Goal: Task Accomplishment & Management: Contribute content

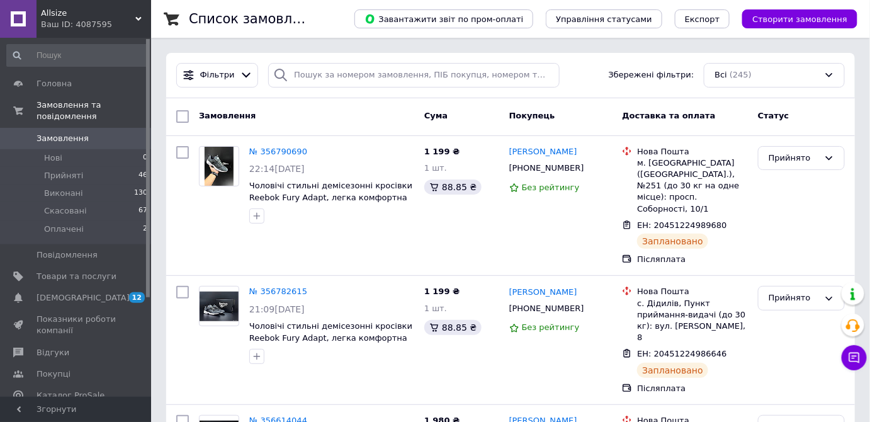
click at [101, 133] on span "Замовлення" at bounding box center [77, 138] width 80 height 11
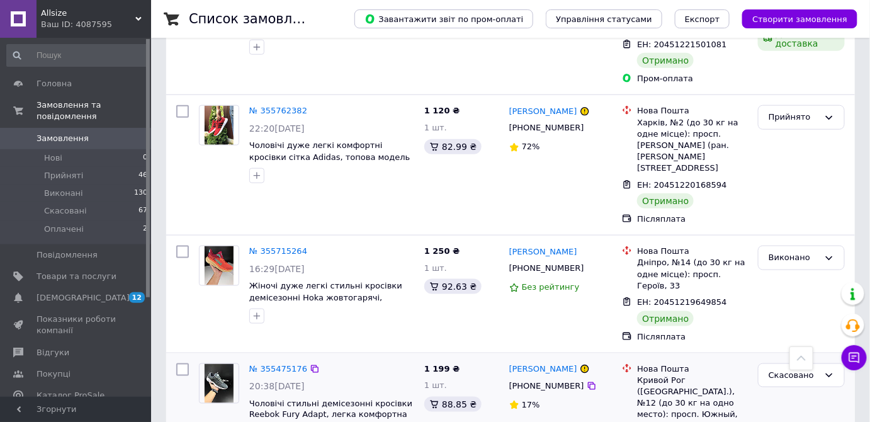
scroll to position [2006, 0]
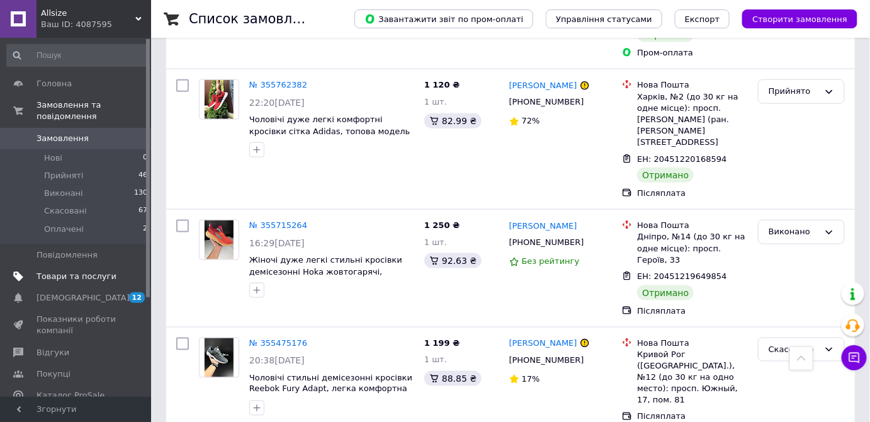
click at [108, 271] on span "Товари та послуги" at bounding box center [77, 276] width 80 height 11
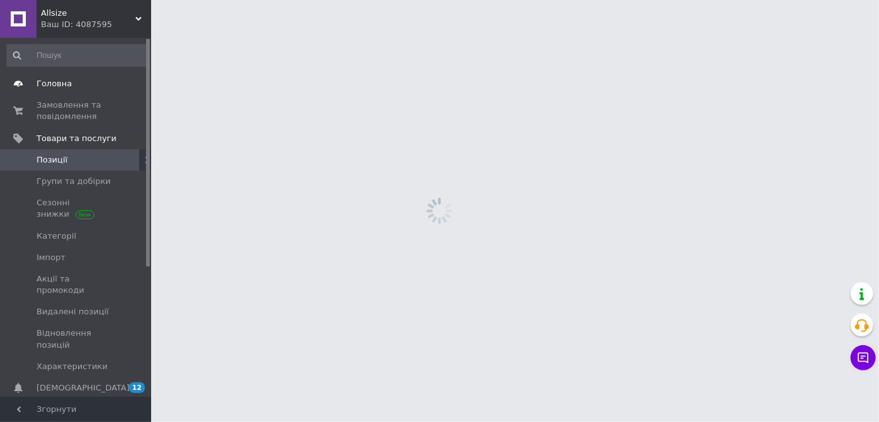
click at [110, 88] on span "Головна" at bounding box center [77, 83] width 80 height 11
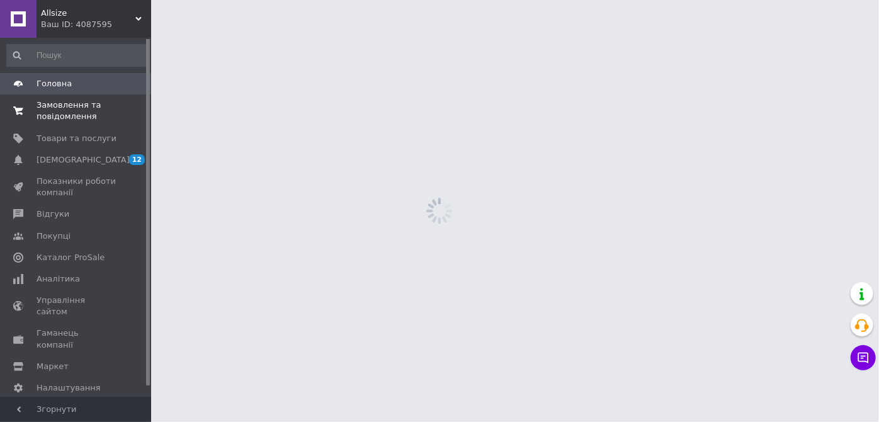
click at [97, 106] on span "Замовлення та повідомлення" at bounding box center [77, 110] width 80 height 23
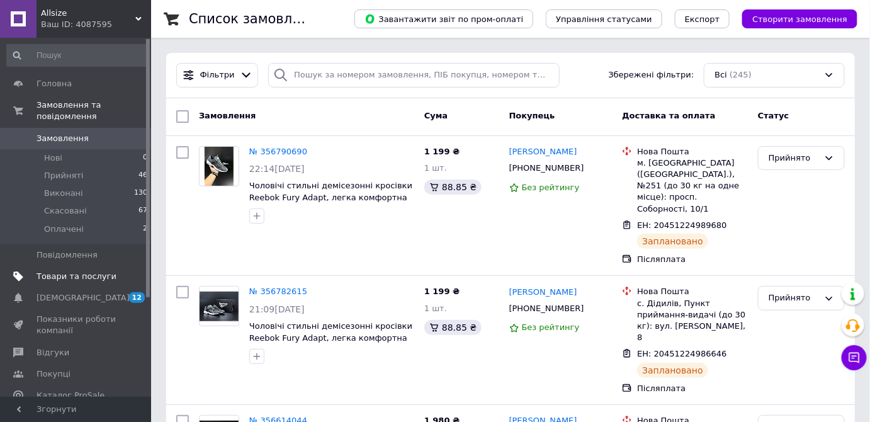
click at [77, 266] on link "Товари та послуги" at bounding box center [77, 276] width 155 height 21
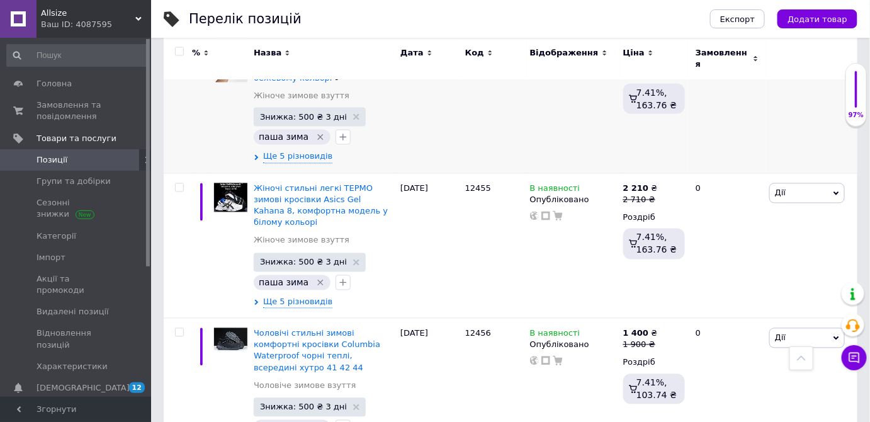
scroll to position [686, 0]
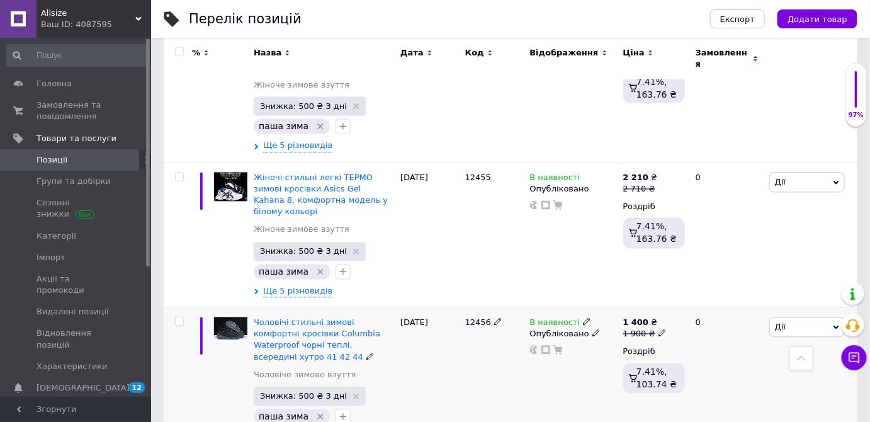
click at [477, 318] on span "12456" at bounding box center [478, 322] width 26 height 9
copy span "12456"
click at [841, 10] on button "Додати товар" at bounding box center [818, 18] width 80 height 19
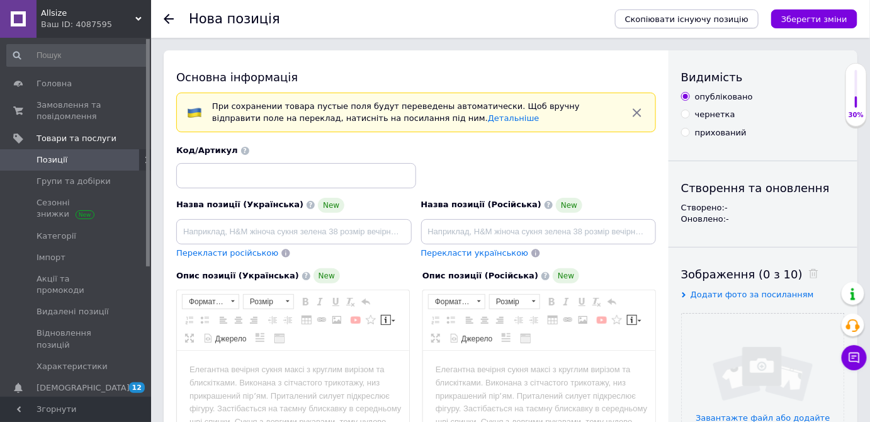
click at [716, 20] on span "Скопіювати існуючу позицію" at bounding box center [686, 18] width 123 height 9
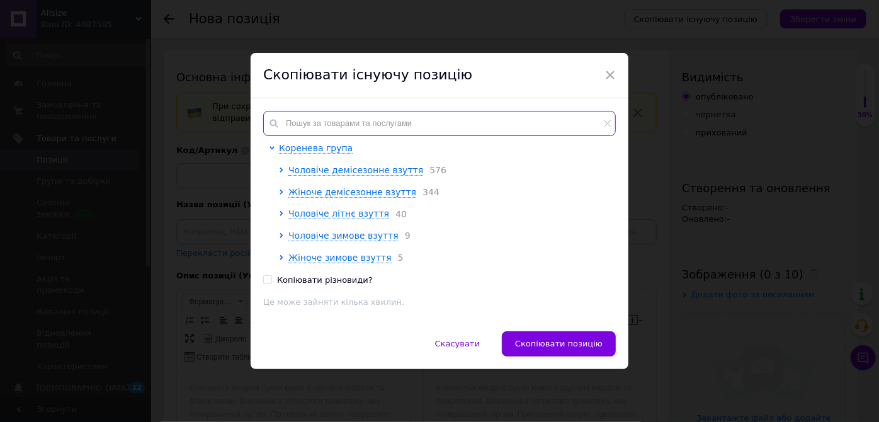
paste input "12456"
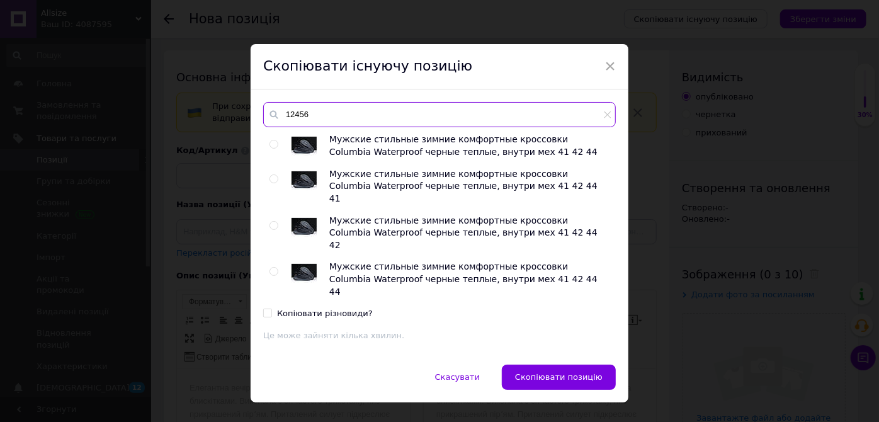
type input "12456"
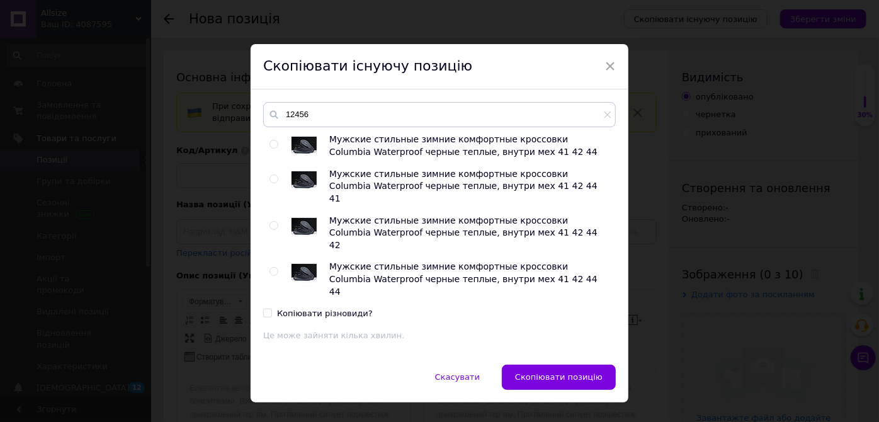
click at [270, 149] on input "radio" at bounding box center [274, 144] width 8 height 8
radio input "true"
click at [560, 365] on button "Скопіювати позицію" at bounding box center [559, 377] width 114 height 25
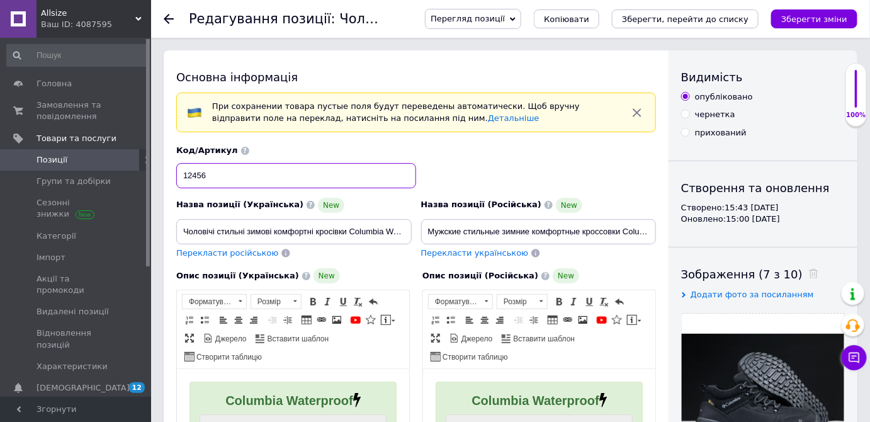
click at [230, 178] on input "12456" at bounding box center [296, 175] width 240 height 25
checkbox input "true"
paste input "0"
type input "12450"
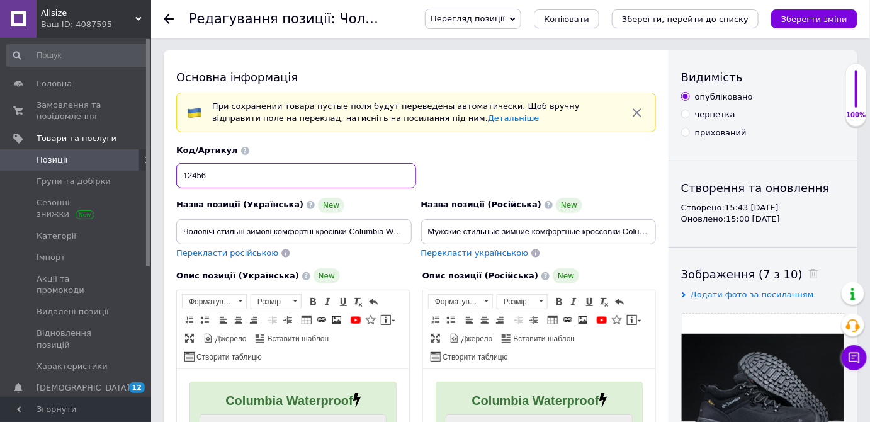
checkbox input "true"
type input "12450"
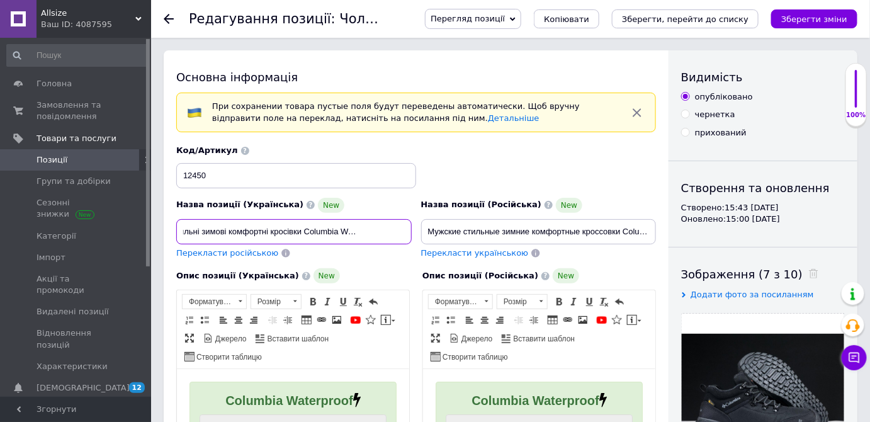
scroll to position [0, 165]
drag, startPoint x: 349, startPoint y: 232, endPoint x: 434, endPoint y: 226, distance: 85.2
click at [434, 226] on div "Назва позиції (Українська) New Чоловічі стильні зимові комфортні кросівки Colum…" at bounding box center [416, 201] width 489 height 123
checkbox input "true"
paste input "12450 [PERSON_NAME] CS чорні 1300 грн ( зима )"
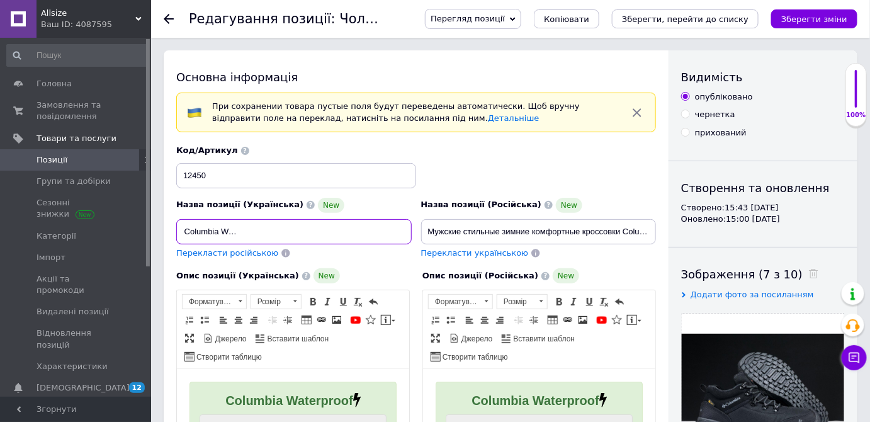
type input "Чоловічі стильні зимові комфортні кросівки 12450 [PERSON_NAME] CS чорні 1300 гр…"
checkbox input "true"
type input "Чоловічі стильні зимові комфортні кросівки 12450 [PERSON_NAME] CS чорні 1300 гр…"
checkbox input "true"
type input "Чоловічі стильні зимові комфортні кросівки 12450 [PERSON_NAME] CS чорні 1300 гр…"
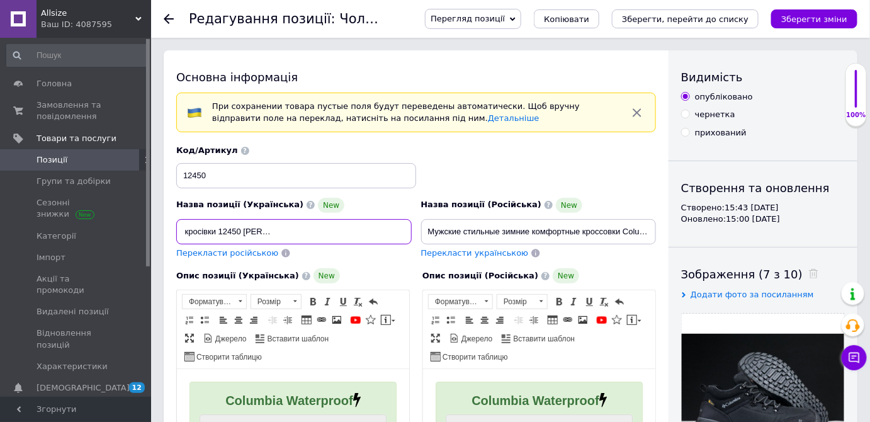
checkbox input "true"
type input "Чоловічі стильні зимові комфортні кросівки 12450 [PERSON_NAME] CS чорні 1300 гр…"
checkbox input "true"
type input "Чоловічі стильні зимові комфортні кросівки 12450 [PERSON_NAME] CS чорні 1300 гр…"
checkbox input "true"
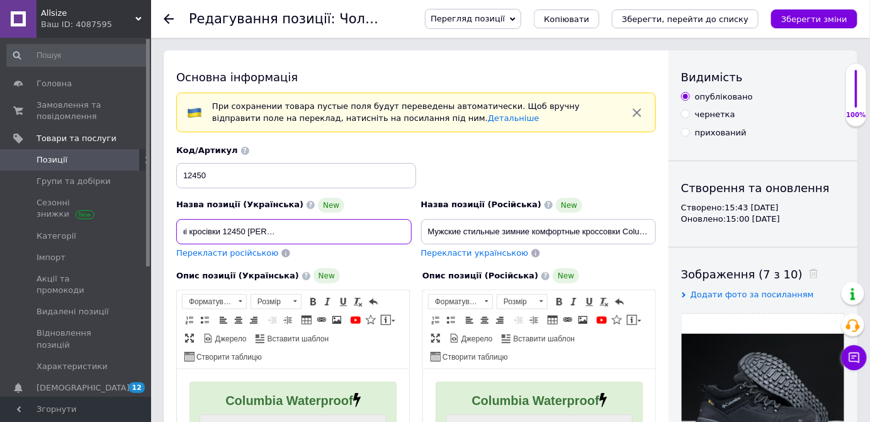
type input "Чоловічі стильні зимові комфортні кросівки 12450 [PERSON_NAME] CS чорні 1300 гр…"
checkbox input "true"
type input "Чоловічі стильні зимові комфортні кросівки 12450 [PERSON_NAME] CS чорні 1300 гр…"
checkbox input "true"
type input "Чоловічі стильні зимові комфортні кросівки 12450 [PERSON_NAME] CS чорні 1300 гр…"
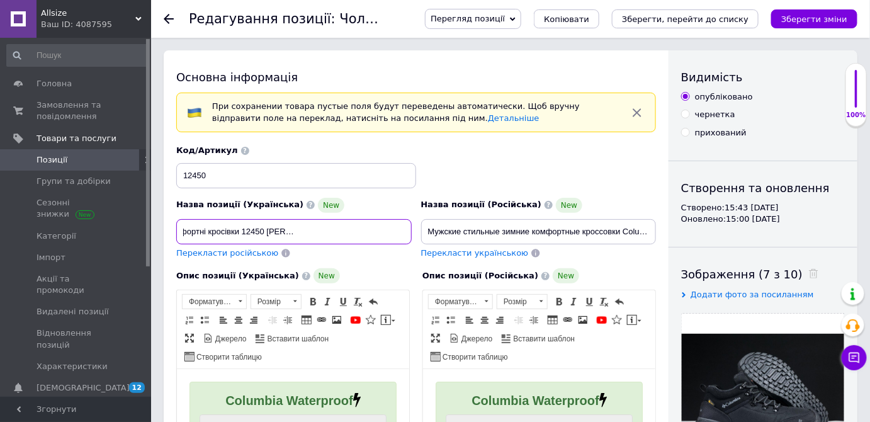
checkbox input "true"
type input "Чоловічі стильні зимові комфортні кросівки 12450 [PERSON_NAME] CS чорні 1300 грн"
checkbox input "true"
type input "Чоловічі стильні зимові комфортні кросівки 12450 [PERSON_NAME] CS чорні 1300 грн"
checkbox input "true"
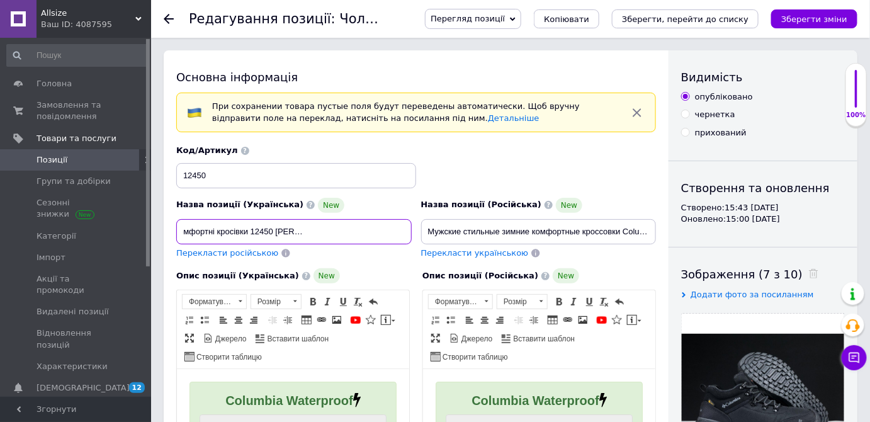
type input "Чоловічі стильні зимові комфортні кросівки 12450 [PERSON_NAME] CS чорні 1300 гр"
checkbox input "true"
type input "Чоловічі стильні зимові комфортні кросівки 12450 [PERSON_NAME] CS чорні 1300 г"
checkbox input "true"
type input "Чоловічі стильні зимові комфортні кросівки 12450 [PERSON_NAME] CS чорні 1300"
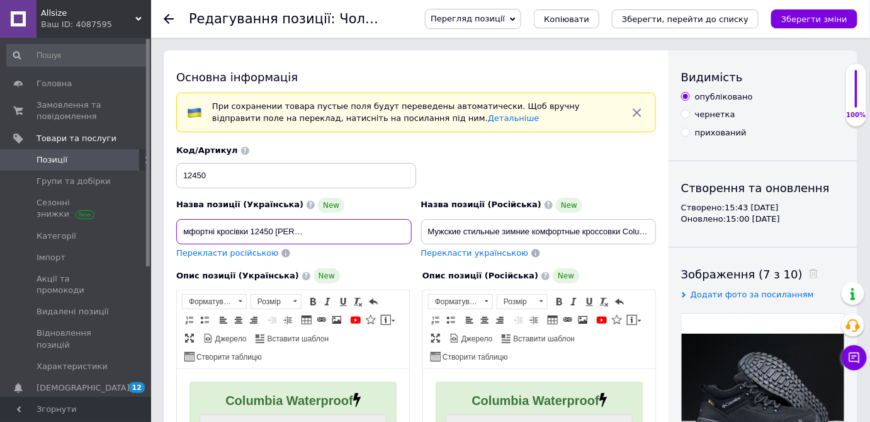
checkbox input "true"
type input "Чоловічі стильні зимові комфортні кросівки 12450 [PERSON_NAME] CS чорні 1300"
checkbox input "true"
type input "Чоловічі стильні зимові комфортні кросівки 12450 [PERSON_NAME] CS чорні 130"
checkbox input "true"
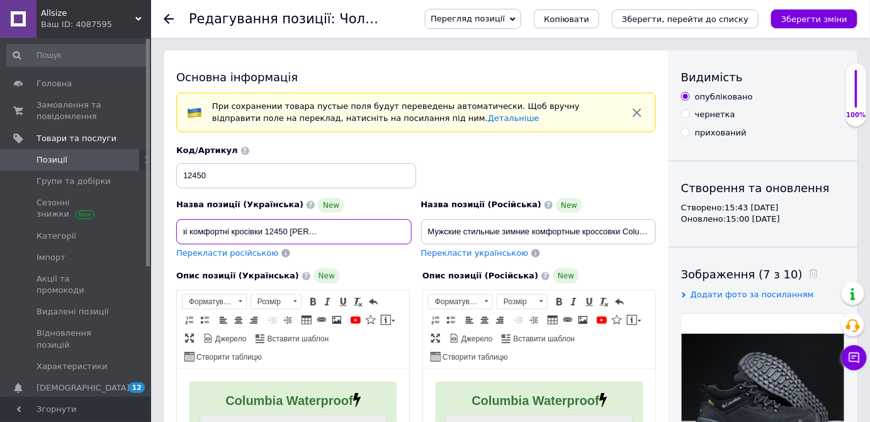
type input "Чоловічі стильні зимові комфортні кросівки 12450 [PERSON_NAME] CS чорні 13"
checkbox input "true"
type input "Чоловічі стильні зимові комфортні кросівки 12450 [PERSON_NAME] CS чорні 1"
checkbox input "true"
type input "Чоловічі стильні зимові комфортні кросівки 12450 [PERSON_NAME] CS чорні"
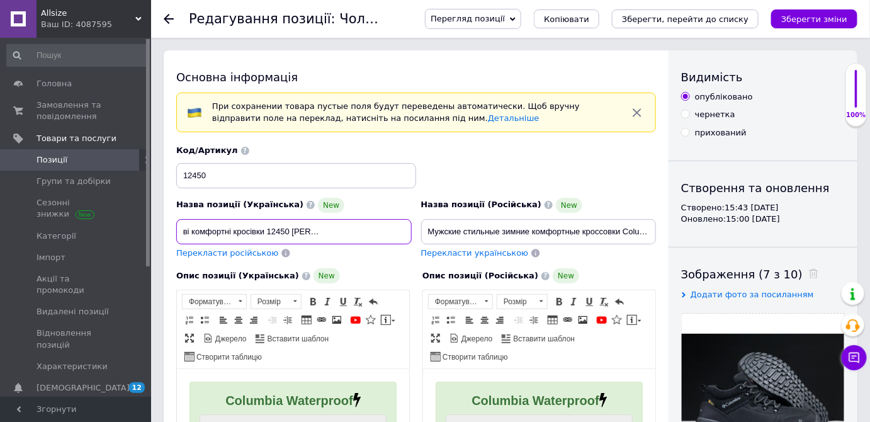
checkbox input "true"
type input "Чоловічі стильні зимові комфортні кросівки 12450 [PERSON_NAME] CS чорні"
checkbox input "true"
type input "Чоловічі стильні зимові комфортні кросівки 12450 [PERSON_NAME]"
checkbox input "true"
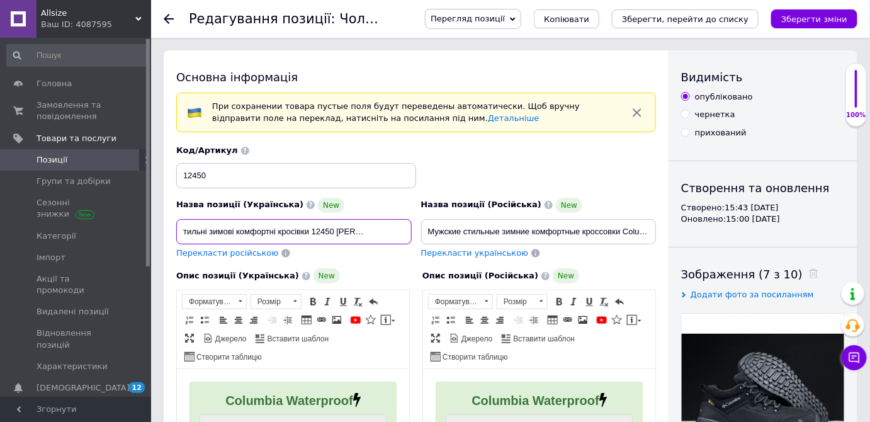
type input "Чоловічі стильні зимові комфортні кросівки 12450 [PERSON_NAME] CS чор"
checkbox input "true"
type input "Чоловічі стильні зимові комфортні кросівки 12450 [PERSON_NAME] CS ч"
checkbox input "true"
type input "Чоловічі стильні зимові комфортні кросівки 12450 [PERSON_NAME]"
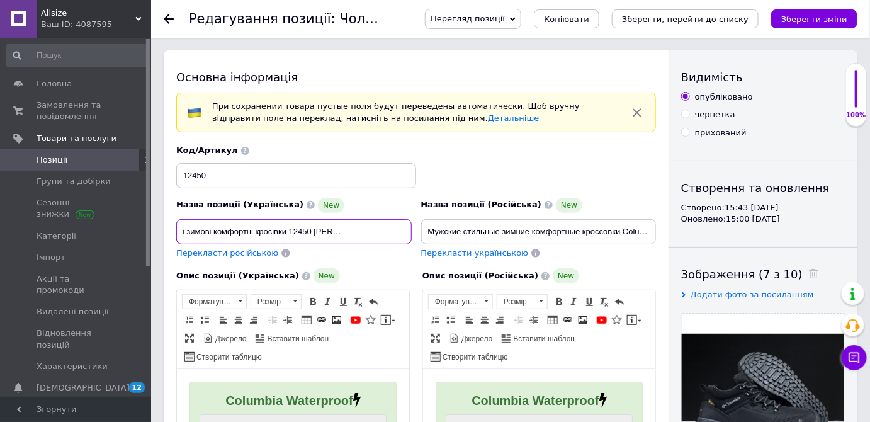
checkbox input "true"
type input "Чоловічі стильні зимові комфортні кросівки 12450 [PERSON_NAME]"
checkbox input "true"
type input "Чоловічі стильні зимові комфортні кросівки 12450 [PERSON_NAME]"
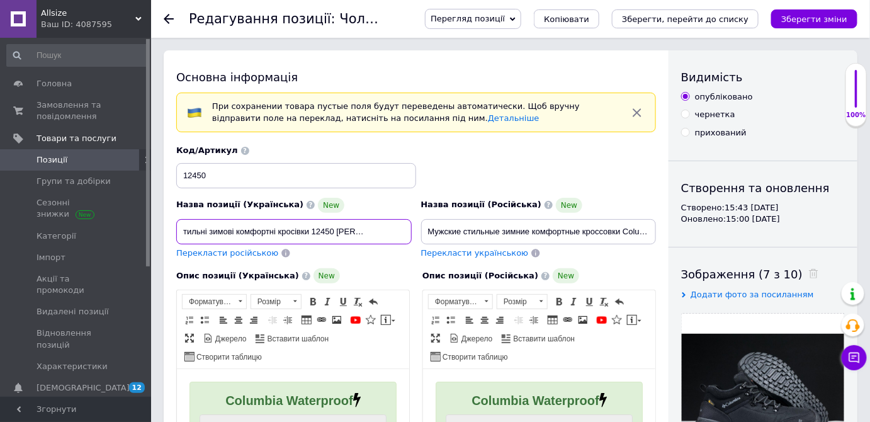
click at [329, 230] on input "Чоловічі стильні зимові комфортні кросівки 12450 [PERSON_NAME]" at bounding box center [294, 231] width 236 height 25
checkbox input "true"
type input "Чоловічі стильні зимові комфортні кросівки 12450Salomon Shelter CS"
checkbox input "true"
type input "Чоловічі стильні зимові комфортні кросівки 1245Salomon Shelter CS"
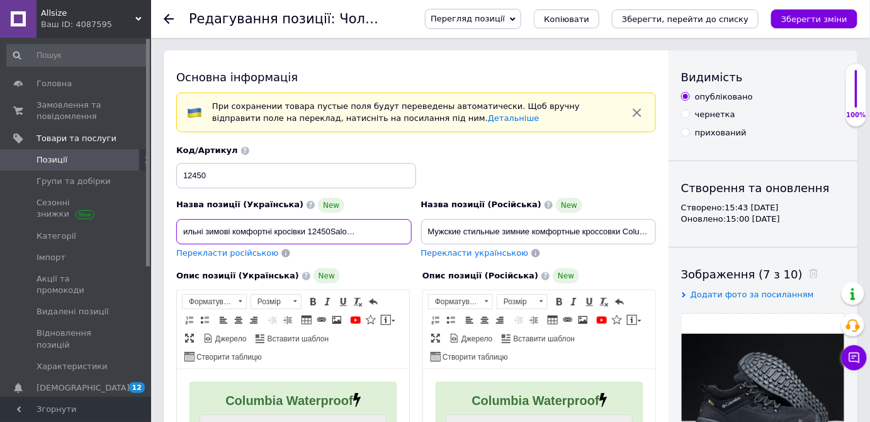
checkbox input "true"
type input "Чоловічі стильні зимові комфортні кросівки 124Salomon Shelter CS"
checkbox input "true"
type input "Чоловічі стильні зимові комфортні кросівки 12Salomon Shelter CS"
checkbox input "true"
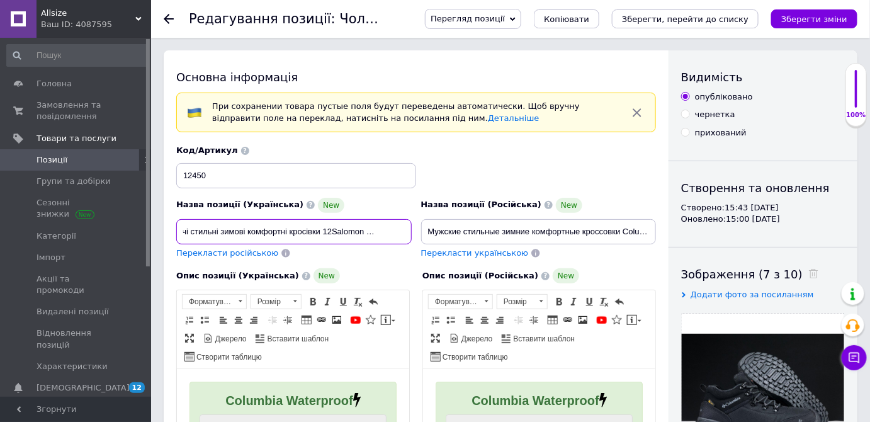
type input "Чоловічі стильні зимові комфортні кросівки 1Salomon Shelter CS"
checkbox input "true"
type input "Чоловічі стильні зимові комфортні кросівки [PERSON_NAME] CS"
drag, startPoint x: 237, startPoint y: 224, endPoint x: 171, endPoint y: 234, distance: 66.9
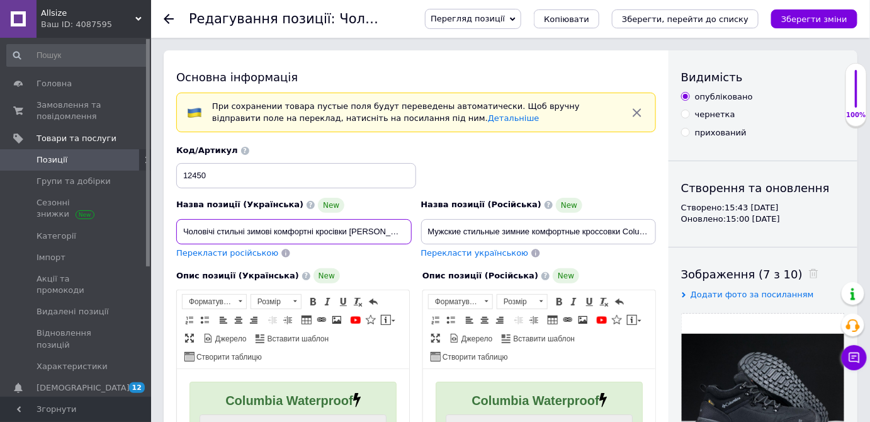
click at [172, 234] on div "Назва позиції (Українська) New Чоловічі стильні зимові комфортні кросівки [PERS…" at bounding box center [294, 228] width 245 height 71
click at [244, 220] on input "Чоловічі стильні зимові комфортні кросівки [PERSON_NAME] CS" at bounding box center [294, 231] width 236 height 25
click at [227, 233] on input "Чоловічі стильні зимові комфортні кросівки [PERSON_NAME] CS" at bounding box center [294, 231] width 236 height 25
checkbox input "true"
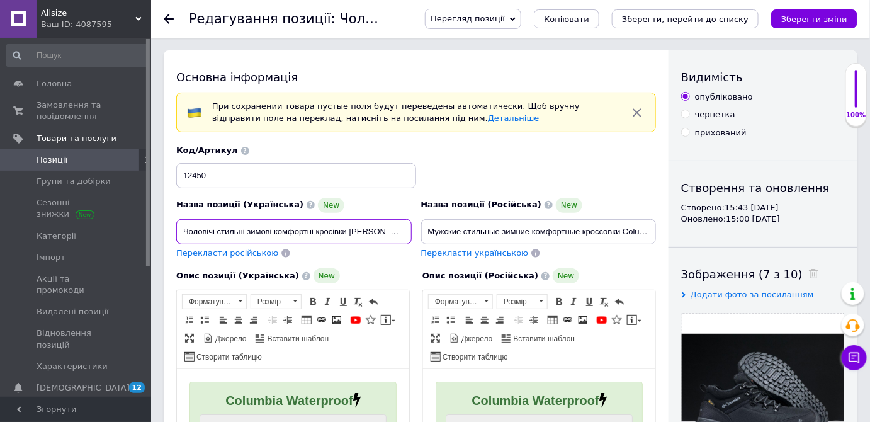
type input "Чоловічі зимові комфортні кросівки [PERSON_NAME] CS"
click at [258, 227] on input "Чоловічі зимові комфортні кросівки [PERSON_NAME] CS" at bounding box center [294, 231] width 236 height 25
checkbox input "true"
type input "Чоловічі зимові Скросівки [PERSON_NAME] CS"
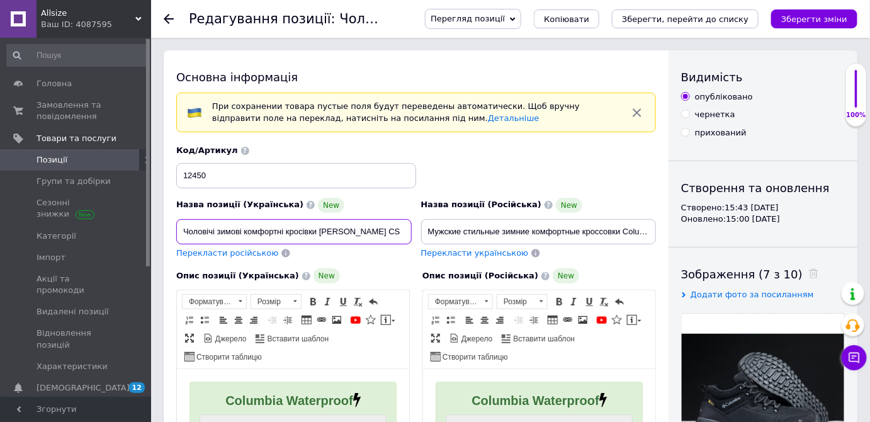
checkbox input "true"
type input "Чоловічі зимові СИкросівки [PERSON_NAME] CS"
checkbox input "true"
type input "Чоловічі зимові Скросівки [PERSON_NAME] CS"
checkbox input "true"
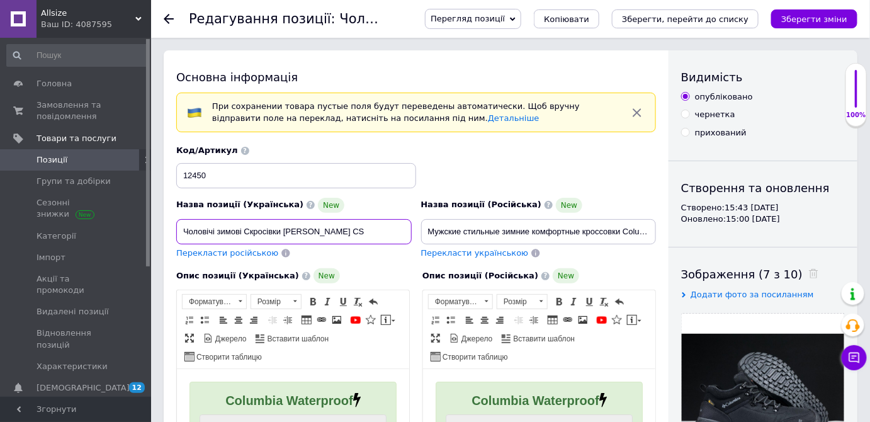
type input "Чоловічі зимові кросівки [PERSON_NAME] CS"
checkbox input "true"
type input "Чоловічі зимові Скросівки [PERSON_NAME] CS"
checkbox input "true"
type input "Чоловічі зимові СТкросівки [PERSON_NAME] CS"
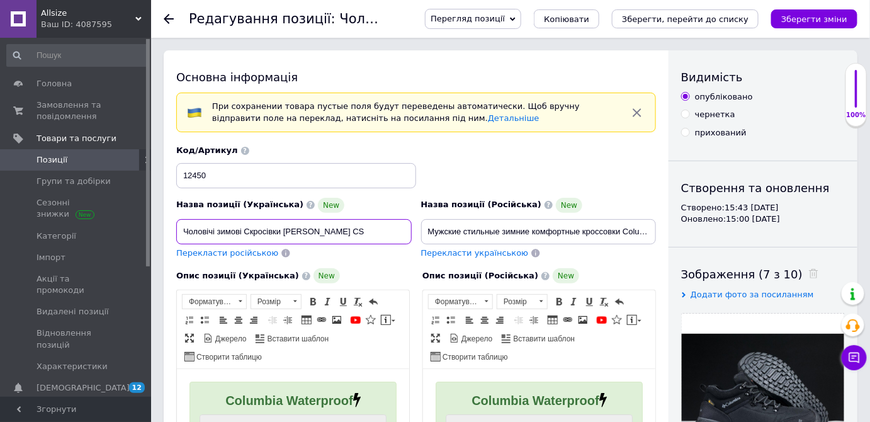
checkbox input "true"
type input "Чоловічі зимові СТИкросівки [PERSON_NAME] CS"
checkbox input "true"
type input "Чоловічі зимові СТИЛкросівки [PERSON_NAME] CS"
checkbox input "true"
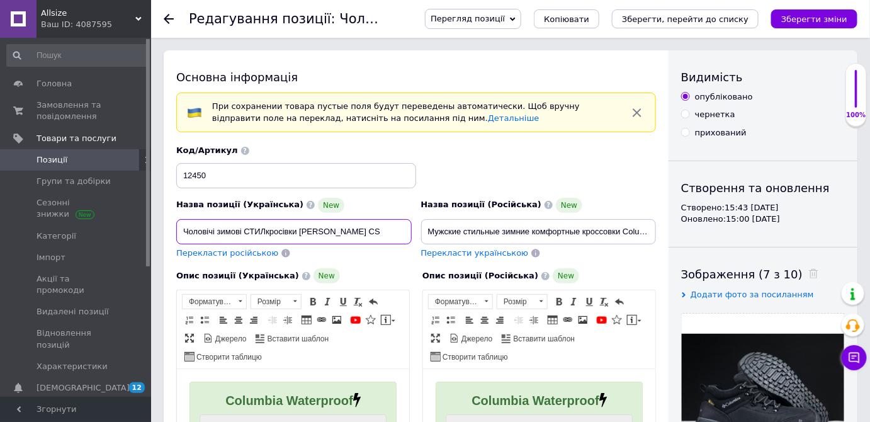
type input "Чоловічі зимові СТИЛЬкросівки [PERSON_NAME] CS"
checkbox input "true"
type input "Чоловічі зимові СТИЛЬНкросівки [PERSON_NAME] CS"
checkbox input "true"
type input "Чоловічі зимові СТИЛЬНІкросівки [PERSON_NAME] CS"
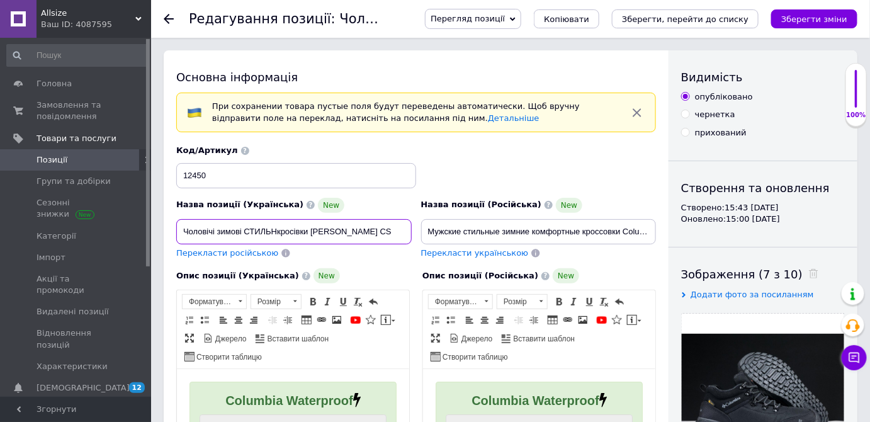
checkbox input "true"
type input "Чоловічі зимові СТИЛЬНІ кросівки [PERSON_NAME] CS"
checkbox input "true"
type input "Чоловічі зимові СТИЛЬНІкросівки [PERSON_NAME] CS"
checkbox input "true"
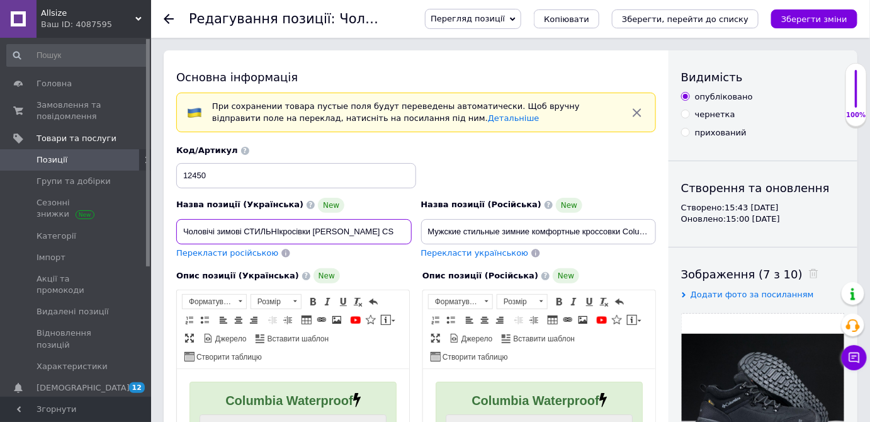
type input "Чоловічі зимові СТИЛЬНкросівки [PERSON_NAME] CS"
checkbox input "true"
type input "Чоловічі зимові СТИЛЬкросівки [PERSON_NAME] CS"
checkbox input "true"
type input "Чоловічі зимові СТИЛкросівки [PERSON_NAME] CS"
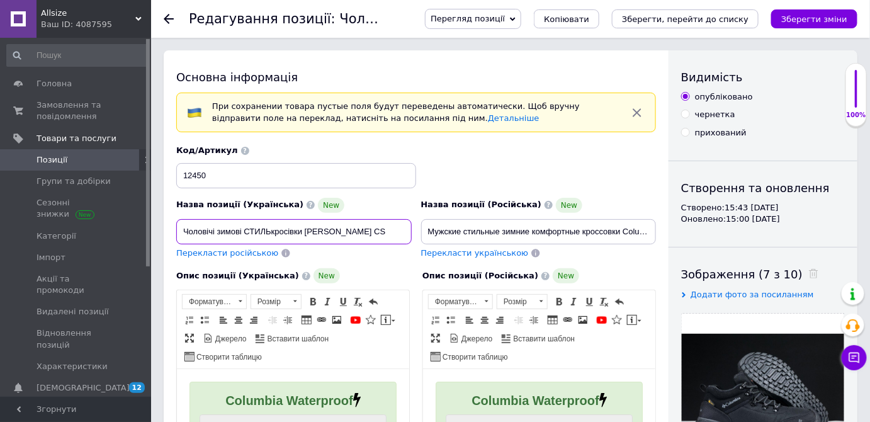
checkbox input "true"
type input "Чоловічі зимові СТИкросівки [PERSON_NAME] CS"
checkbox input "true"
type input "Чоловічі зимові СТкросівки [PERSON_NAME] CS"
checkbox input "true"
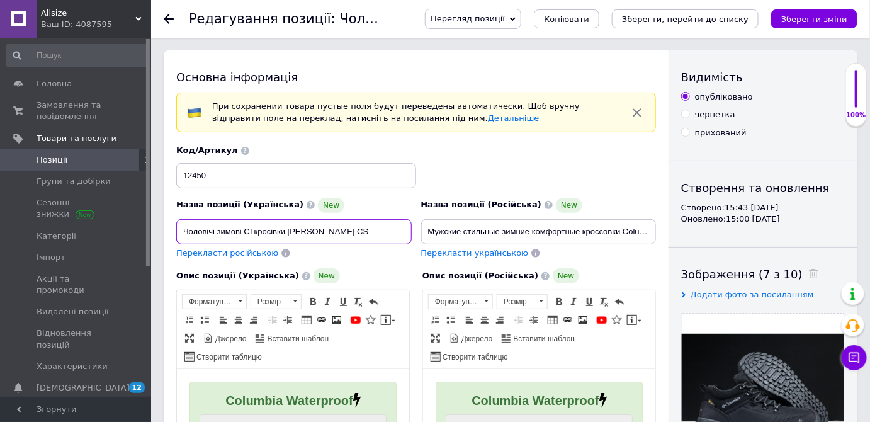
type input "Чоловічі зимові Скросівки [PERSON_NAME] CS"
checkbox input "true"
type input "Чоловічі зимові кросівки [PERSON_NAME] CS"
checkbox input "true"
type input "Чоловічі зимові скросівки [PERSON_NAME] CS"
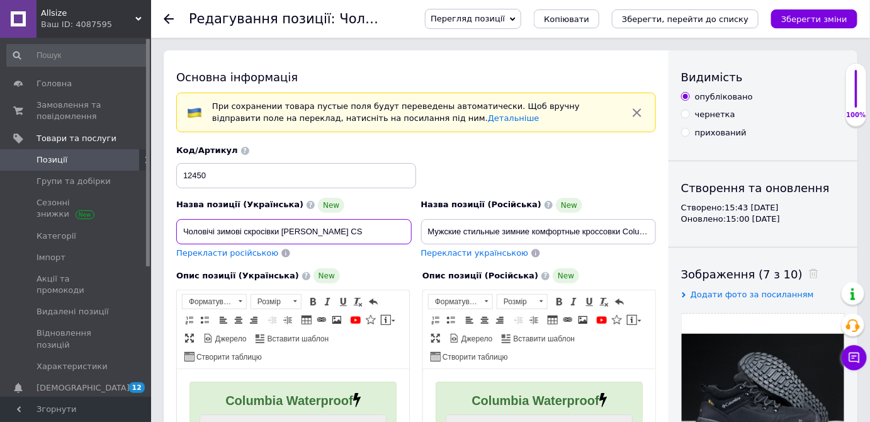
checkbox input "true"
type input "Чоловічі зимові сткросівки [PERSON_NAME] CS"
checkbox input "true"
type input "Чоловічі зимові стикросівки [PERSON_NAME] CS"
checkbox input "true"
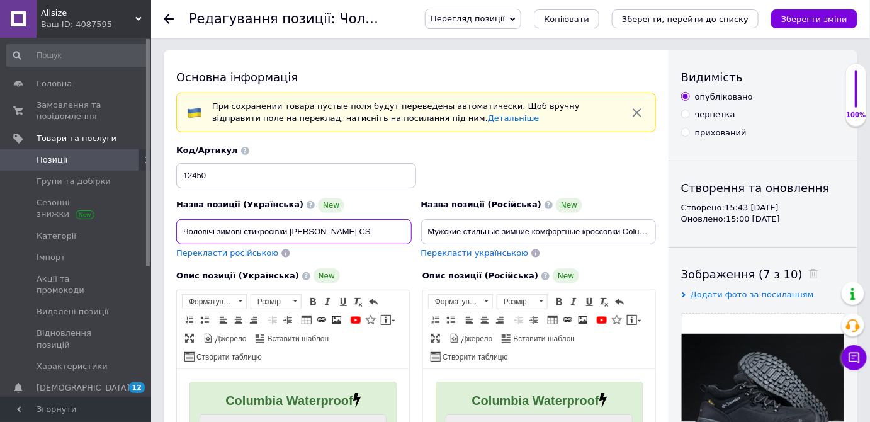
type input "Чоловічі зимові стилкросівки [PERSON_NAME] CS"
checkbox input "true"
type input "Чоловічі зимові стилькросівки [PERSON_NAME] CS"
checkbox input "true"
type input "Чоловічі зимові стильнкросівки [PERSON_NAME] CS"
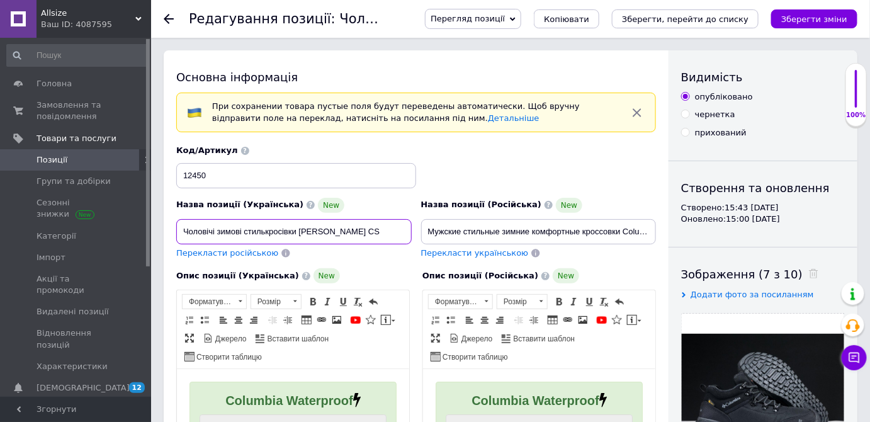
checkbox input "true"
type input "Чоловічі зимові стильнікросівки [PERSON_NAME] CS"
checkbox input "true"
type input "Чоловічі зимові стильні кросівки [PERSON_NAME] CS"
click at [383, 232] on input "Чоловічі зимові стильні кросівки [PERSON_NAME] CS" at bounding box center [294, 231] width 236 height 25
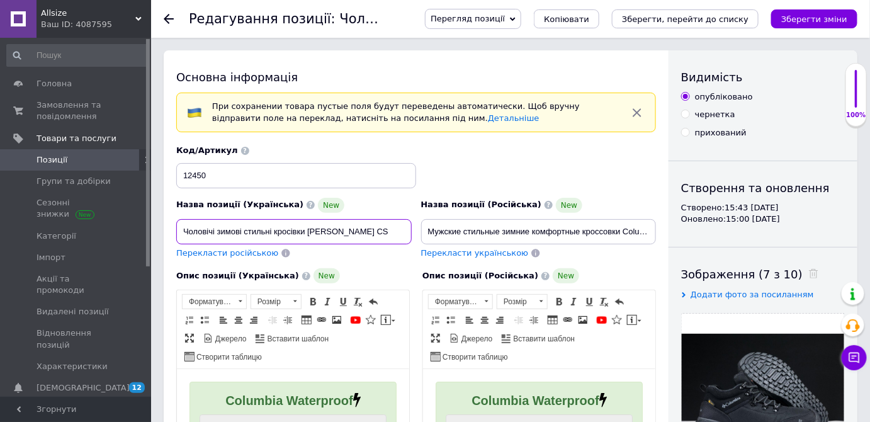
checkbox input "true"
type input "Чоловічі зимові стильні кросівки [PERSON_NAME] CS,"
checkbox input "true"
type input "Чоловічі зимові стильні кросівки [PERSON_NAME] CS,"
checkbox input "true"
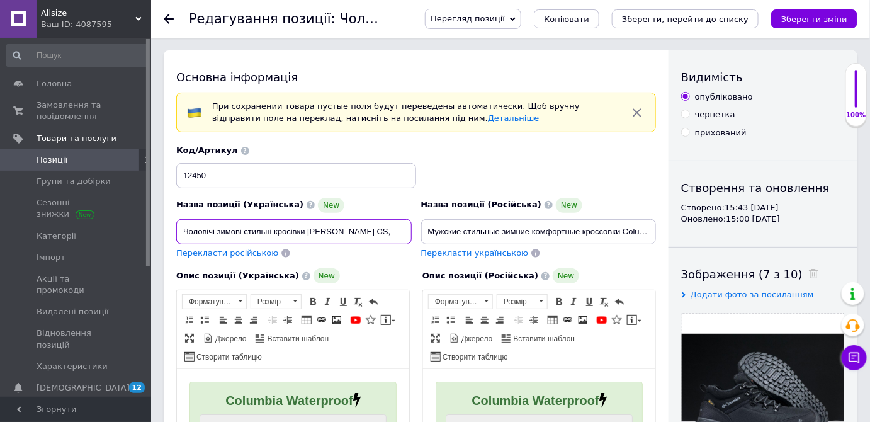
type input "Чоловічі зимові стильні кросівки [PERSON_NAME] CS, к"
checkbox input "true"
type input "Чоловічі зимові стильні кросівки [PERSON_NAME] CS, ко"
checkbox input "true"
type input "Чоловічі зимові стильні кросівки [PERSON_NAME] CS, ком"
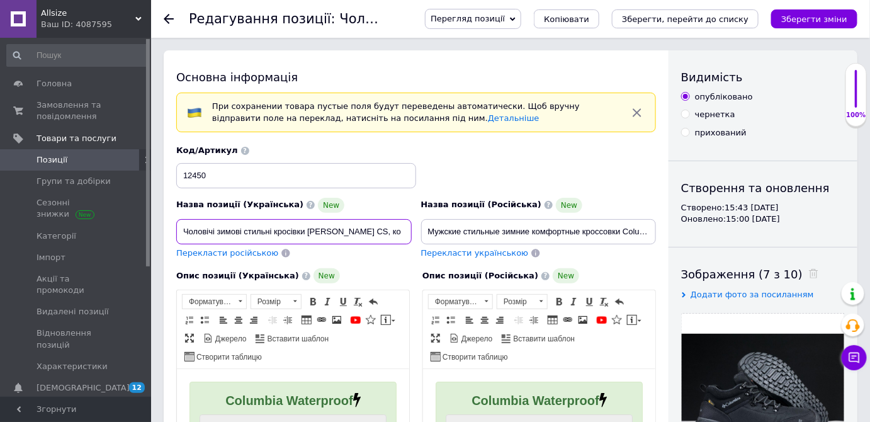
checkbox input "true"
type input "Чоловічі зимові стильні кросівки [PERSON_NAME] CS, [PERSON_NAME]"
checkbox input "true"
type input "Чоловічі зимові стильні кросівки [PERSON_NAME] CS, [PERSON_NAME]"
checkbox input "true"
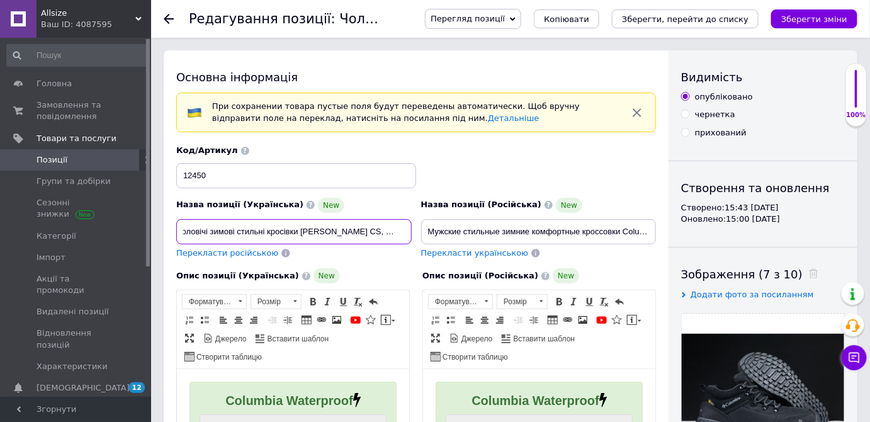
type input "Чоловічі зимові стильні кросівки [PERSON_NAME] CS, [PERSON_NAME]"
checkbox input "true"
type input "Чоловічі зимові стильні кросівки [PERSON_NAME] CS, комфорт"
checkbox input "true"
type input "Чоловічі зимові стильні кросівки [PERSON_NAME] CS, комфортн"
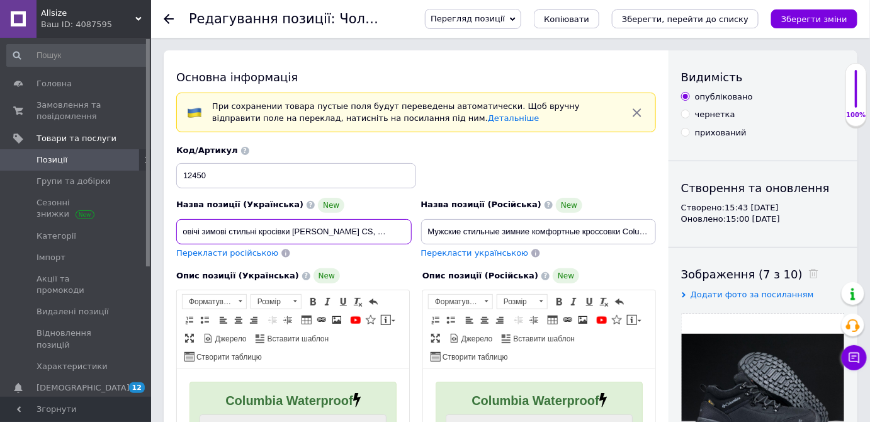
checkbox input "true"
type input "Чоловічі зимові стильні кросівки [PERSON_NAME] CS, комфортна"
checkbox input "true"
type input "Чоловічі зимові стильні кросівки [PERSON_NAME] CS, комфортна"
checkbox input "true"
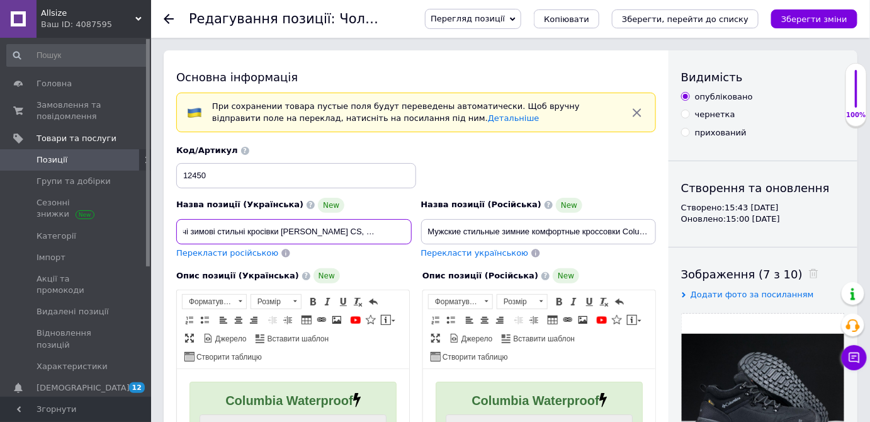
type input "Чоловічі зимові стильні кросівки [PERSON_NAME] CS, комфортна м"
checkbox input "true"
type input "Чоловічі зимові стильні кросівки [PERSON_NAME] CS, комфортна мо"
checkbox input "true"
type input "Чоловічі зимові стильні кросівки [PERSON_NAME] CS, комфортна мод"
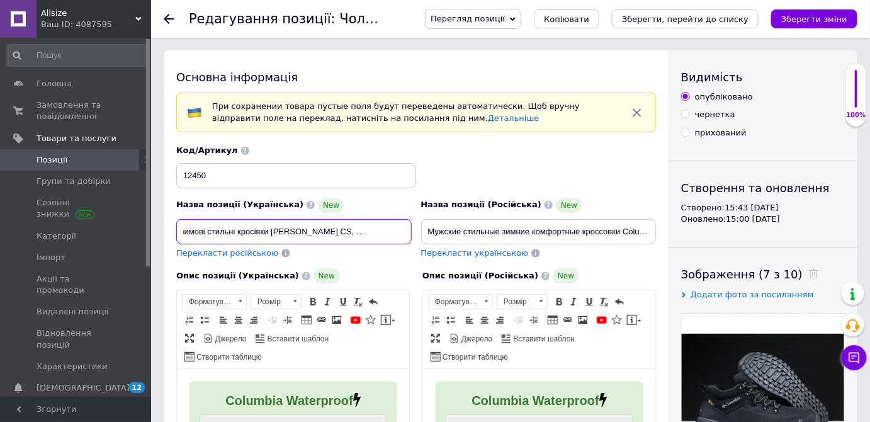
checkbox input "true"
type input "Чоловічі зимові стильні кросівки [PERSON_NAME] CS, комфортна моде"
checkbox input "true"
type input "Чоловічі зимові стильні кросівки [PERSON_NAME] CS, комфортна модел"
checkbox input "true"
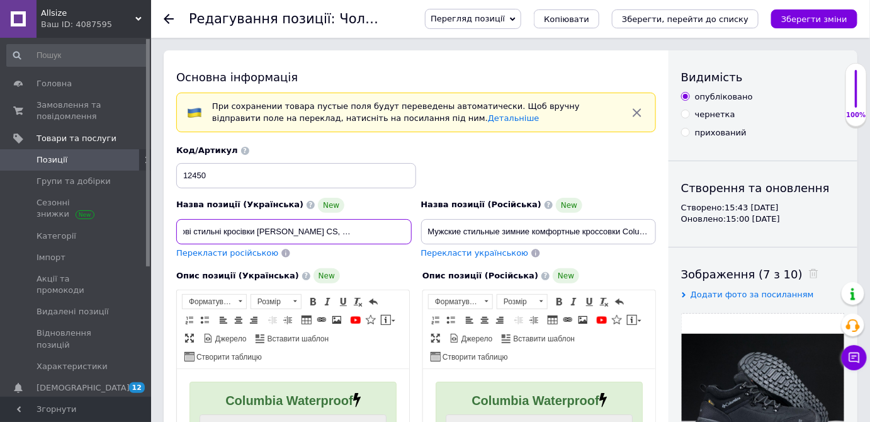
type input "Чоловічі зимові стильні кросівки [PERSON_NAME] CS, комфортна модель"
checkbox input "true"
type input "Чоловічі зимові стильні кросівки [PERSON_NAME] CS, комфортна модель"
checkbox input "true"
type input "Чоловічі зимові стильні кросівки [PERSON_NAME] CS, комфортна модель у"
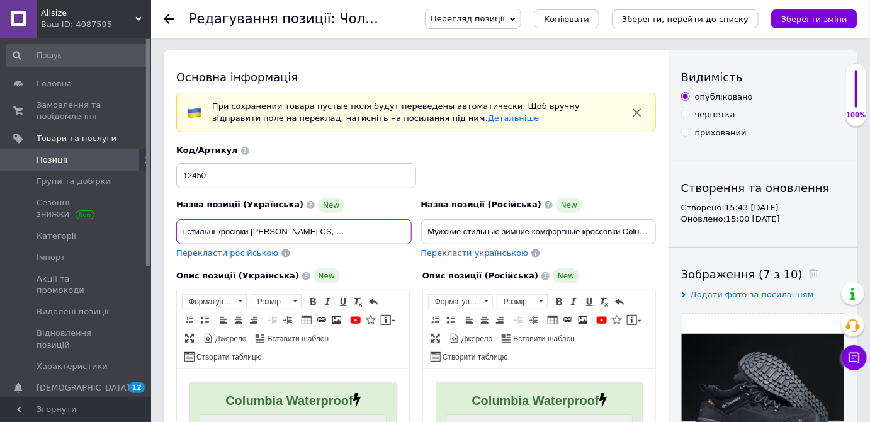
checkbox input "true"
type input "Чоловічі зимові стильні кросівки [PERSON_NAME] CS, комфортна модель у"
checkbox input "true"
type input "Чоловічі зимові стильні кросівки [PERSON_NAME] CS, комфортна модель у ч"
checkbox input "true"
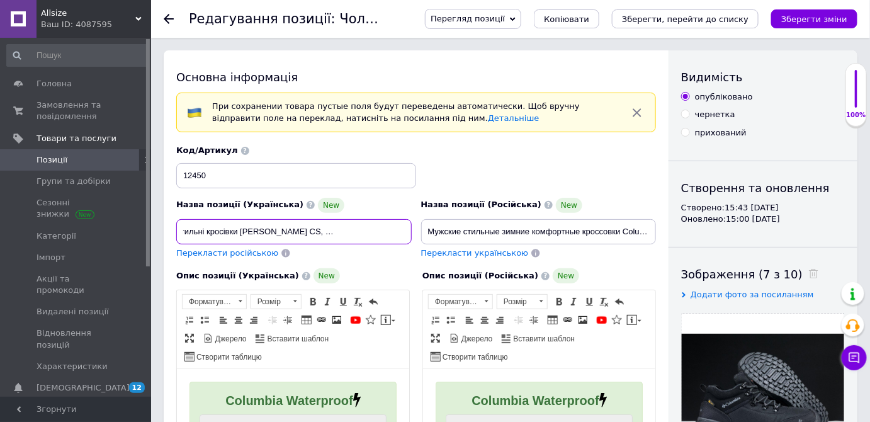
type input "Чоловічі зимові стильні кросівки [PERSON_NAME] CS, комфортна модель у чо"
checkbox input "true"
type input "Чоловічі зимові стильні кросівки [PERSON_NAME] CS, комфортна модель у чор"
checkbox input "true"
type input "Чоловічі зимові стильні кросівки [PERSON_NAME] CS, комфортна модель у чорн"
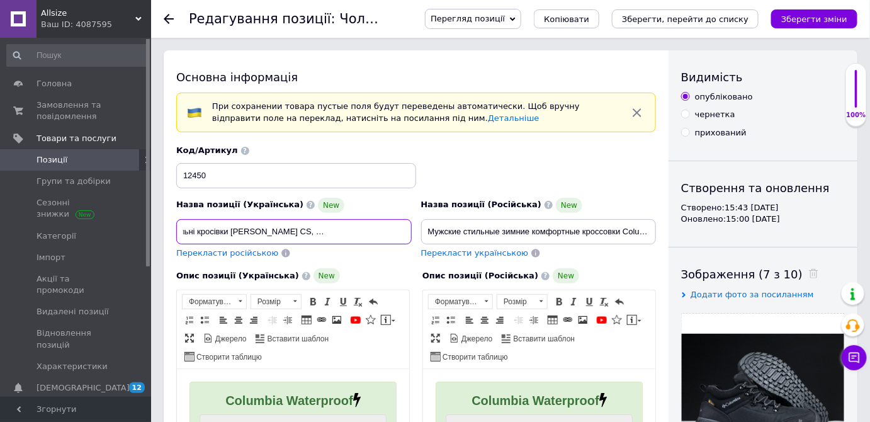
checkbox input "true"
type input "Чоловічі зимові стильні кросівки [PERSON_NAME] CS, комфортна модель у чорно"
checkbox input "true"
type input "Чоловічі зимові стильні кросівки [PERSON_NAME] CS, комфортна модель у чорном"
checkbox input "true"
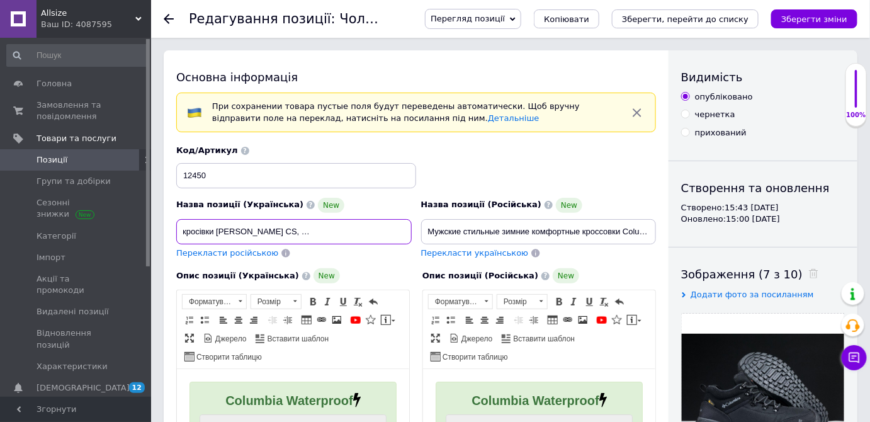
type input "Чоловічі зимові стильні кросівки [PERSON_NAME] CS, комфортна модель у чорному"
checkbox input "true"
type input "Чоловічі зимові стильні кросівки [PERSON_NAME] CS, комфортна модель у чорному"
checkbox input "true"
type input "Чоловічі зимові стильні кросівки [PERSON_NAME] CS, комфортна модель у чорному к"
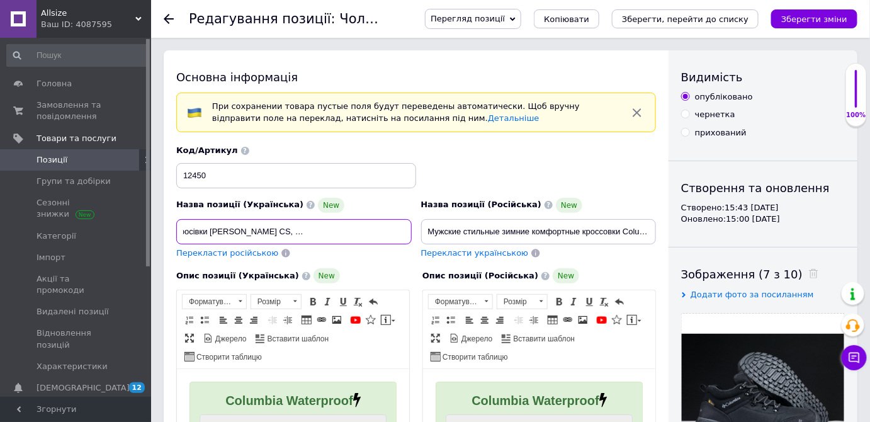
checkbox input "true"
type input "Чоловічі зимові стильні кросівки [PERSON_NAME] CS, комфортна модель у чорному ко"
checkbox input "true"
type input "Чоловічі зимові стильні кросівки [PERSON_NAME] CS, комфортна модель у чорному к…"
checkbox input "true"
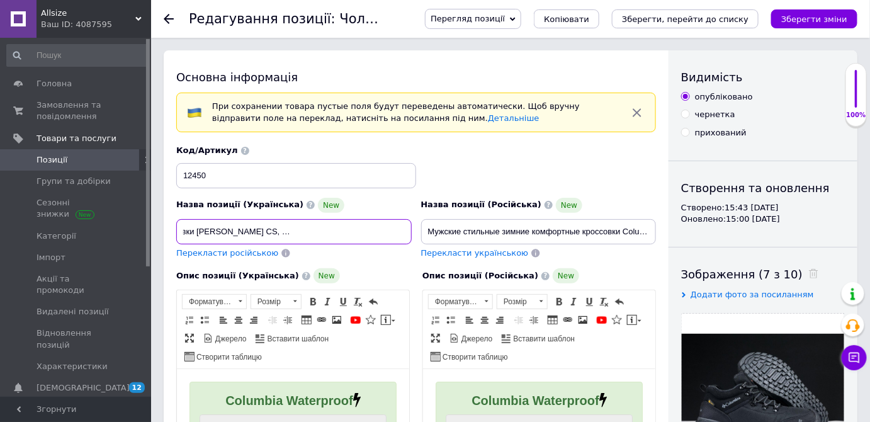
type input "Чоловічі зимові стильні кросівки [PERSON_NAME] CS, комфортна модель у чорному к…"
checkbox input "true"
type input "Чоловічі зимові стильні кросівки [PERSON_NAME] CS, комфортна модель у чорному к…"
checkbox input "true"
type input "Чоловічі зимові стильні кросівки [PERSON_NAME] CS, комфортна модель у чорному к…"
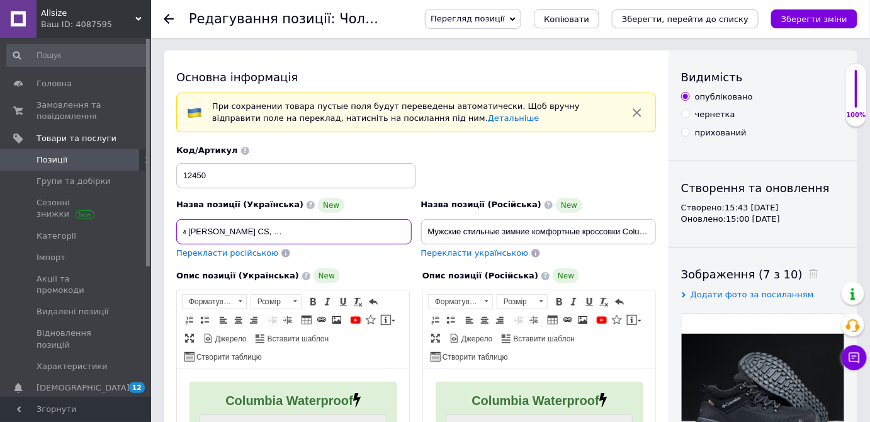
checkbox input "true"
type input "Чоловічі зимові стильні кросівки [PERSON_NAME] CS, комфортна модель у чорному к…"
checkbox input "true"
type input "Чоловічі зимові стильні кросівки [PERSON_NAME] CS, комфортна модель у чорному к…"
drag, startPoint x: 288, startPoint y: 223, endPoint x: 166, endPoint y: 249, distance: 125.0
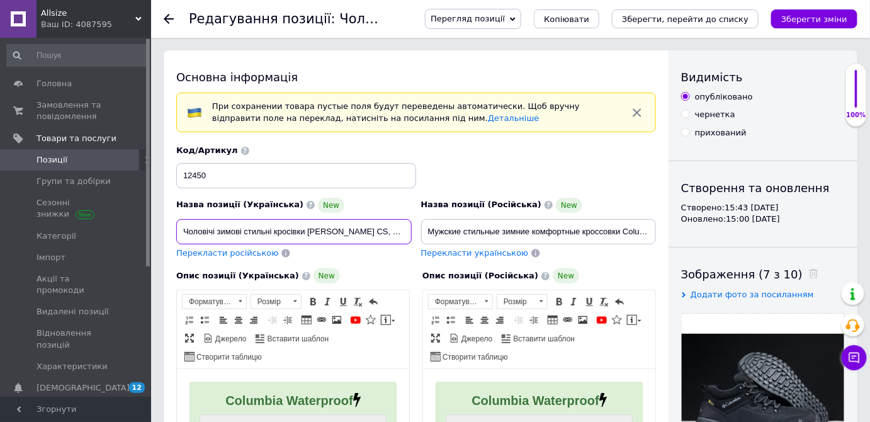
click at [313, 232] on input "Чоловічі зимові стильні кросівки [PERSON_NAME] CS, комфортна модель у чорному к…" at bounding box center [294, 231] width 236 height 25
drag, startPoint x: 356, startPoint y: 225, endPoint x: 480, endPoint y: 229, distance: 124.7
click at [480, 229] on div "Назва позиції (Українська) New Чоловічі зимові стильні кросівки [PERSON_NAME] C…" at bounding box center [416, 201] width 489 height 123
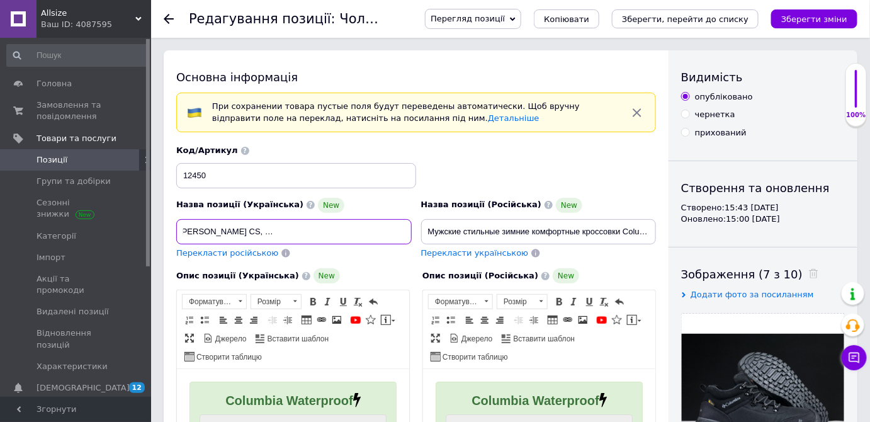
click at [403, 230] on input "Чоловічі зимові стильні кросівки [PERSON_NAME] CS, комфортна модель у чорному к…" at bounding box center [294, 231] width 236 height 25
drag, startPoint x: 379, startPoint y: 232, endPoint x: 444, endPoint y: 232, distance: 64.9
click at [444, 232] on div "Назва позиції (Українська) New Чоловічі зимові стильні кросівки [PERSON_NAME] C…" at bounding box center [416, 201] width 489 height 123
click at [404, 232] on input "Чоловічі зимові стильні кросівки [PERSON_NAME] CS, комфортна модель у чорному к…" at bounding box center [294, 231] width 236 height 25
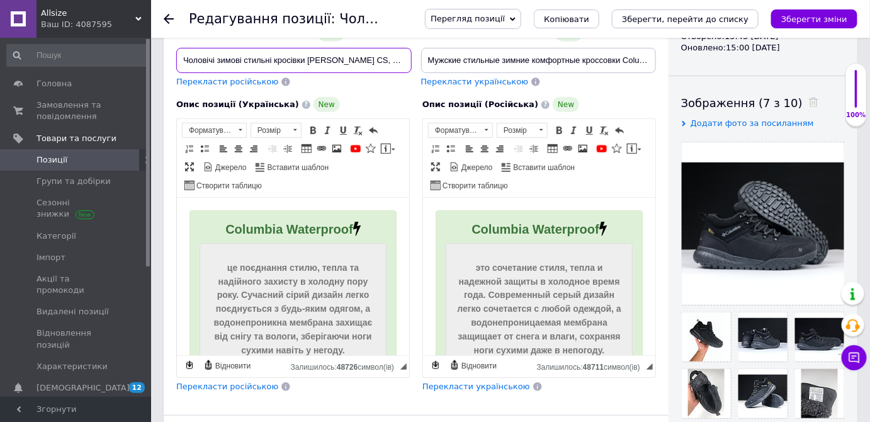
drag, startPoint x: 305, startPoint y: 59, endPoint x: 381, endPoint y: 54, distance: 75.7
click at [381, 54] on input "Чоловічі зимові стильні кросівки [PERSON_NAME] CS, комфортна модель у чорному к…" at bounding box center [294, 60] width 236 height 25
click at [310, 225] on span "Columbia Waterproof" at bounding box center [289, 229] width 128 height 14
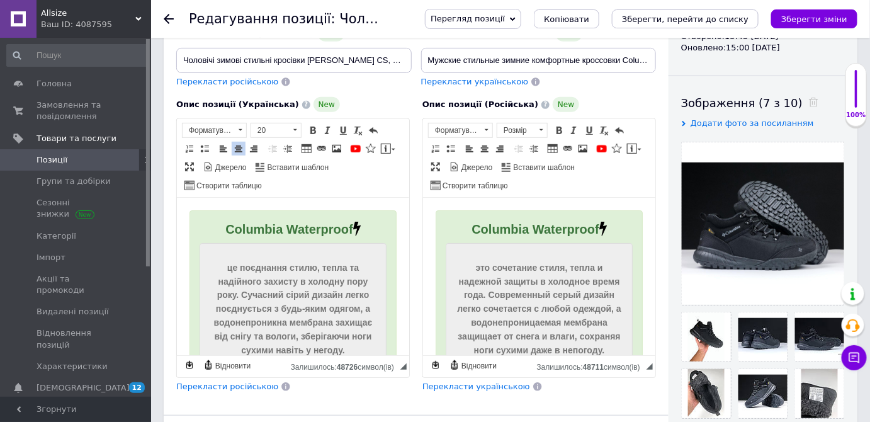
click at [310, 225] on span "Columbia Waterproof" at bounding box center [289, 229] width 128 height 14
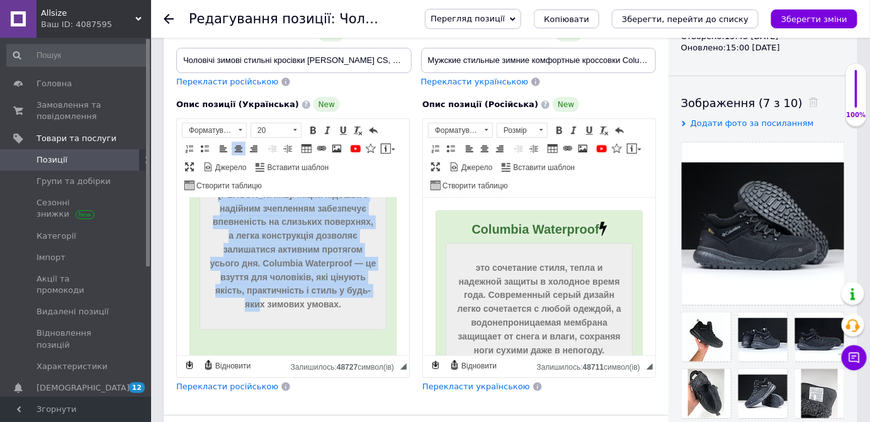
scroll to position [286, 0]
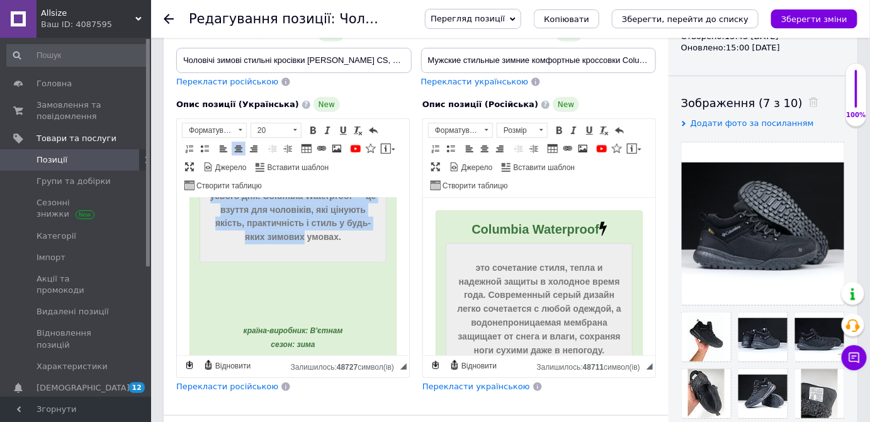
drag, startPoint x: 230, startPoint y: 265, endPoint x: 329, endPoint y: 227, distance: 106.1
click at [329, 227] on div "це поєднання стилю, тепла та надійного захисту в холодну пору року. Сучасний сі…" at bounding box center [292, 109] width 167 height 269
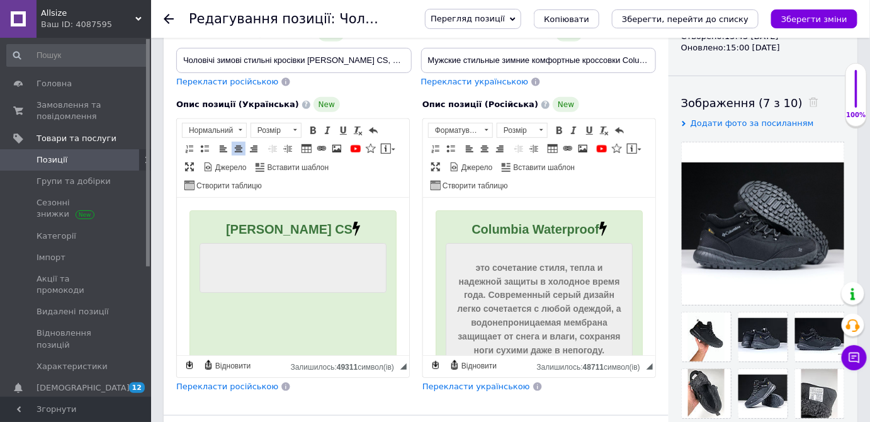
scroll to position [0, 0]
click at [348, 57] on input "Чоловічі зимові стильні кросівки [PERSON_NAME] CS, комфортна модель у чорному к…" at bounding box center [294, 60] width 236 height 25
click at [284, 254] on div "Редактор, BEC5424A-BCB1-464F-A2E5-D178387FD1EE" at bounding box center [292, 268] width 187 height 50
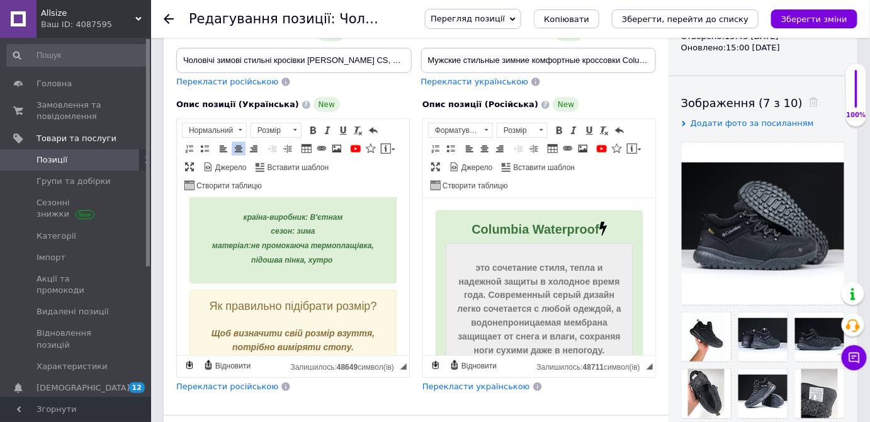
scroll to position [367, 0]
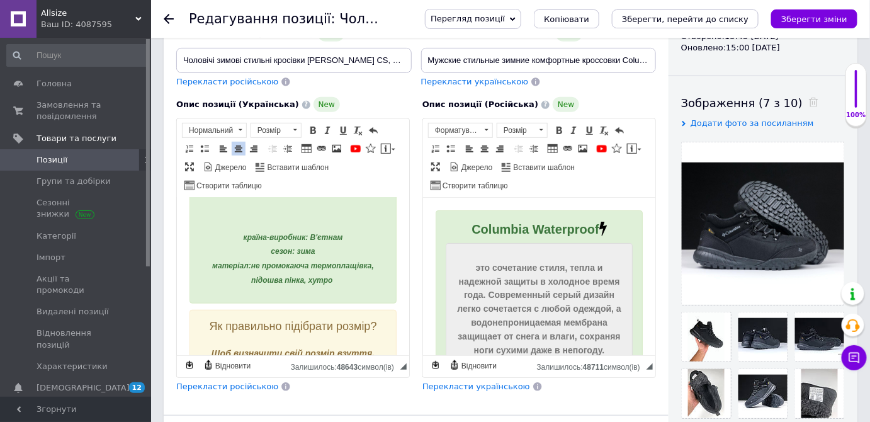
click at [319, 264] on span "країна-виробник: В'єтнам сезон: зима матеріал:" at bounding box center [277, 252] width 130 height 38
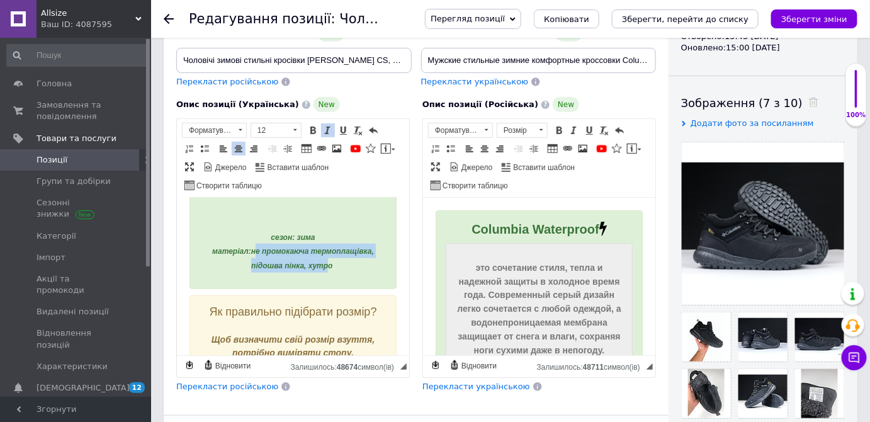
drag, startPoint x: 249, startPoint y: 275, endPoint x: 341, endPoint y: 287, distance: 92.7
click at [315, 270] on span "не промокаюча термоплащівка, підошва пінка, хутро" at bounding box center [312, 258] width 123 height 23
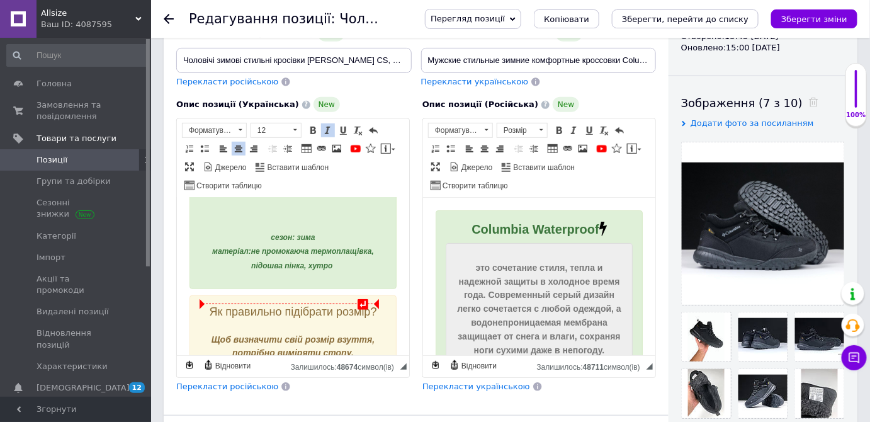
click at [341, 273] on div "сезон: зима матеріал: не промокаюча термоплащівка, підошва пінка, хутро" at bounding box center [292, 251] width 187 height 43
drag, startPoint x: 329, startPoint y: 291, endPoint x: 247, endPoint y: 276, distance: 83.8
click at [247, 271] on em "сезон: зима матеріал: не промокаюча термоплащівка, підошва пінка, хутро" at bounding box center [293, 251] width 162 height 42
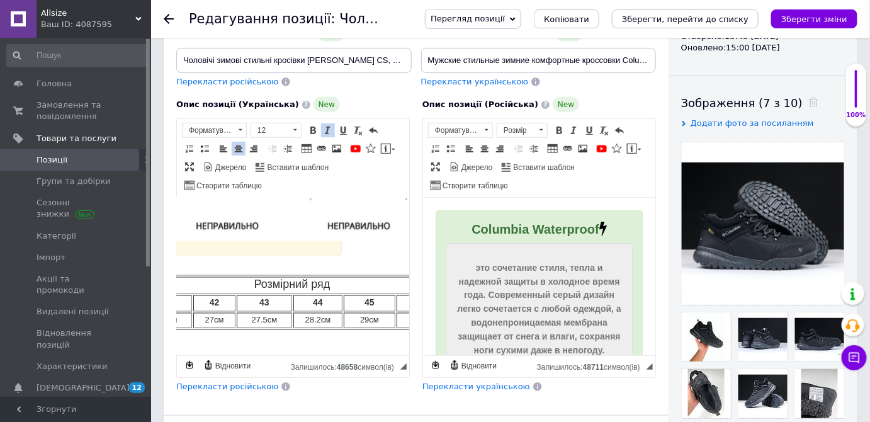
scroll to position [744, 64]
click at [312, 321] on td "28.2см" at bounding box center [308, 321] width 49 height 16
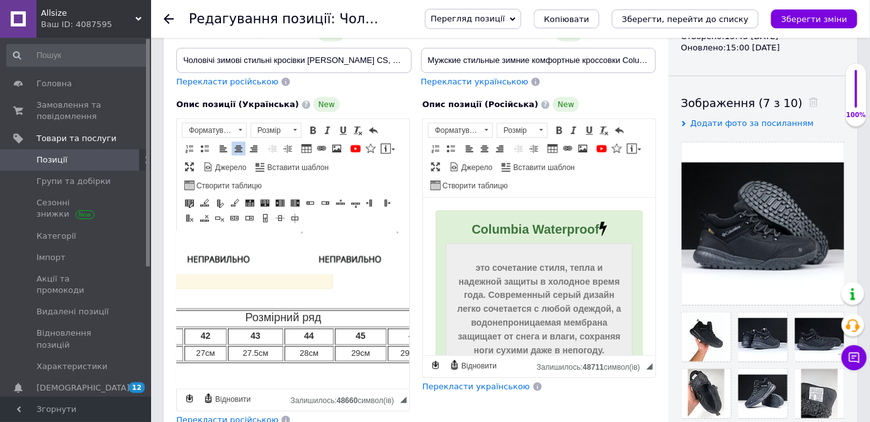
click at [361, 352] on td "29см" at bounding box center [360, 354] width 52 height 16
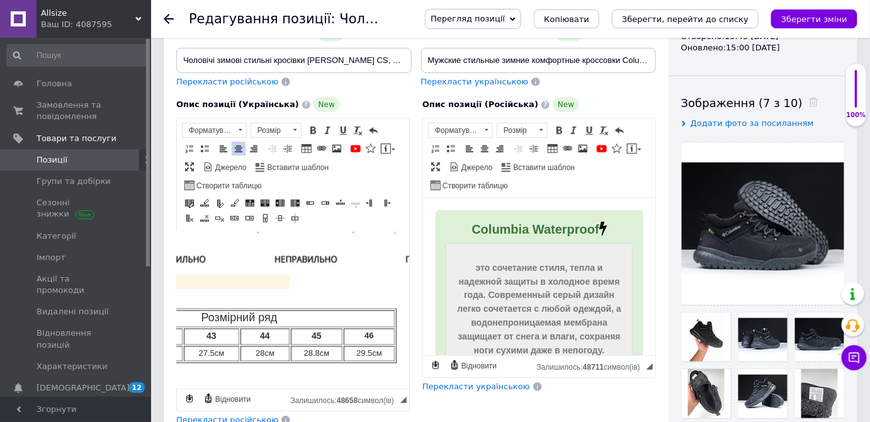
scroll to position [744, 109]
click at [368, 353] on td "29.5см" at bounding box center [367, 354] width 51 height 16
click at [370, 337] on strong "46" at bounding box center [367, 335] width 9 height 9
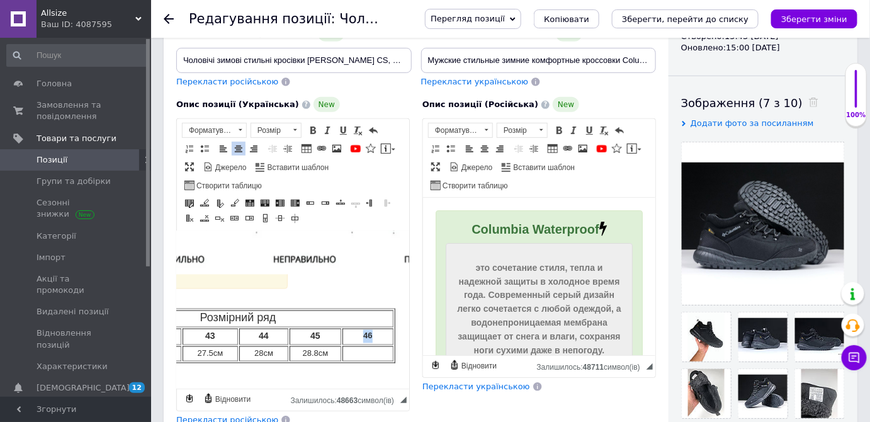
click at [370, 337] on strong "46" at bounding box center [367, 335] width 9 height 9
click at [251, 415] on span "Перекласти російською" at bounding box center [227, 419] width 102 height 9
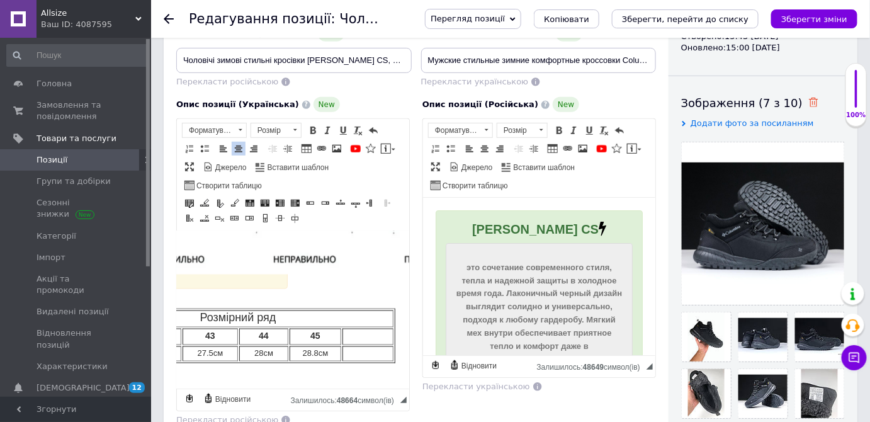
click at [809, 99] on icon at bounding box center [813, 102] width 9 height 9
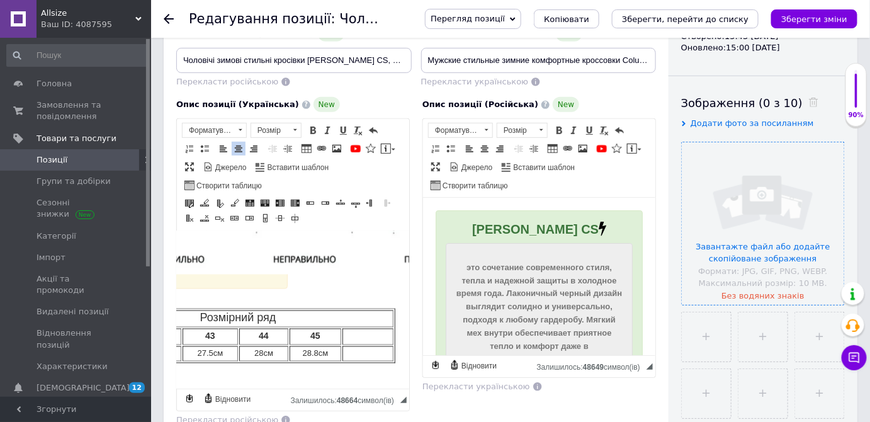
click at [764, 174] on input "file" at bounding box center [763, 223] width 162 height 162
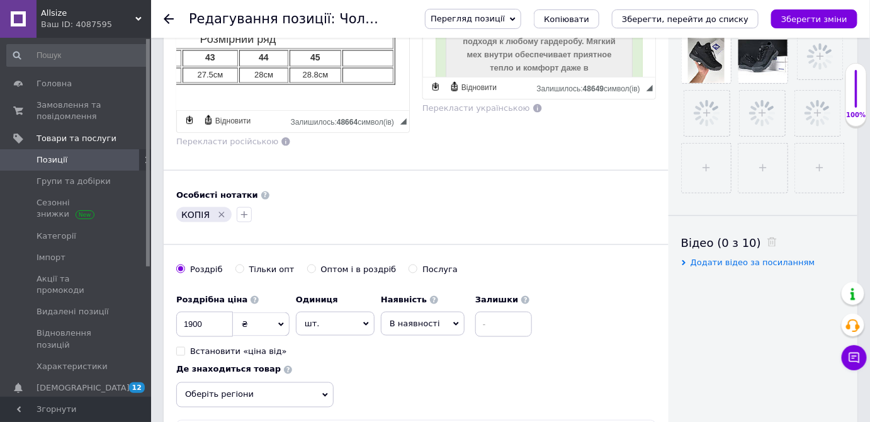
scroll to position [458, 0]
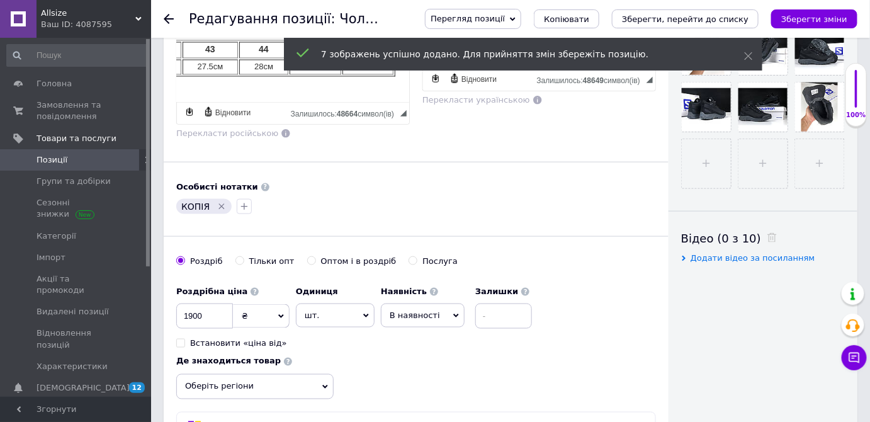
click at [219, 203] on icon "Видалити мітку" at bounding box center [222, 207] width 10 height 10
click at [190, 200] on button "button" at bounding box center [183, 206] width 15 height 15
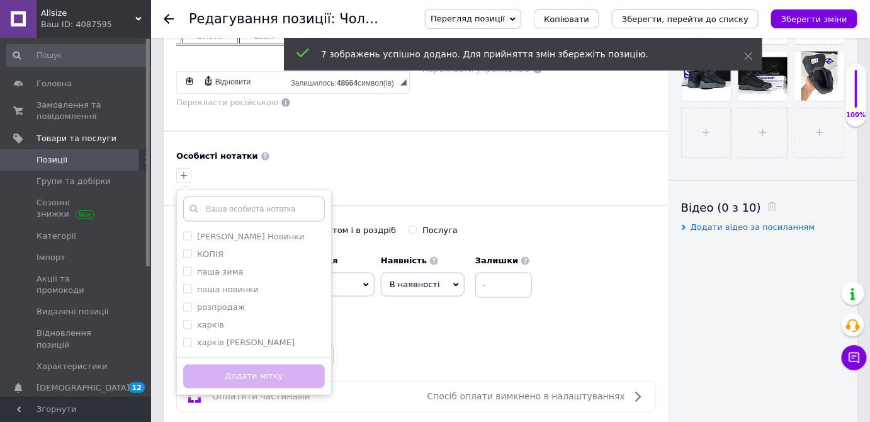
scroll to position [515, 0]
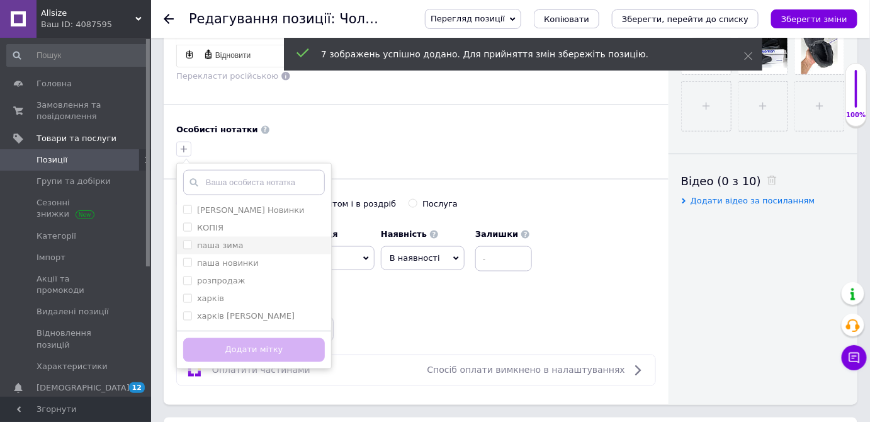
click at [238, 240] on div "паша зима" at bounding box center [254, 245] width 142 height 11
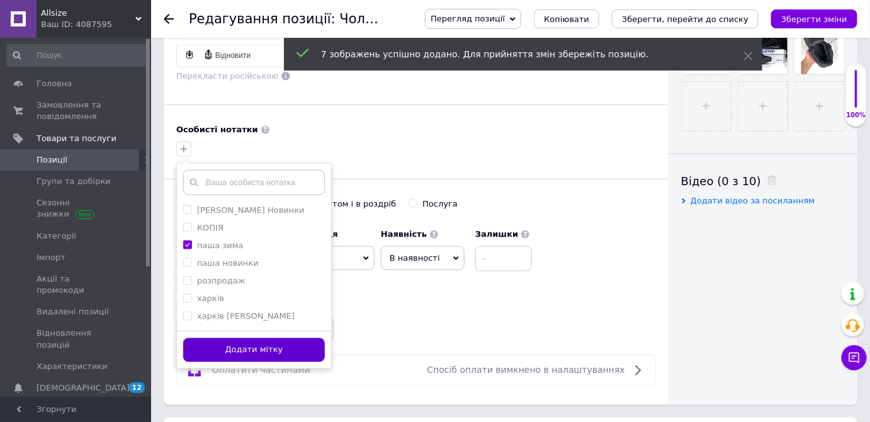
click at [282, 346] on button "Додати мітку" at bounding box center [254, 350] width 142 height 25
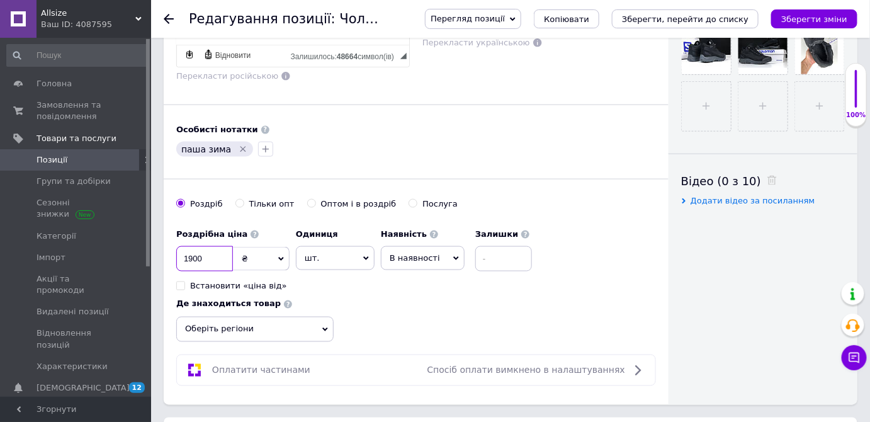
click at [217, 251] on input "1900" at bounding box center [204, 258] width 57 height 25
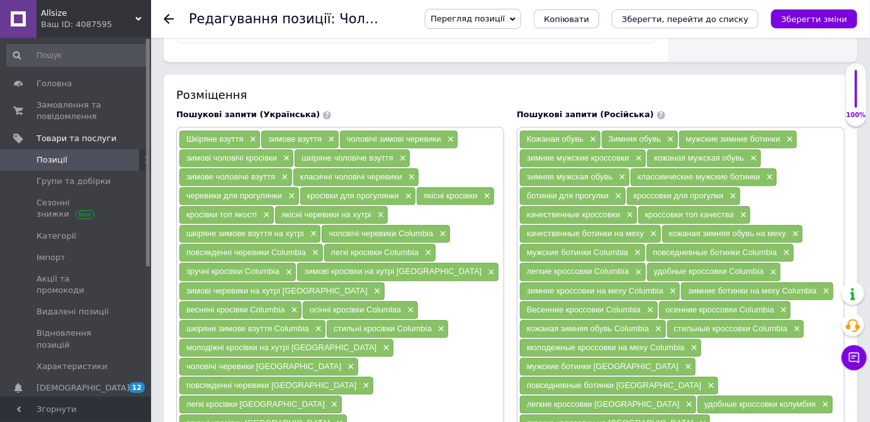
scroll to position [1030, 0]
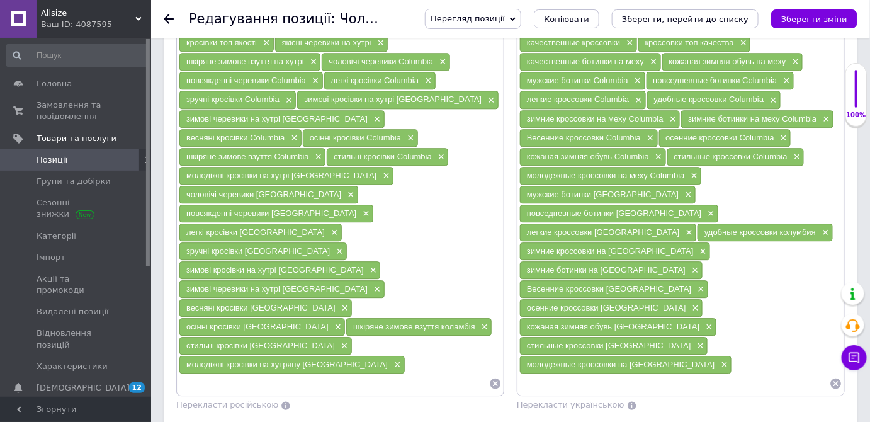
click at [652, 337] on div "стильные кроссовки колумбия ×" at bounding box center [614, 346] width 188 height 18
click at [651, 299] on div "осенние кроссовки колумбия ×" at bounding box center [611, 308] width 183 height 18
click at [690, 303] on span "×" at bounding box center [695, 308] width 10 height 11
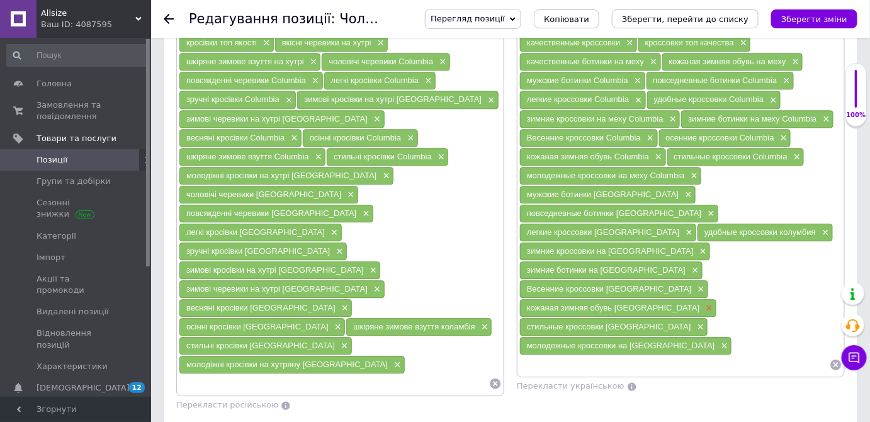
click at [703, 303] on span "×" at bounding box center [708, 308] width 10 height 11
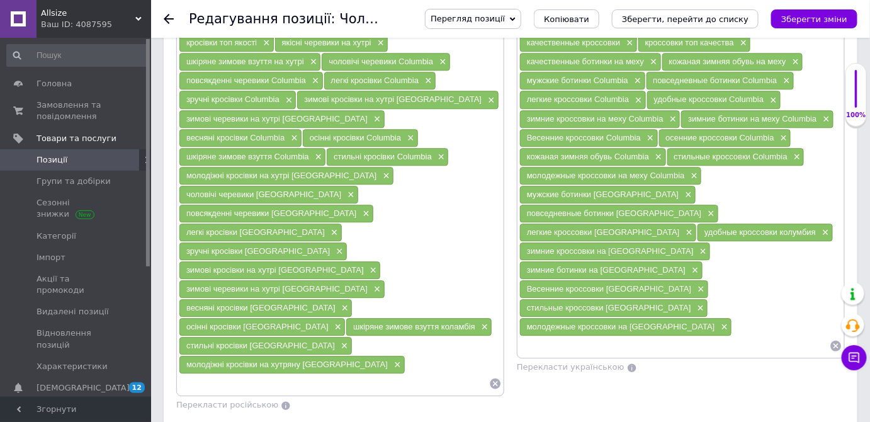
click at [661, 261] on div "зимние ботинки на [GEOGRAPHIC_DATA] ×" at bounding box center [611, 270] width 183 height 18
click at [819, 227] on span "×" at bounding box center [824, 232] width 10 height 11
click at [695, 284] on span "×" at bounding box center [700, 289] width 10 height 11
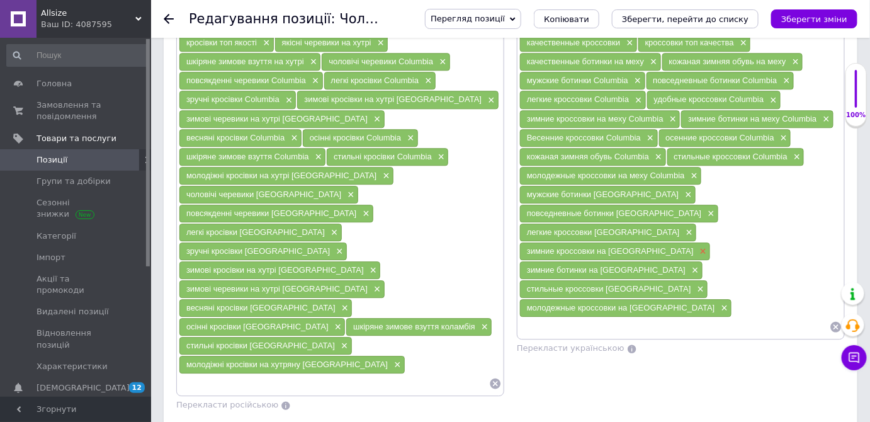
click at [676, 242] on div "зимние кроссовки на [GEOGRAPHIC_DATA] ×" at bounding box center [615, 251] width 190 height 18
click at [697, 246] on span "×" at bounding box center [702, 251] width 10 height 11
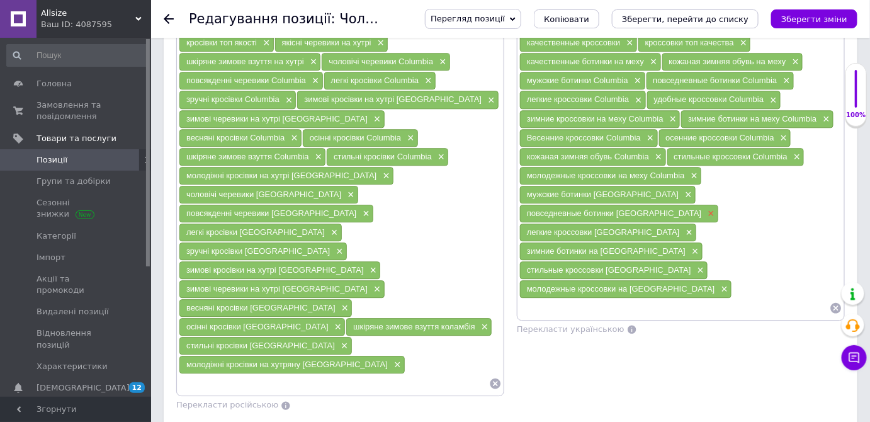
click at [705, 208] on span "×" at bounding box center [710, 213] width 10 height 11
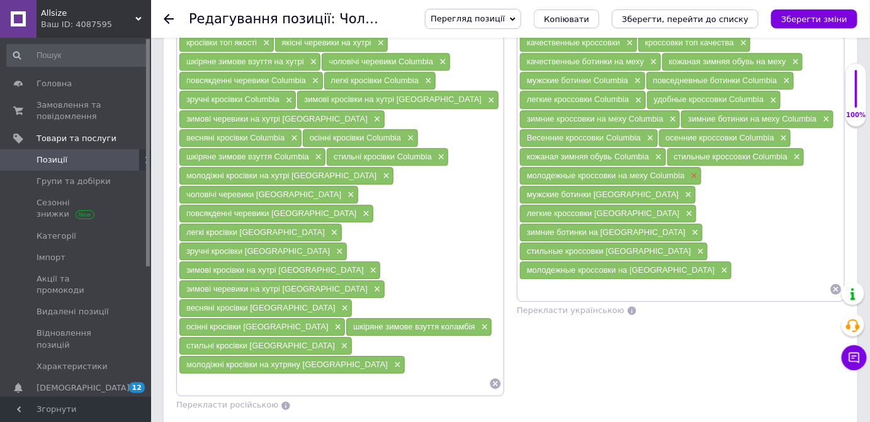
click at [691, 171] on span "×" at bounding box center [693, 176] width 10 height 11
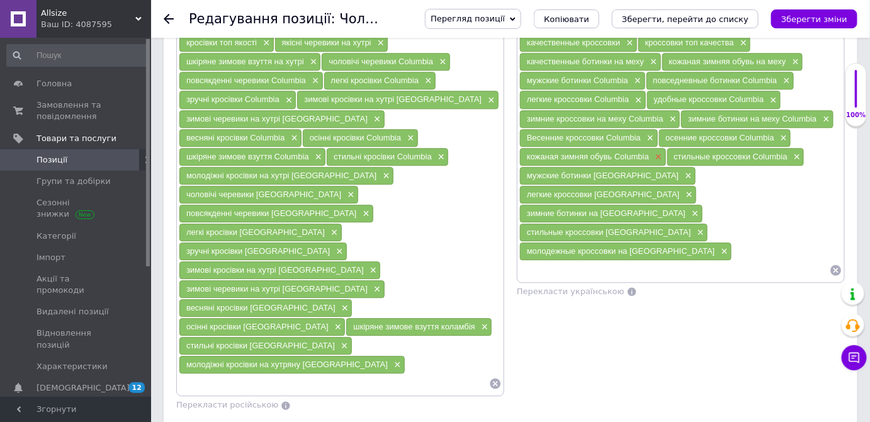
click at [660, 152] on span "×" at bounding box center [657, 157] width 10 height 11
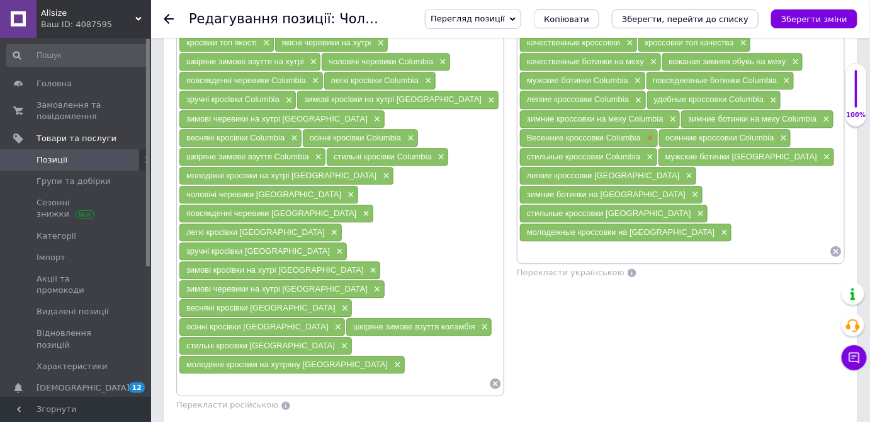
click at [649, 133] on span "×" at bounding box center [649, 138] width 10 height 11
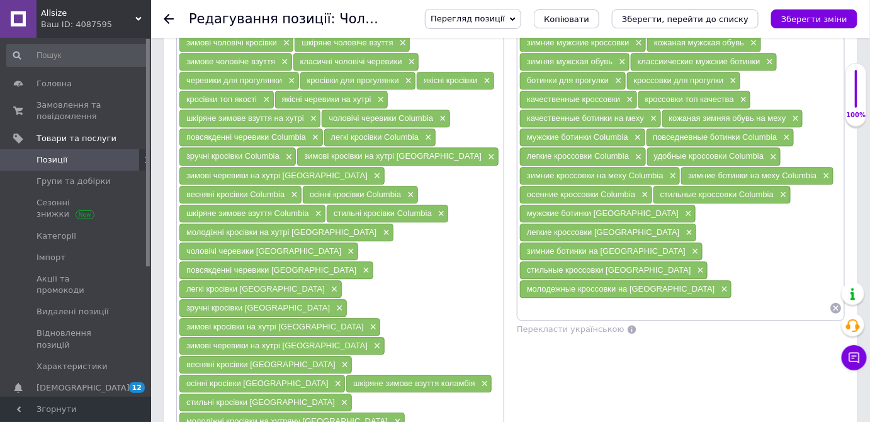
scroll to position [973, 0]
click at [673, 171] on span "×" at bounding box center [672, 176] width 10 height 11
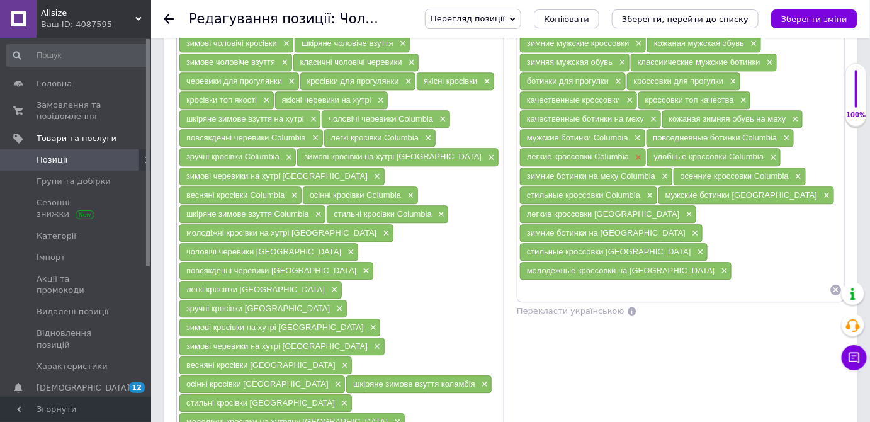
click at [636, 152] on span "×" at bounding box center [637, 157] width 10 height 11
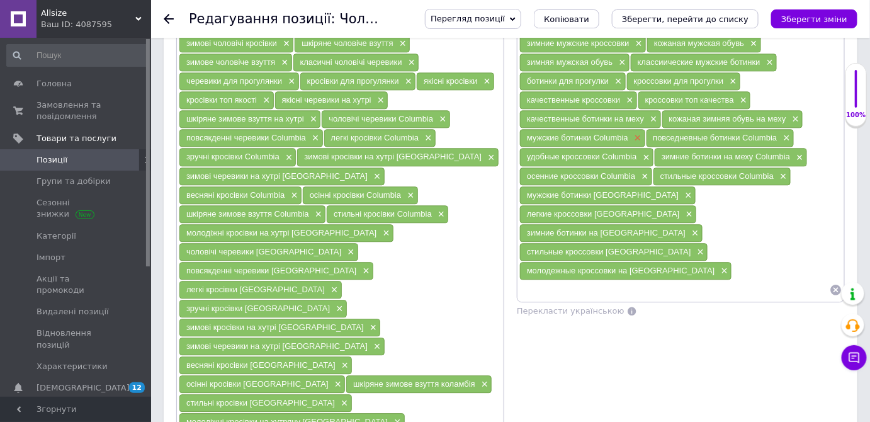
click at [637, 133] on span "×" at bounding box center [637, 138] width 10 height 11
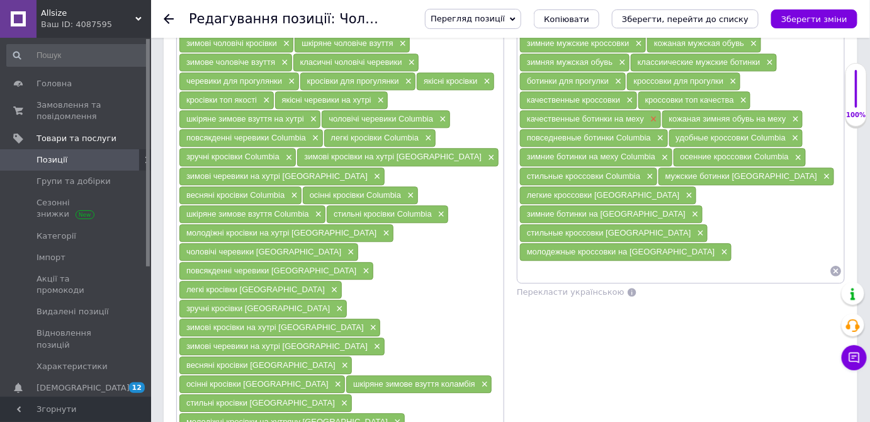
click at [650, 114] on span "×" at bounding box center [652, 119] width 10 height 11
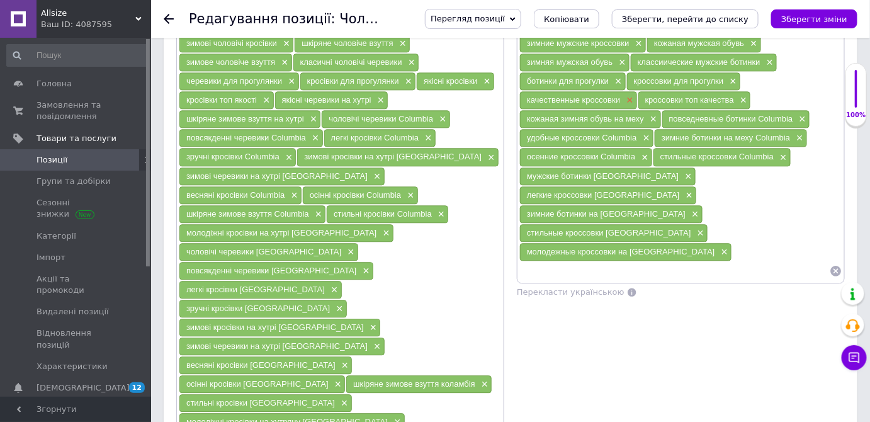
click at [629, 95] on span "×" at bounding box center [628, 100] width 10 height 11
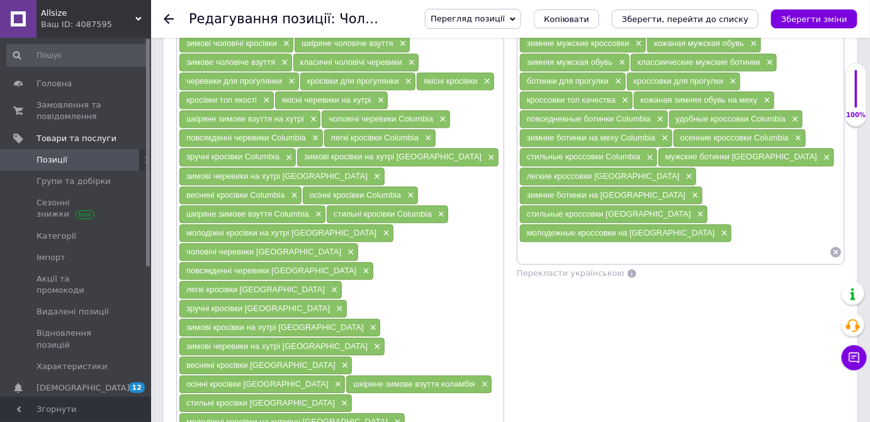
click at [623, 74] on div "ботинки для прогулки ×" at bounding box center [573, 81] width 106 height 18
click at [619, 76] on span "×" at bounding box center [617, 81] width 10 height 11
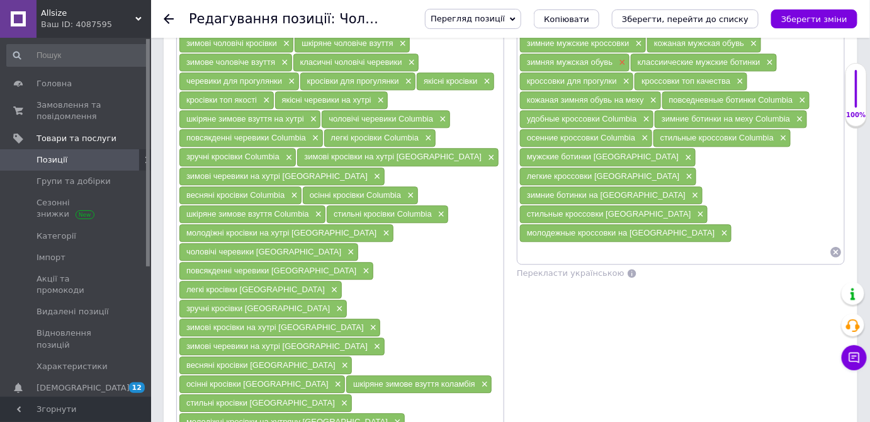
click at [622, 57] on span "×" at bounding box center [621, 62] width 10 height 11
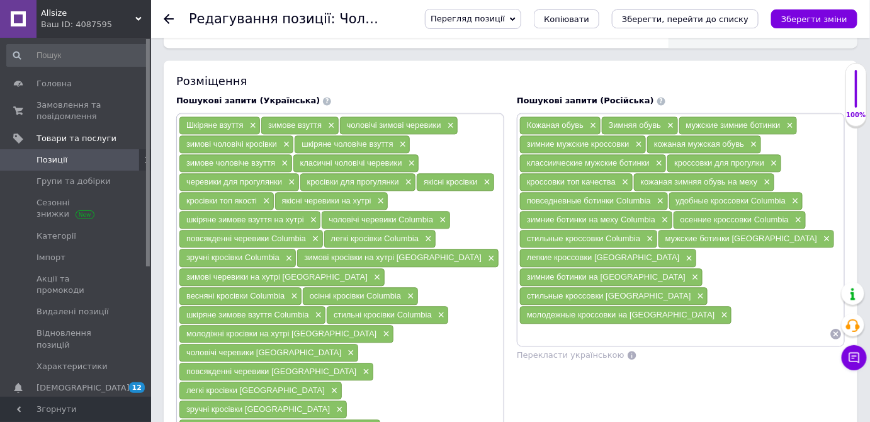
scroll to position [858, 0]
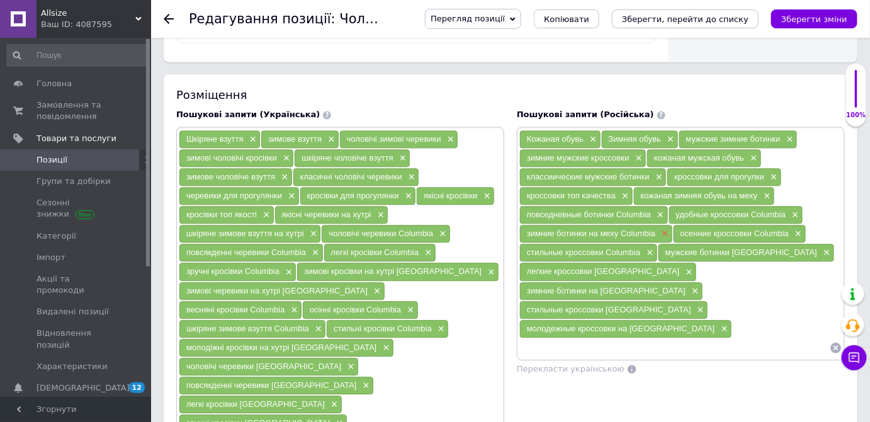
click at [664, 229] on span "×" at bounding box center [664, 234] width 10 height 11
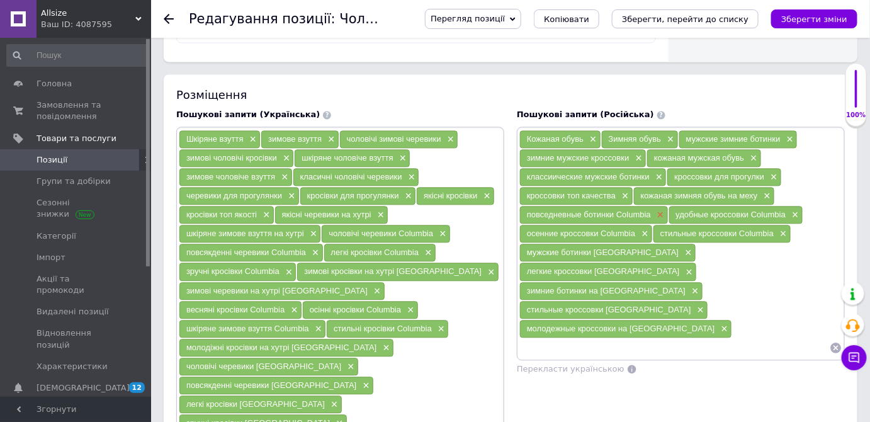
click at [655, 210] on span "×" at bounding box center [659, 215] width 10 height 11
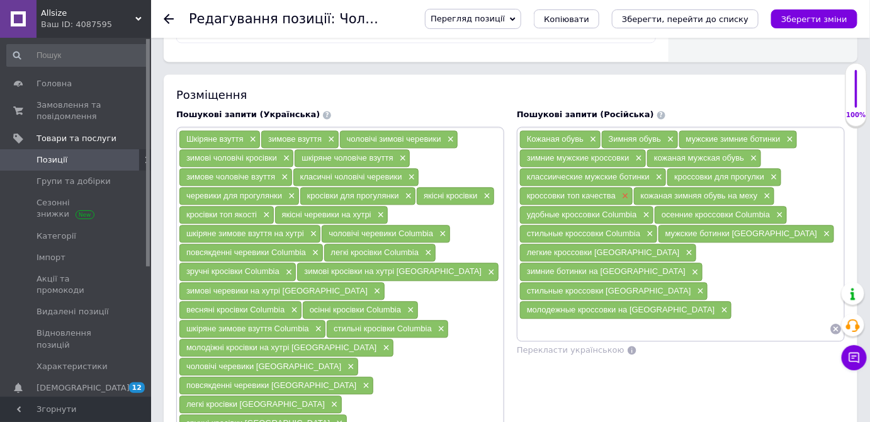
click at [623, 191] on span "×" at bounding box center [624, 196] width 10 height 11
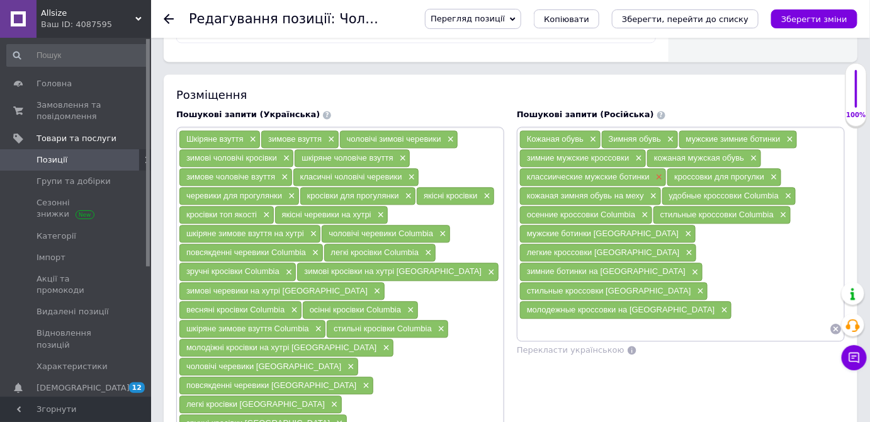
click at [657, 172] on span "×" at bounding box center [658, 177] width 10 height 11
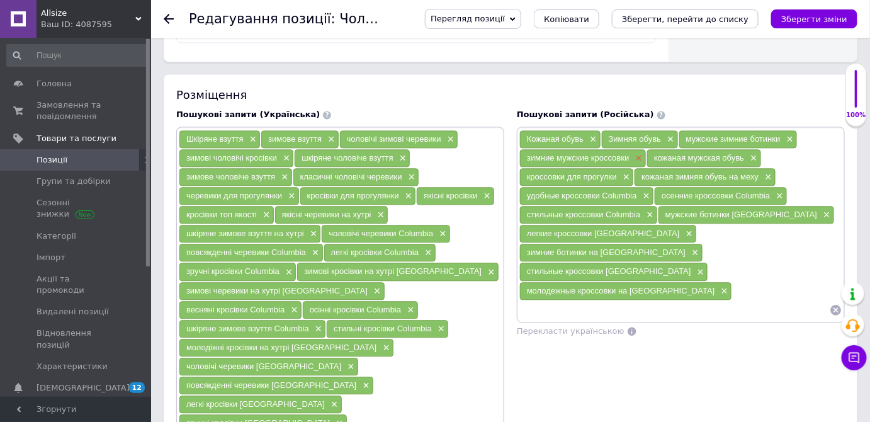
click at [637, 153] on span "×" at bounding box center [638, 158] width 10 height 11
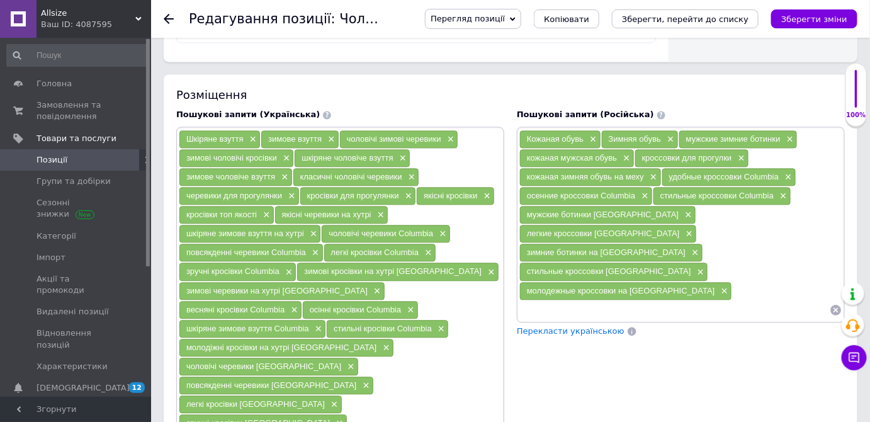
click at [597, 130] on div "Кожаная обувь ×" at bounding box center [560, 139] width 81 height 18
click at [591, 134] on span "×" at bounding box center [592, 139] width 10 height 11
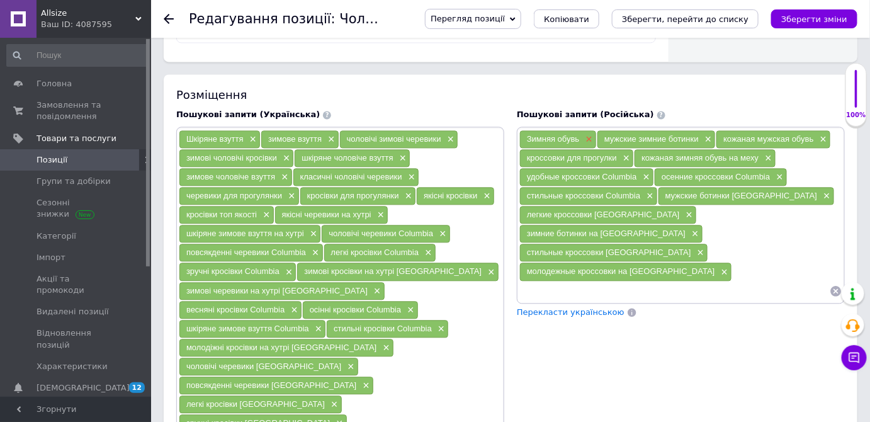
click at [591, 134] on span "×" at bounding box center [588, 139] width 10 height 11
click at [629, 134] on span "×" at bounding box center [630, 139] width 10 height 11
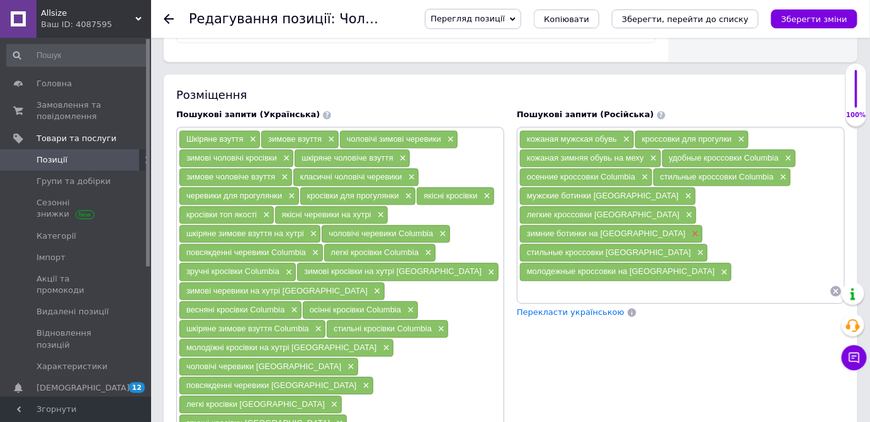
click at [689, 229] on span "×" at bounding box center [694, 234] width 10 height 11
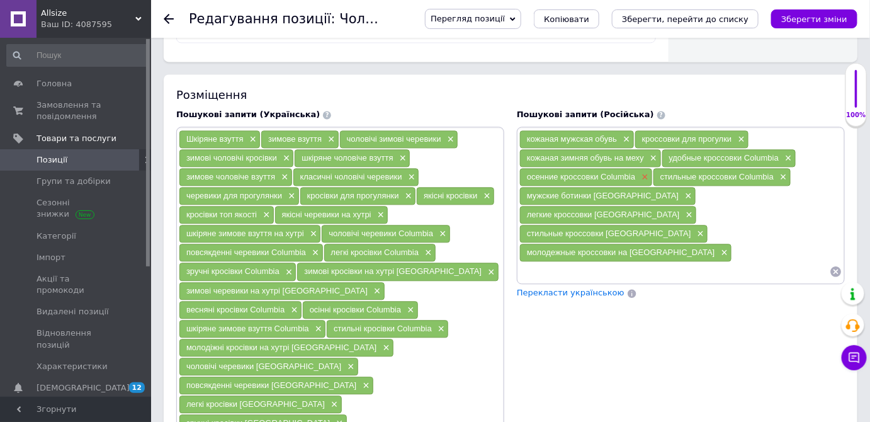
drag, startPoint x: 640, startPoint y: 185, endPoint x: 646, endPoint y: 172, distance: 14.6
click at [682, 191] on span "×" at bounding box center [687, 196] width 10 height 11
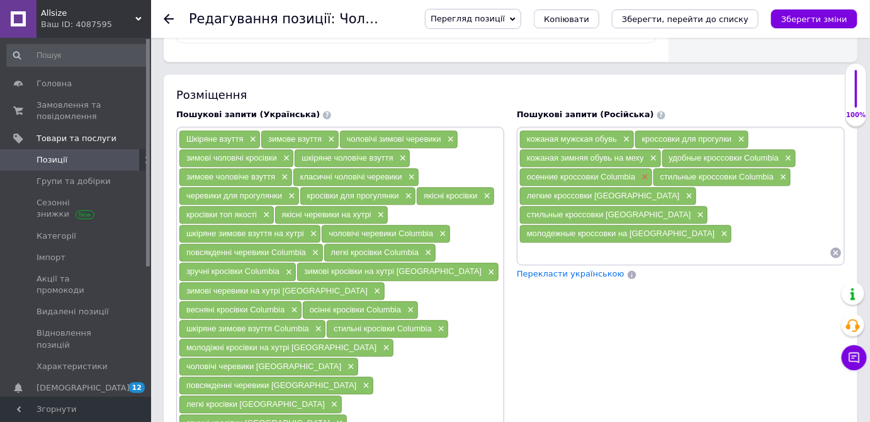
click at [646, 172] on span "×" at bounding box center [644, 177] width 10 height 11
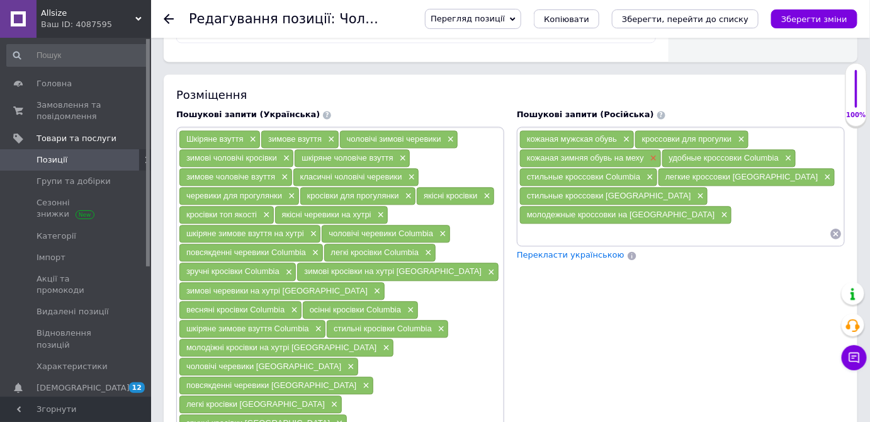
click at [654, 153] on span "×" at bounding box center [652, 158] width 10 height 11
click at [628, 136] on span "×" at bounding box center [625, 139] width 10 height 11
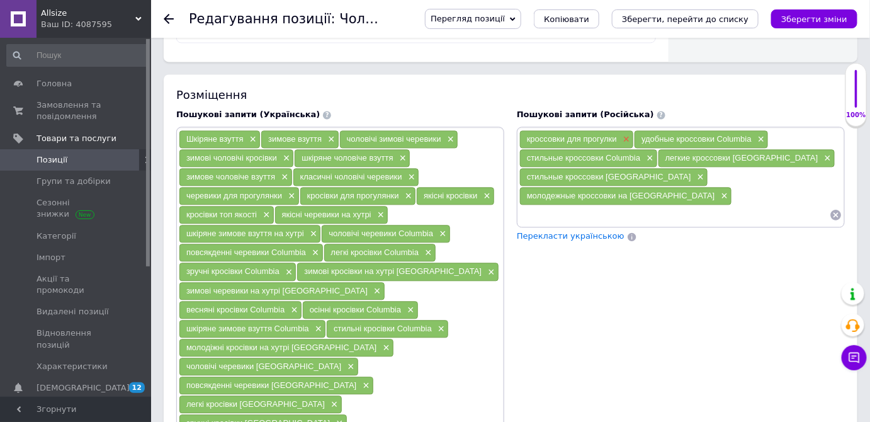
click at [628, 135] on span "×" at bounding box center [625, 139] width 10 height 11
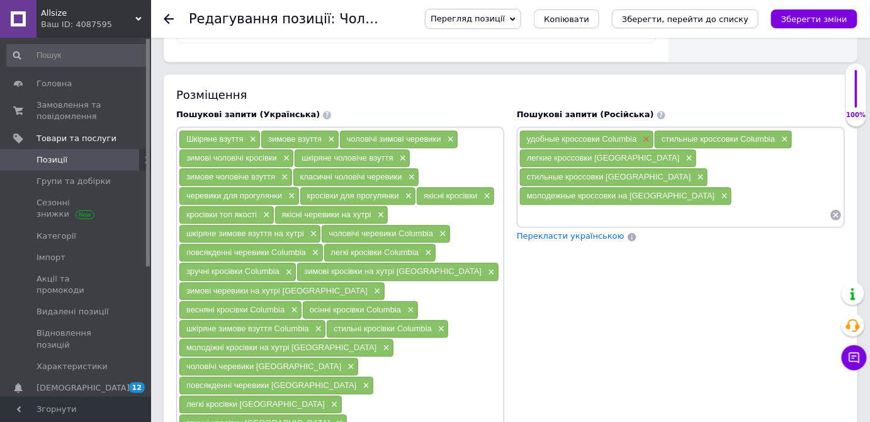
click at [639, 133] on div "удобные кроссовки Columbia ×" at bounding box center [586, 139] width 133 height 18
click at [683, 153] on span "×" at bounding box center [688, 158] width 10 height 11
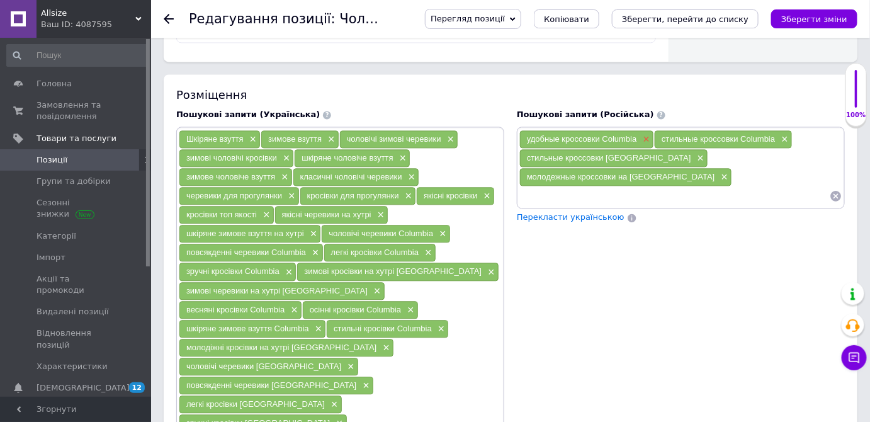
click at [647, 134] on span "×" at bounding box center [645, 139] width 10 height 11
click at [651, 134] on span "×" at bounding box center [649, 139] width 10 height 11
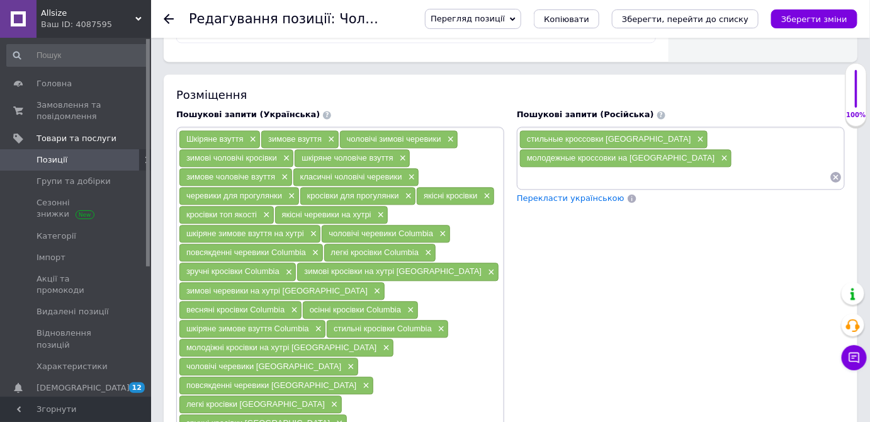
click at [695, 134] on span "×" at bounding box center [700, 139] width 10 height 11
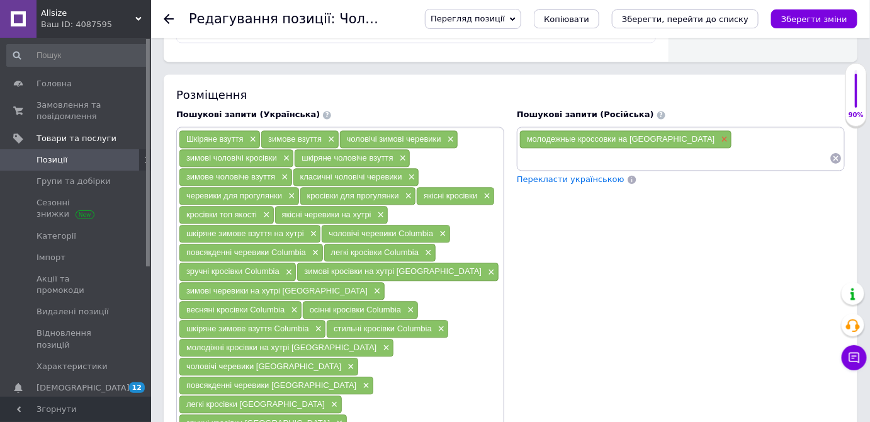
click at [718, 134] on span "×" at bounding box center [723, 139] width 10 height 11
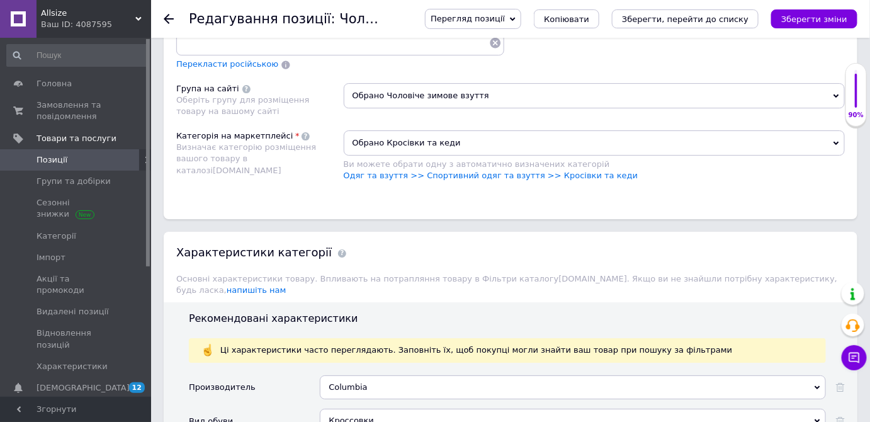
scroll to position [1431, 0]
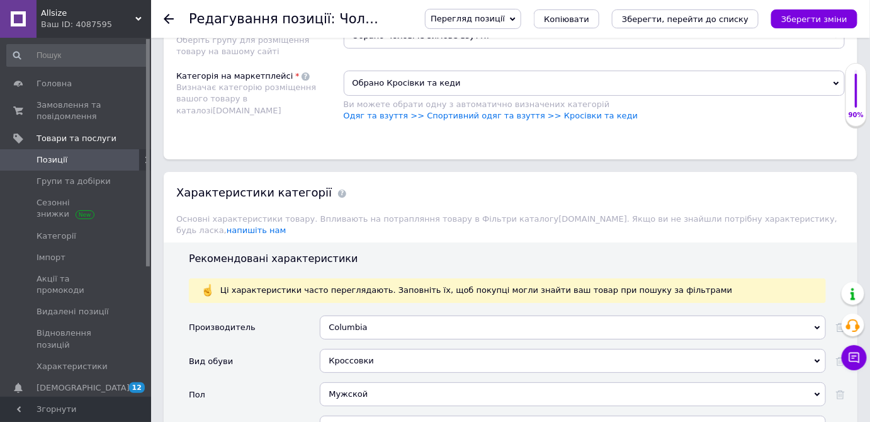
click at [363, 315] on div "Columbia" at bounding box center [573, 327] width 506 height 24
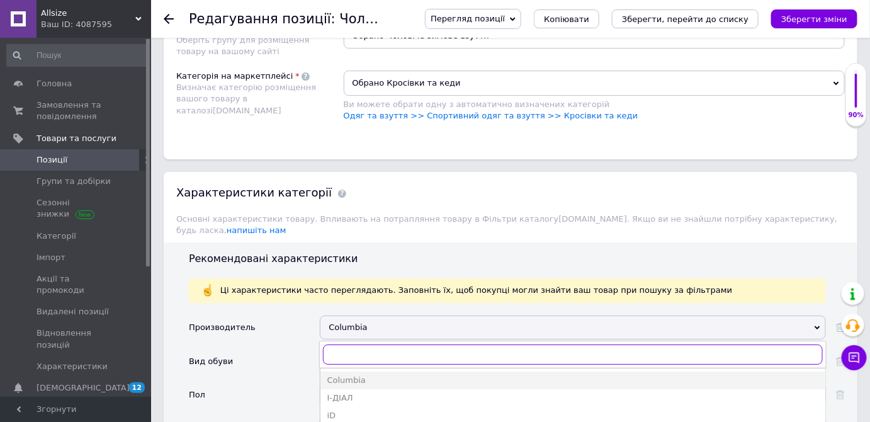
click at [392, 344] on input "text" at bounding box center [573, 354] width 500 height 20
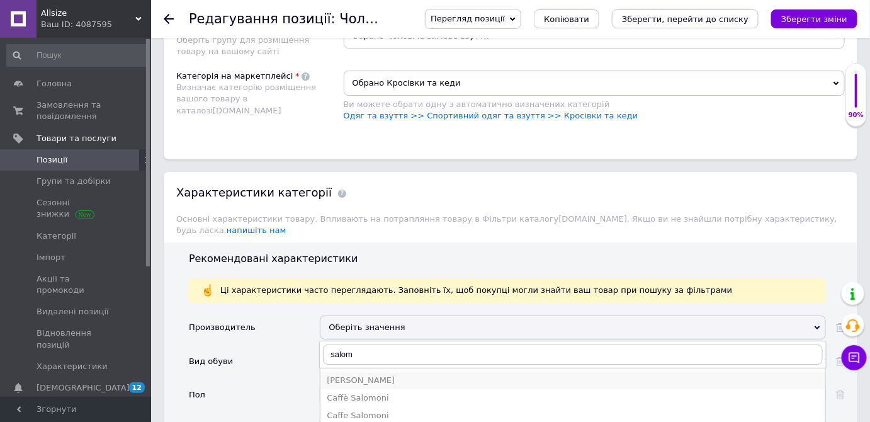
click at [345, 375] on div "[PERSON_NAME]" at bounding box center [573, 380] width 492 height 11
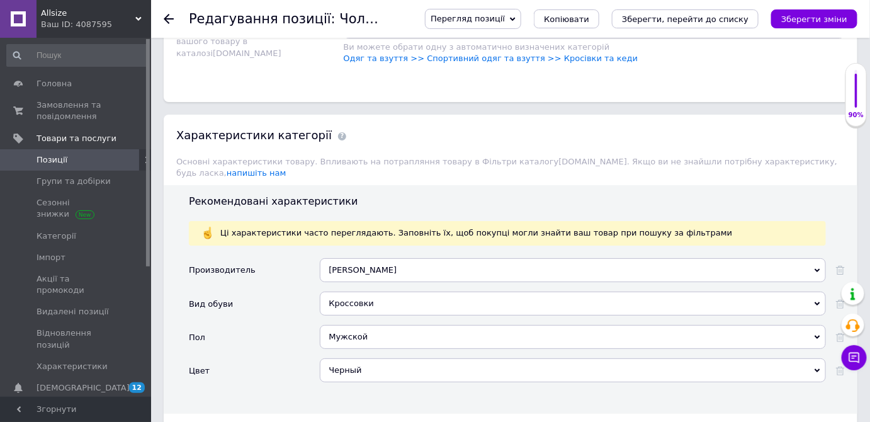
click at [212, 421] on div "Основні" at bounding box center [210, 430] width 42 height 14
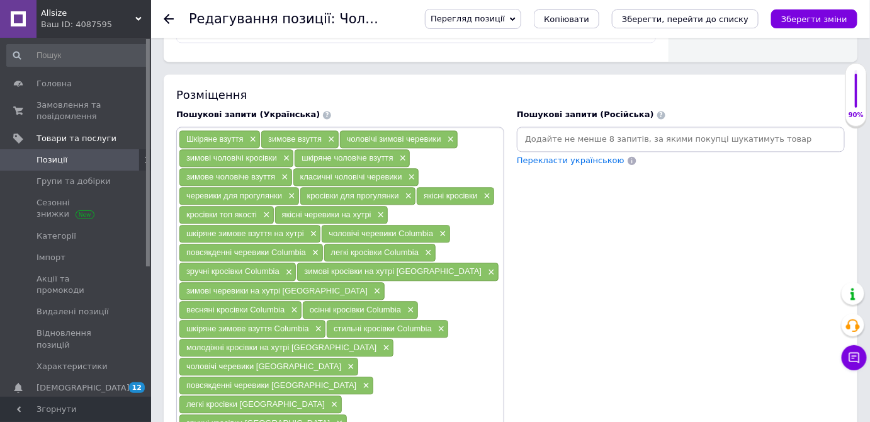
scroll to position [801, 0]
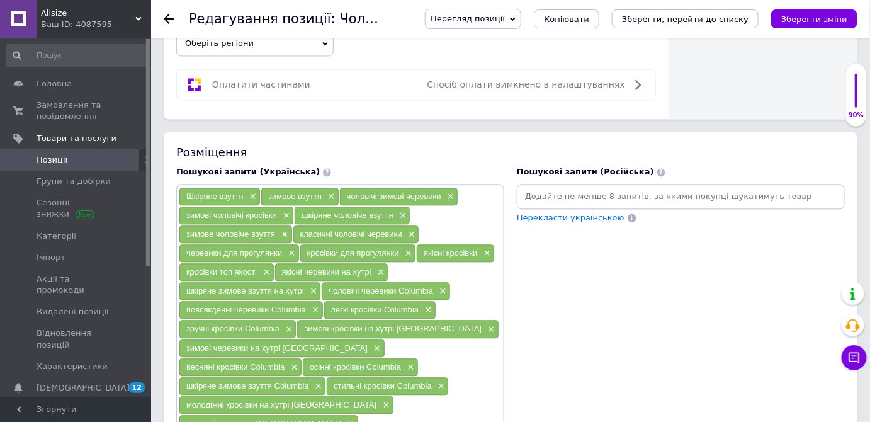
click at [565, 193] on input at bounding box center [681, 196] width 323 height 19
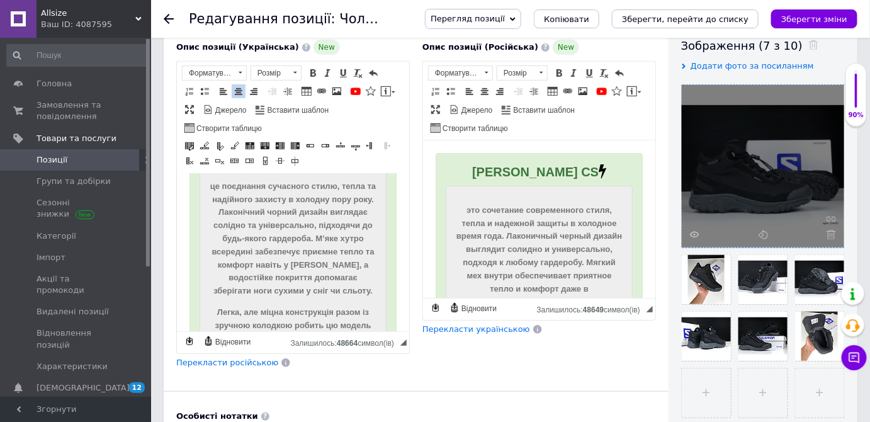
scroll to position [0, 0]
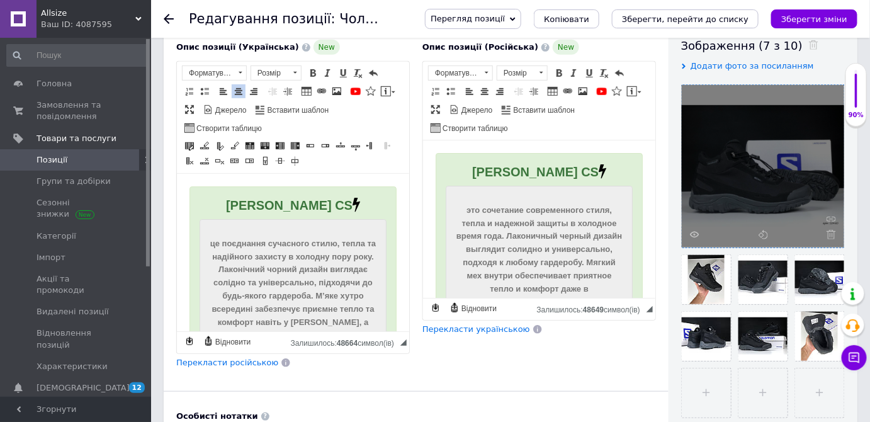
click at [253, 208] on span "[PERSON_NAME] CS" at bounding box center [288, 205] width 127 height 14
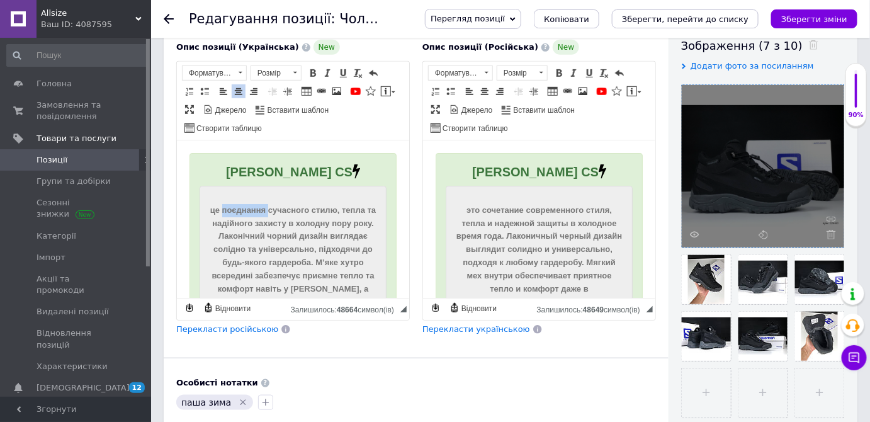
click at [253, 207] on p "це поєднання сучасного стилю, тепла та надійного захисту в холодну пору року. Л…" at bounding box center [292, 263] width 167 height 118
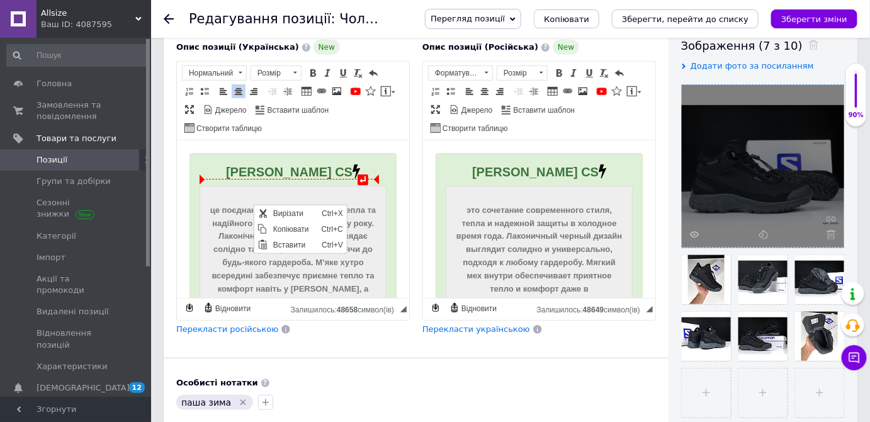
click at [290, 191] on div "це поєднання сучасного стилю, тепла та надійного захисту в холодну пору року. Л…" at bounding box center [292, 332] width 187 height 293
click at [262, 173] on span "[PERSON_NAME] CS" at bounding box center [288, 172] width 127 height 14
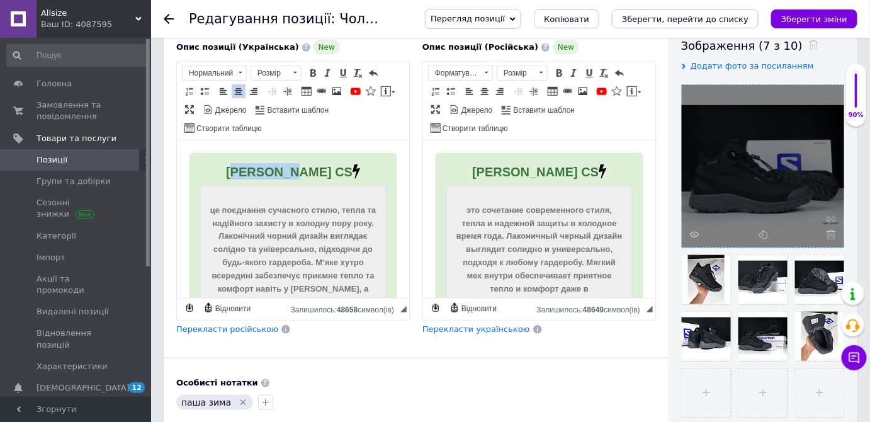
click at [262, 173] on span "[PERSON_NAME] CS" at bounding box center [288, 172] width 127 height 14
click at [298, 198] on span "Копіювати" at bounding box center [302, 193] width 48 height 15
copy span "[PERSON_NAME]"
click at [403, 355] on div "Основна інформація При сохранении товара пустые поля будут переведены автоматич…" at bounding box center [416, 240] width 505 height 836
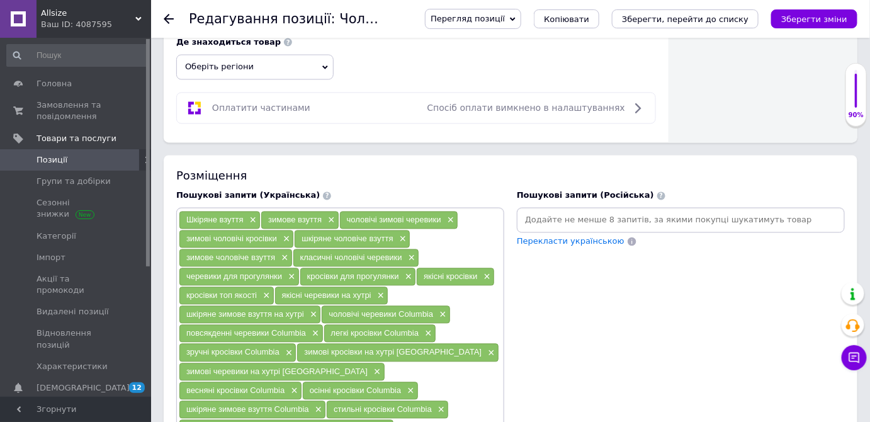
scroll to position [801, 0]
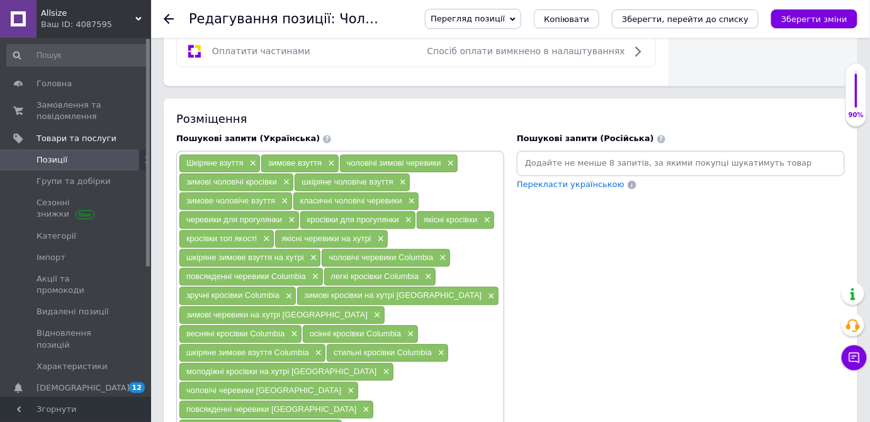
click at [552, 154] on input at bounding box center [681, 163] width 323 height 19
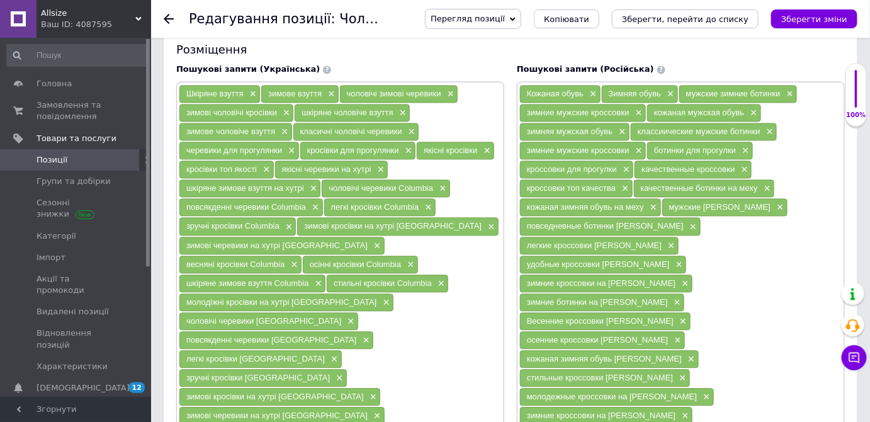
scroll to position [916, 0]
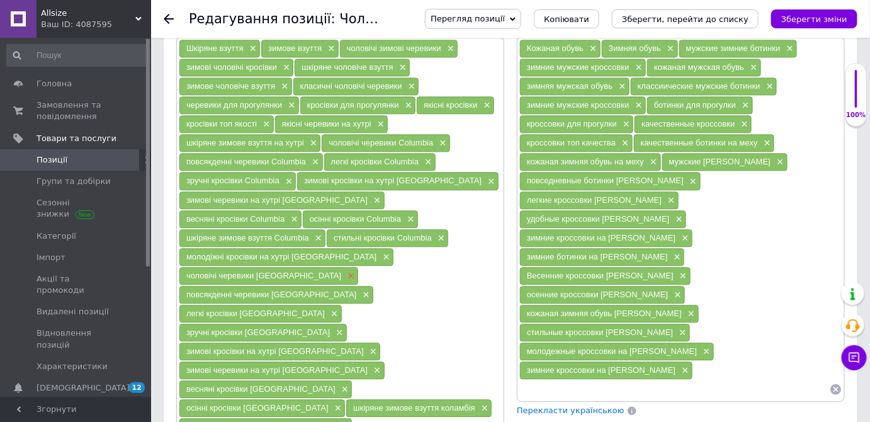
click at [344, 271] on span "×" at bounding box center [349, 276] width 10 height 11
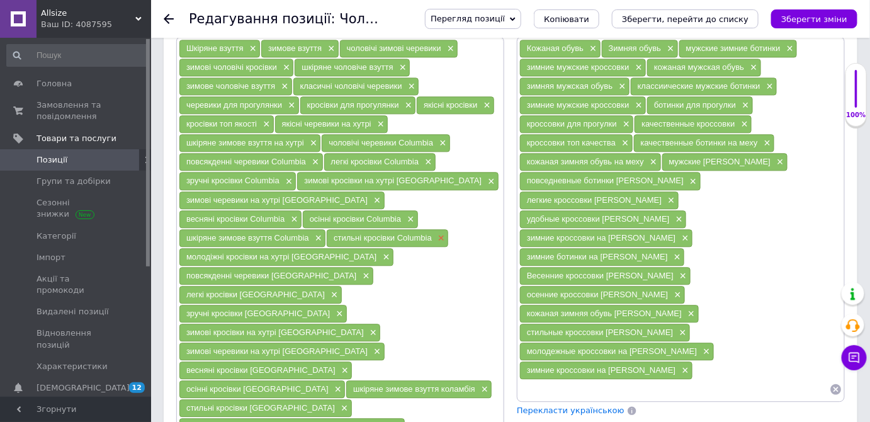
click at [435, 233] on span "×" at bounding box center [440, 238] width 10 height 11
click at [404, 214] on span "×" at bounding box center [409, 219] width 10 height 11
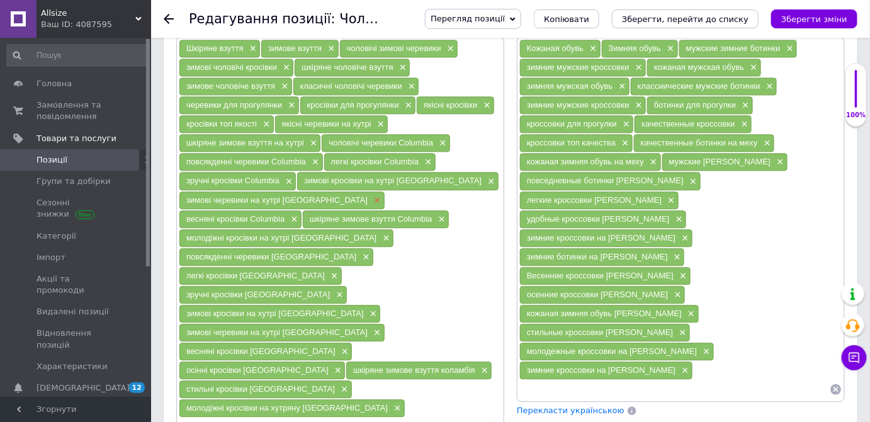
click at [371, 195] on span "×" at bounding box center [376, 200] width 10 height 11
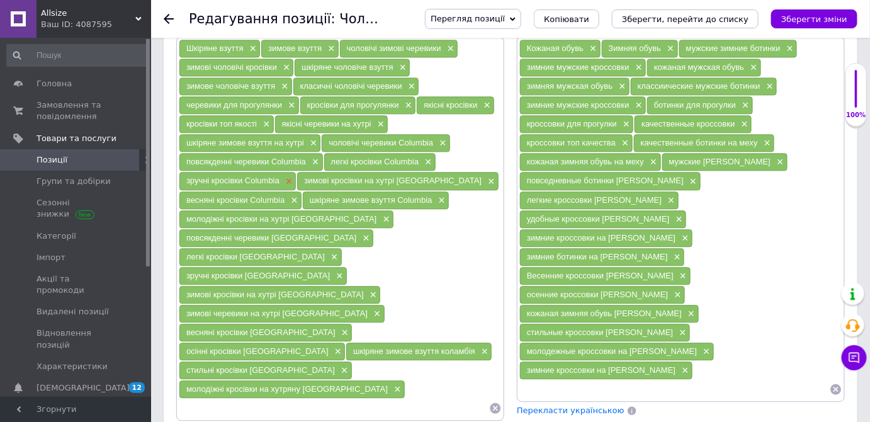
click at [288, 176] on span "×" at bounding box center [288, 181] width 10 height 11
click at [315, 157] on span "×" at bounding box center [314, 162] width 10 height 11
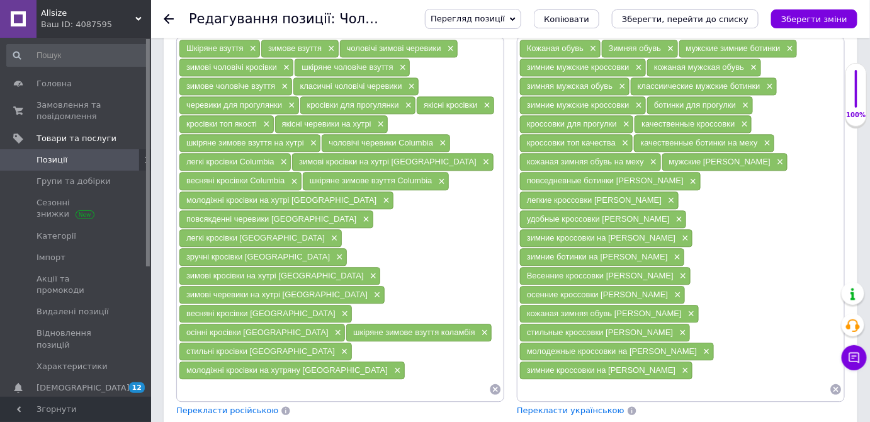
click at [317, 134] on div "шкіряне зимове взуття на хутрі ×" at bounding box center [249, 143] width 141 height 18
click at [315, 138] on span "×" at bounding box center [312, 143] width 10 height 11
click at [332, 327] on span "×" at bounding box center [337, 332] width 10 height 11
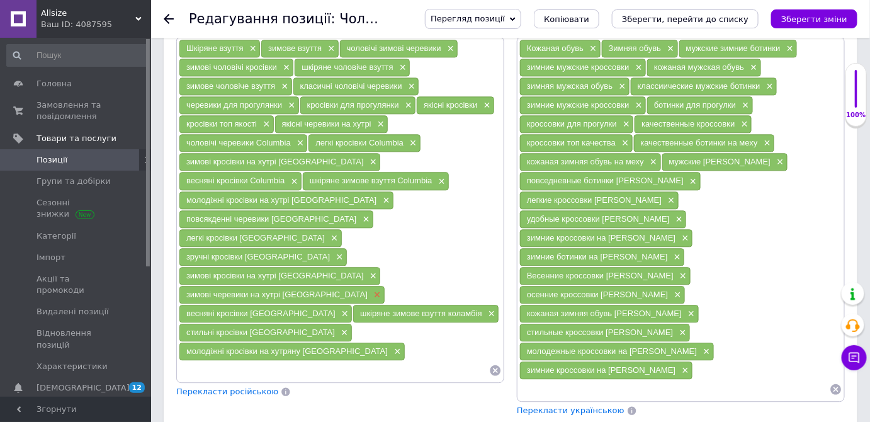
click at [371, 290] on span "×" at bounding box center [376, 295] width 10 height 11
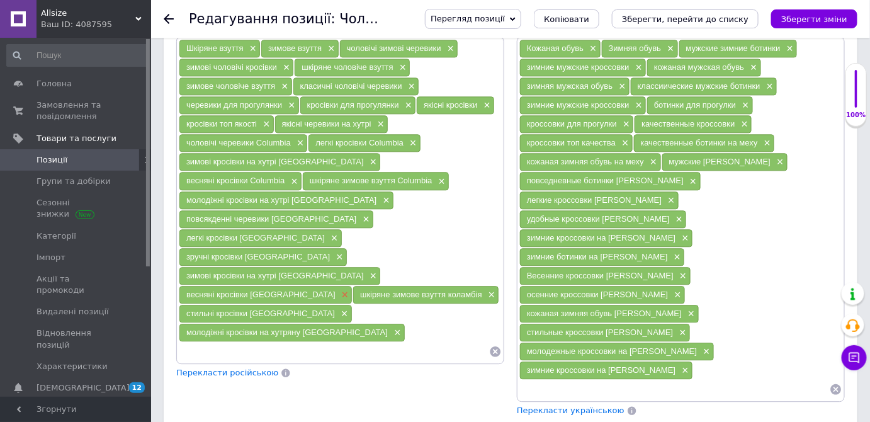
click at [339, 290] on span "×" at bounding box center [344, 295] width 10 height 11
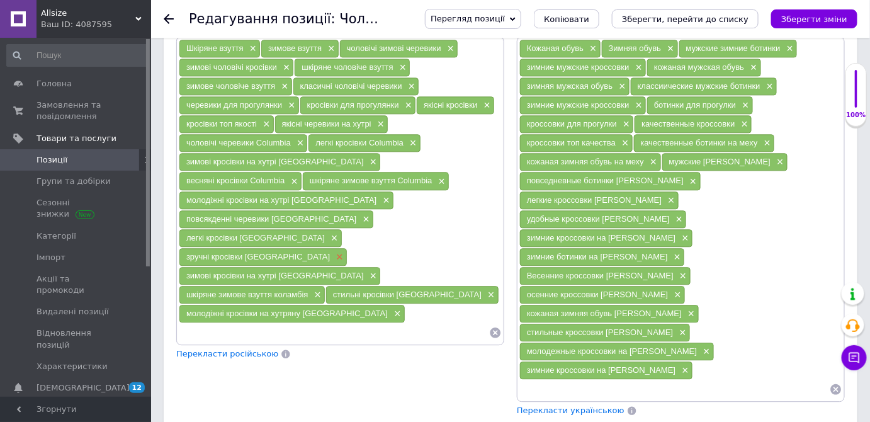
click at [333, 252] on span "×" at bounding box center [338, 257] width 10 height 11
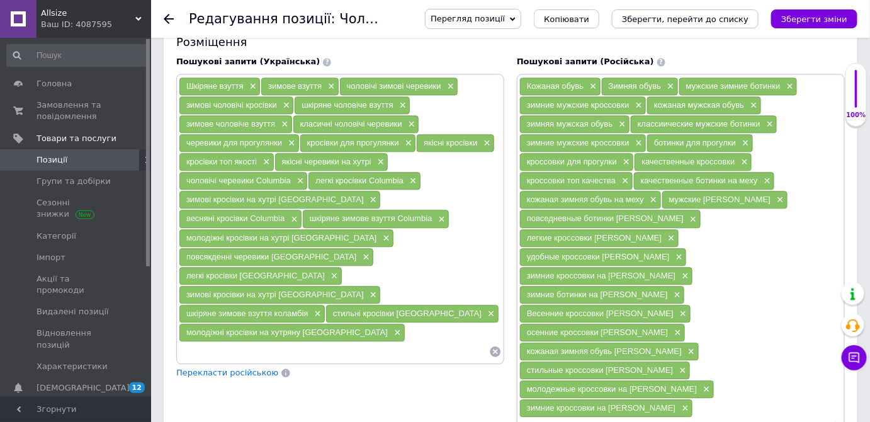
scroll to position [858, 0]
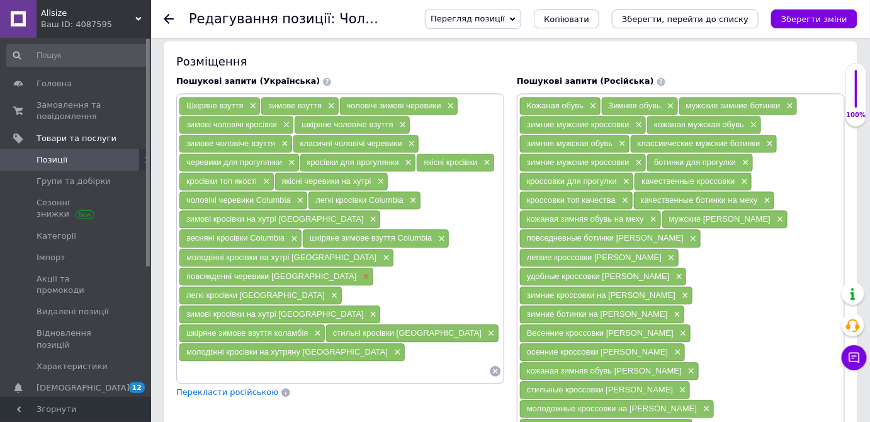
click at [360, 271] on span "×" at bounding box center [365, 276] width 10 height 11
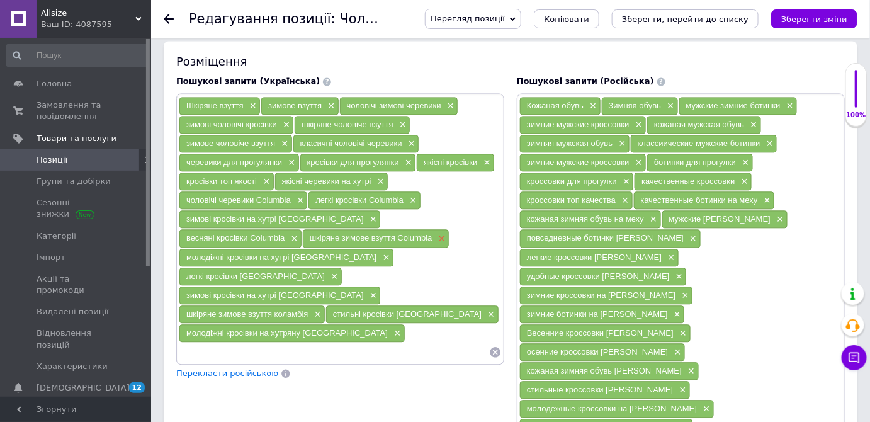
click at [436, 234] on span "×" at bounding box center [441, 239] width 10 height 11
click at [367, 214] on span "×" at bounding box center [372, 219] width 10 height 11
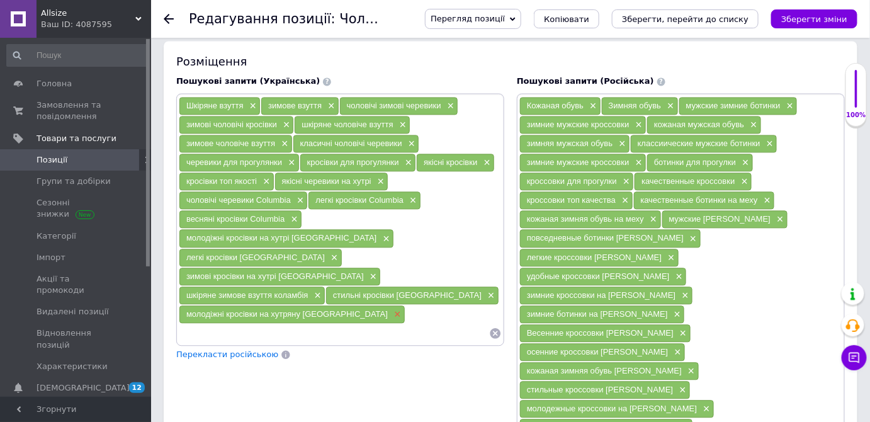
click at [391, 309] on span "×" at bounding box center [396, 314] width 10 height 11
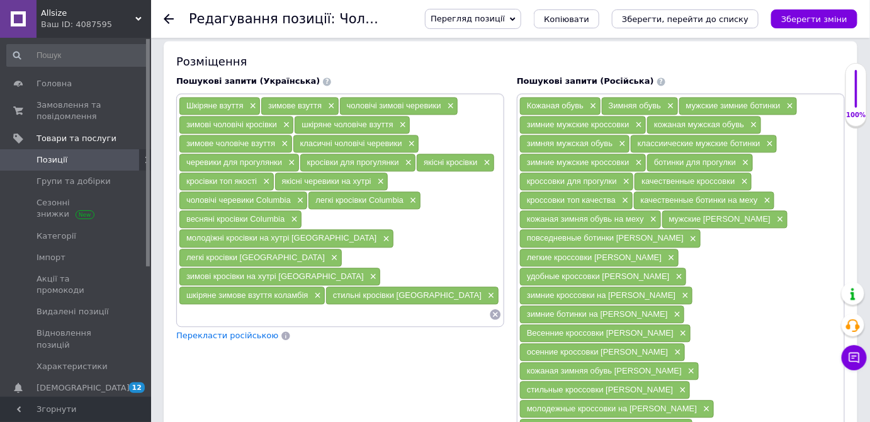
click at [314, 290] on span "×" at bounding box center [317, 295] width 10 height 11
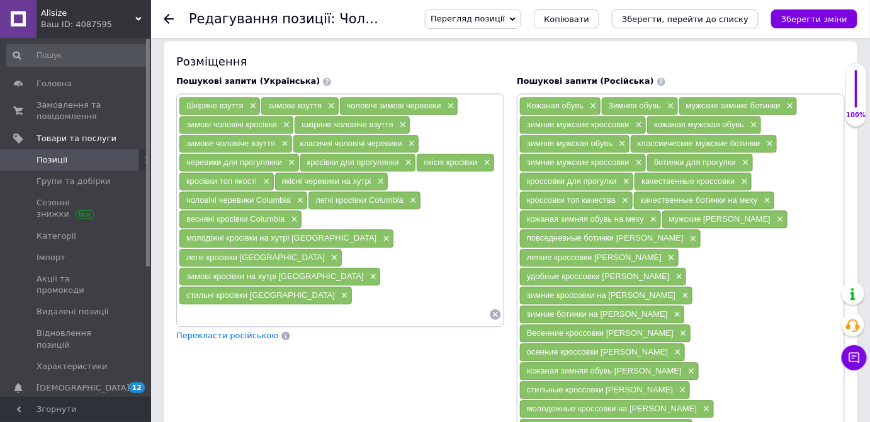
click at [275, 249] on div "легкі кросівки колумбія ×" at bounding box center [260, 258] width 162 height 18
click at [328, 253] on span "×" at bounding box center [333, 258] width 10 height 11
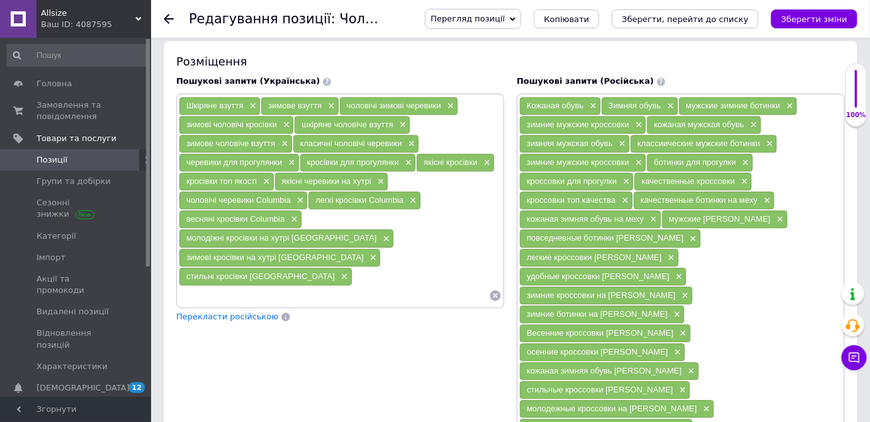
click at [287, 215] on div "весняні кросівки Columbia ×" at bounding box center [240, 219] width 122 height 18
click at [291, 214] on span "×" at bounding box center [293, 219] width 10 height 11
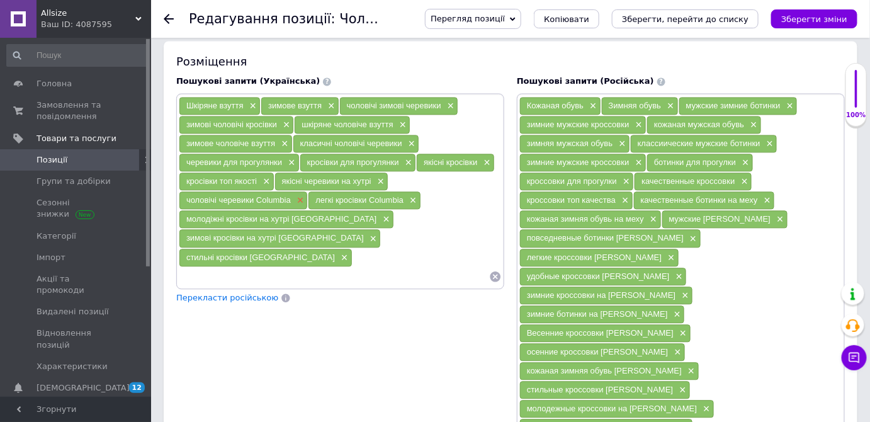
click at [298, 196] on span "×" at bounding box center [299, 200] width 10 height 11
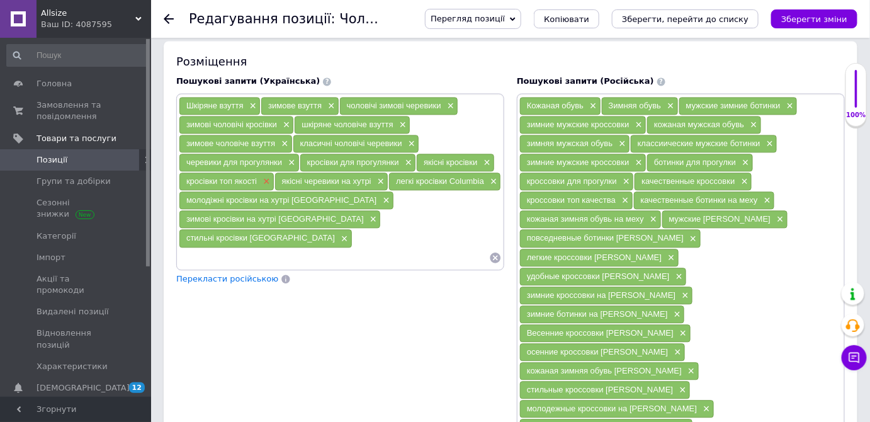
click at [269, 176] on span "×" at bounding box center [265, 181] width 10 height 11
click at [290, 158] on span "×" at bounding box center [290, 162] width 10 height 11
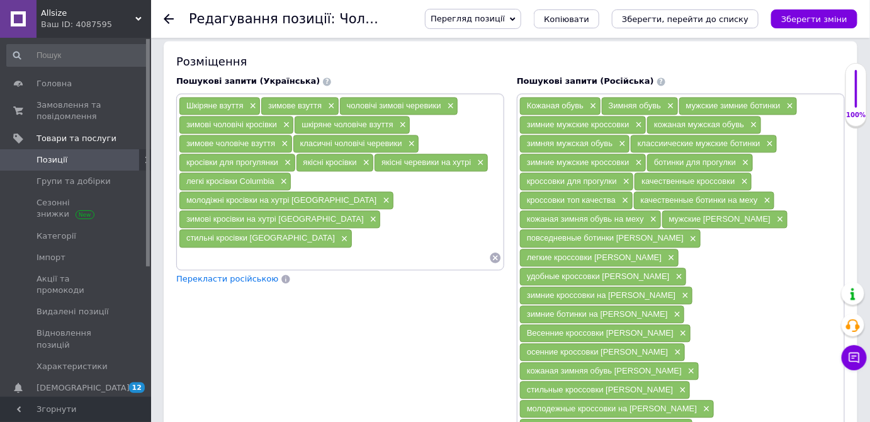
click at [293, 138] on div "класичні чоловічі черевики ×" at bounding box center [356, 143] width 127 height 19
click at [324, 210] on div "зимові кросівки на хутрі [GEOGRAPHIC_DATA] ×" at bounding box center [279, 219] width 201 height 18
click at [367, 214] on span "×" at bounding box center [372, 219] width 10 height 11
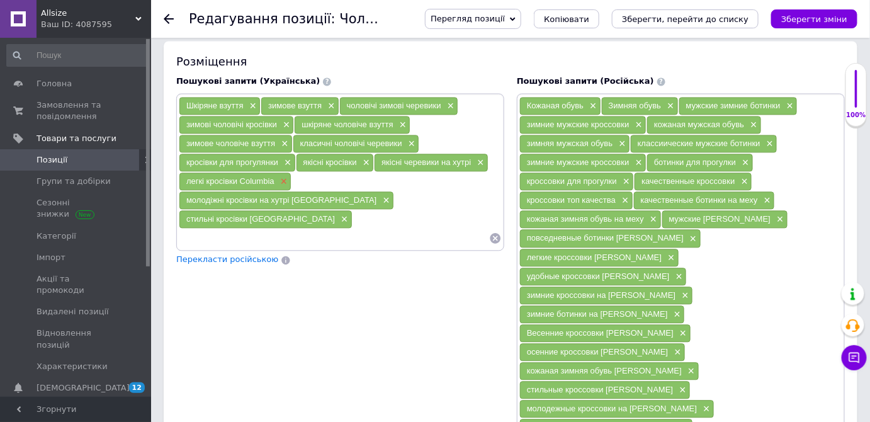
click at [278, 177] on span "×" at bounding box center [283, 181] width 10 height 11
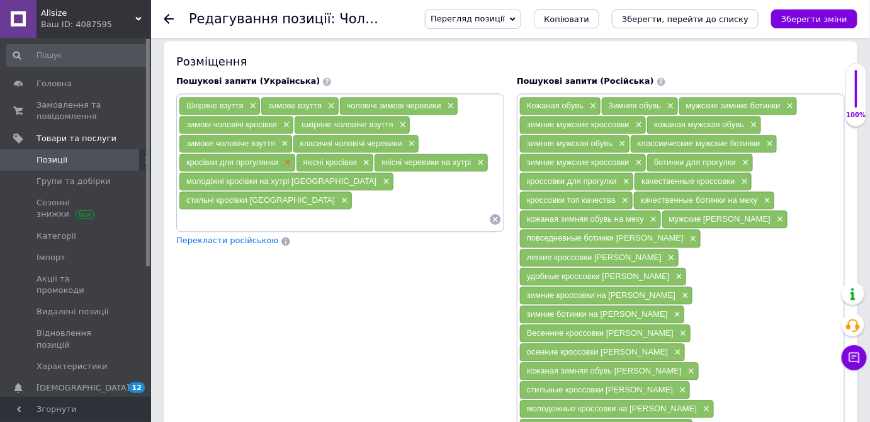
click at [285, 157] on span "×" at bounding box center [286, 162] width 10 height 11
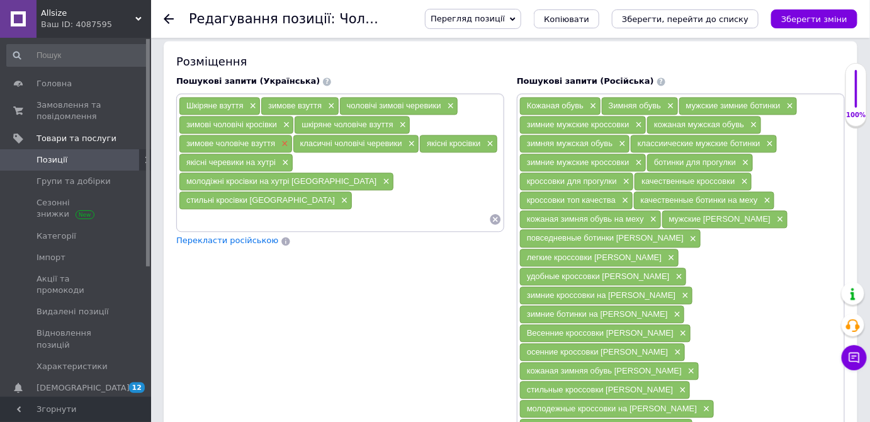
click at [285, 141] on span "×" at bounding box center [283, 144] width 10 height 11
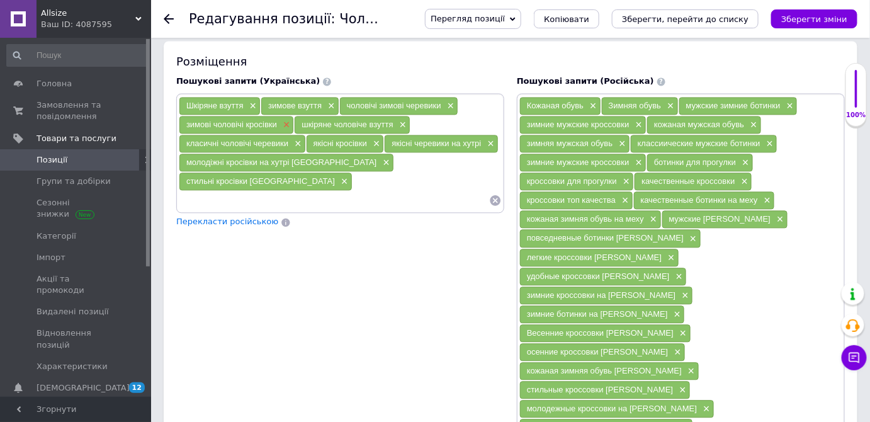
click at [282, 120] on span "×" at bounding box center [285, 125] width 10 height 11
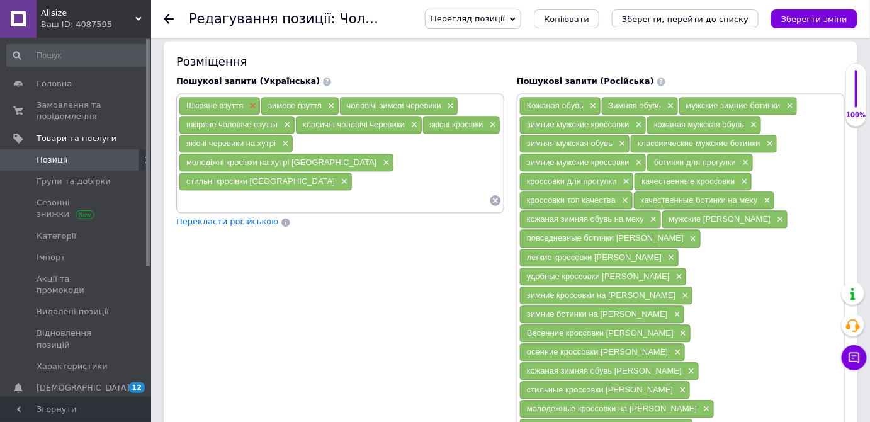
click at [255, 101] on span "×" at bounding box center [252, 106] width 10 height 11
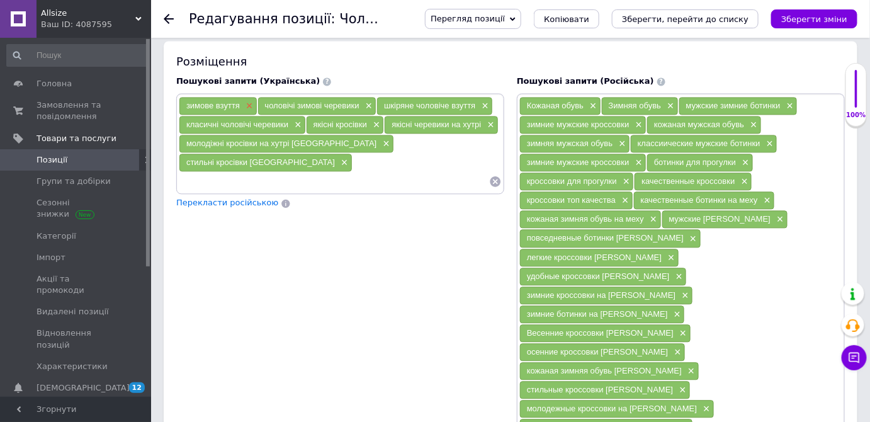
click at [248, 101] on span "×" at bounding box center [248, 106] width 10 height 11
click at [287, 102] on span "×" at bounding box center [289, 106] width 10 height 11
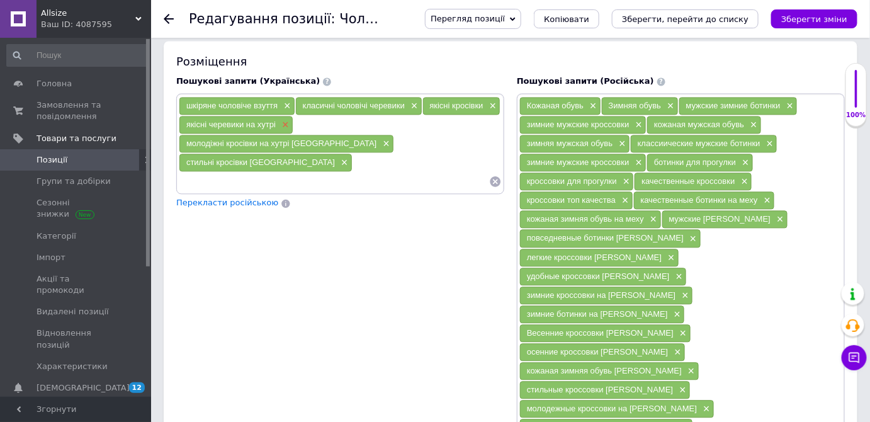
click at [285, 120] on span "×" at bounding box center [284, 125] width 10 height 11
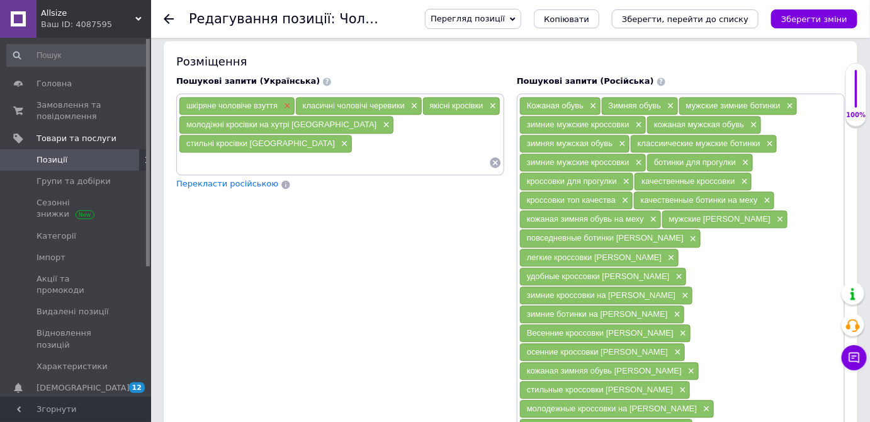
click at [284, 101] on span "×" at bounding box center [286, 106] width 10 height 11
click at [380, 120] on span "×" at bounding box center [385, 125] width 10 height 11
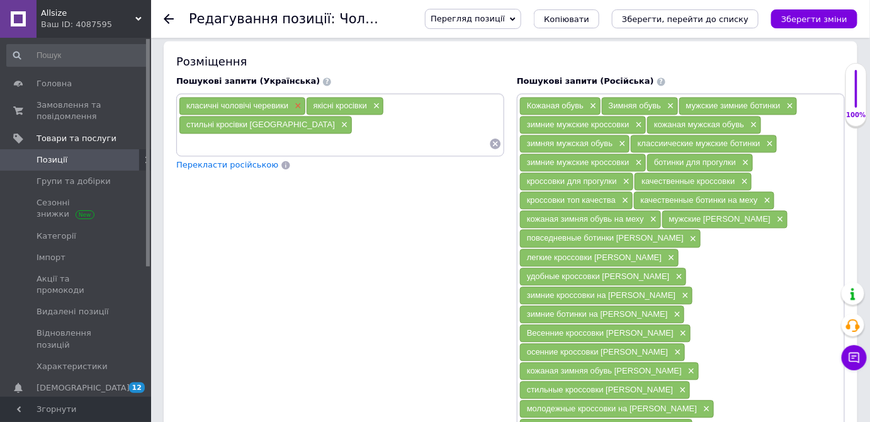
click at [295, 101] on span "×" at bounding box center [297, 106] width 10 height 11
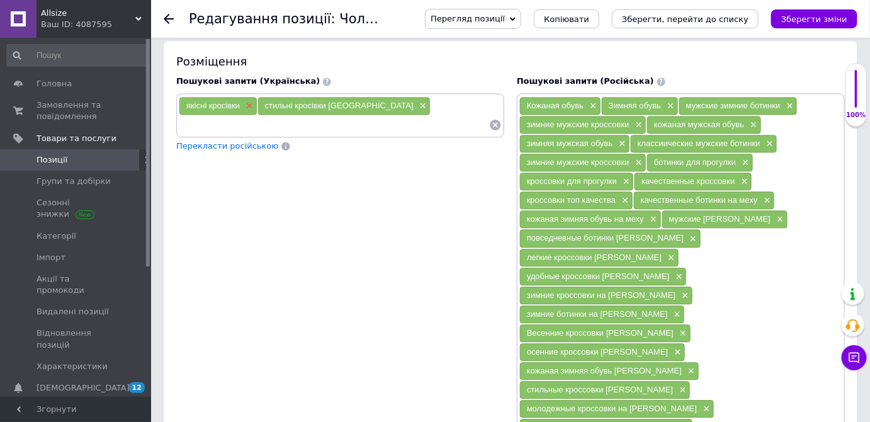
click at [252, 101] on span "×" at bounding box center [248, 106] width 10 height 11
click at [338, 101] on span "×" at bounding box center [343, 106] width 10 height 11
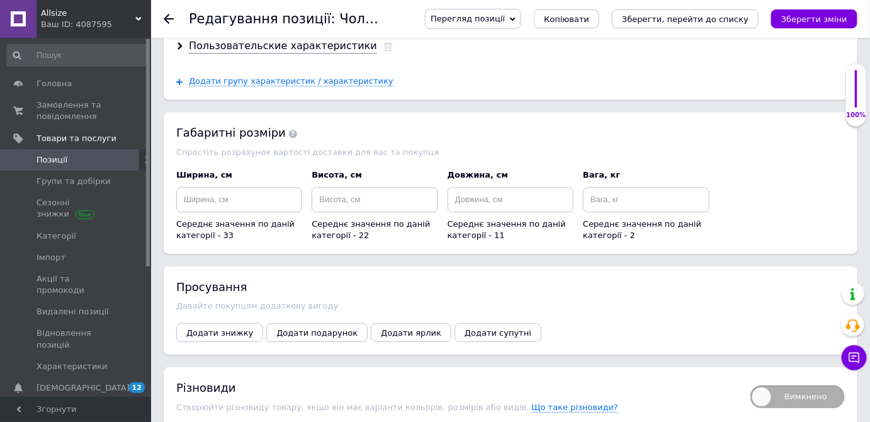
scroll to position [2805, 0]
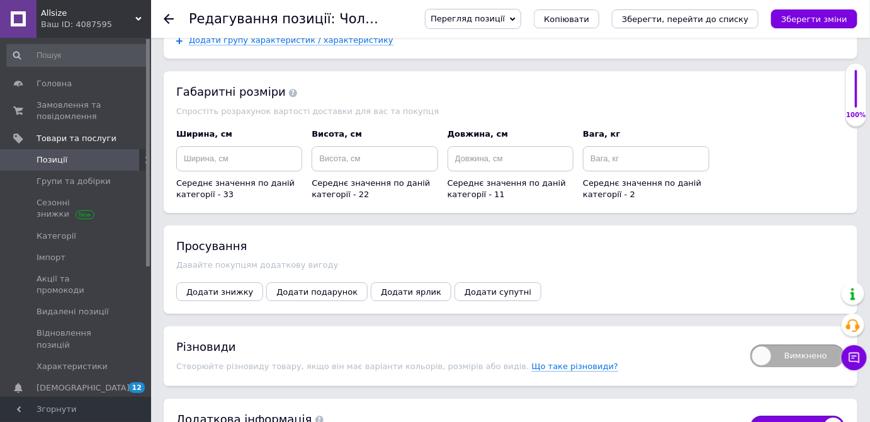
click at [798, 344] on span "Вимкнено" at bounding box center [798, 355] width 94 height 23
click at [751, 336] on input "Вимкнено" at bounding box center [746, 340] width 8 height 8
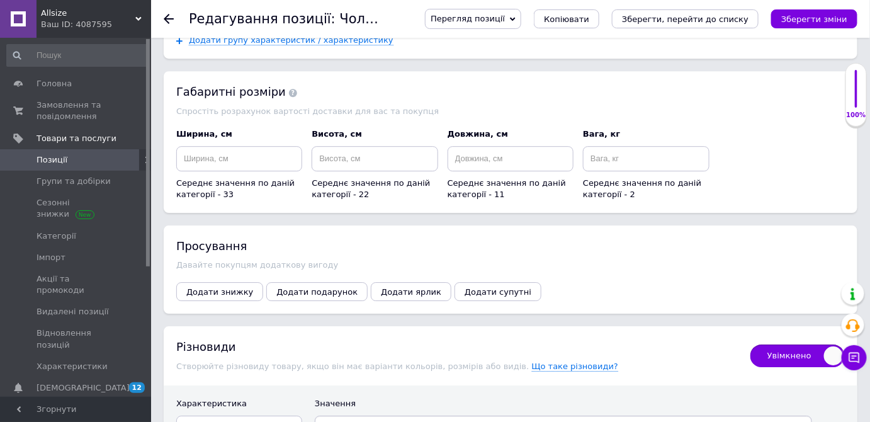
click at [250, 416] on span "Оберіть зі списку" at bounding box center [239, 428] width 126 height 24
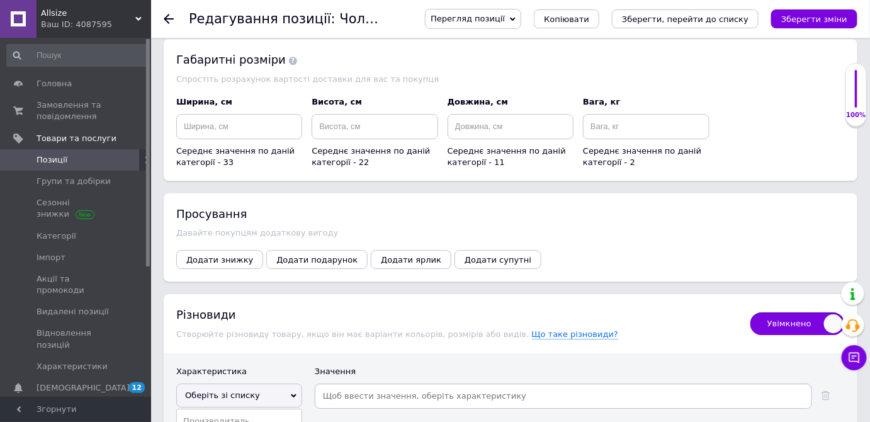
scroll to position [2862, 0]
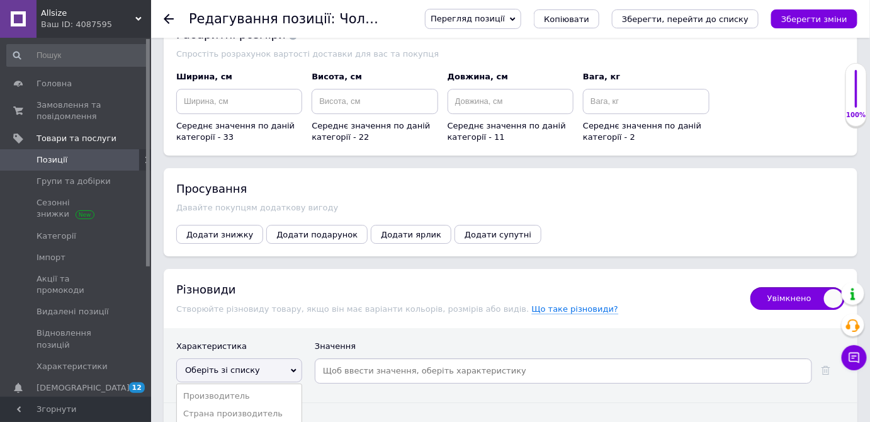
click at [420, 361] on input at bounding box center [605, 370] width 407 height 19
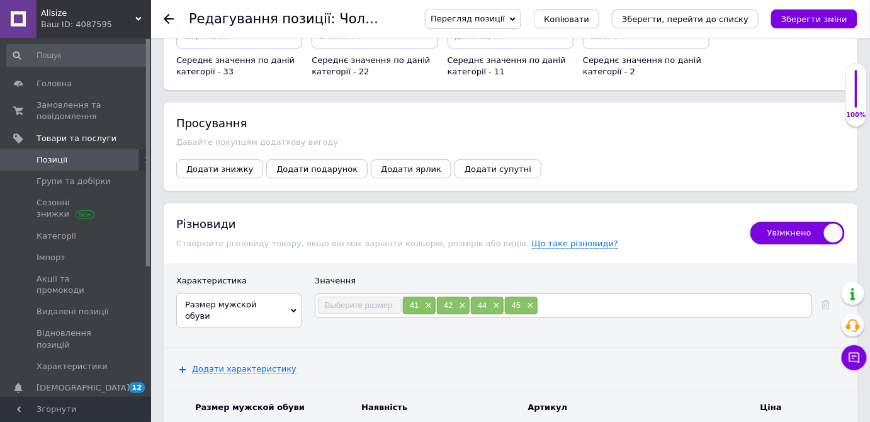
scroll to position [2977, 0]
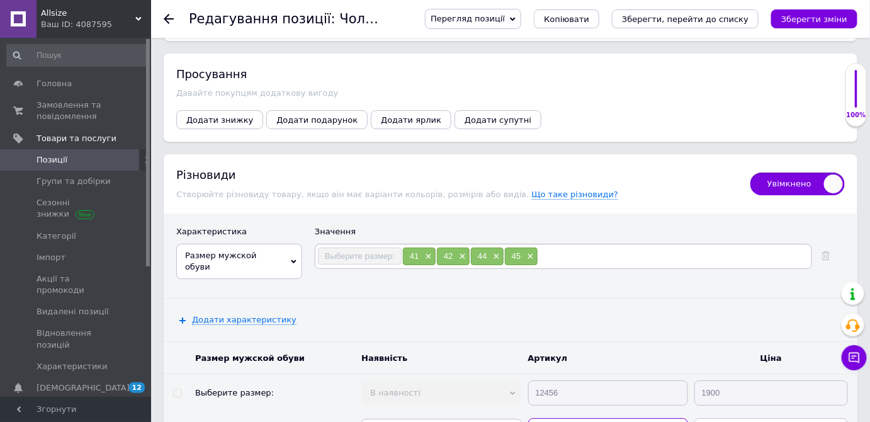
paste input "12456"
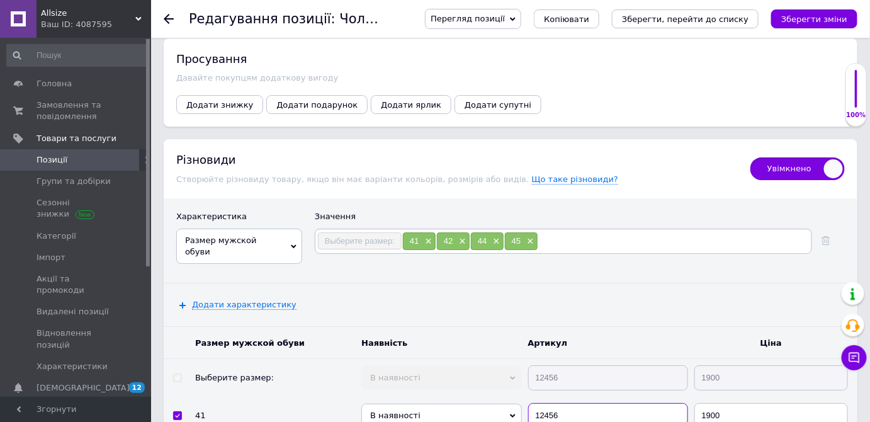
scroll to position [3034, 0]
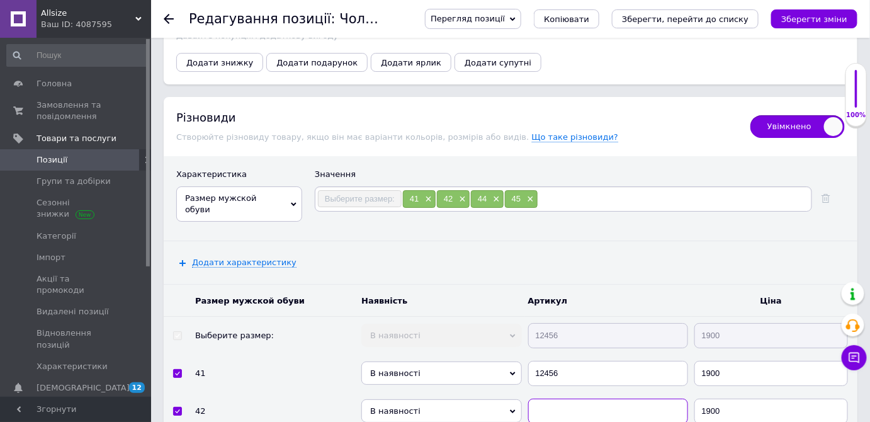
paste input "12456"
drag, startPoint x: 562, startPoint y: 312, endPoint x: 305, endPoint y: 166, distance: 295.9
click at [305, 316] on td "Выберите размер:" at bounding box center [275, 335] width 166 height 38
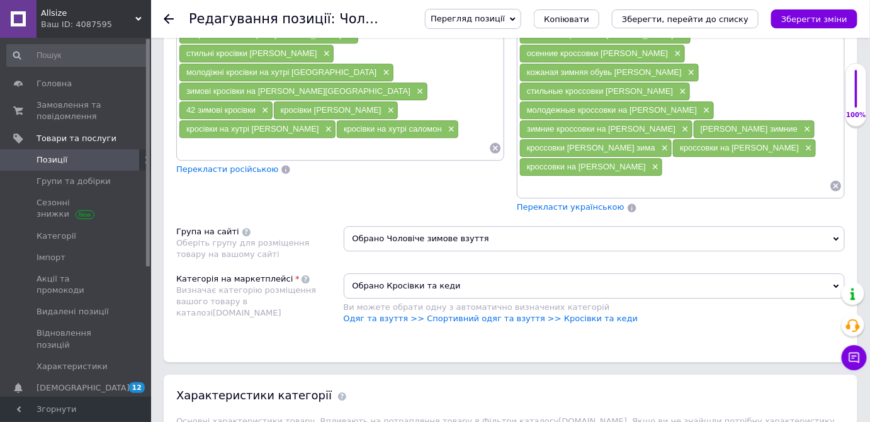
scroll to position [1089, 0]
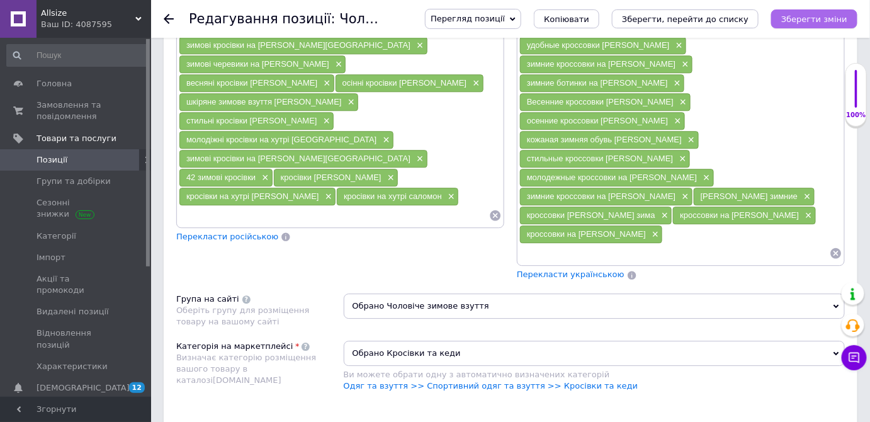
click at [824, 25] on button "Зберегти зміни" at bounding box center [814, 18] width 86 height 19
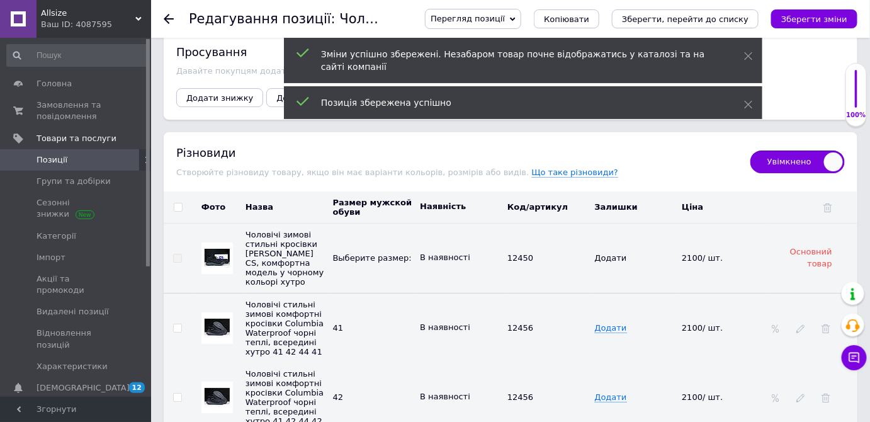
scroll to position [2789, 0]
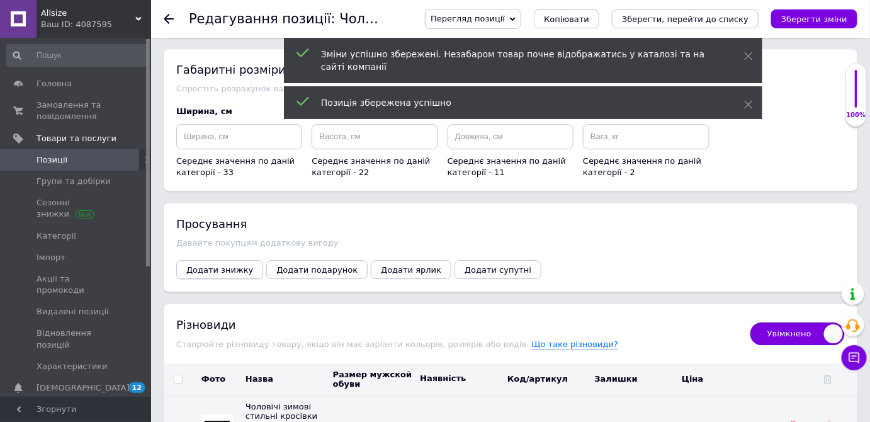
click at [196, 265] on span "Додати знижку" at bounding box center [219, 269] width 67 height 9
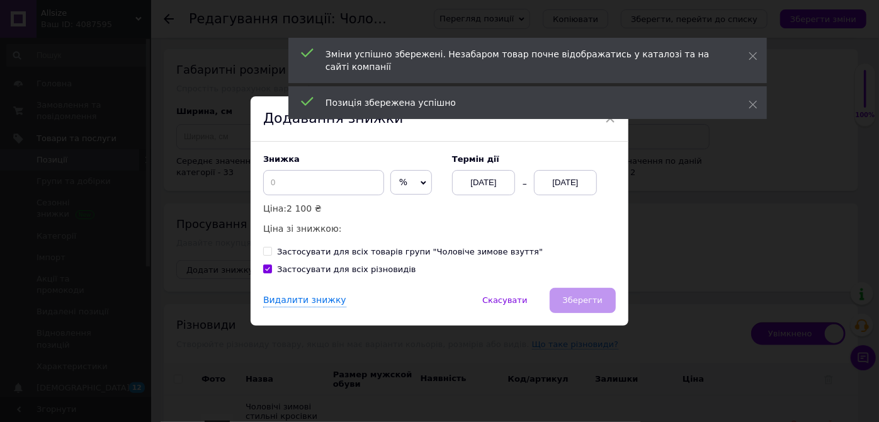
click at [411, 183] on span "%" at bounding box center [411, 182] width 42 height 25
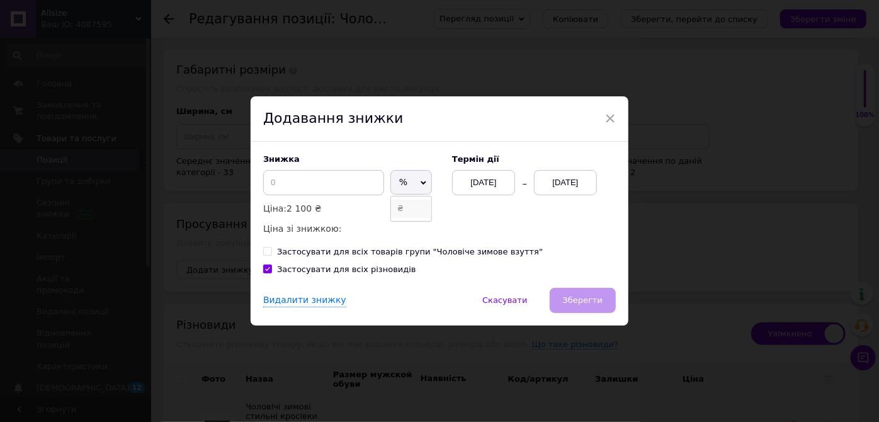
click at [399, 203] on li "₴" at bounding box center [411, 209] width 40 height 18
click at [355, 184] on input at bounding box center [323, 182] width 121 height 25
click at [555, 179] on div "[DATE]" at bounding box center [565, 182] width 63 height 25
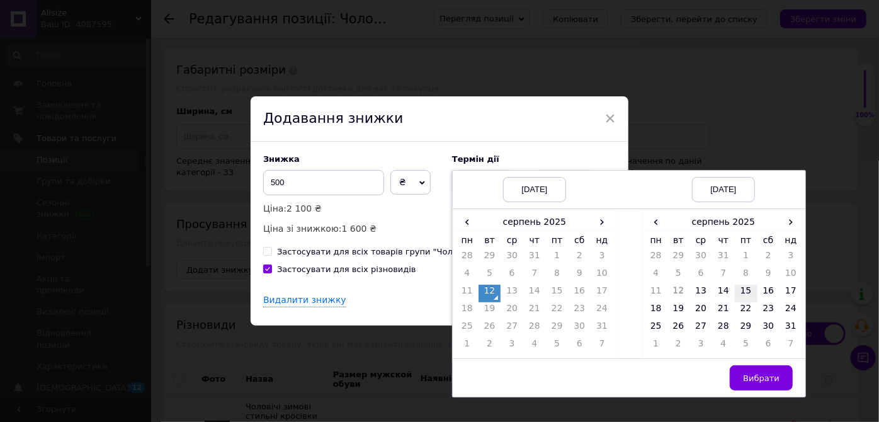
click at [739, 291] on td "15" at bounding box center [746, 294] width 23 height 18
click at [759, 375] on span "Вибрати" at bounding box center [761, 377] width 37 height 9
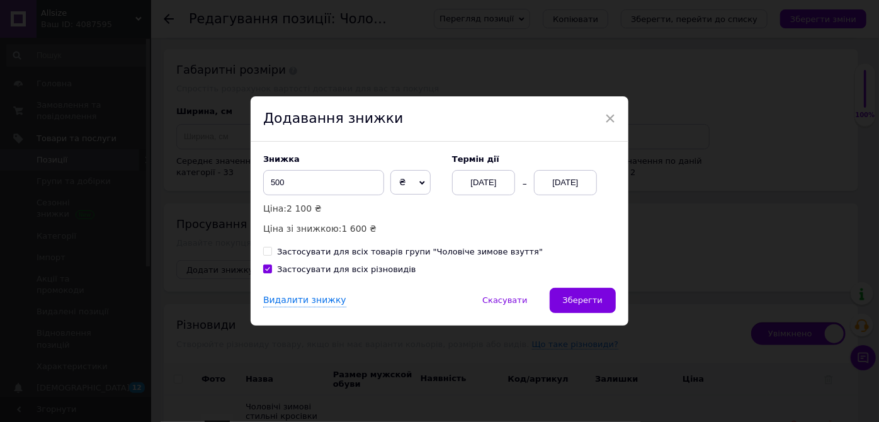
drag, startPoint x: 596, startPoint y: 301, endPoint x: 605, endPoint y: 291, distance: 13.4
click at [596, 301] on span "Зберегти" at bounding box center [583, 299] width 40 height 9
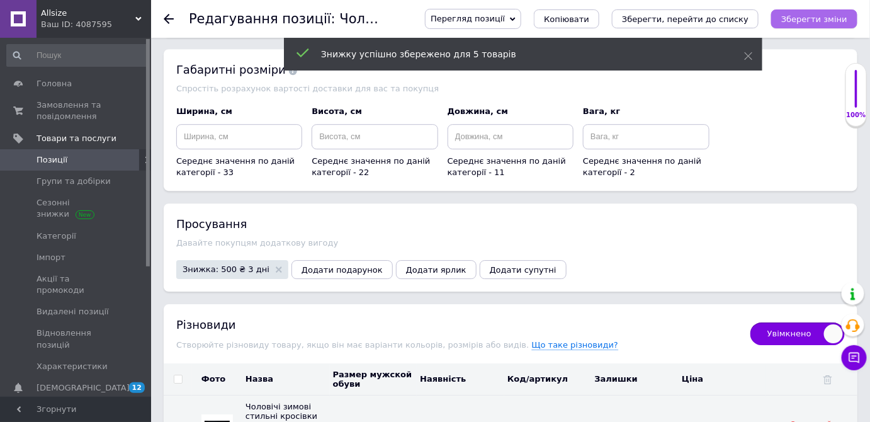
click at [810, 15] on icon "Зберегти зміни" at bounding box center [814, 18] width 66 height 9
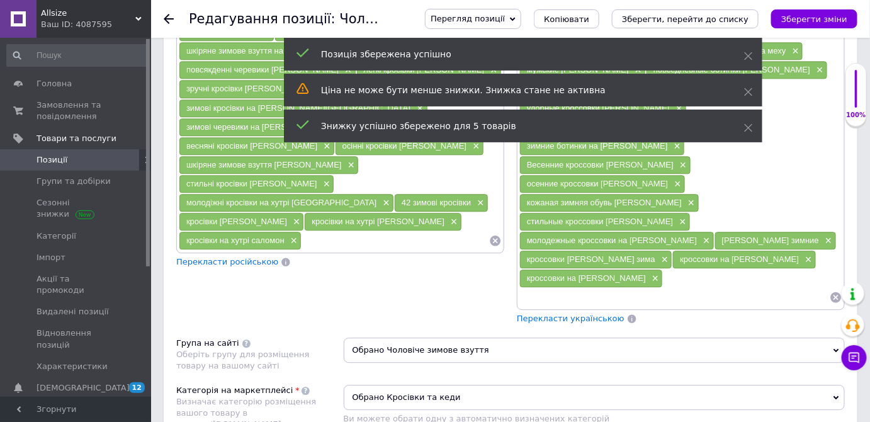
scroll to position [0, 0]
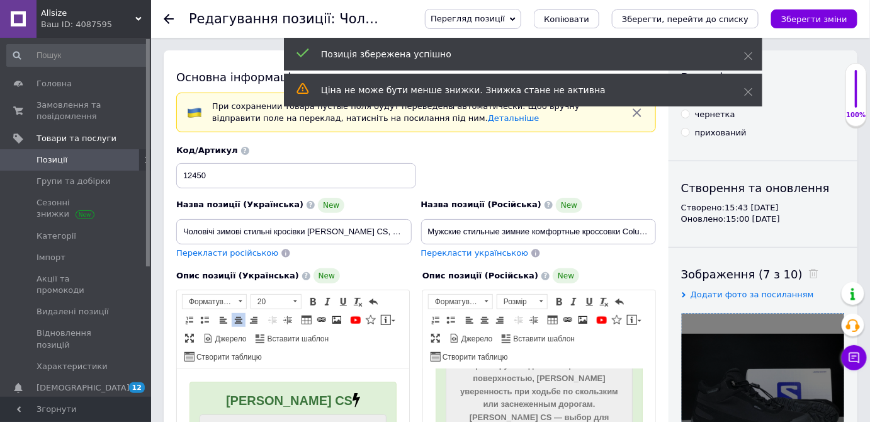
click at [247, 252] on span "Перекласти російською" at bounding box center [227, 252] width 102 height 9
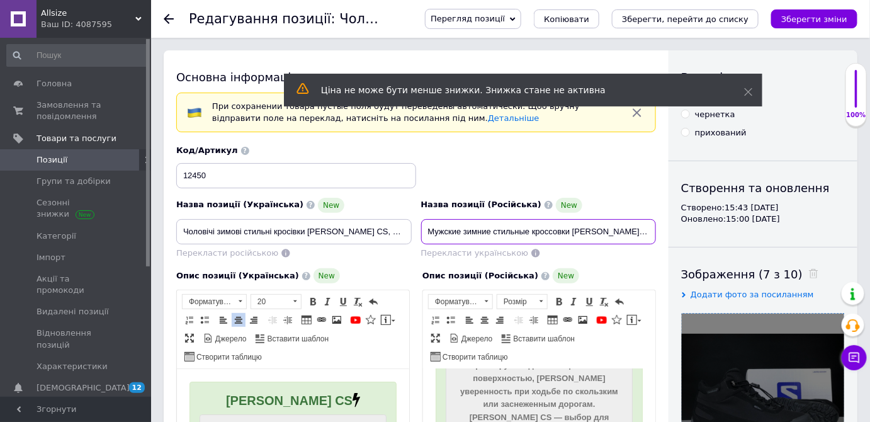
scroll to position [0, 156]
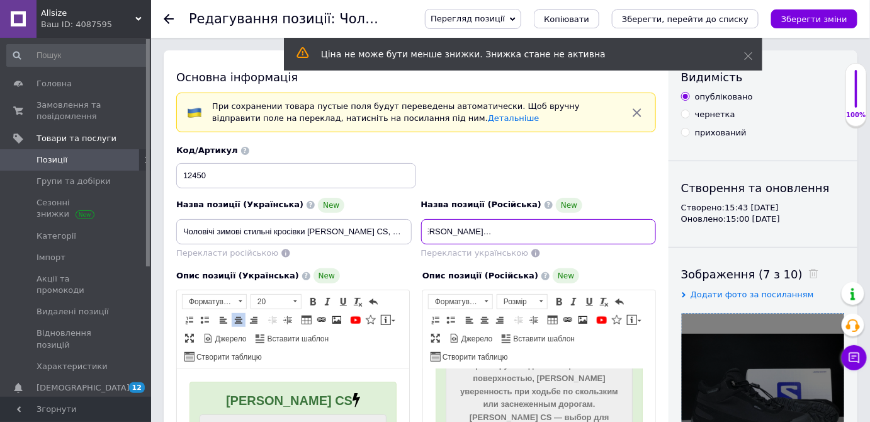
drag, startPoint x: 508, startPoint y: 225, endPoint x: 742, endPoint y: 229, distance: 233.6
click at [813, 14] on icon "Зберегти зміни" at bounding box center [814, 18] width 66 height 9
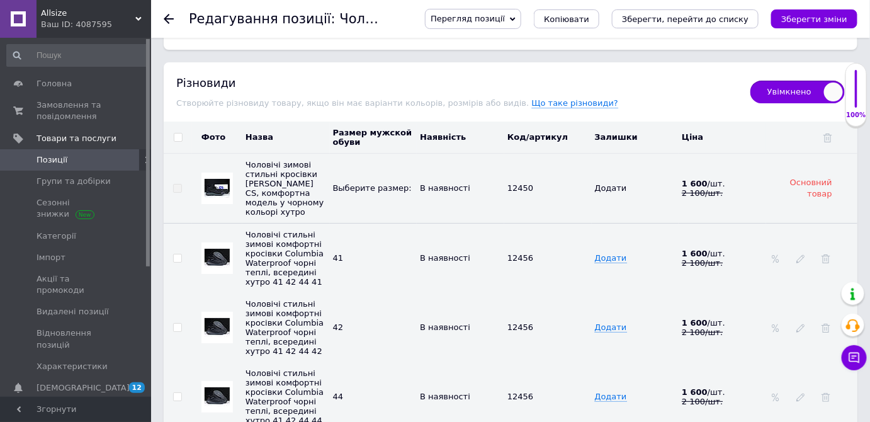
scroll to position [2977, 0]
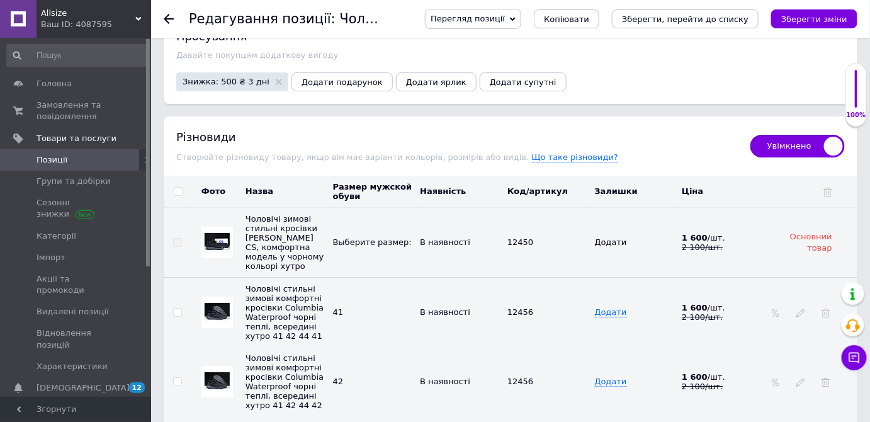
click at [60, 154] on span "Позиції" at bounding box center [52, 159] width 31 height 11
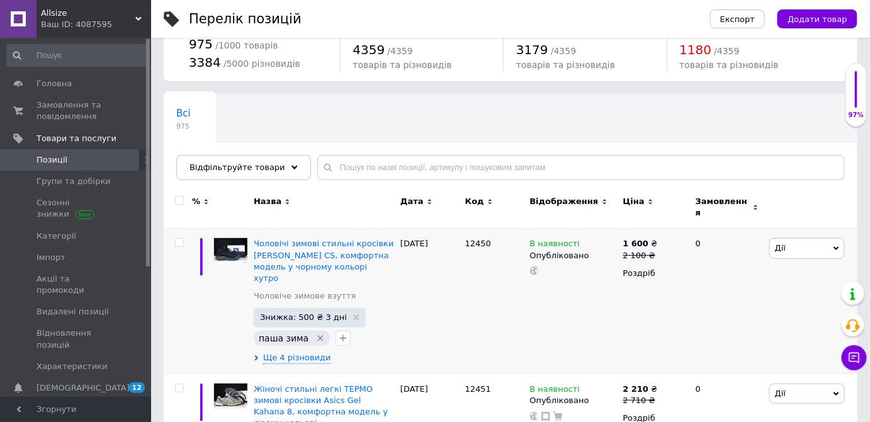
scroll to position [57, 0]
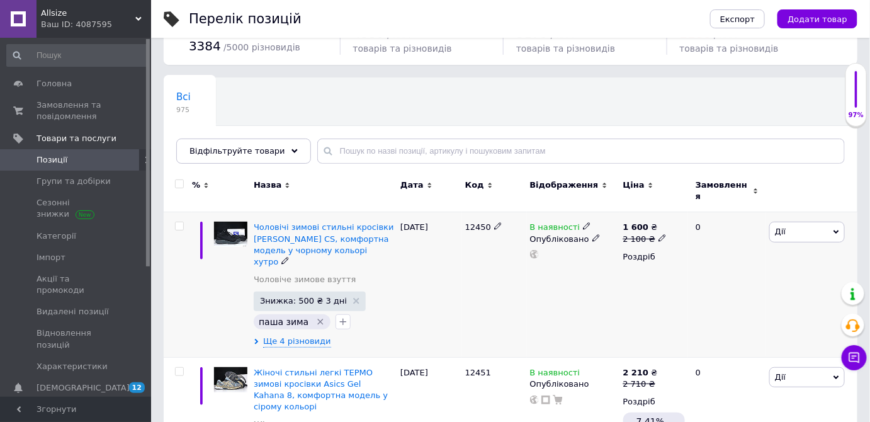
click at [478, 222] on span "12450" at bounding box center [478, 226] width 26 height 9
copy span "12450"
click at [806, 23] on span "Додати товар" at bounding box center [818, 18] width 60 height 9
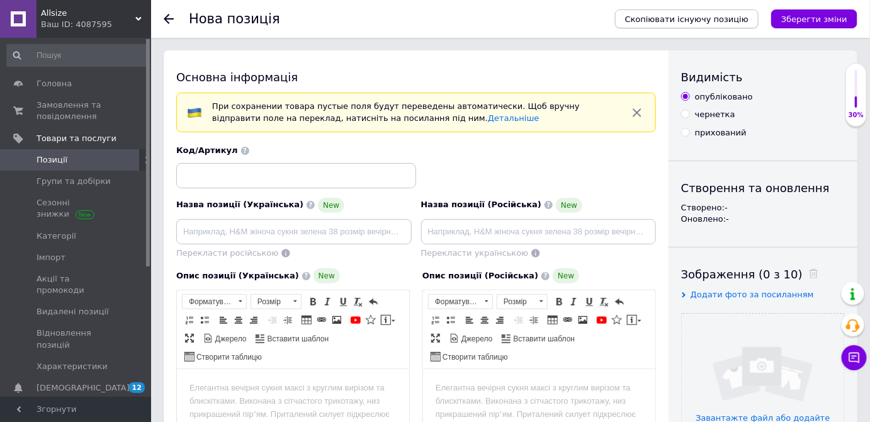
click at [681, 20] on span "Скопіювати існуючу позицію" at bounding box center [686, 18] width 123 height 9
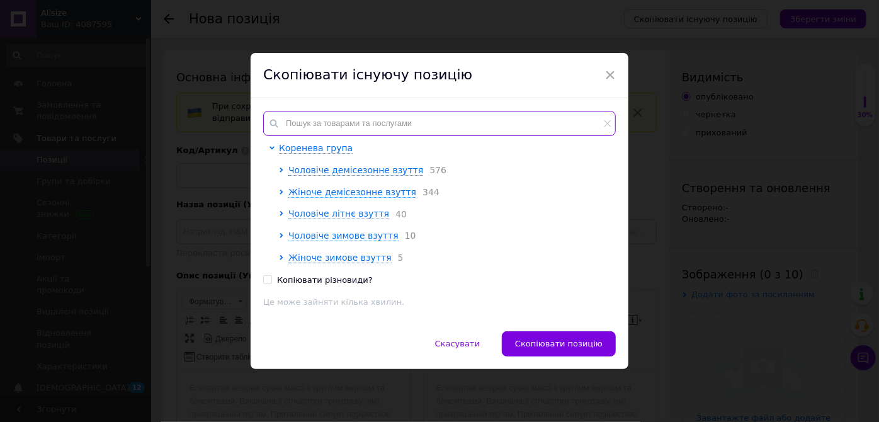
paste input "12450"
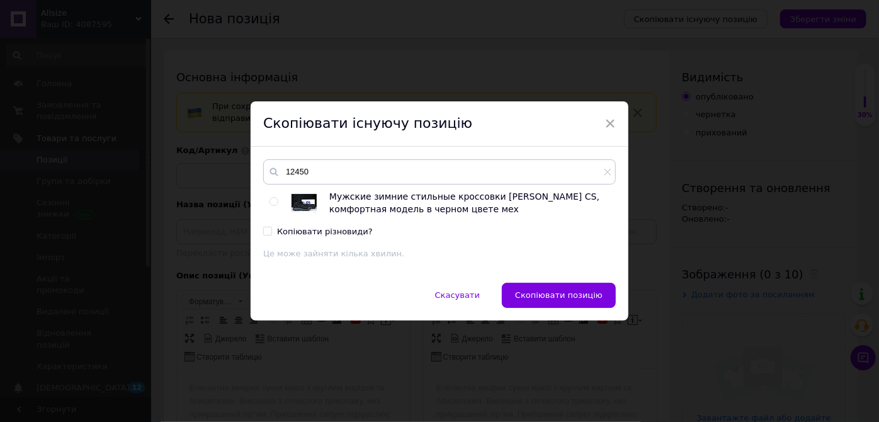
click at [275, 195] on div at bounding box center [276, 203] width 13 height 25
click at [272, 198] on input "radio" at bounding box center [274, 202] width 8 height 8
click at [523, 294] on button "Скопіювати позицію" at bounding box center [559, 295] width 114 height 25
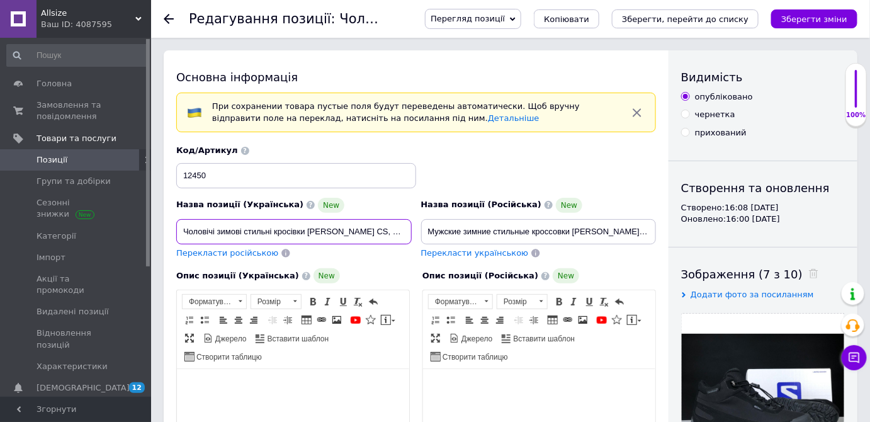
scroll to position [0, 149]
drag, startPoint x: 336, startPoint y: 227, endPoint x: 584, endPoint y: 209, distance: 248.7
click at [584, 209] on div "Назва позиції (Українська) New Чоловічі зимові стильні кросівки [PERSON_NAME] C…" at bounding box center [416, 201] width 489 height 123
click at [391, 234] on input "Чоловічі зимові стильні кросівки [PERSON_NAME] CS, комфортна модель у чорному к…" at bounding box center [294, 231] width 236 height 25
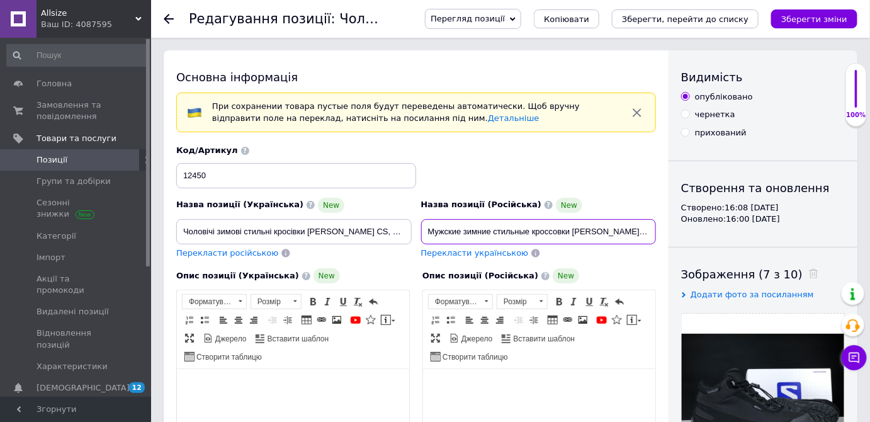
scroll to position [0, 156]
drag, startPoint x: 538, startPoint y: 229, endPoint x: 718, endPoint y: 231, distance: 180.7
click at [617, 234] on input "Мужские зимние стильные кроссовки [PERSON_NAME] CS, комфортная модель в черном …" at bounding box center [539, 231] width 236 height 25
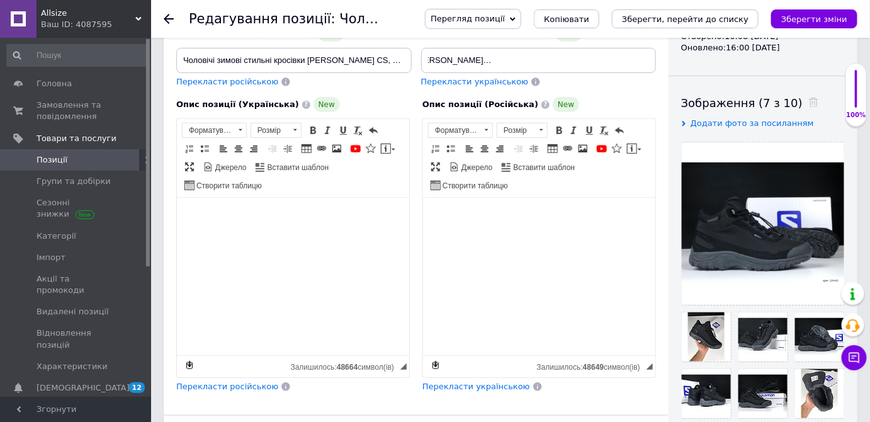
scroll to position [0, 0]
click at [208, 384] on span "Перекласти російською" at bounding box center [227, 386] width 102 height 9
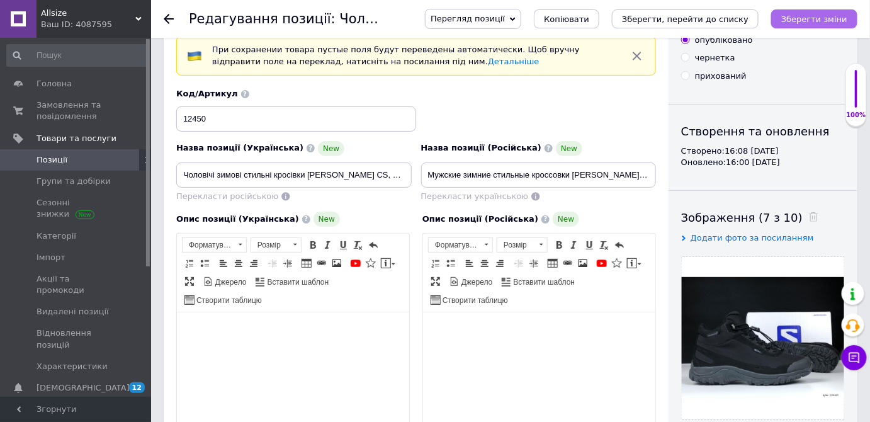
click at [800, 16] on icon "Зберегти зміни" at bounding box center [814, 18] width 66 height 9
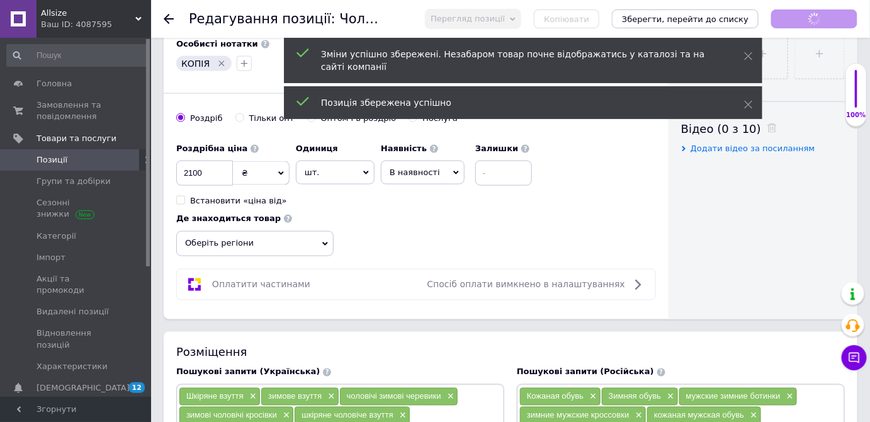
scroll to position [515, 0]
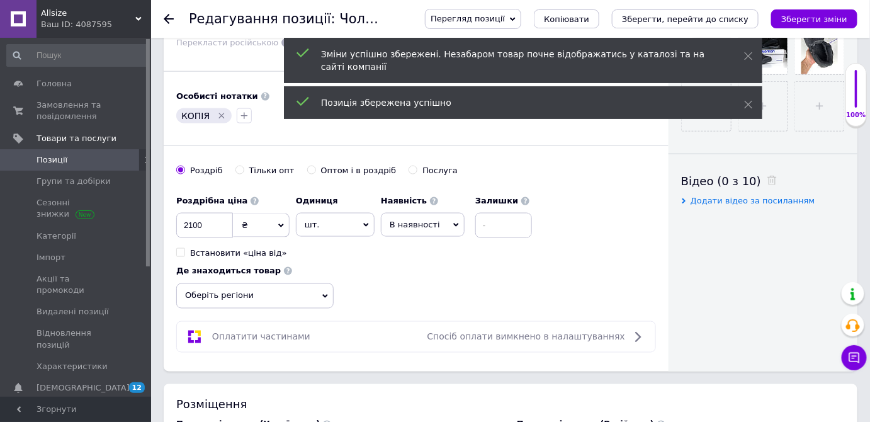
click at [217, 115] on icon "Видалити мітку" at bounding box center [222, 116] width 10 height 10
click at [185, 113] on icon "button" at bounding box center [184, 116] width 10 height 10
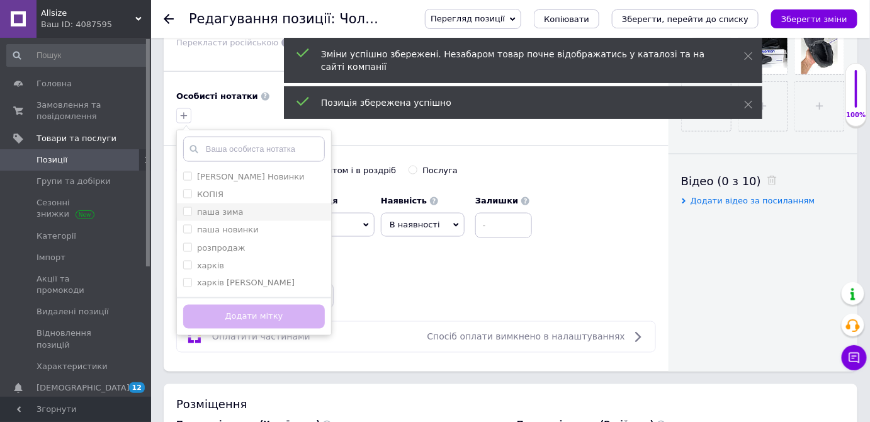
click at [229, 208] on label "паша зима" at bounding box center [220, 211] width 47 height 9
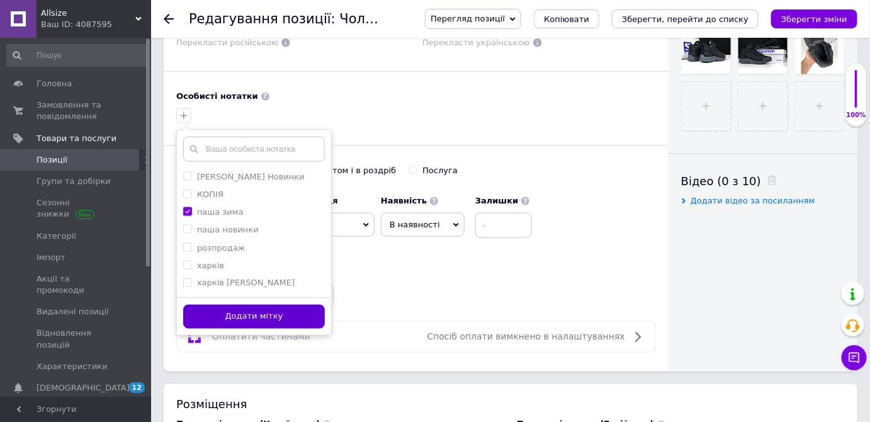
click at [273, 311] on button "Додати мітку" at bounding box center [254, 317] width 142 height 25
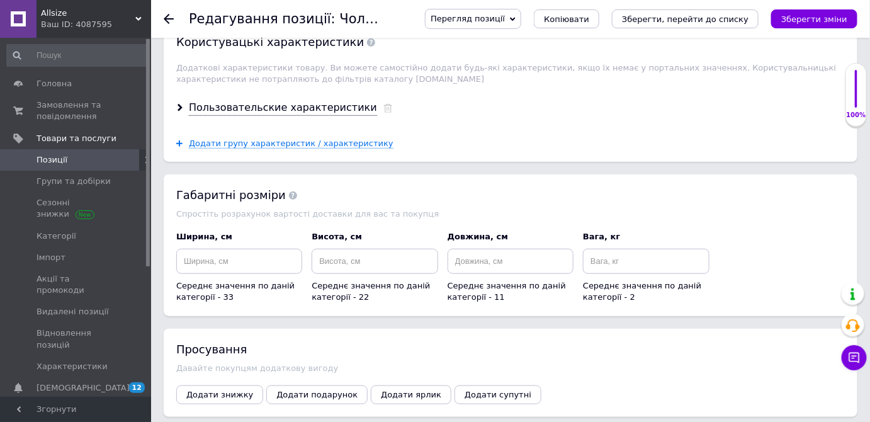
scroll to position [1889, 0]
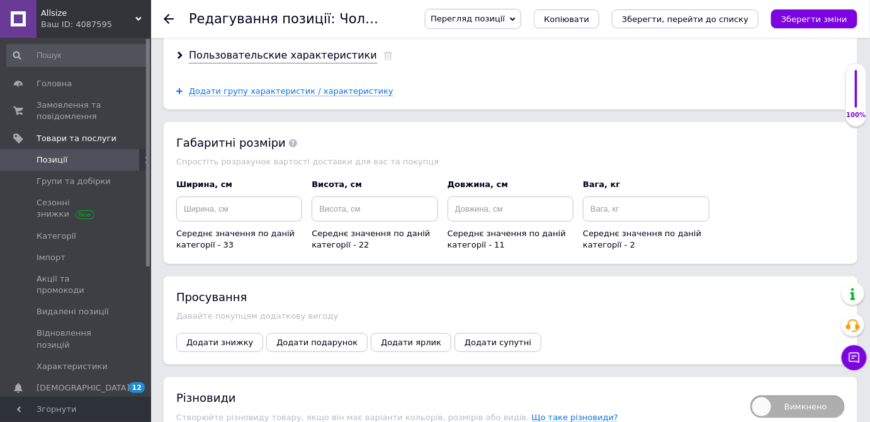
drag, startPoint x: 817, startPoint y: 282, endPoint x: 526, endPoint y: 307, distance: 292.0
click at [816, 395] on span "Вимкнено" at bounding box center [798, 406] width 94 height 23
click at [751, 387] on input "Вимкнено" at bounding box center [746, 391] width 8 height 8
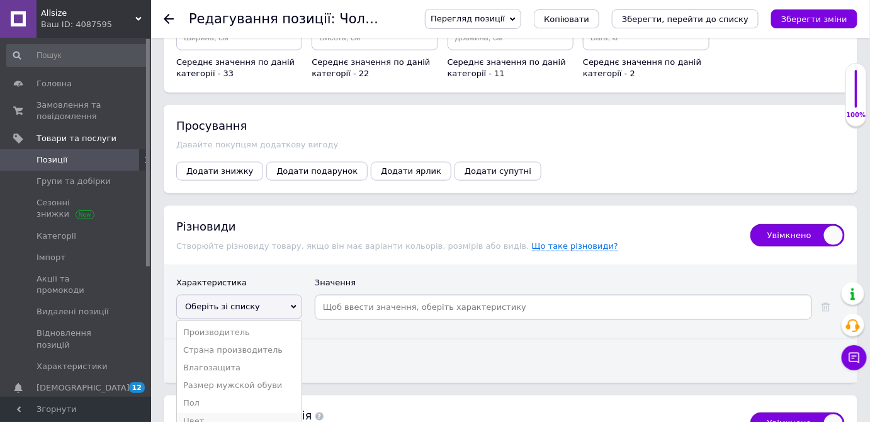
scroll to position [2060, 0]
click at [261, 377] on li "Размер мужской обуви" at bounding box center [239, 386] width 125 height 18
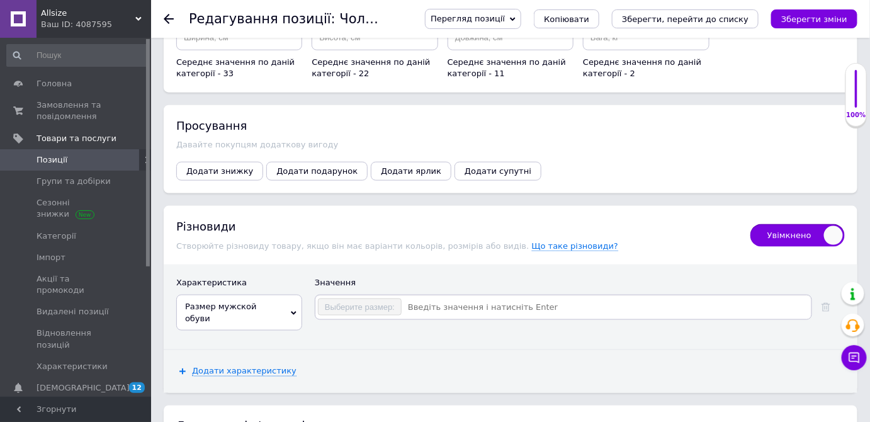
click at [465, 298] on input at bounding box center [605, 307] width 407 height 19
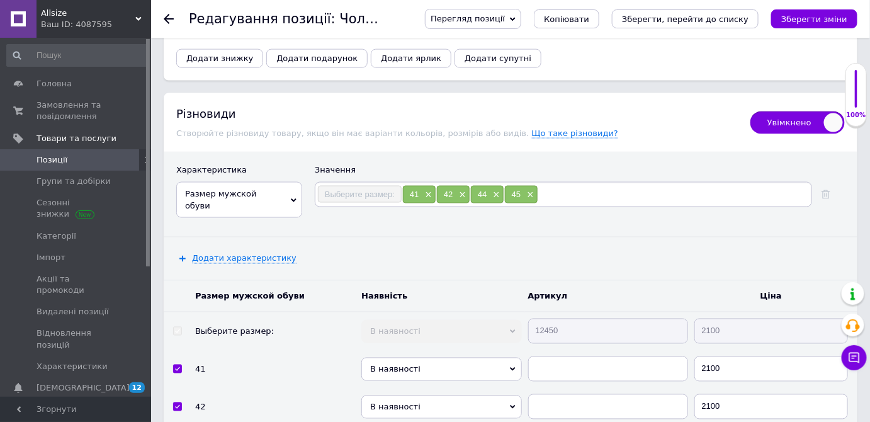
scroll to position [2175, 0]
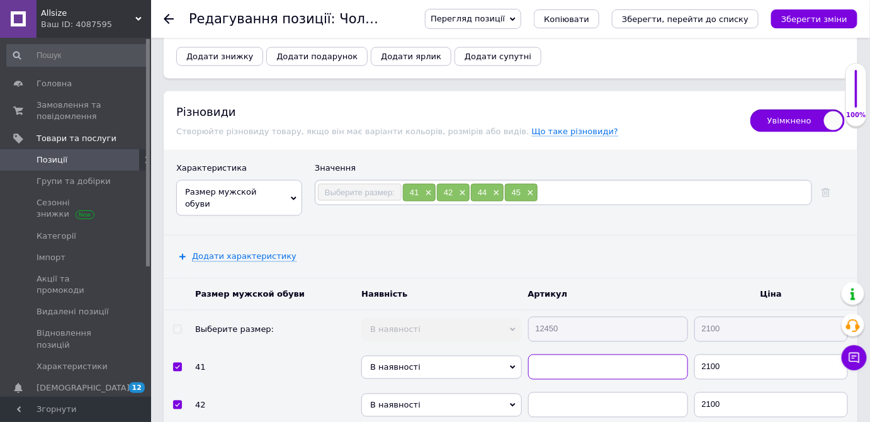
paste input "12450"
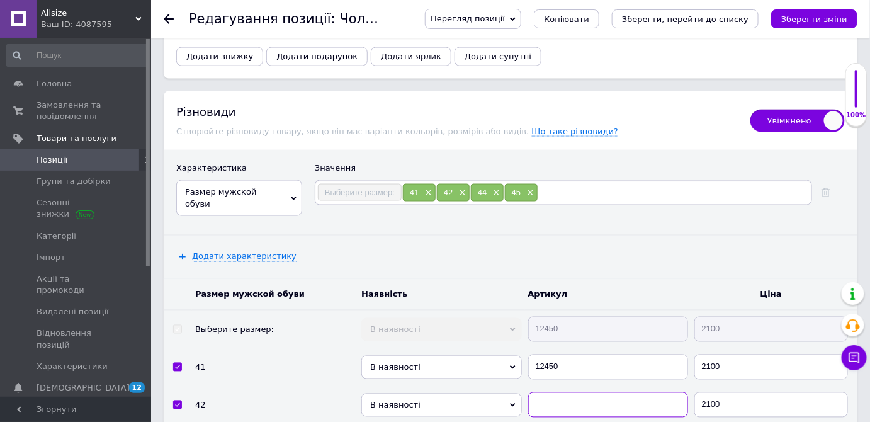
paste input "12450"
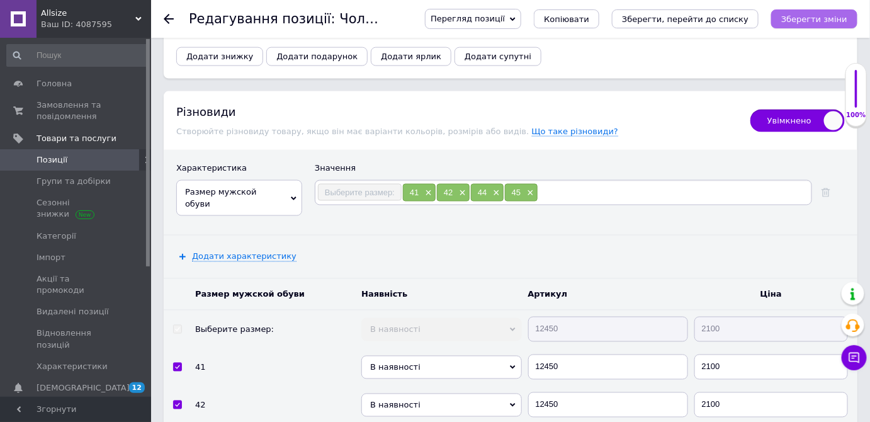
click at [822, 15] on icon "Зберегти зміни" at bounding box center [814, 18] width 66 height 9
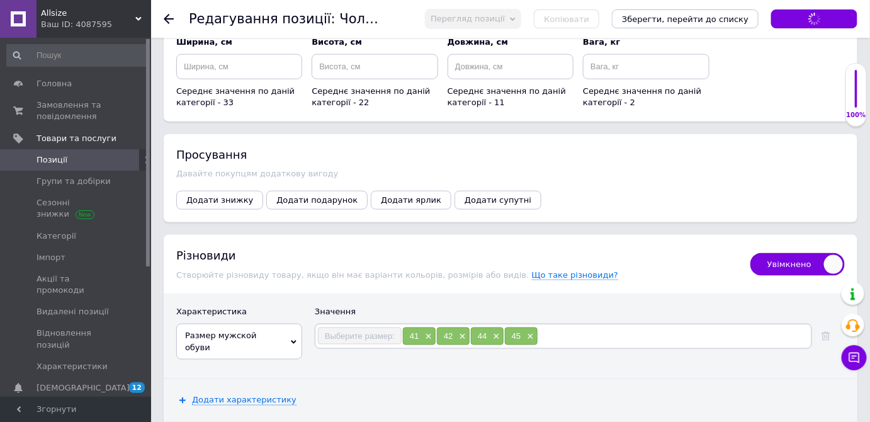
scroll to position [2003, 0]
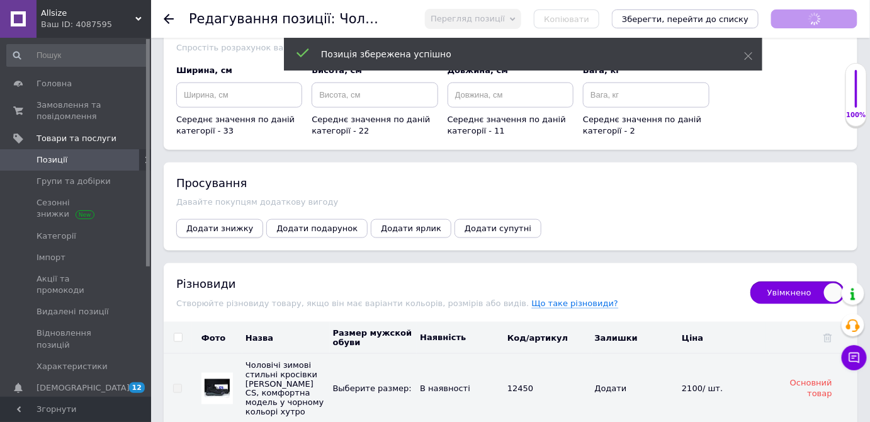
click at [207, 224] on span "Додати знижку" at bounding box center [219, 228] width 67 height 9
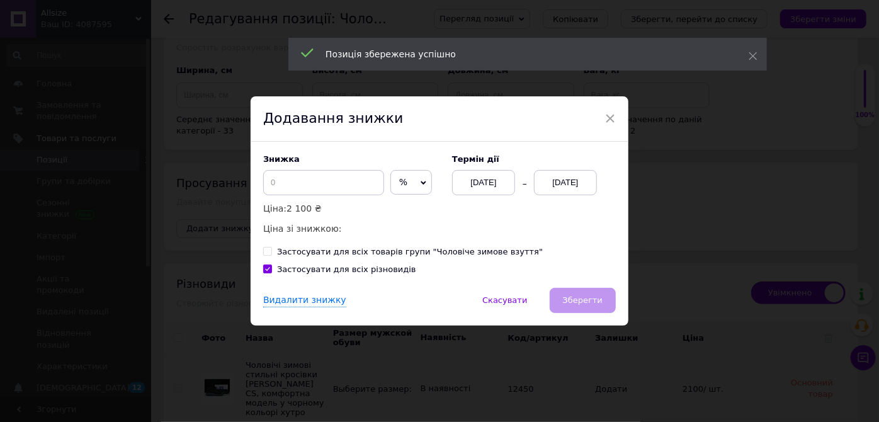
click at [416, 190] on span "%" at bounding box center [411, 182] width 42 height 25
click at [397, 207] on li "₴" at bounding box center [411, 209] width 40 height 18
click at [331, 186] on input at bounding box center [323, 182] width 121 height 25
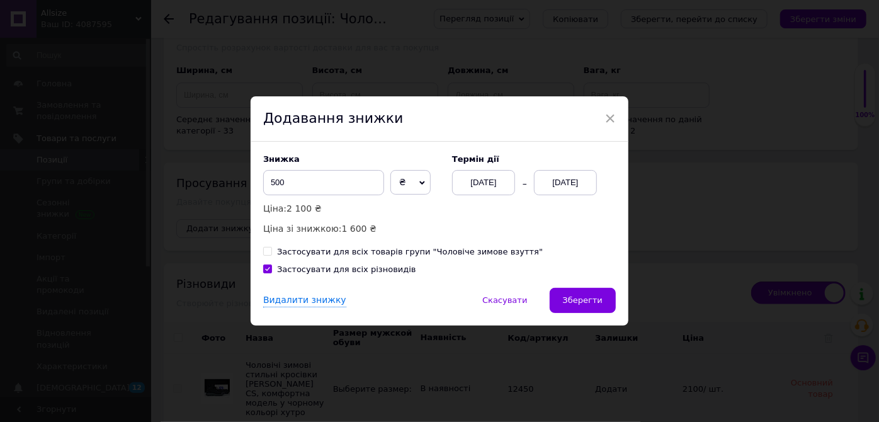
click at [565, 180] on div "[DATE]" at bounding box center [565, 182] width 63 height 25
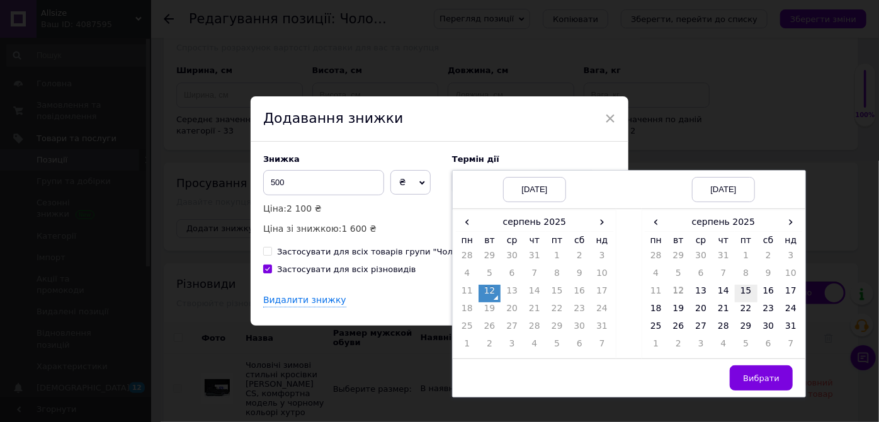
click at [741, 291] on td "15" at bounding box center [746, 294] width 23 height 18
click at [741, 380] on button "Вибрати" at bounding box center [761, 377] width 63 height 25
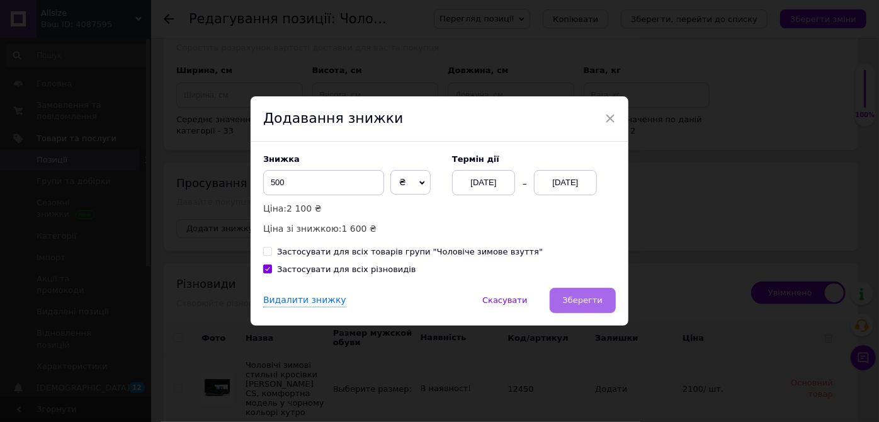
click at [581, 294] on button "Зберегти" at bounding box center [583, 300] width 66 height 25
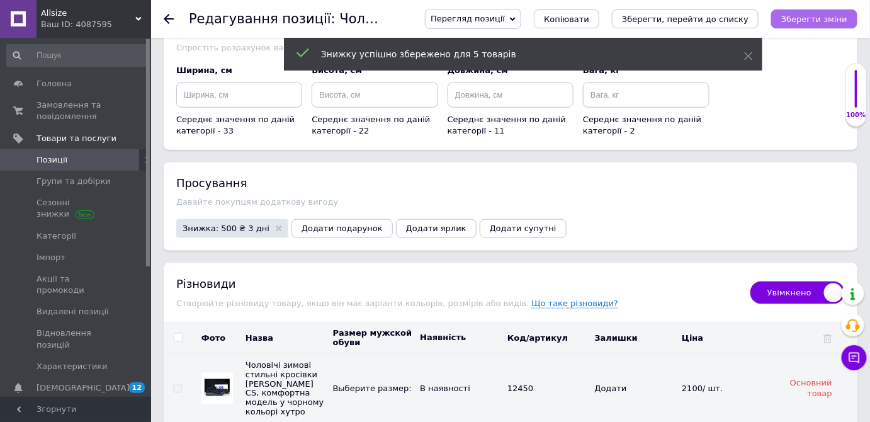
click at [803, 15] on icon "Зберегти зміни" at bounding box center [814, 18] width 66 height 9
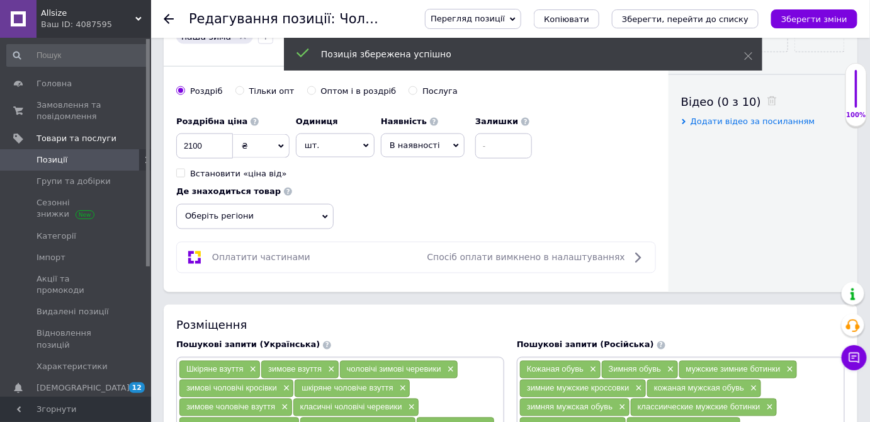
scroll to position [0, 0]
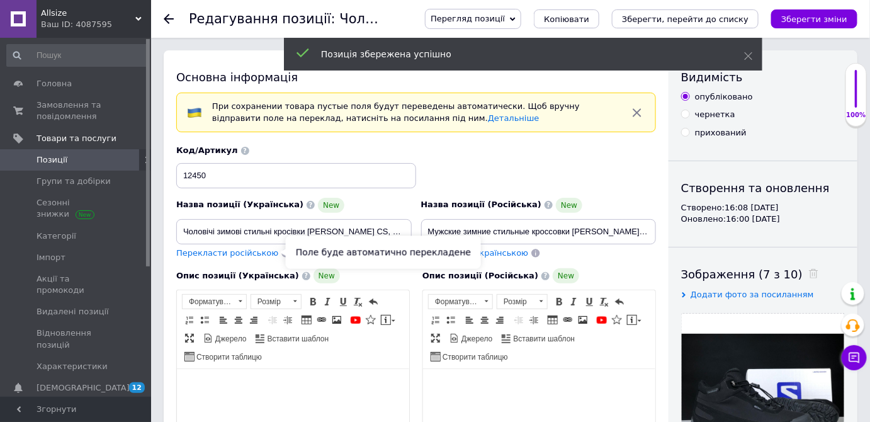
click at [251, 249] on span "Перекласти російською" at bounding box center [227, 252] width 102 height 9
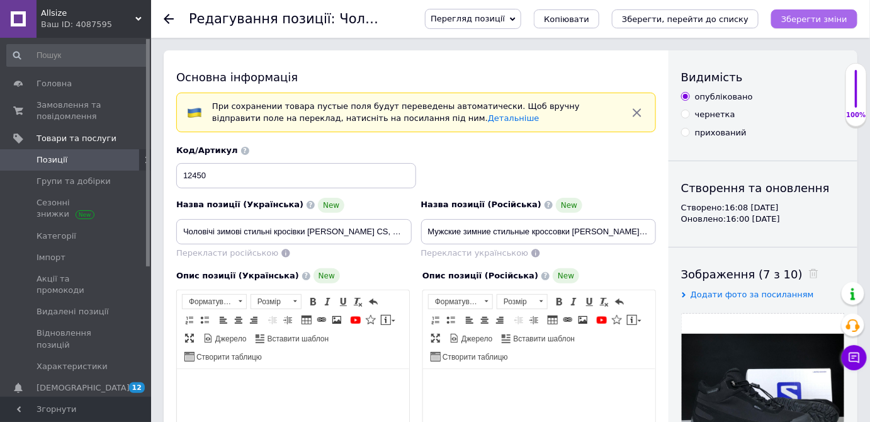
click at [826, 18] on icon "Зберегти зміни" at bounding box center [814, 18] width 66 height 9
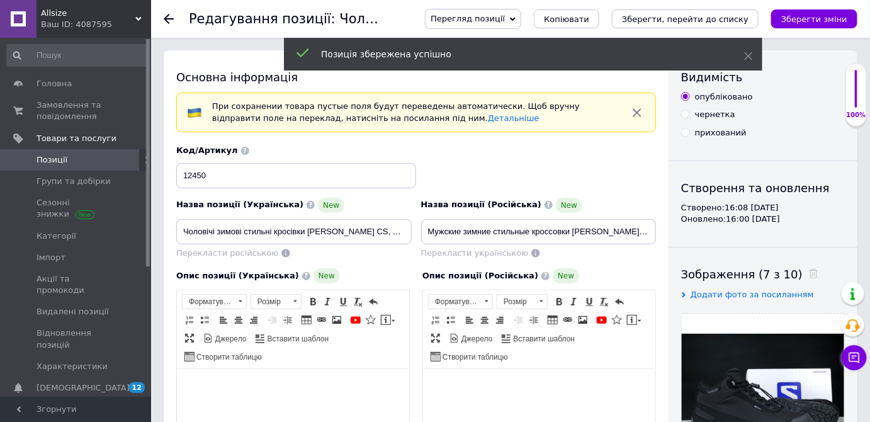
click at [89, 159] on span "Позиції" at bounding box center [77, 159] width 80 height 11
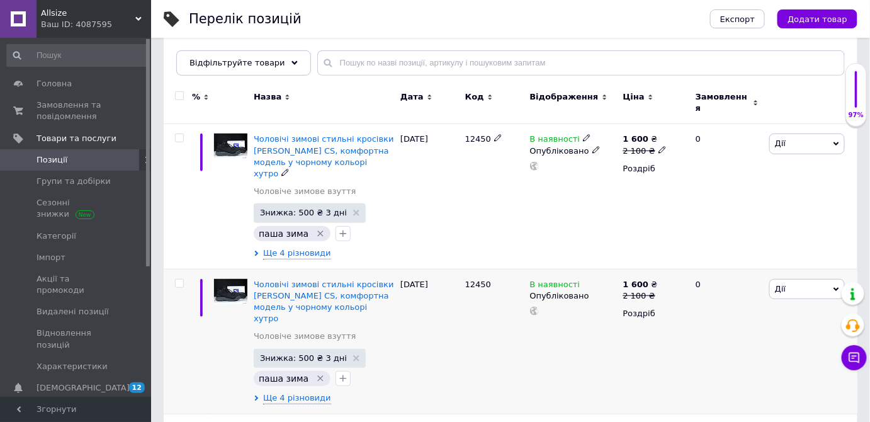
scroll to position [229, 0]
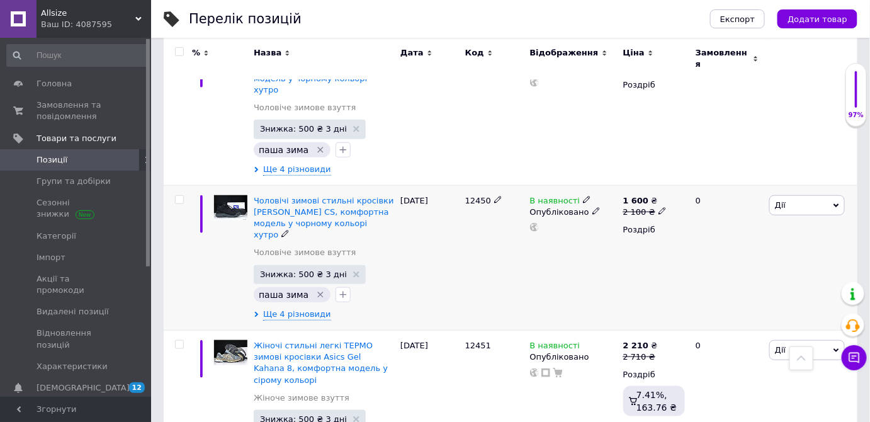
click at [805, 195] on span "Дії" at bounding box center [808, 205] width 76 height 20
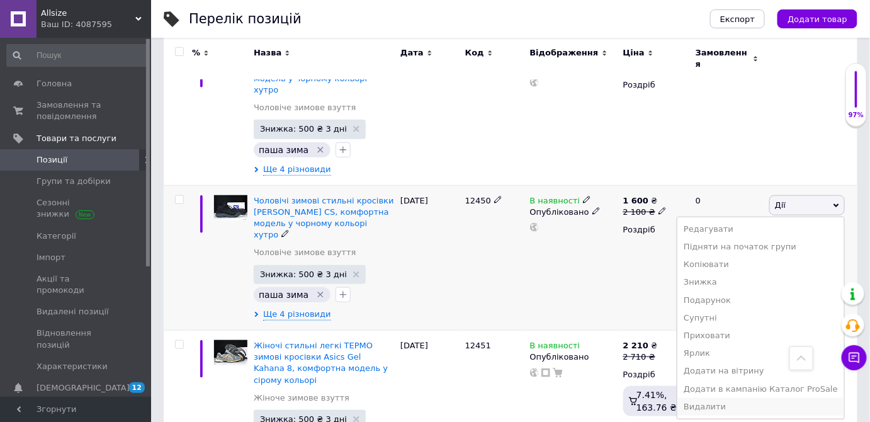
click at [707, 398] on li "Видалити" at bounding box center [761, 407] width 167 height 18
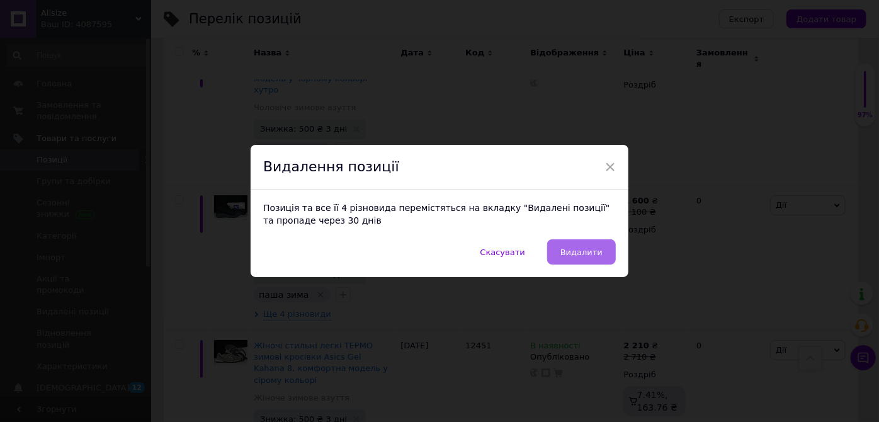
click at [599, 248] on span "Видалити" at bounding box center [581, 251] width 42 height 9
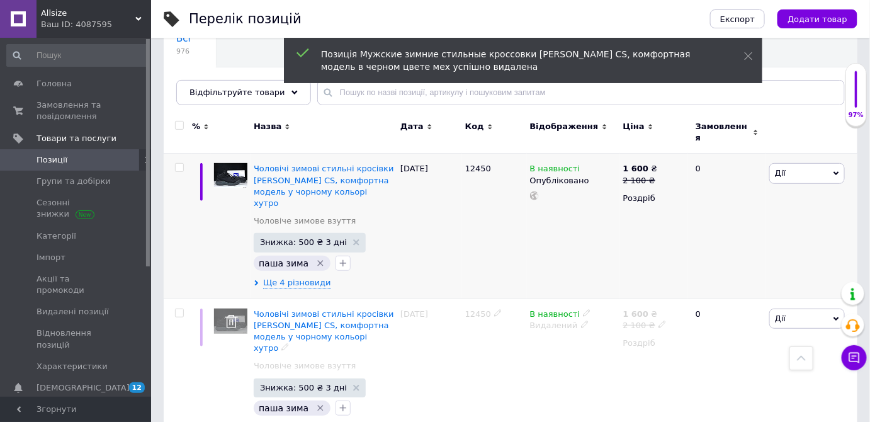
scroll to position [114, 0]
click at [809, 164] on span "Дії" at bounding box center [808, 174] width 76 height 20
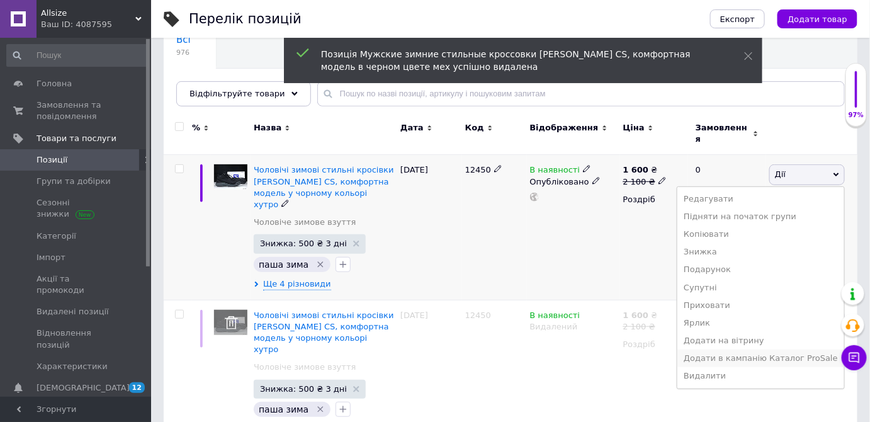
click at [710, 349] on li "Додати в кампанію Каталог ProSale" at bounding box center [761, 358] width 167 height 18
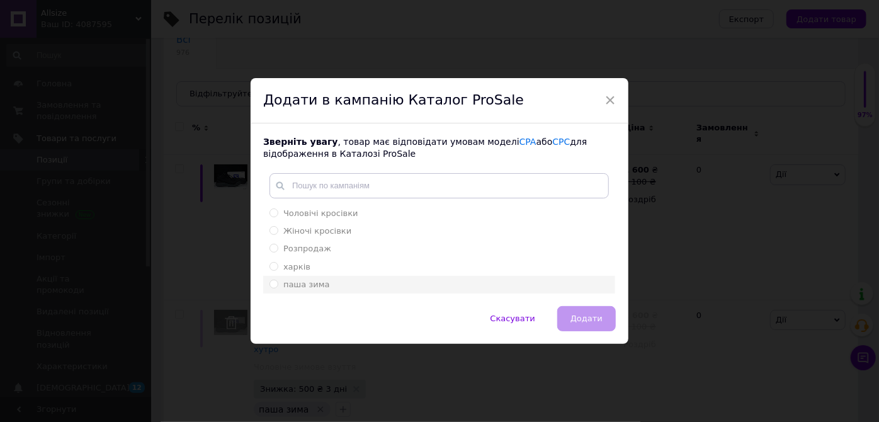
click at [310, 283] on span "паша зима" at bounding box center [306, 284] width 47 height 9
click at [278, 283] on input "паша зима" at bounding box center [274, 284] width 8 height 8
click at [591, 314] on span "Додати" at bounding box center [587, 318] width 32 height 9
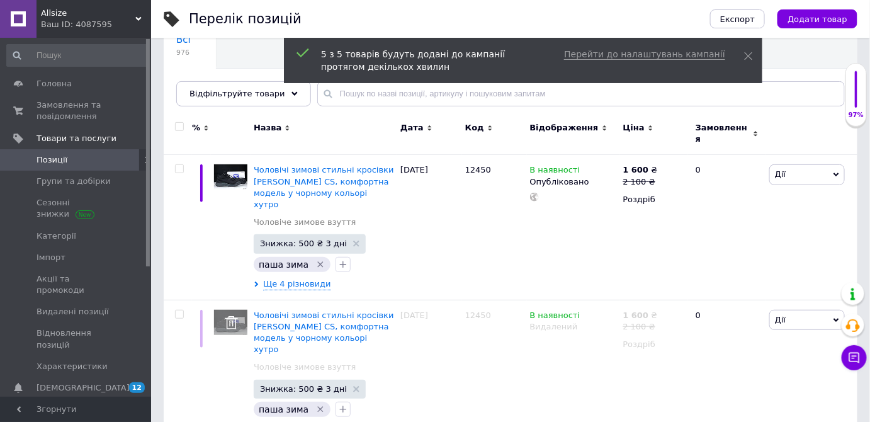
click at [94, 156] on span "Позиції" at bounding box center [77, 159] width 80 height 11
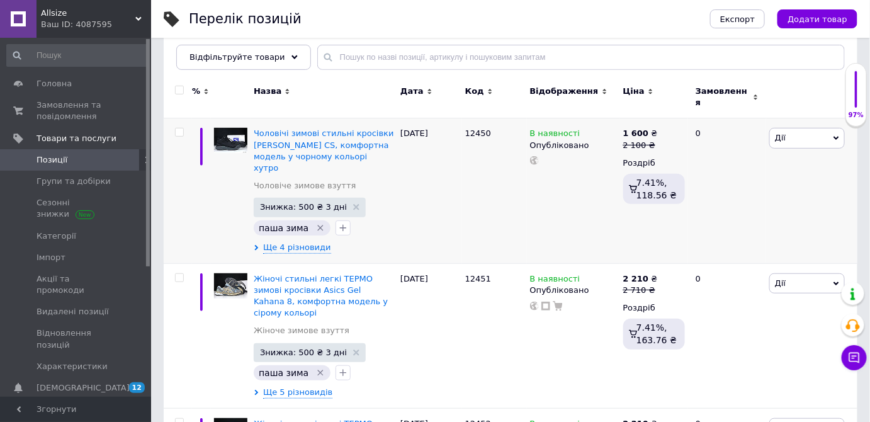
scroll to position [171, 0]
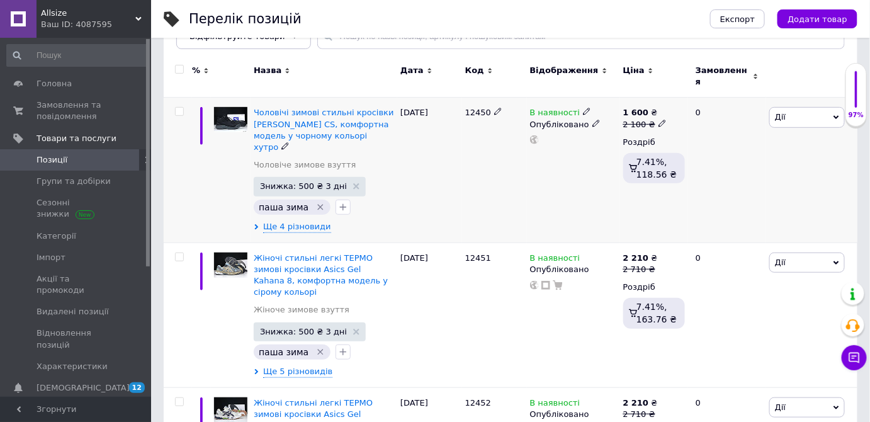
click at [803, 113] on span "Дії" at bounding box center [808, 117] width 76 height 20
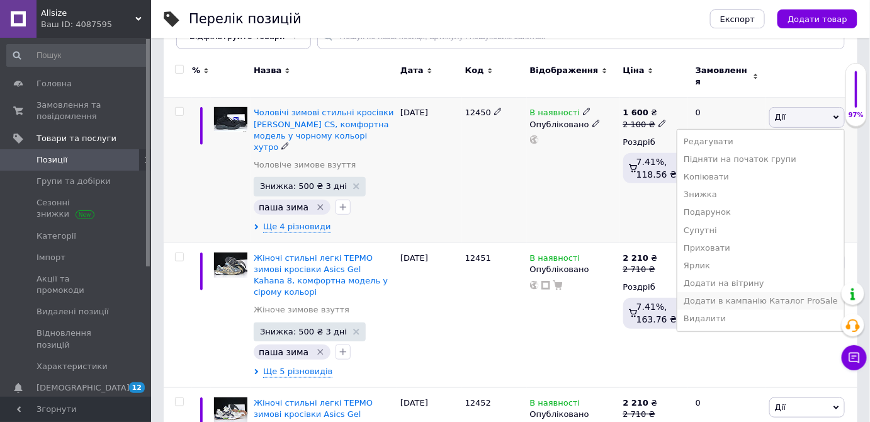
click at [725, 292] on li "Додати в кампанію Каталог ProSale" at bounding box center [761, 301] width 167 height 18
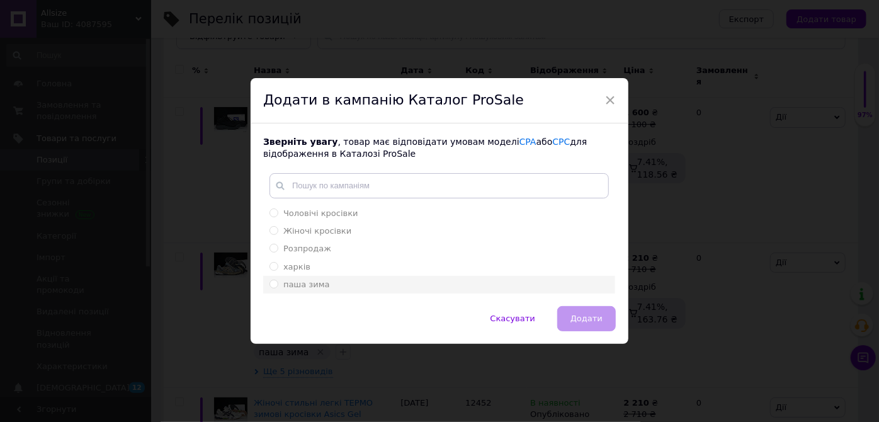
click at [317, 281] on span "паша зима" at bounding box center [306, 284] width 47 height 9
click at [278, 281] on input "паша зима" at bounding box center [274, 284] width 8 height 8
click at [572, 319] on button "Додати" at bounding box center [586, 318] width 59 height 25
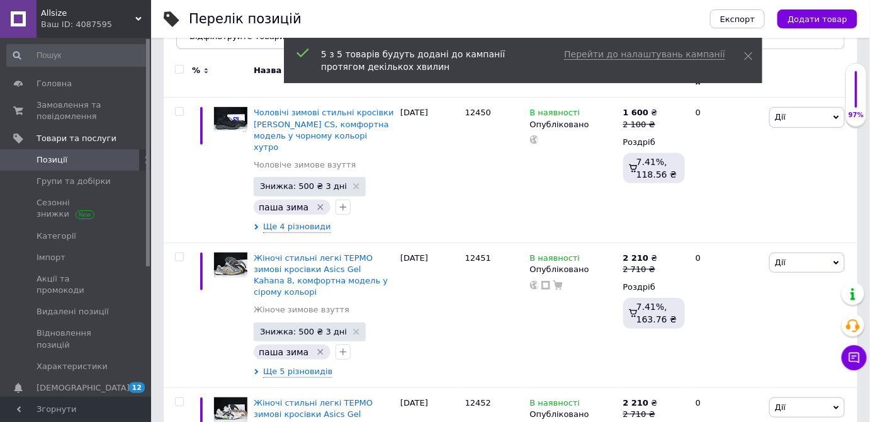
click at [89, 164] on span "Позиції" at bounding box center [77, 159] width 80 height 11
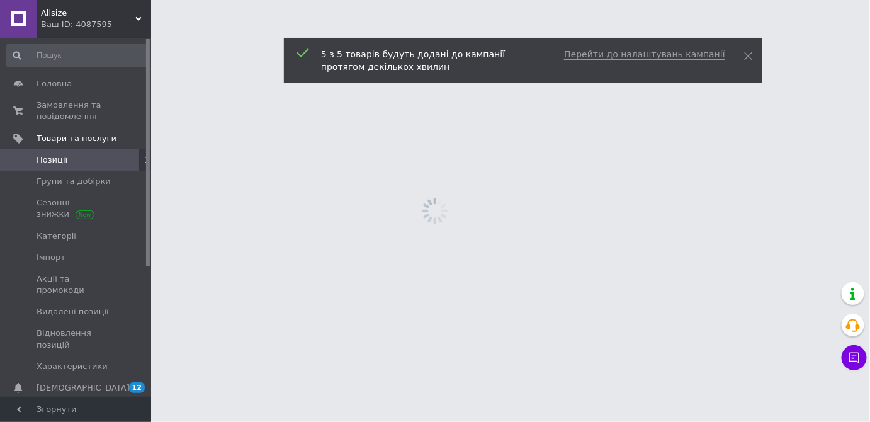
scroll to position [0, 0]
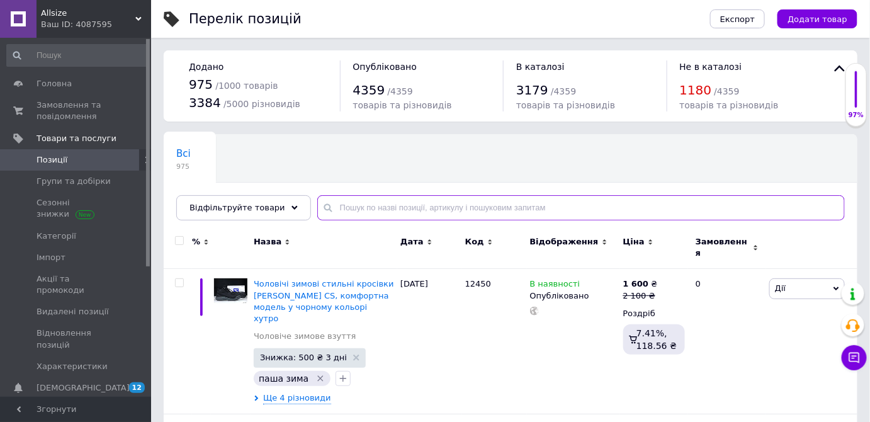
paste input "12447 Nike M2K Tekno білі 1550 грн ( зима )"
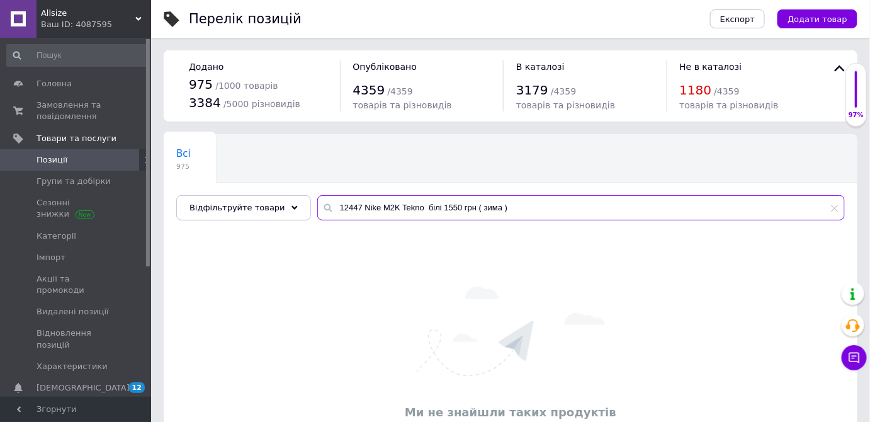
drag, startPoint x: 409, startPoint y: 208, endPoint x: 588, endPoint y: 208, distance: 178.8
click at [588, 212] on input "12447 Nike M2K Tekno білі 1550 грн ( зима )" at bounding box center [581, 207] width 528 height 25
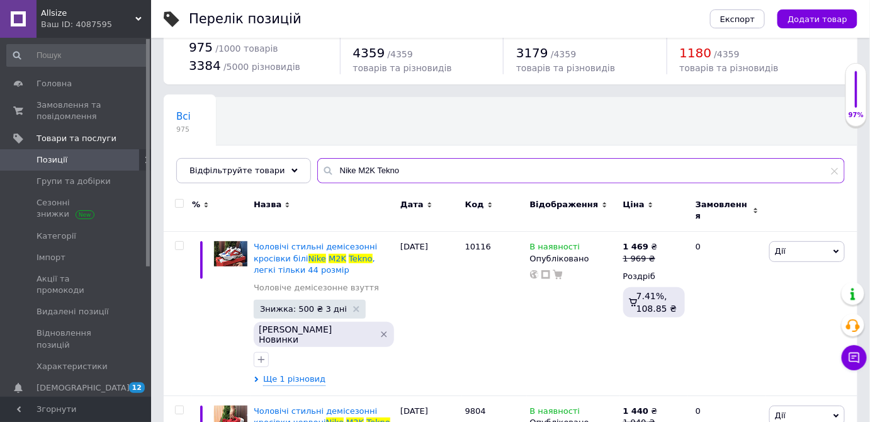
scroll to position [57, 0]
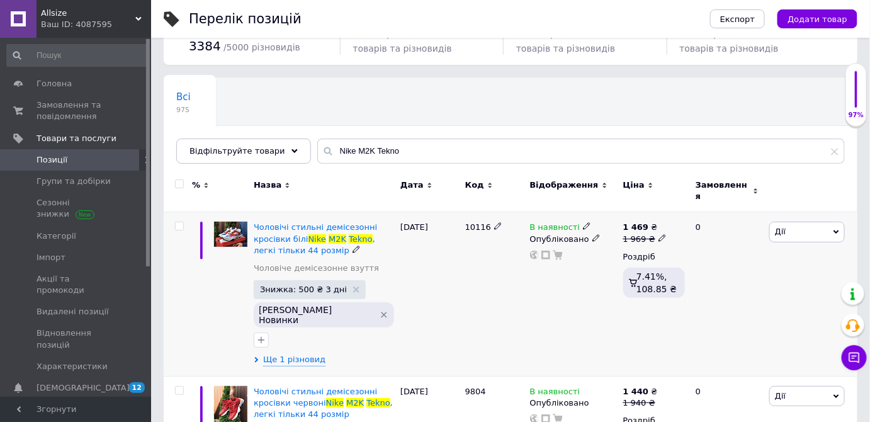
click at [480, 222] on span "10116" at bounding box center [478, 226] width 26 height 9
copy span "10116"
click at [811, 24] on button "Додати товар" at bounding box center [818, 18] width 80 height 19
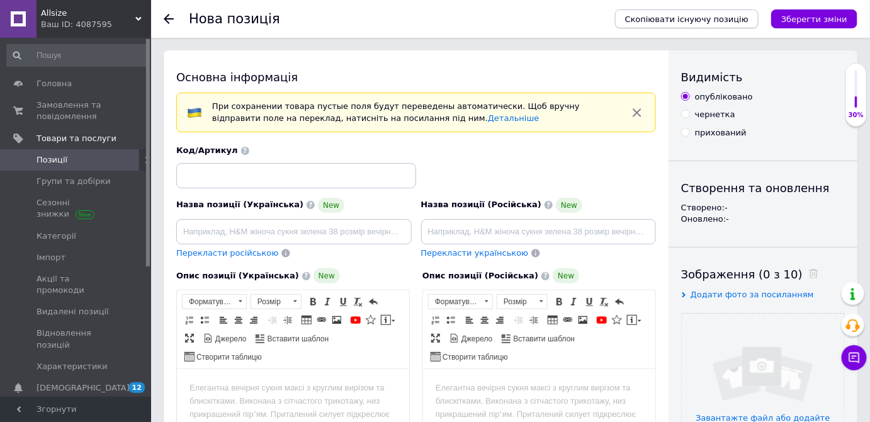
click at [704, 21] on span "Скопіювати існуючу позицію" at bounding box center [686, 18] width 123 height 9
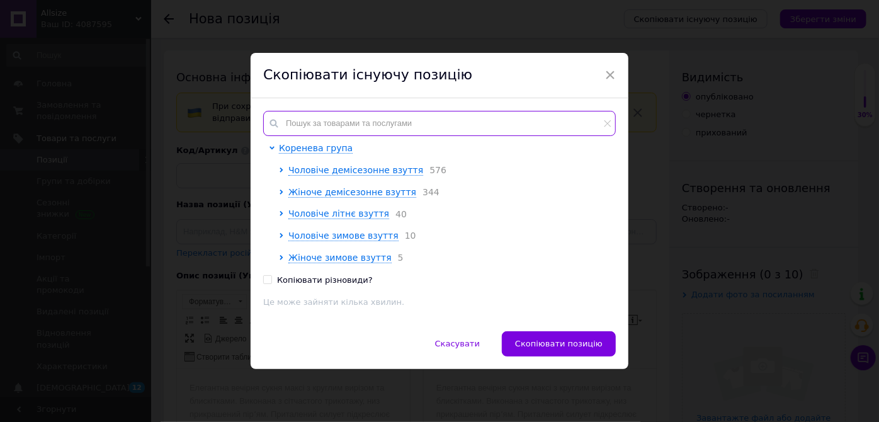
paste input "10116"
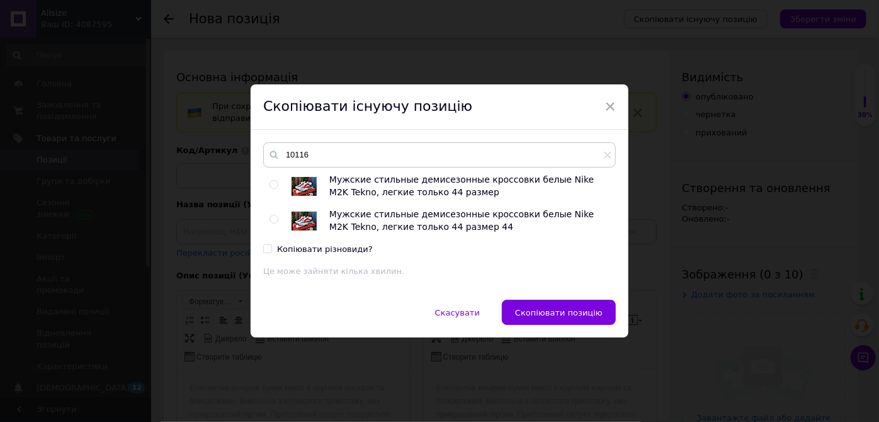
click at [274, 180] on span at bounding box center [274, 184] width 9 height 9
click at [274, 181] on input "radio" at bounding box center [274, 185] width 8 height 8
click at [551, 308] on span "Скопіювати позицію" at bounding box center [559, 312] width 88 height 9
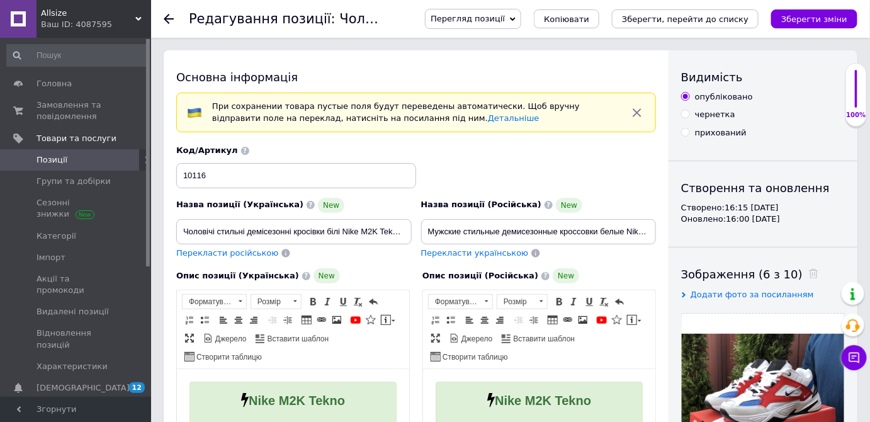
click at [236, 180] on input "10116" at bounding box center [296, 175] width 240 height 25
paste input "2447"
click at [298, 399] on strong "Nike M2K Tekno" at bounding box center [296, 400] width 96 height 14
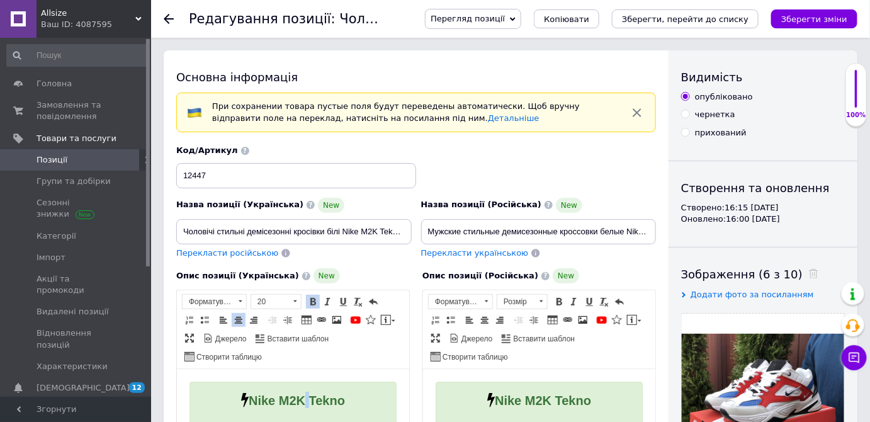
click at [298, 399] on strong "Nike M2K Tekno" at bounding box center [296, 400] width 96 height 14
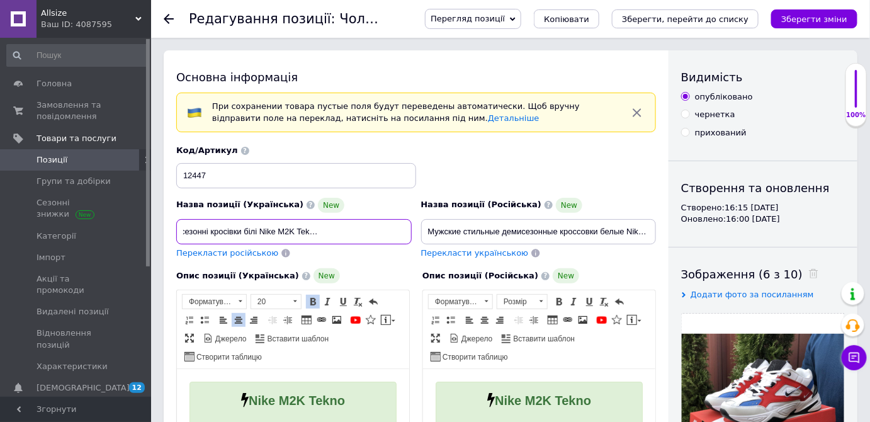
drag, startPoint x: 327, startPoint y: 233, endPoint x: 501, endPoint y: 225, distance: 174.6
click at [501, 225] on div "Назва позиції (Українська) New Чоловічі стильні демісезонні кросівки білі Nike …" at bounding box center [416, 201] width 489 height 123
click at [217, 234] on input "Чоловічі стильні демісезонні кросівки Nike M2K Tekno" at bounding box center [294, 231] width 236 height 25
click at [295, 229] on input "Чоловічі зимові стильні демісезонні кросівки Nike M2K Tekno" at bounding box center [294, 231] width 236 height 25
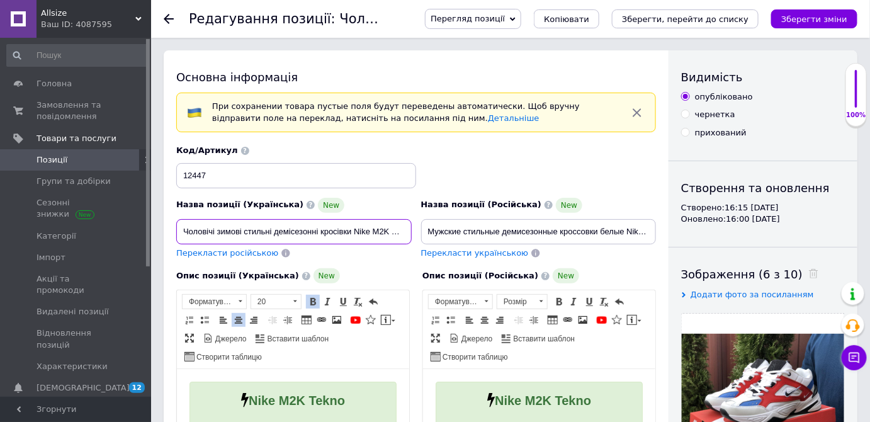
click at [295, 229] on input "Чоловічі зимові стильні демісезонні кросівки Nike M2K Tekno" at bounding box center [294, 231] width 236 height 25
click at [369, 232] on input "Чоловічі зимові стильні кросівки Nike M2K Tekno" at bounding box center [294, 231] width 236 height 25
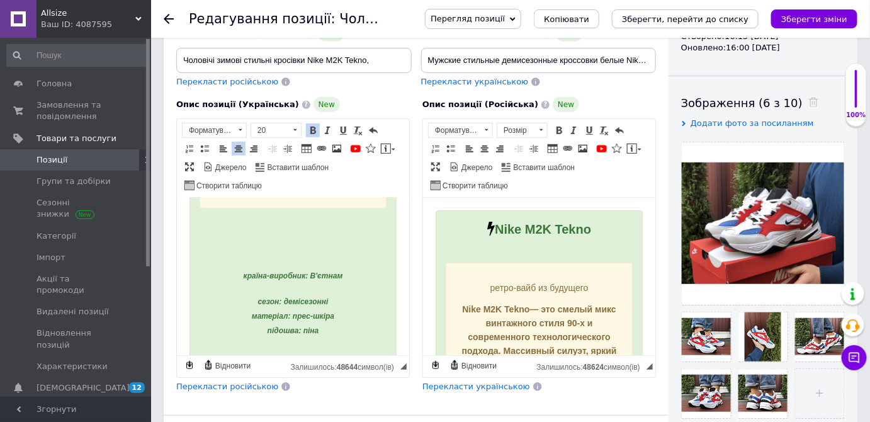
scroll to position [458, 0]
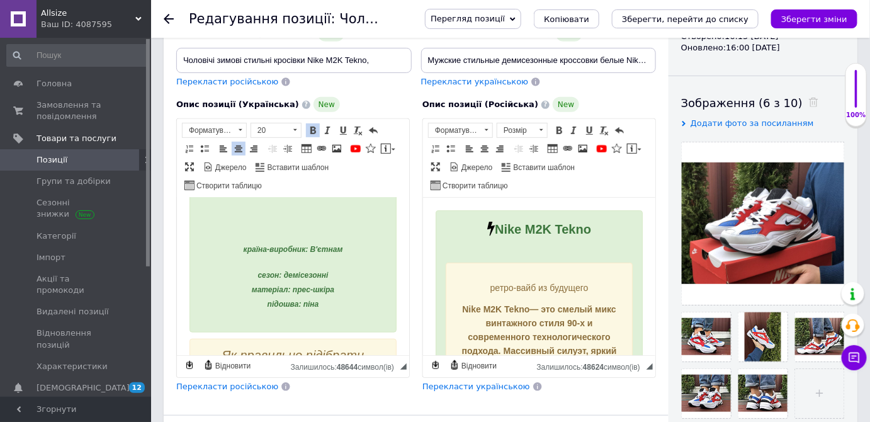
drag, startPoint x: 286, startPoint y: 280, endPoint x: 319, endPoint y: 290, distance: 35.0
click at [319, 290] on p "сезон: демісезонні матеріал: прес-шкіра підошва: піна" at bounding box center [292, 289] width 187 height 43
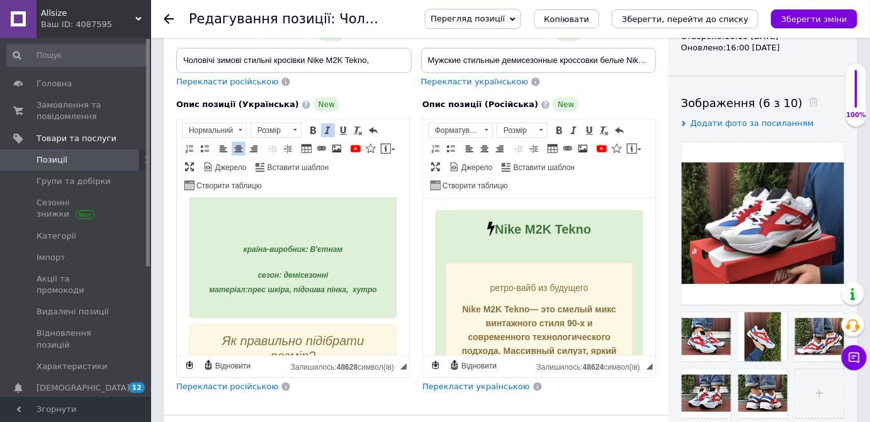
click at [279, 253] on div "країна-виробник: В'єтнам сезон: демісезонні матеріал: прес шкіра, підошва пінка…" at bounding box center [292, 257] width 187 height 79
drag, startPoint x: 229, startPoint y: 241, endPoint x: 302, endPoint y: 207, distance: 80.9
click at [321, 301] on div "Nike M2K Tekno ретро-вайб із майбутнього Nike M2K Tekno — це сміливий мікс вінт…" at bounding box center [292, 35] width 207 height 565
click at [268, 124] on span "12" at bounding box center [270, 130] width 38 height 14
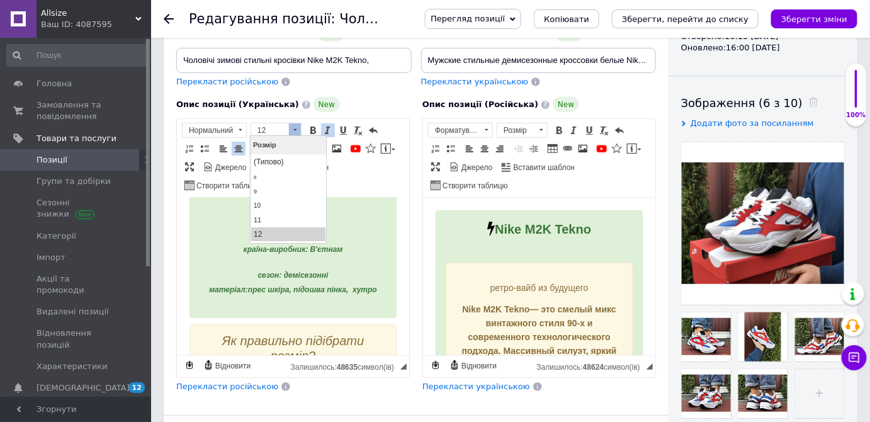
scroll to position [0, 0]
click at [262, 235] on link "12" at bounding box center [288, 234] width 74 height 14
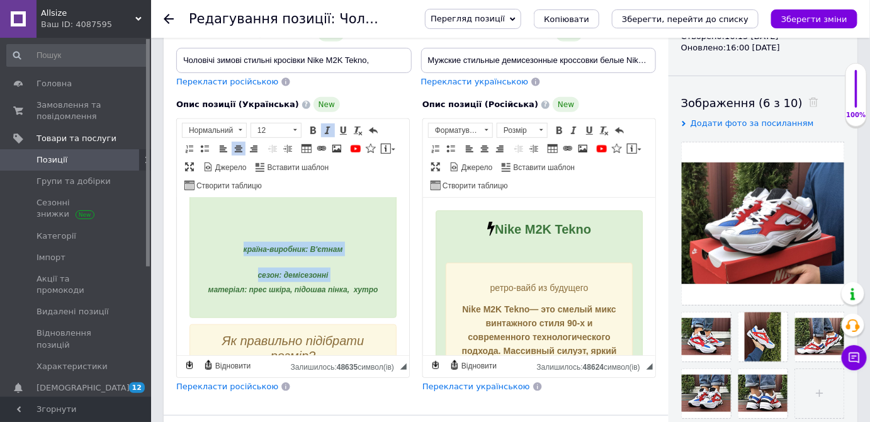
click at [325, 126] on span at bounding box center [328, 130] width 10 height 10
click at [309, 246] on div "країна-виробник: В'єтнам сезон: демісезонні матеріал: прес шкіра, підошва пінка…" at bounding box center [292, 257] width 187 height 79
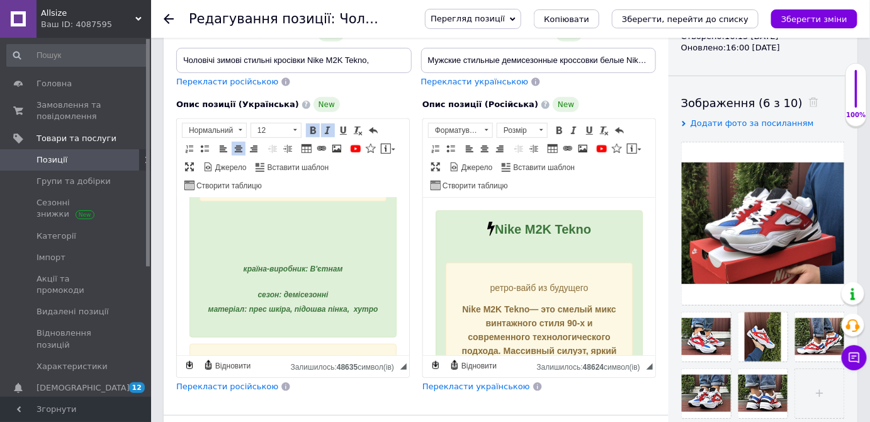
scroll to position [458, 0]
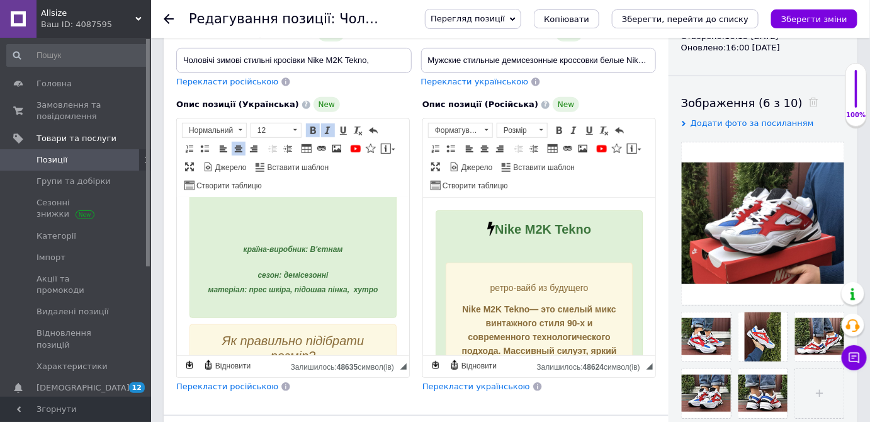
click at [309, 271] on strong "сезон: демісезонні матеріал: прес шкіра, підошва пінка, хутро" at bounding box center [293, 282] width 170 height 23
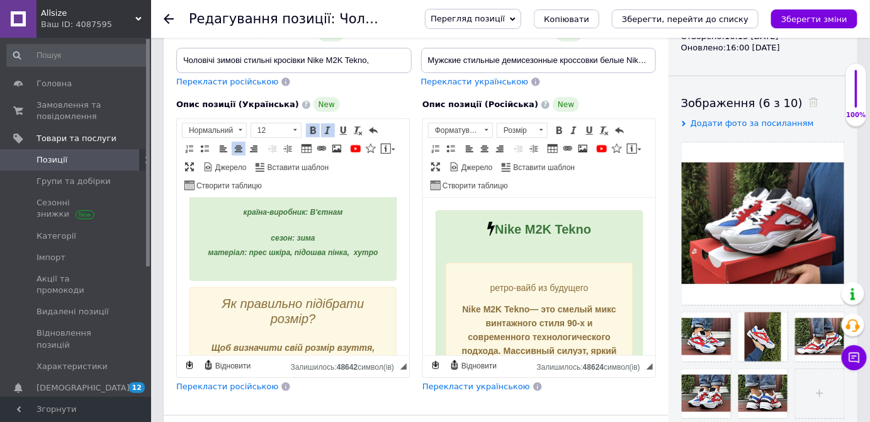
scroll to position [515, 0]
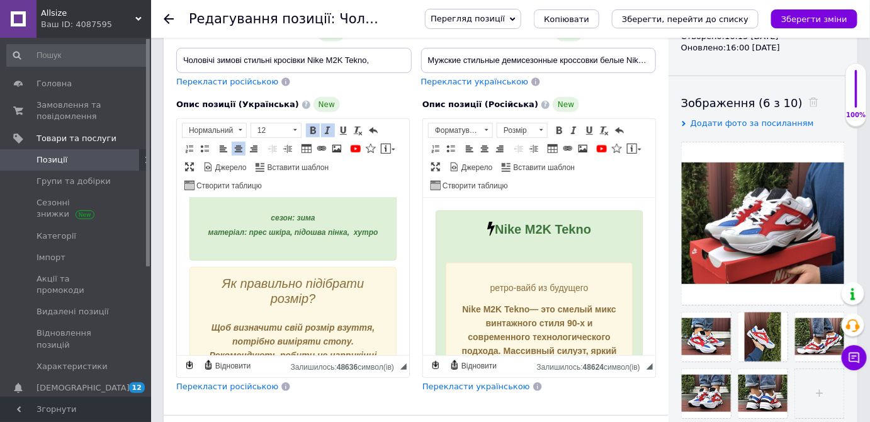
click at [343, 303] on div "Як правильно підібрати розмір?" at bounding box center [292, 292] width 187 height 30
click at [321, 284] on em "Як правильно підібрати розмір?" at bounding box center [293, 290] width 142 height 29
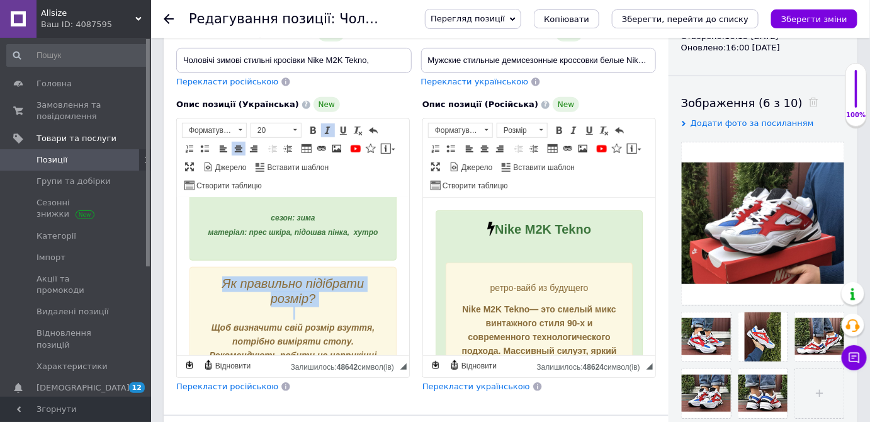
click at [321, 284] on em "Як правильно підібрати розмір?" at bounding box center [293, 290] width 142 height 29
click at [324, 130] on span at bounding box center [328, 130] width 10 height 10
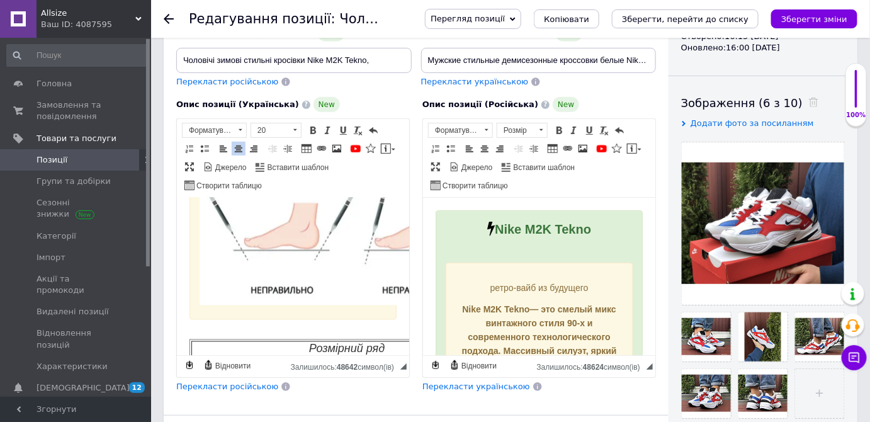
scroll to position [916, 0]
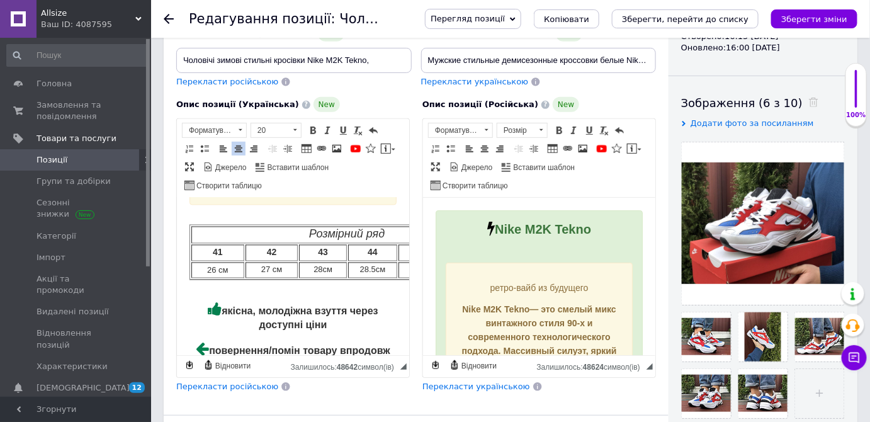
click at [215, 263] on td "26 см" at bounding box center [217, 271] width 53 height 16
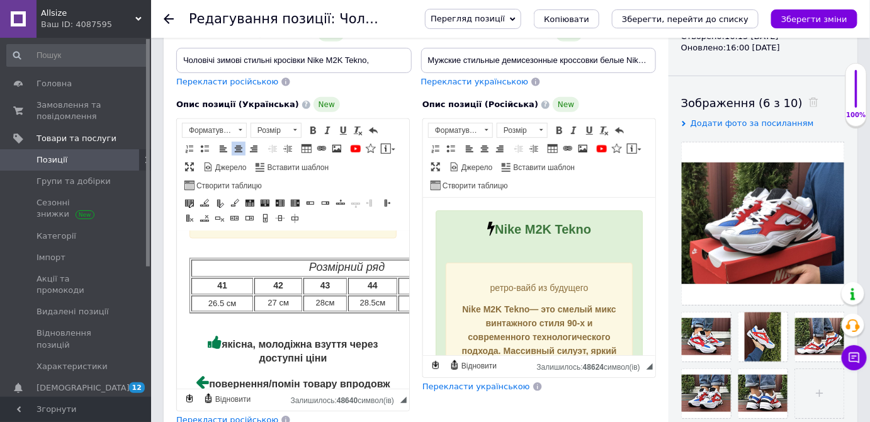
click at [324, 297] on td "28см" at bounding box center [324, 303] width 43 height 16
click at [374, 296] on td "28.5см" at bounding box center [372, 303] width 49 height 16
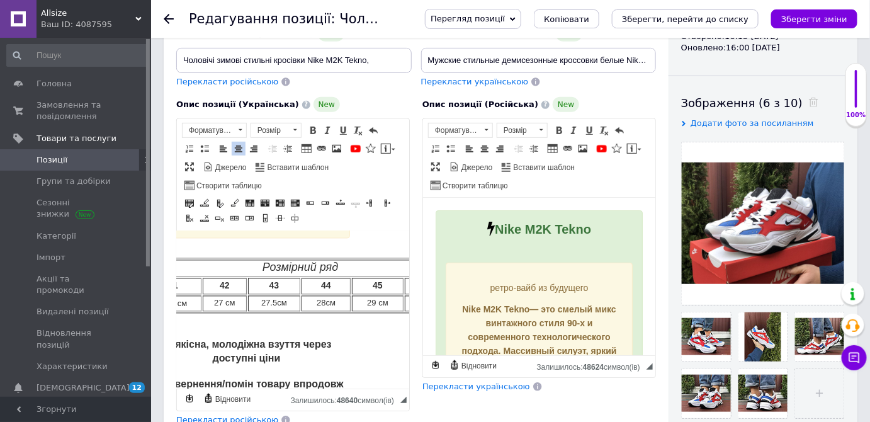
scroll to position [916, 49]
click at [375, 299] on td "29 см" at bounding box center [375, 303] width 52 height 16
click at [310, 264] on span "Розмірний ряд" at bounding box center [297, 267] width 76 height 13
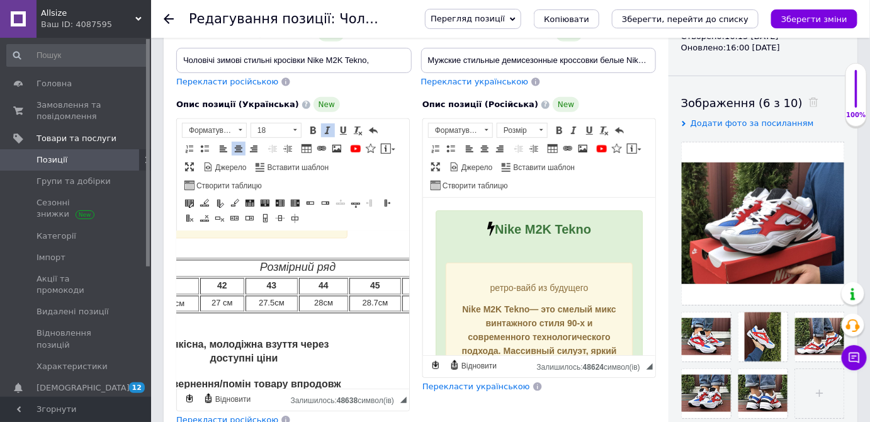
click at [327, 127] on span at bounding box center [328, 130] width 10 height 10
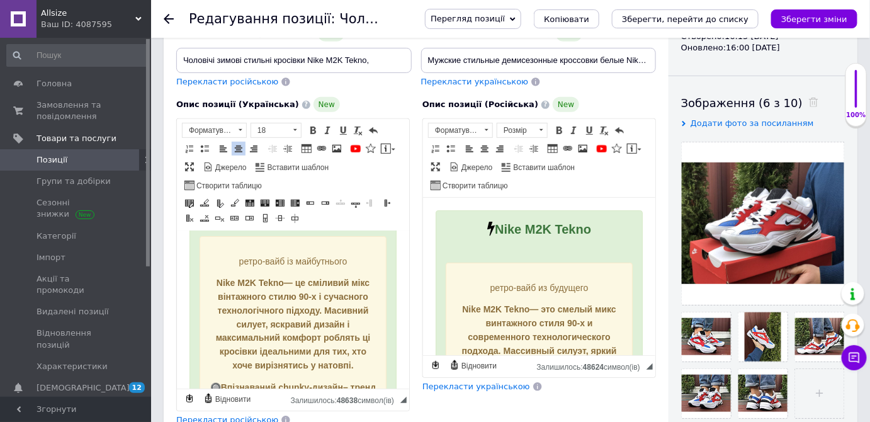
scroll to position [0, 0]
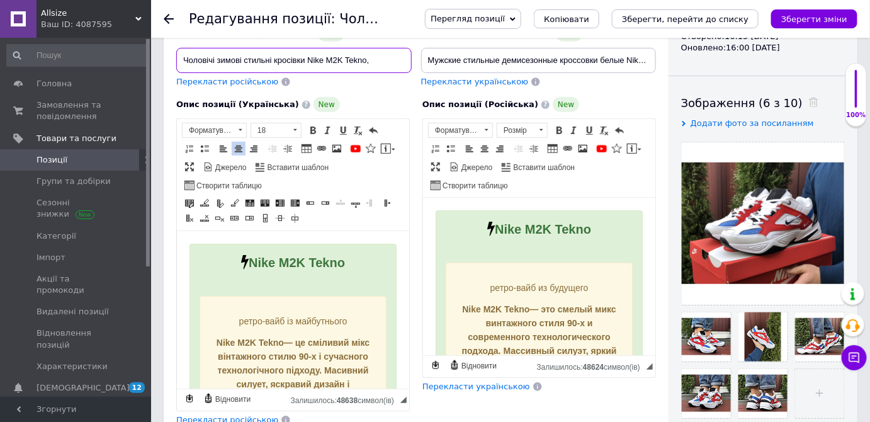
click at [383, 52] on input "Чоловічі зимові стильні кросівки Nike M2K Tekno," at bounding box center [294, 60] width 236 height 25
click at [368, 64] on input "Чоловічі зимові стильні кросівки Nike M2K Tekno,хутро" at bounding box center [294, 60] width 236 height 25
click at [395, 57] on input "Чоловічі зимові стильні кросівки Nike M2K Tekno, хутро" at bounding box center [294, 60] width 236 height 25
drag, startPoint x: 265, startPoint y: 59, endPoint x: 179, endPoint y: 65, distance: 85.9
click at [179, 65] on input "Чоловічі зимові стильні кросівки Nike M2K Tekno, хутро білі" at bounding box center [294, 60] width 236 height 25
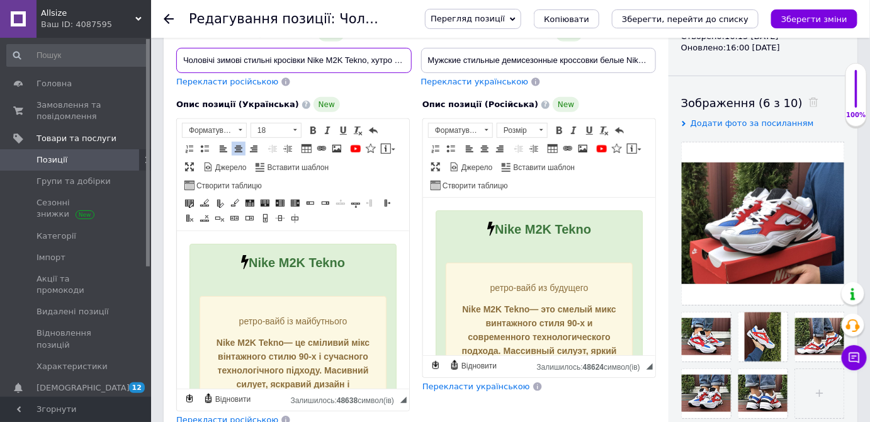
click at [266, 54] on input "Чоловічі зимові стильні кросівки Nike M2K Tekno, хутро білі" at bounding box center [294, 60] width 236 height 25
drag, startPoint x: 351, startPoint y: 63, endPoint x: 433, endPoint y: 60, distance: 81.9
click at [433, 60] on div "Назва позиції (Українська) New Чоловічі зимові стильні кросівки Nike M2K Tekno,…" at bounding box center [416, 30] width 489 height 123
click at [403, 62] on input "Чоловічі зимові стильні кросівки Nike M2K Tekno, хутро білі" at bounding box center [294, 60] width 236 height 25
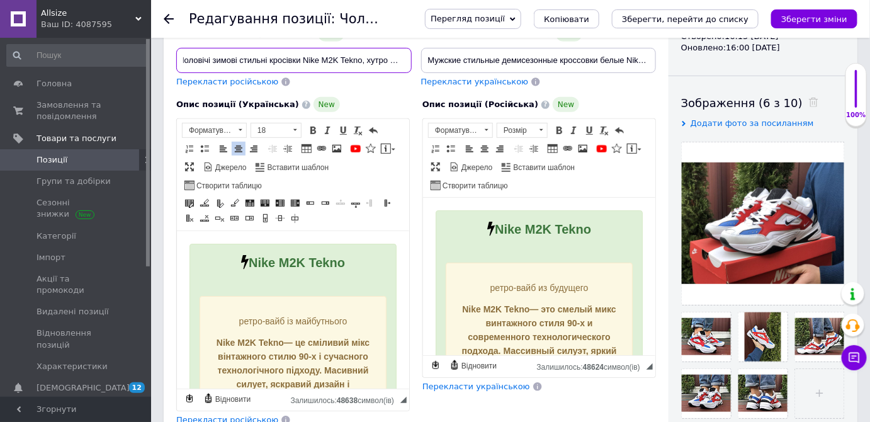
click at [392, 58] on input "Чоловічі зимові стильні кросівки Nike M2K Tekno, хутро білі" at bounding box center [294, 60] width 236 height 25
drag, startPoint x: 289, startPoint y: 60, endPoint x: 416, endPoint y: 67, distance: 127.4
click at [416, 67] on div "Назва позиції (Українська) New Чоловічі зимові стильні кросівки Nike M2K Tekno,…" at bounding box center [416, 30] width 489 height 123
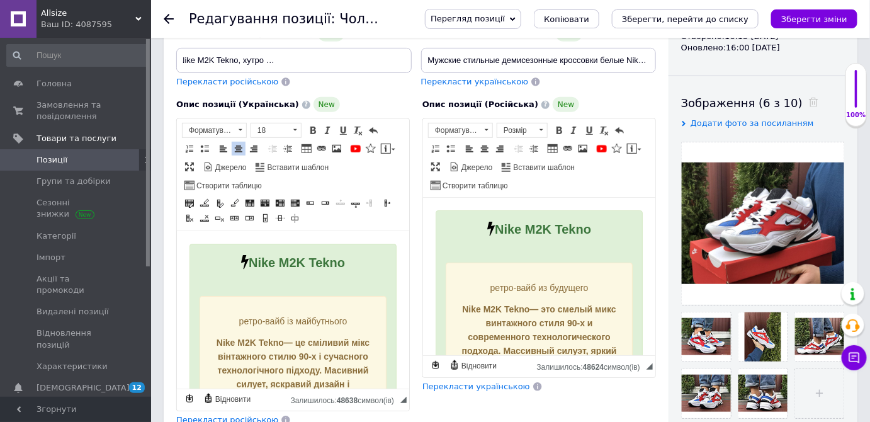
click at [336, 44] on div "Назва позиції (Українська) New Чоловічі зимові стильні кросівки Nike M2K Tekno,…" at bounding box center [294, 49] width 236 height 47
drag, startPoint x: 320, startPoint y: 61, endPoint x: 450, endPoint y: 62, distance: 129.7
click at [450, 62] on div "Назва позиції (Українська) New Чоловічі зимові стильні кросівки Nike M2K Tekno,…" at bounding box center [416, 30] width 489 height 123
click at [349, 56] on input "Чоловічі зимові стильні кросівки Nike M2K Tekno, хутро комфортна модель у білом…" at bounding box center [294, 60] width 236 height 25
click at [809, 98] on icon at bounding box center [813, 102] width 9 height 9
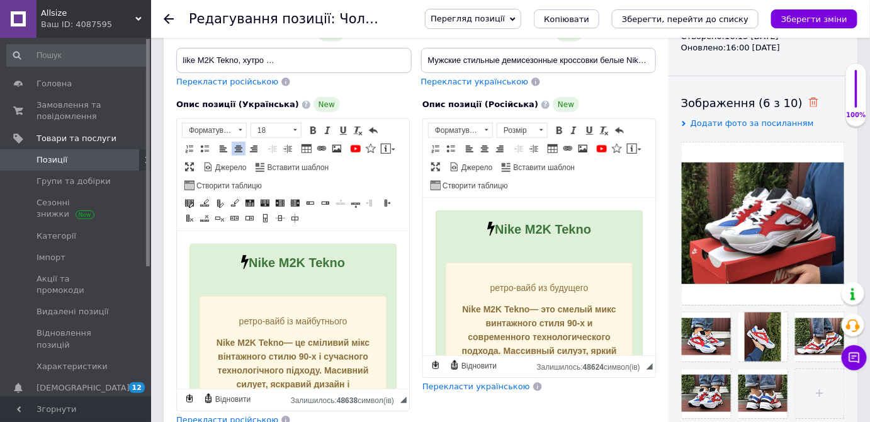
scroll to position [0, 0]
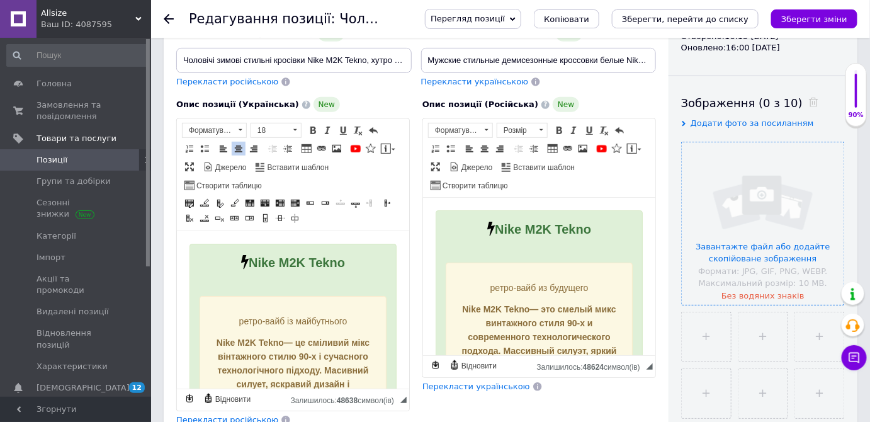
click at [763, 221] on input "file" at bounding box center [763, 223] width 162 height 162
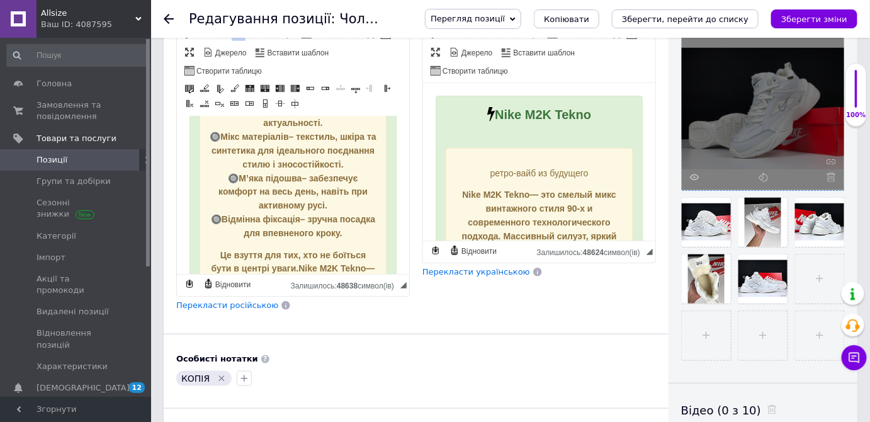
scroll to position [286, 0]
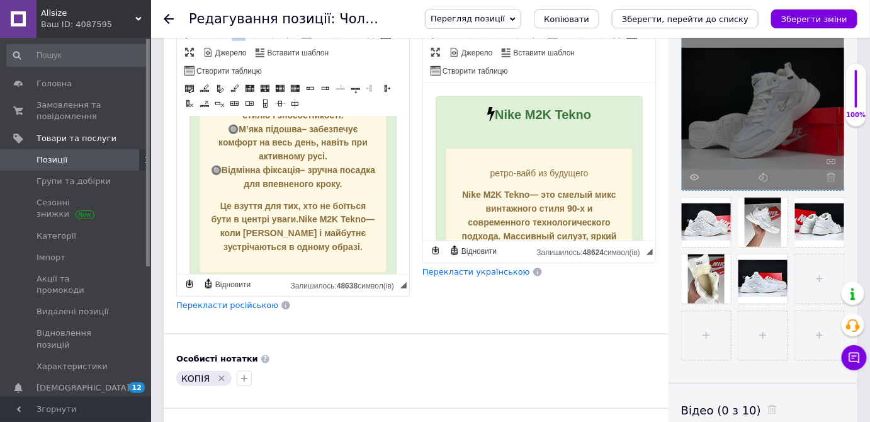
click at [230, 303] on span "Перекласти російською" at bounding box center [227, 304] width 102 height 9
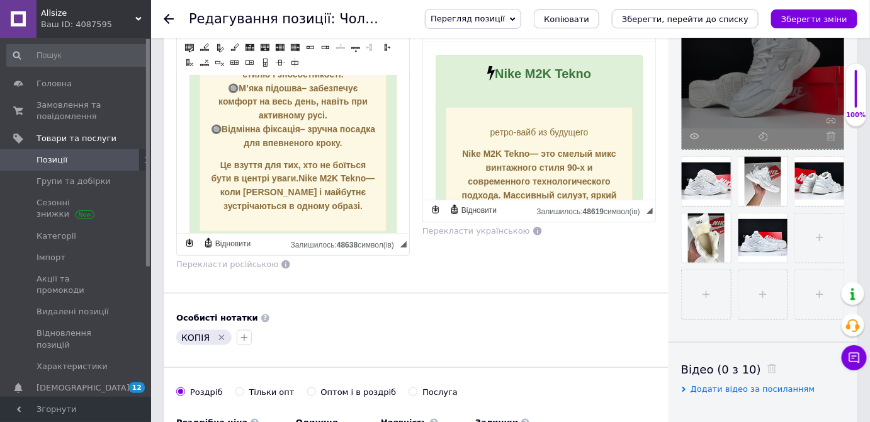
scroll to position [400, 0]
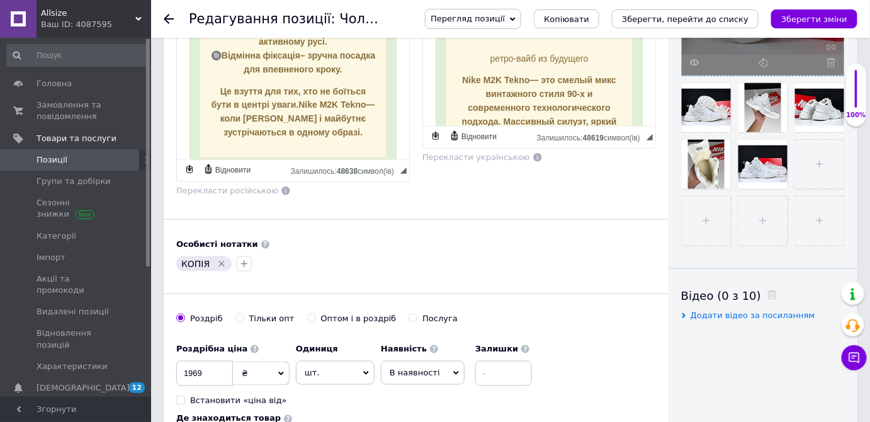
click at [219, 261] on icon "Видалити мітку" at bounding box center [222, 264] width 6 height 6
click at [179, 259] on icon "button" at bounding box center [184, 264] width 10 height 10
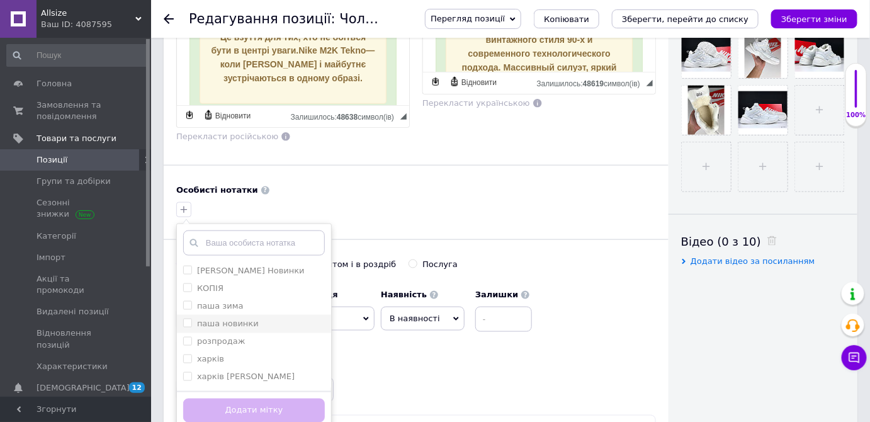
scroll to position [515, 0]
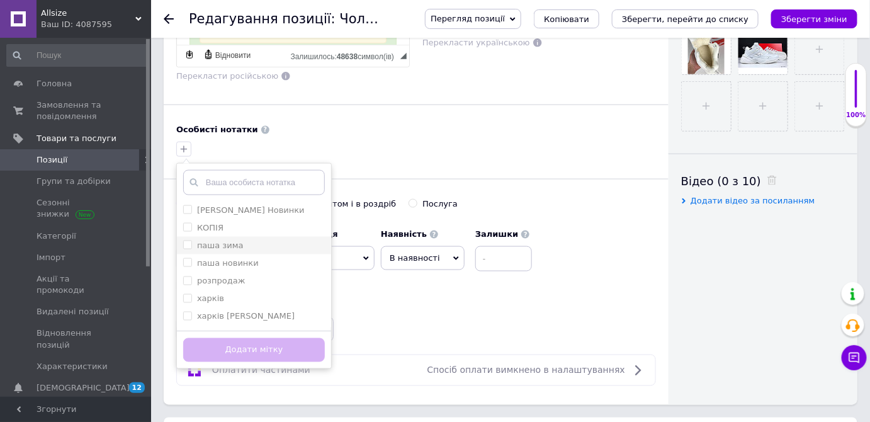
click at [241, 243] on div "паша зима" at bounding box center [254, 245] width 142 height 11
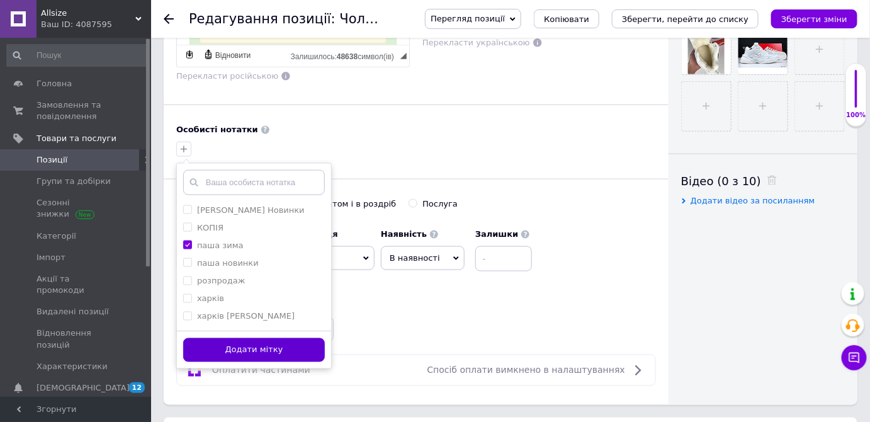
click at [273, 346] on button "Додати мітку" at bounding box center [254, 350] width 142 height 25
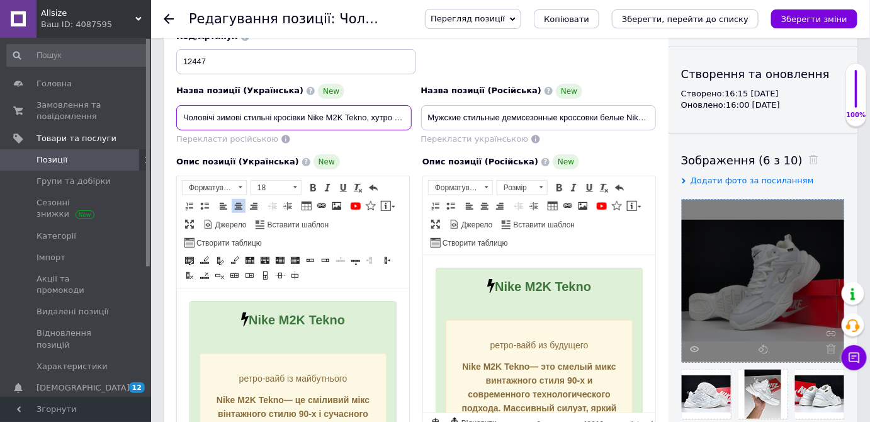
scroll to position [0, 130]
drag, startPoint x: 268, startPoint y: 120, endPoint x: 461, endPoint y: 123, distance: 193.4
click at [461, 123] on div "Назва позиції (Українська) New Чоловічі зимові стильні кросівки Nike M2K Tekno,…" at bounding box center [416, 87] width 489 height 123
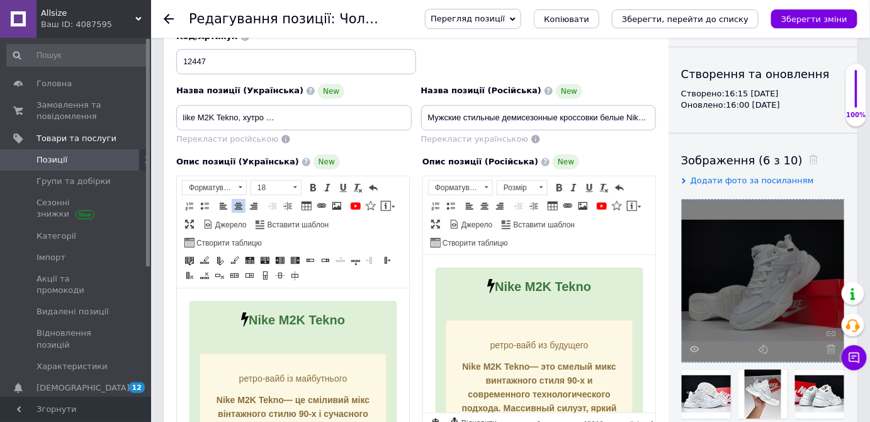
click at [352, 99] on div "Назва позиції (Українська) New Чоловічі зимові стильні кросівки Nike M2K Tekno,…" at bounding box center [294, 107] width 236 height 47
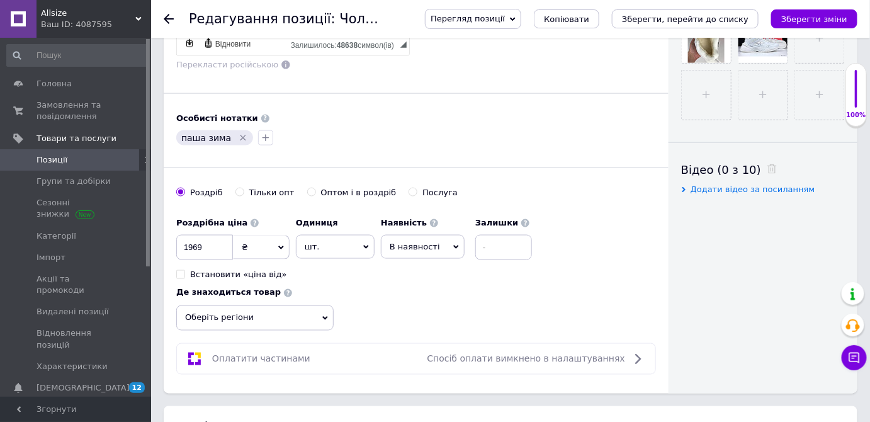
scroll to position [572, 0]
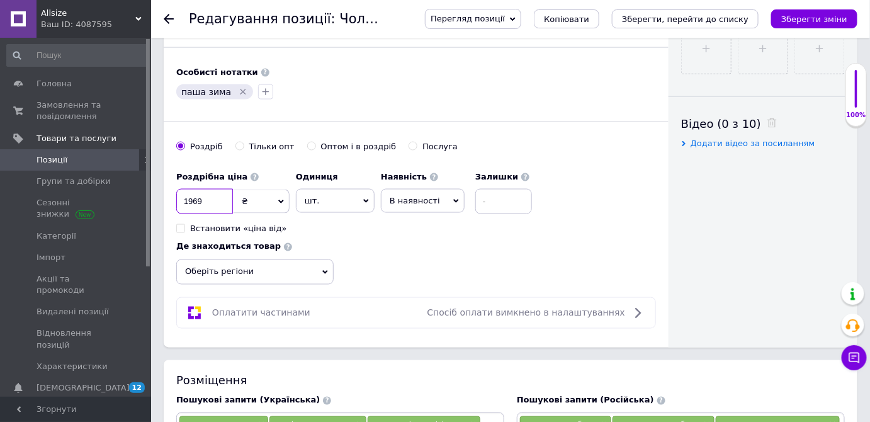
click at [190, 193] on input "1969" at bounding box center [204, 201] width 57 height 25
click at [834, 20] on icon "Зберегти зміни" at bounding box center [814, 18] width 66 height 9
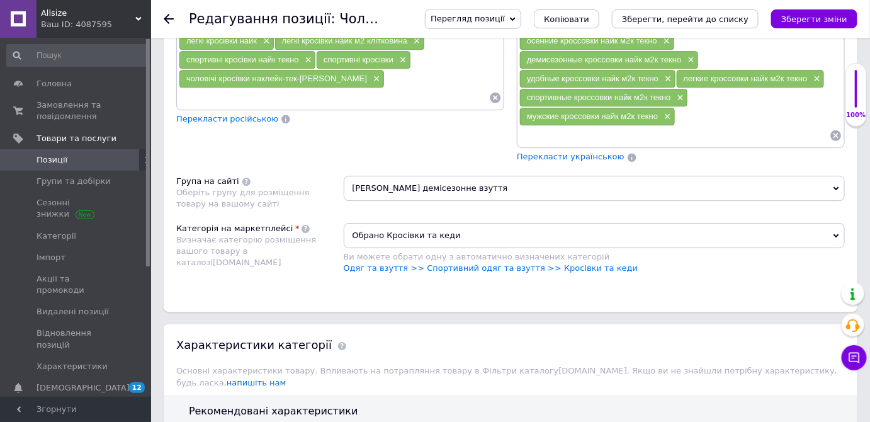
scroll to position [1202, 0]
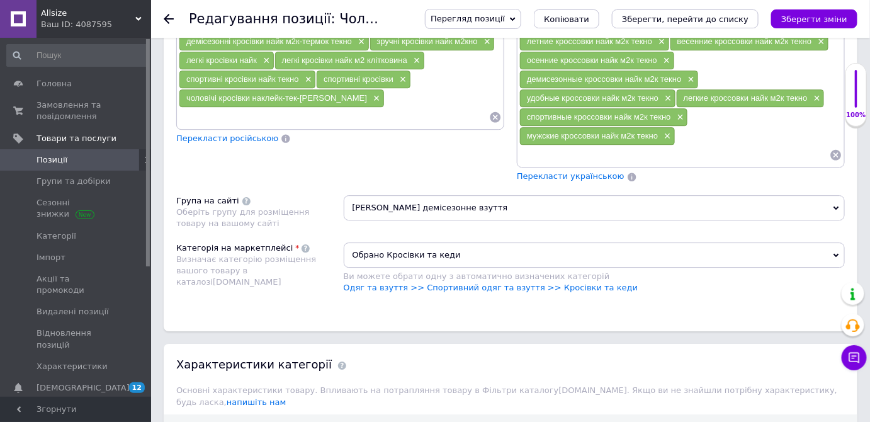
click at [418, 195] on span "[PERSON_NAME] демісезонне взуття" at bounding box center [595, 207] width 502 height 25
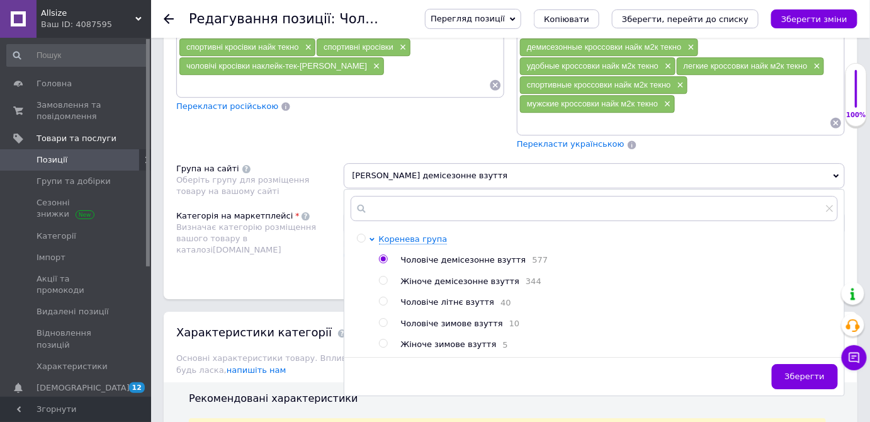
scroll to position [1259, 0]
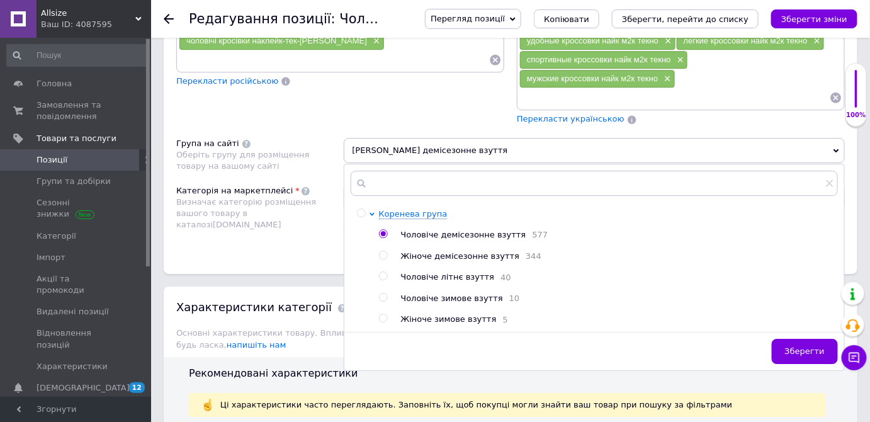
click at [446, 293] on span "Чоловіче зимове взуття" at bounding box center [452, 297] width 102 height 9
click at [799, 346] on span "Зберегти" at bounding box center [805, 350] width 40 height 9
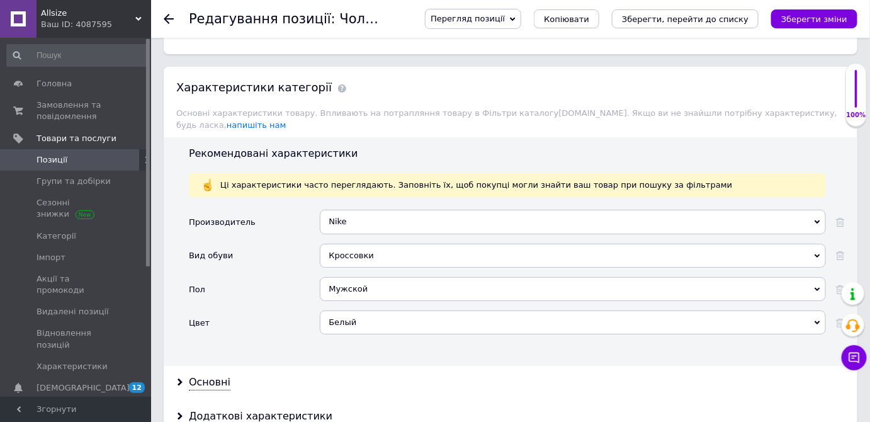
scroll to position [1488, 0]
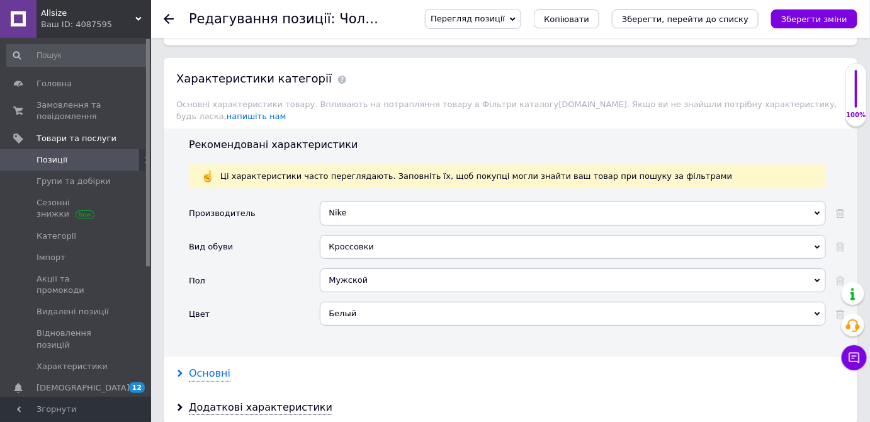
click at [196, 366] on div "Основні" at bounding box center [210, 373] width 42 height 14
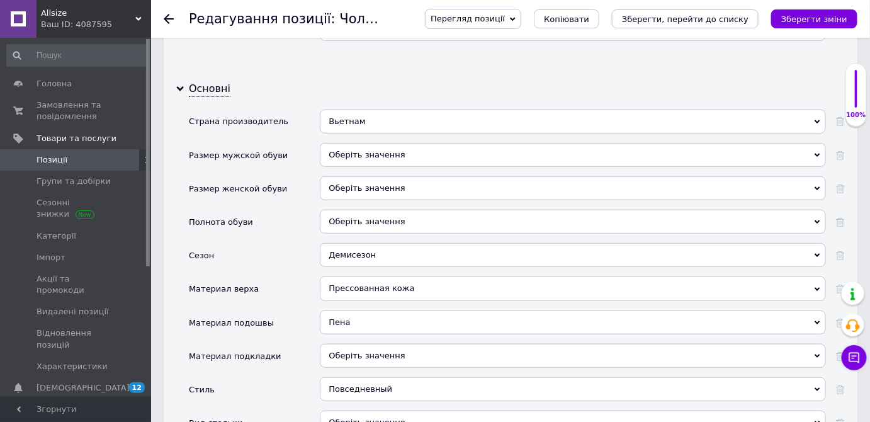
scroll to position [1832, 0]
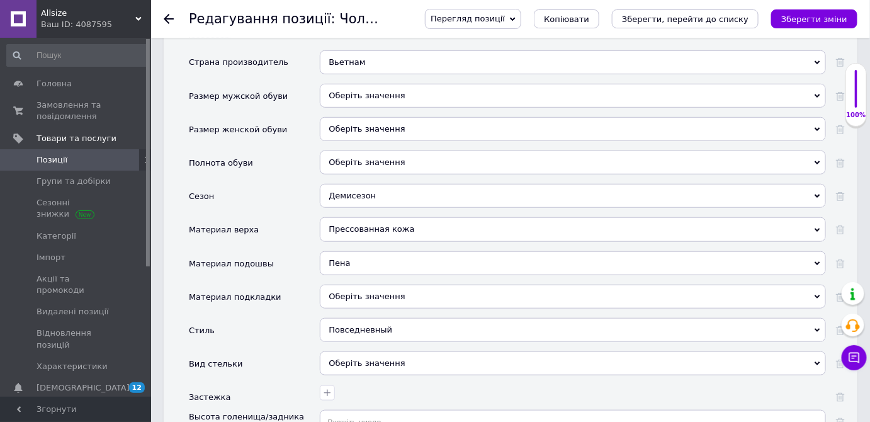
click at [373, 184] on div "Демисезон" at bounding box center [573, 196] width 506 height 24
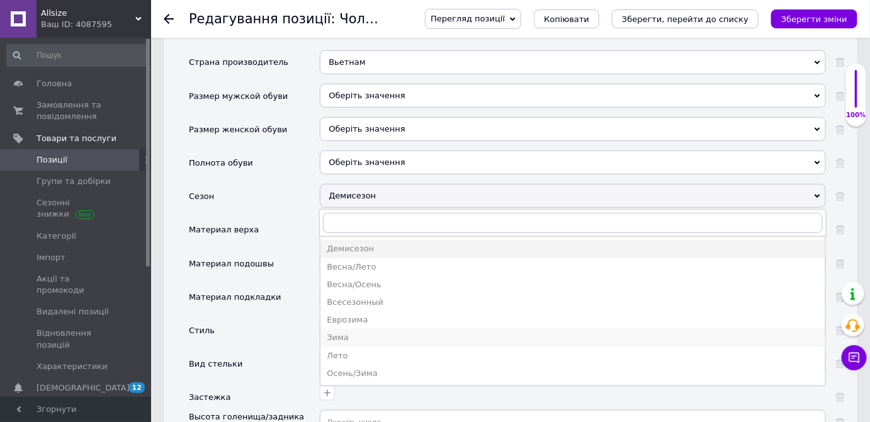
click at [343, 332] on div "Зима" at bounding box center [573, 337] width 492 height 11
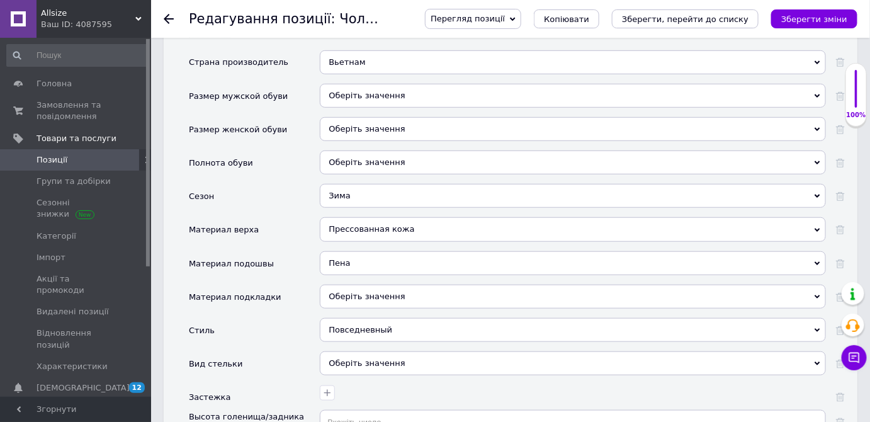
click at [343, 285] on div "Оберіть значення" at bounding box center [573, 297] width 506 height 24
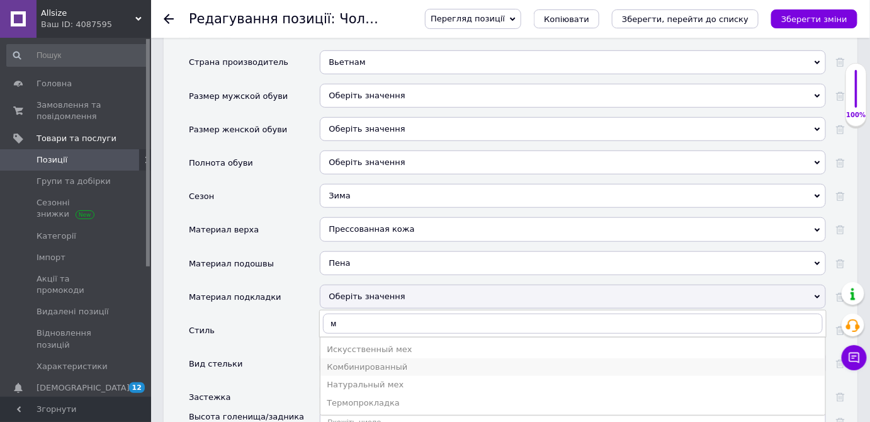
click at [368, 361] on div "Комбинированный" at bounding box center [573, 366] width 492 height 11
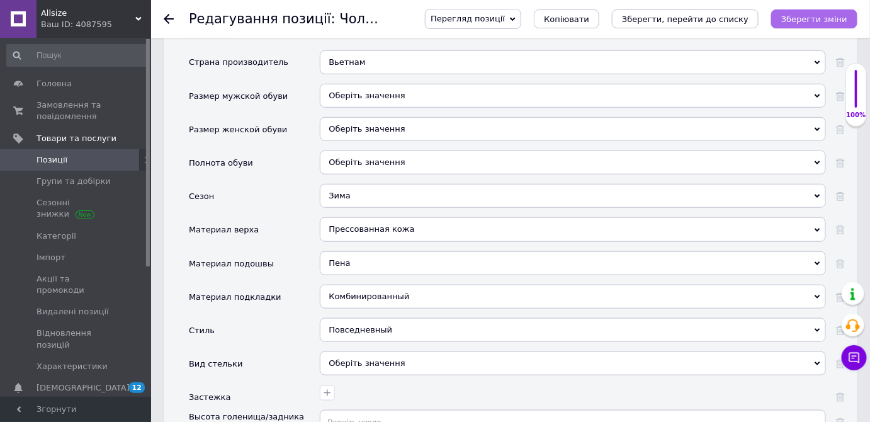
click at [822, 9] on button "Зберегти зміни" at bounding box center [814, 18] width 86 height 19
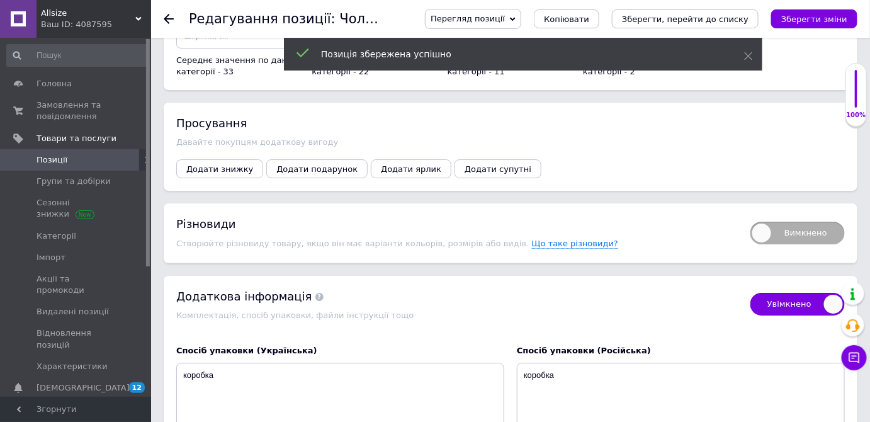
scroll to position [3034, 0]
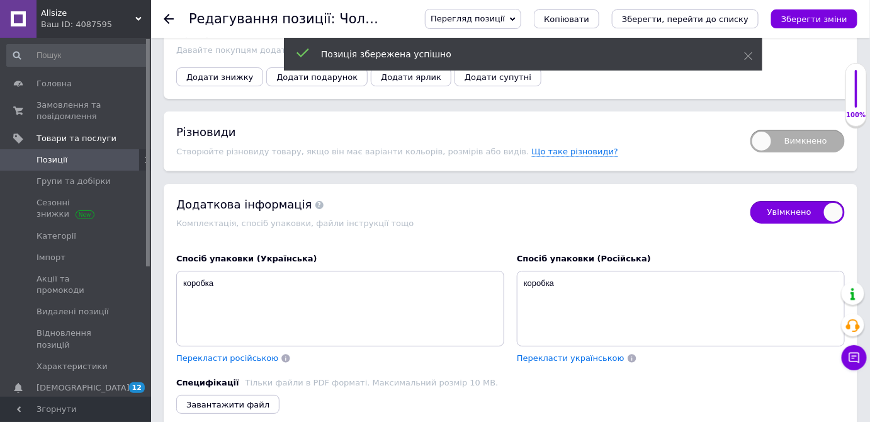
click at [806, 130] on span "Вимкнено" at bounding box center [798, 141] width 94 height 23
click at [751, 122] on input "Вимкнено" at bounding box center [746, 126] width 8 height 8
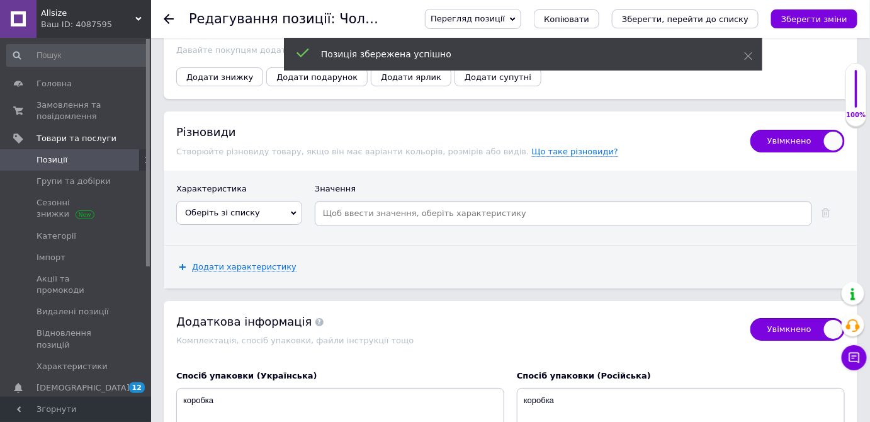
click at [262, 201] on span "Оберіть зі списку" at bounding box center [239, 213] width 126 height 24
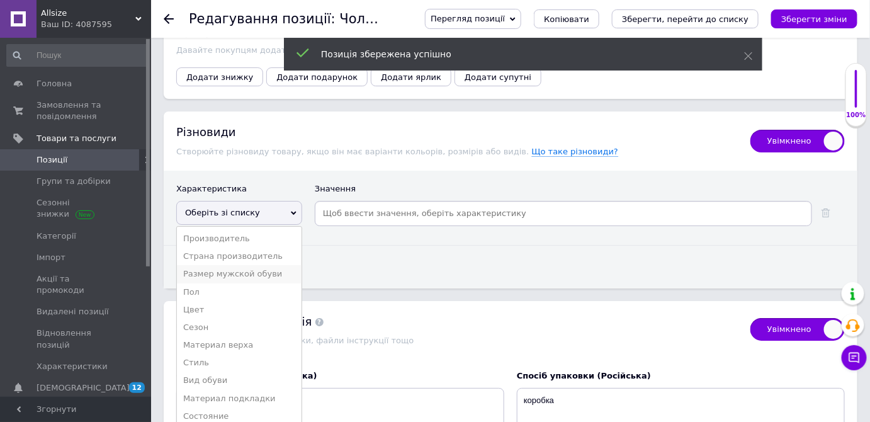
click at [252, 265] on li "Размер мужской обуви" at bounding box center [239, 274] width 125 height 18
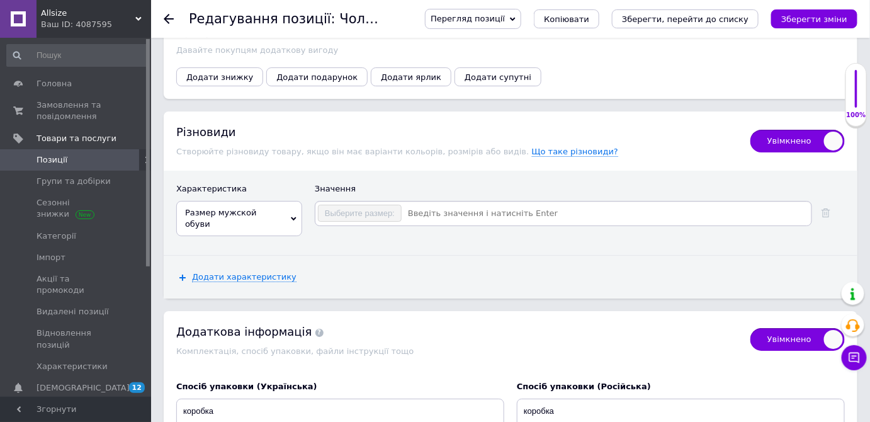
click at [457, 204] on input at bounding box center [605, 213] width 407 height 19
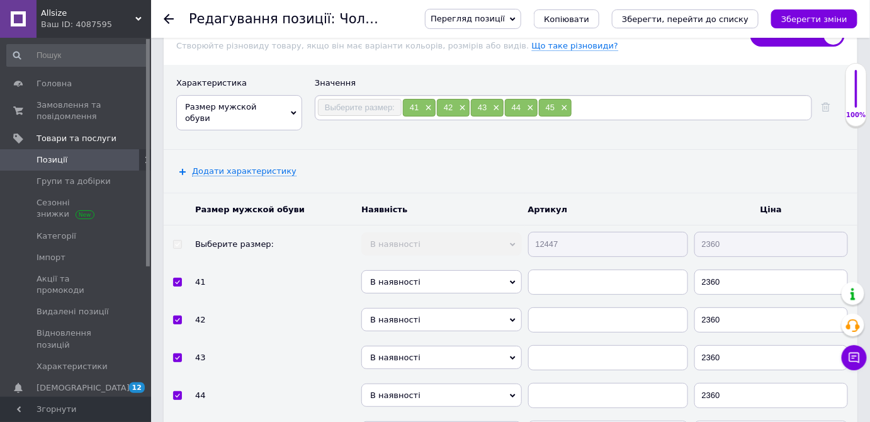
scroll to position [3205, 0]
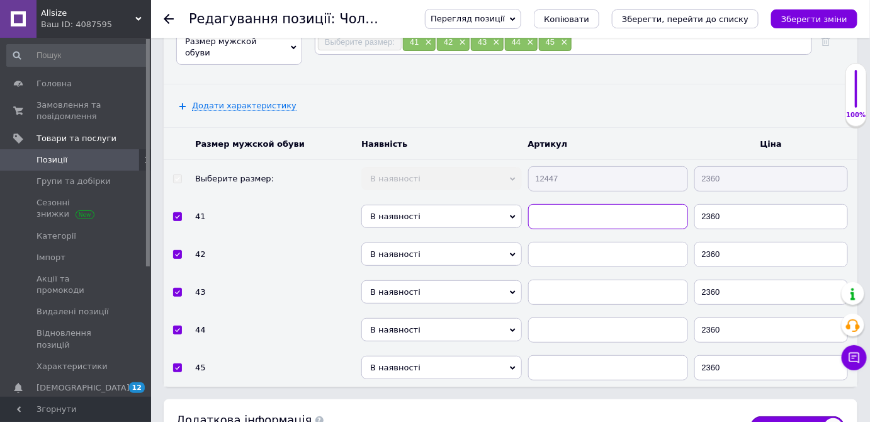
paste input "12447"
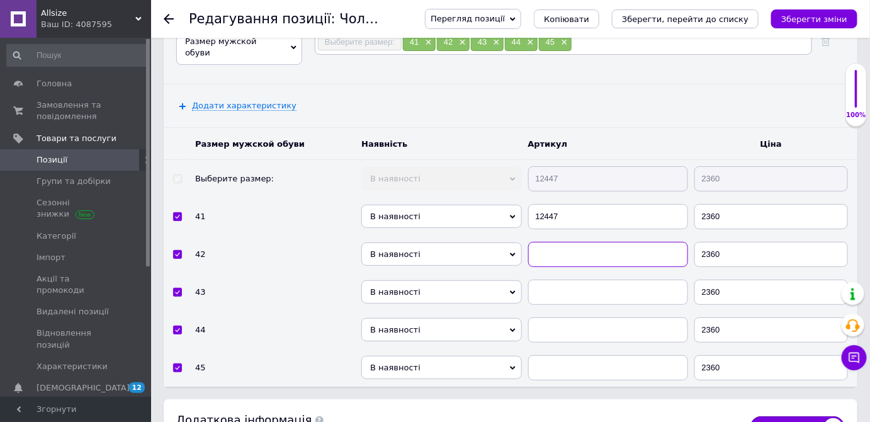
paste input "12447"
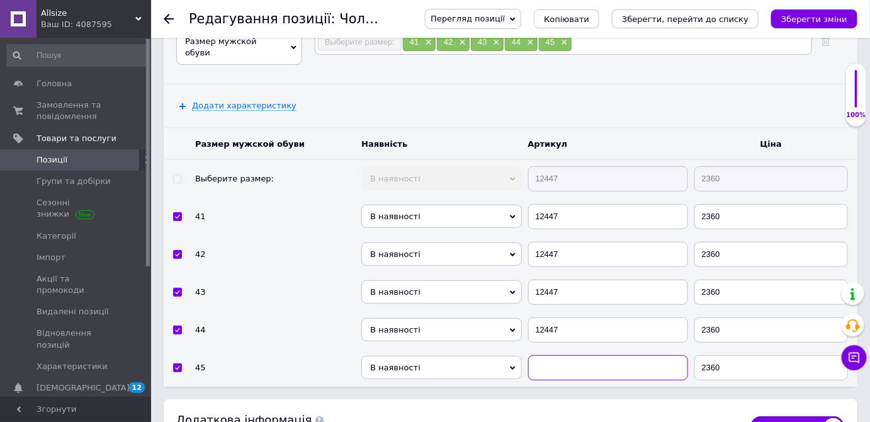
paste input "12447"
click at [821, 24] on button "Зберегти зміни" at bounding box center [814, 18] width 86 height 19
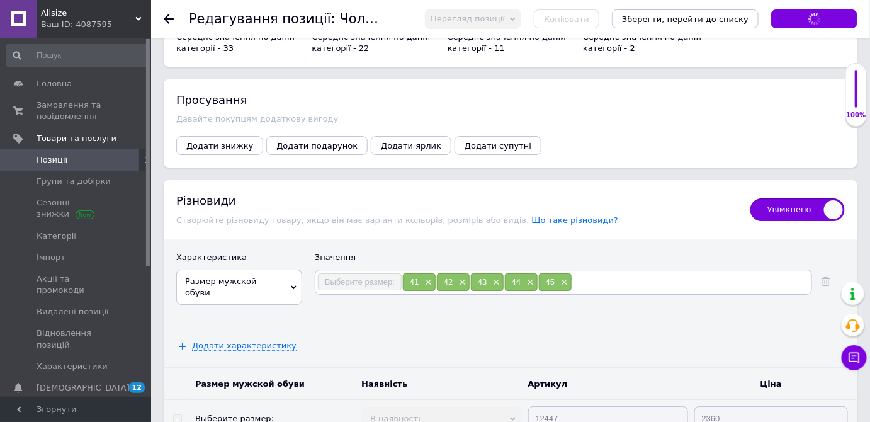
scroll to position [2919, 0]
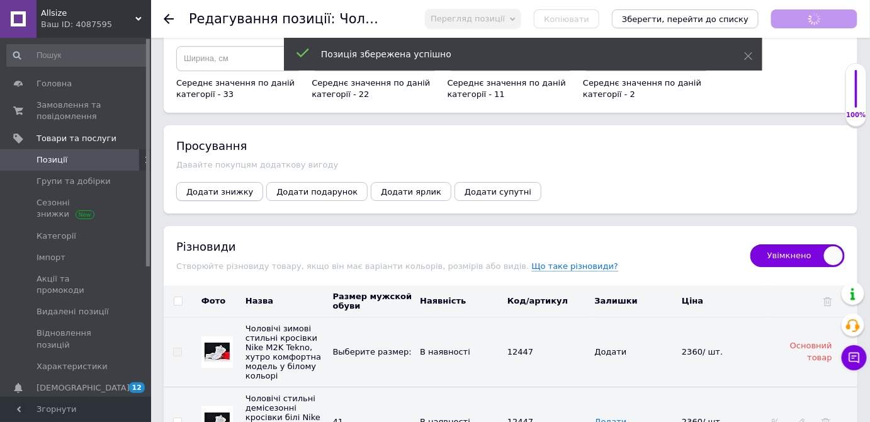
click at [225, 187] on span "Додати знижку" at bounding box center [219, 191] width 67 height 9
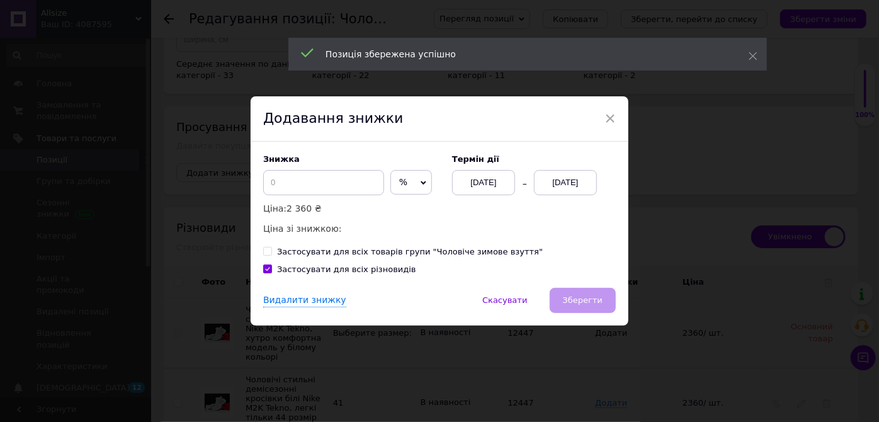
click at [407, 183] on span "%" at bounding box center [411, 182] width 42 height 25
click at [396, 210] on li "₴" at bounding box center [411, 209] width 40 height 18
click at [336, 188] on input at bounding box center [323, 182] width 121 height 25
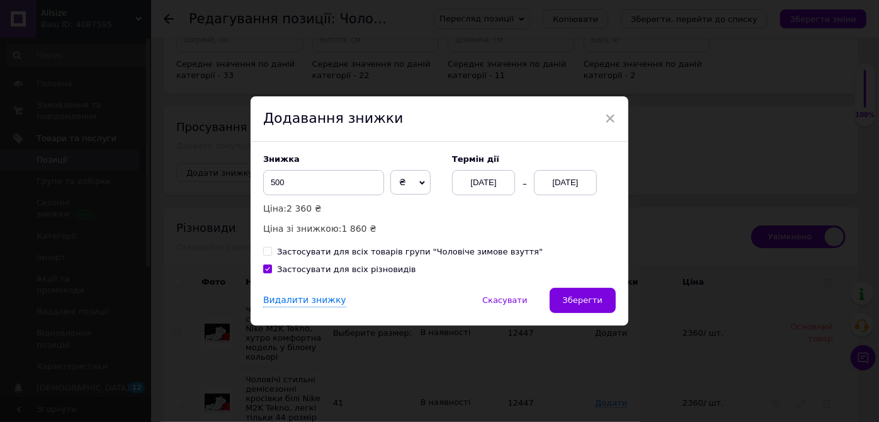
click at [577, 180] on div "[DATE]" at bounding box center [565, 182] width 63 height 25
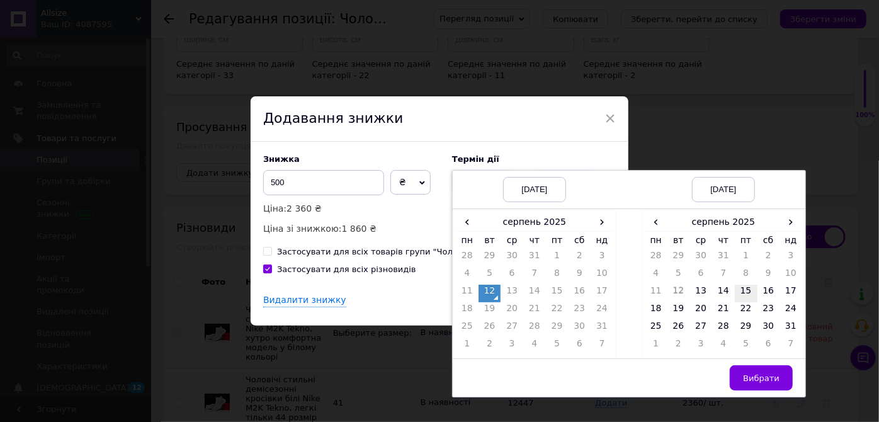
click at [742, 291] on td "15" at bounding box center [746, 294] width 23 height 18
click at [742, 377] on button "Вибрати" at bounding box center [761, 377] width 63 height 25
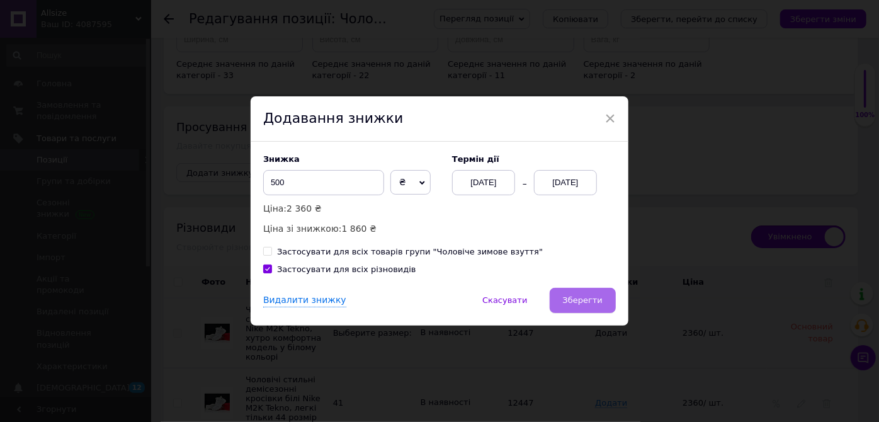
click at [573, 296] on span "Зберегти" at bounding box center [583, 299] width 40 height 9
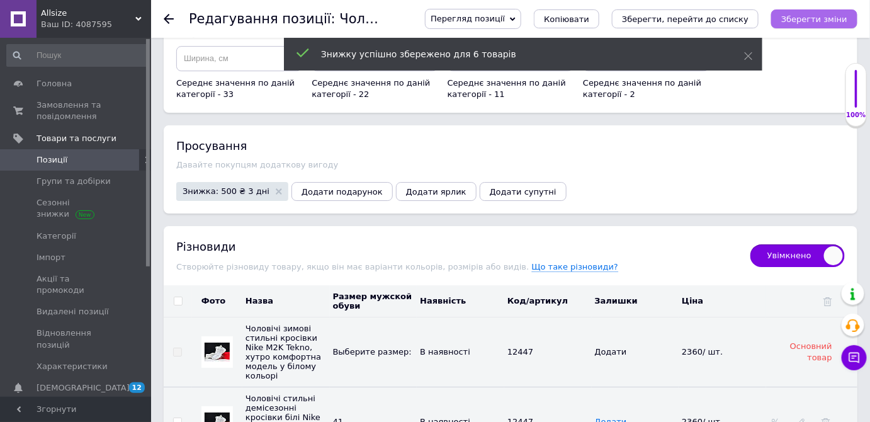
click at [810, 20] on icon "Зберегти зміни" at bounding box center [814, 18] width 66 height 9
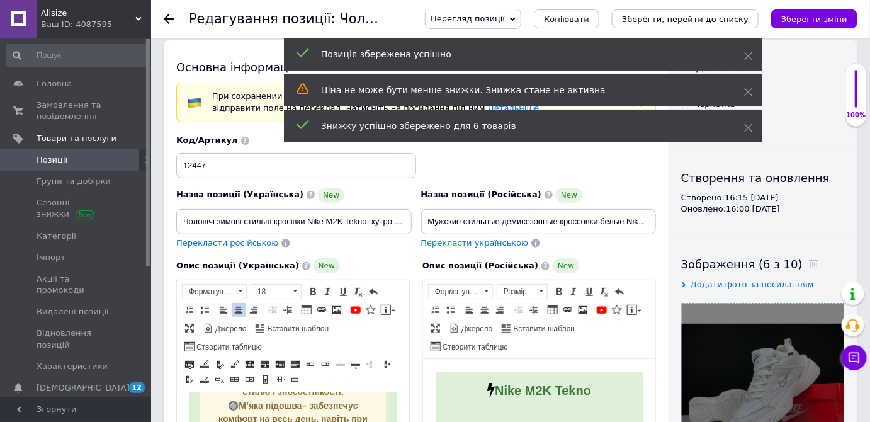
scroll to position [0, 0]
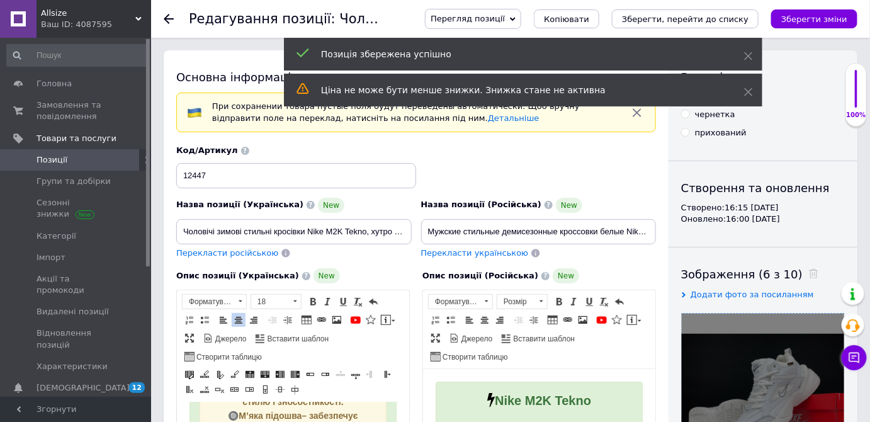
click at [242, 253] on span "Перекласти російською" at bounding box center [227, 252] width 102 height 9
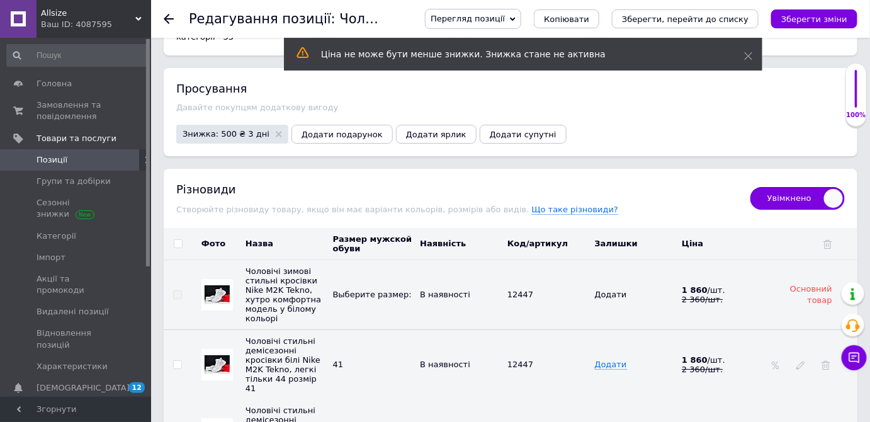
scroll to position [3149, 0]
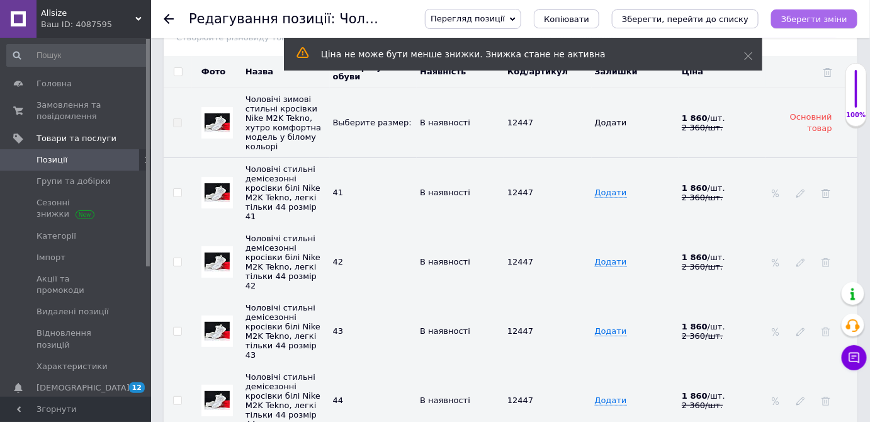
click at [832, 15] on icon "Зберегти зміни" at bounding box center [814, 18] width 66 height 9
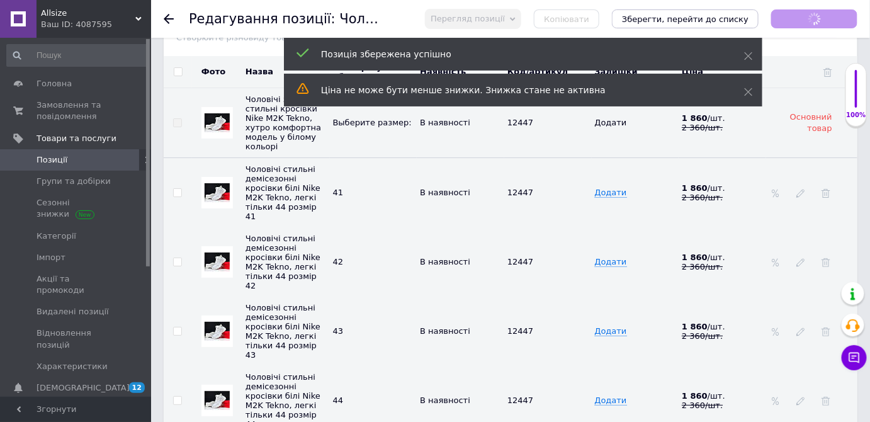
click at [93, 156] on span "Позиції" at bounding box center [77, 159] width 80 height 11
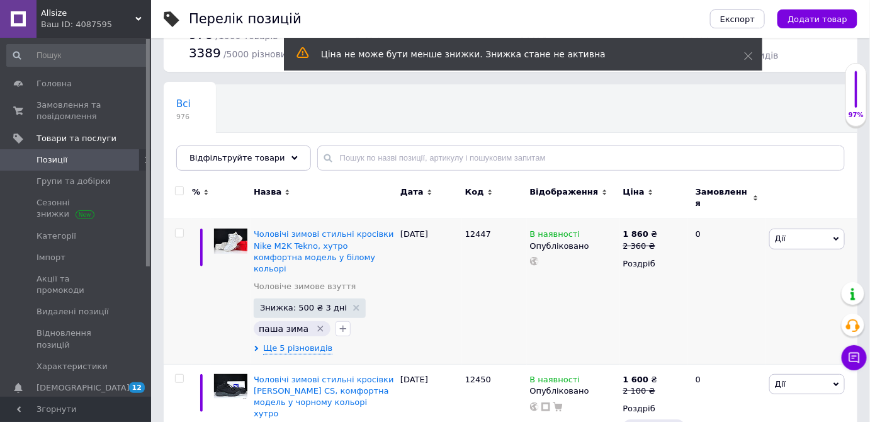
scroll to position [114, 0]
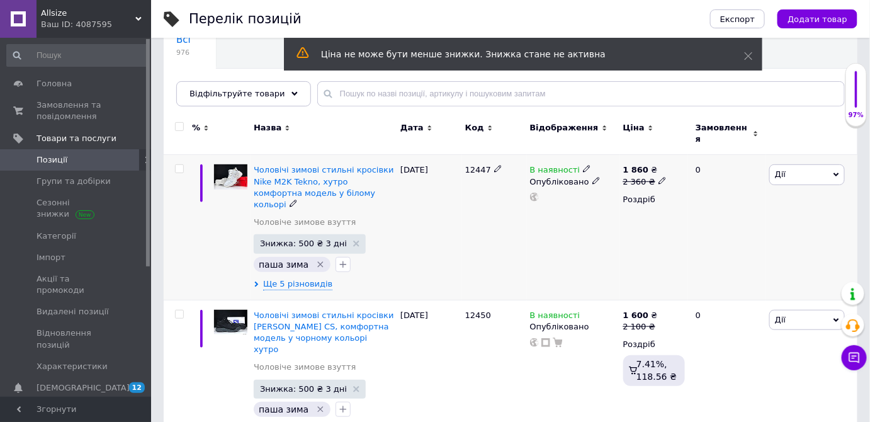
click at [812, 165] on span "Дії" at bounding box center [808, 174] width 76 height 20
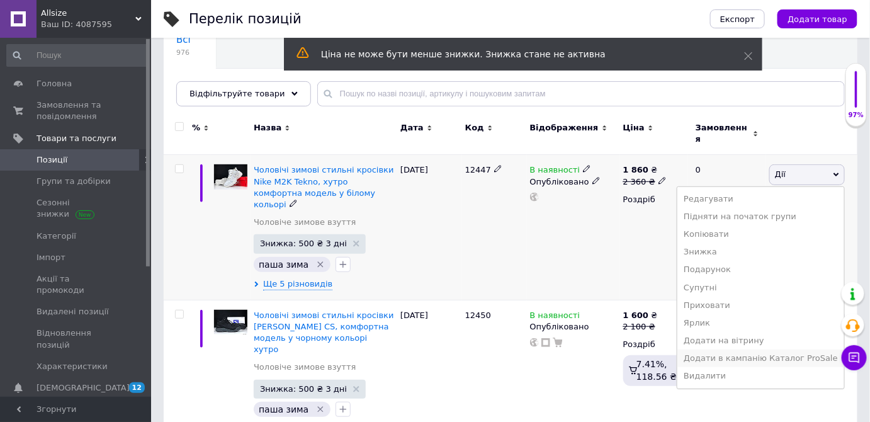
click at [715, 351] on li "Додати в кампанію Каталог ProSale" at bounding box center [761, 358] width 167 height 18
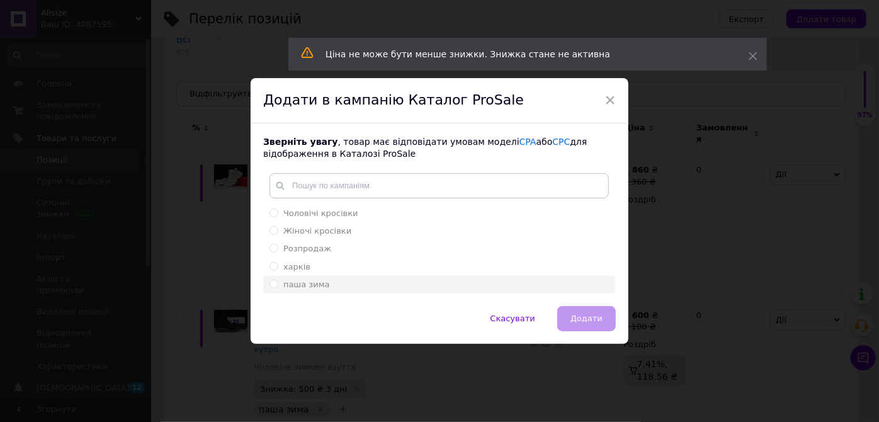
click at [307, 289] on span "паша зима" at bounding box center [306, 284] width 47 height 9
click at [278, 288] on input "паша зима" at bounding box center [274, 284] width 8 height 8
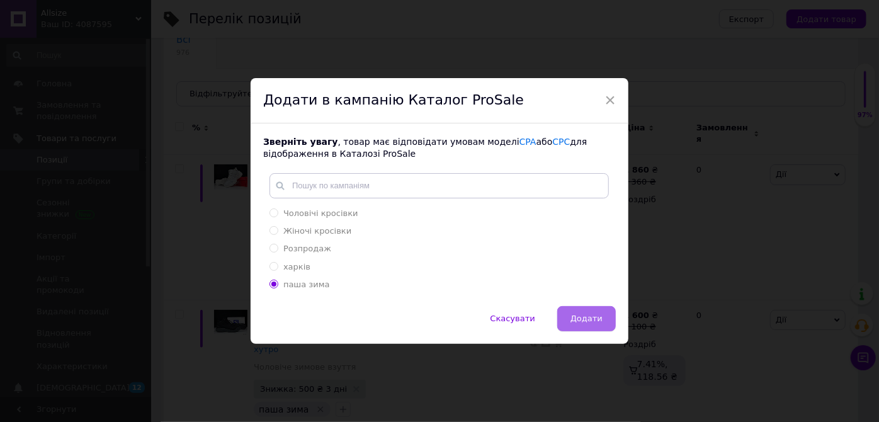
click at [587, 322] on span "Додати" at bounding box center [587, 318] width 32 height 9
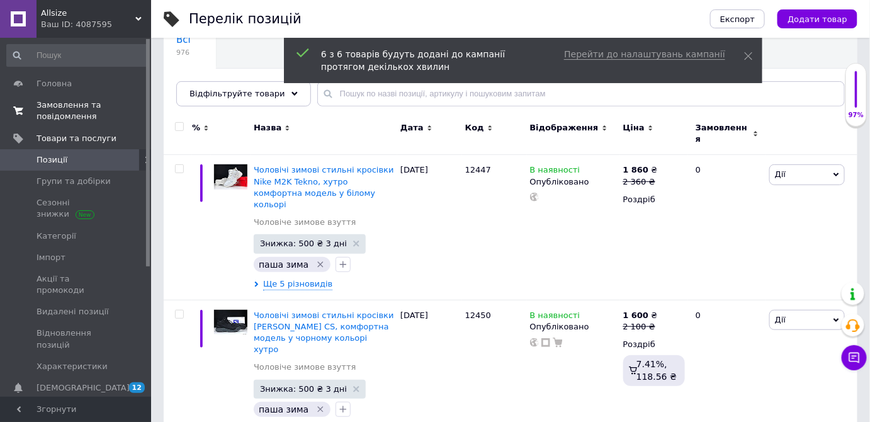
click at [89, 105] on span "Замовлення та повідомлення" at bounding box center [77, 110] width 80 height 23
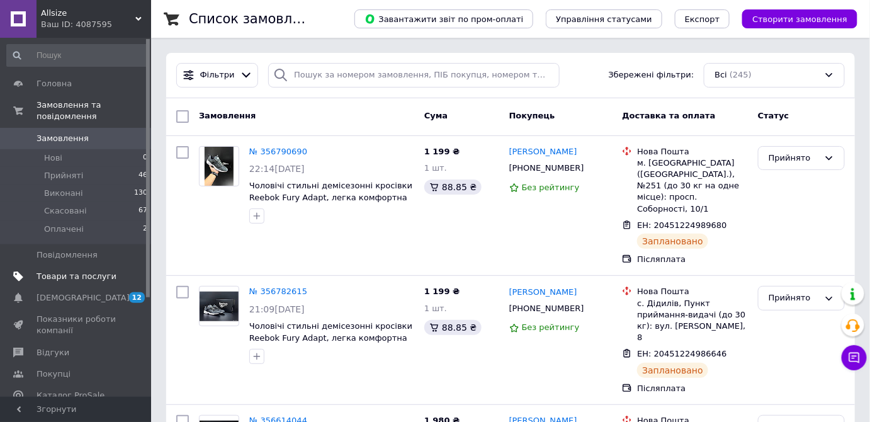
click at [77, 271] on span "Товари та послуги" at bounding box center [77, 276] width 80 height 11
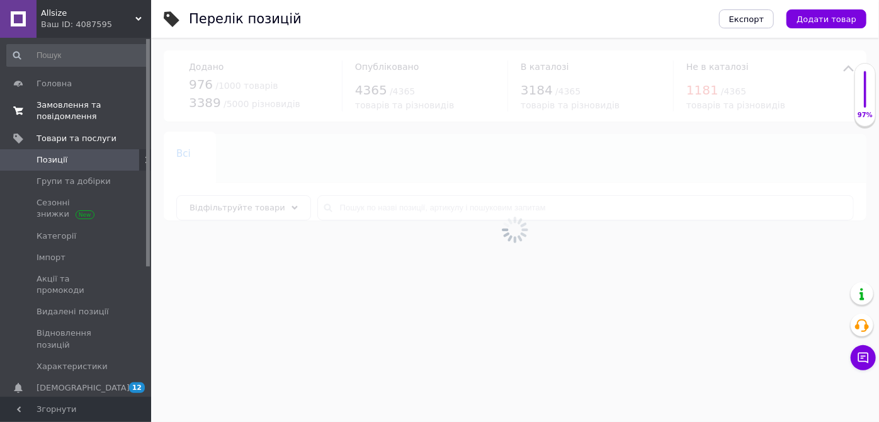
click at [64, 99] on link "Замовлення та повідомлення 0 0" at bounding box center [77, 110] width 155 height 33
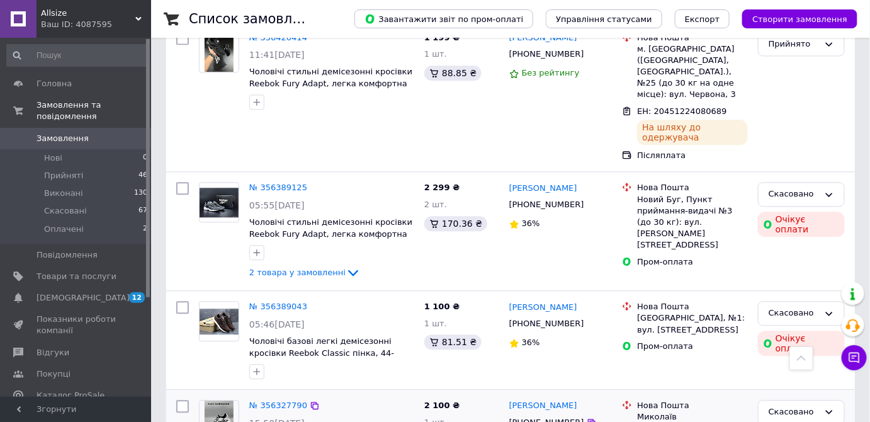
scroll to position [1145, 0]
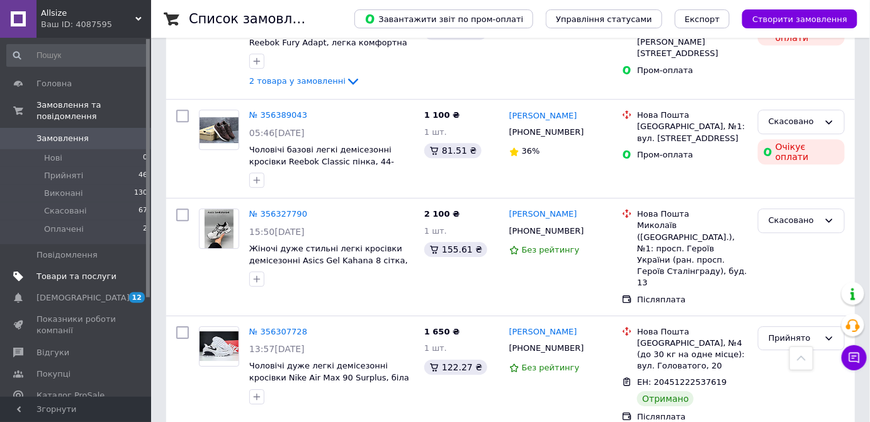
click at [67, 271] on span "Товари та послуги" at bounding box center [77, 276] width 80 height 11
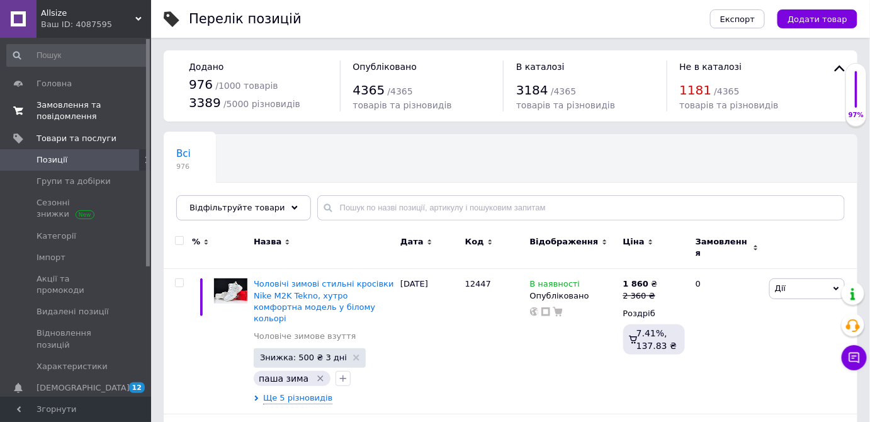
click at [109, 118] on span "Замовлення та повідомлення" at bounding box center [77, 110] width 80 height 23
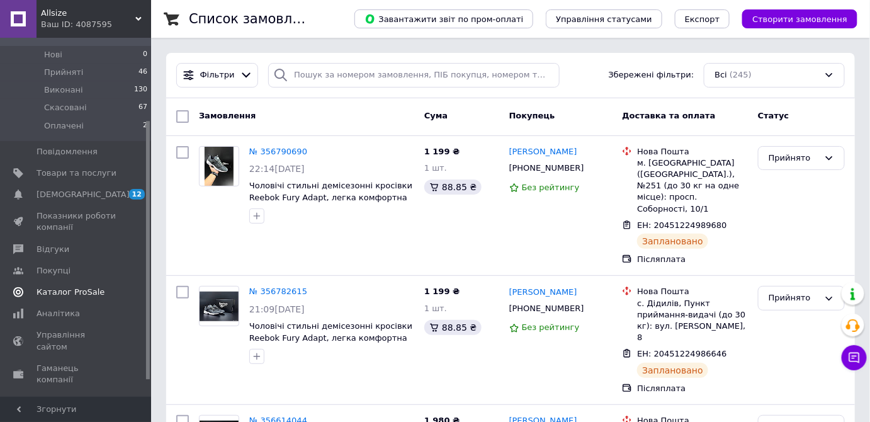
scroll to position [114, 0]
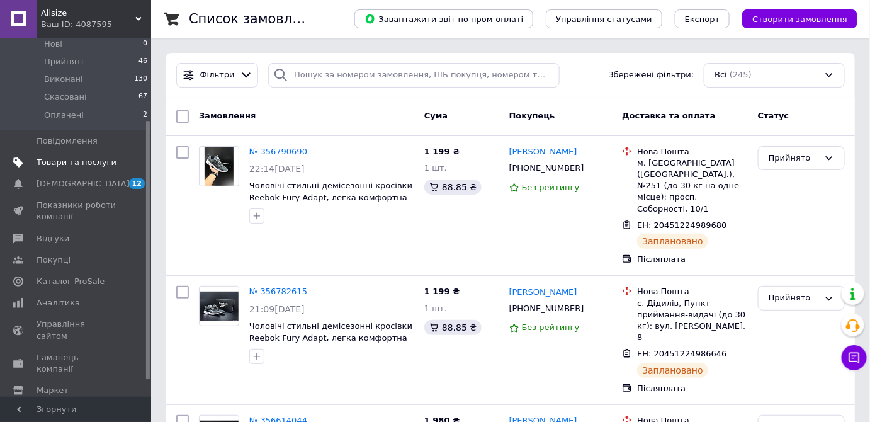
click at [91, 157] on span "Товари та послуги" at bounding box center [77, 162] width 80 height 11
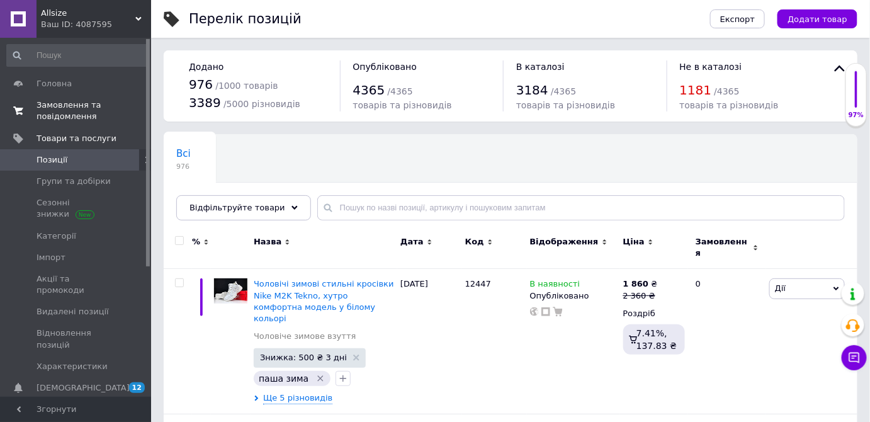
click at [88, 99] on span "Замовлення та повідомлення" at bounding box center [77, 110] width 80 height 23
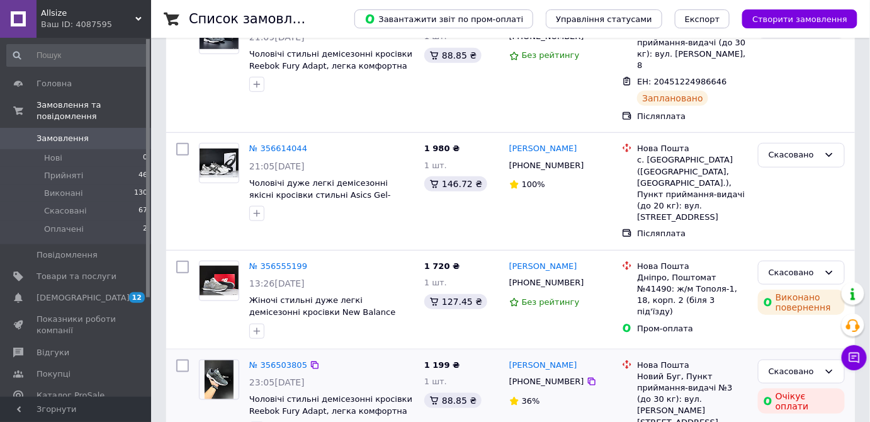
scroll to position [343, 0]
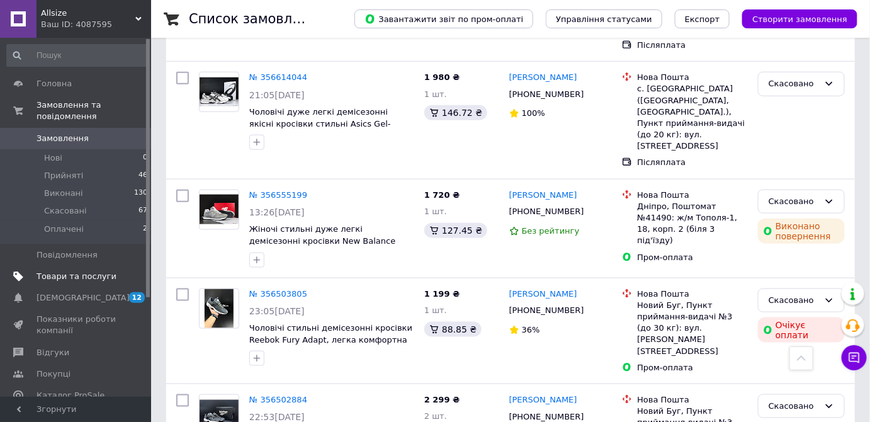
click at [85, 271] on link "Товари та послуги" at bounding box center [77, 276] width 155 height 21
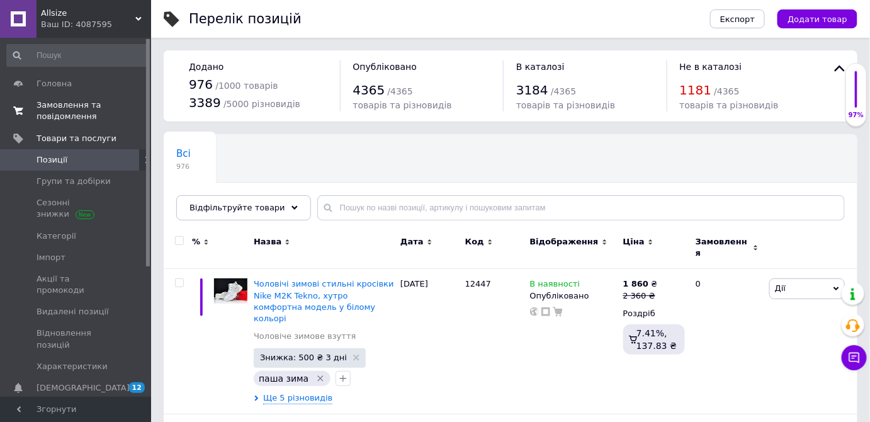
click at [67, 115] on span "Замовлення та повідомлення" at bounding box center [77, 110] width 80 height 23
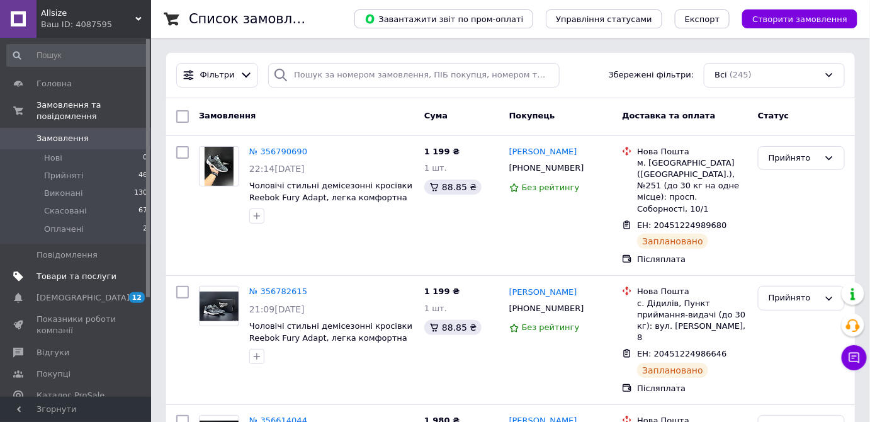
click at [49, 266] on link "Товари та послуги" at bounding box center [77, 276] width 155 height 21
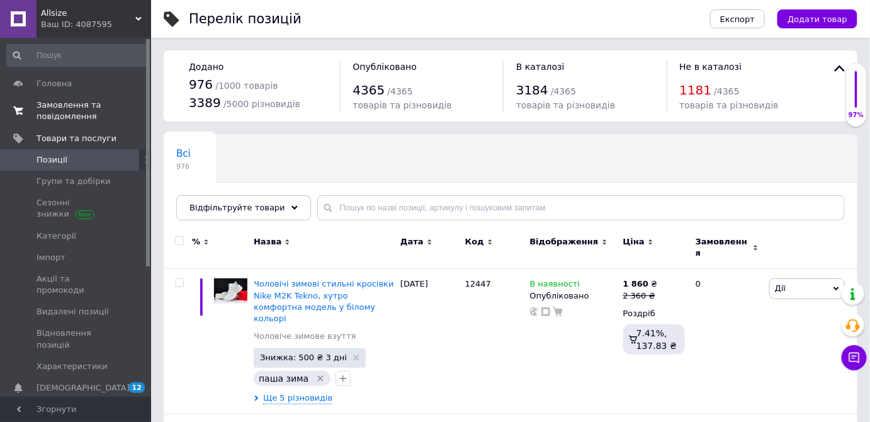
click at [115, 111] on span "Замовлення та повідомлення" at bounding box center [77, 110] width 80 height 23
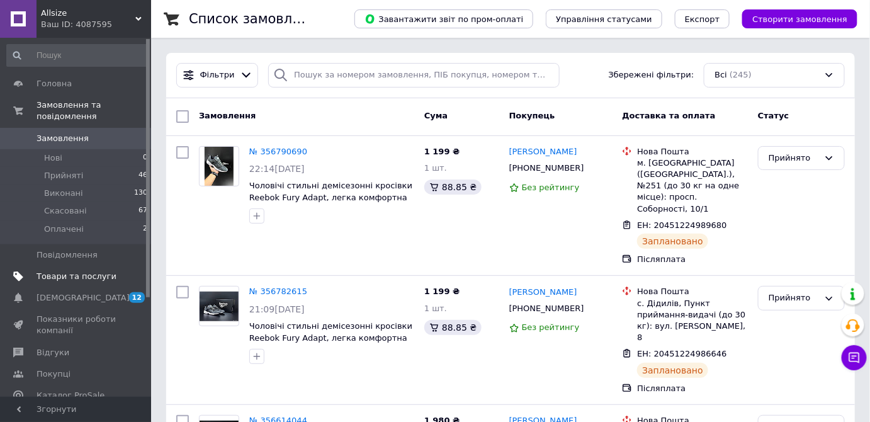
click at [87, 271] on span "Товари та послуги" at bounding box center [77, 276] width 80 height 11
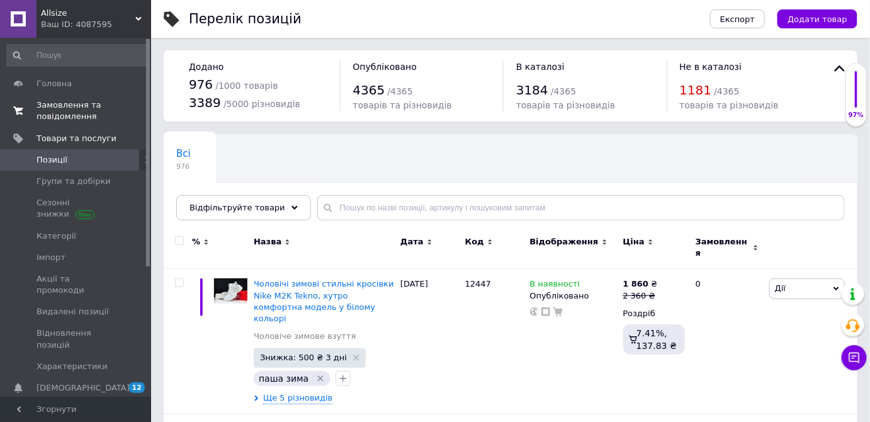
click at [81, 111] on span "Замовлення та повідомлення" at bounding box center [77, 110] width 80 height 23
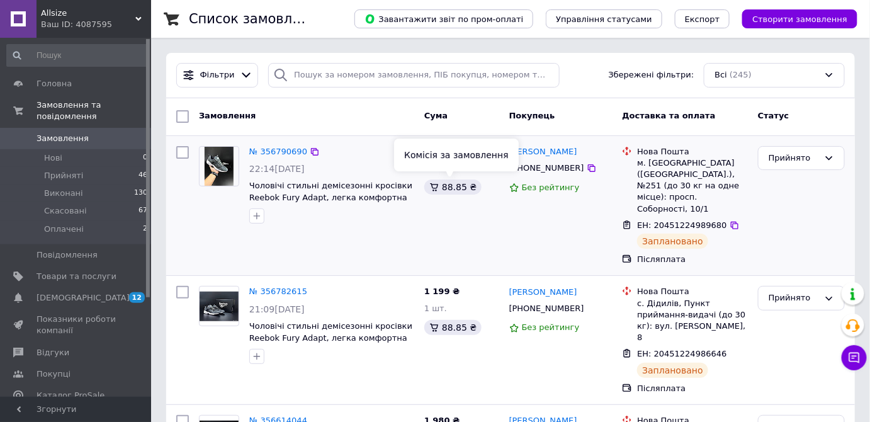
scroll to position [286, 0]
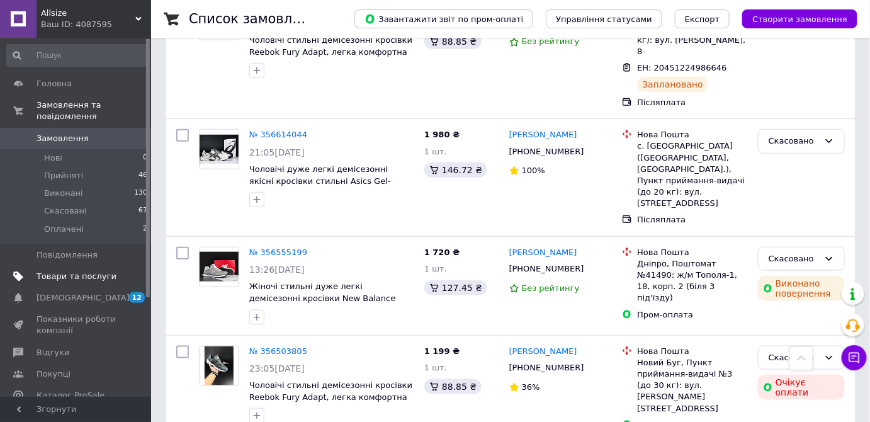
click at [72, 271] on span "Товари та послуги" at bounding box center [77, 276] width 80 height 11
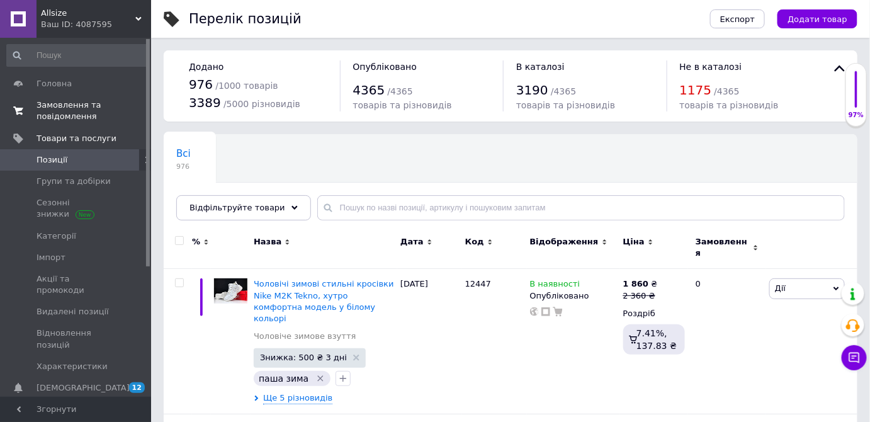
click at [69, 110] on span "Замовлення та повідомлення" at bounding box center [77, 110] width 80 height 23
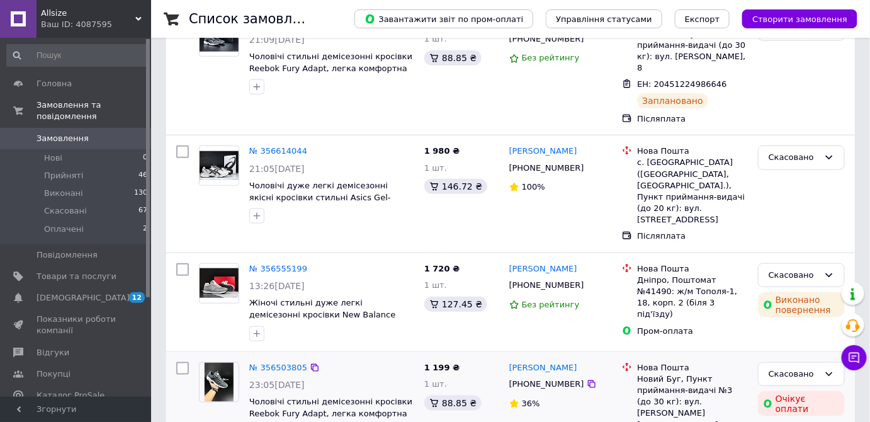
scroll to position [343, 0]
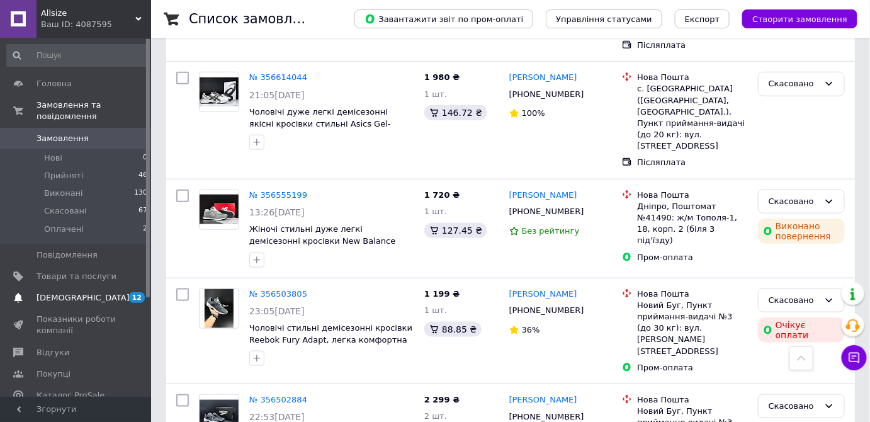
click at [77, 292] on span "[DEMOGRAPHIC_DATA]" at bounding box center [83, 297] width 93 height 11
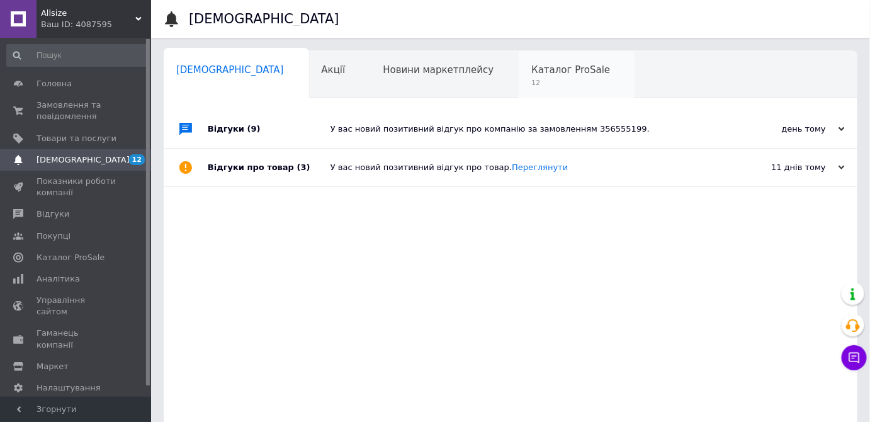
click at [519, 62] on div "Каталог ProSale 12" at bounding box center [577, 75] width 116 height 48
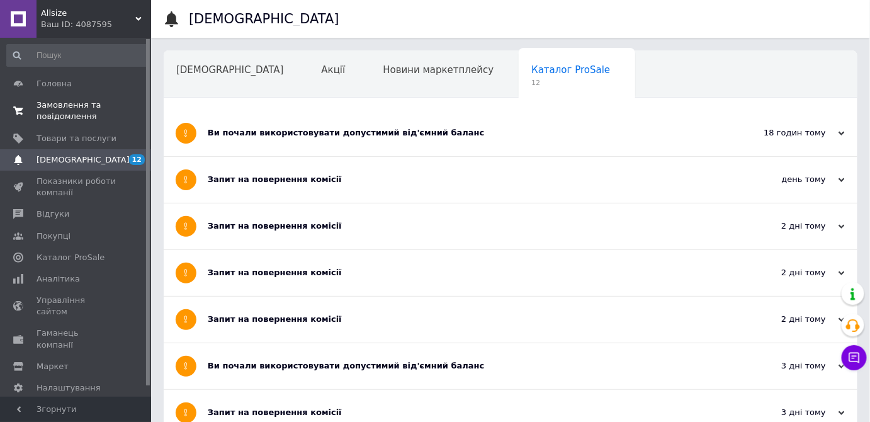
click at [62, 119] on span "Замовлення та повідомлення" at bounding box center [77, 110] width 80 height 23
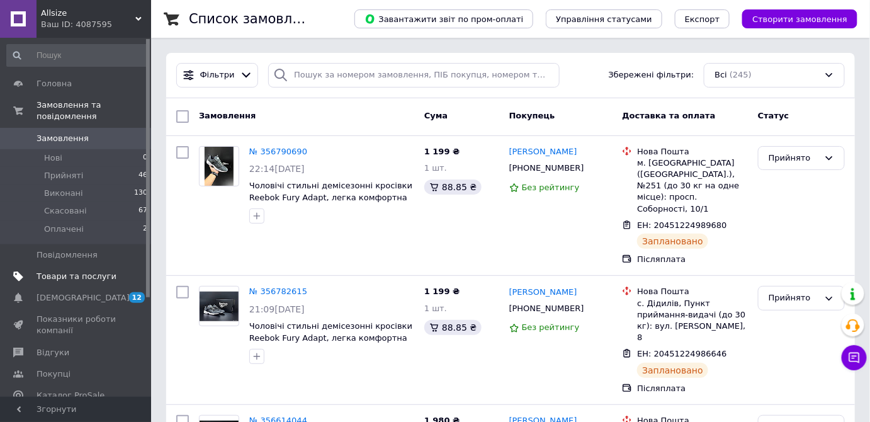
click at [92, 271] on span "Товари та послуги" at bounding box center [77, 276] width 80 height 11
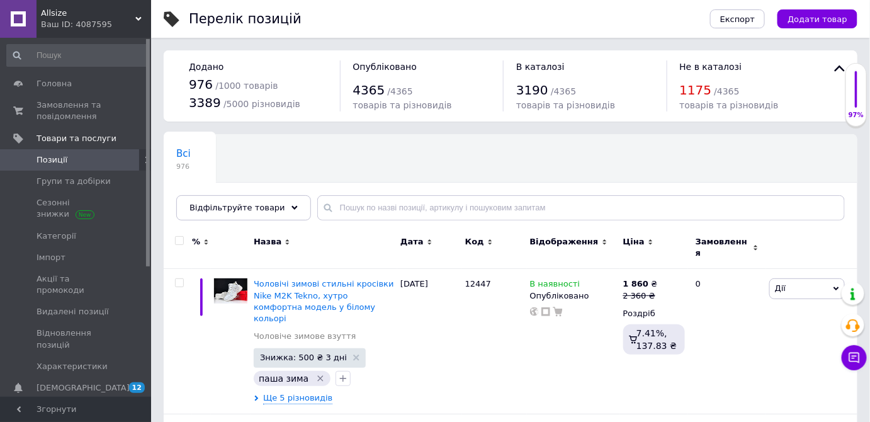
click at [109, 166] on link "Позиції" at bounding box center [77, 159] width 155 height 21
click at [94, 113] on span "Замовлення та повідомлення" at bounding box center [77, 110] width 80 height 23
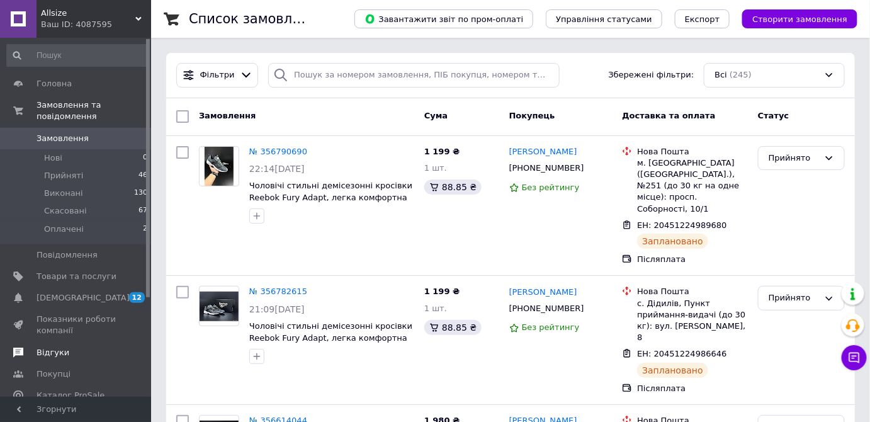
click at [47, 347] on span "Відгуки" at bounding box center [53, 352] width 33 height 11
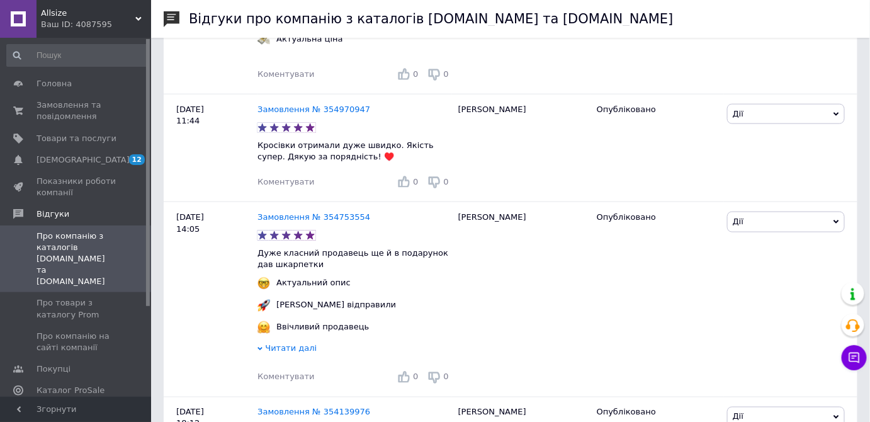
scroll to position [458, 0]
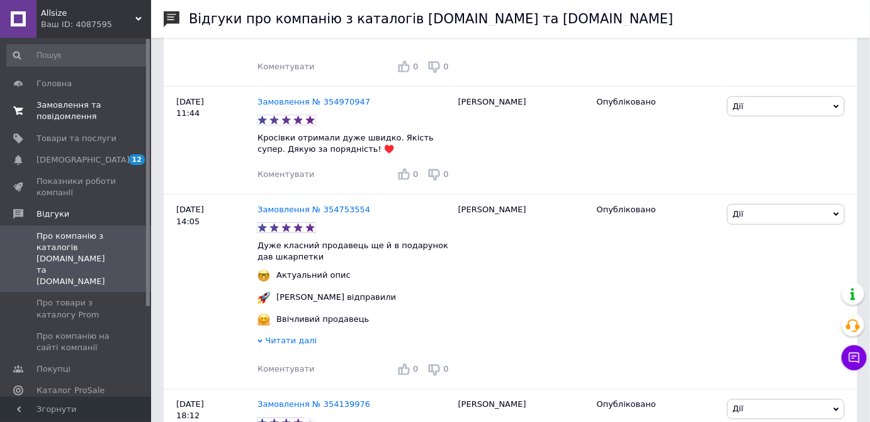
click at [90, 108] on span "Замовлення та повідомлення" at bounding box center [77, 110] width 80 height 23
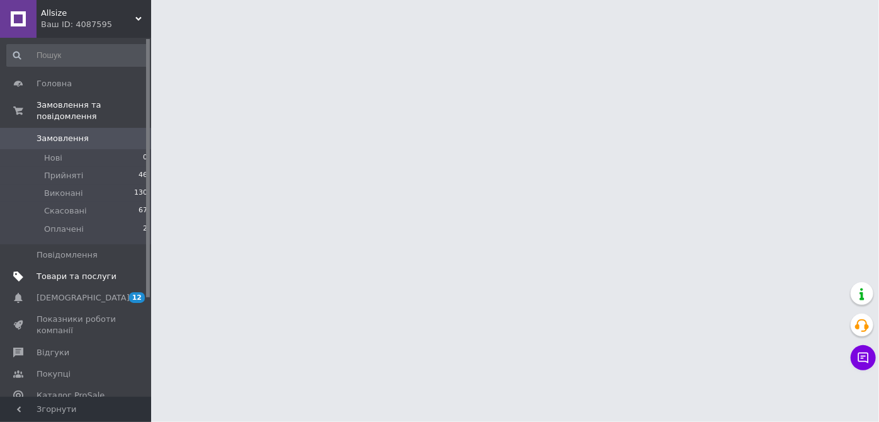
click at [107, 271] on link "Товари та послуги" at bounding box center [77, 276] width 155 height 21
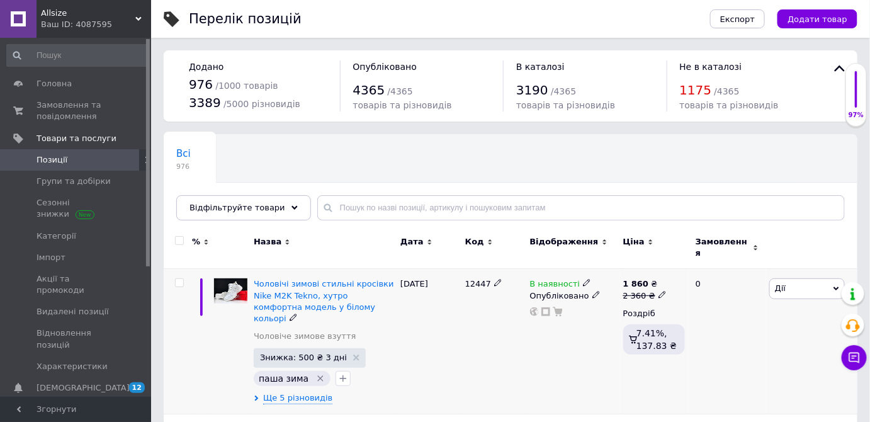
click at [475, 279] on span "12447" at bounding box center [478, 283] width 26 height 9
copy span "12447"
click at [814, 21] on span "Додати товар" at bounding box center [818, 18] width 60 height 9
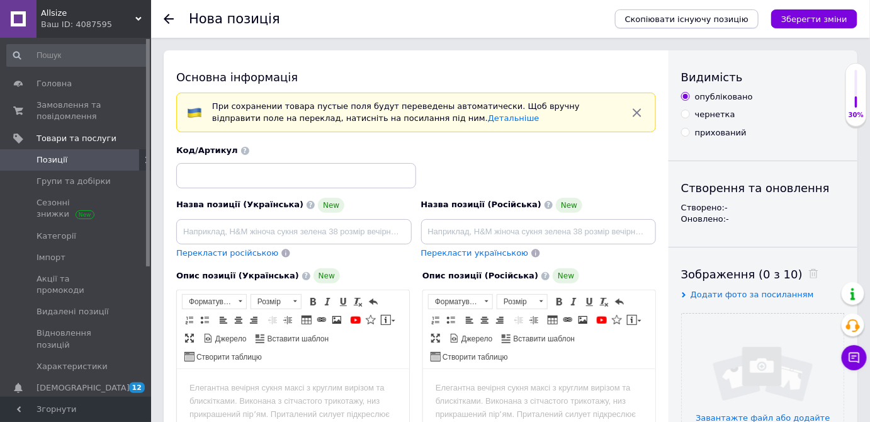
click at [720, 18] on span "Скопіювати існуючу позицію" at bounding box center [686, 18] width 123 height 9
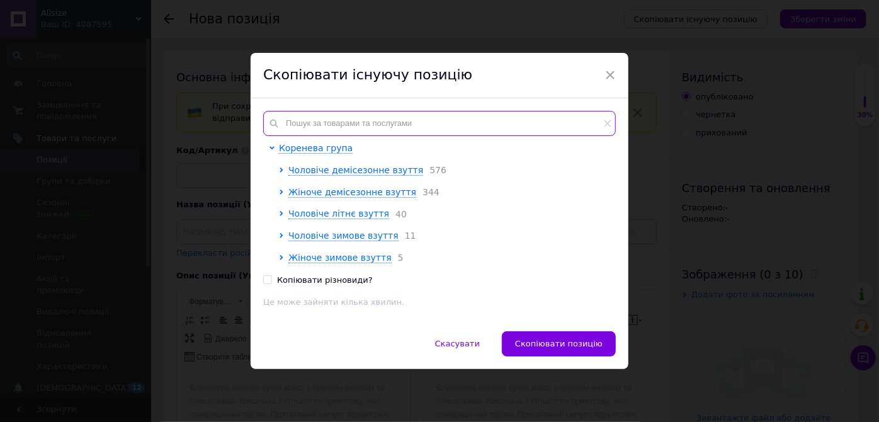
paste input "12447"
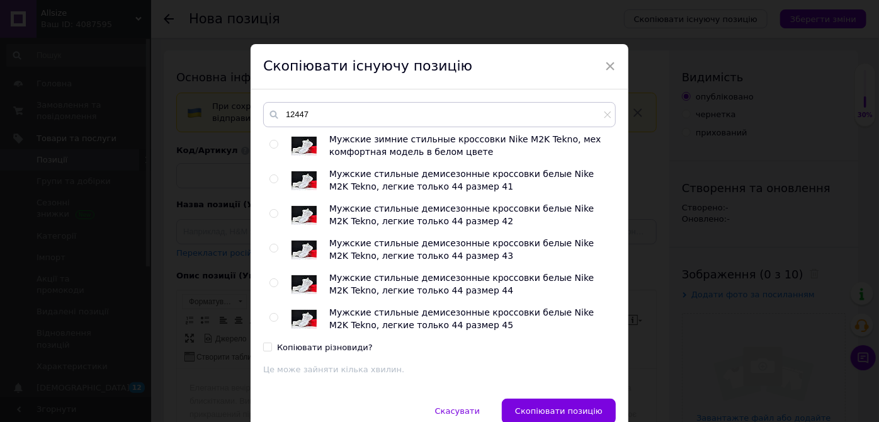
click at [270, 145] on input "radio" at bounding box center [274, 144] width 8 height 8
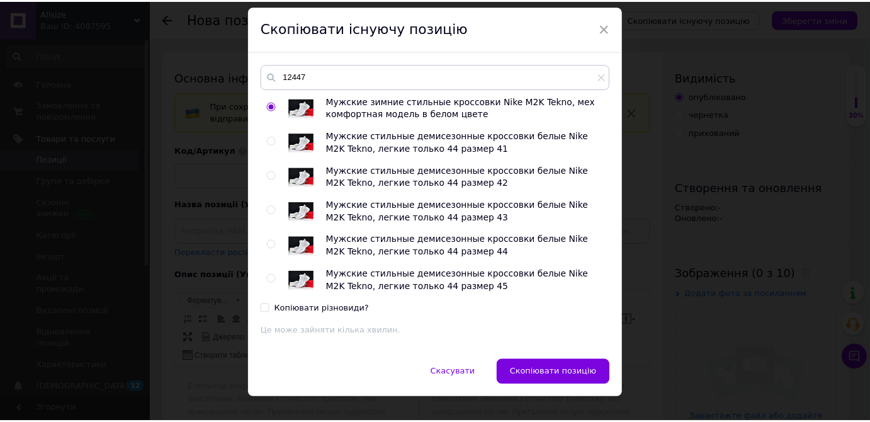
scroll to position [57, 0]
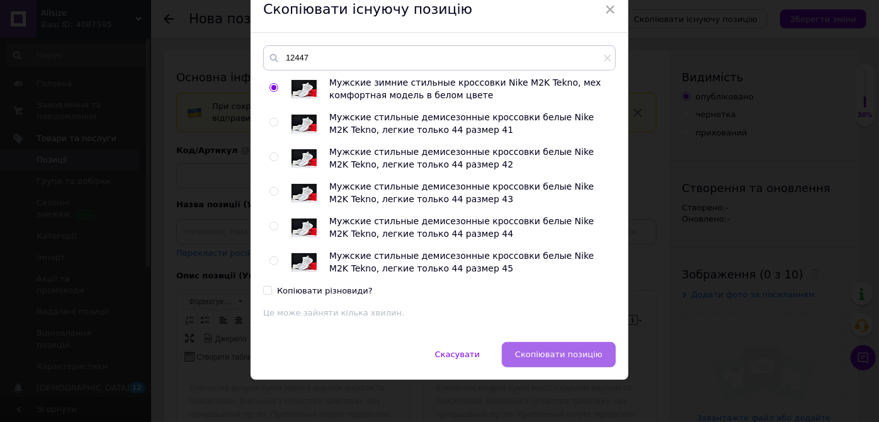
click at [547, 353] on span "Скопіювати позицію" at bounding box center [559, 353] width 88 height 9
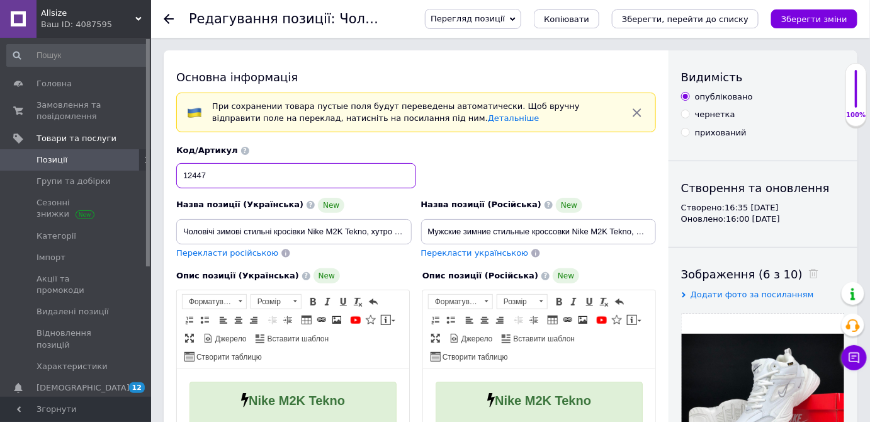
click at [259, 170] on input "12447" at bounding box center [296, 175] width 240 height 25
paste input "6"
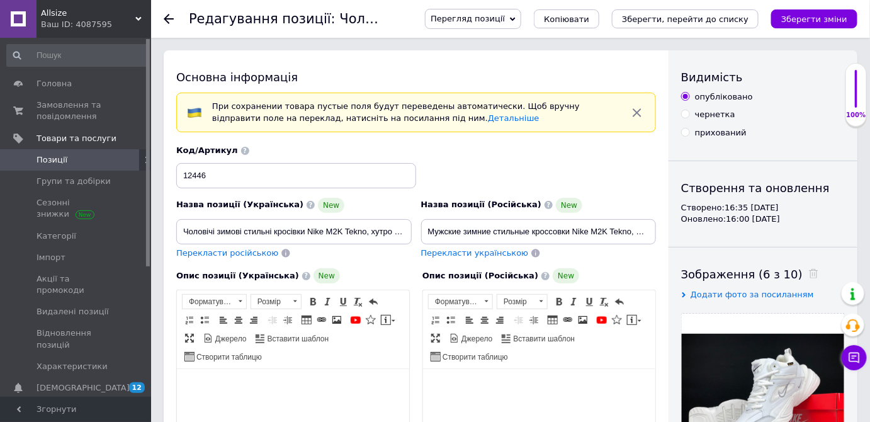
type input "12446"
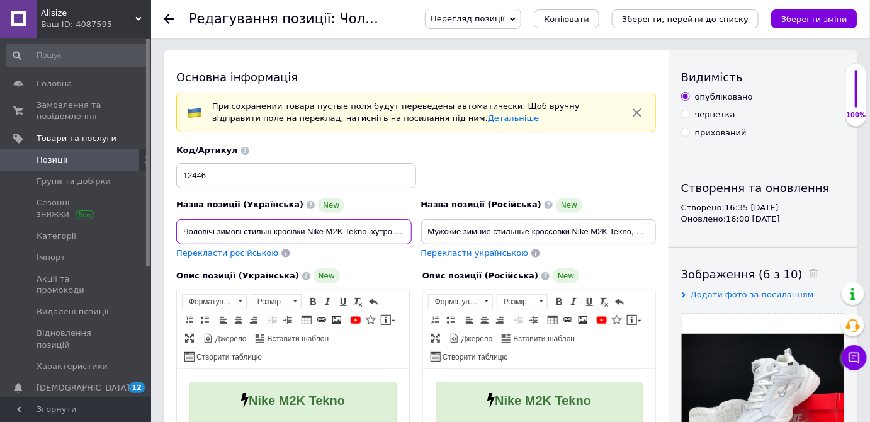
scroll to position [0, 128]
drag, startPoint x: 0, startPoint y: 0, endPoint x: 429, endPoint y: 227, distance: 485.1
click at [429, 227] on div "Назва позиції (Українська) New Чоловічі зимові стильні кросівки Nike M2K Tekno,…" at bounding box center [416, 201] width 489 height 123
click at [341, 227] on input "Чоловічі зимові стильні кросівки Nike M2K Tekno, хутро комфортна модель у білом…" at bounding box center [294, 231] width 236 height 25
click at [357, 232] on input "Чоловічі зимові стильні кросівки Nike M2K Tekno, хутро комфортна модель у білом…" at bounding box center [294, 231] width 236 height 25
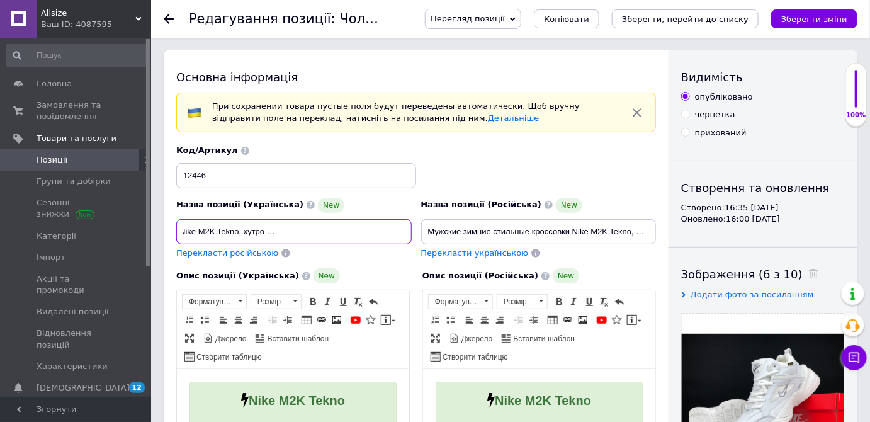
click at [357, 232] on input "Чоловічі зимові стильні кросівки Nike M2K Tekno, хутро комфортна модель у білом…" at bounding box center [294, 231] width 236 height 25
checkbox input "true"
type input "Чоловічі зимові стильні кросівки Nike M2K Tekno, хутро комфортна модель у чколь…"
checkbox input "true"
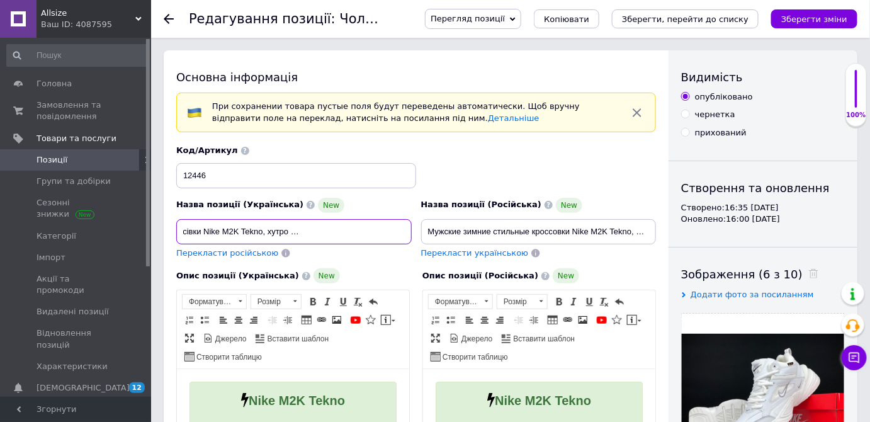
type input "Чоловічі зимові стильні кросівки Nike M2K Tekno, хутро комфортна модель у чокол…"
checkbox input "true"
type input "Чоловічі зимові стильні кросівки Nike M2K Tekno, хутро комфортна модель у чорко…"
checkbox input "true"
type input "Чоловічі зимові стильні кросівки Nike M2K Tekno, хутро комфортна модель у чорнк…"
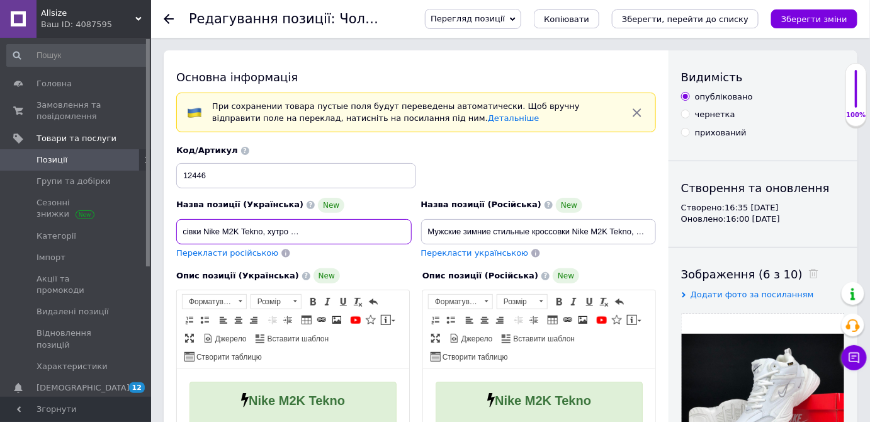
checkbox input "true"
type input "Чоловічі зимові стильні кросівки Nike M2K Tekno, хутро комфортна модель у чорно…"
checkbox input "true"
type input "Чоловічі зимові стильні кросівки Nike M2K Tekno, хутро комфортна модель у чорно…"
checkbox input "true"
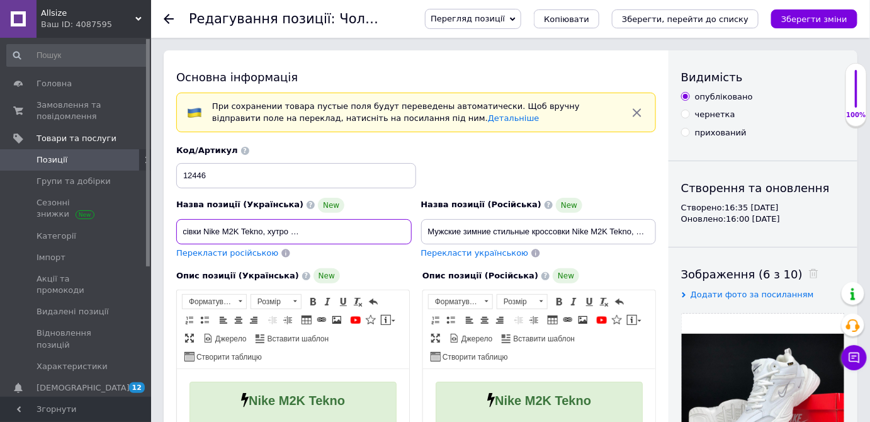
type input "Чоловічі зимові стильні кросівки Nike M2K Tekno, хутро комфортна модель у чорно…"
checkbox input "true"
type input "Чоловічі зимові стильні кросівки Nike M2K Tekno, хутро комфортна модель у чорно…"
drag, startPoint x: 307, startPoint y: 227, endPoint x: 488, endPoint y: 229, distance: 180.7
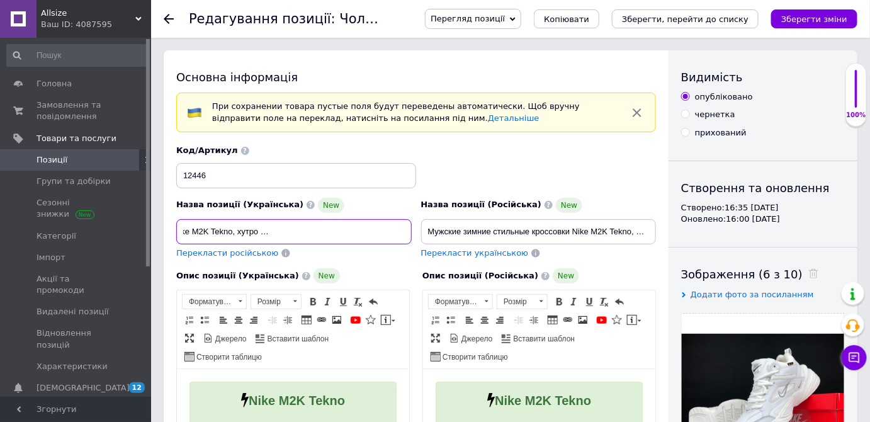
click at [492, 227] on div "Назва позиції (Українська) New Чоловічі зимові стильні кросівки Nike M2K Tekno,…" at bounding box center [416, 201] width 489 height 123
click at [332, 235] on input "Чоловічі зимові стильні кросівки Nike M2K Tekno, хутро комфортна модель у чорно…" at bounding box center [294, 231] width 236 height 25
checkbox input "true"
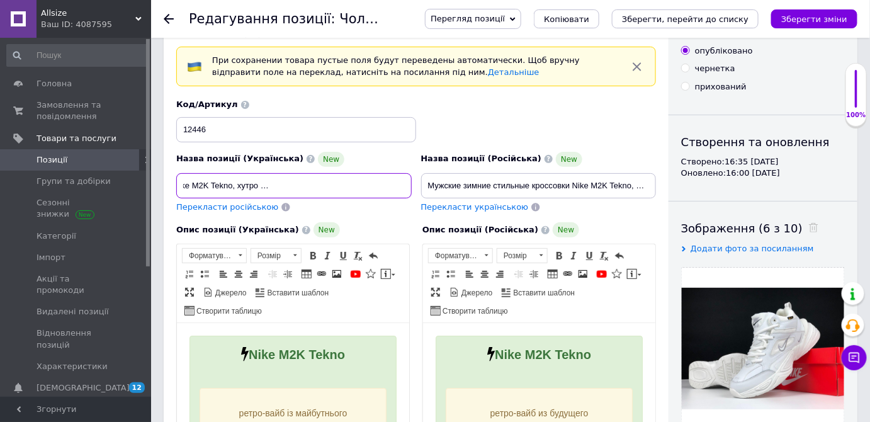
scroll to position [114, 0]
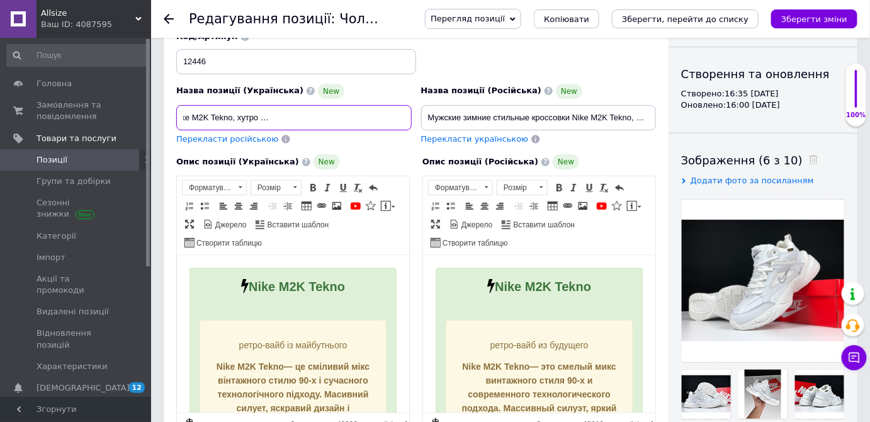
type input "Чоловічі зимові стильні кросівки Nike M2K Tekno, хутро комфортна модель у чорно…"
click at [222, 140] on span "Перекласти російською" at bounding box center [227, 138] width 102 height 9
checkbox input "true"
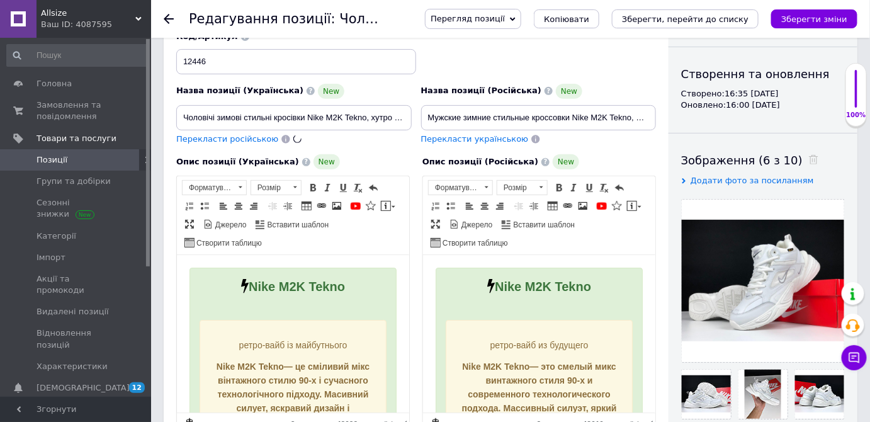
type input "Мужские зимние стильные кроссовки Nike M2K Tekno, мех комфортная модель в черно…"
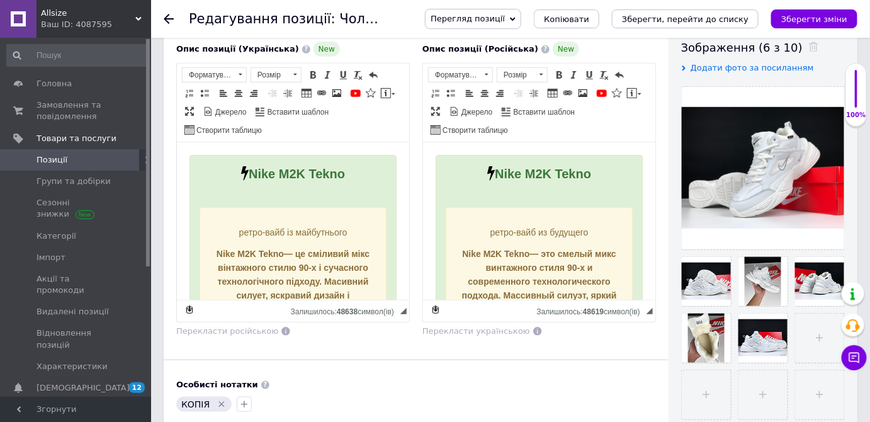
scroll to position [229, 0]
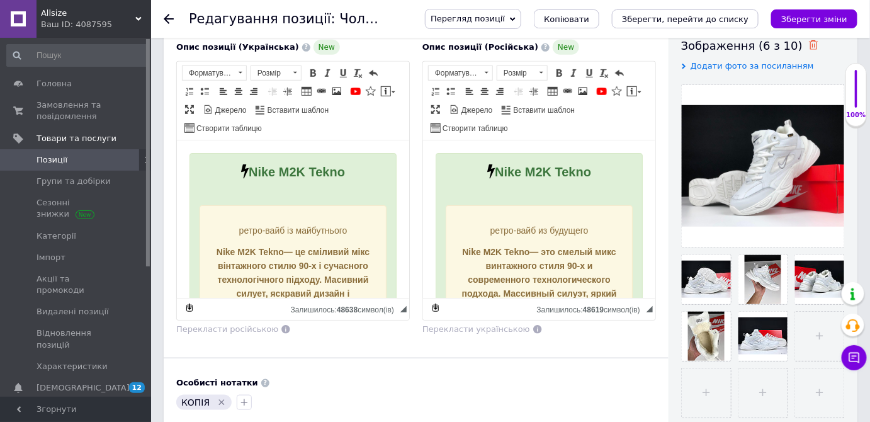
click at [809, 42] on icon at bounding box center [813, 44] width 9 height 9
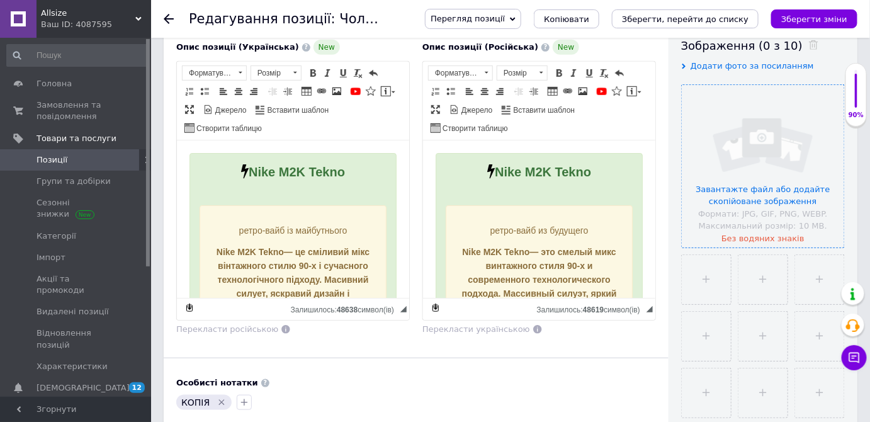
click at [776, 147] on input "file" at bounding box center [763, 166] width 162 height 162
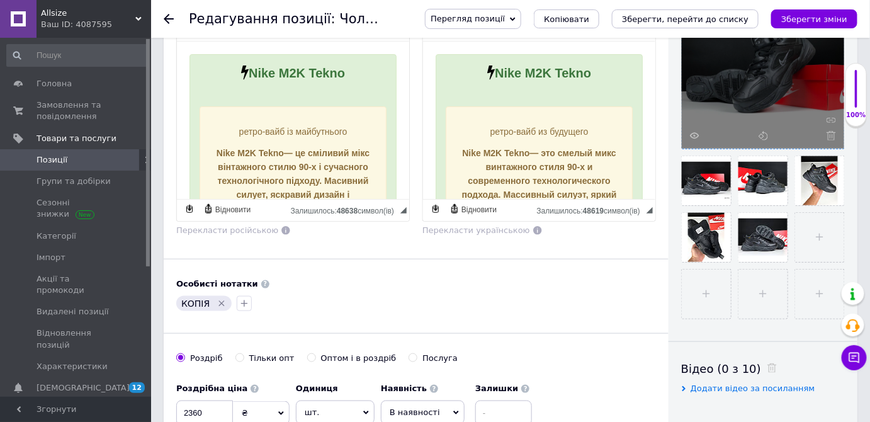
scroll to position [400, 0]
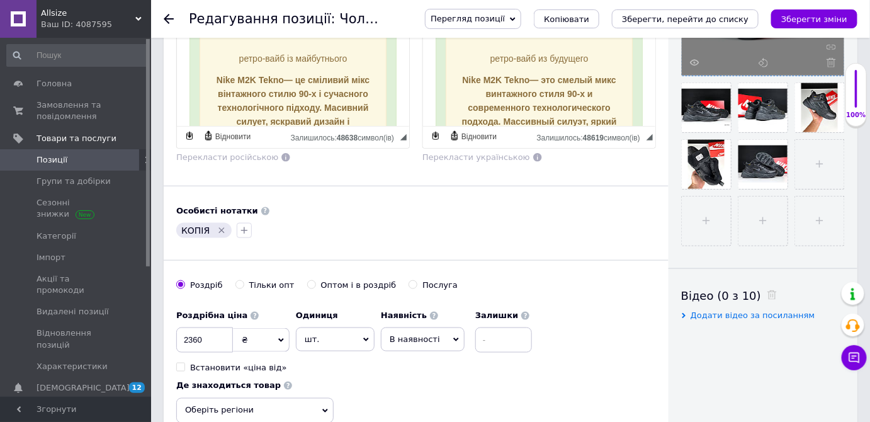
click at [218, 229] on icon "Видалити мітку" at bounding box center [222, 230] width 10 height 10
click at [188, 231] on icon "button" at bounding box center [184, 230] width 10 height 10
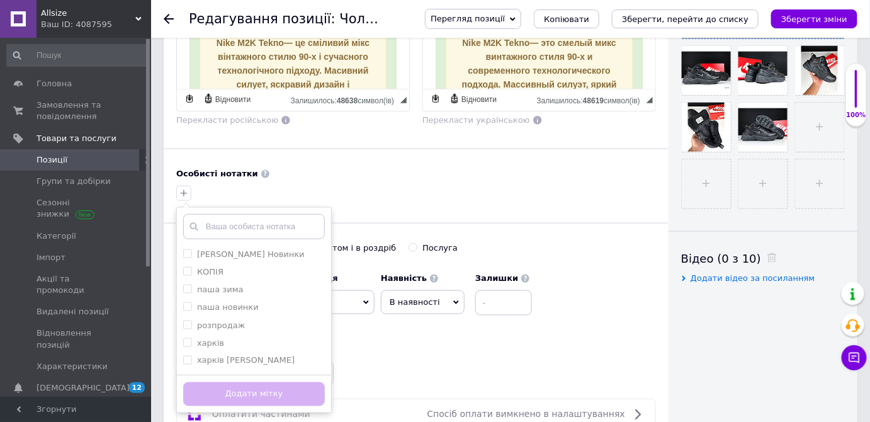
scroll to position [458, 0]
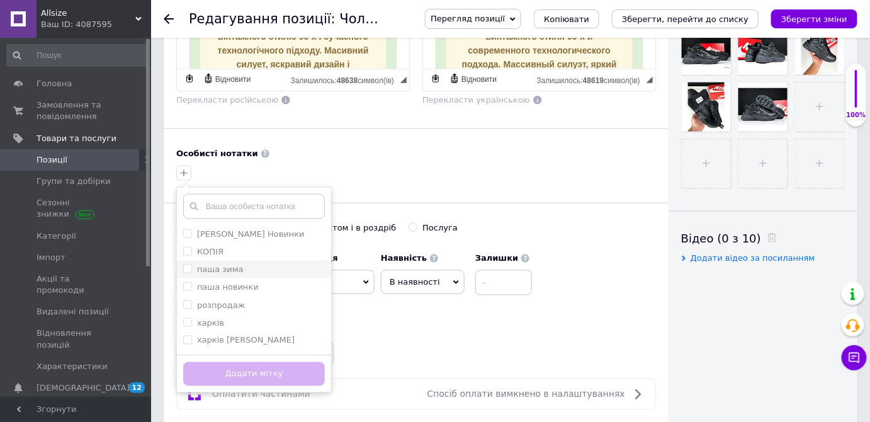
click at [208, 264] on label "паша зима" at bounding box center [220, 268] width 47 height 9
checkbox input "true"
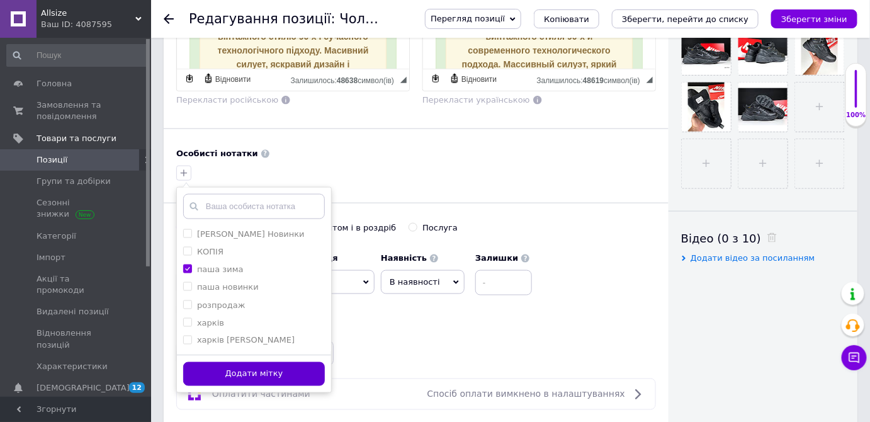
click at [264, 375] on button "Додати мітку" at bounding box center [254, 374] width 142 height 25
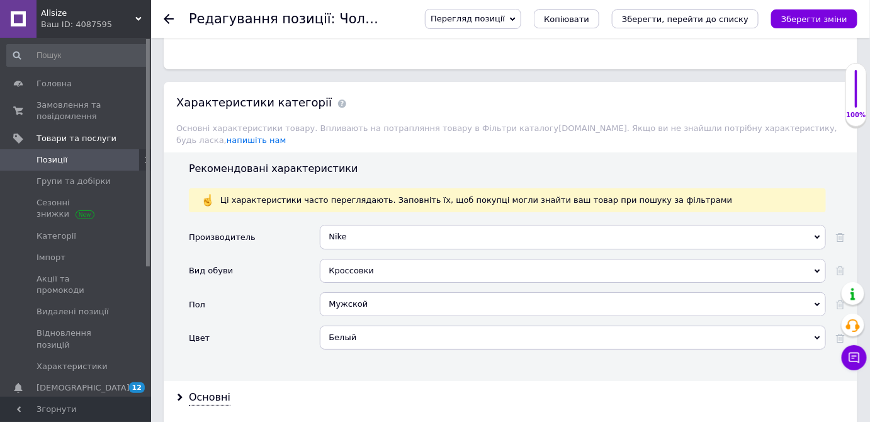
scroll to position [1431, 0]
click at [352, 326] on div "Белый" at bounding box center [573, 338] width 506 height 24
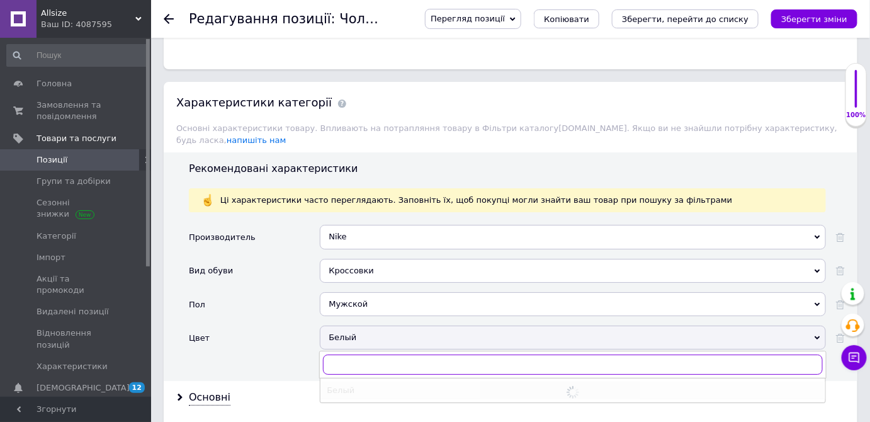
checkbox input "true"
type input "че"
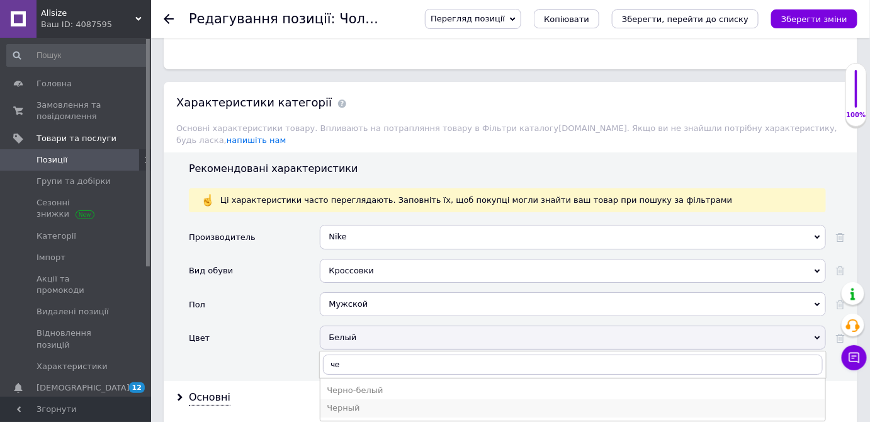
click at [345, 402] on div "Черный" at bounding box center [573, 407] width 492 height 11
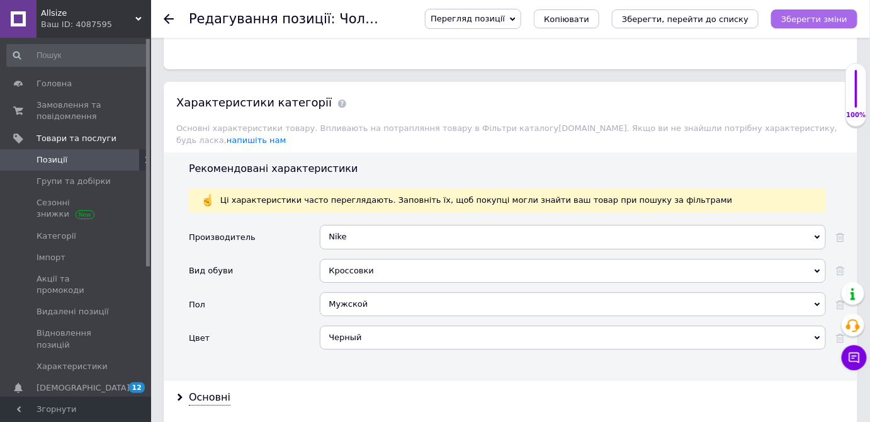
click at [805, 22] on icon "Зберегти зміни" at bounding box center [814, 18] width 66 height 9
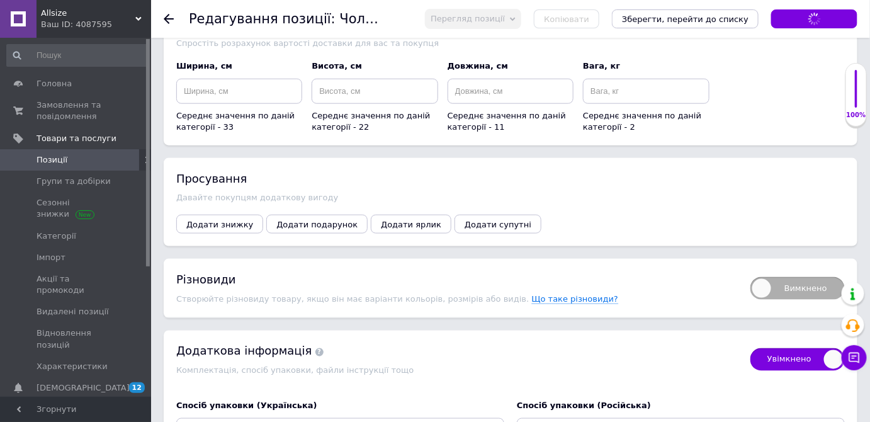
scroll to position [2060, 0]
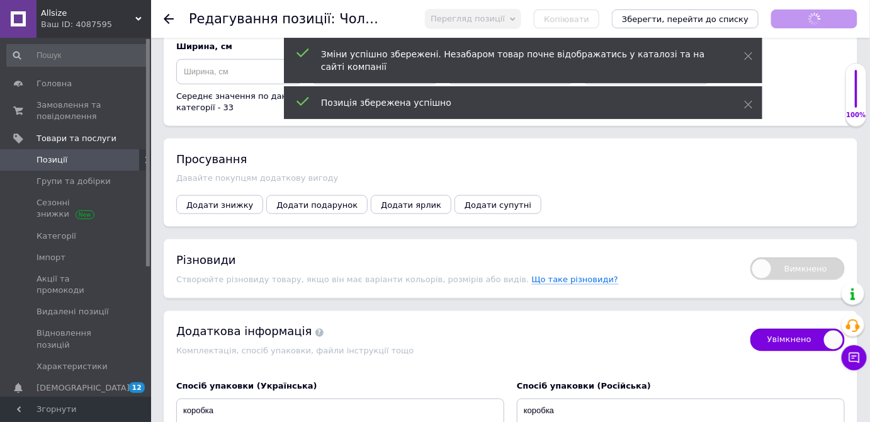
checkbox input "true"
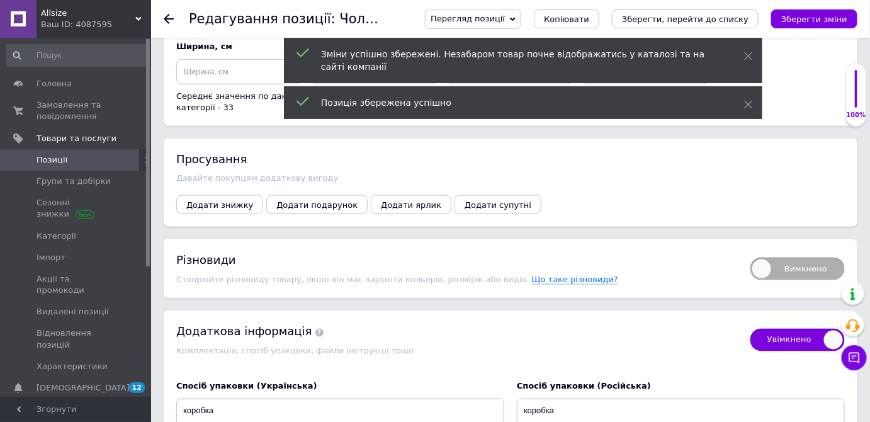
click at [807, 258] on span "Вимкнено" at bounding box center [798, 269] width 94 height 23
click at [751, 249] on input "Вимкнено" at bounding box center [746, 253] width 8 height 8
checkbox input "true"
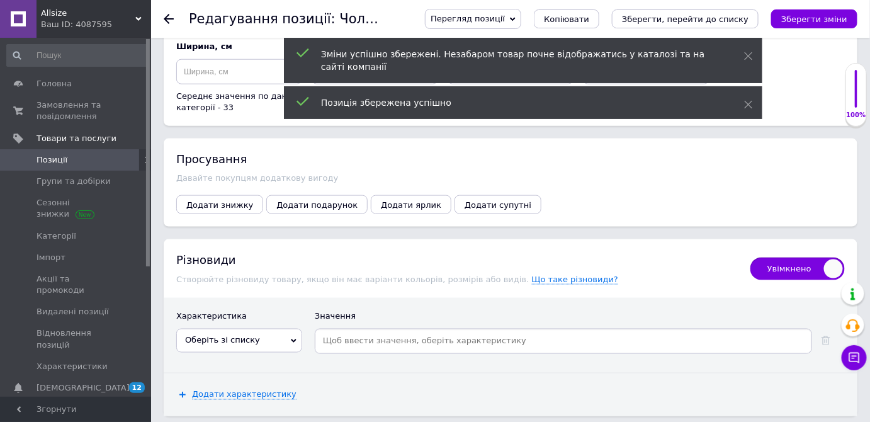
click at [276, 329] on span "Оберіть зі списку" at bounding box center [239, 341] width 126 height 24
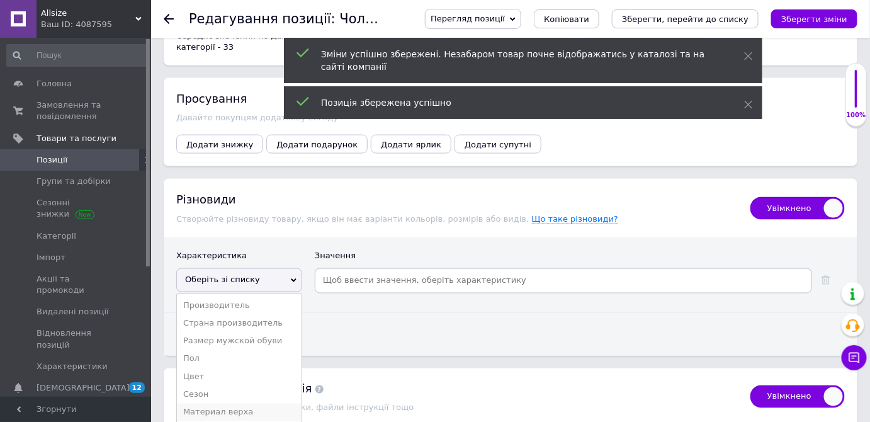
scroll to position [2232, 0]
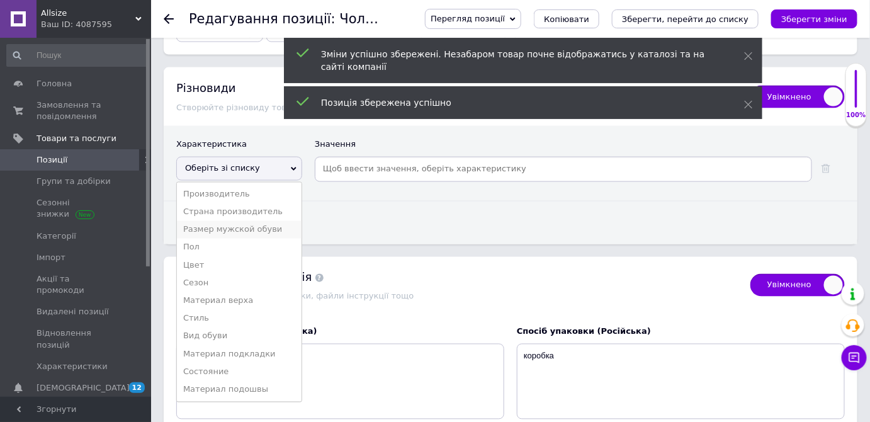
click at [255, 221] on li "Размер мужской обуви" at bounding box center [239, 230] width 125 height 18
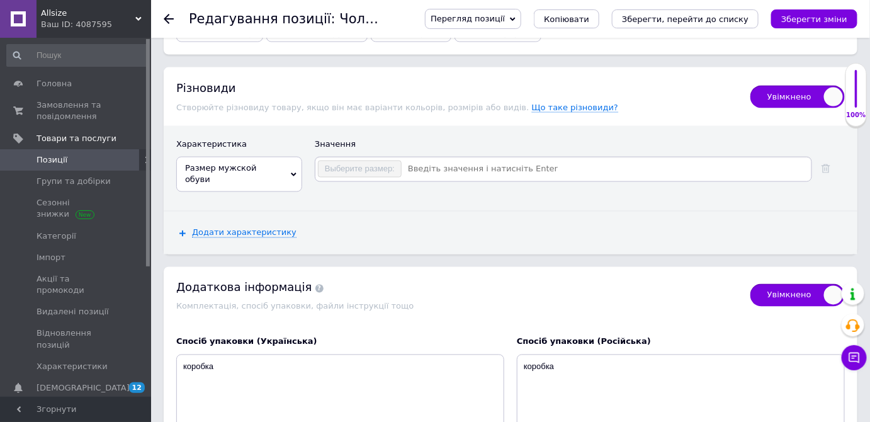
click at [433, 160] on input at bounding box center [605, 169] width 407 height 19
checkbox input "true"
type input "41"
checkbox input "true"
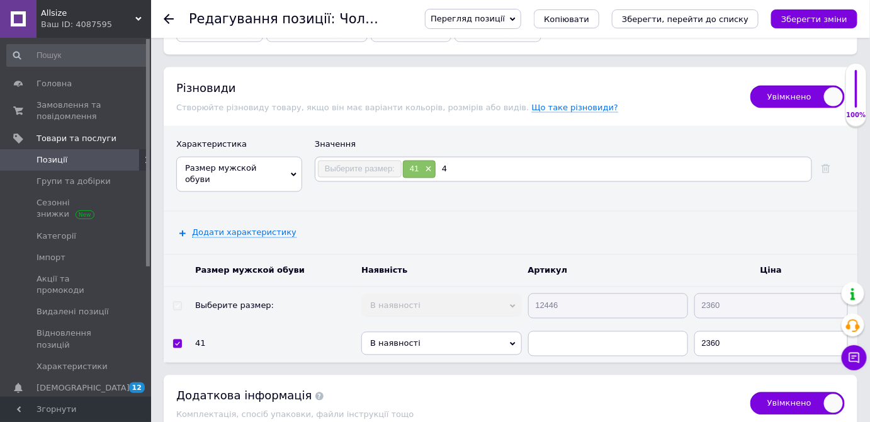
type input "42"
checkbox input "true"
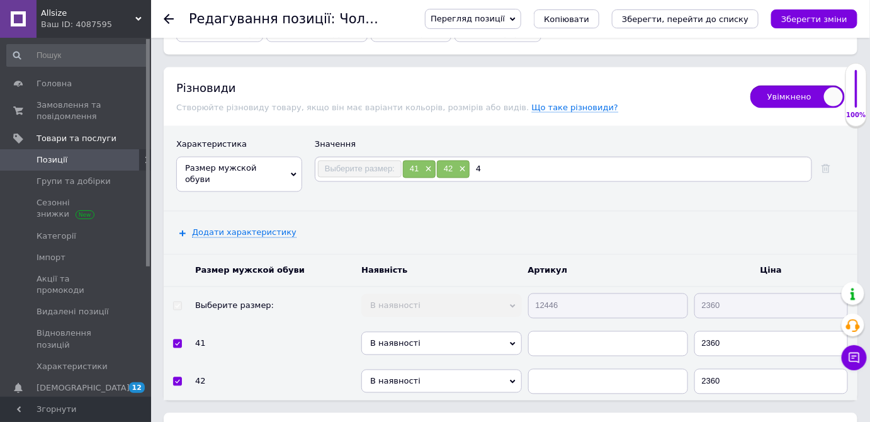
type input "43"
checkbox input "true"
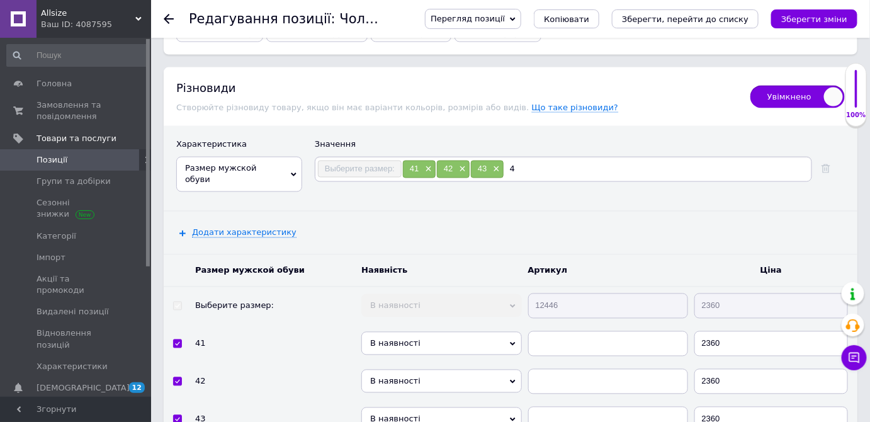
type input "44"
checkbox input "true"
type input "45"
checkbox input "true"
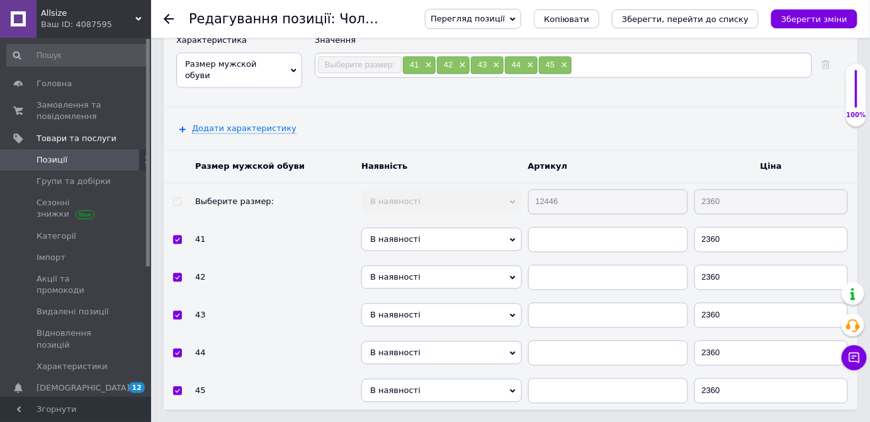
scroll to position [2347, 0]
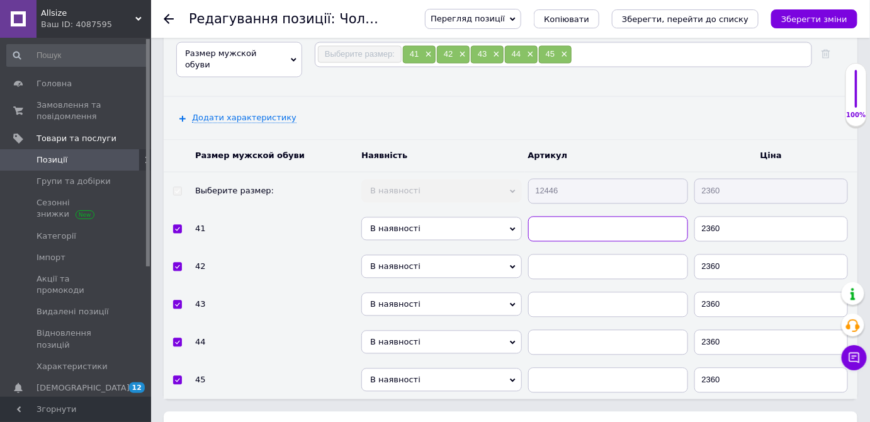
paste input "12446"
checkbox input "true"
type input "12446"
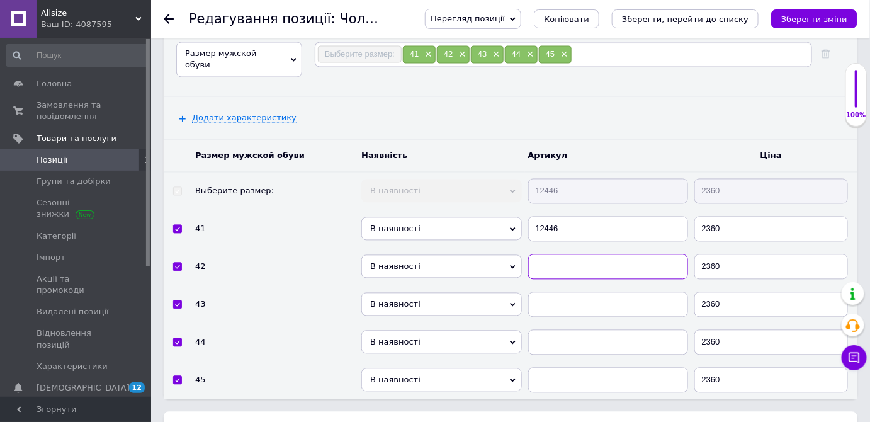
paste input "12446"
checkbox input "true"
type input "12446"
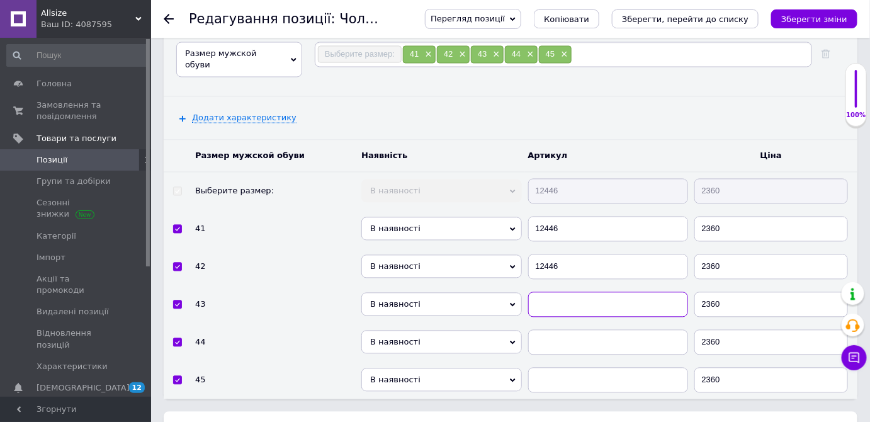
paste input "12446"
checkbox input "true"
type input "12446"
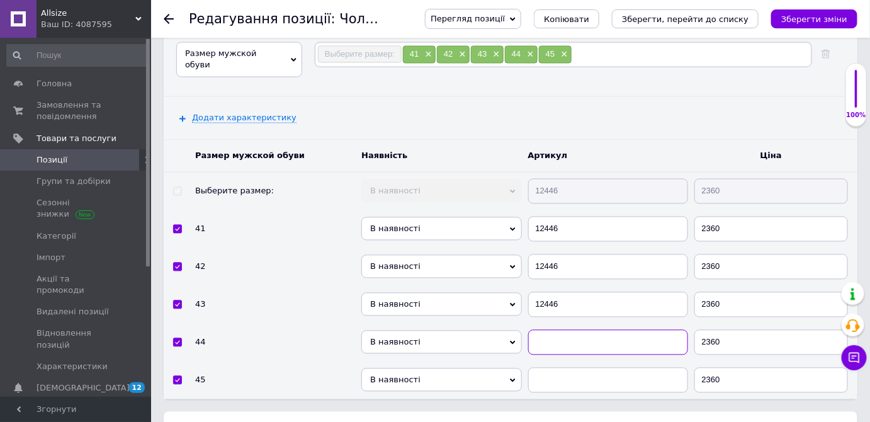
paste input "12446"
checkbox input "true"
type input "12446"
paste input "12446"
checkbox input "true"
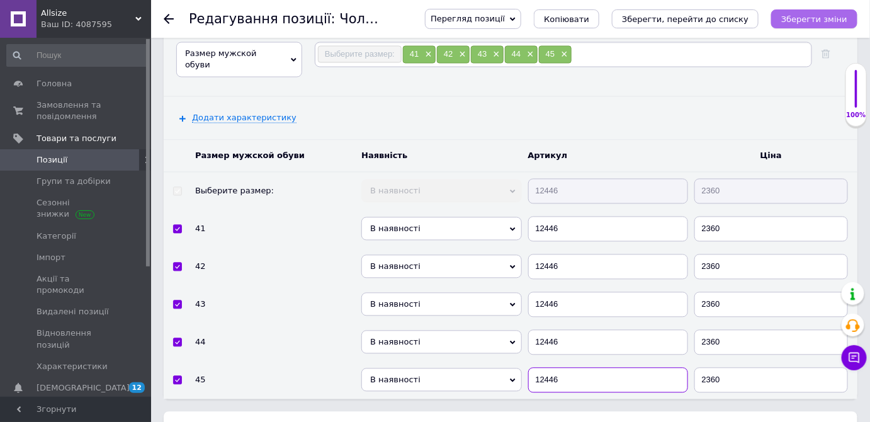
type input "12446"
click at [817, 27] on button "Зберегти зміни" at bounding box center [814, 18] width 86 height 19
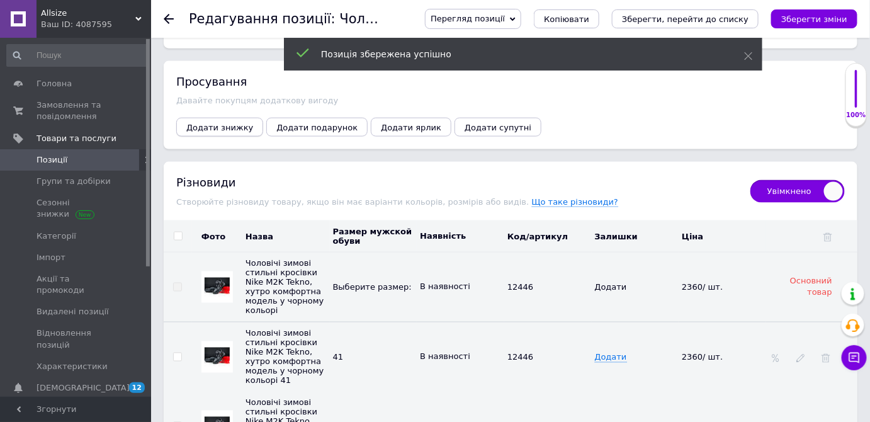
scroll to position [2118, 0]
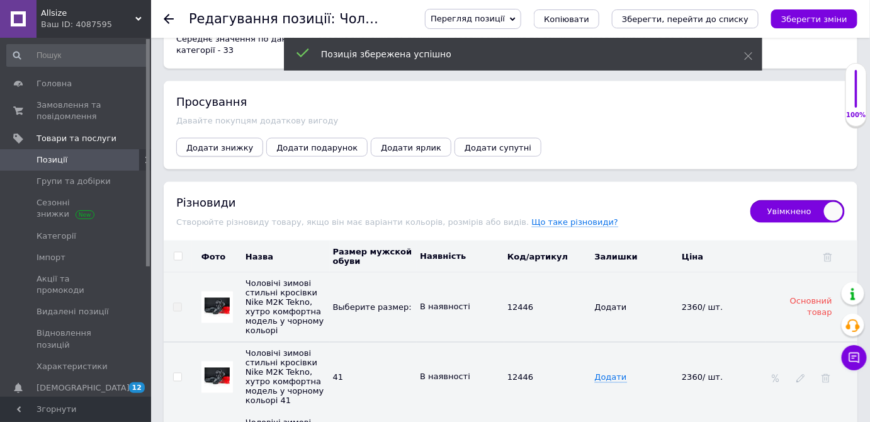
click at [227, 143] on span "Додати знижку" at bounding box center [219, 147] width 67 height 9
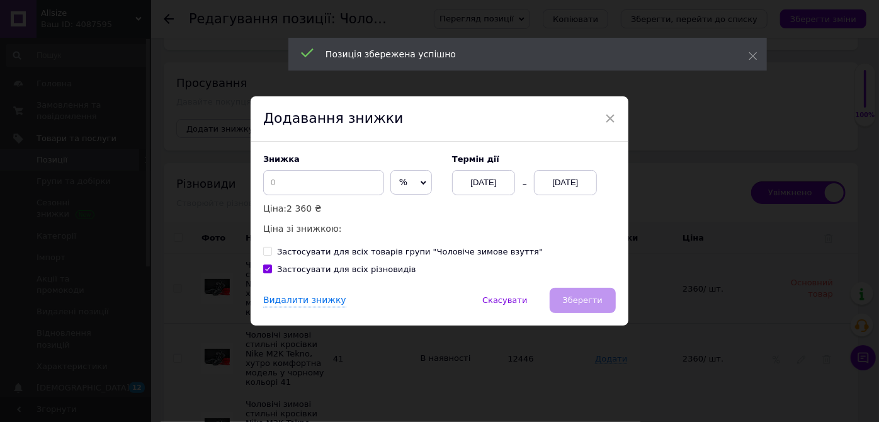
click at [406, 183] on span "%" at bounding box center [411, 182] width 42 height 25
click at [408, 208] on li "₴" at bounding box center [411, 209] width 40 height 18
click at [336, 179] on input at bounding box center [323, 182] width 121 height 25
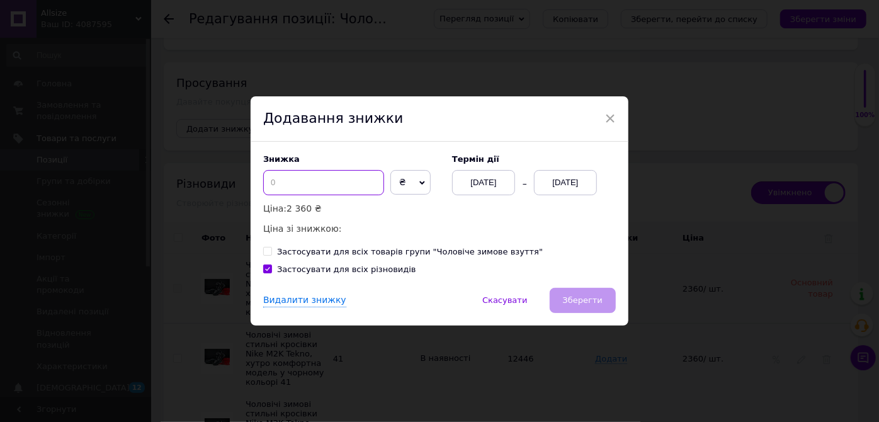
checkbox input "true"
type input "5"
checkbox input "true"
type input "50"
checkbox input "true"
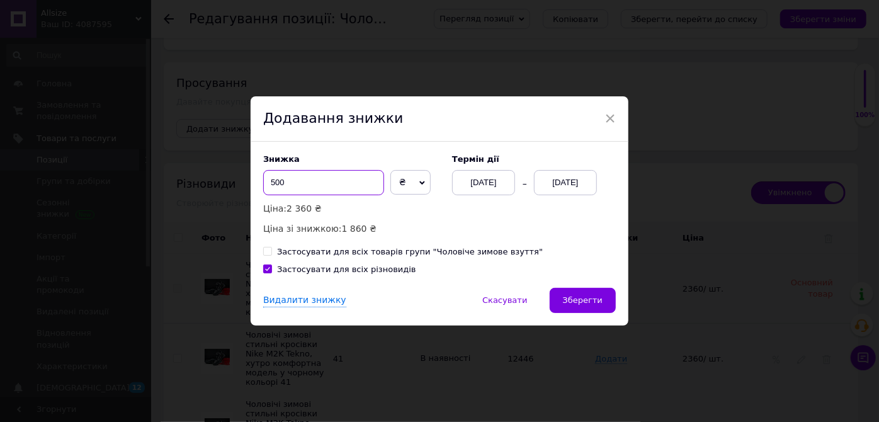
type input "500"
click at [554, 179] on div "[DATE]" at bounding box center [565, 182] width 63 height 25
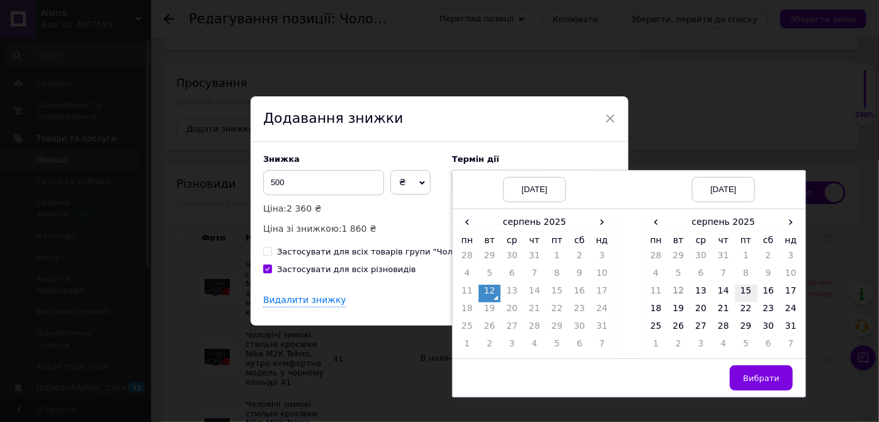
click at [739, 292] on td "15" at bounding box center [746, 294] width 23 height 18
click at [760, 372] on button "Вибрати" at bounding box center [761, 377] width 63 height 25
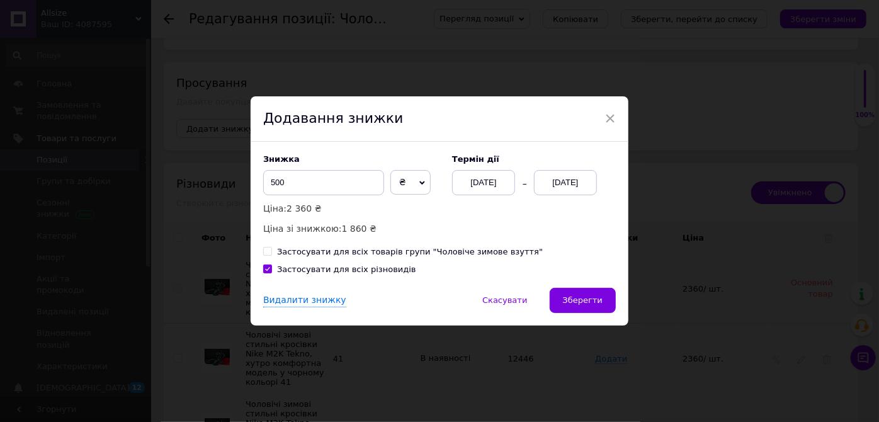
click at [600, 299] on span "Зберегти" at bounding box center [583, 299] width 40 height 9
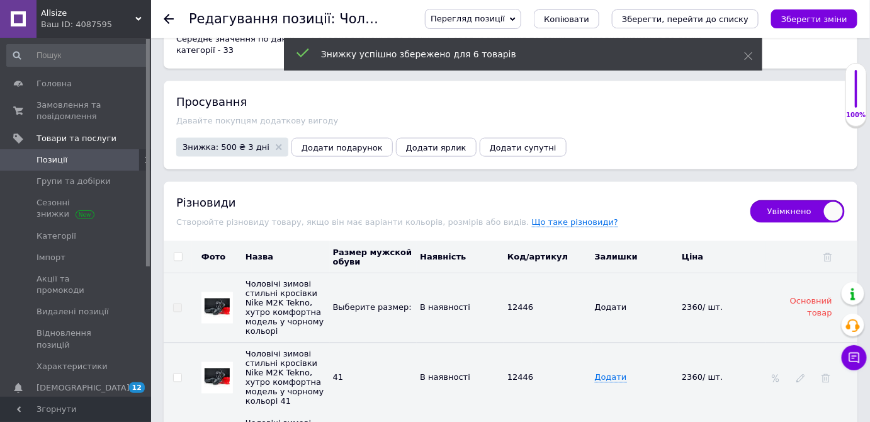
click at [811, 18] on icon "Зберегти зміни" at bounding box center [814, 18] width 66 height 9
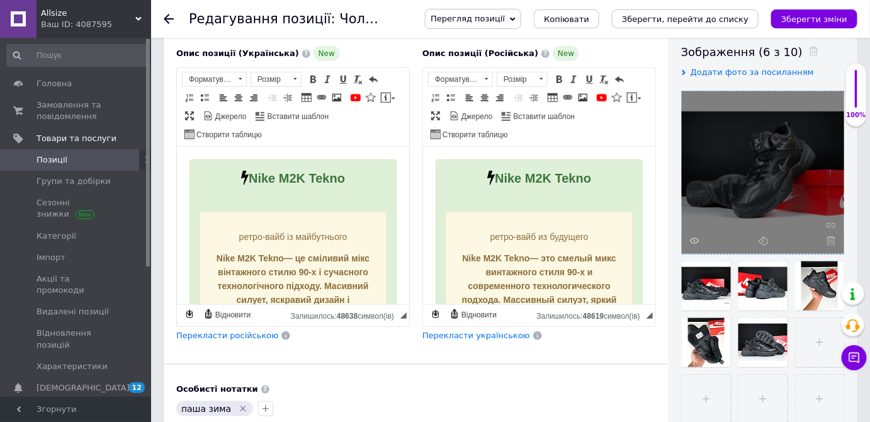
scroll to position [0, 0]
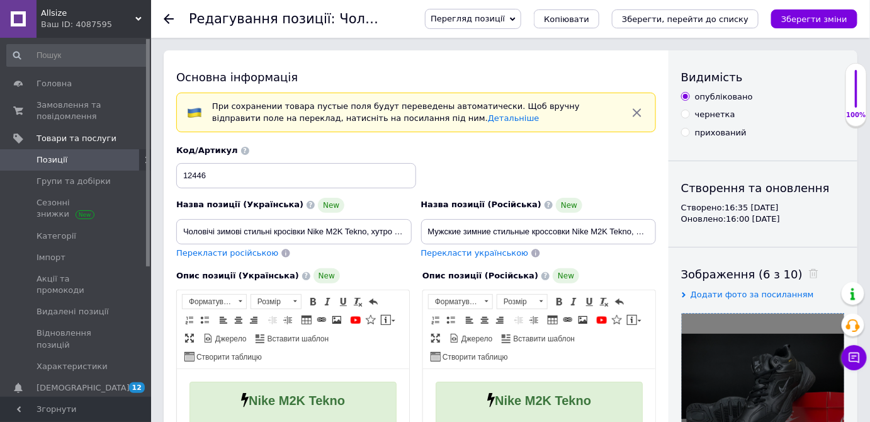
click at [230, 254] on span "Перекласти російською" at bounding box center [227, 252] width 102 height 9
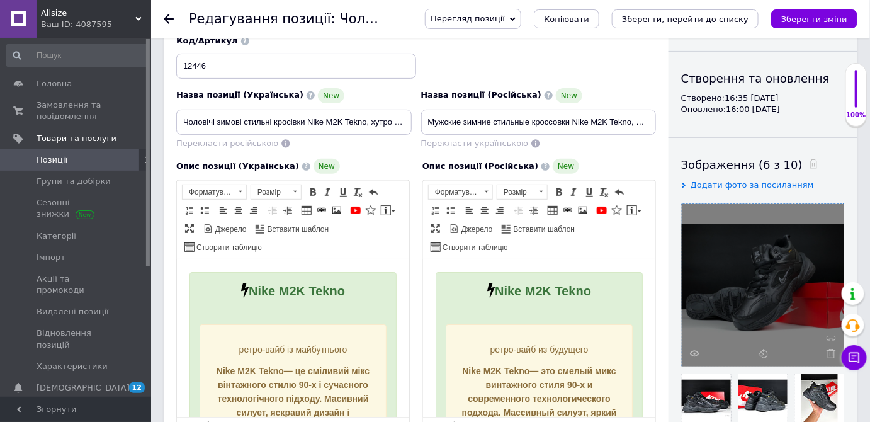
scroll to position [114, 0]
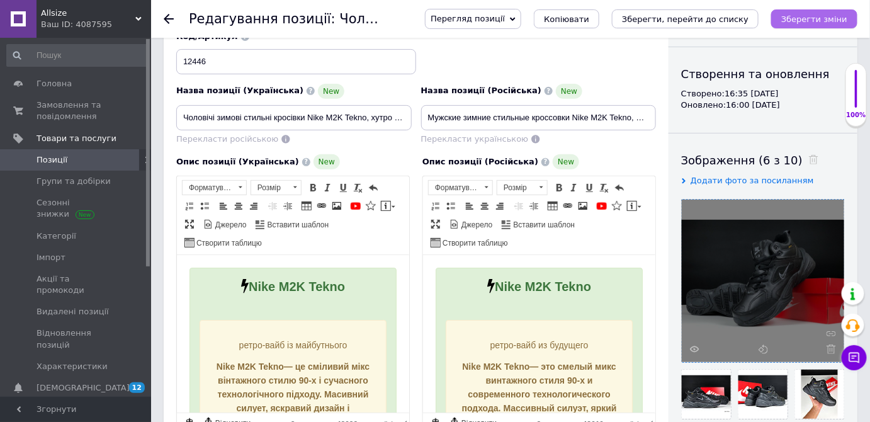
click at [812, 18] on icon "Зберегти зміни" at bounding box center [814, 18] width 66 height 9
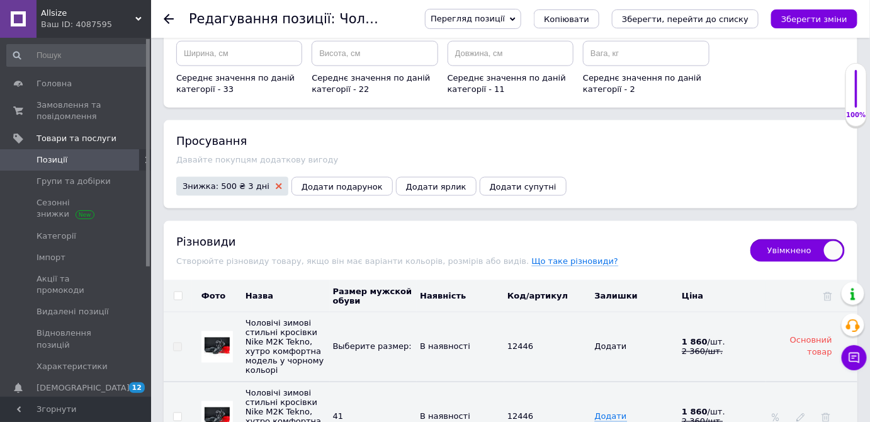
scroll to position [2060, 0]
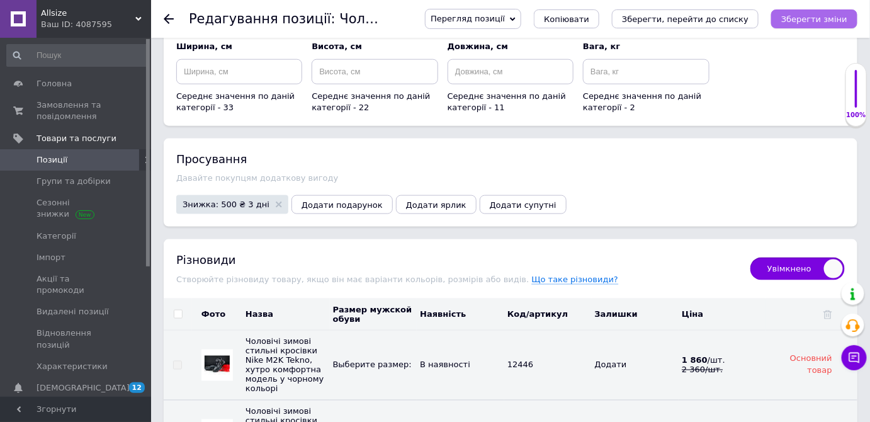
click at [826, 17] on icon "Зберегти зміни" at bounding box center [814, 18] width 66 height 9
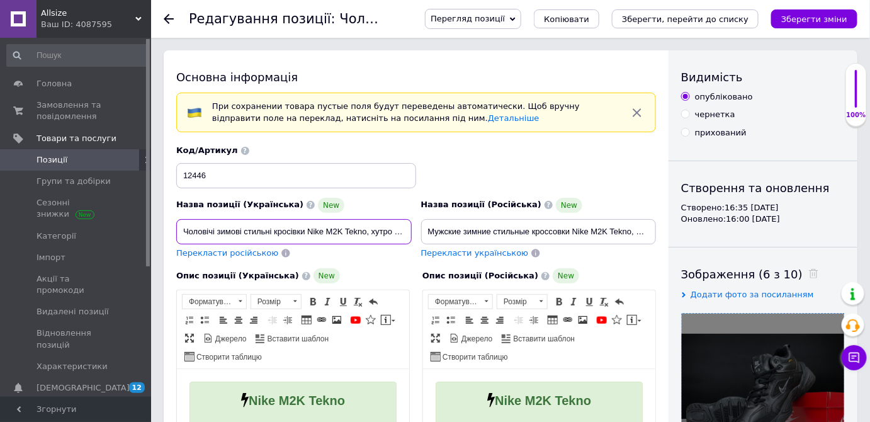
scroll to position [0, 134]
drag, startPoint x: 325, startPoint y: 232, endPoint x: 501, endPoint y: 249, distance: 177.1
click at [501, 249] on div "Назва позиції (Українська) New Чоловічі зимові стильні кросівки Nike M2K Tekno,…" at bounding box center [416, 201] width 489 height 123
click at [344, 233] on input "Чоловічі зимові стильні кросівки Nike M2K Tekno, хутро комфортна модель у чорно…" at bounding box center [294, 231] width 236 height 25
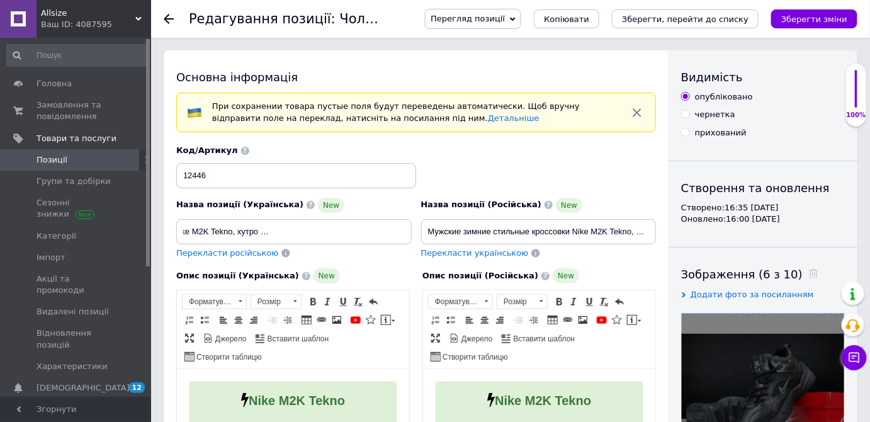
scroll to position [0, 0]
click at [237, 254] on span "Перекласти російською" at bounding box center [227, 252] width 102 height 9
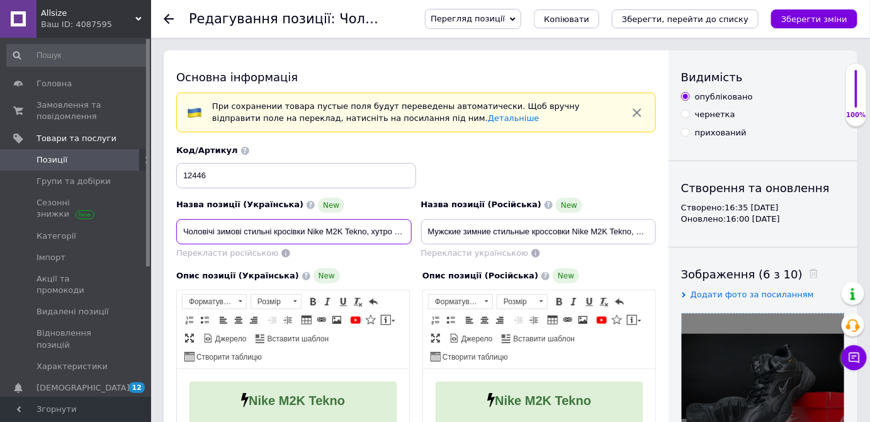
scroll to position [0, 134]
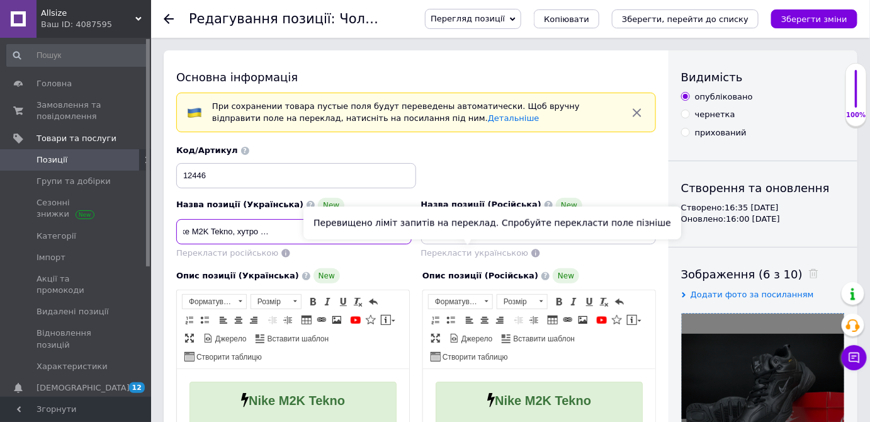
drag, startPoint x: 285, startPoint y: 227, endPoint x: 462, endPoint y: 252, distance: 179.4
click at [462, 252] on div "Назва позиції (Українська) New Чоловічі зимові стильні кросівки Nike M2K Tekno,…" at bounding box center [416, 201] width 489 height 123
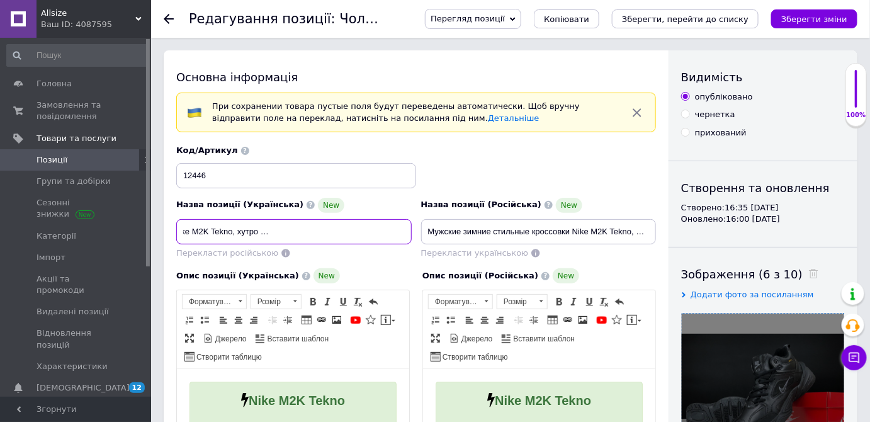
click at [300, 232] on input "Чоловічі зимові стильні кросівки Nike M2K Tekno, хутро комфортна модель у чорно…" at bounding box center [294, 231] width 236 height 25
click at [319, 220] on input "Чоловічі зимові стильні кросівки Nike M2K Tekno, хутро комфортна модель у чорно…" at bounding box center [294, 231] width 236 height 25
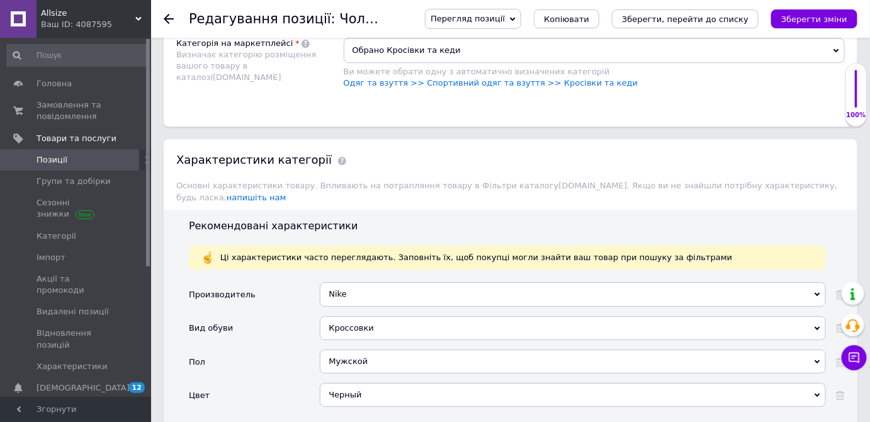
scroll to position [1545, 0]
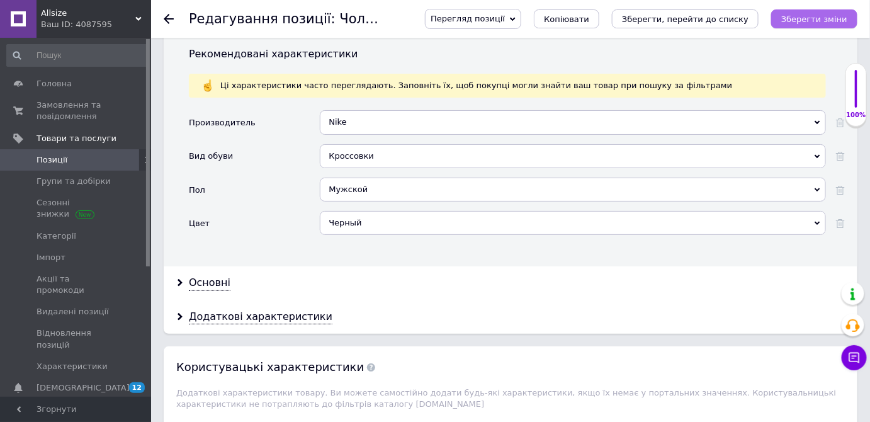
click at [827, 20] on icon "Зберегти зміни" at bounding box center [814, 18] width 66 height 9
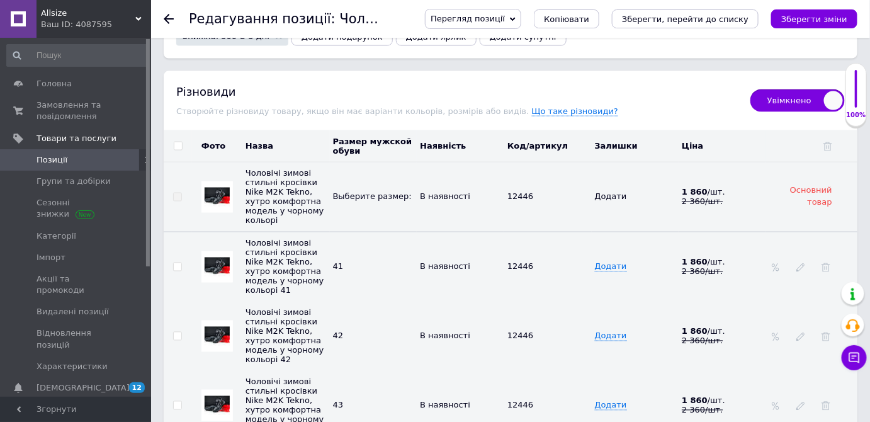
scroll to position [2347, 0]
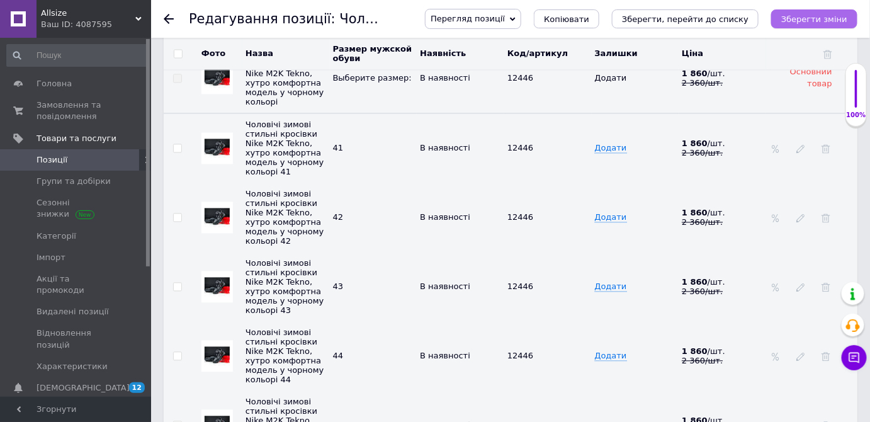
click at [808, 12] on button "Зберегти зміни" at bounding box center [814, 18] width 86 height 19
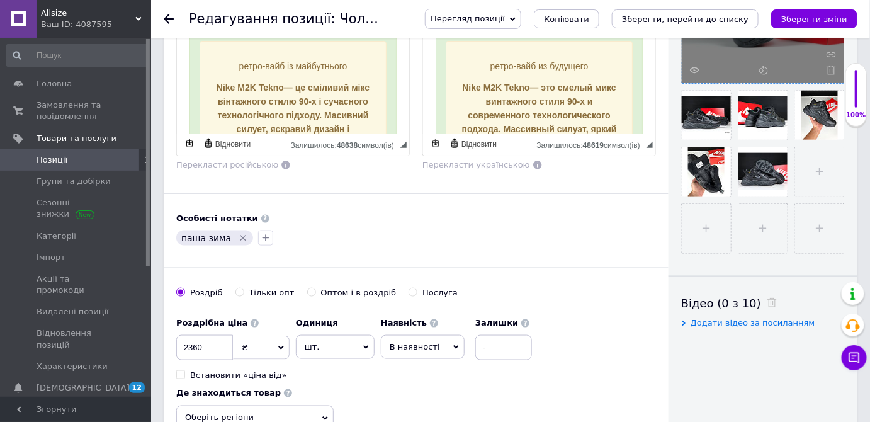
scroll to position [0, 0]
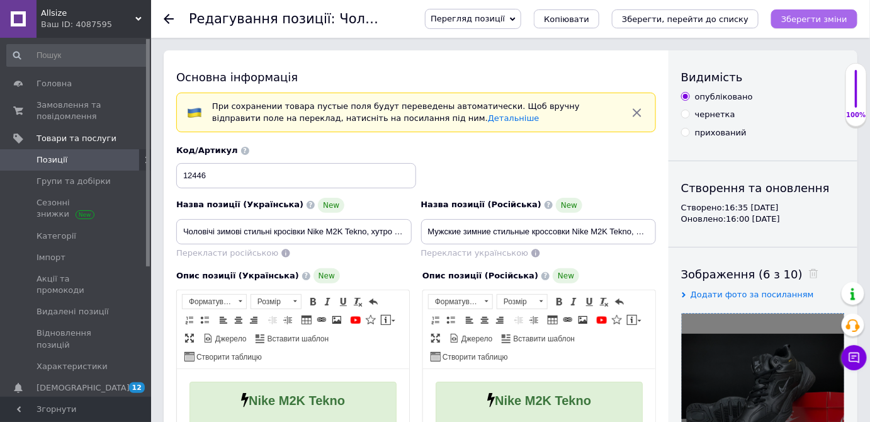
click at [839, 26] on button "Зберегти зміни" at bounding box center [814, 18] width 86 height 19
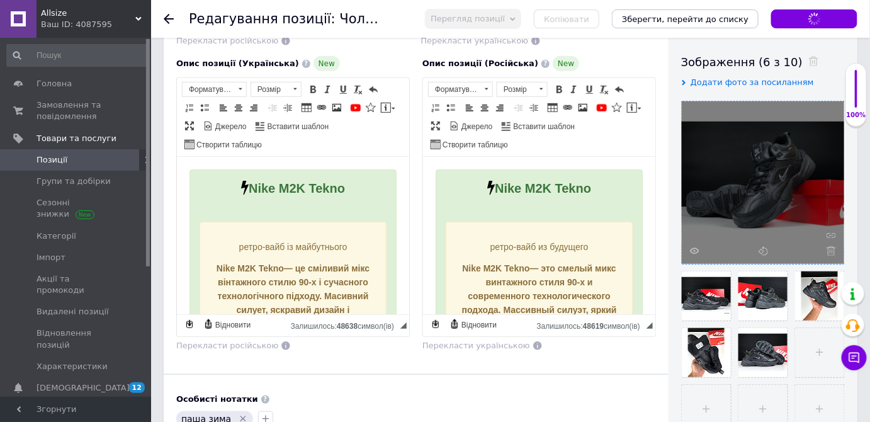
scroll to position [343, 0]
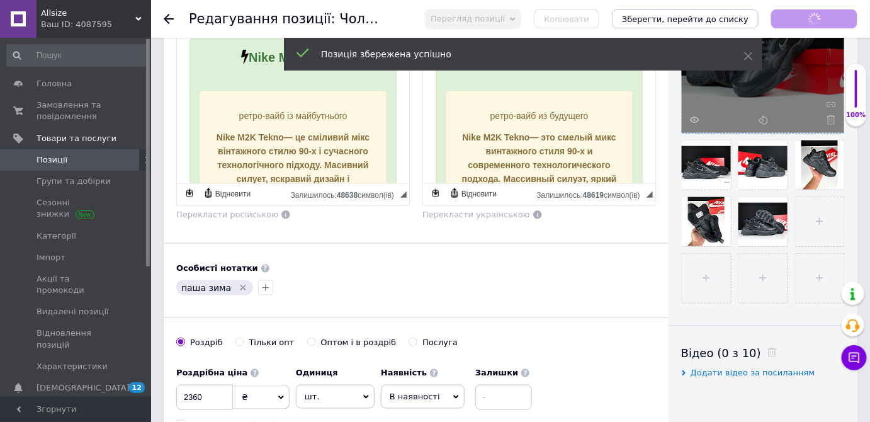
checkbox input "true"
click at [66, 160] on span "Позиції" at bounding box center [77, 159] width 80 height 11
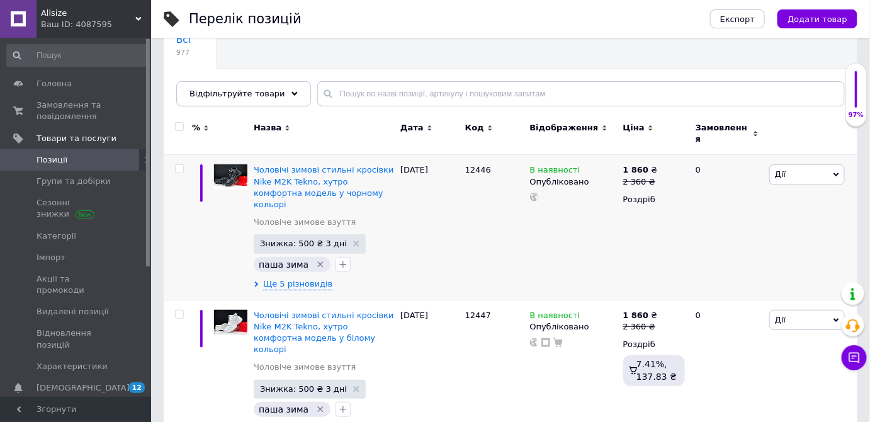
scroll to position [114, 0]
click at [802, 166] on span "Дії" at bounding box center [808, 174] width 76 height 20
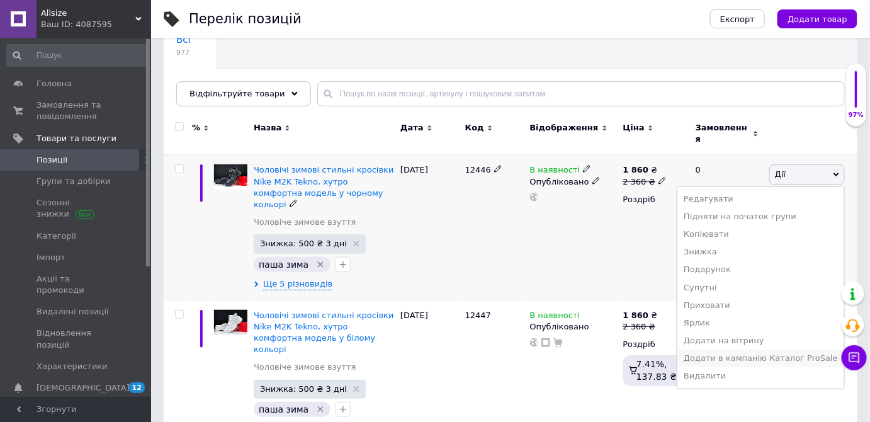
click at [722, 349] on li "Додати в кампанію Каталог ProSale" at bounding box center [761, 358] width 167 height 18
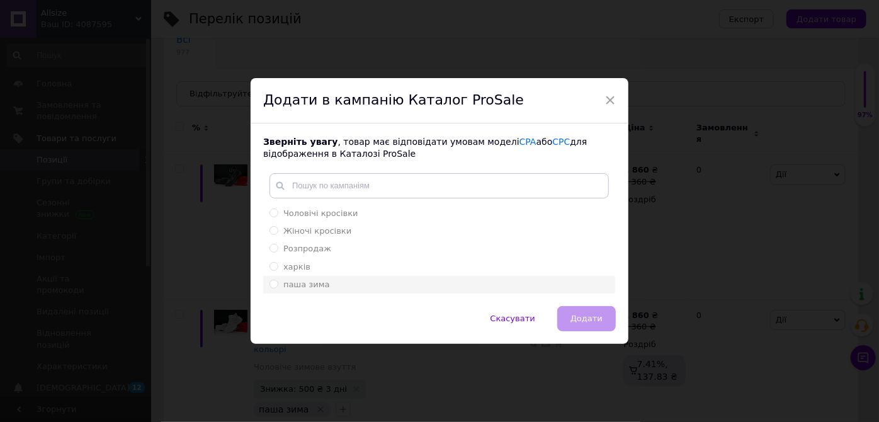
click at [310, 285] on span "паша зима" at bounding box center [306, 284] width 47 height 9
click at [278, 285] on input "паша зима" at bounding box center [274, 284] width 8 height 8
radio input "true"
click at [593, 314] on span "Додати" at bounding box center [587, 318] width 32 height 9
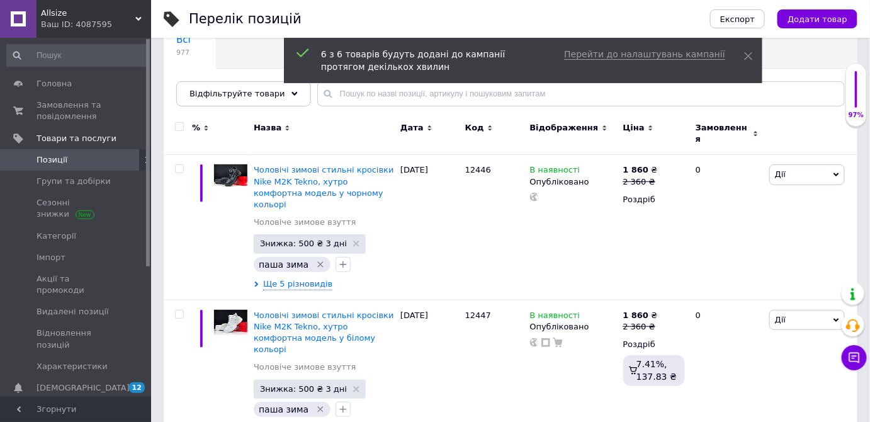
click at [90, 161] on span "Позиції" at bounding box center [77, 159] width 80 height 11
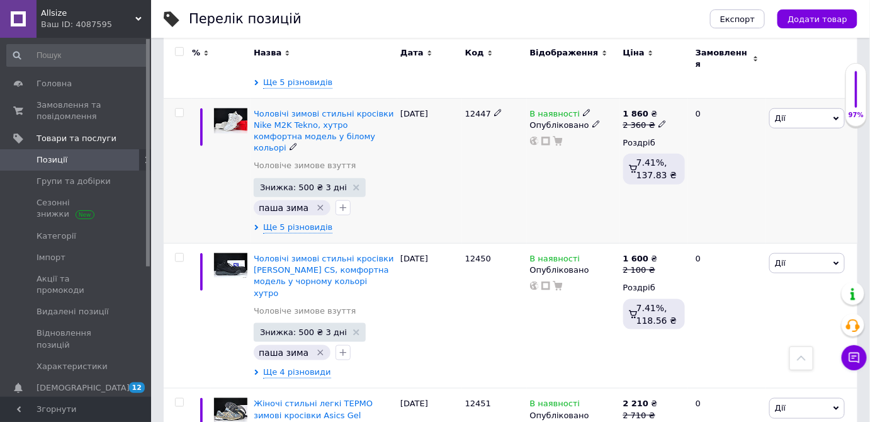
scroll to position [343, 0]
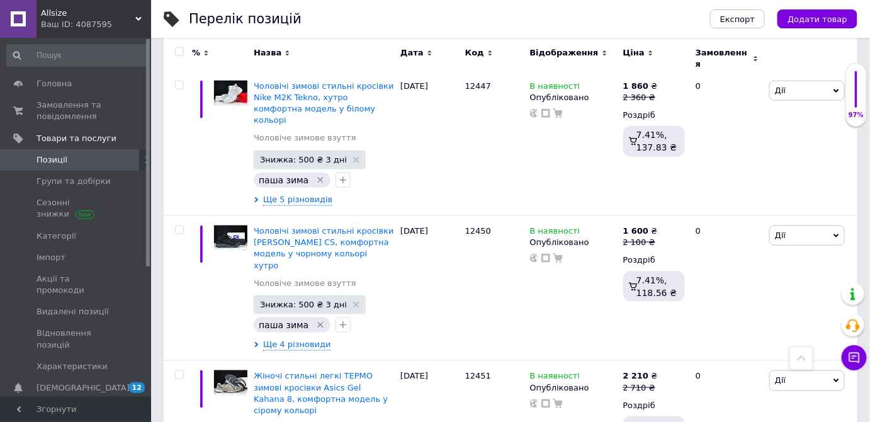
click at [93, 157] on span "Позиції" at bounding box center [77, 159] width 80 height 11
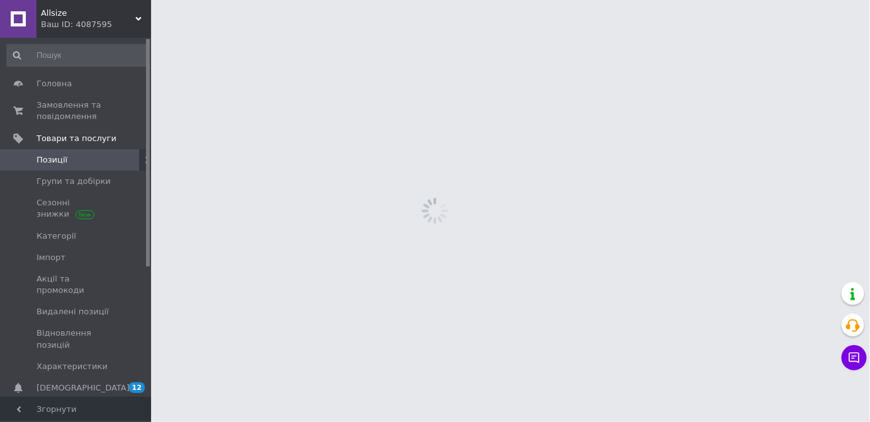
scroll to position [0, 0]
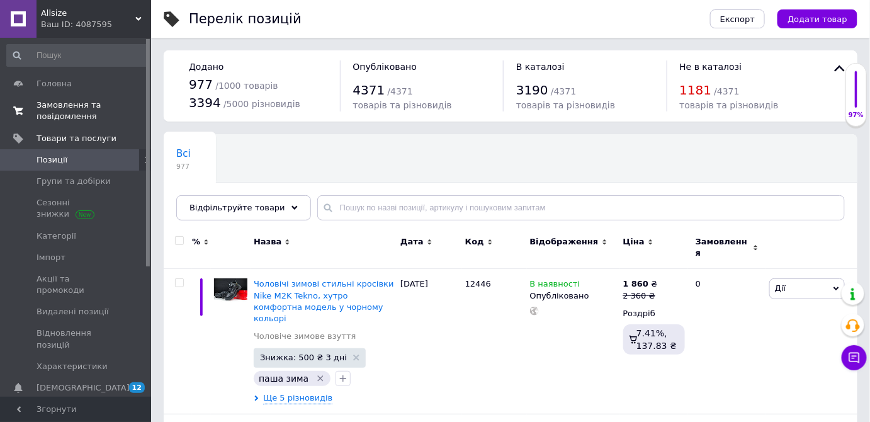
click at [65, 96] on link "Замовлення та повідомлення 0 0" at bounding box center [77, 110] width 155 height 33
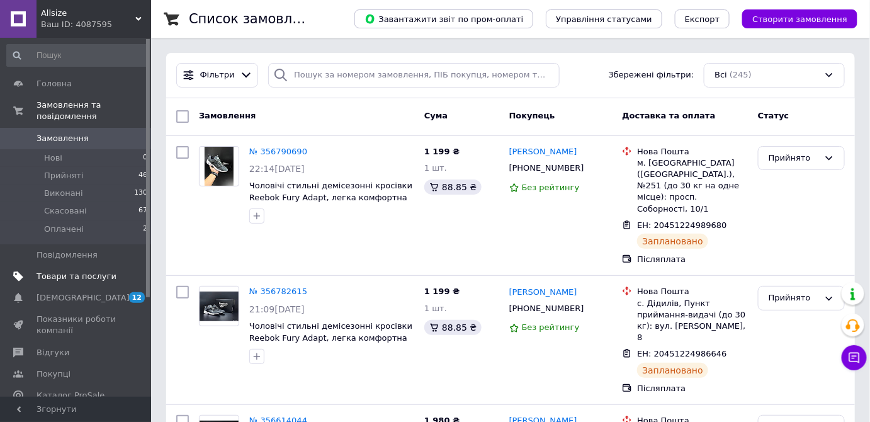
click at [70, 271] on span "Товари та послуги" at bounding box center [77, 276] width 80 height 11
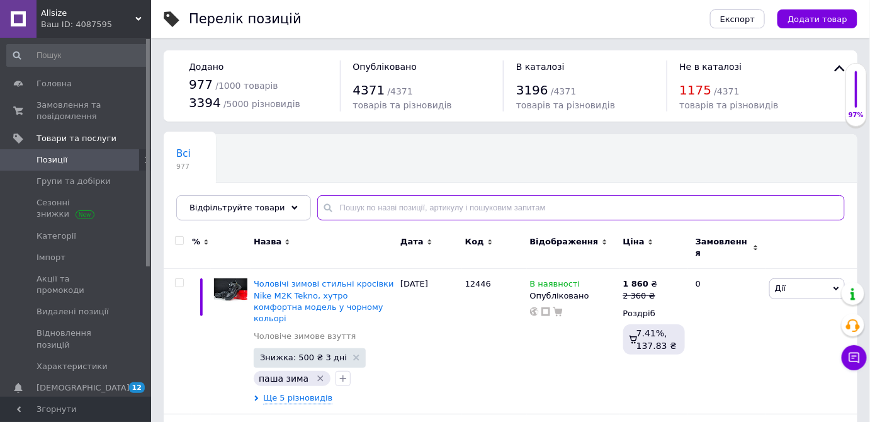
paste input "12520"
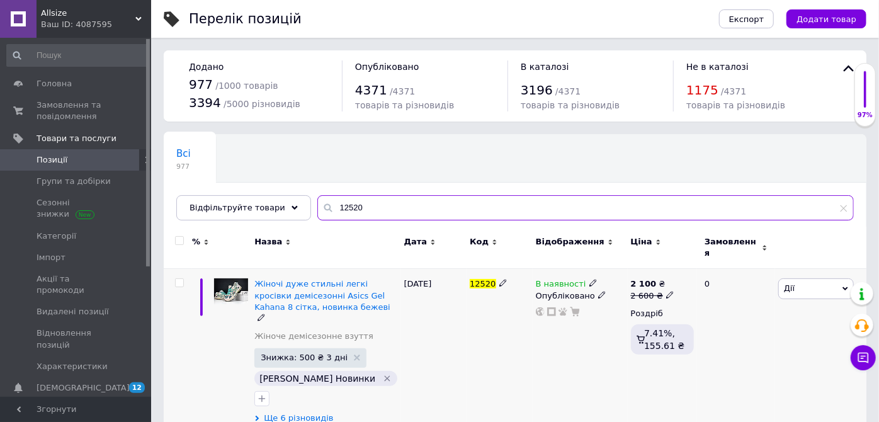
type input "12520"
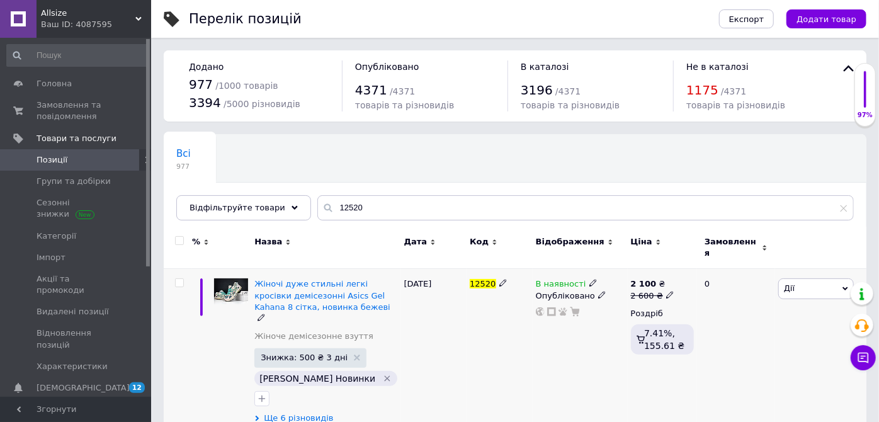
click at [301, 412] on span "Ще 6 різновидів" at bounding box center [298, 417] width 69 height 11
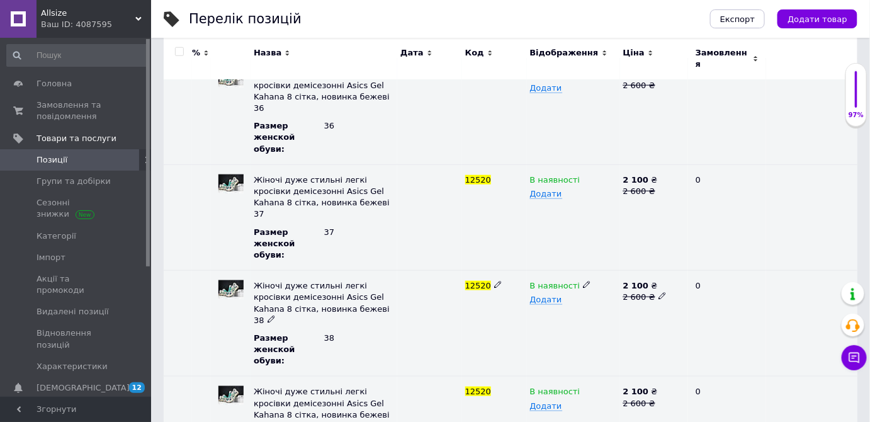
scroll to position [482, 0]
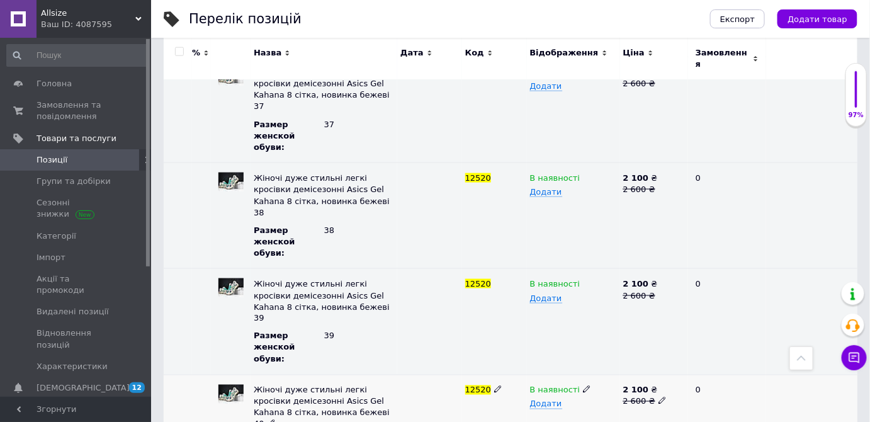
click at [583, 385] on icon at bounding box center [587, 389] width 8 height 8
click at [566, 406] on li "Немає в наявності" at bounding box center [570, 420] width 91 height 29
click at [112, 166] on link "Позиції" at bounding box center [77, 159] width 155 height 21
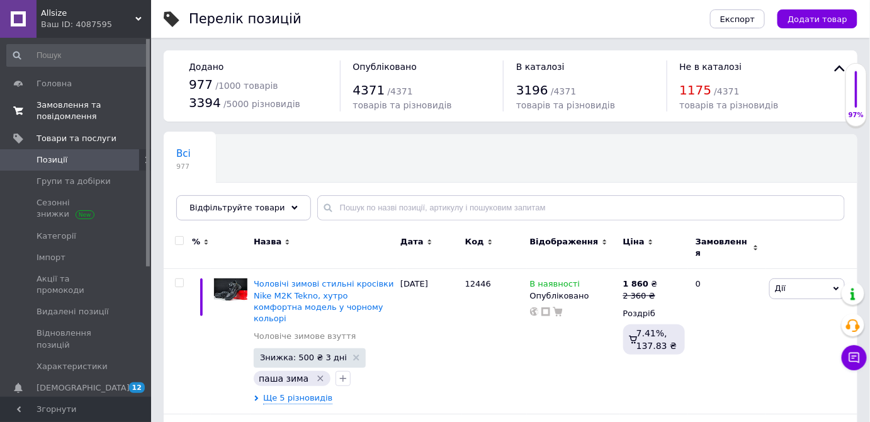
click at [102, 108] on span "Замовлення та повідомлення" at bounding box center [77, 110] width 80 height 23
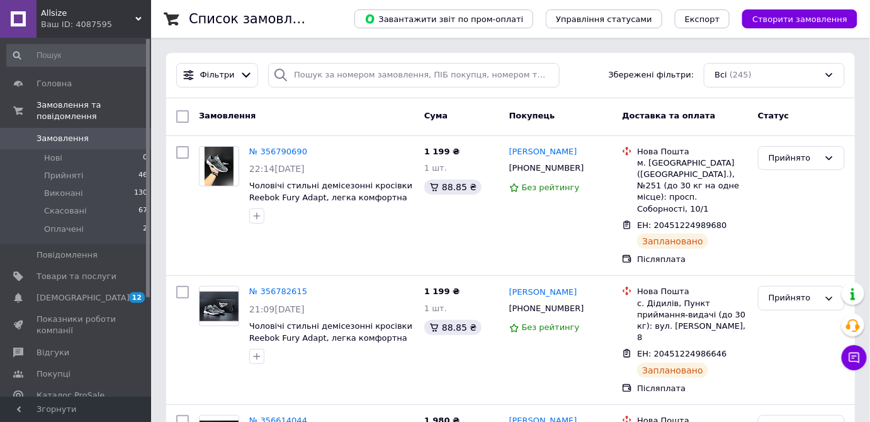
click at [108, 128] on link "Замовлення 0" at bounding box center [77, 138] width 155 height 21
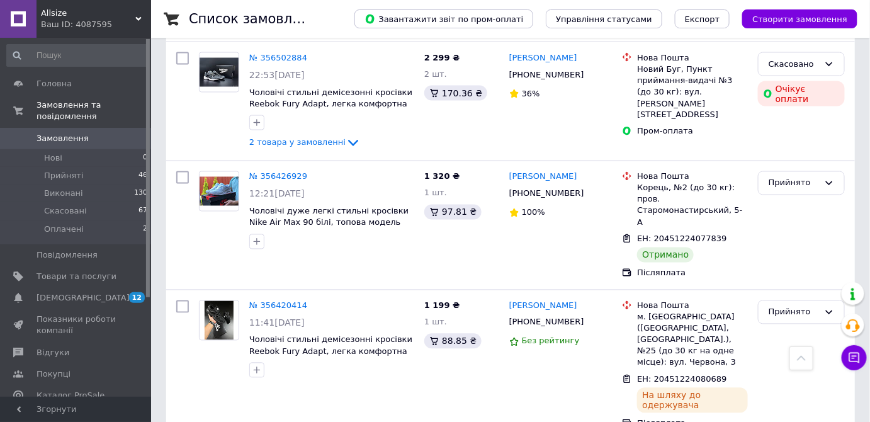
scroll to position [630, 0]
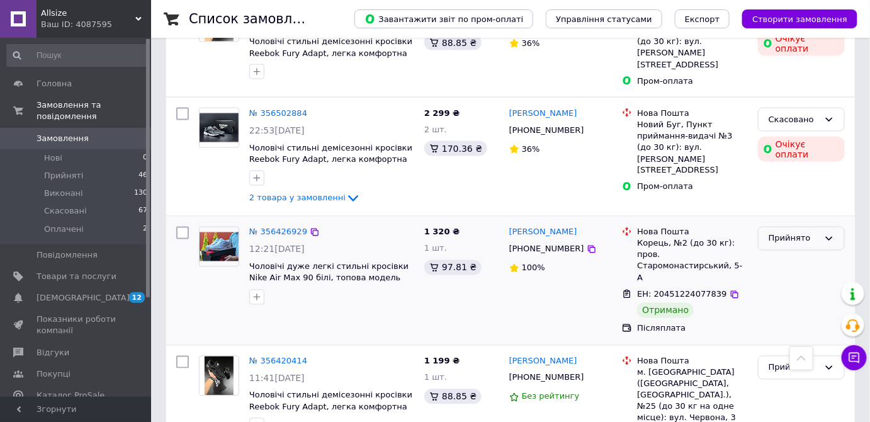
click at [799, 232] on div "Прийнято" at bounding box center [794, 238] width 50 height 13
click at [787, 253] on li "Виконано" at bounding box center [802, 264] width 86 height 23
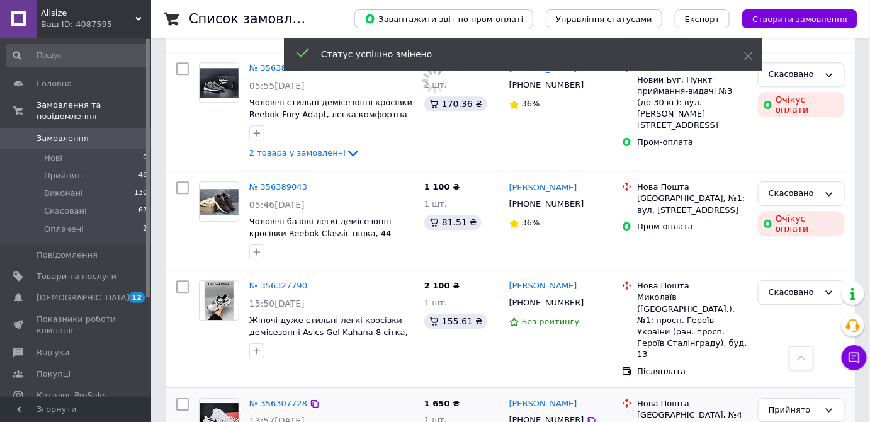
scroll to position [1145, 0]
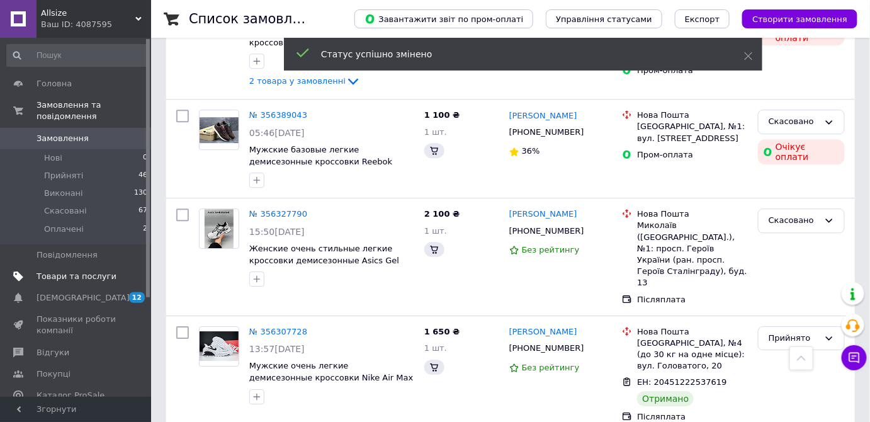
click at [74, 271] on span "Товари та послуги" at bounding box center [77, 276] width 80 height 11
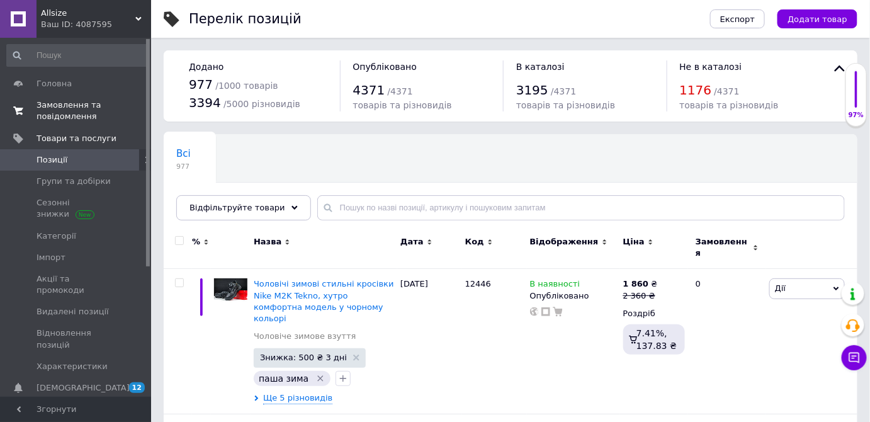
click at [92, 115] on span "Замовлення та повідомлення" at bounding box center [77, 110] width 80 height 23
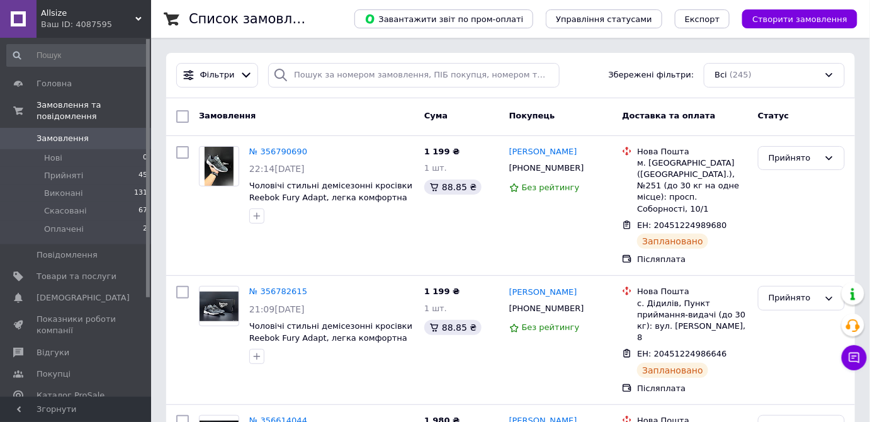
click at [105, 133] on span "Замовлення" at bounding box center [77, 138] width 80 height 11
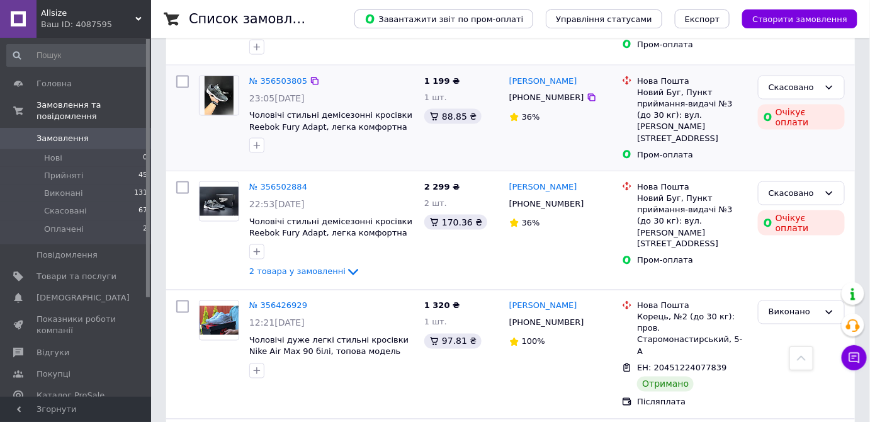
scroll to position [686, 0]
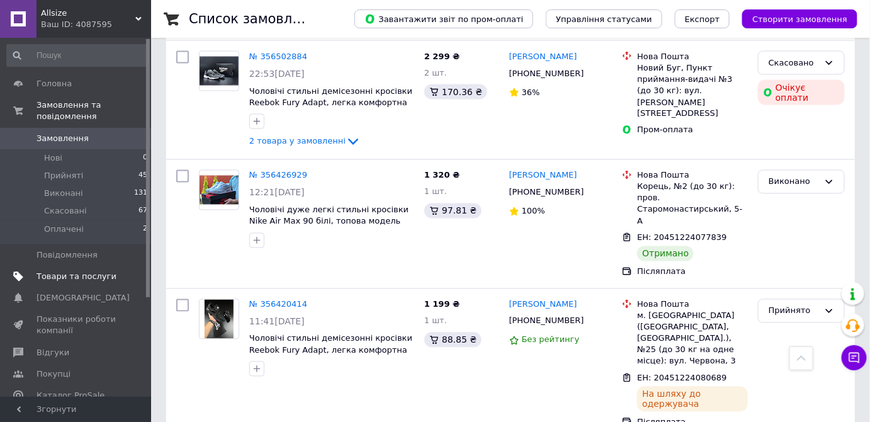
click at [82, 271] on span "Товари та послуги" at bounding box center [77, 276] width 80 height 11
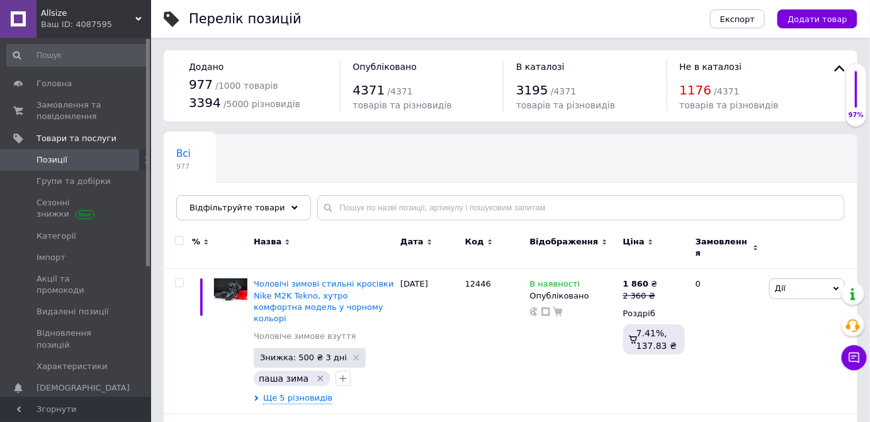
click at [98, 156] on span "Позиції" at bounding box center [77, 159] width 80 height 11
click at [470, 279] on span "12446" at bounding box center [478, 283] width 26 height 9
copy span "12446"
click at [845, 8] on div "Експорт Додати товар" at bounding box center [771, 19] width 173 height 38
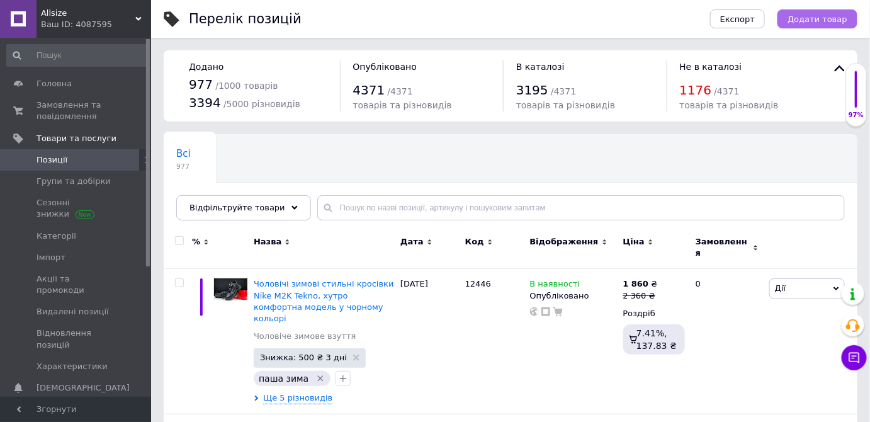
click at [834, 16] on span "Додати товар" at bounding box center [818, 18] width 60 height 9
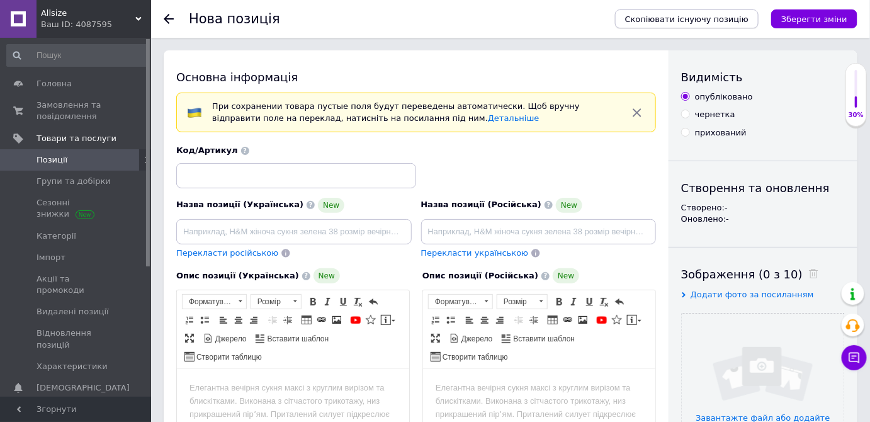
click at [685, 17] on span "Скопіювати існуючу позицію" at bounding box center [686, 18] width 123 height 9
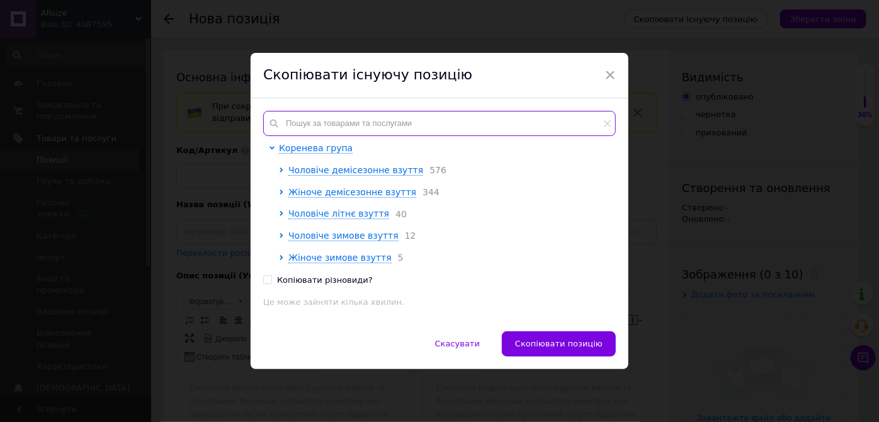
paste input "12446"
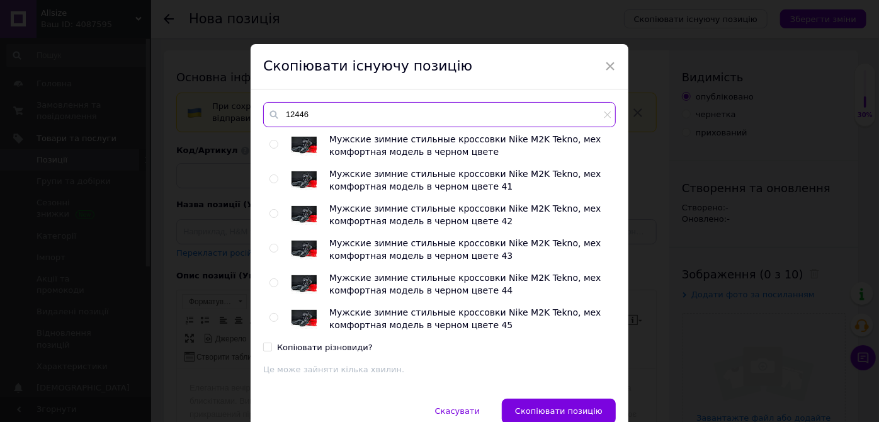
type input "12446"
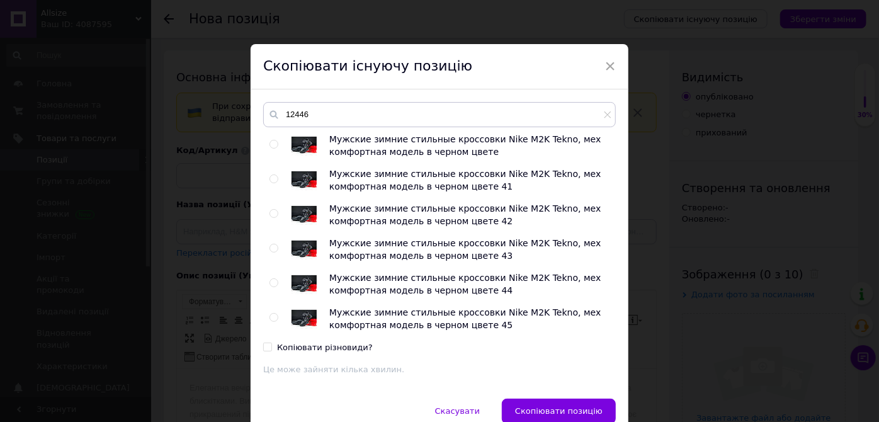
click at [273, 142] on input "radio" at bounding box center [274, 144] width 8 height 8
radio input "true"
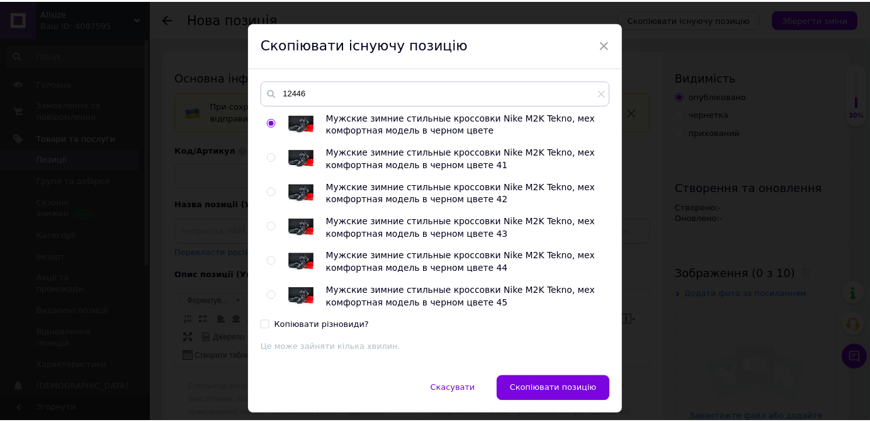
scroll to position [57, 0]
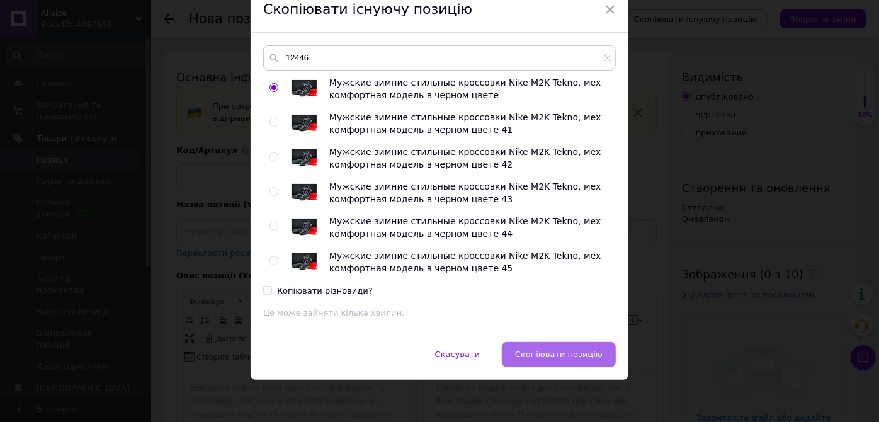
click at [565, 366] on div "Скасувати   Скопіювати позицію" at bounding box center [440, 361] width 378 height 38
click at [562, 353] on span "Скопіювати позицію" at bounding box center [559, 353] width 88 height 9
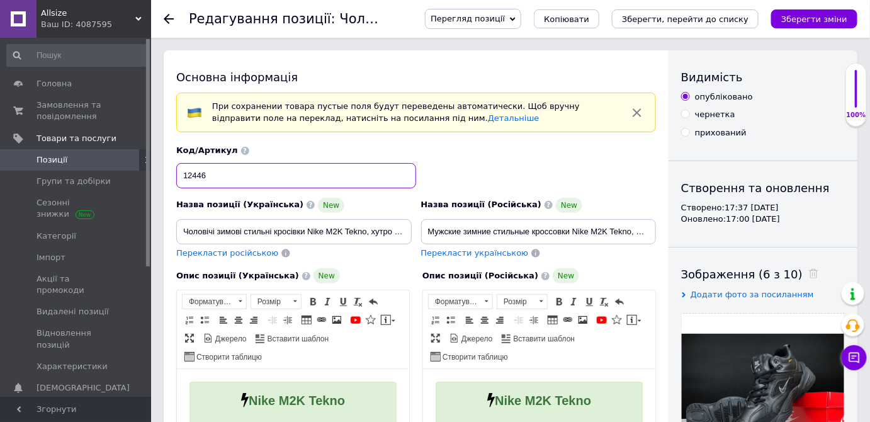
click at [233, 179] on input "12446" at bounding box center [296, 175] width 240 height 25
checkbox input "true"
type input "1244"
checkbox input "true"
type input "12449"
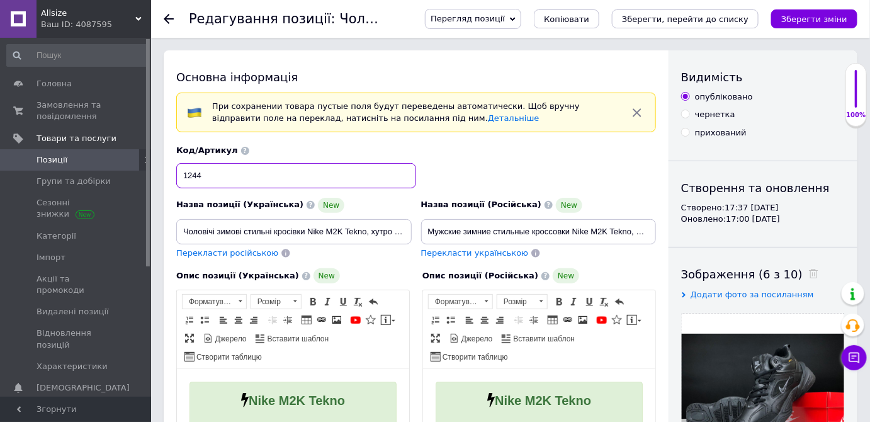
checkbox input "true"
type input "12449"
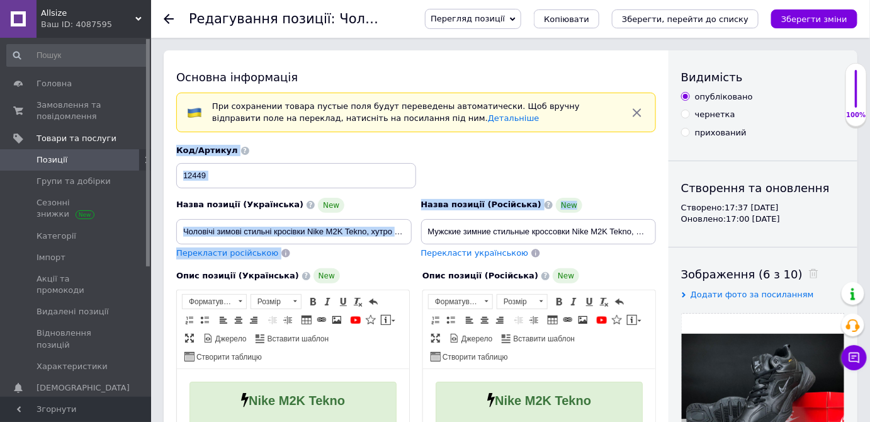
drag, startPoint x: 288, startPoint y: 215, endPoint x: 423, endPoint y: 219, distance: 134.2
click at [433, 214] on div "Назва позиції (Українська) New Чоловічі зимові стильні кросівки Nike M2K Tekno,…" at bounding box center [416, 201] width 489 height 123
click at [340, 231] on input "Чоловічі зимові стильні кросівки Nike M2K Tekno, хутро комфортна модель у чорно…" at bounding box center [294, 231] width 236 height 25
click at [304, 230] on input "Чоловічі зимові стильні кросівки Nike M2K Tekno, хутро комфортна модель у чорно…" at bounding box center [294, 231] width 236 height 25
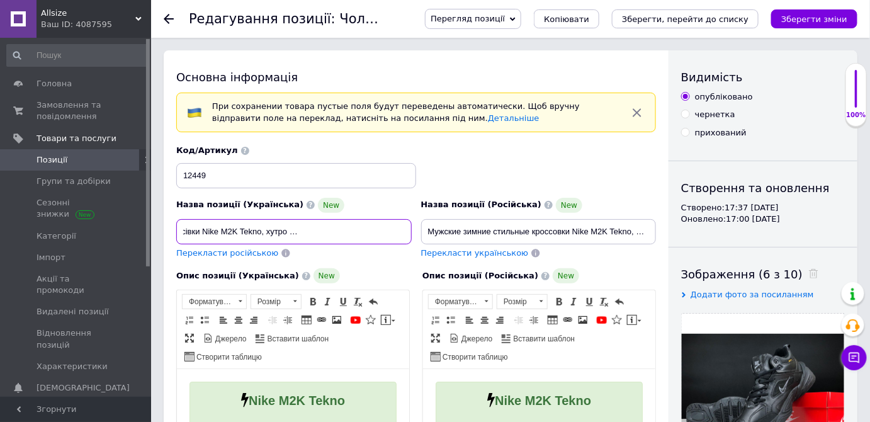
drag, startPoint x: 408, startPoint y: 229, endPoint x: 415, endPoint y: 229, distance: 6.9
click at [415, 229] on div "Назва позиції (Українська) New Чоловічі зимові стильні кросівки Nike M2K Tekno,…" at bounding box center [294, 228] width 245 height 71
click at [356, 226] on input "Чоловічі зимові стильні кросівки Nike M2K Tekno, хутро комфортна модель у чорно…" at bounding box center [294, 231] width 236 height 25
click at [349, 230] on input "Чоловічі зимові стильні кросівки Nike M2K Tekno, хутро комфортна модель у чорно…" at bounding box center [294, 231] width 236 height 25
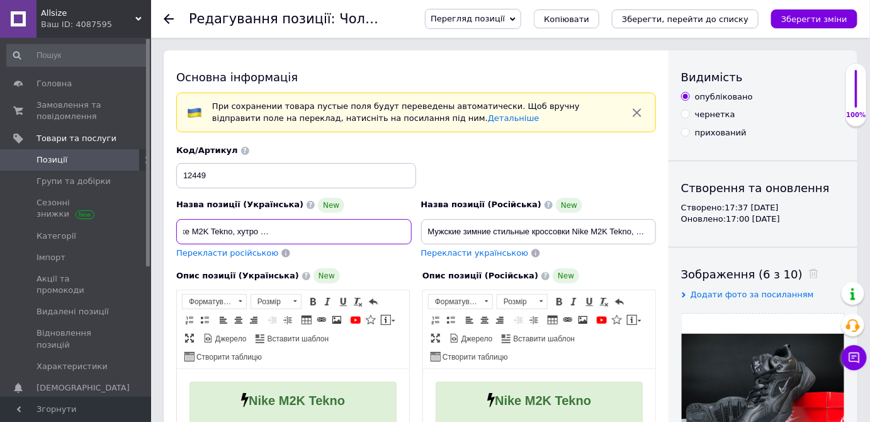
click at [349, 230] on input "Чоловічі зимові стильні кросівки Nike M2K Tekno, хутро комфортна модель у чорно…" at bounding box center [294, 231] width 236 height 25
checkbox input "true"
type input "Чоловічі зимові стильні кросівки Nike M2K Tekno, хутро комфортна модель у бколь…"
checkbox input "true"
type input "Чоловічі зимові стильні кросівки Nike M2K Tekno, хутро комфортна модель у бікол…"
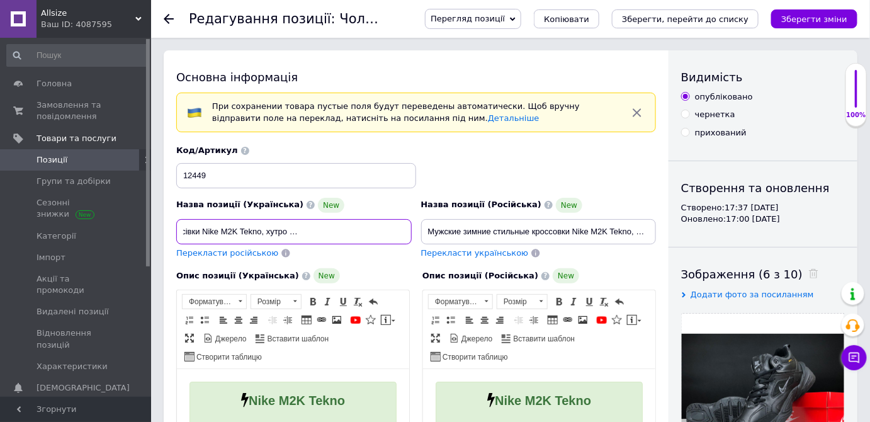
checkbox input "true"
type input "Чоловічі зимові стильні кросівки Nike M2K Tekno, хутро комфортна модель у білко…"
checkbox input "true"
type input "Чоловічі зимові стильні кросівки Nike M2K Tekno, хутро комфортна модель у білок…"
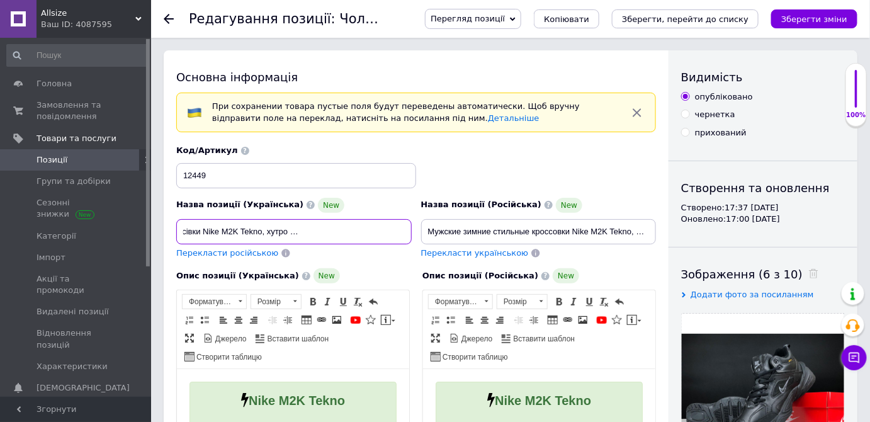
checkbox input "true"
type input "Чоловічі зимові стильні кросівки Nike M2K Tekno, хутро комфортна модель у білом…"
checkbox input "true"
type input "Чоловічі зимові стильні кросівки Nike M2K Tekno, хутро комфортна модель у білом…"
checkbox input "true"
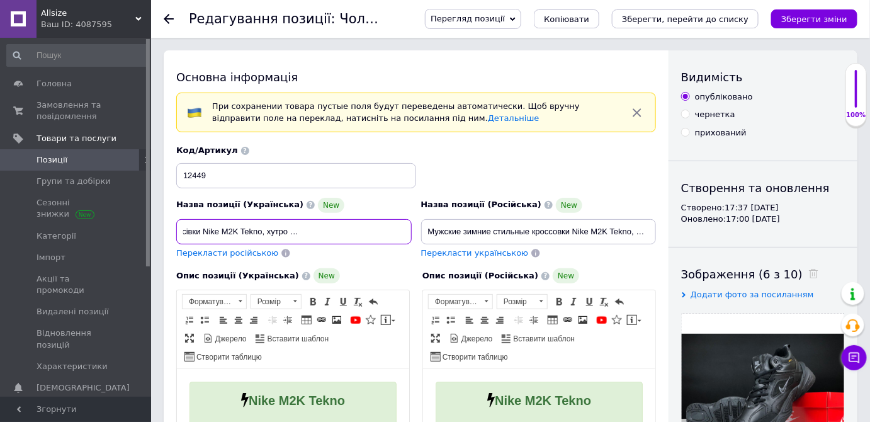
type input "Чоловічі зимові стильні кросівки Nike M2K Tekno, хутро комфортна модель у білом…"
drag, startPoint x: 382, startPoint y: 233, endPoint x: 416, endPoint y: 234, distance: 34.6
click at [416, 234] on div "Назва позиції (Українська) New Чоловічі зимові стильні кросівки Nike M2K Tekno,…" at bounding box center [416, 201] width 489 height 123
click at [405, 227] on input "Чоловічі зимові стильні кросівки Nike M2K Tekno, хутро комфортна модель у білом…" at bounding box center [294, 231] width 236 height 25
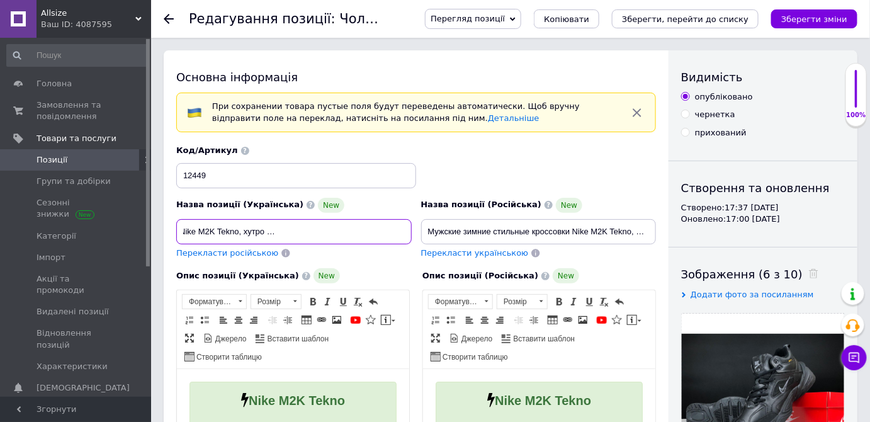
click at [402, 230] on input "Чоловічі зимові стильні кросівки Nike M2K Tekno, хутро комфортна модель у білом…" at bounding box center [294, 231] width 236 height 25
checkbox input "true"
type input "Чоловічі зимові стильні кросівки Nike M2K Tekno, хутро комфортна модель у білом…"
checkbox input "true"
type input "Чоловічі зимові стильні кросівки Nike M2K Tekno, хутро комфортна модель у білом…"
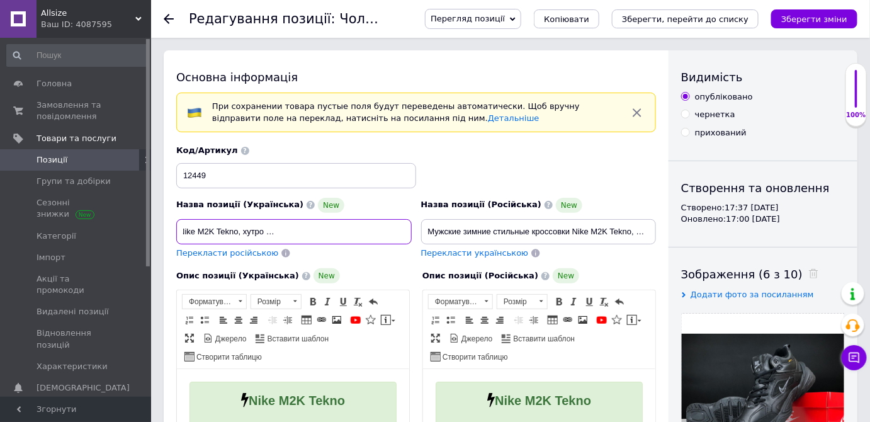
checkbox input "true"
type input "Чоловічі зимові стильні кросівки Nike M2K Tekno, хутро комфортна модель у білом…"
checkbox input "true"
type input "Чоловічі зимові стильні кросівки Nike M2K Tekno, хутро комфортна модель у білом…"
checkbox input "true"
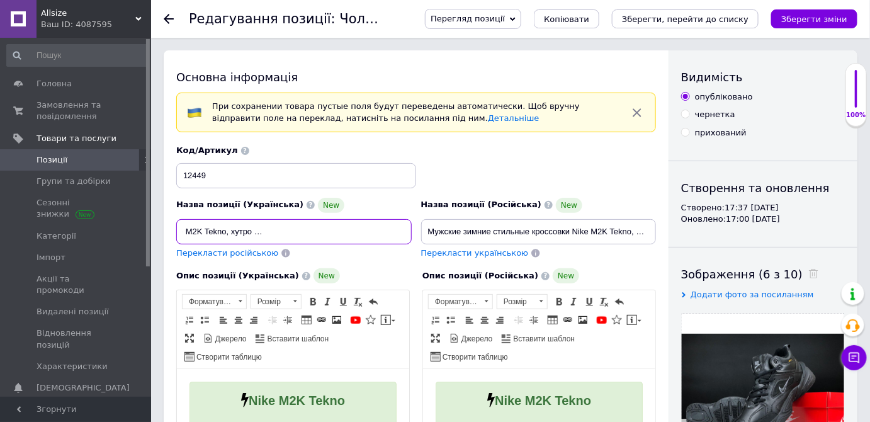
type input "Чоловічі зимові стильні кросівки Nike M2K Tekno, хутро комфортна модель у білом…"
checkbox input "true"
type input "Чоловічі зимові стильні кросівки Nike M2K Tekno, хутро комфортна модель у білом…"
checkbox input "true"
type input "Чоловічі зимові стильні кросівки Nike M2K Tekno, хутро комфортна модель у білом…"
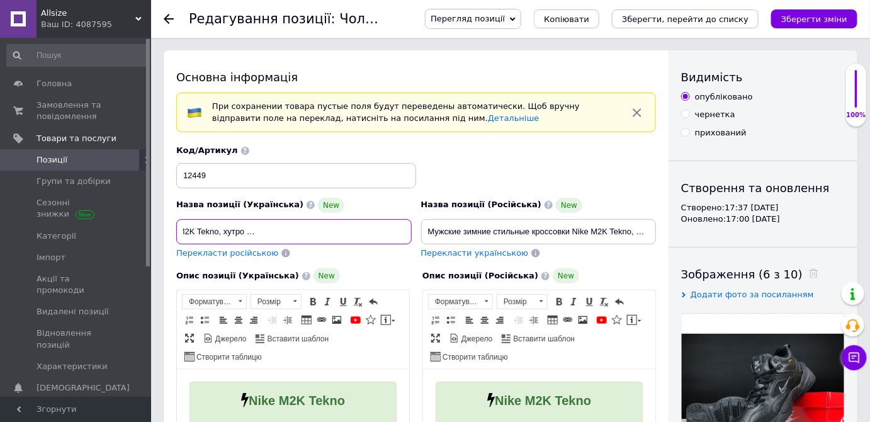
checkbox input "true"
type input "Чоловічі зимові стильні кросівки Nike M2K Tekno, хутро комфортна модель у білом…"
checkbox input "true"
type input "Чоловічі зимові стильні кросівки Nike M2K Tekno, хутро комфортна модель у білом…"
checkbox input "true"
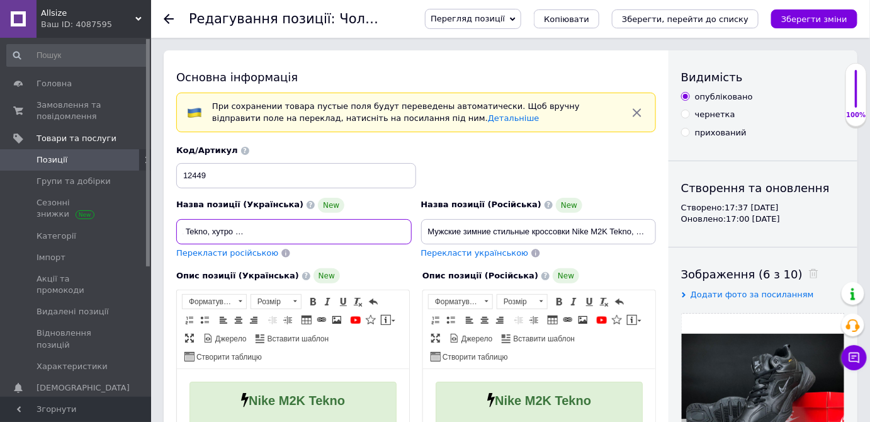
type input "Чоловічі зимові стильні кросівки Nike M2K Tekno, хутро комфортна модель у білом…"
checkbox input "true"
type input "Чоловічі зимові стильні кросівки Nike M2K Tekno, хутро комфортна модель у білом…"
checkbox input "true"
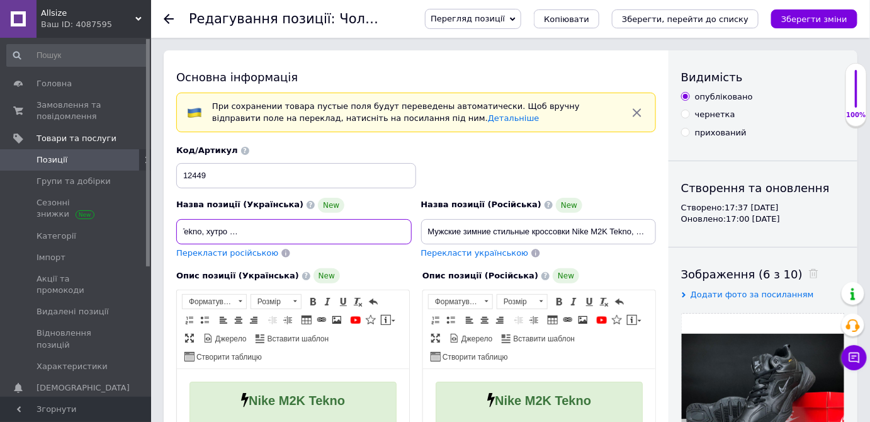
type input "Чоловічі зимові стильні кросівки Nike M2K Tekno, хутро комфортна модель у білом…"
click at [259, 251] on span "Перекласти російською" at bounding box center [227, 252] width 102 height 9
checkbox input "true"
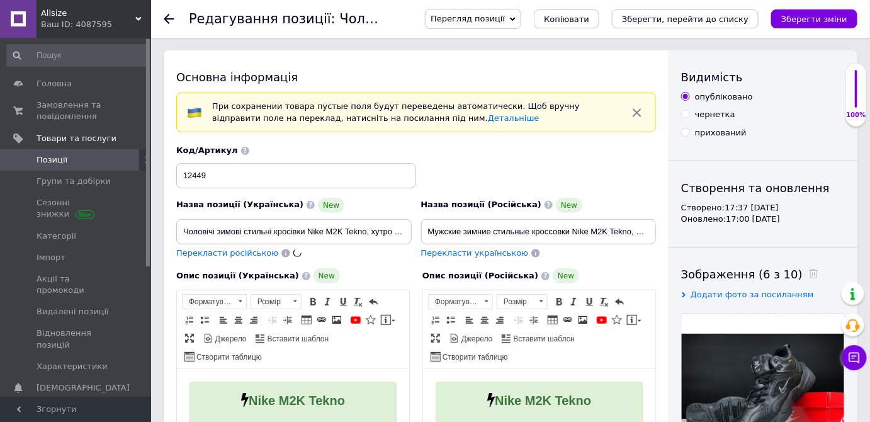
type input "Мужские зимние стильные кроссовки Nike M2K Tekno, мех комфортная модель в белом…"
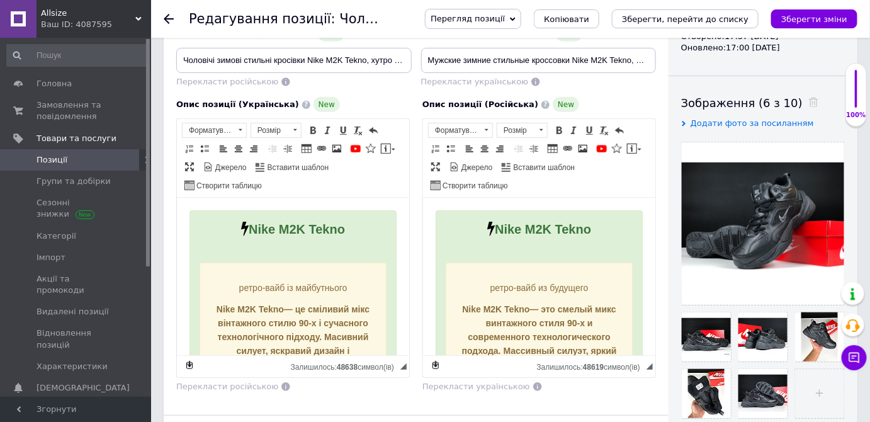
scroll to position [171, 0]
click at [809, 101] on use at bounding box center [813, 102] width 9 height 9
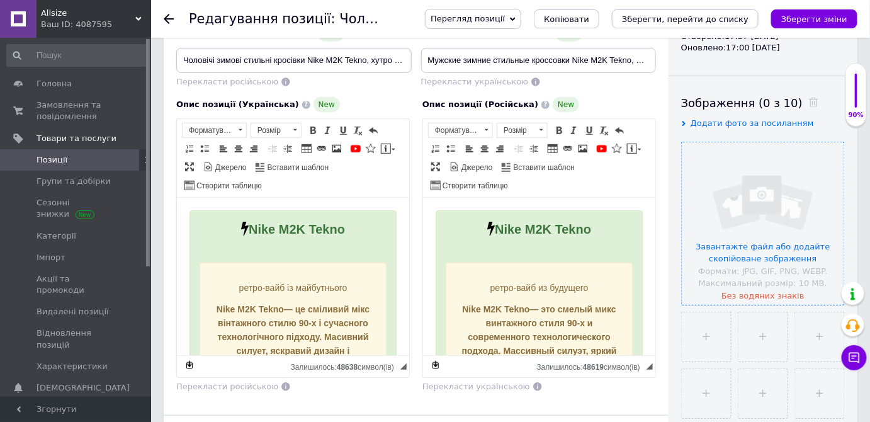
click at [759, 196] on input "file" at bounding box center [763, 223] width 162 height 162
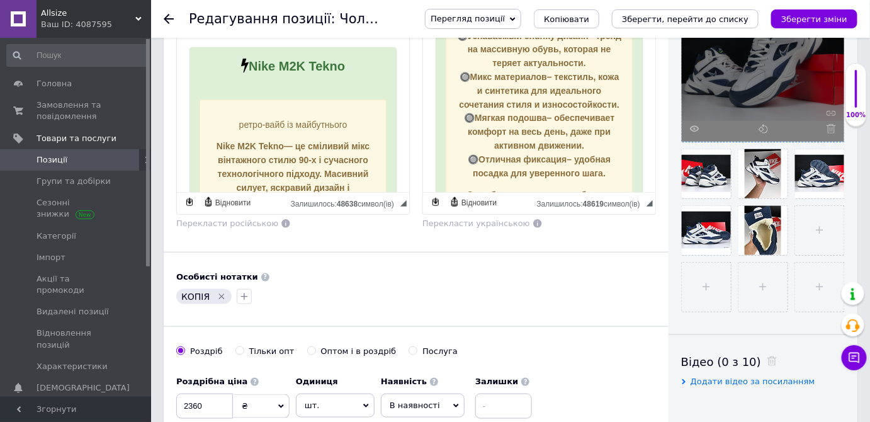
scroll to position [400, 0]
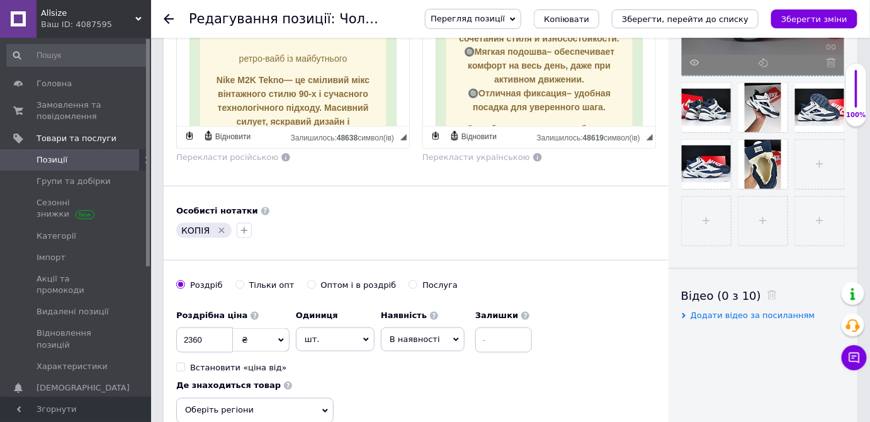
click at [218, 229] on icon "Видалити мітку" at bounding box center [222, 230] width 10 height 10
click at [191, 229] on div at bounding box center [184, 230] width 20 height 20
click at [190, 229] on button "button" at bounding box center [183, 230] width 15 height 15
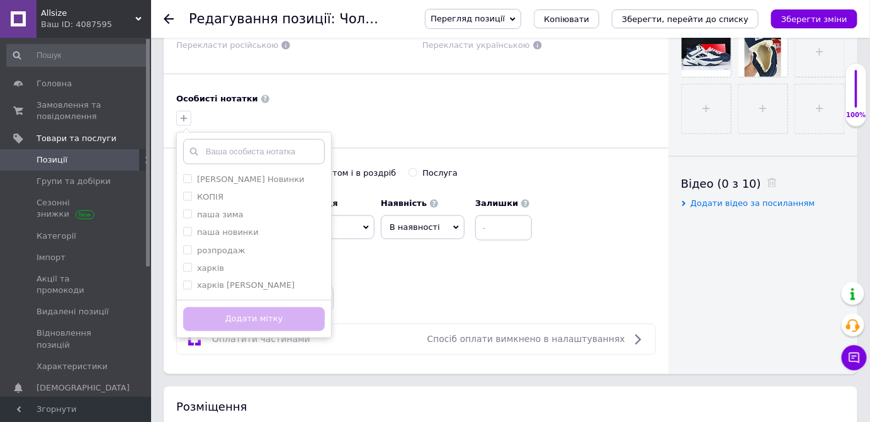
scroll to position [515, 0]
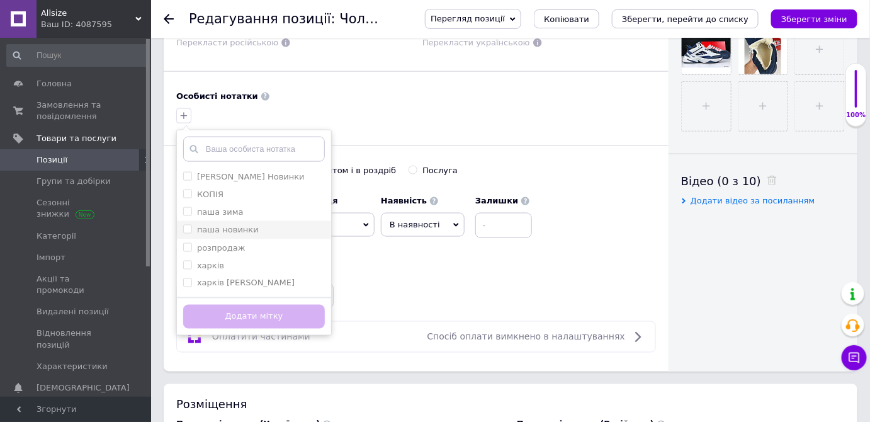
click at [228, 221] on li "паша новинки" at bounding box center [254, 230] width 154 height 18
checkbox input "true"
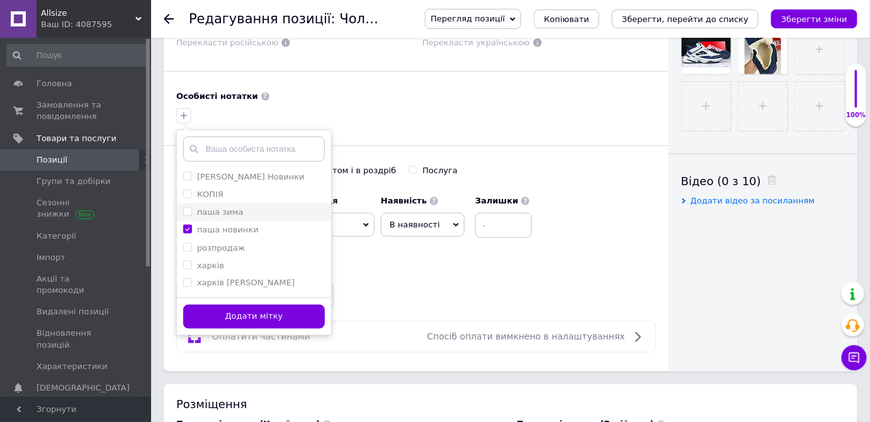
click at [245, 214] on li "паша зима" at bounding box center [254, 212] width 154 height 18
checkbox input "true"
click at [242, 225] on label "паша новинки" at bounding box center [228, 229] width 62 height 9
checkbox input "true"
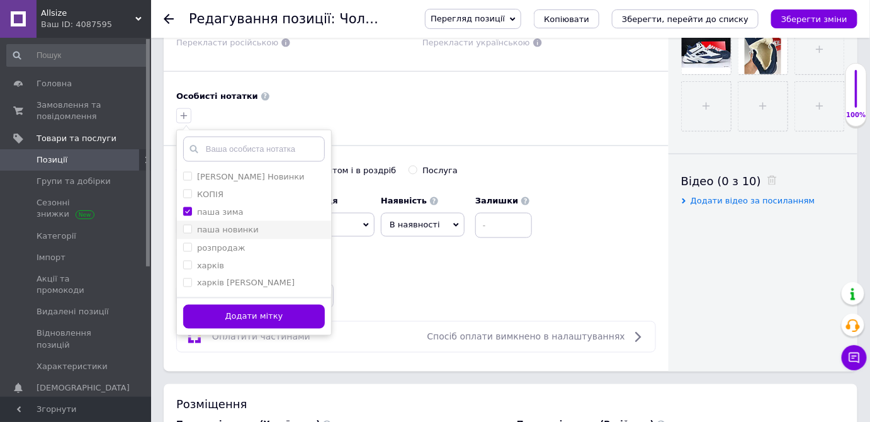
checkbox input "false"
click at [300, 316] on button "Додати мітку" at bounding box center [254, 317] width 142 height 25
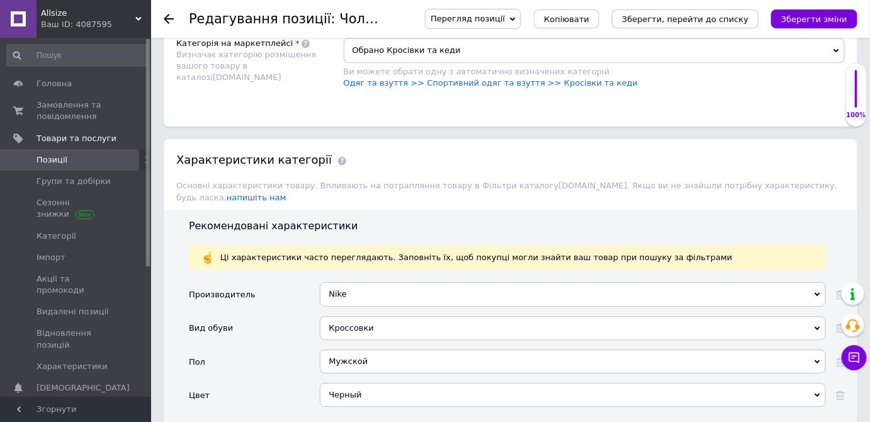
scroll to position [1545, 0]
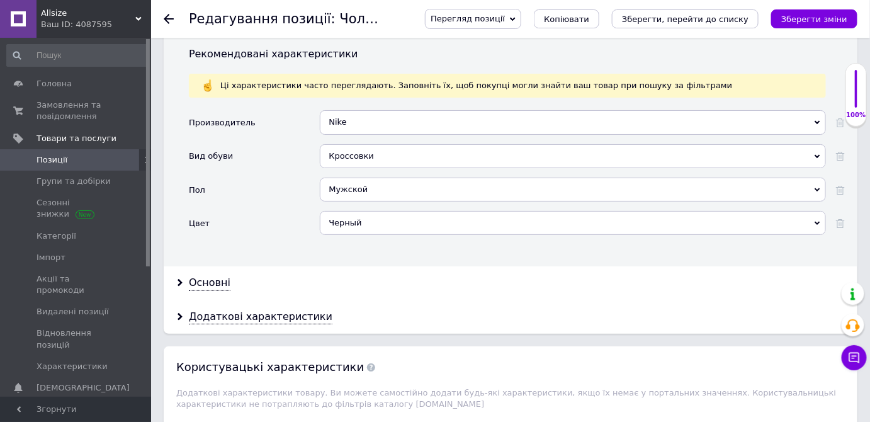
click at [366, 211] on div "Черный Черный" at bounding box center [573, 227] width 506 height 33
click at [367, 211] on div "Черный" at bounding box center [573, 223] width 506 height 24
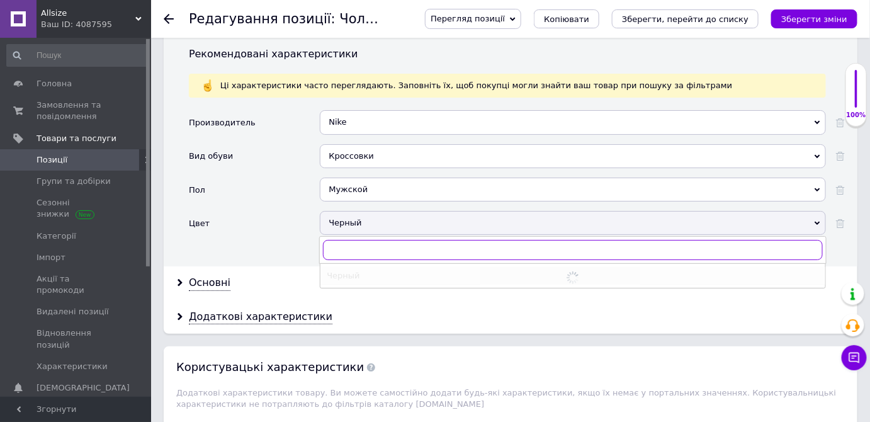
checkbox input "true"
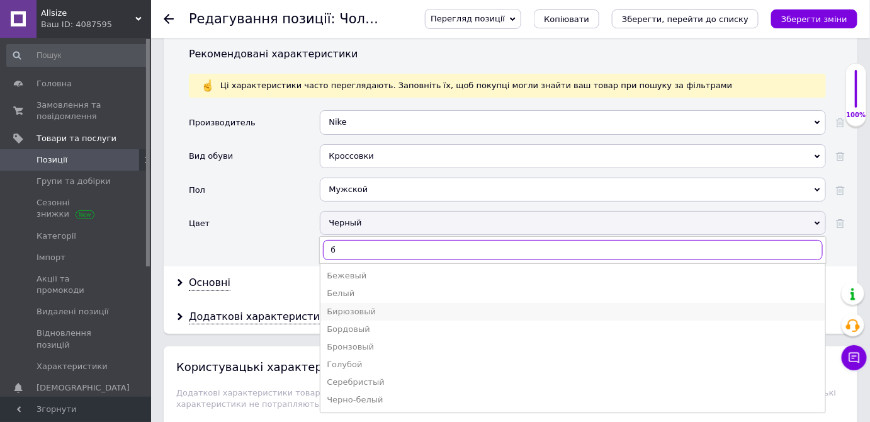
type input "б"
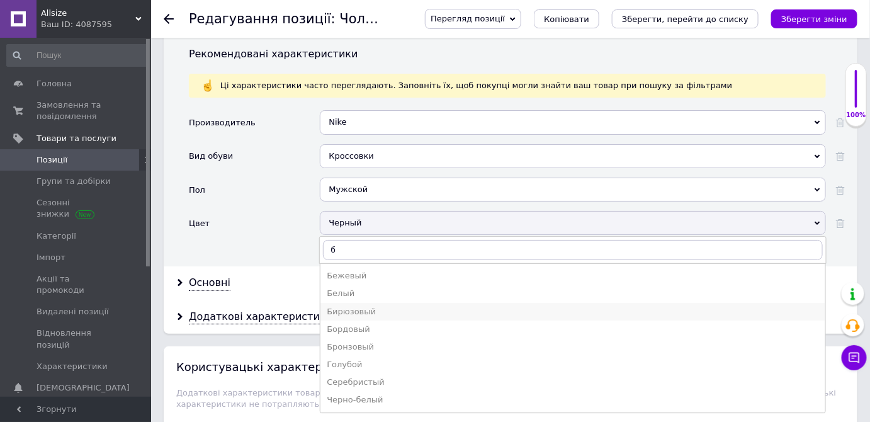
click at [338, 303] on li "Бирюзовый" at bounding box center [573, 312] width 505 height 18
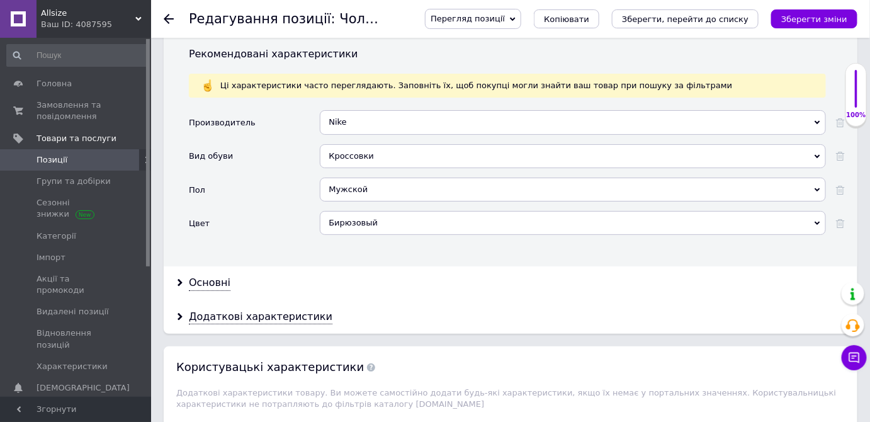
click at [364, 211] on div "Бирюзовый" at bounding box center [573, 223] width 506 height 24
checkbox input "true"
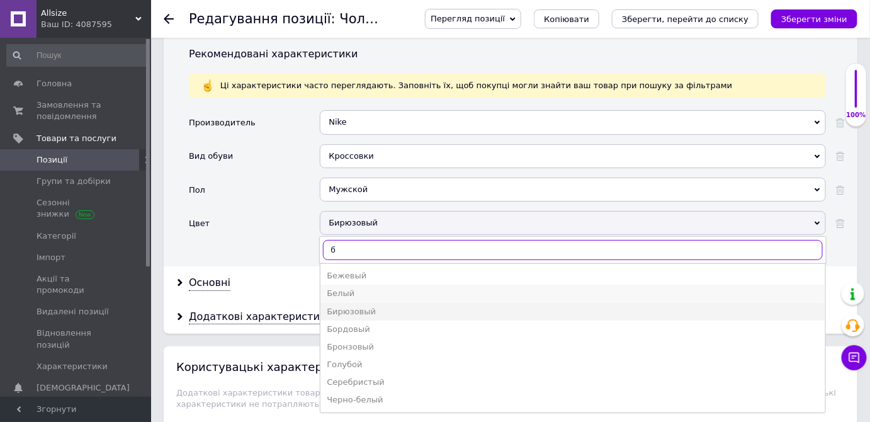
type input "б"
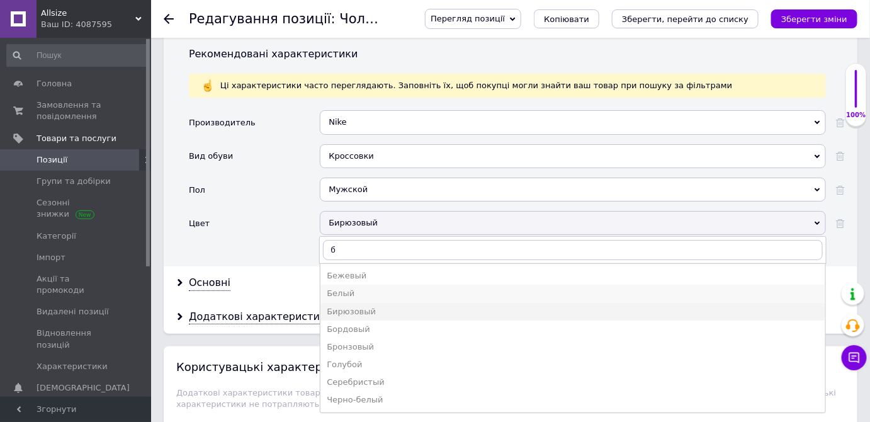
click at [351, 285] on li "Белый" at bounding box center [573, 294] width 505 height 18
checkbox input "true"
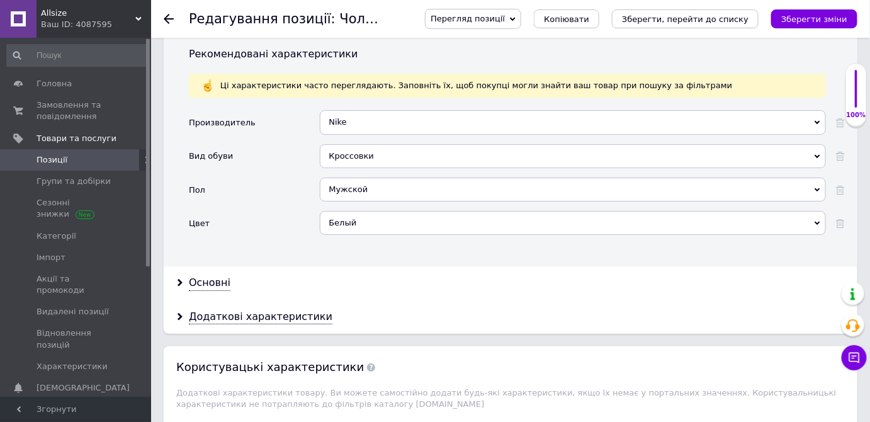
click at [372, 211] on div "Белый" at bounding box center [573, 223] width 506 height 24
checkbox input "true"
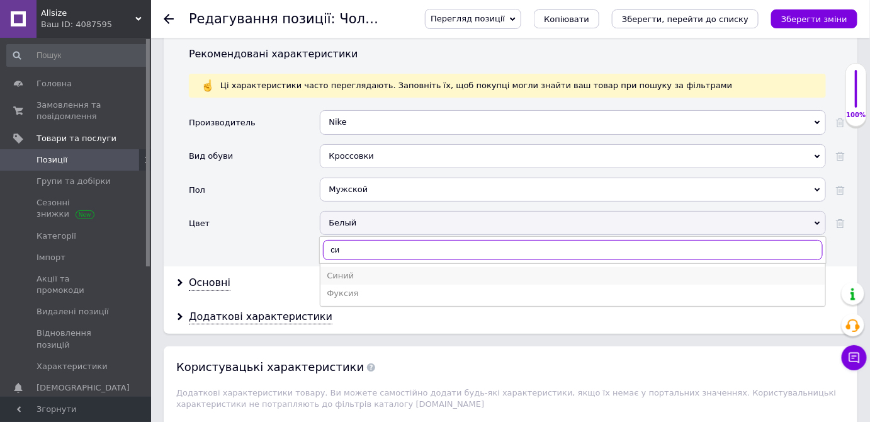
type input "си"
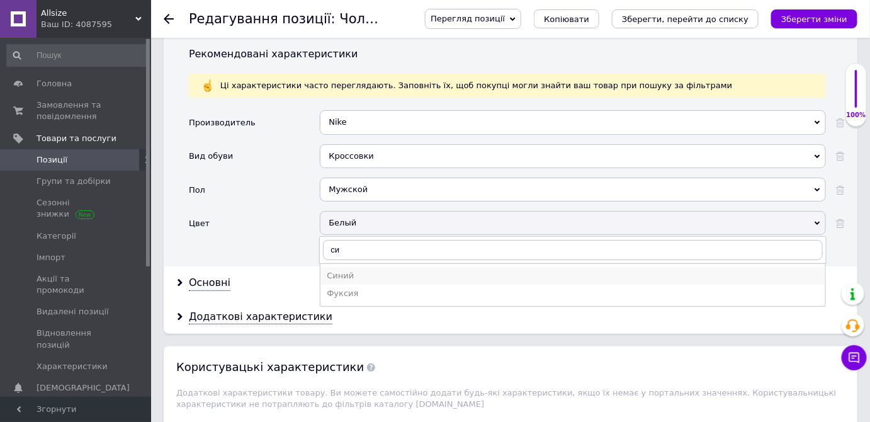
click at [336, 270] on div "Синий" at bounding box center [573, 275] width 492 height 11
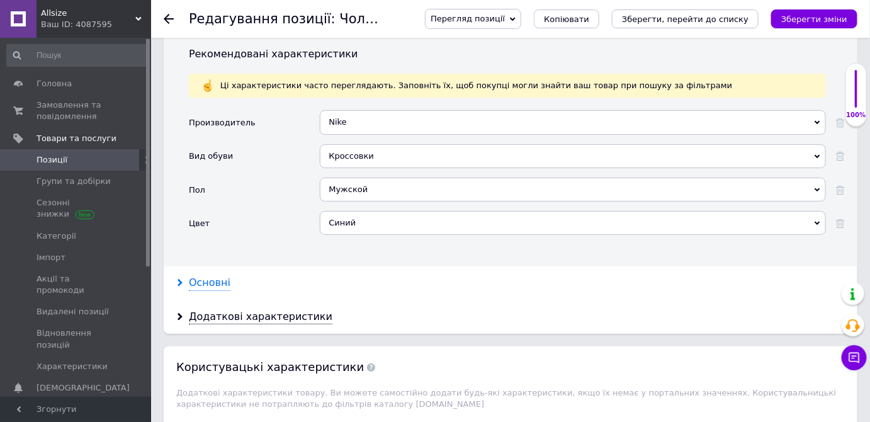
click at [202, 276] on div "Основні" at bounding box center [210, 283] width 42 height 14
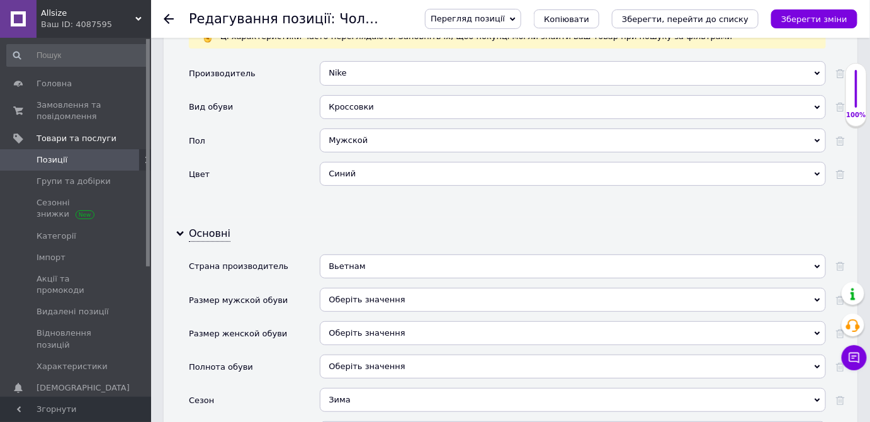
scroll to position [1717, 0]
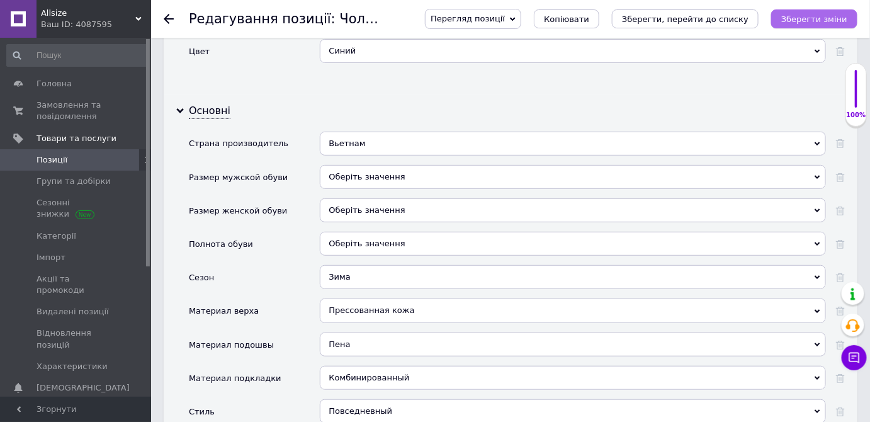
click at [811, 10] on button "Зберегти зміни" at bounding box center [814, 18] width 86 height 19
checkbox input "true"
type input "Чоловічі зимові стильні кросівки Nike M2K Tekno, хутро комфортна модель у білом…"
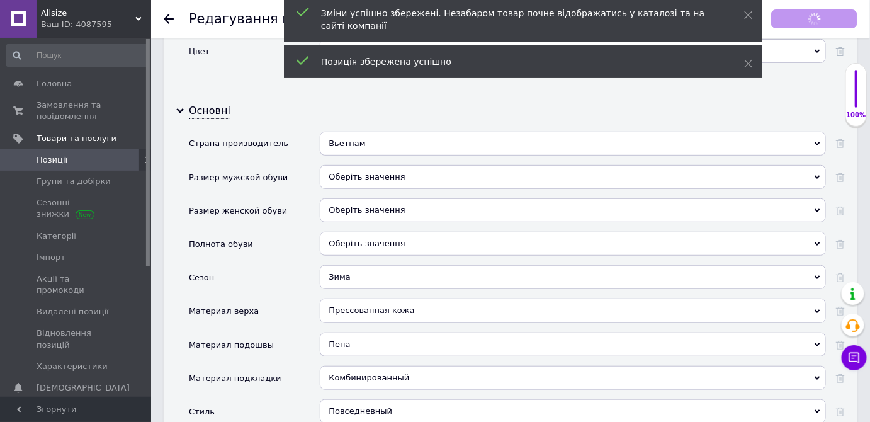
checkbox input "true"
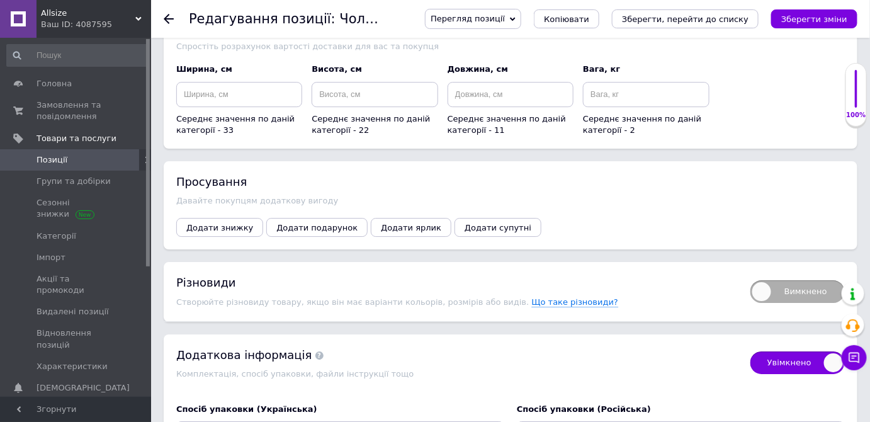
scroll to position [2919, 0]
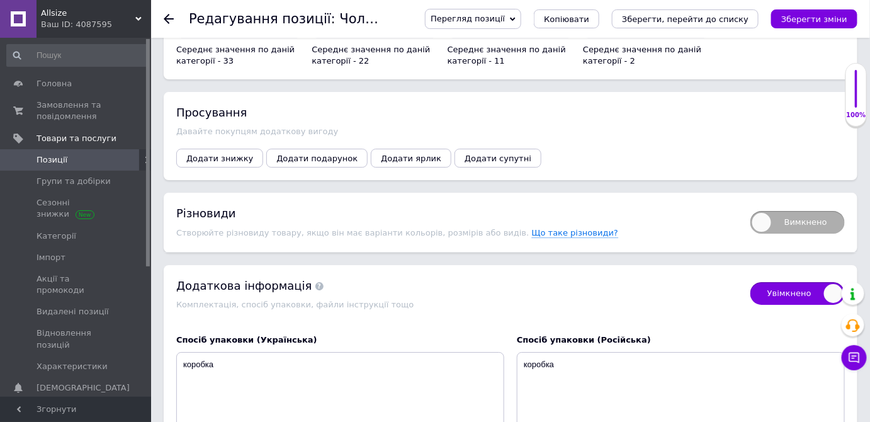
click at [834, 211] on span "Вимкнено" at bounding box center [798, 222] width 94 height 23
click at [751, 203] on input "Вимкнено" at bounding box center [746, 207] width 8 height 8
checkbox input "true"
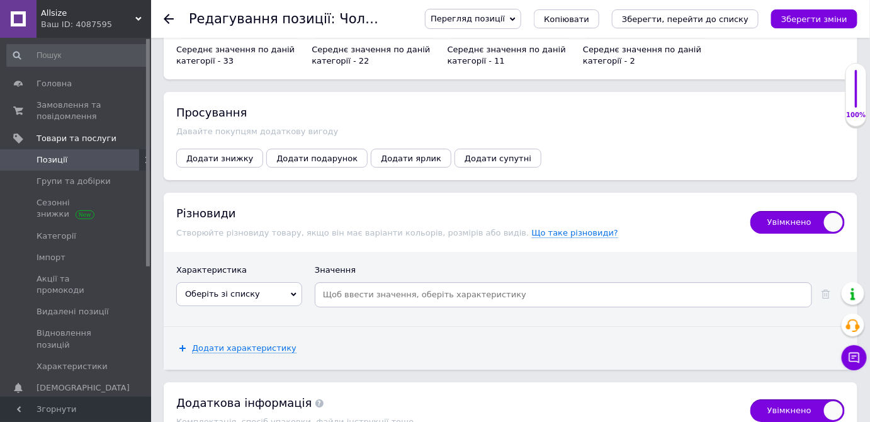
click at [240, 282] on span "Оберіть зі списку" at bounding box center [239, 294] width 126 height 24
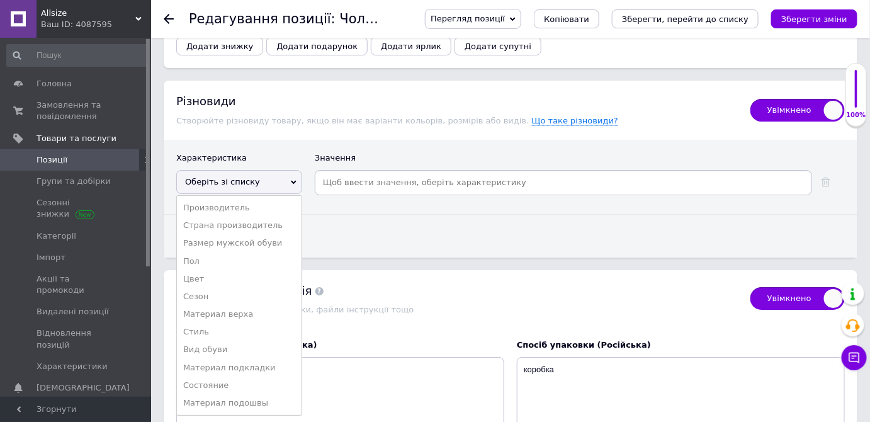
scroll to position [3034, 0]
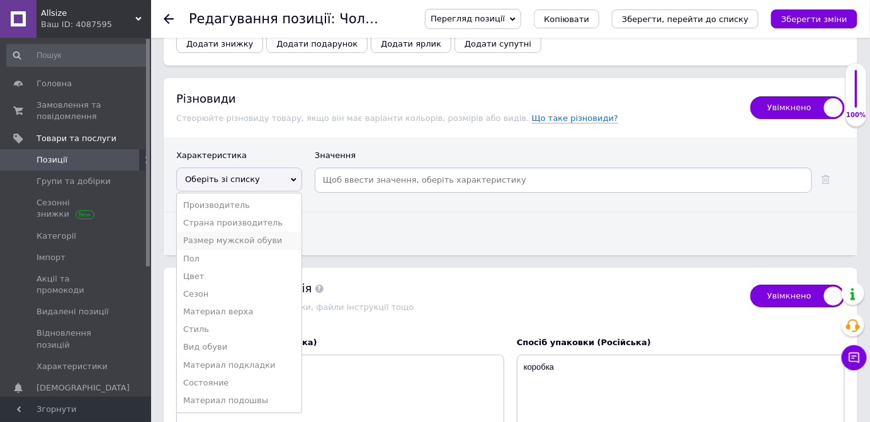
drag, startPoint x: 252, startPoint y: 186, endPoint x: 408, endPoint y: 145, distance: 161.6
click at [252, 232] on li "Размер мужской обуви" at bounding box center [239, 241] width 125 height 18
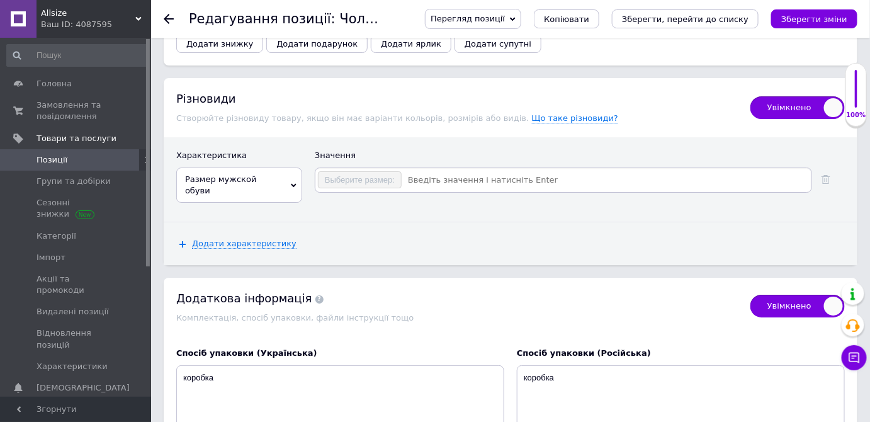
click at [460, 171] on input at bounding box center [605, 180] width 407 height 19
checkbox input "true"
type input "45"
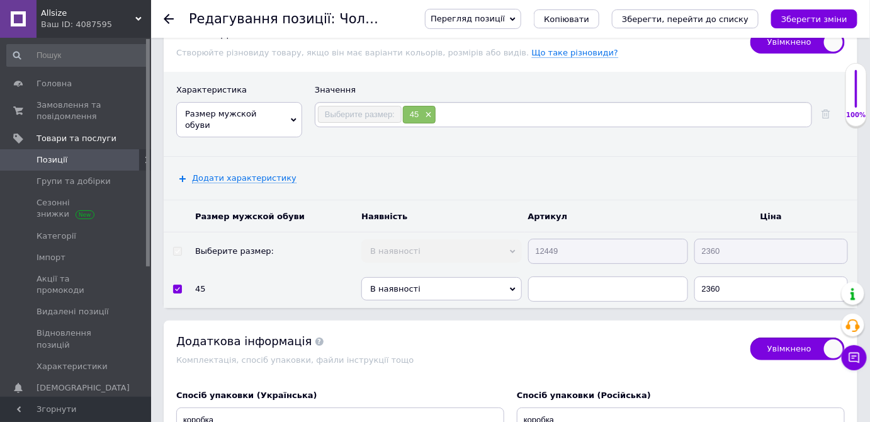
scroll to position [3149, 0]
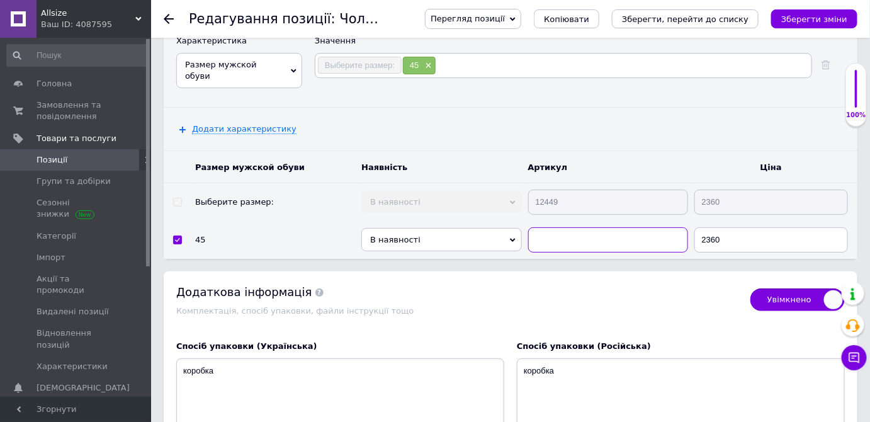
paste input "12449"
checkbox input "true"
type input "12449"
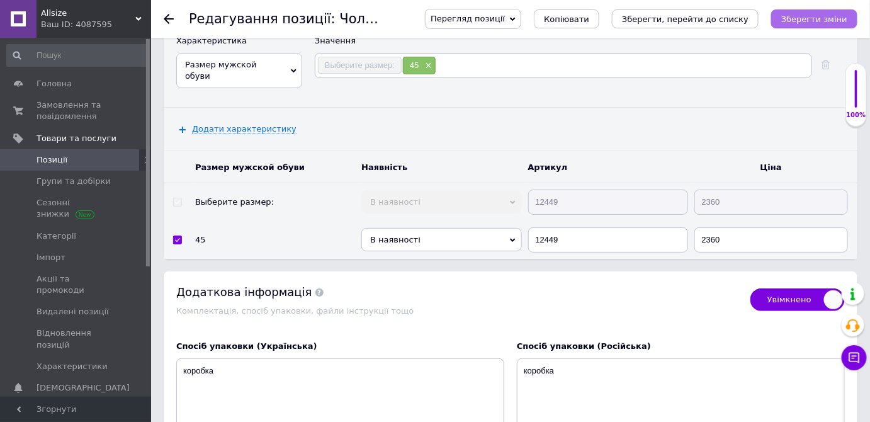
click at [836, 25] on button "Зберегти зміни" at bounding box center [814, 18] width 86 height 19
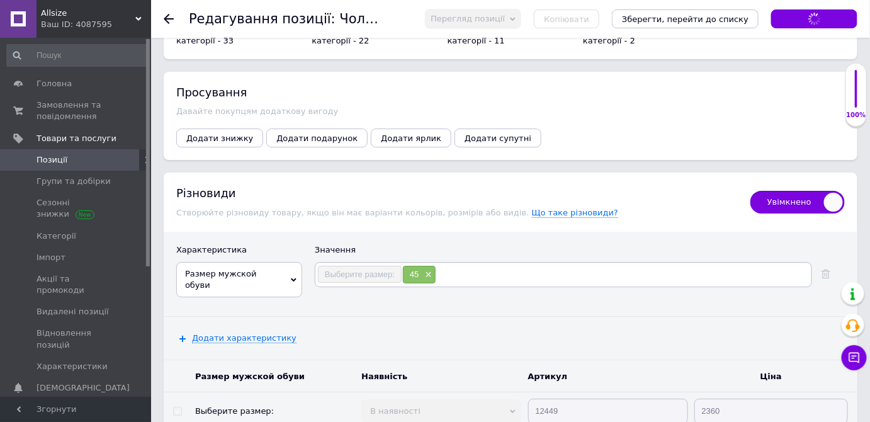
scroll to position [2919, 0]
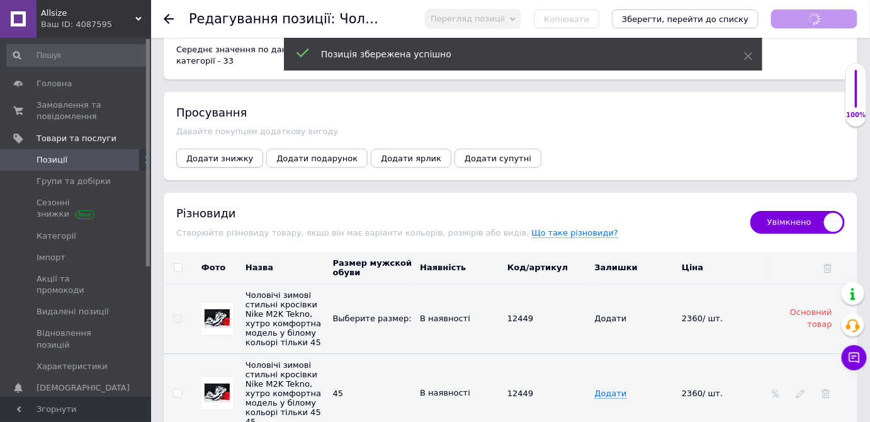
click at [230, 149] on button "Додати знижку" at bounding box center [219, 158] width 87 height 19
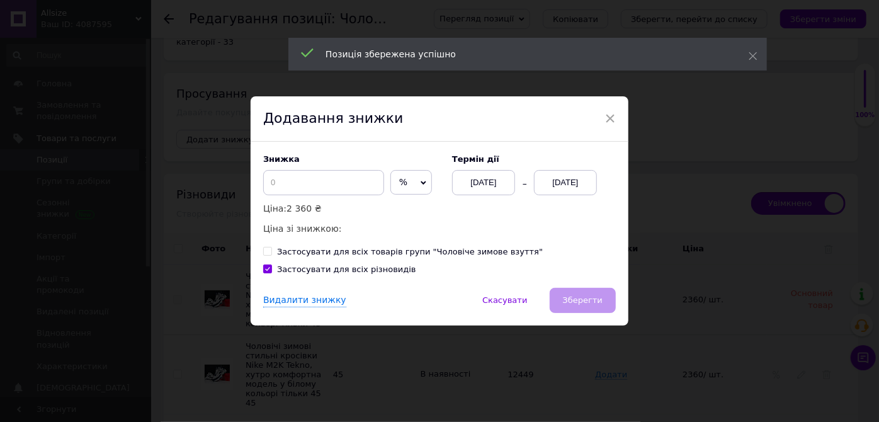
click at [407, 185] on span "%" at bounding box center [411, 182] width 42 height 25
drag, startPoint x: 394, startPoint y: 213, endPoint x: 356, endPoint y: 192, distance: 43.7
click at [394, 213] on li "₴" at bounding box center [411, 209] width 40 height 18
click at [343, 183] on input at bounding box center [323, 182] width 121 height 25
checkbox input "true"
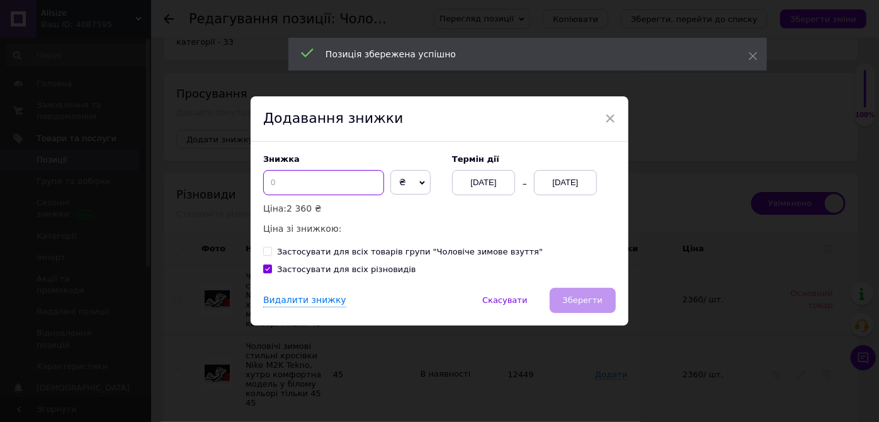
type input "5"
checkbox input "true"
type input "50"
checkbox input "true"
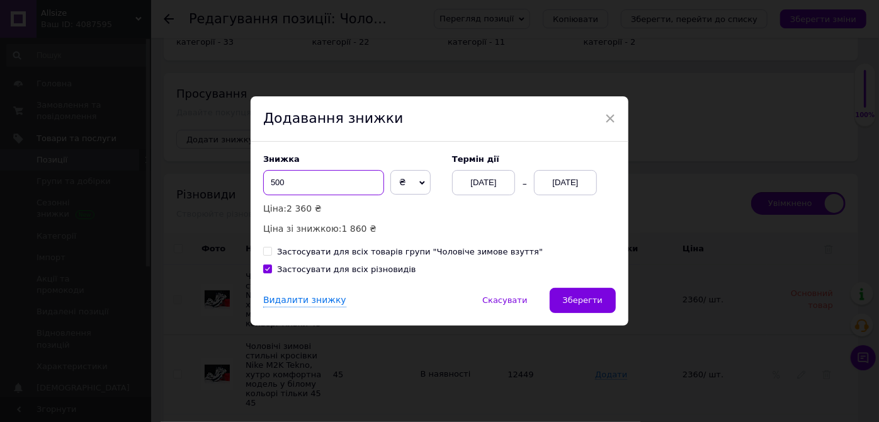
type input "500"
click at [557, 181] on div "[DATE]" at bounding box center [565, 182] width 63 height 25
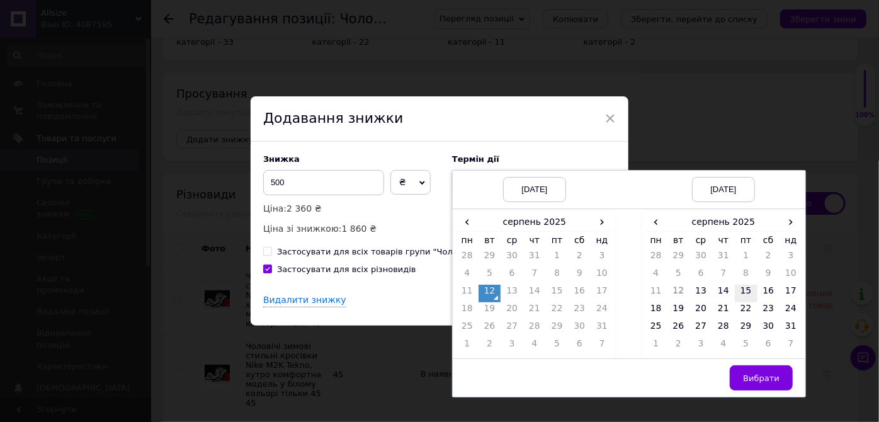
click at [747, 293] on td "15" at bounding box center [746, 294] width 23 height 18
click at [761, 368] on button "Вибрати" at bounding box center [761, 377] width 63 height 25
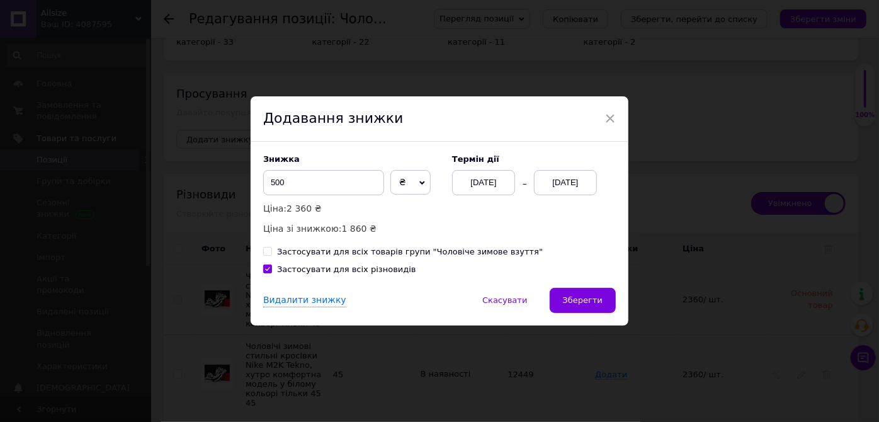
click at [594, 297] on span "Зберегти" at bounding box center [583, 299] width 40 height 9
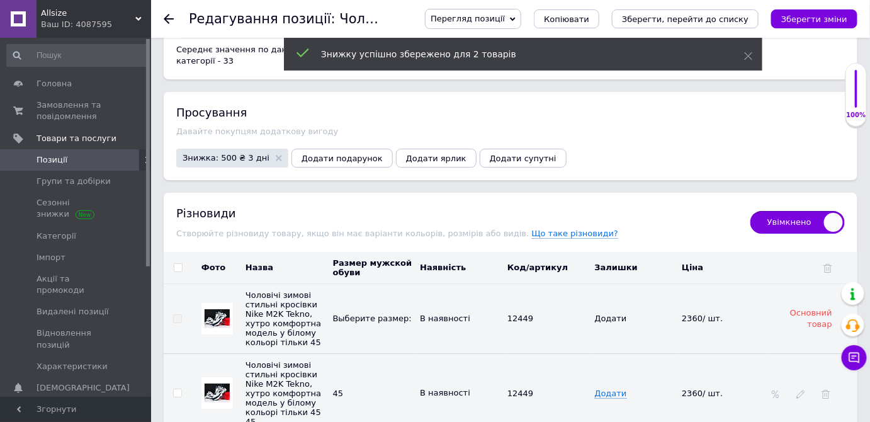
click at [839, 4] on div "Перегляд позиції Зберегти та переглянути на сайті Зберегти та переглянути на ма…" at bounding box center [629, 19] width 458 height 38
click at [838, 10] on button "Зберегти зміни" at bounding box center [814, 18] width 86 height 19
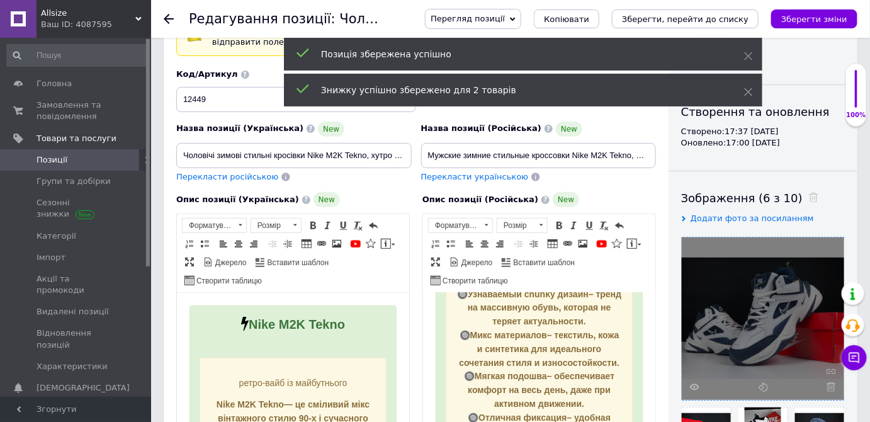
scroll to position [20, 0]
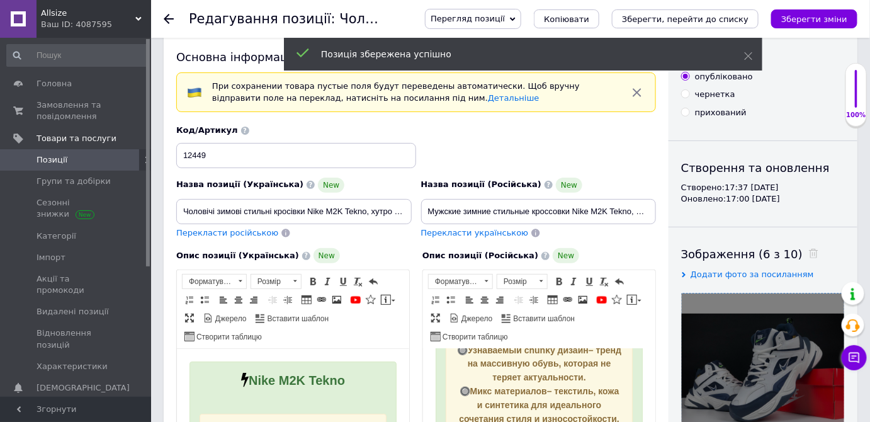
click at [215, 232] on span "Перекласти російською" at bounding box center [227, 232] width 102 height 9
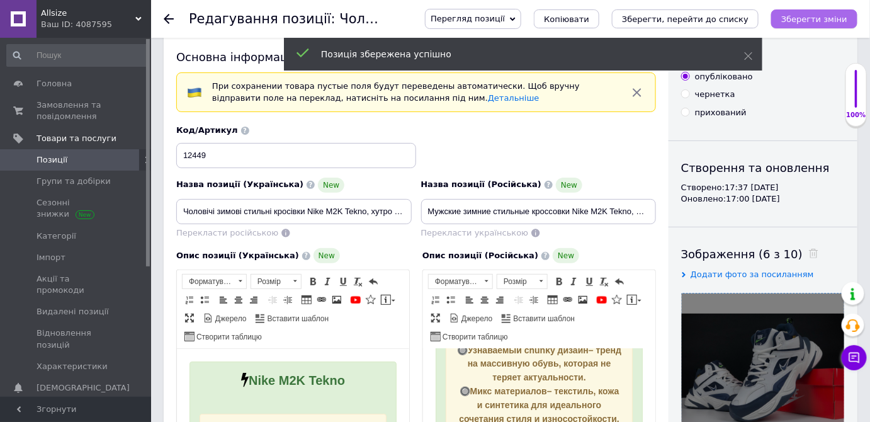
click at [816, 17] on icon "Зберегти зміни" at bounding box center [814, 18] width 66 height 9
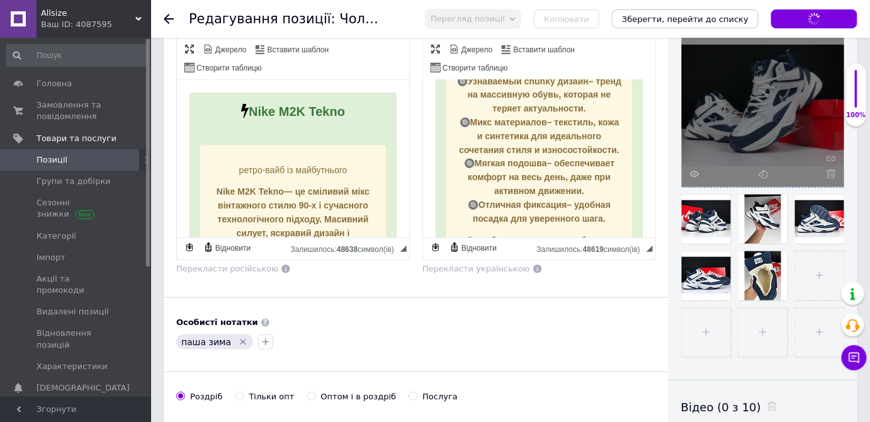
scroll to position [421, 0]
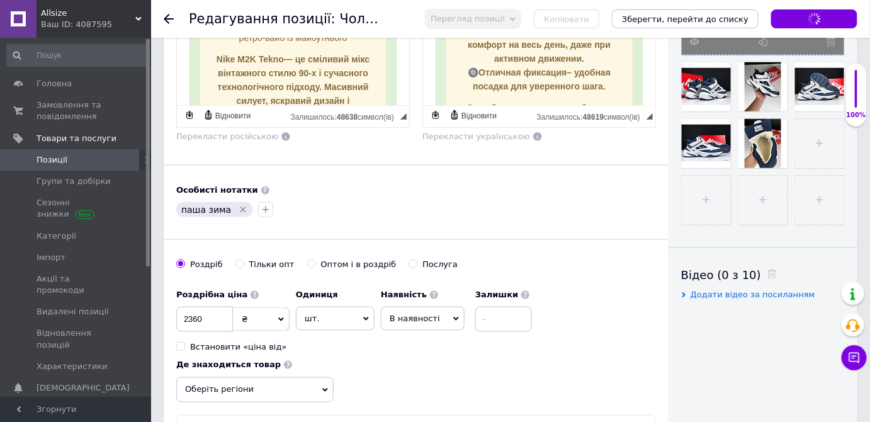
checkbox input "true"
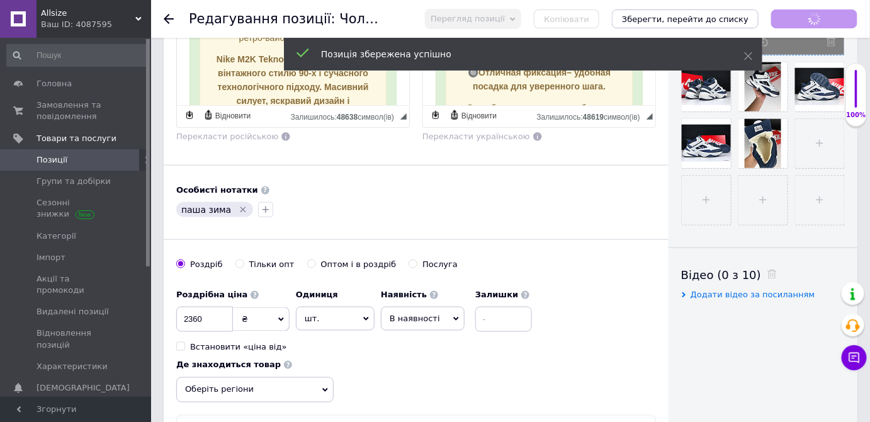
click at [72, 159] on span "Позиції" at bounding box center [77, 159] width 80 height 11
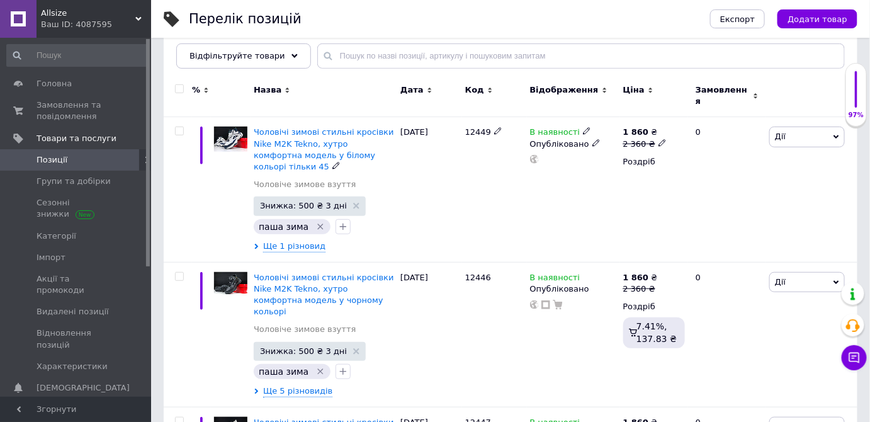
scroll to position [171, 0]
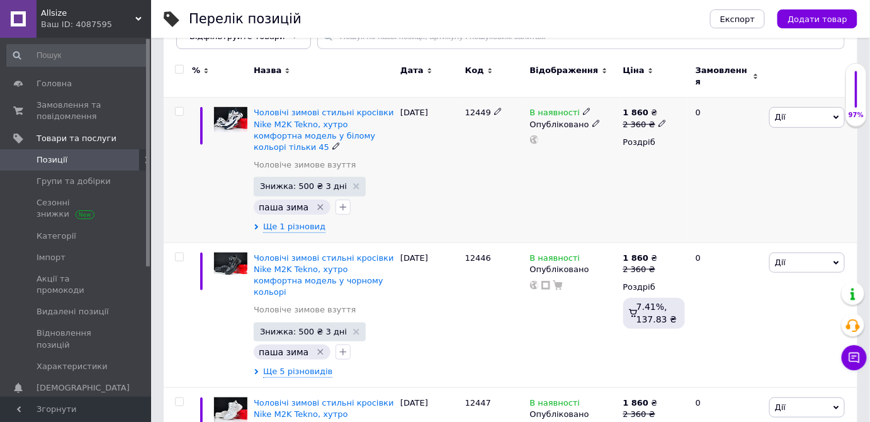
click at [788, 107] on span "Дії" at bounding box center [808, 117] width 76 height 20
click at [727, 294] on li "Додати в кампанію Каталог ProSale" at bounding box center [761, 301] width 167 height 18
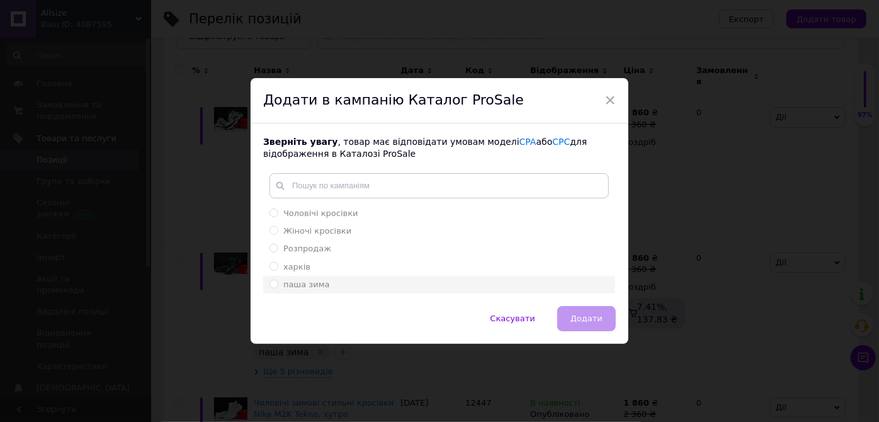
click at [307, 285] on span "паша зима" at bounding box center [306, 284] width 47 height 9
click at [278, 285] on input "паша зима" at bounding box center [274, 284] width 8 height 8
radio input "true"
click at [574, 321] on span "Додати" at bounding box center [587, 318] width 32 height 9
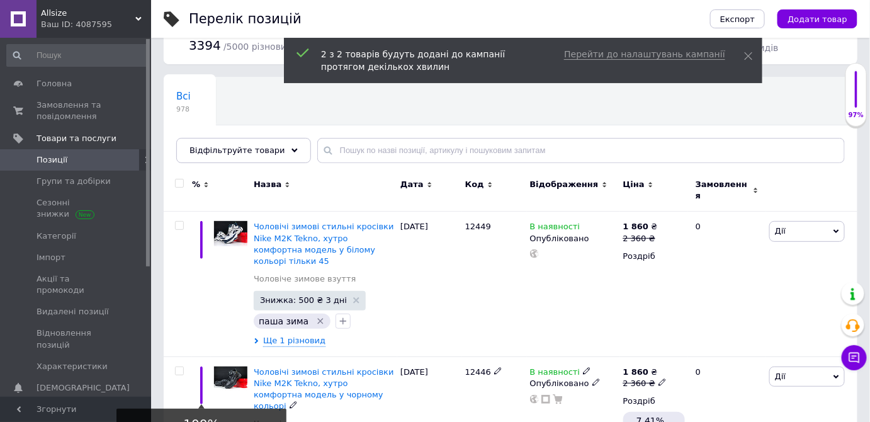
scroll to position [57, 0]
click at [76, 165] on span "Позиції" at bounding box center [77, 159] width 80 height 11
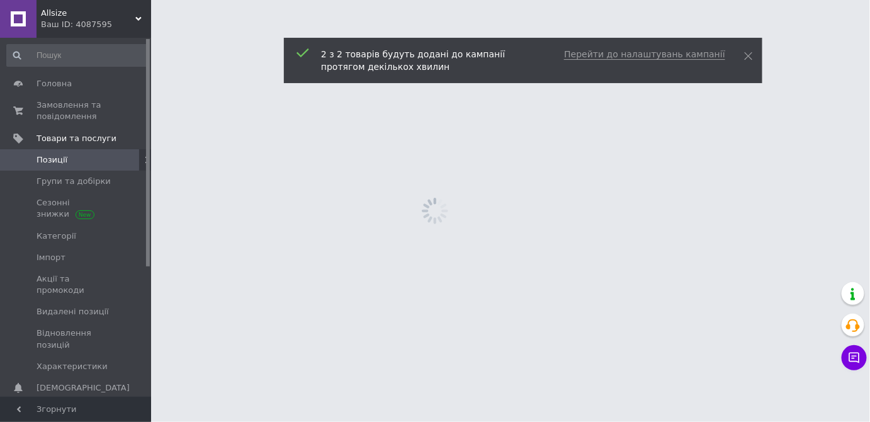
scroll to position [0, 0]
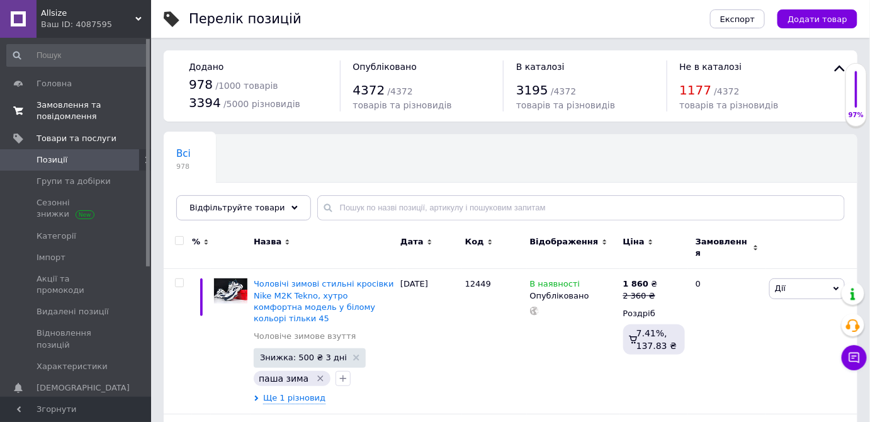
click at [77, 103] on span "Замовлення та повідомлення" at bounding box center [77, 110] width 80 height 23
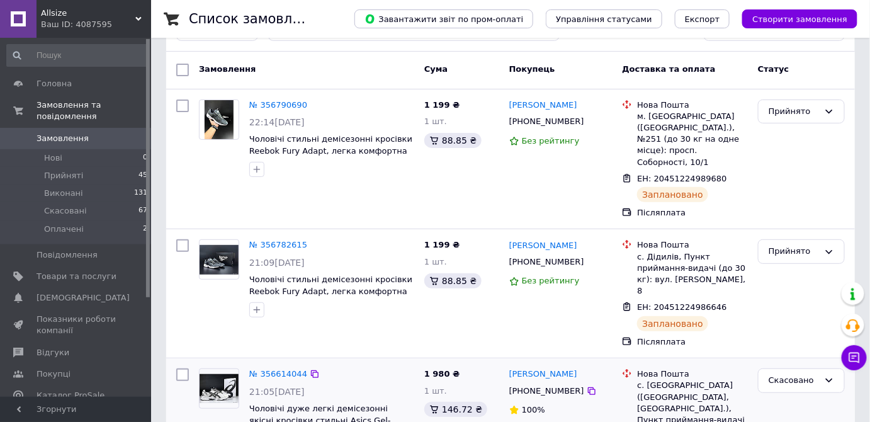
scroll to position [229, 0]
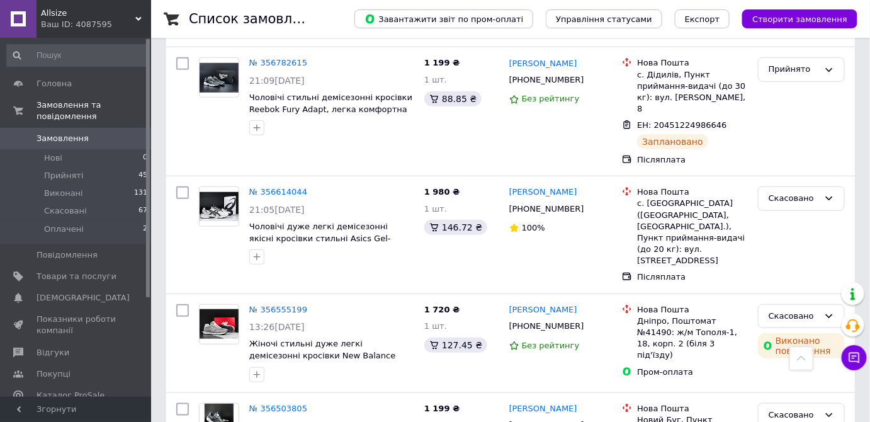
click at [77, 133] on span "Замовлення" at bounding box center [63, 138] width 52 height 11
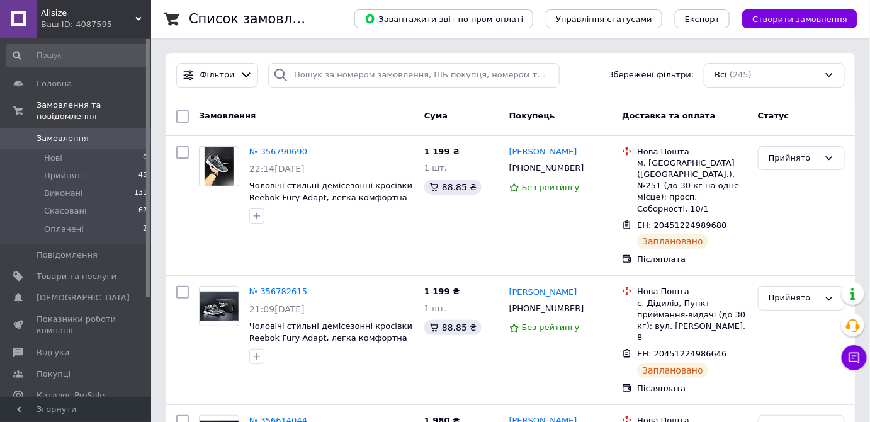
click at [109, 133] on span "Замовлення" at bounding box center [77, 138] width 80 height 11
click at [79, 271] on span "Товари та послуги" at bounding box center [77, 276] width 80 height 11
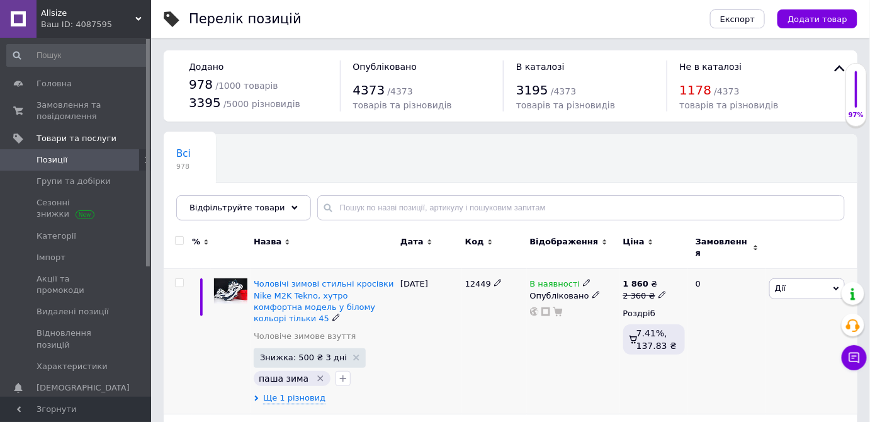
click at [484, 279] on span "12449" at bounding box center [478, 283] width 26 height 9
copy span "12449"
click at [329, 291] on span "Чоловічі зимові стильні кросівки Nike M2K Tekno, хутро комфортна модель у білом…" at bounding box center [324, 301] width 140 height 44
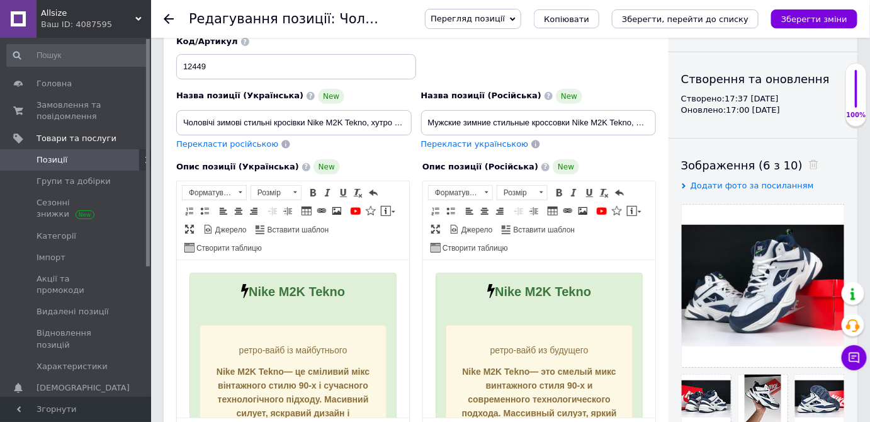
scroll to position [57, 0]
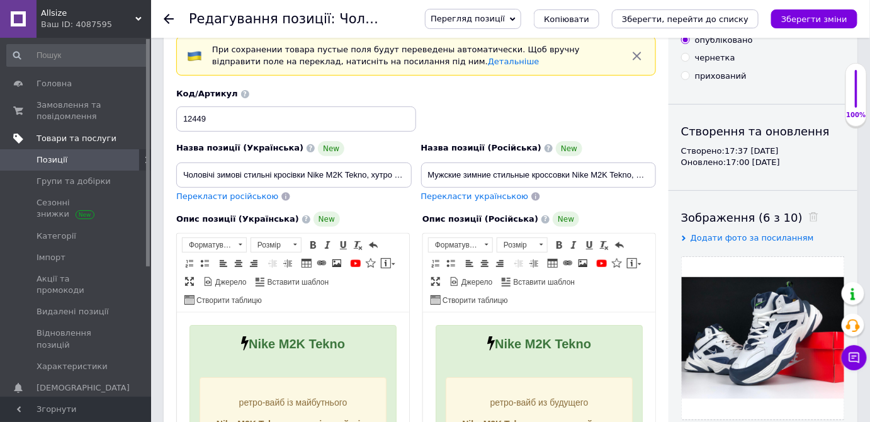
click at [59, 146] on link "Товари та послуги" at bounding box center [77, 138] width 155 height 21
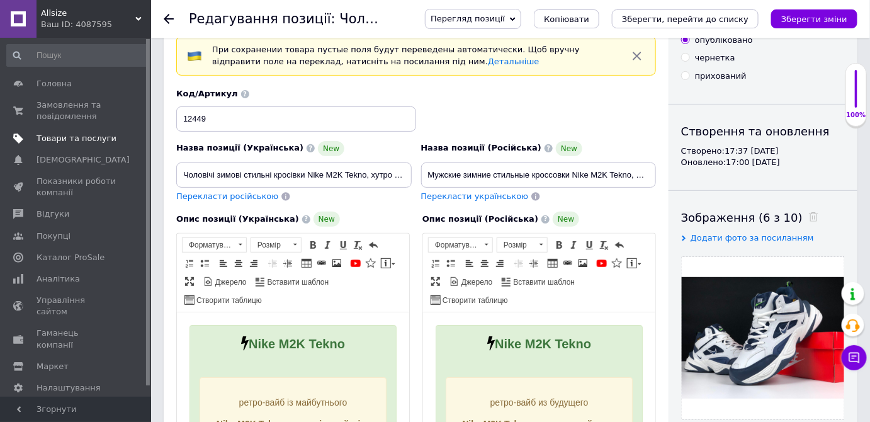
click at [74, 140] on span "Товари та послуги" at bounding box center [77, 138] width 80 height 11
checkbox input "true"
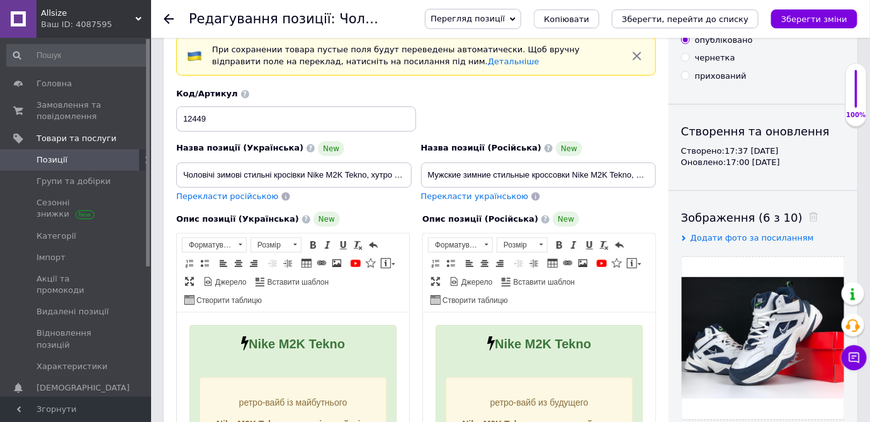
click at [76, 161] on span "Позиції" at bounding box center [77, 159] width 80 height 11
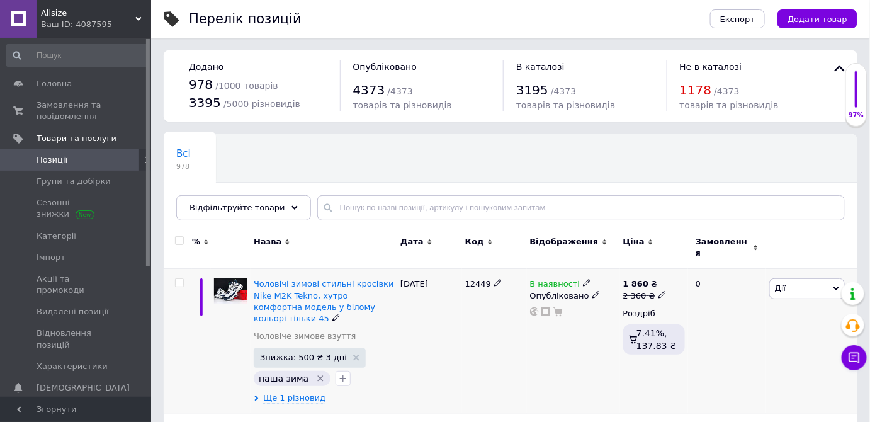
click at [486, 279] on span "12449" at bounding box center [478, 283] width 26 height 9
drag, startPoint x: 486, startPoint y: 274, endPoint x: 475, endPoint y: 276, distance: 10.4
click at [475, 279] on span "12449" at bounding box center [478, 283] width 26 height 9
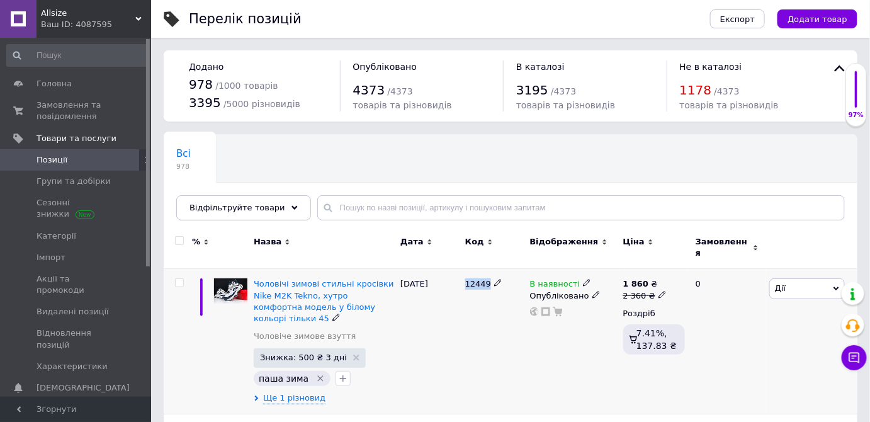
copy span "12449"
click at [816, 14] on span "Додати товар" at bounding box center [818, 18] width 60 height 9
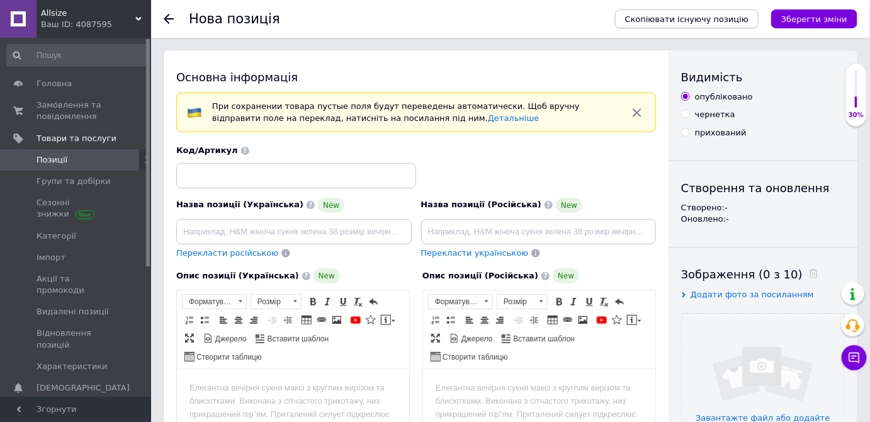
click at [703, 16] on span "Скопіювати існуючу позицію" at bounding box center [686, 18] width 123 height 9
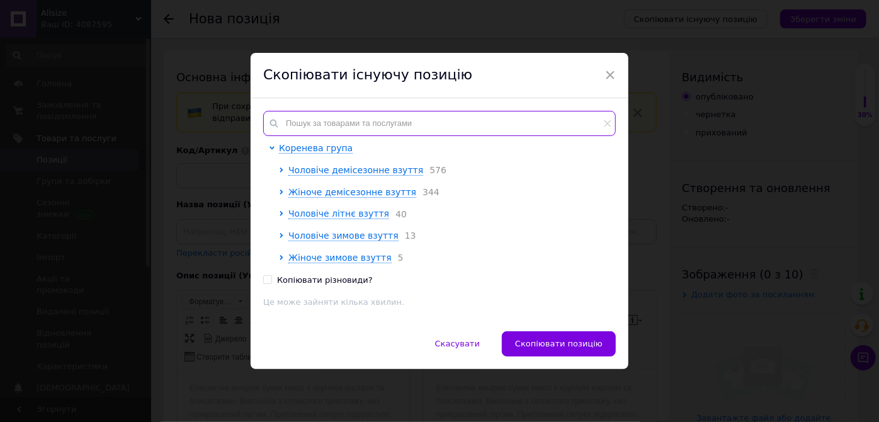
paste input "12449"
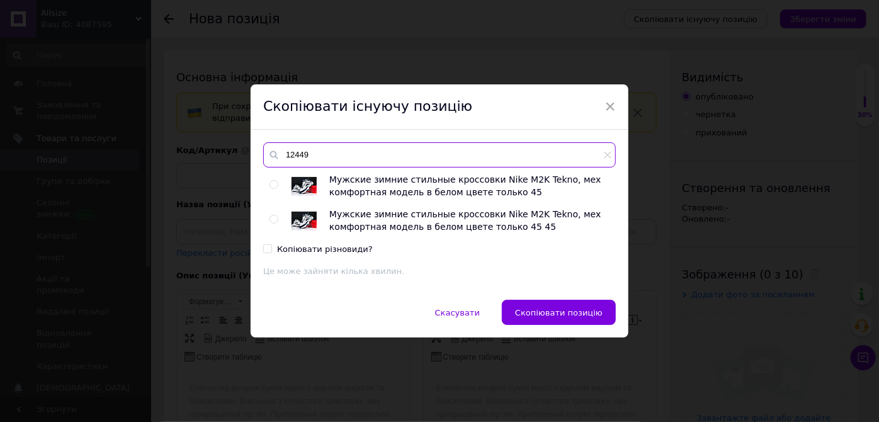
type input "12449"
click at [270, 184] on input "radio" at bounding box center [274, 185] width 8 height 8
radio input "true"
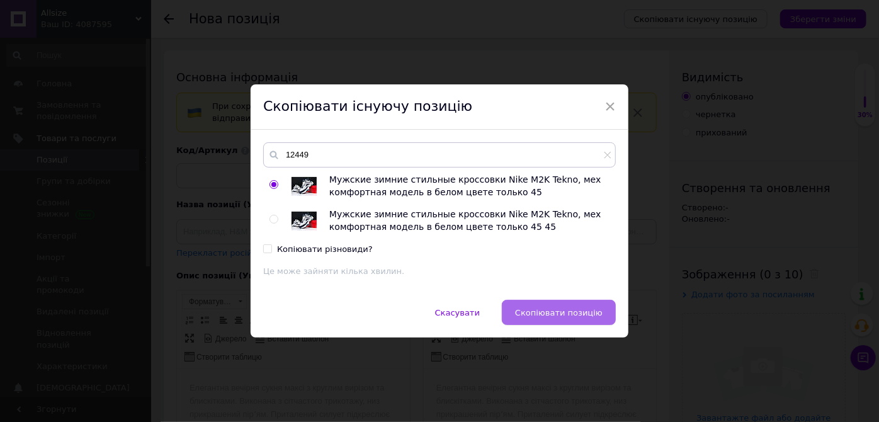
click at [562, 305] on button "Скопіювати позицію" at bounding box center [559, 312] width 114 height 25
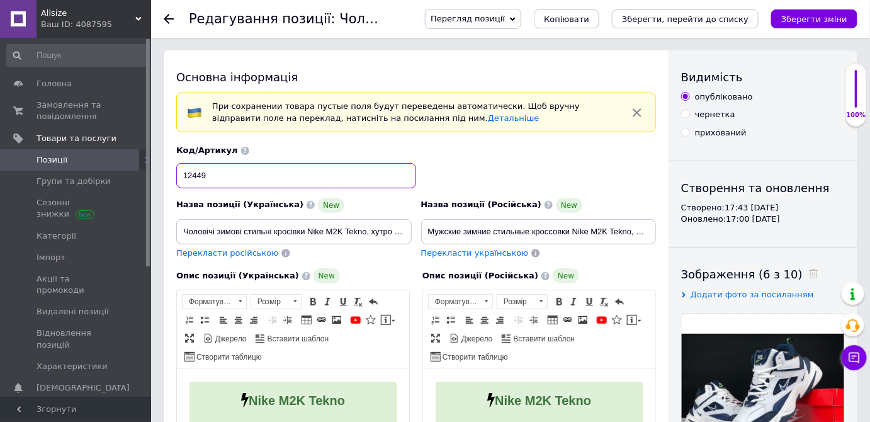
click at [232, 182] on input "12449" at bounding box center [296, 175] width 240 height 25
checkbox input "true"
paste input "5"
type input "12445"
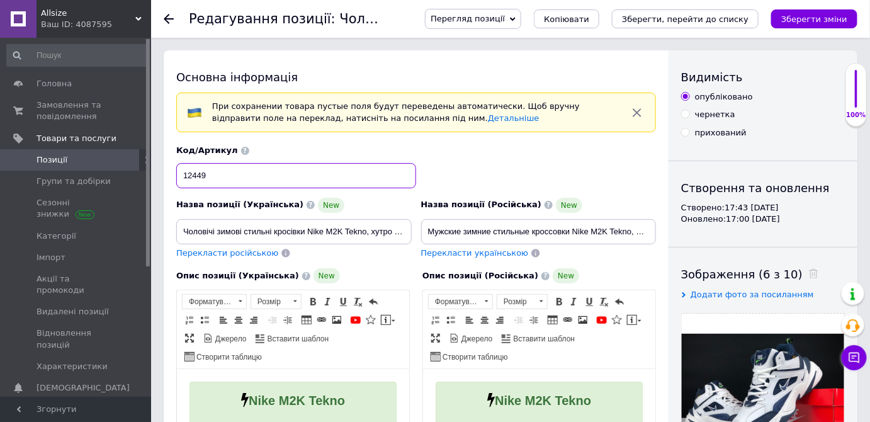
checkbox input "true"
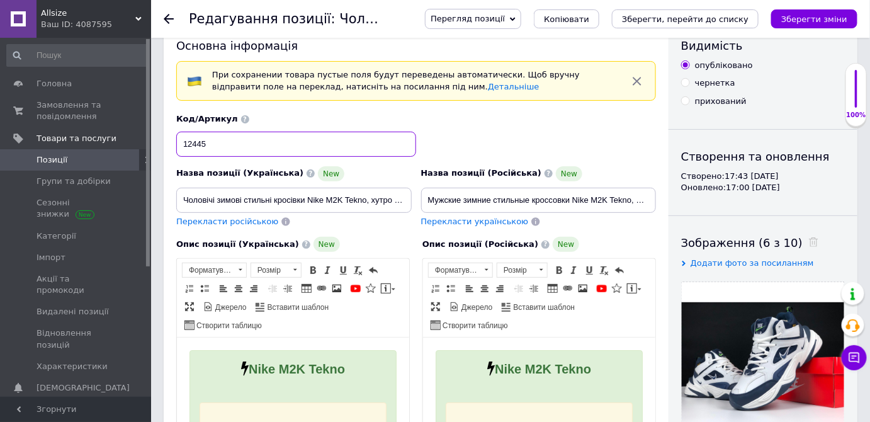
scroll to position [57, 0]
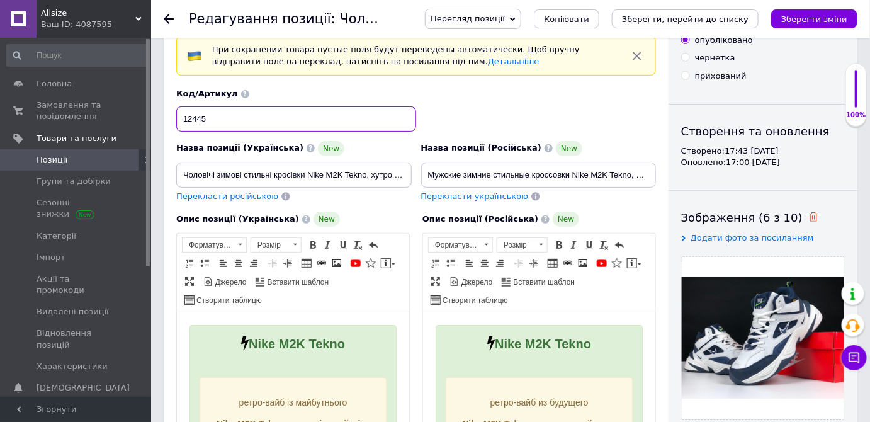
type input "12445"
click at [809, 217] on icon at bounding box center [813, 216] width 9 height 9
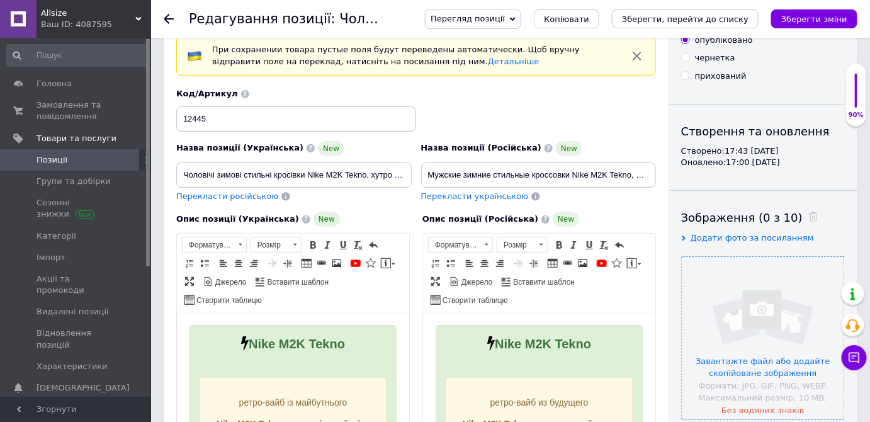
click at [764, 299] on input "file" at bounding box center [763, 338] width 162 height 162
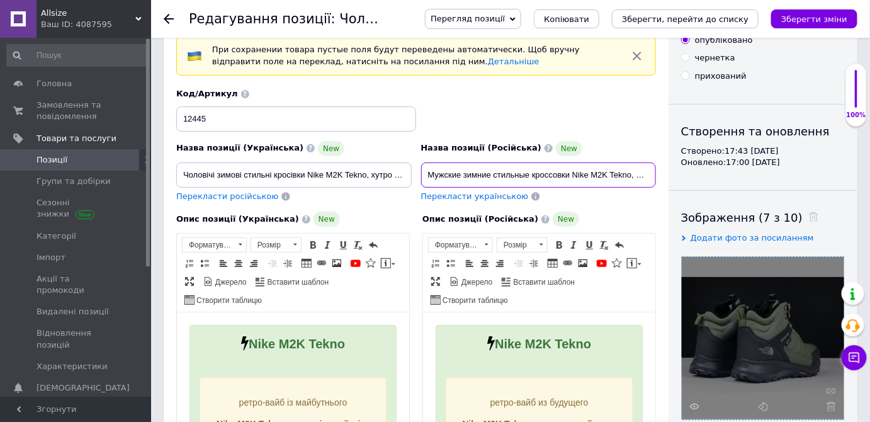
click at [480, 173] on input "Мужские зимние стильные кроссовки Nike M2K Tekno, мех комфортная модель в белом…" at bounding box center [539, 174] width 236 height 25
checkbox input "true"
paste input "на меху The North Face FutureLight , хаки легкие теплые"
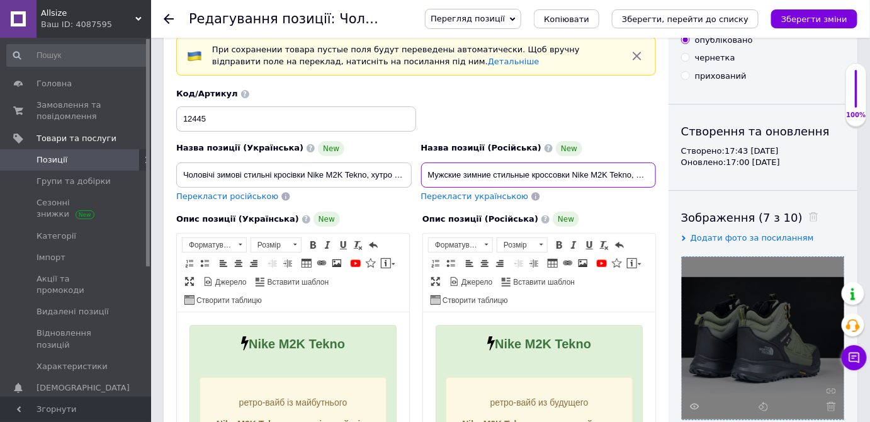
type input "Мужские зимние стильные кроссовки на меху The North Face FutureLight , хаки лег…"
drag, startPoint x: 581, startPoint y: 173, endPoint x: 693, endPoint y: 168, distance: 112.8
click at [693, 168] on div "Основна інформація При сохранении товара пустые поля будут переведены автоматич…" at bounding box center [511, 412] width 694 height 836
click at [559, 171] on input "Мужские зимние стильные кроссовки на меху The North Face FutureLight , хаки лег…" at bounding box center [539, 174] width 236 height 25
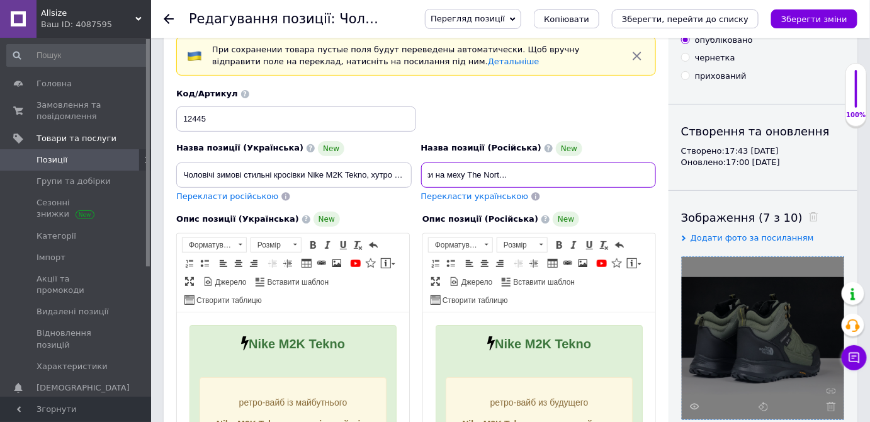
scroll to position [0, 0]
drag, startPoint x: 526, startPoint y: 177, endPoint x: 349, endPoint y: 176, distance: 176.9
click at [349, 176] on div "Назва позиції (Українська) New Чоловічі зимові стильні кросівки Nike M2K Tekno,…" at bounding box center [416, 145] width 489 height 123
click at [488, 178] on input "Мужские зимние стильные кроссовки на меху The North Face FutureLight , хаки лег…" at bounding box center [539, 174] width 236 height 25
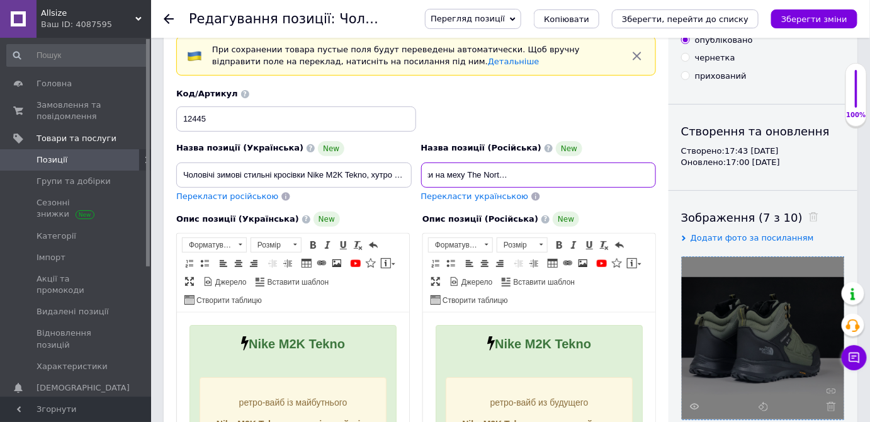
drag, startPoint x: 567, startPoint y: 171, endPoint x: 691, endPoint y: 157, distance: 124.8
click at [691, 157] on div "Основна інформація При сохранении товара пустые поля будут переведены автоматич…" at bounding box center [511, 412] width 694 height 836
click at [626, 168] on input "Мужские зимние стильные кроссовки на меху The North Face FutureLight , хаки лег…" at bounding box center [539, 174] width 236 height 25
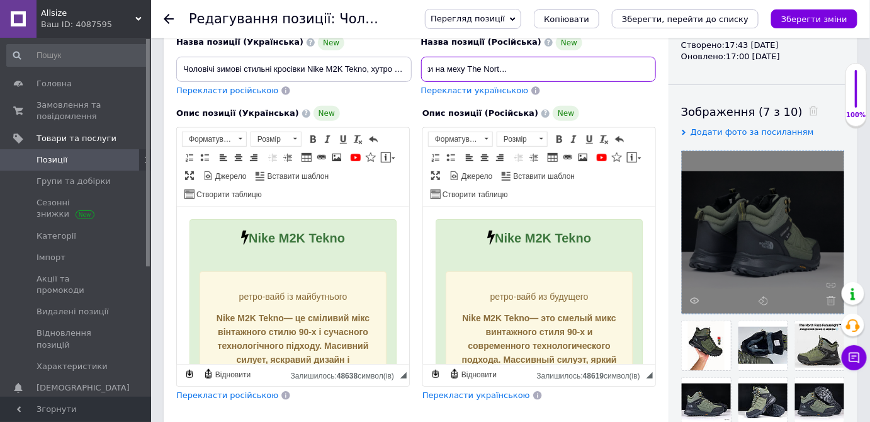
scroll to position [57, 0]
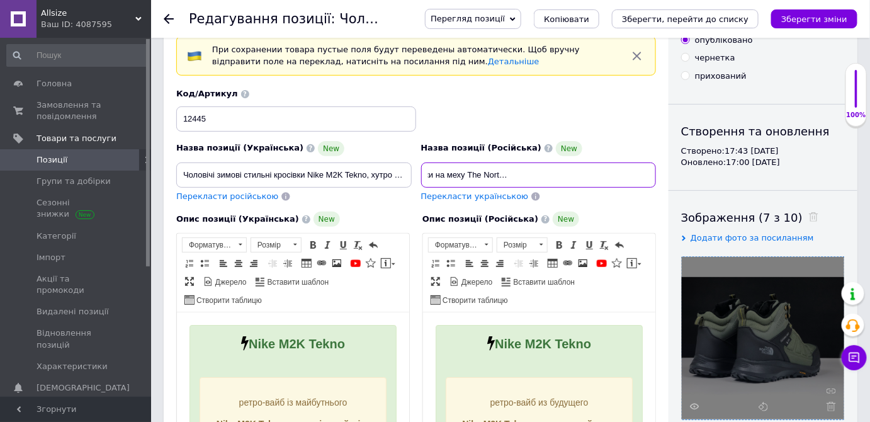
drag, startPoint x: 477, startPoint y: 173, endPoint x: 567, endPoint y: 175, distance: 90.1
click at [567, 175] on input "Мужские зимние стильные кроссовки на меху The North Face FutureLight , хаки лег…" at bounding box center [539, 174] width 236 height 25
checkbox input "true"
type input "Мужские зимние стильные кроссовки на меху The North Face FutureLight , хаки лег…"
click at [534, 339] on strong "Nike M2K Tekno" at bounding box center [542, 343] width 96 height 14
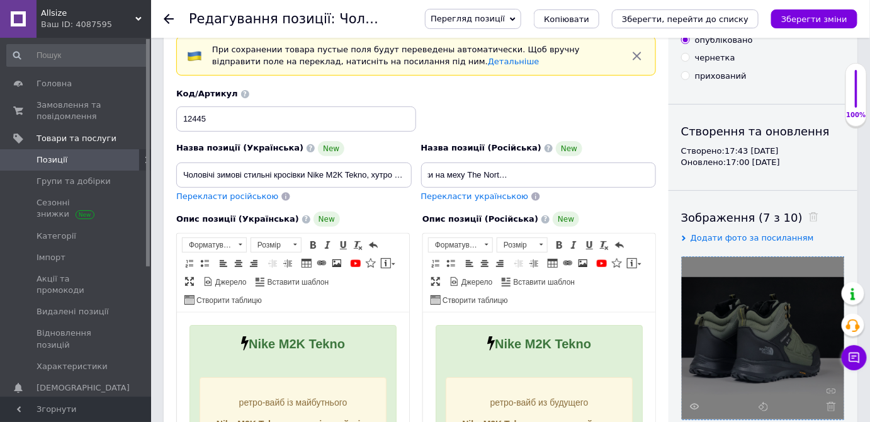
scroll to position [0, 0]
click at [534, 339] on strong "Nike M2K Tekno" at bounding box center [542, 343] width 96 height 14
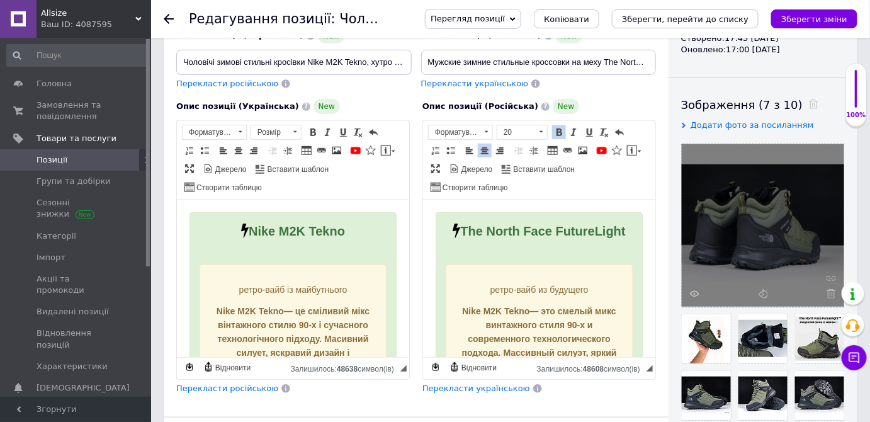
scroll to position [171, 0]
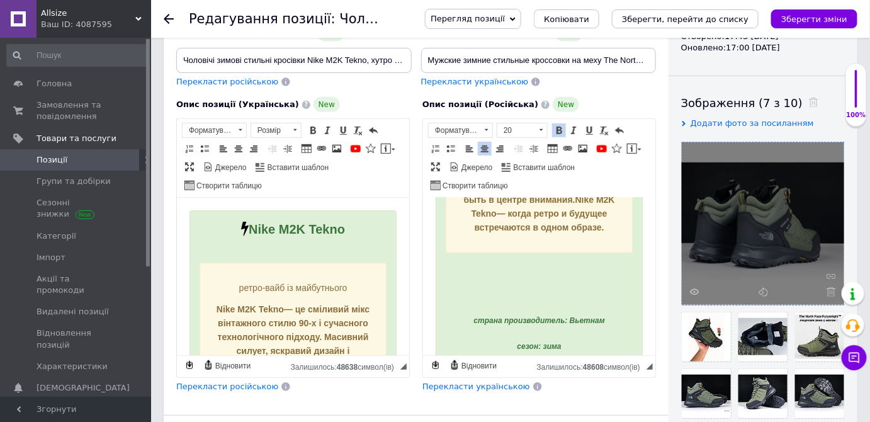
drag, startPoint x: 484, startPoint y: 245, endPoint x: 571, endPoint y: 274, distance: 91.6
click at [570, 235] on div "ретро-вайб из будущего Nike M2K Tekno — это смелый микс винтажного стиля 90-х и…" at bounding box center [538, 58] width 167 height 353
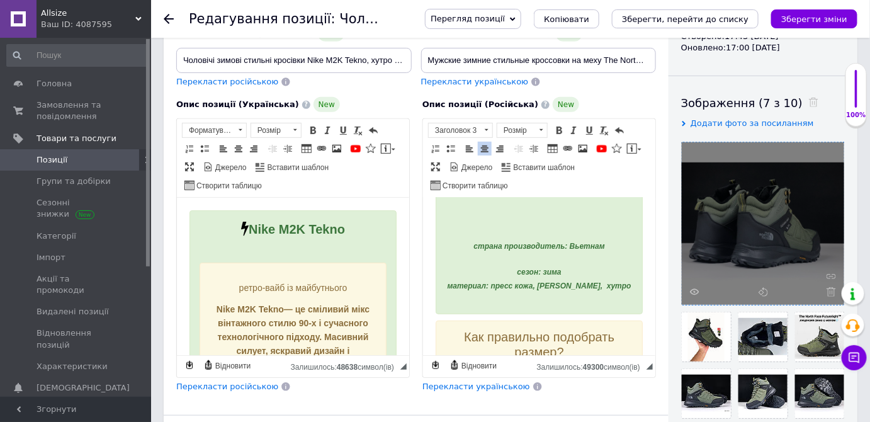
scroll to position [155, 0]
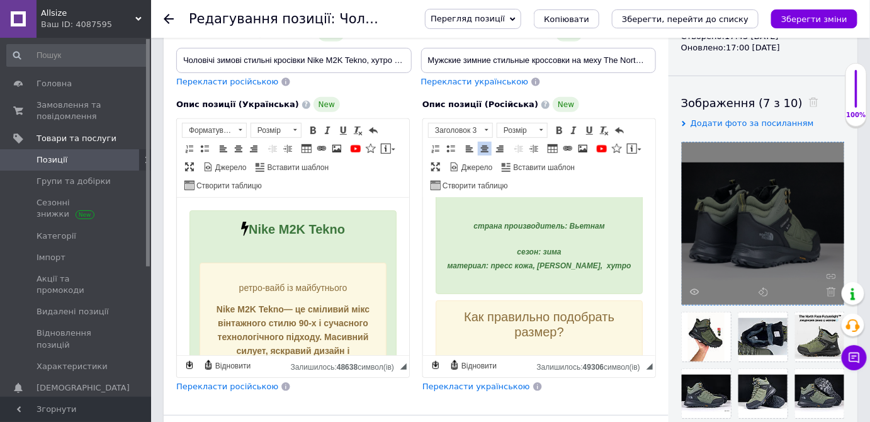
drag, startPoint x: 464, startPoint y: 241, endPoint x: 582, endPoint y: 315, distance: 138.9
click at [582, 294] on div "The North Face FutureLight страна производитель: Вьетнам сезон: зима материал: …" at bounding box center [538, 174] width 207 height 239
click at [515, 130] on span "12" at bounding box center [516, 130] width 38 height 14
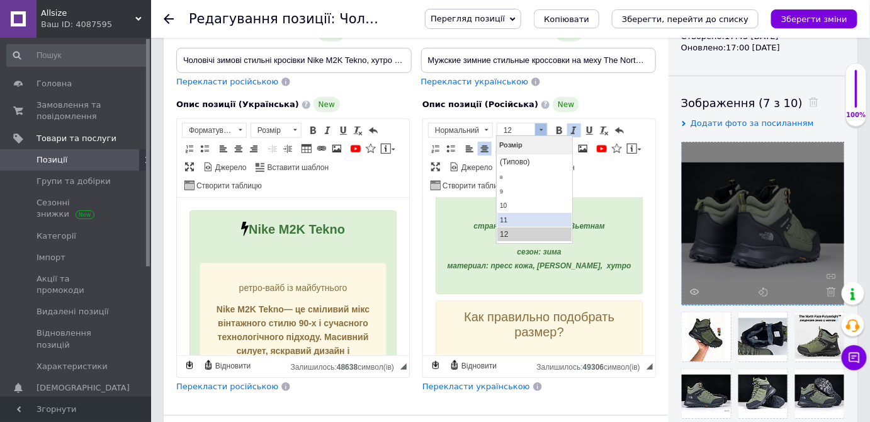
scroll to position [0, 0]
click at [514, 232] on link "12" at bounding box center [534, 234] width 74 height 14
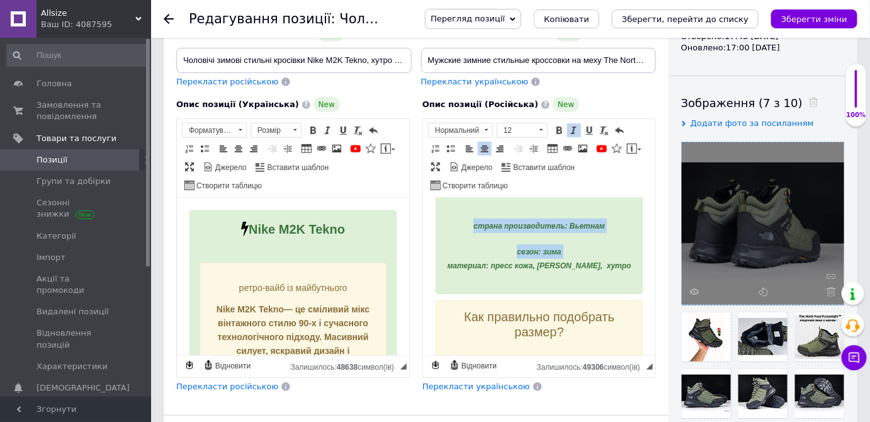
click at [573, 126] on span at bounding box center [574, 130] width 10 height 10
click at [573, 127] on span at bounding box center [574, 130] width 10 height 10
click at [554, 249] on div "страна производитель: Вьетнам сезон: зима материал: пресс кожа, подошва пенка, …" at bounding box center [538, 233] width 187 height 79
click at [542, 251] on div "страна производитель: Вьетнам сезон: зима материал: пресс кожа, подошва пенка, …" at bounding box center [538, 233] width 187 height 79
click at [542, 249] on div "страна производитель: Вьетнам сезон: зима материал: пресс кожа, подошва пенка, …" at bounding box center [538, 233] width 187 height 79
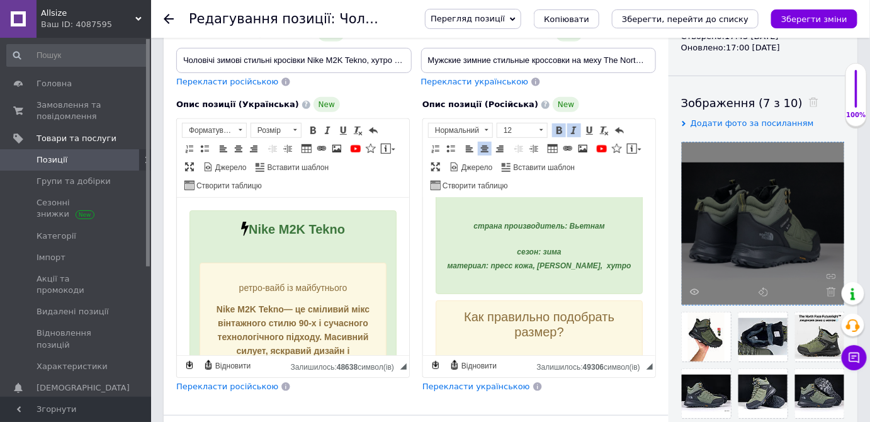
click at [521, 249] on div "страна производитель: Вьетнам сезон: зима материал: пресс кожа, подошва пенка, …" at bounding box center [538, 233] width 187 height 79
click at [547, 246] on div "страна производитель: Вьетнам сезон: зима материал: пресс кожа, подошва пенка, …" at bounding box center [538, 233] width 187 height 79
click at [509, 248] on div "страна производитель: Вьетнам сезон: зима материал: пресс кожа, подошва пенка, …" at bounding box center [538, 233] width 187 height 79
click at [540, 230] on span "страна производитель: Вьетнам" at bounding box center [538, 226] width 131 height 9
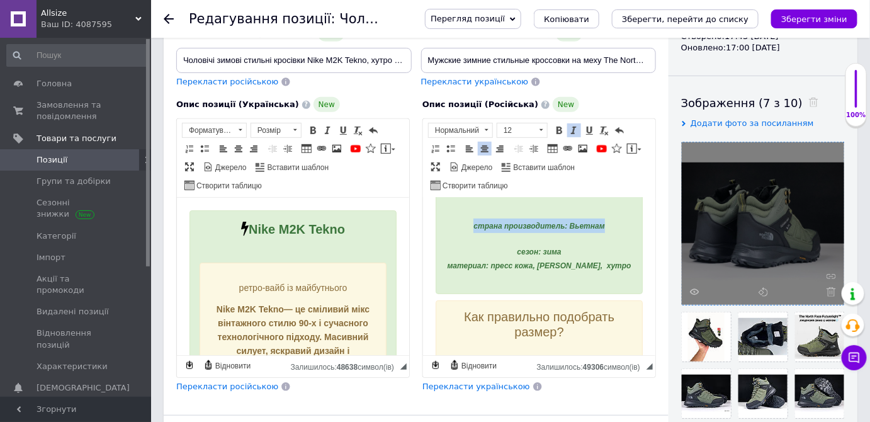
click at [540, 230] on span "страна производитель: Вьетнам" at bounding box center [538, 226] width 131 height 9
click at [540, 271] on strong "сезон: зима материал: пресс кожа, подошва пенка, хутро" at bounding box center [538, 258] width 184 height 23
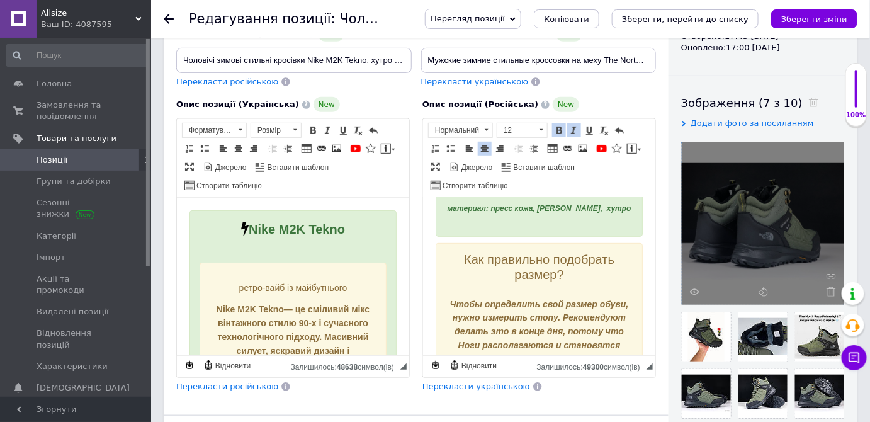
click at [530, 281] on span "Как правильно подобрать размер?" at bounding box center [538, 267] width 151 height 29
click at [569, 297] on div "Редактор, 856AF5EE-CC43-4231-ACA5-71126F4391DD" at bounding box center [538, 289] width 187 height 13
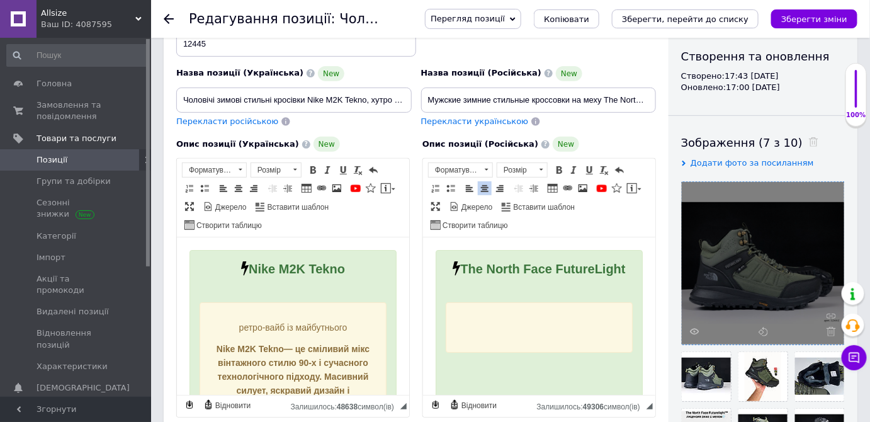
scroll to position [229, 0]
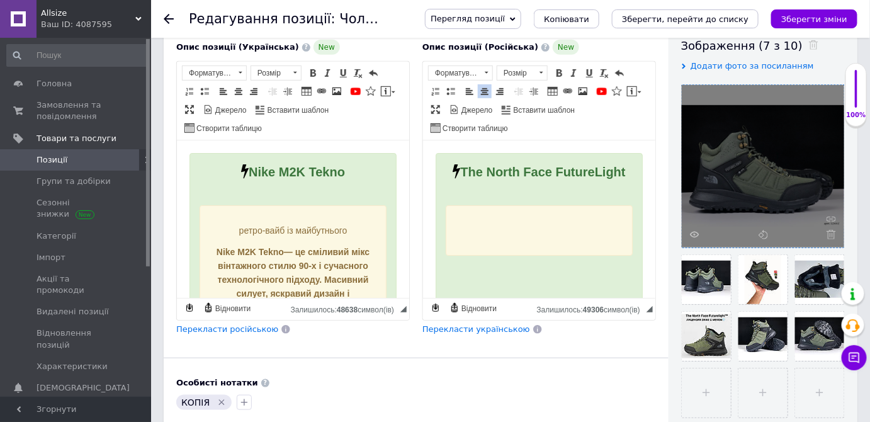
click at [547, 179] on strong "The North Face FutureLight" at bounding box center [542, 172] width 165 height 14
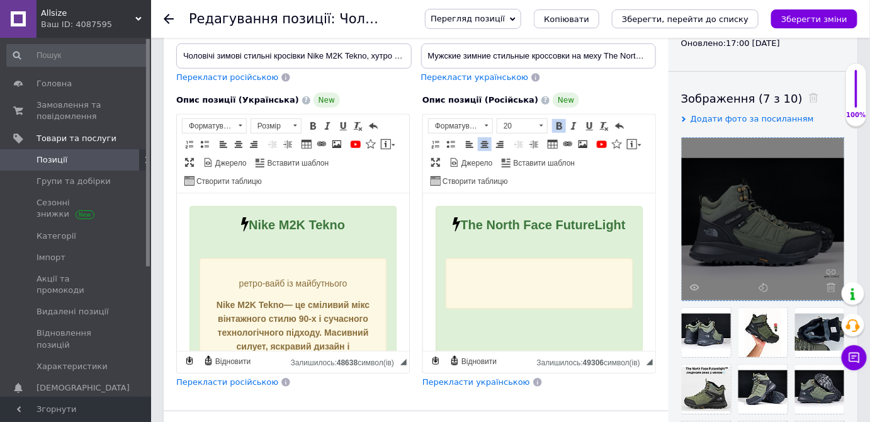
scroll to position [114, 0]
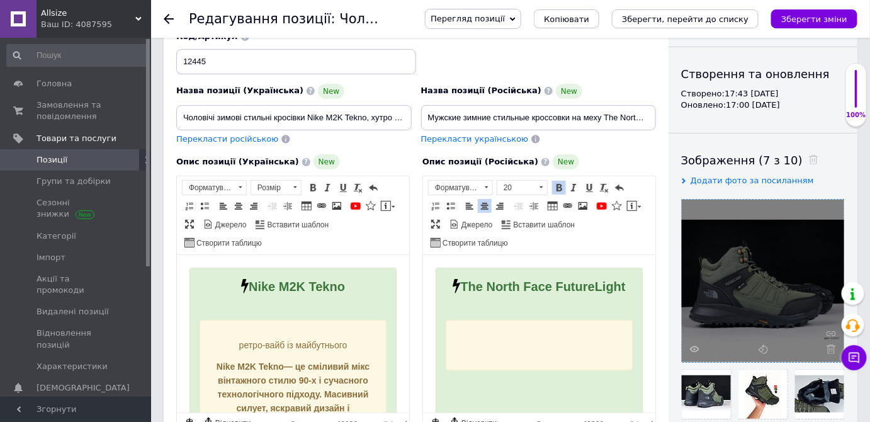
click at [467, 142] on span "Перекласти українською" at bounding box center [475, 138] width 108 height 9
checkbox input "true"
type input "Чоловічі зимові стильні кросівки на хутрі The North Face FutureLight, хакі легк…"
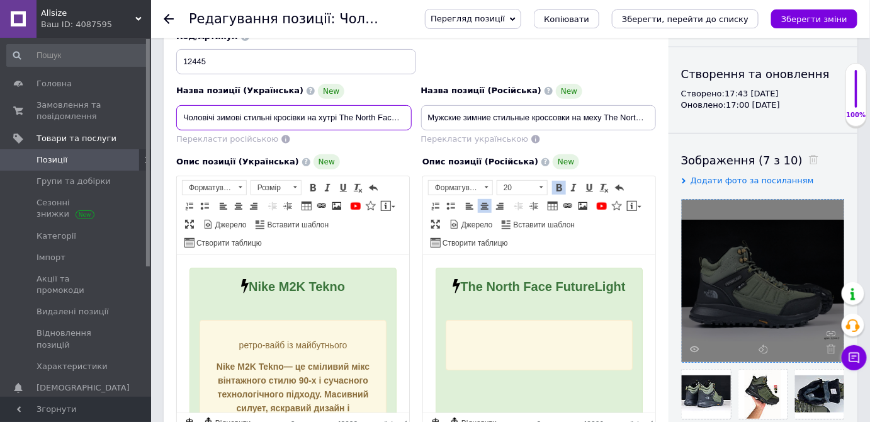
click at [300, 116] on input "Чоловічі зимові стильні кросівки на хутрі The North Face FutureLight, хакі легк…" at bounding box center [294, 117] width 236 height 25
click at [603, 135] on div "Перекласти українською" at bounding box center [539, 139] width 236 height 12
checkbox input "true"
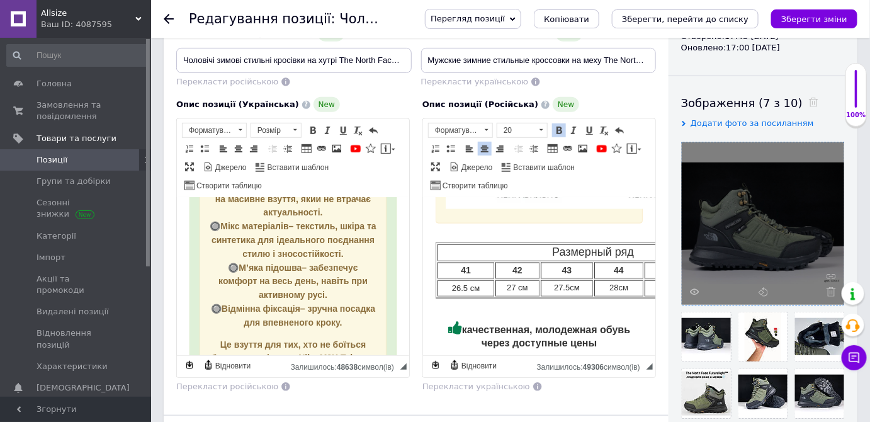
scroll to position [630, 0]
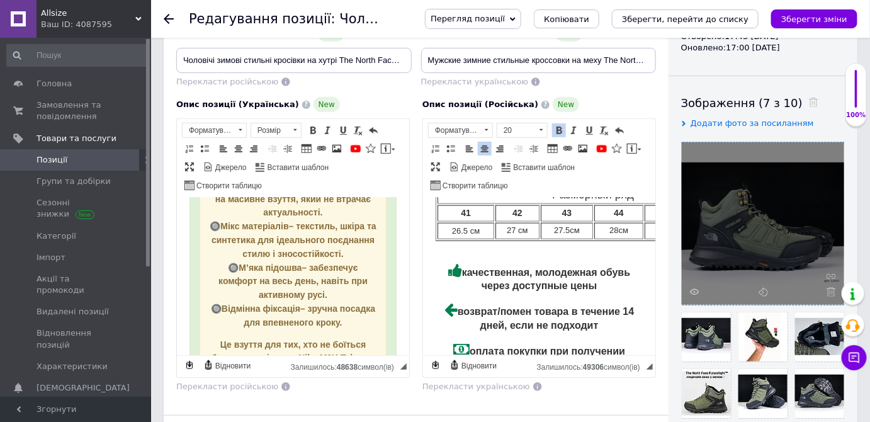
click at [468, 241] on table "Размерный ряд 41 42 43 44 45 26.5 см 27 см 27.5см 28см 28.7 см" at bounding box center [592, 212] width 315 height 55
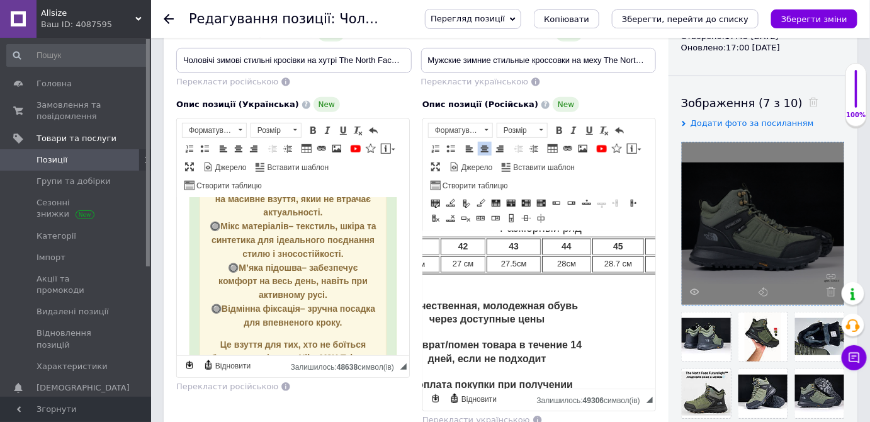
scroll to position [630, 89]
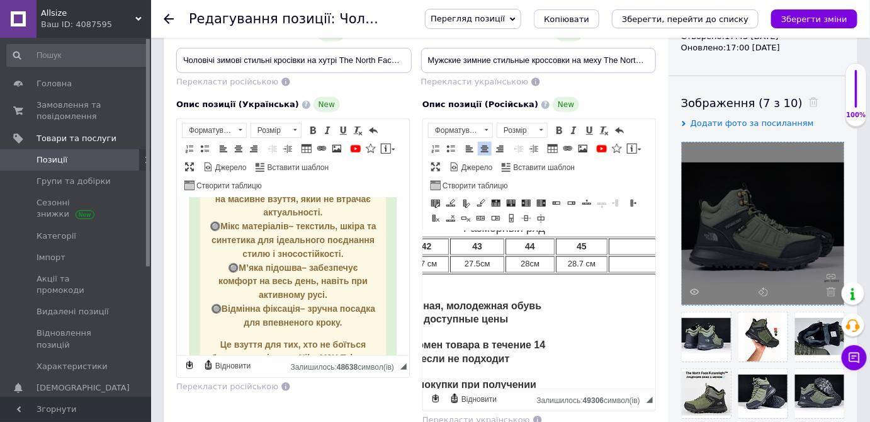
click at [584, 272] on td "28.7 см" at bounding box center [581, 264] width 52 height 16
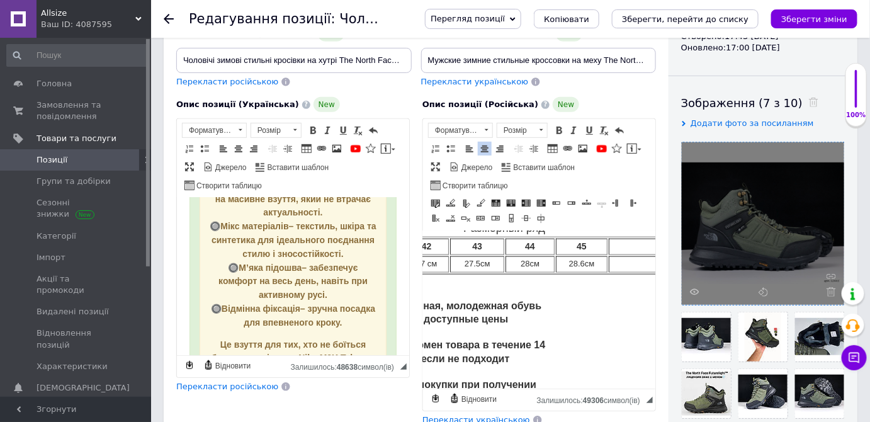
click at [644, 272] on td "Редактор, 856AF5EE-CC43-4231-ACA5-71126F4391DD" at bounding box center [633, 264] width 51 height 16
click at [627, 254] on td "Редактор, 856AF5EE-CC43-4231-ACA5-71126F4391DD" at bounding box center [633, 246] width 51 height 16
click at [627, 254] on td "46" at bounding box center [633, 246] width 51 height 16
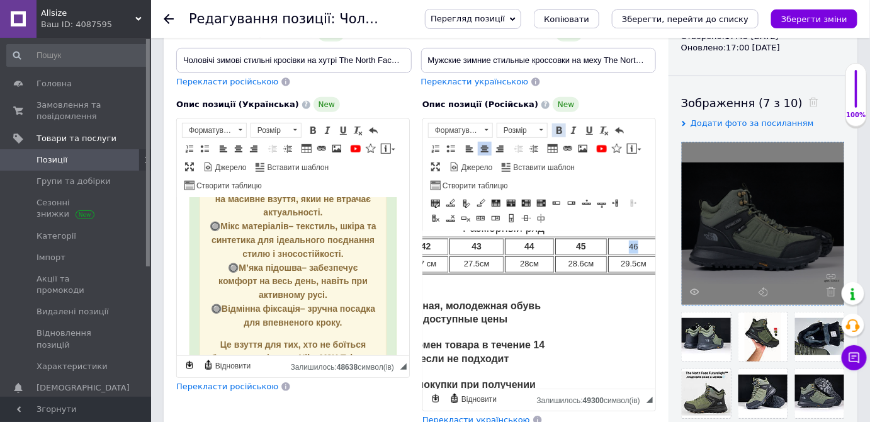
click at [555, 127] on span at bounding box center [559, 130] width 10 height 10
drag, startPoint x: 601, startPoint y: 292, endPoint x: 603, endPoint y: 304, distance: 12.1
click at [602, 272] on td "28.6 см" at bounding box center [581, 264] width 52 height 16
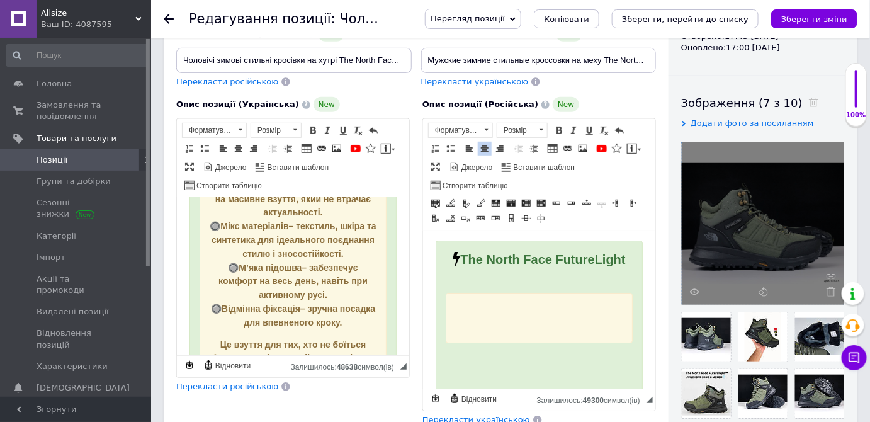
scroll to position [0, 0]
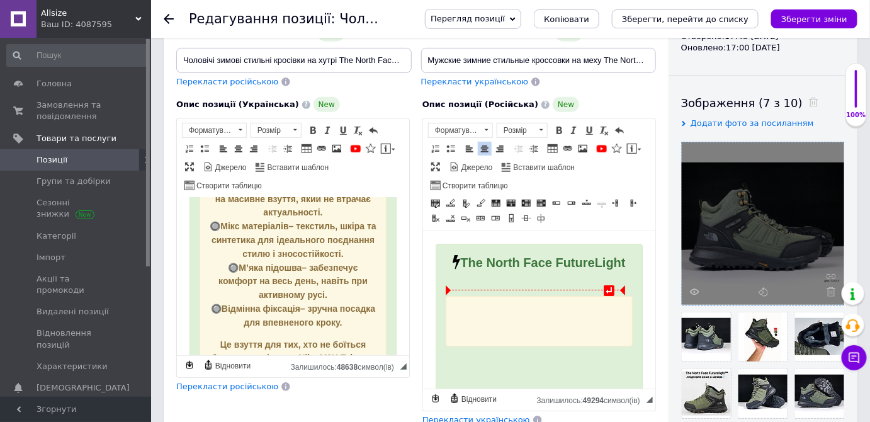
click at [538, 269] on strong "The North Face FutureLight" at bounding box center [542, 262] width 165 height 14
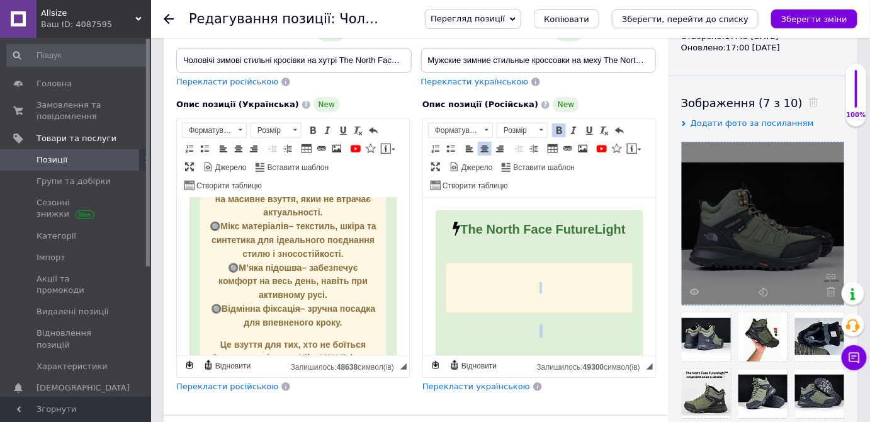
click at [538, 278] on div "Редактор, 856AF5EE-CC43-4231-ACA5-71126F4391DD" at bounding box center [538, 288] width 187 height 51
click at [304, 50] on input "Чоловічі зимові стильні кросівки на хутрі The North Face FutureLight, хакі легк…" at bounding box center [294, 60] width 236 height 25
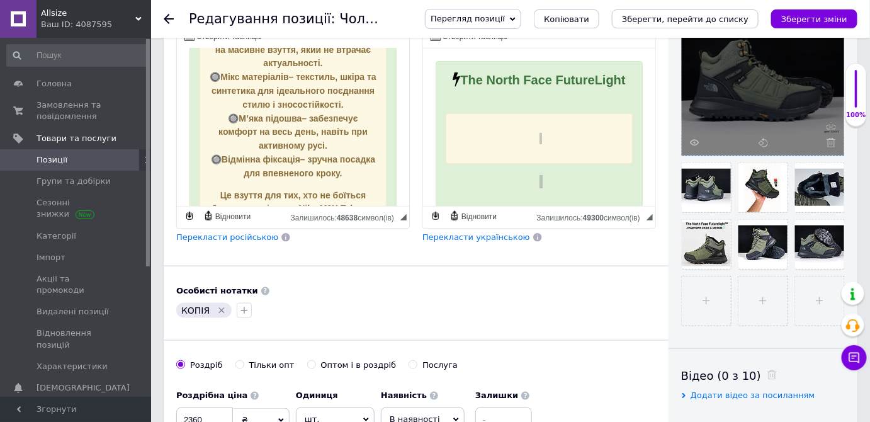
scroll to position [458, 0]
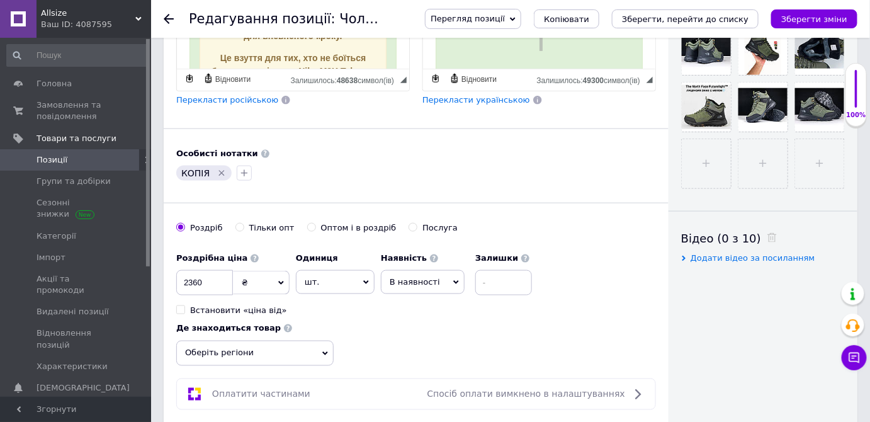
drag, startPoint x: 219, startPoint y: 169, endPoint x: 197, endPoint y: 178, distance: 23.7
click at [219, 171] on icon "Видалити мітку" at bounding box center [222, 173] width 6 height 6
click at [189, 174] on button "button" at bounding box center [183, 173] width 15 height 15
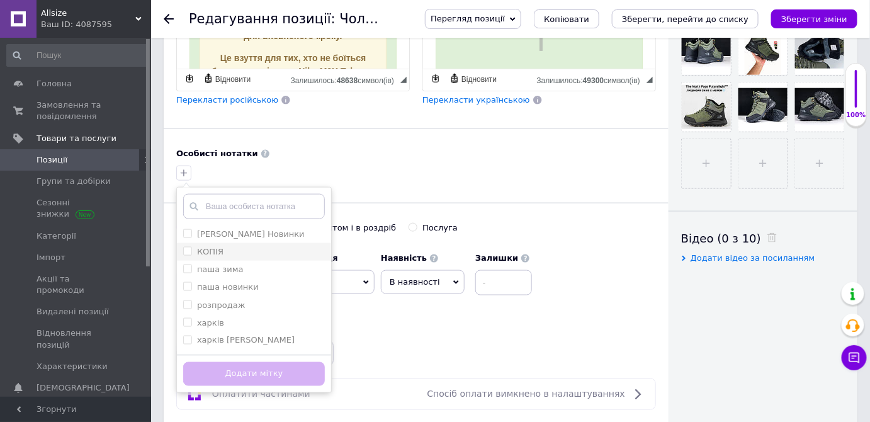
scroll to position [572, 0]
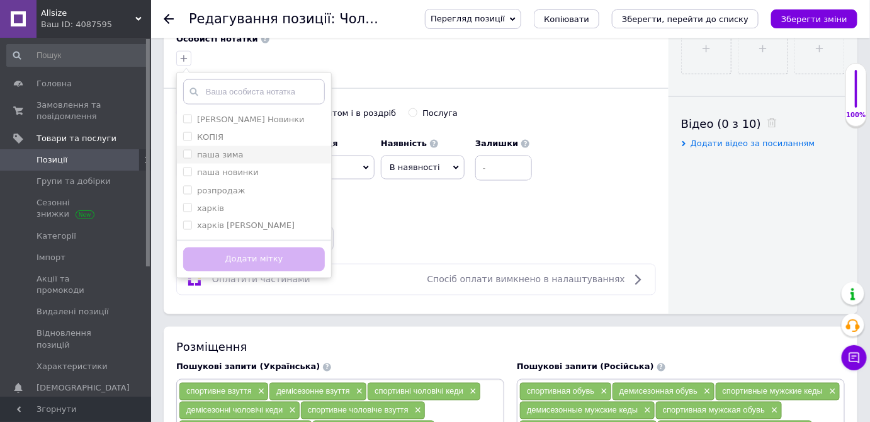
click at [242, 157] on li "паша зима" at bounding box center [254, 155] width 154 height 18
checkbox input "true"
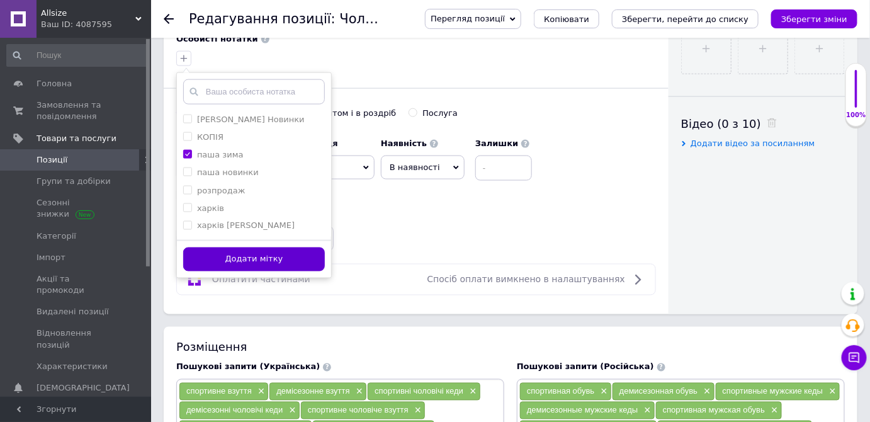
click at [293, 256] on button "Додати мітку" at bounding box center [254, 259] width 142 height 25
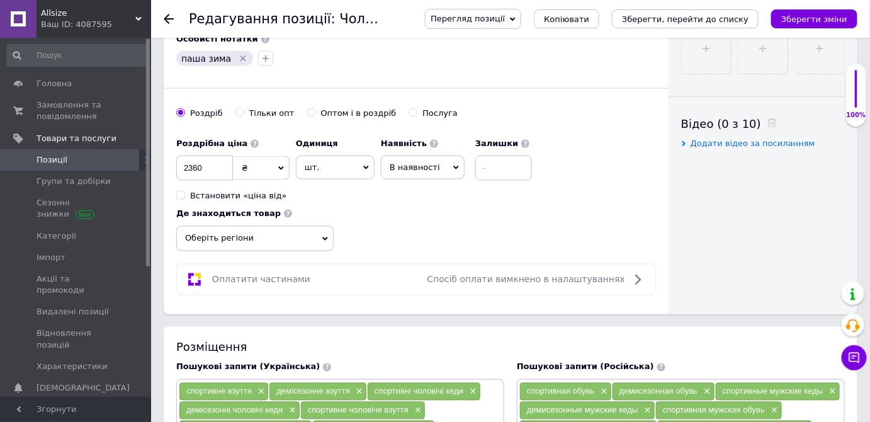
scroll to position [630, 0]
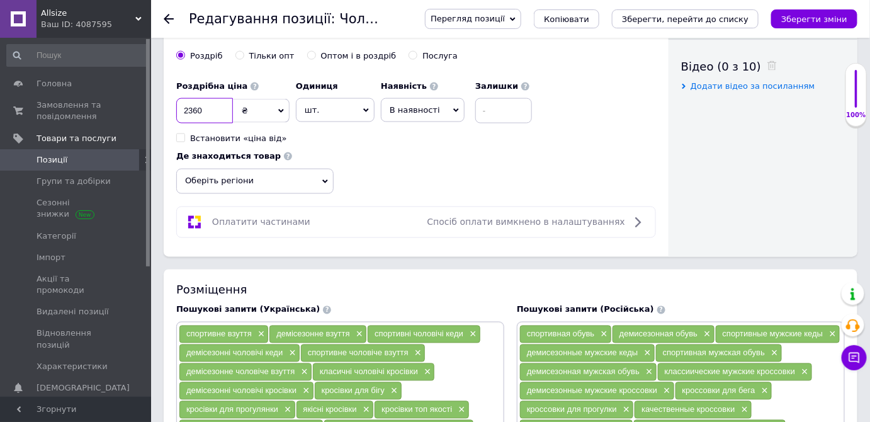
click at [206, 107] on input "2360" at bounding box center [204, 110] width 57 height 25
checkbox input "true"
type input "2"
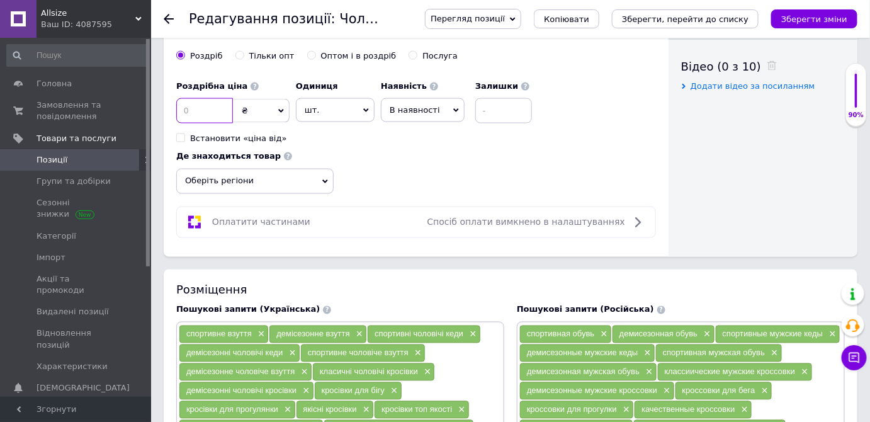
checkbox input "true"
type input "22"
checkbox input "true"
type input "227"
checkbox input "true"
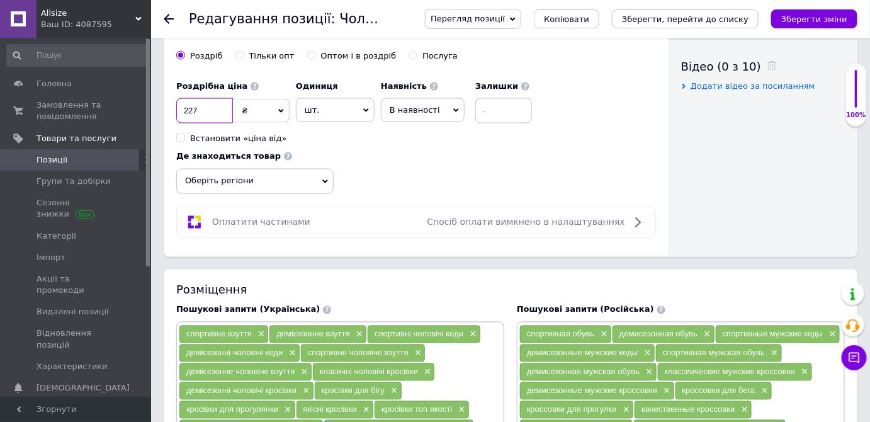
type input "2270"
checkbox input "true"
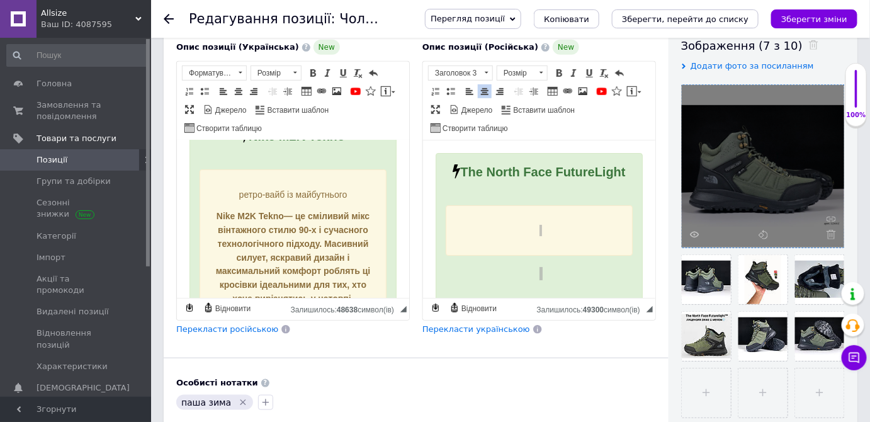
scroll to position [0, 0]
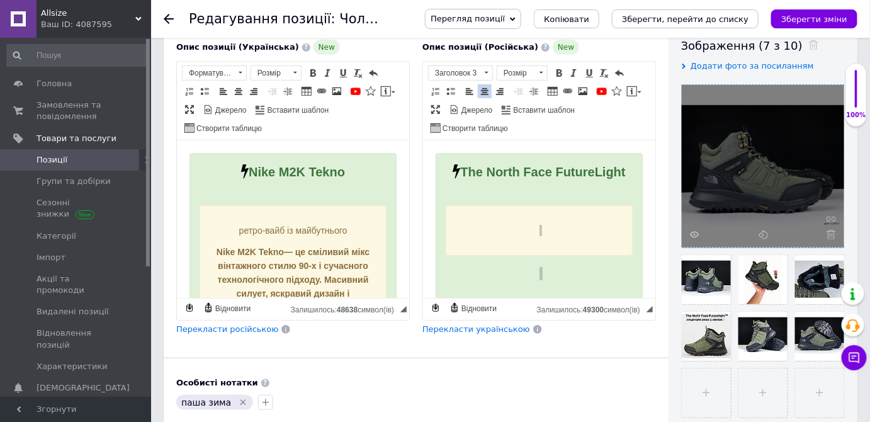
type input "2270"
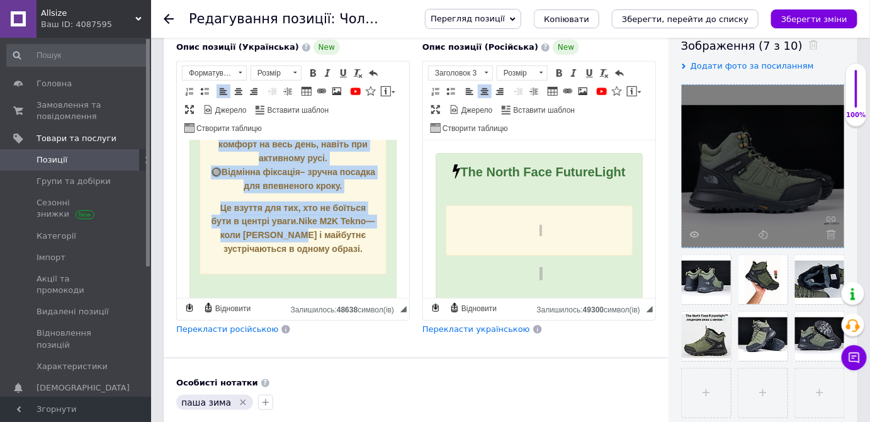
scroll to position [343, 0]
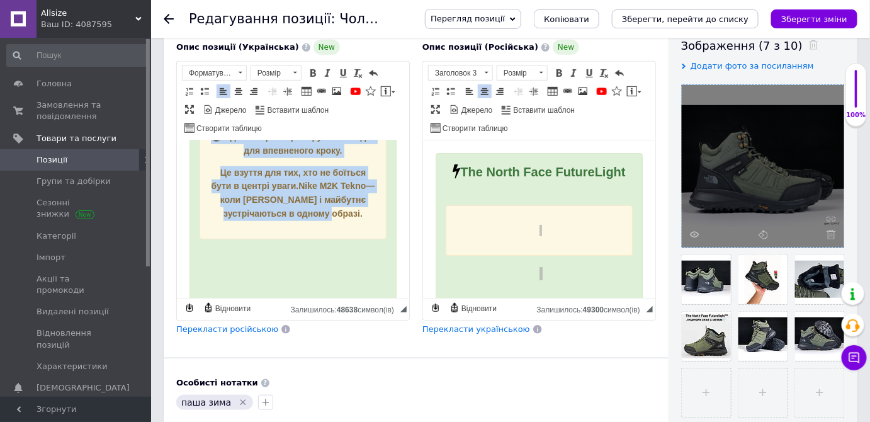
drag, startPoint x: 231, startPoint y: 231, endPoint x: 373, endPoint y: 201, distance: 144.9
click at [373, 201] on div "ретро-вайб із майбутнього Nike M2K Tekno — це сміливий мікс вінтажного стилю 90…" at bounding box center [292, 50] width 187 height 377
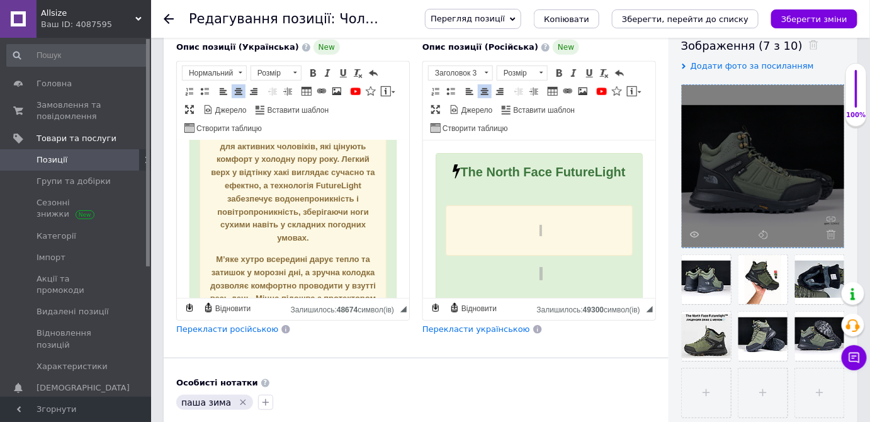
scroll to position [0, 0]
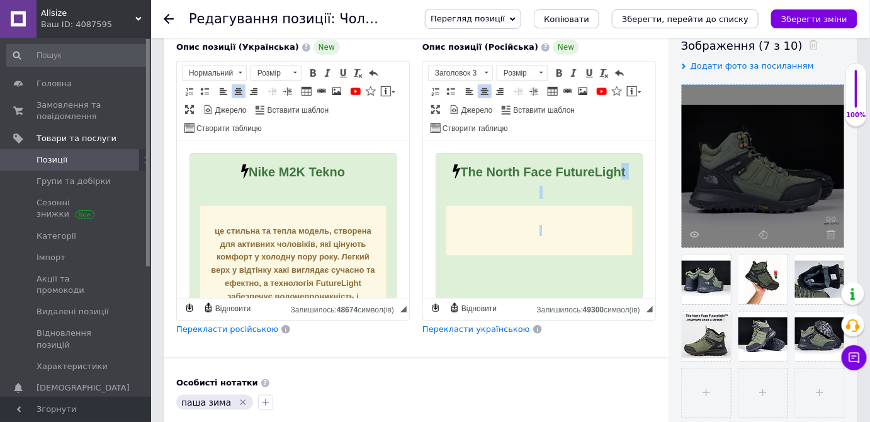
drag, startPoint x: 486, startPoint y: 173, endPoint x: 569, endPoint y: 185, distance: 84.0
click at [569, 179] on strong "The North Face FutureLight" at bounding box center [542, 172] width 165 height 14
drag, startPoint x: 545, startPoint y: 179, endPoint x: 503, endPoint y: 173, distance: 42.7
click at [545, 179] on strong "The North Face FutureLight" at bounding box center [542, 172] width 165 height 14
drag, startPoint x: 486, startPoint y: 167, endPoint x: 581, endPoint y: 181, distance: 96.1
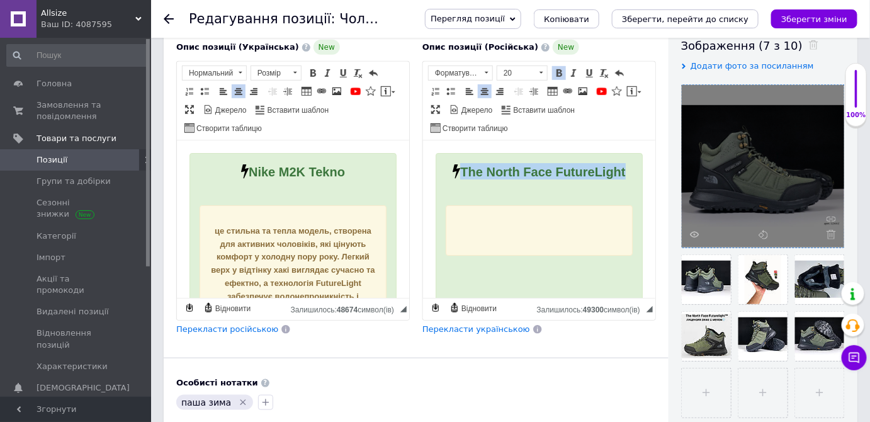
click at [581, 179] on div "The North Face FutureLight" at bounding box center [538, 171] width 187 height 16
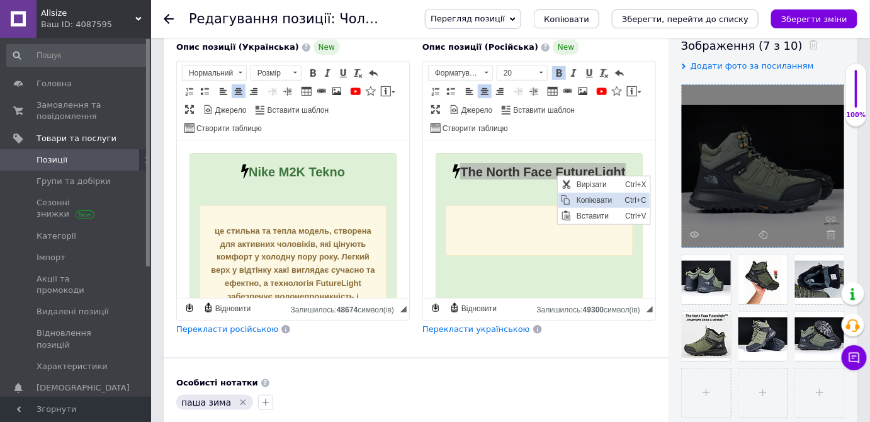
click at [589, 192] on span "Копіювати" at bounding box center [597, 199] width 48 height 15
copy strong "The North Face FutureLight"
click at [305, 171] on strong "Nike M2K Tekno" at bounding box center [296, 172] width 96 height 14
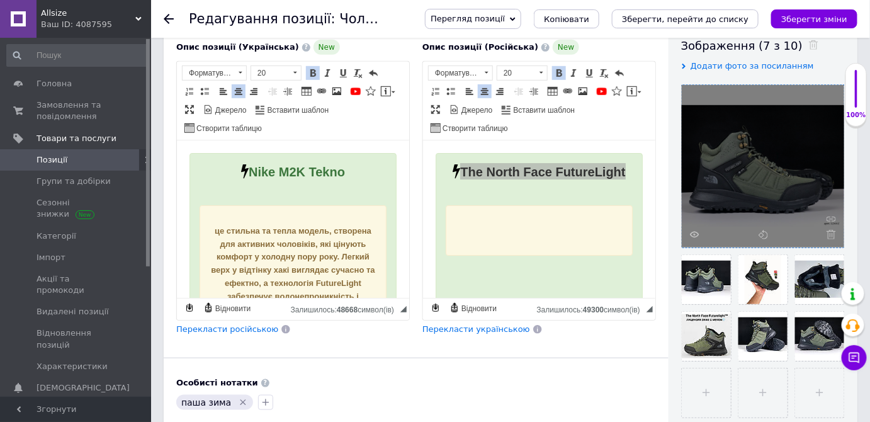
click at [281, 169] on strong "Nike M2K Tekno" at bounding box center [296, 172] width 96 height 14
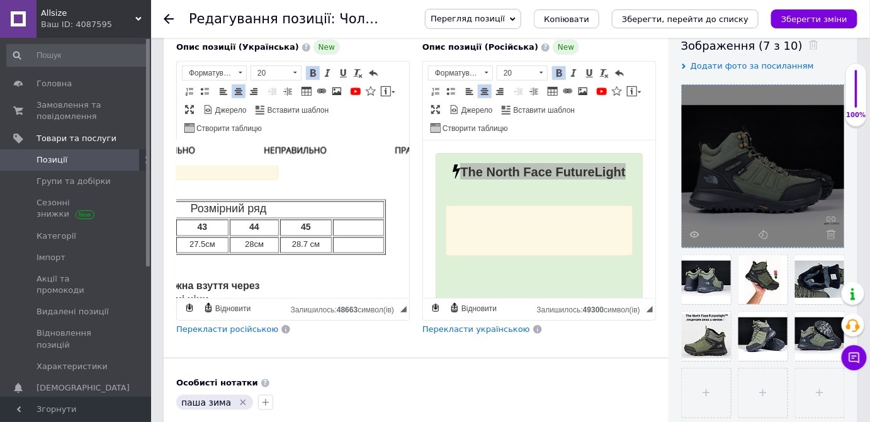
scroll to position [801, 120]
click at [305, 254] on td "28.7 см" at bounding box center [304, 245] width 52 height 16
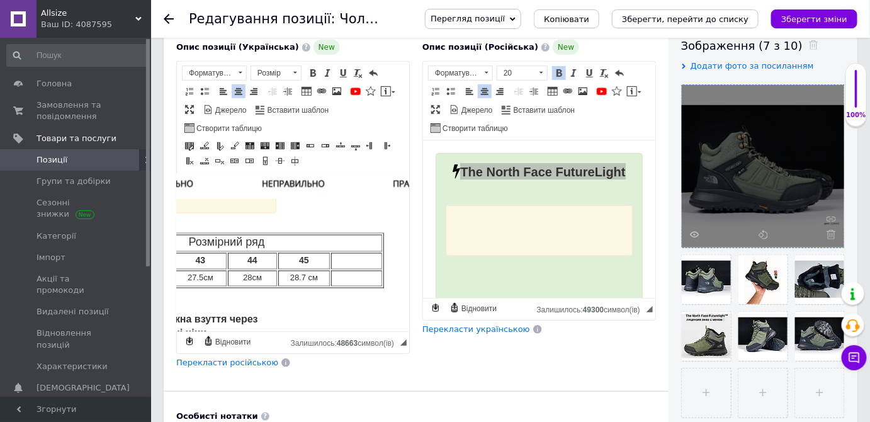
checkbox input "true"
click at [361, 287] on td "Редактор, 8870F057-7D18-4928-9410-379FAEAD6906" at bounding box center [356, 279] width 51 height 16
click at [359, 270] on td "Редактор, 8870F057-7D18-4928-9410-379FAEAD6906" at bounding box center [356, 261] width 51 height 16
click at [359, 270] on td "46" at bounding box center [356, 261] width 51 height 16
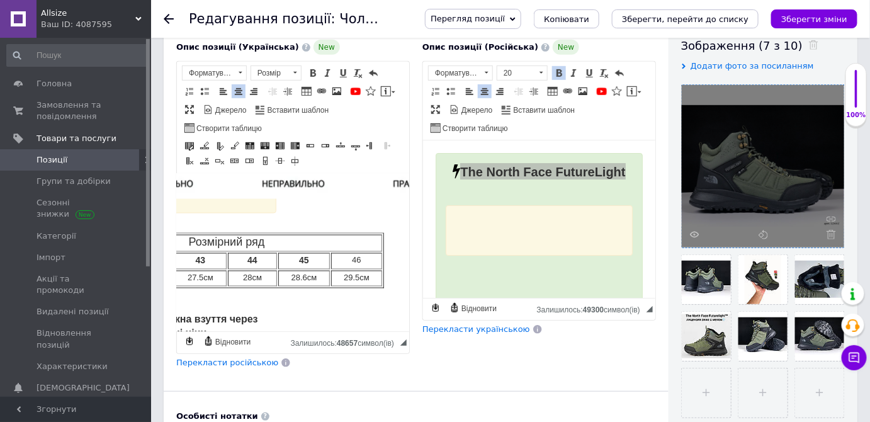
click at [356, 270] on td "46" at bounding box center [356, 261] width 51 height 16
click at [312, 68] on span at bounding box center [313, 73] width 10 height 10
click at [240, 358] on span "Перекласти російською" at bounding box center [227, 362] width 102 height 9
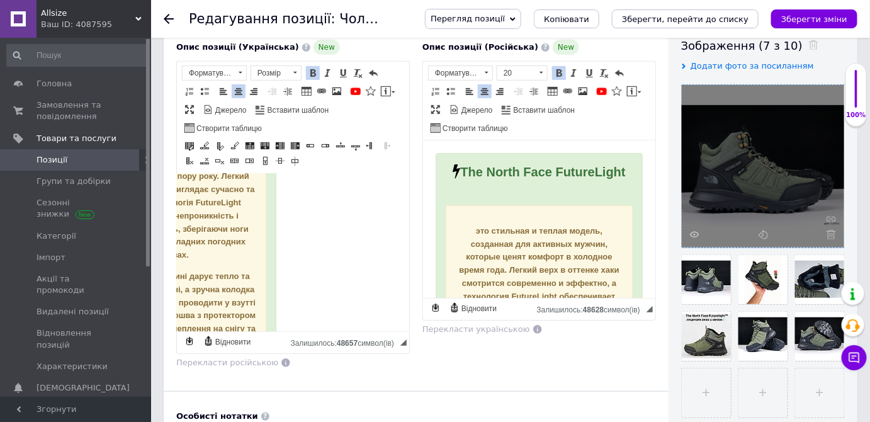
scroll to position [845, 2]
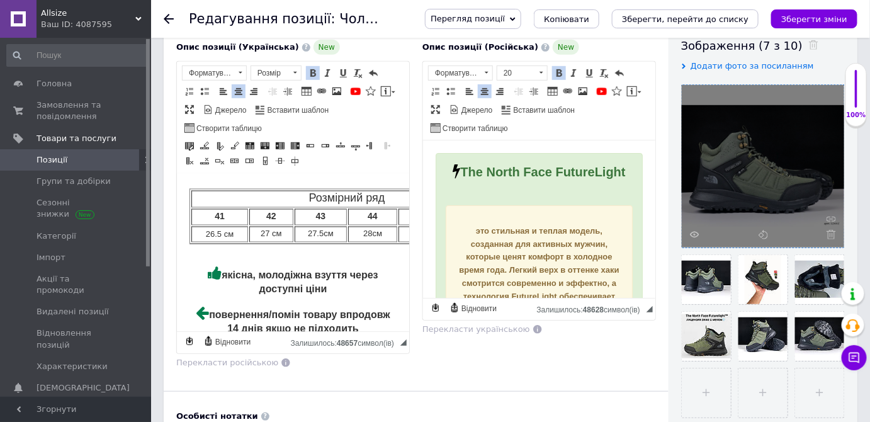
drag, startPoint x: 310, startPoint y: 323, endPoint x: 394, endPoint y: 504, distance: 199.8
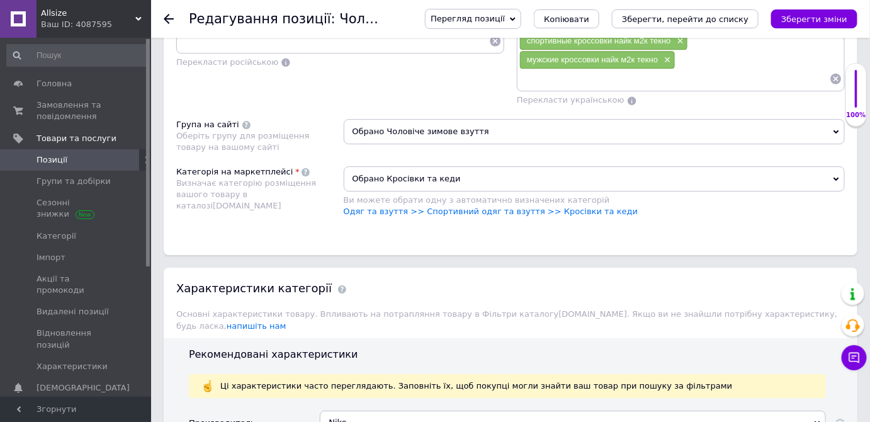
scroll to position [1373, 0]
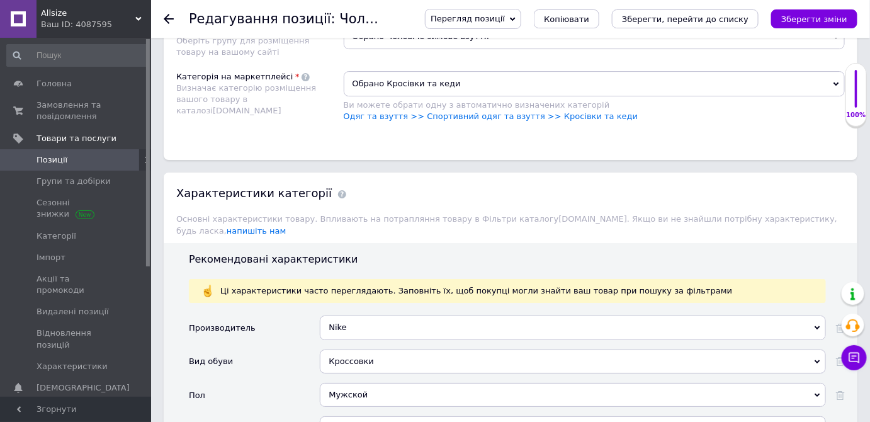
drag, startPoint x: 359, startPoint y: 257, endPoint x: 356, endPoint y: 277, distance: 20.4
click at [359, 257] on div "Рекомендовані характеристики Ці характеристики часто переглядають. Заповніть їх…" at bounding box center [511, 357] width 694 height 229
click at [356, 315] on div "Nike" at bounding box center [573, 327] width 506 height 24
checkbox input "true"
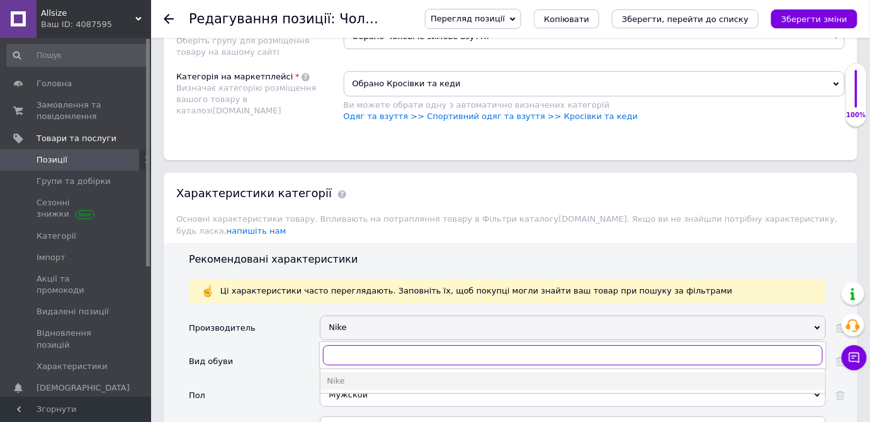
type input "t"
checkbox input "true"
type input "the"
checkbox input "true"
type input "the"
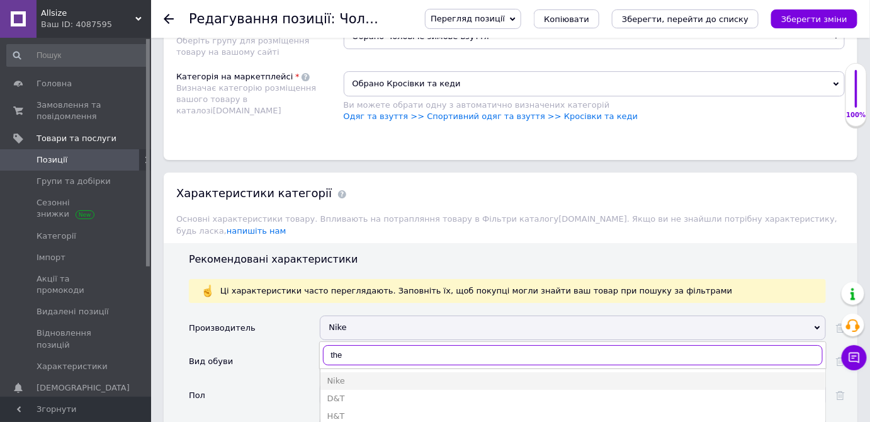
checkbox input "true"
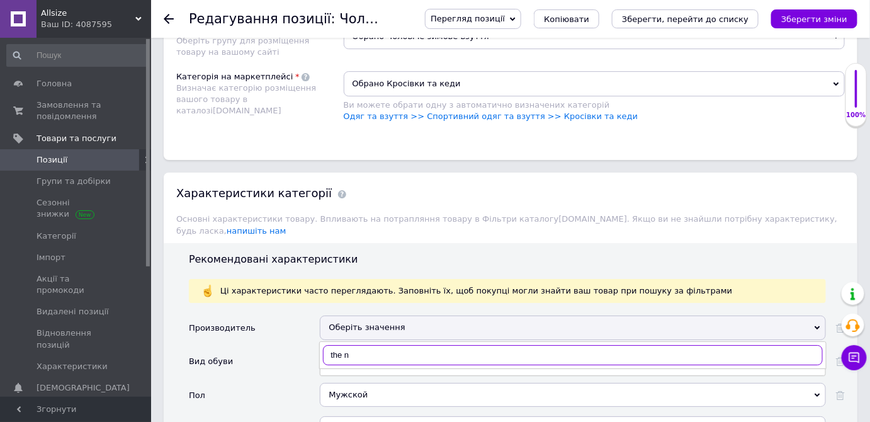
type input "the np"
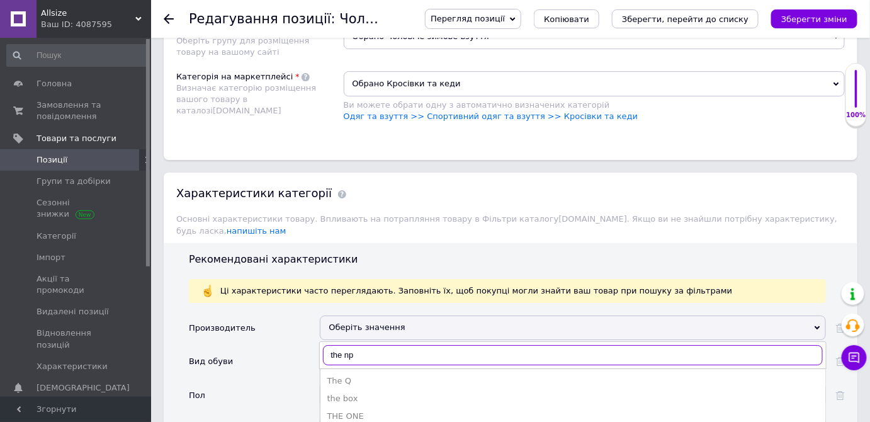
checkbox input "true"
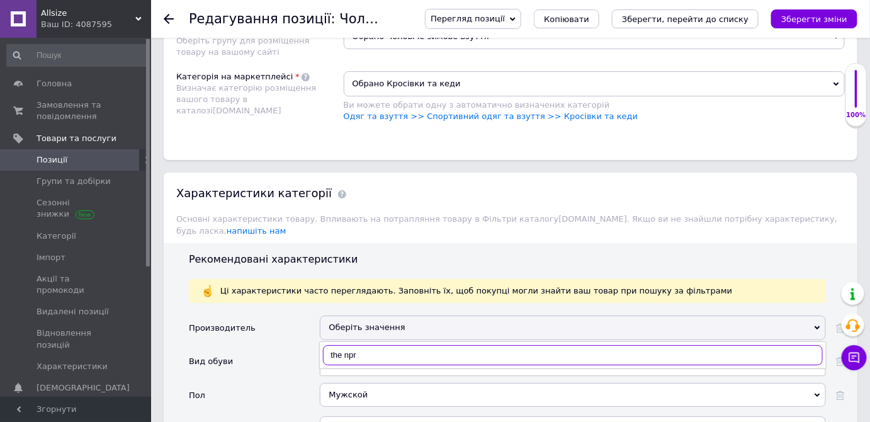
type input "the nprt"
checkbox input "true"
type input "the npr"
checkbox input "true"
type input "the n"
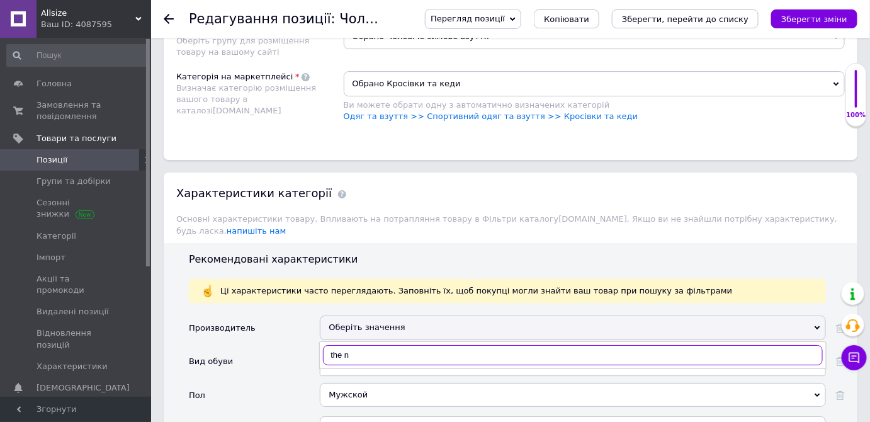
checkbox input "true"
type input "the nor"
checkbox input "true"
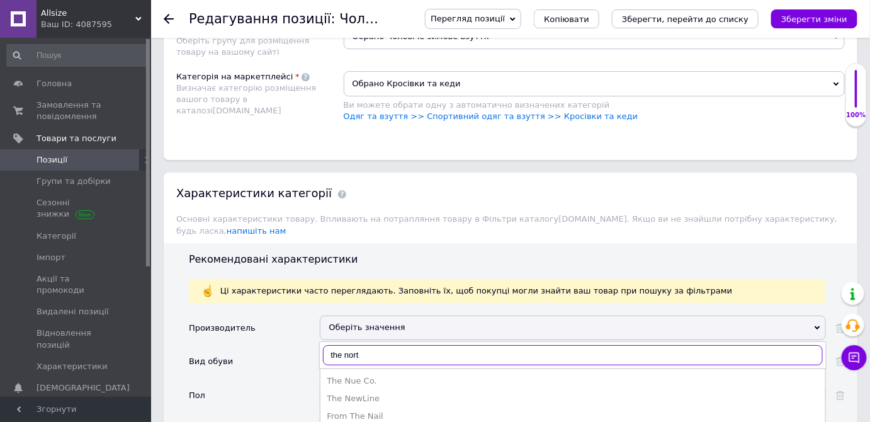
type input "the nort"
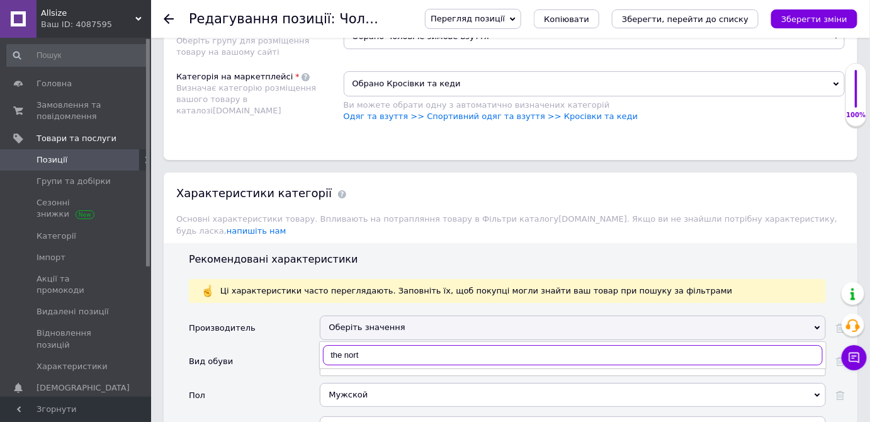
checkbox input "true"
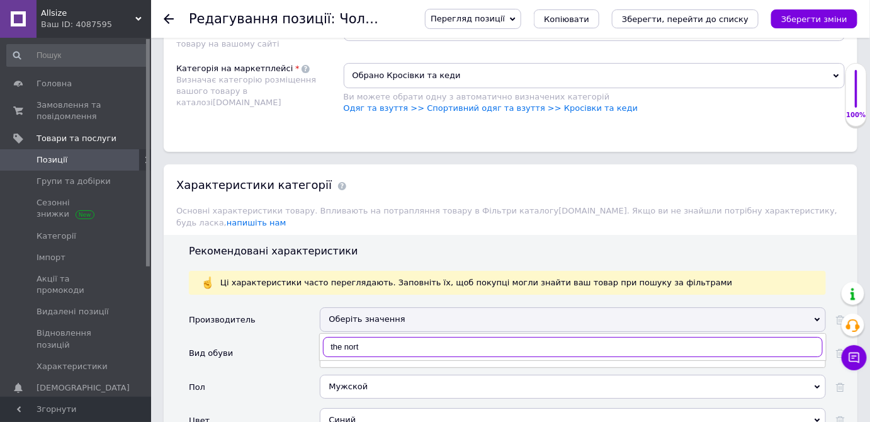
scroll to position [1431, 0]
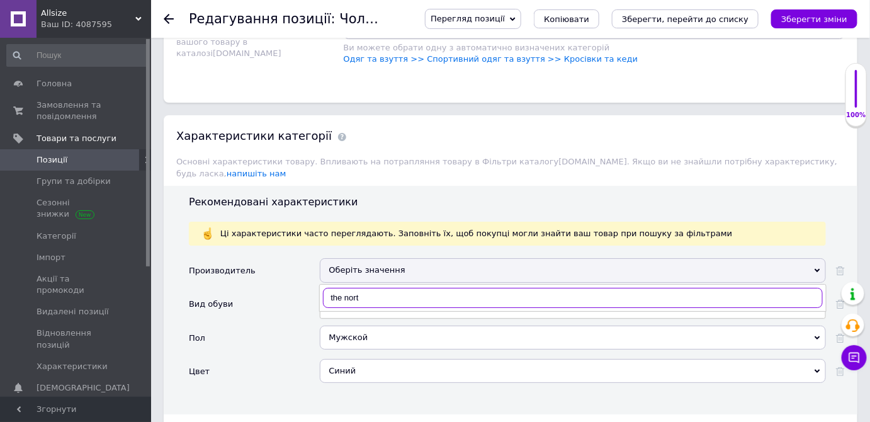
type input "the nor"
checkbox input "true"
type input "the nor"
click at [361, 315] on li "The North Face" at bounding box center [573, 324] width 505 height 18
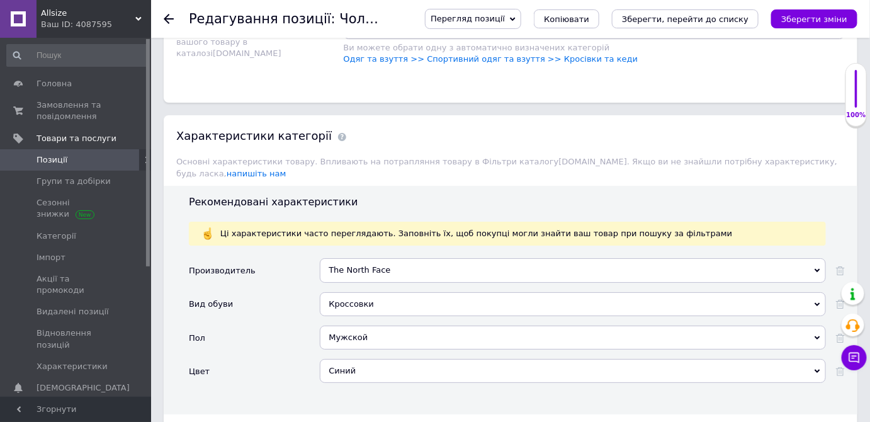
click at [351, 359] on div "Синий" at bounding box center [573, 371] width 506 height 24
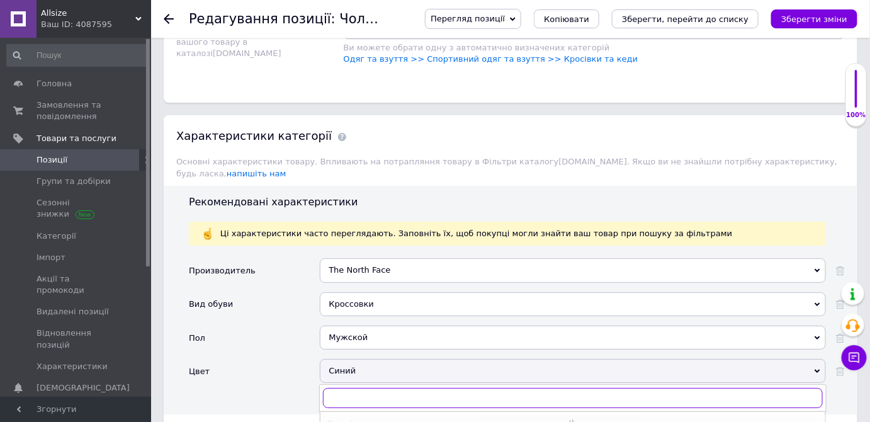
checkbox input "true"
type input "х"
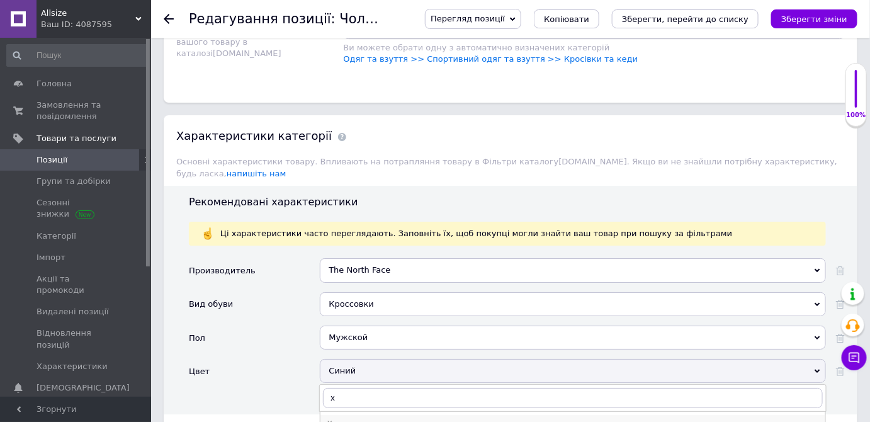
click at [349, 418] on div "Хаки" at bounding box center [573, 423] width 492 height 11
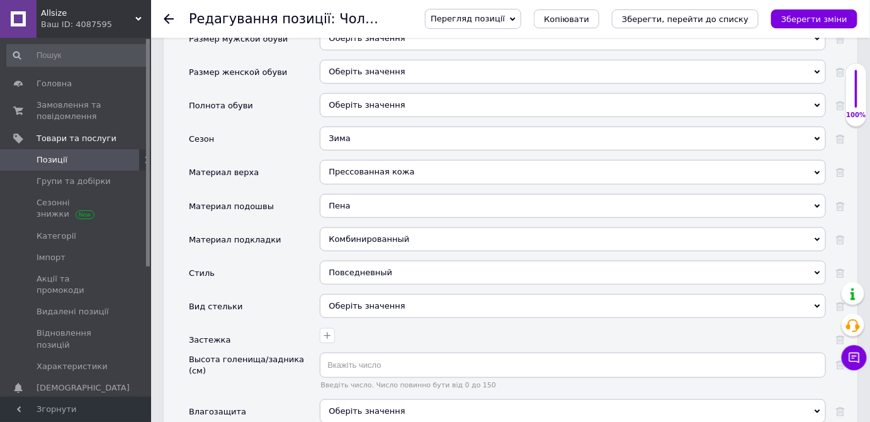
scroll to position [1946, 0]
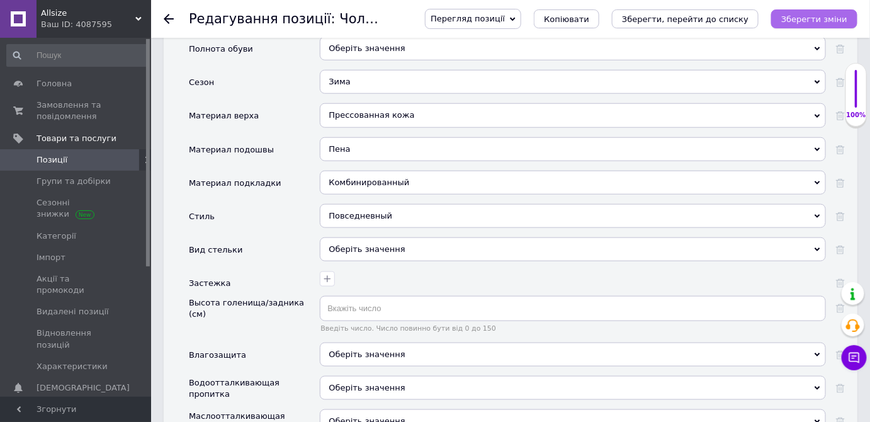
click at [853, 18] on button "Зберегти зміни" at bounding box center [814, 18] width 86 height 19
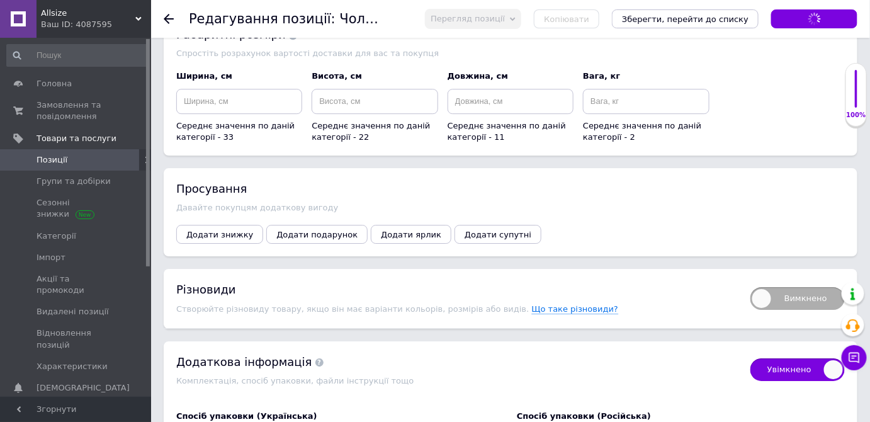
scroll to position [2919, 0]
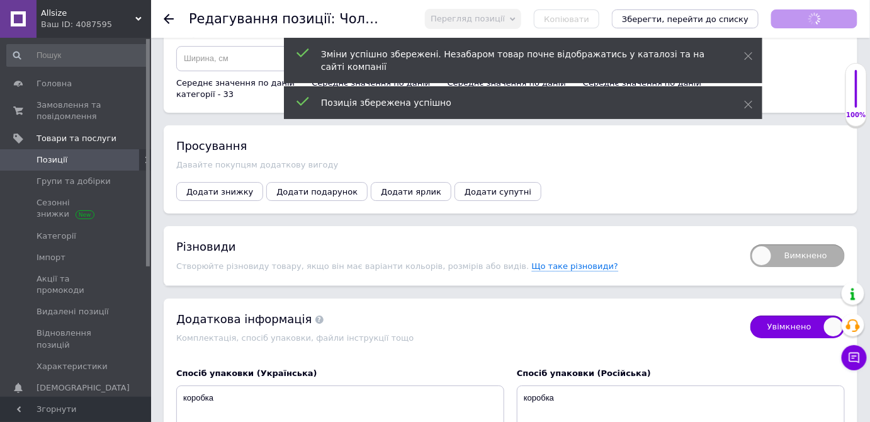
checkbox input "true"
click at [824, 244] on span "Вимкнено" at bounding box center [798, 255] width 94 height 23
click at [751, 236] on input "Вимкнено" at bounding box center [746, 240] width 8 height 8
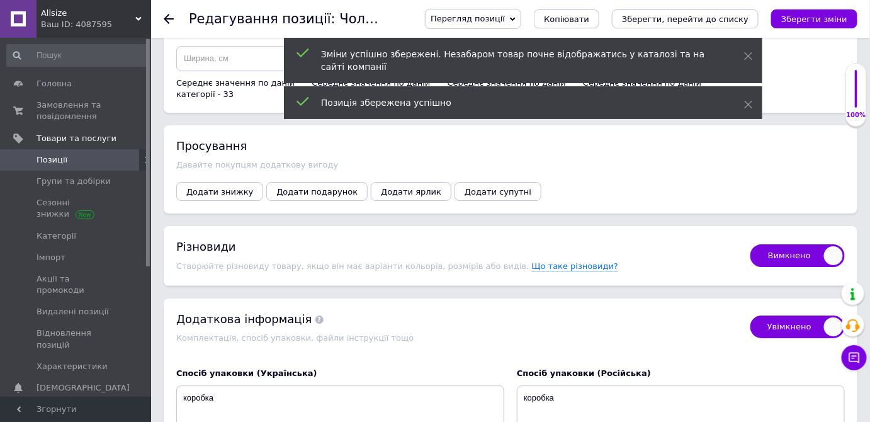
checkbox input "true"
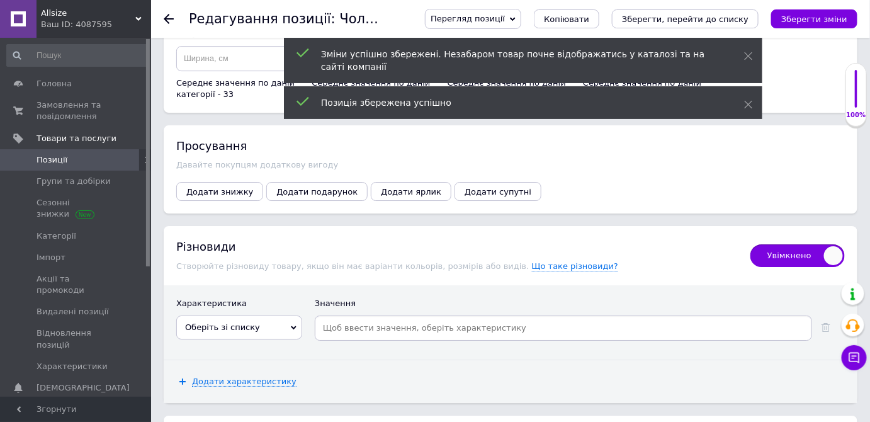
click at [264, 315] on span "Оберіть зі списку" at bounding box center [239, 327] width 126 height 24
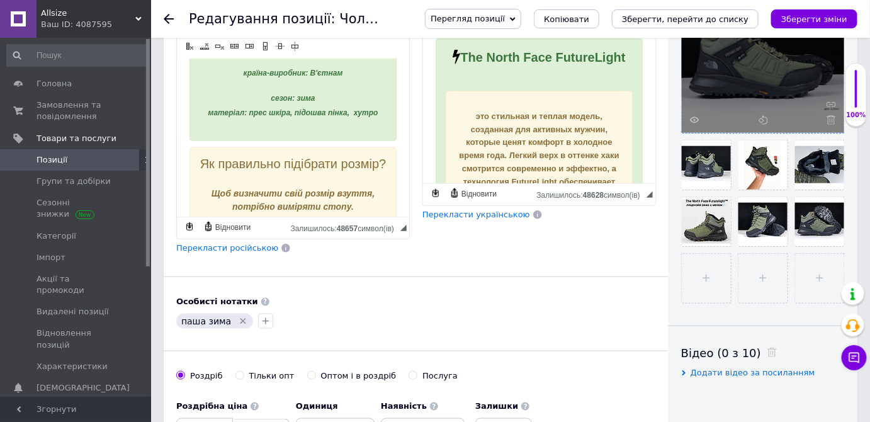
scroll to position [458, 0]
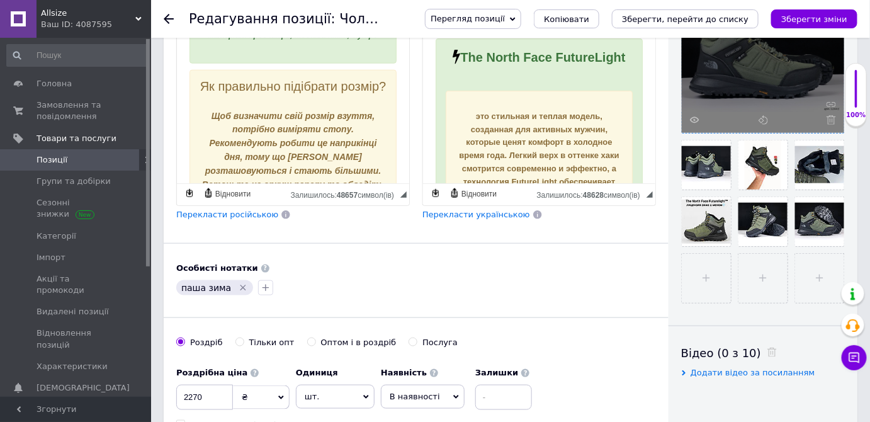
drag, startPoint x: 253, startPoint y: 61, endPoint x: 309, endPoint y: 85, distance: 60.9
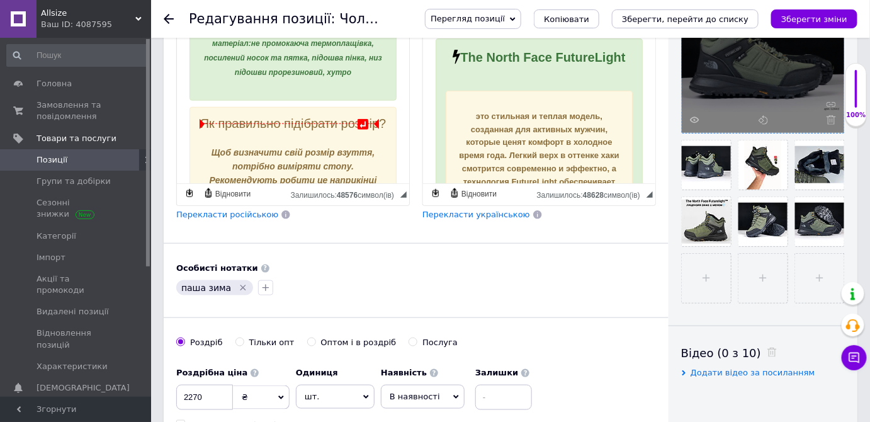
scroll to position [400, 0]
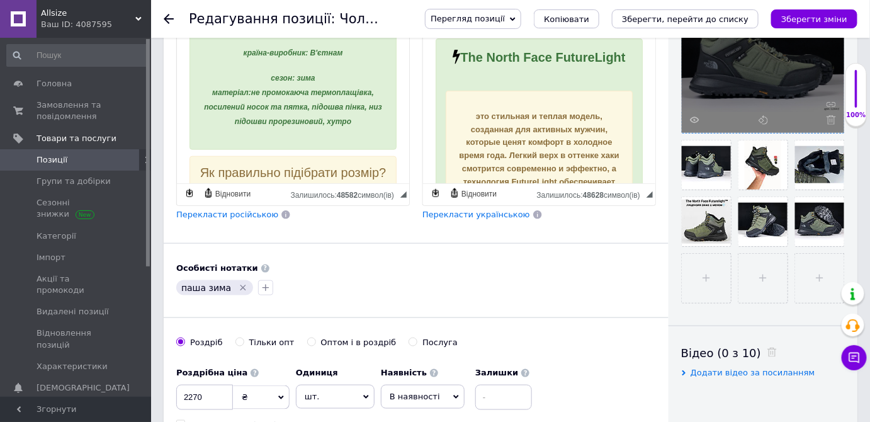
click at [239, 210] on span "Перекласти російською" at bounding box center [227, 214] width 102 height 9
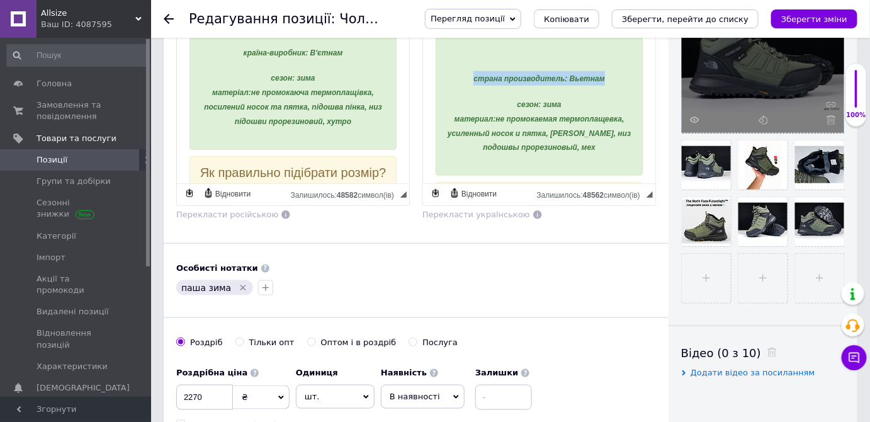
drag, startPoint x: 462, startPoint y: 106, endPoint x: 615, endPoint y: 110, distance: 153.1
click at [615, 86] on p "страна производитель: Вьетнам" at bounding box center [538, 78] width 187 height 14
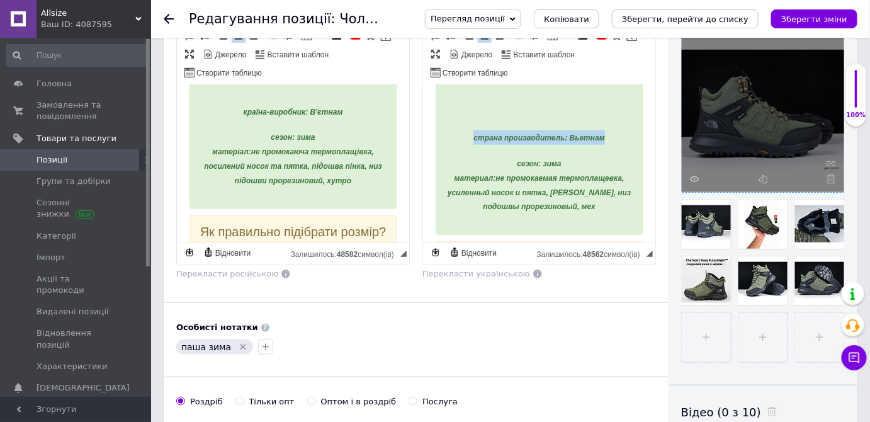
scroll to position [229, 0]
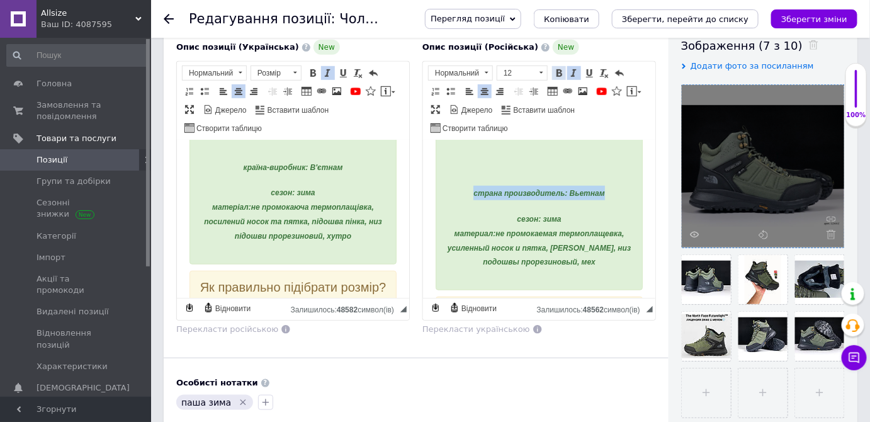
click at [559, 74] on span at bounding box center [559, 73] width 10 height 10
click at [635, 196] on html "The North Face FutureLight это стильная и теплая модель, созданная для активных…" at bounding box center [539, 322] width 232 height 1165
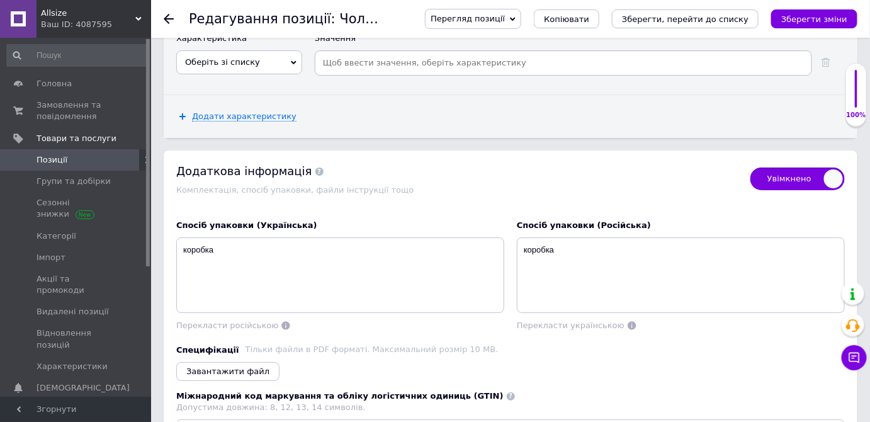
scroll to position [3003, 0]
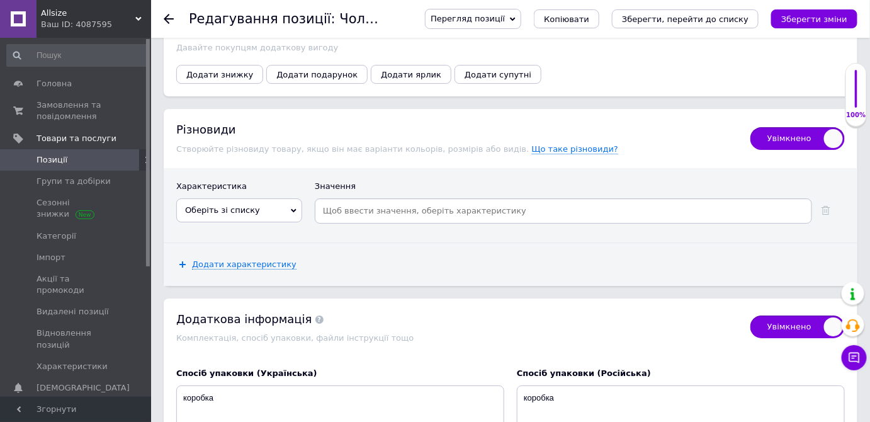
click at [270, 181] on div "Характеристика" at bounding box center [239, 190] width 126 height 18
click at [264, 198] on span "Оберіть зі списку" at bounding box center [239, 210] width 126 height 24
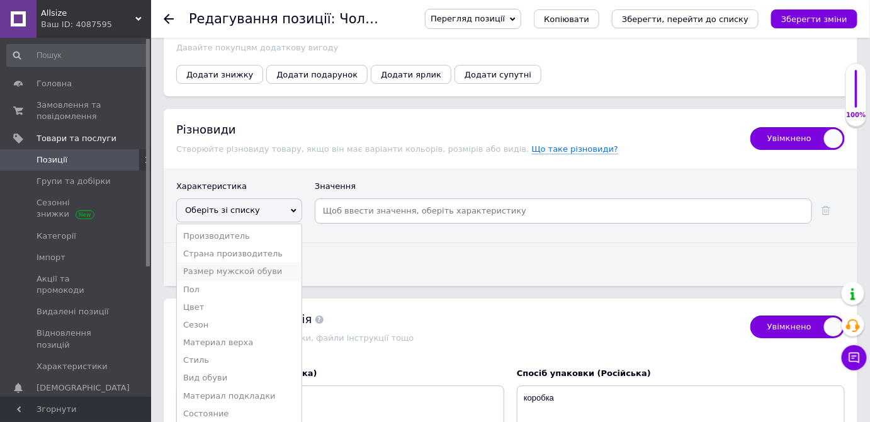
click at [250, 263] on li "Размер мужской обуви" at bounding box center [239, 272] width 125 height 18
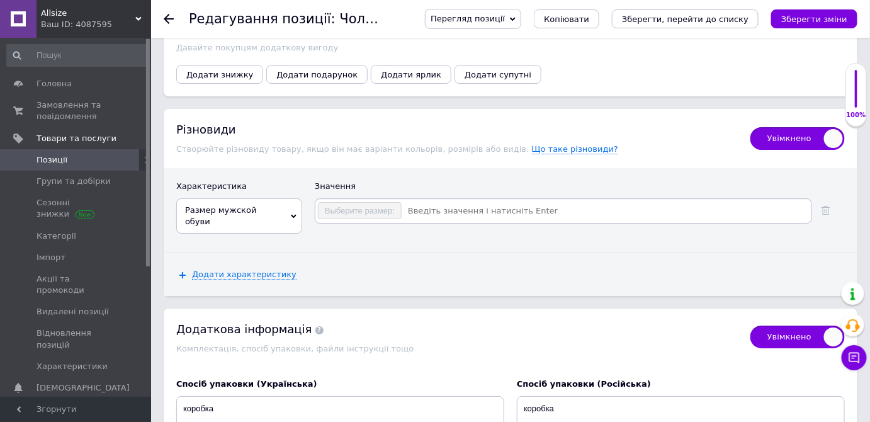
click at [453, 202] on input at bounding box center [605, 211] width 407 height 19
checkbox input "true"
type input "41"
checkbox input "true"
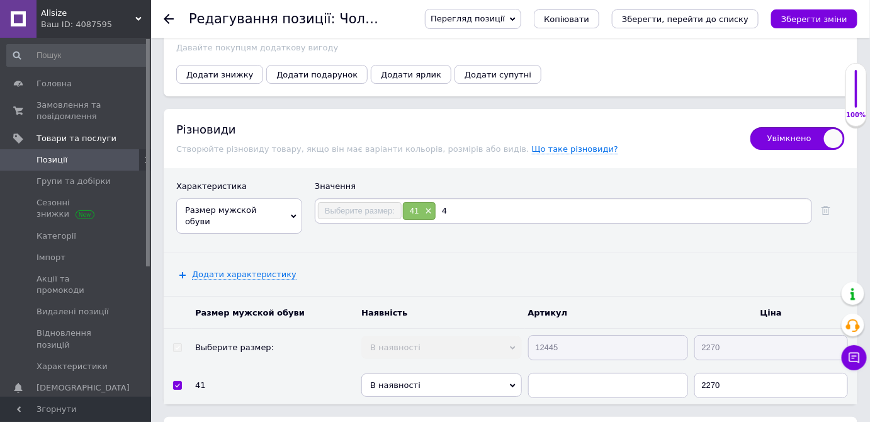
type input "42"
checkbox input "true"
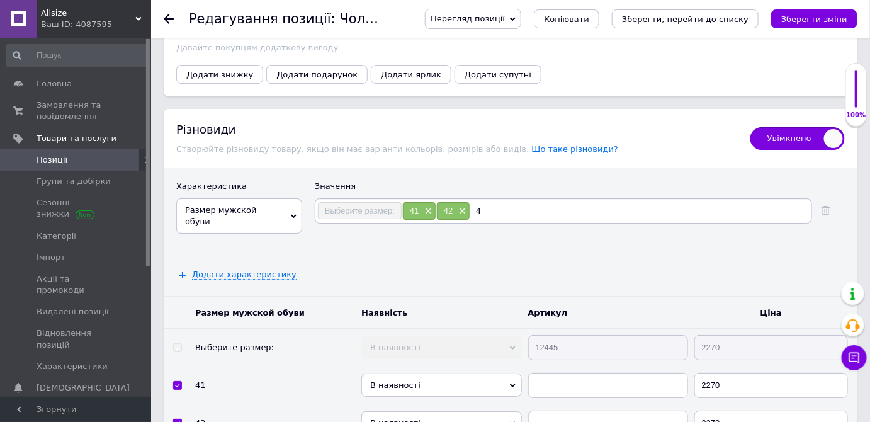
type input "43"
checkbox input "true"
type input "445"
checkbox input "true"
type input "4"
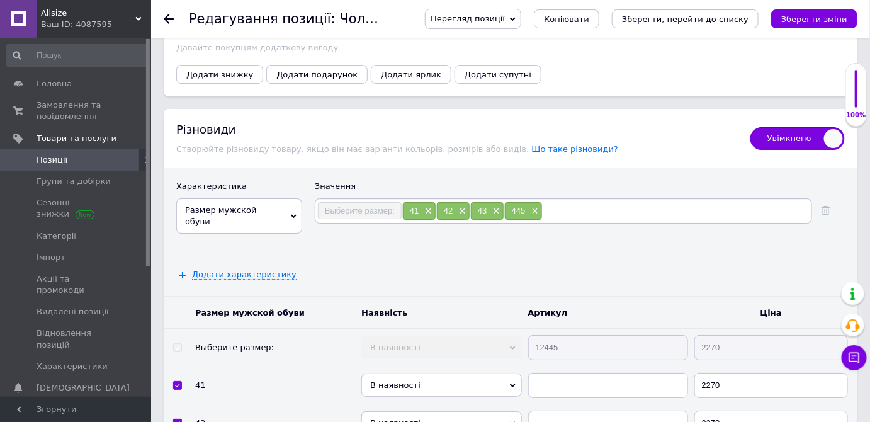
checkbox input "true"
type input "44"
checkbox input "true"
type input "45"
checkbox input "true"
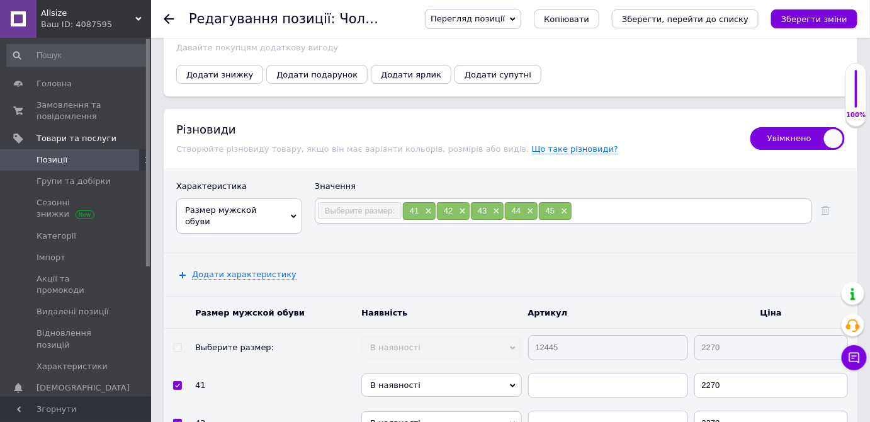
click at [592, 202] on input at bounding box center [690, 211] width 237 height 19
checkbox input "true"
type input "46"
checkbox input "true"
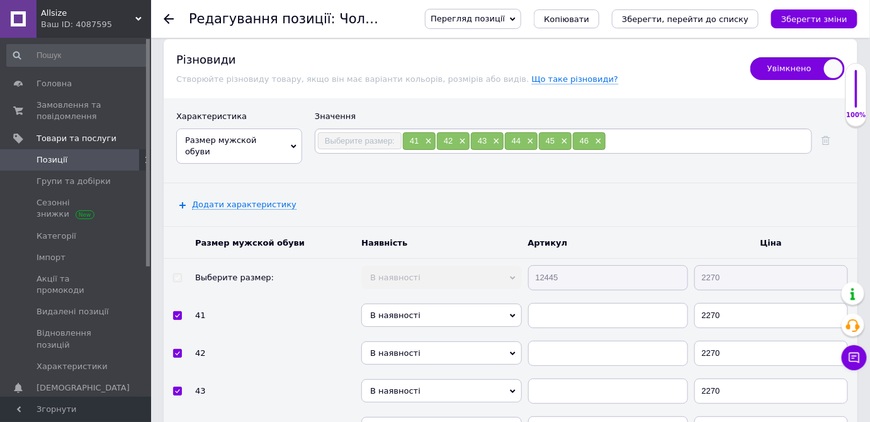
scroll to position [3118, 0]
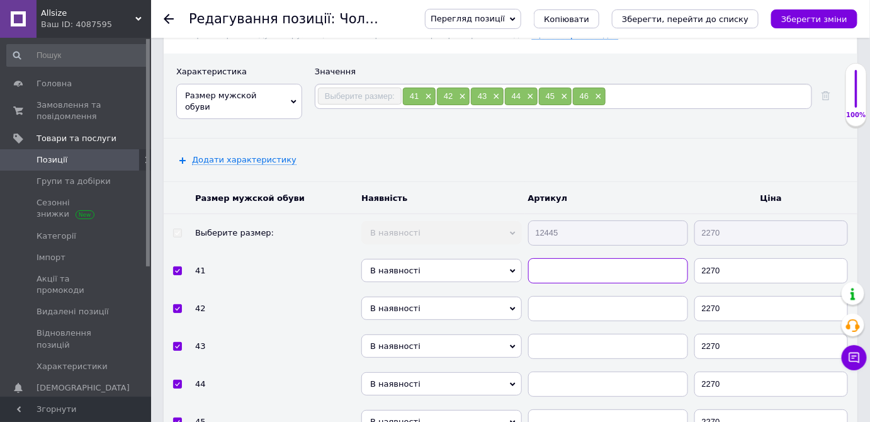
paste input "12445"
checkbox input "true"
type input "12445"
paste input "12445"
checkbox input "true"
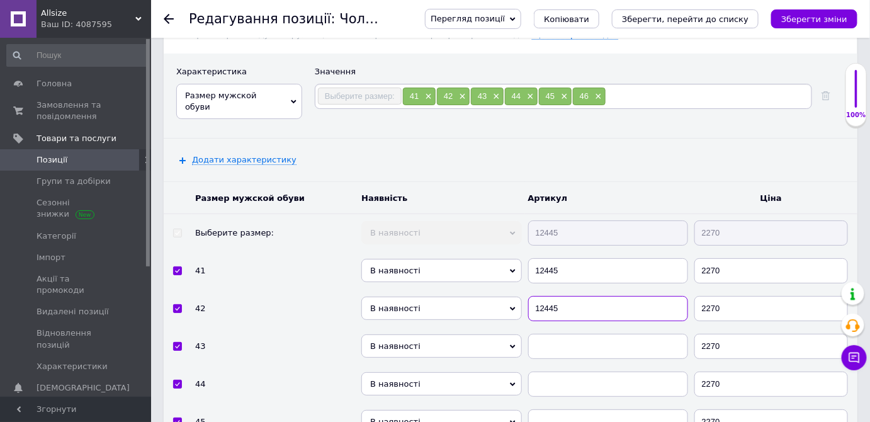
type input "12445"
paste input "12445"
checkbox input "true"
type input "12445"
paste input "12445"
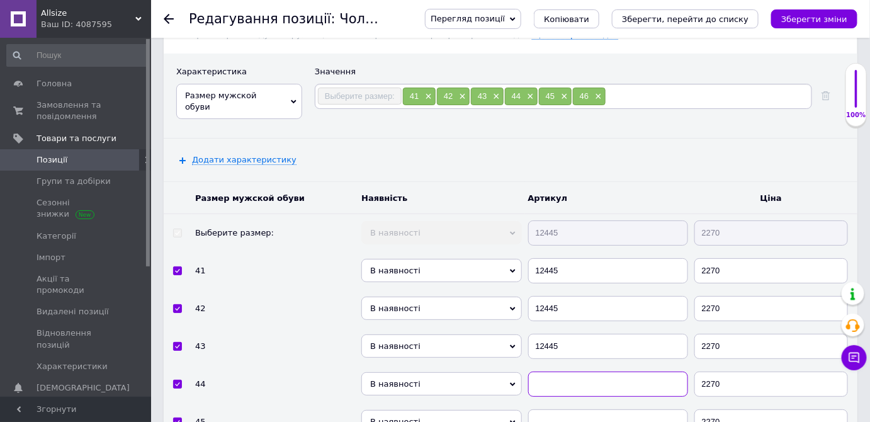
checkbox input "true"
type input "12445"
paste input "12445"
checkbox input "true"
type input "12445"
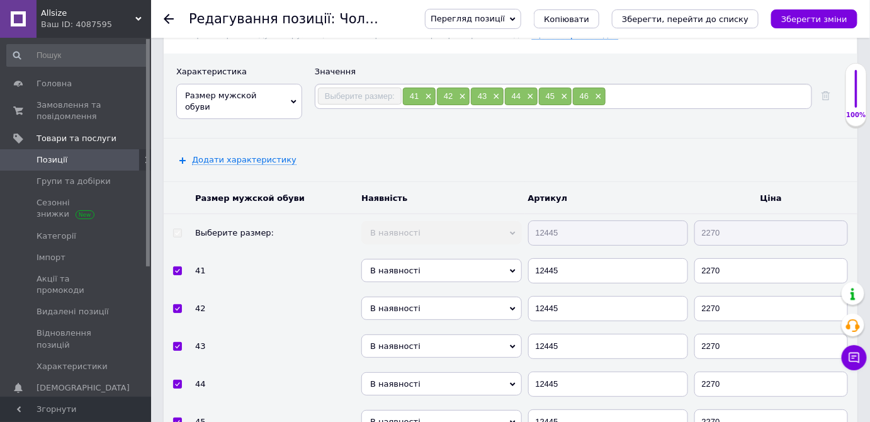
paste input "12445"
checkbox input "true"
type input "12445"
click at [822, 15] on icon "Зберегти зміни" at bounding box center [814, 18] width 66 height 9
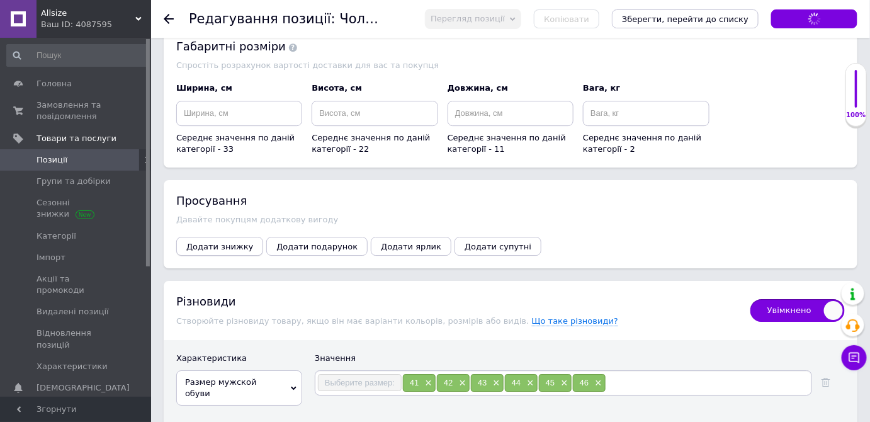
scroll to position [849, 0]
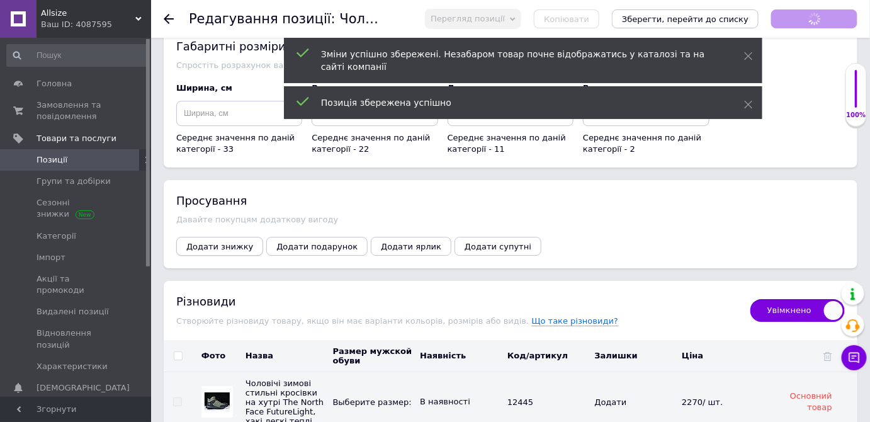
click at [225, 242] on span "Додати знижку" at bounding box center [219, 246] width 67 height 9
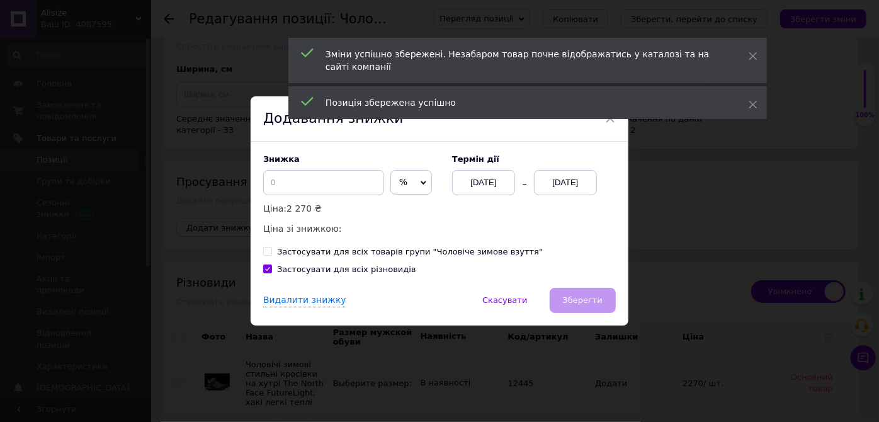
click at [399, 181] on span "%" at bounding box center [411, 182] width 42 height 25
click at [401, 205] on li "₴" at bounding box center [411, 209] width 40 height 18
click at [343, 181] on input at bounding box center [323, 182] width 121 height 25
checkbox input "true"
type input "5"
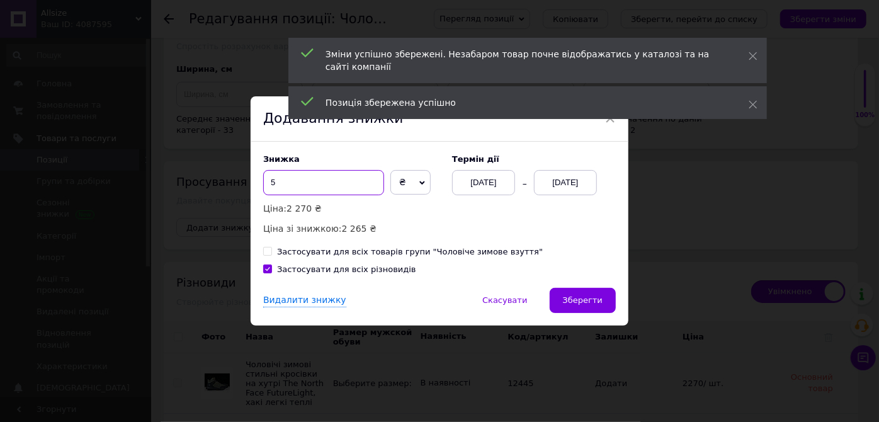
checkbox input "true"
type input "50"
checkbox input "true"
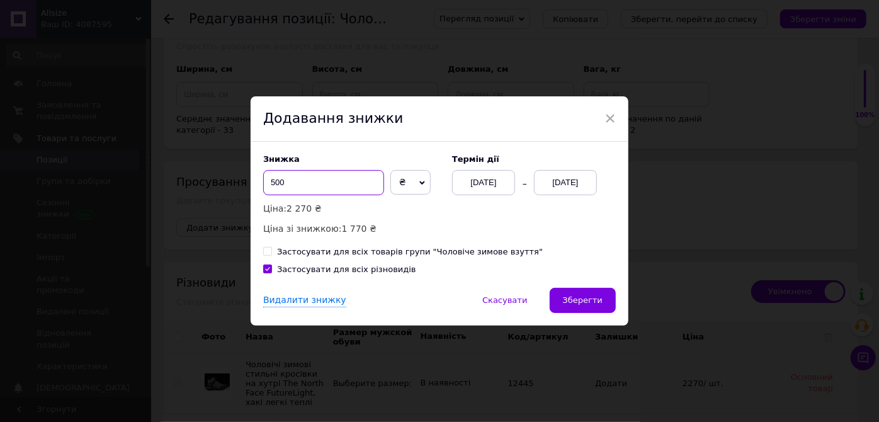
type input "500"
click at [575, 171] on div "[DATE]" at bounding box center [565, 182] width 63 height 25
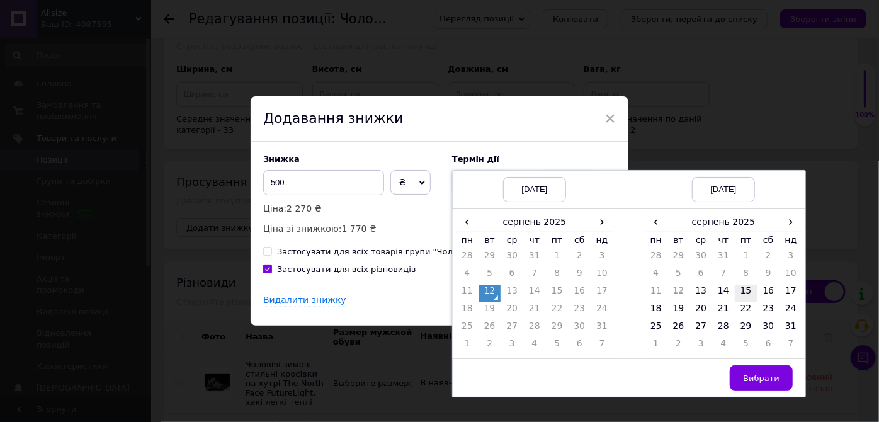
click at [749, 295] on td "15" at bounding box center [746, 294] width 23 height 18
click at [756, 377] on span "Вибрати" at bounding box center [761, 377] width 37 height 9
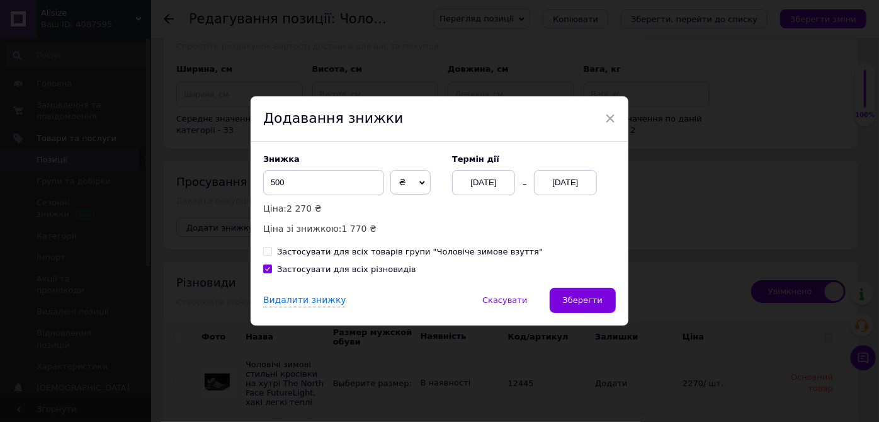
click at [598, 296] on span "Зберегти" at bounding box center [583, 299] width 40 height 9
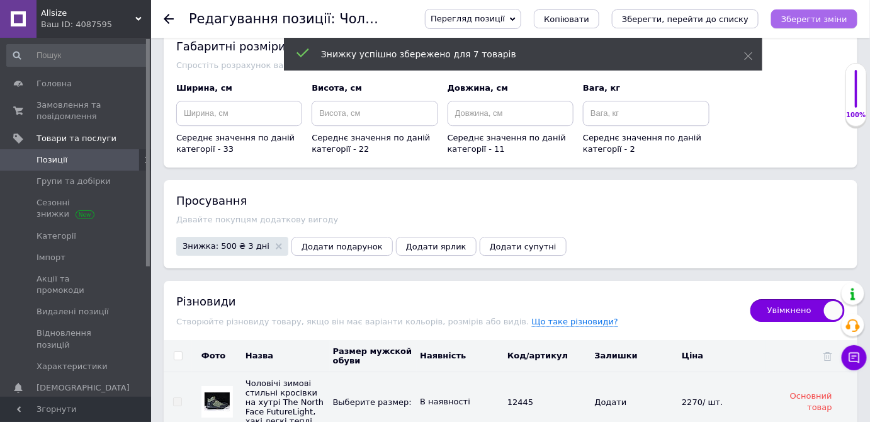
click at [819, 22] on icon "Зберегти зміни" at bounding box center [814, 18] width 66 height 9
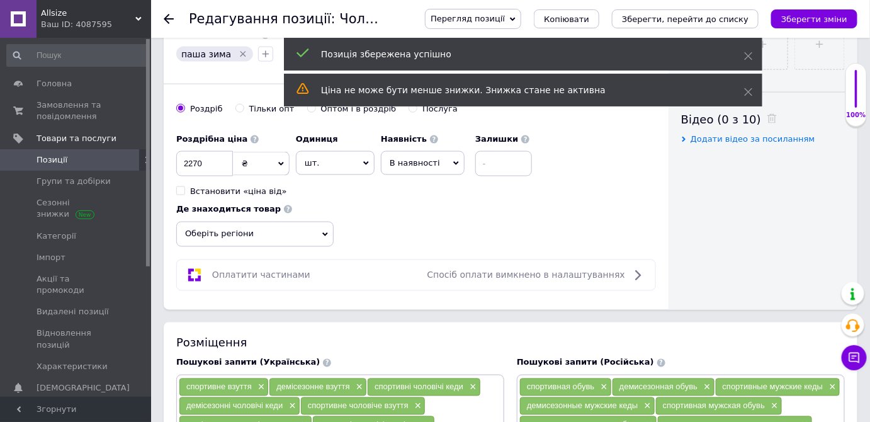
scroll to position [0, 0]
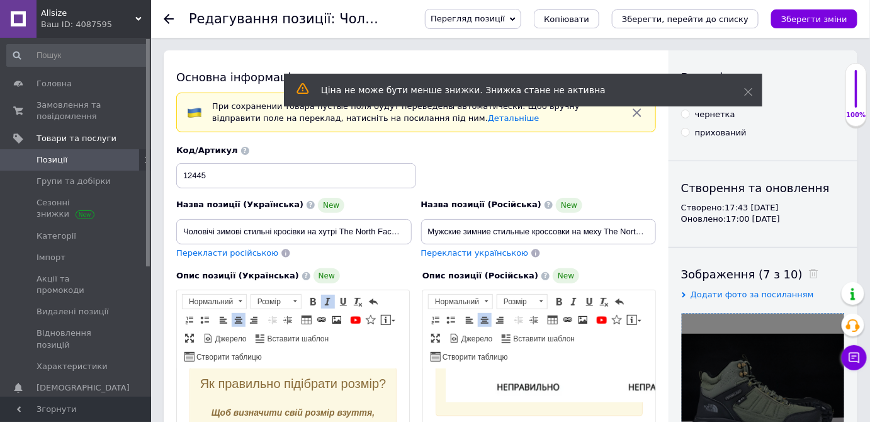
click at [223, 256] on span "Перекласти російською" at bounding box center [227, 252] width 102 height 9
checkbox input "true"
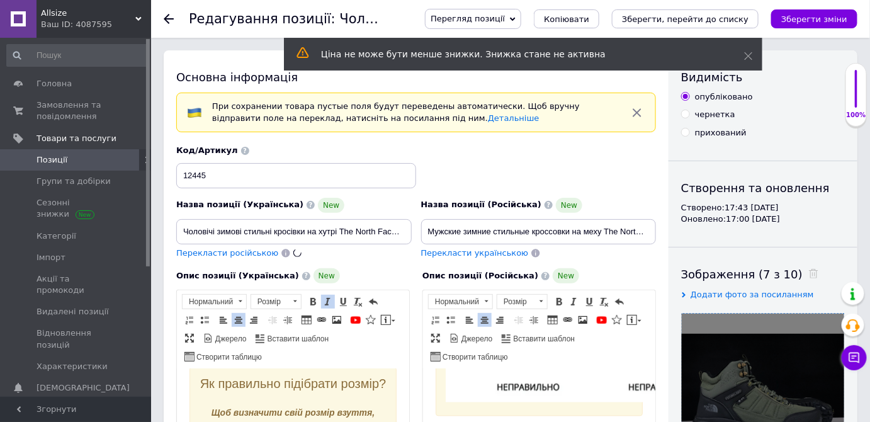
type input "Мужские зимние стильные кроссовки на меху The North Face FutureLight, хаки легк…"
click at [814, 18] on icon "Зберегти зміни" at bounding box center [814, 18] width 66 height 9
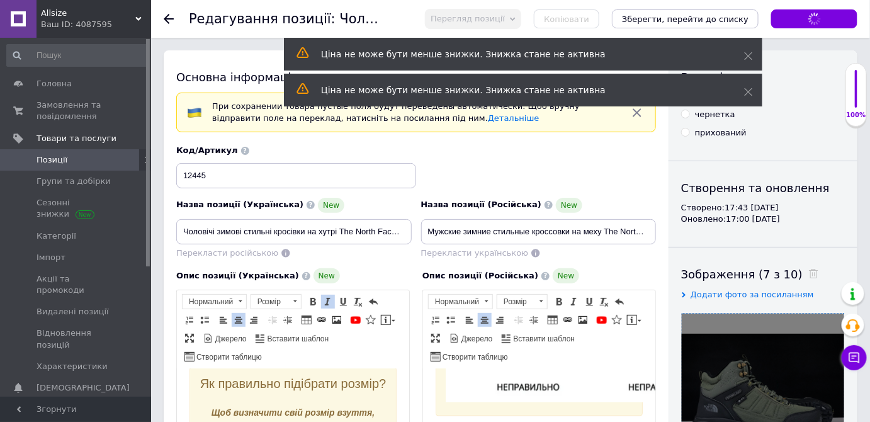
checkbox input "true"
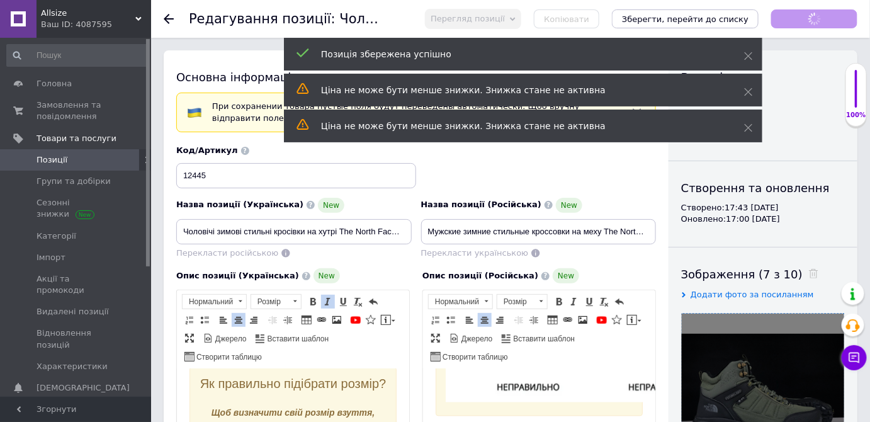
click at [96, 160] on span "Позиції" at bounding box center [77, 159] width 80 height 11
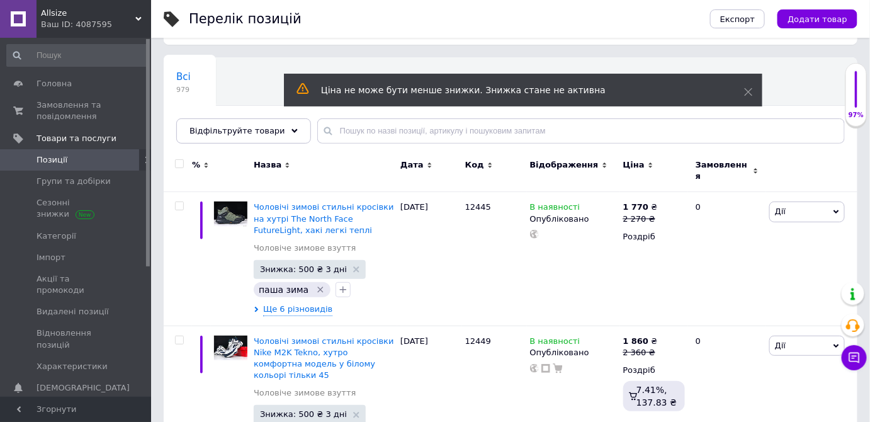
scroll to position [114, 0]
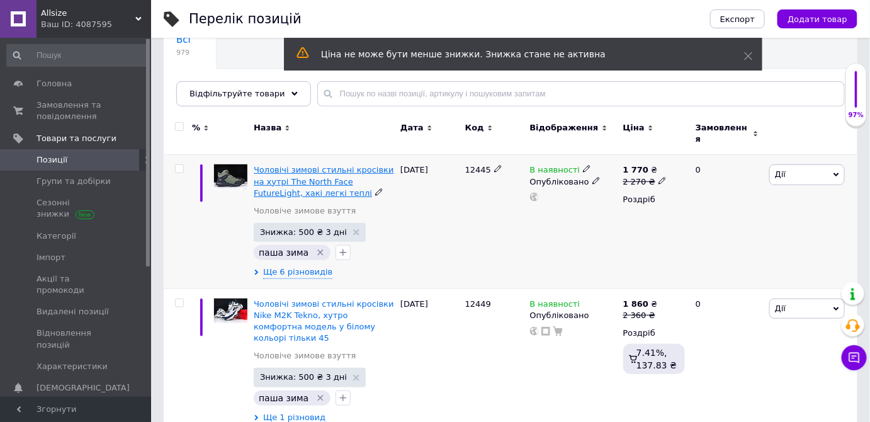
click at [343, 169] on span "Чоловічі зимові стильні кросівки на хутрі The North Face FutureLight, хакі легк…" at bounding box center [324, 181] width 140 height 32
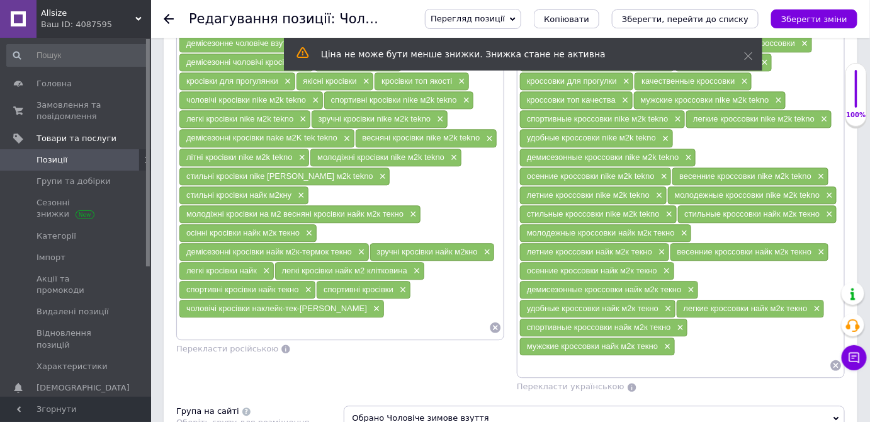
scroll to position [1030, 0]
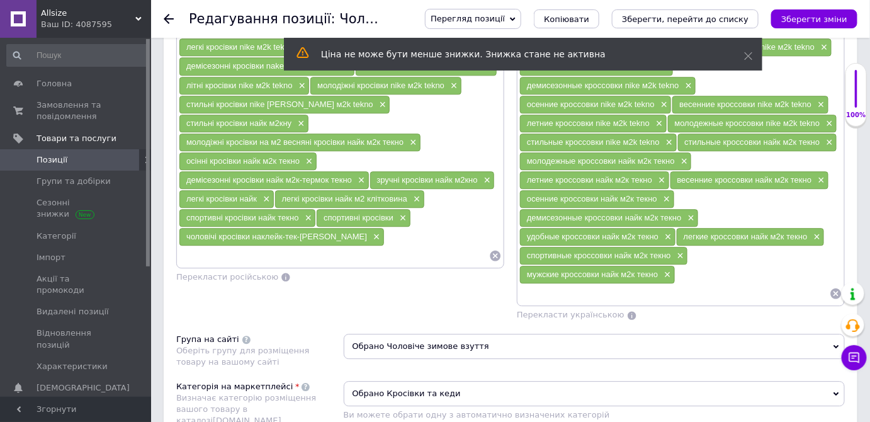
click at [838, 288] on icon at bounding box center [836, 293] width 11 height 11
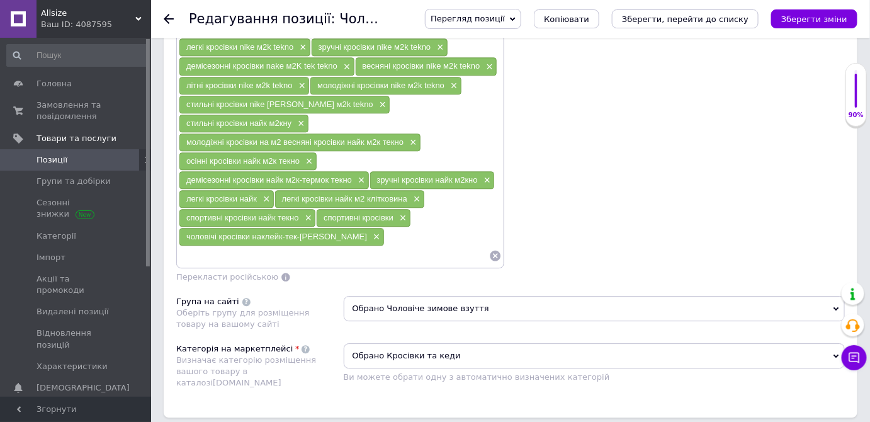
click at [494, 251] on icon at bounding box center [496, 256] width 11 height 11
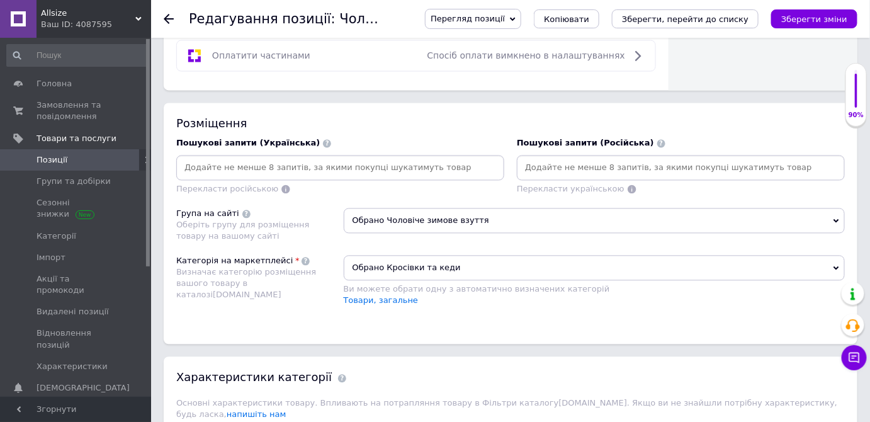
click at [593, 159] on input at bounding box center [681, 168] width 323 height 19
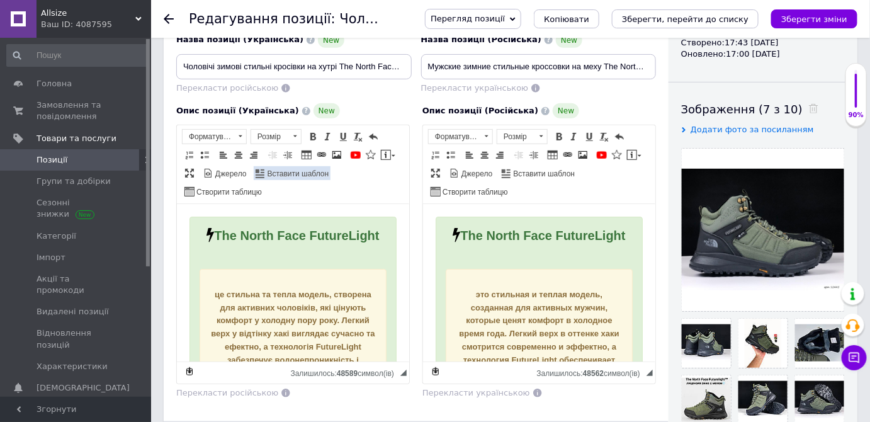
scroll to position [109, 0]
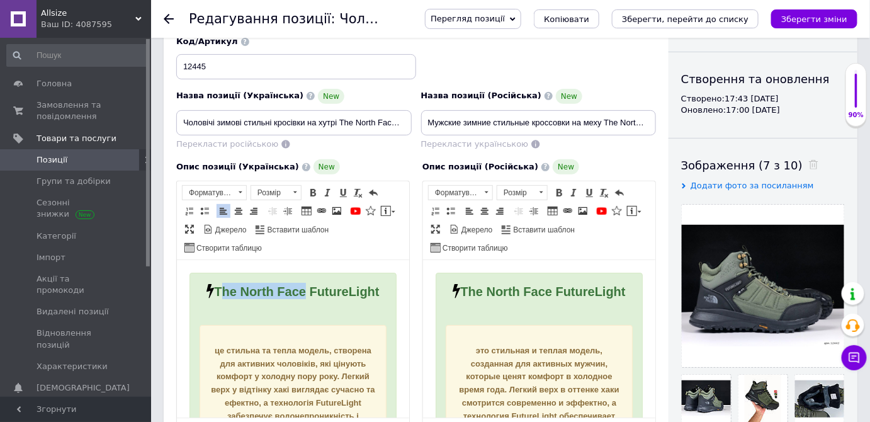
drag, startPoint x: 244, startPoint y: 289, endPoint x: 346, endPoint y: 292, distance: 102.7
click at [346, 292] on div "The North Face FutureLight" at bounding box center [292, 290] width 187 height 16
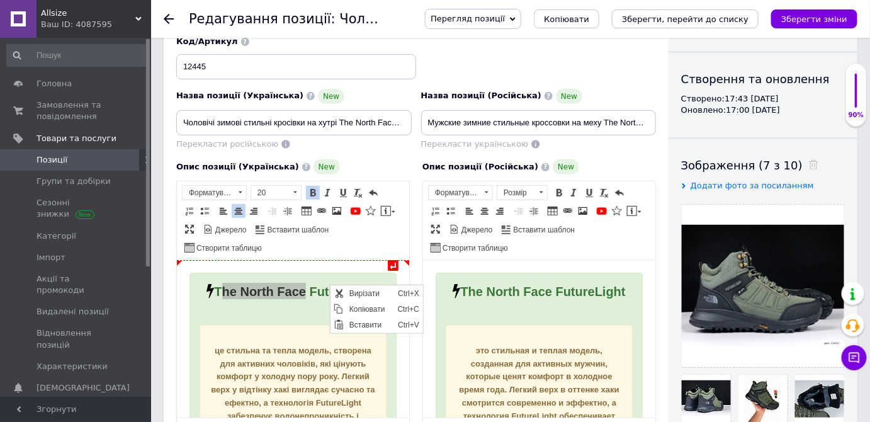
scroll to position [0, 0]
click at [250, 292] on strong "The North Face FutureLight" at bounding box center [295, 291] width 165 height 14
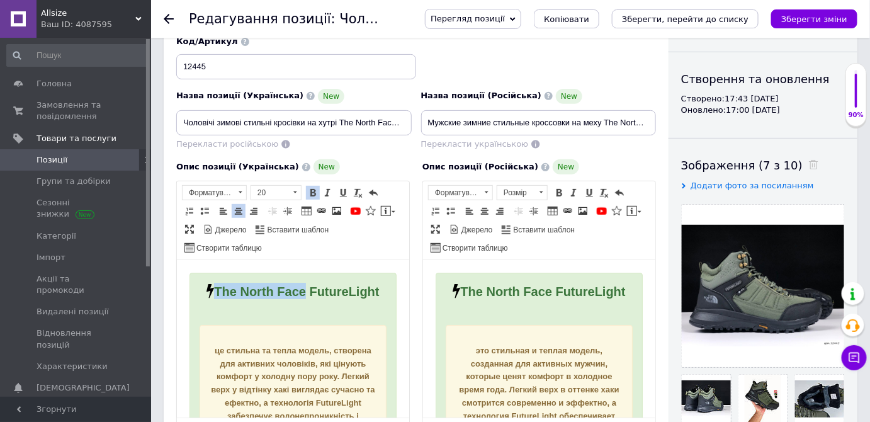
drag, startPoint x: 241, startPoint y: 292, endPoint x: 346, endPoint y: 293, distance: 105.2
click at [346, 293] on div "The North Face FutureLight" at bounding box center [292, 290] width 187 height 16
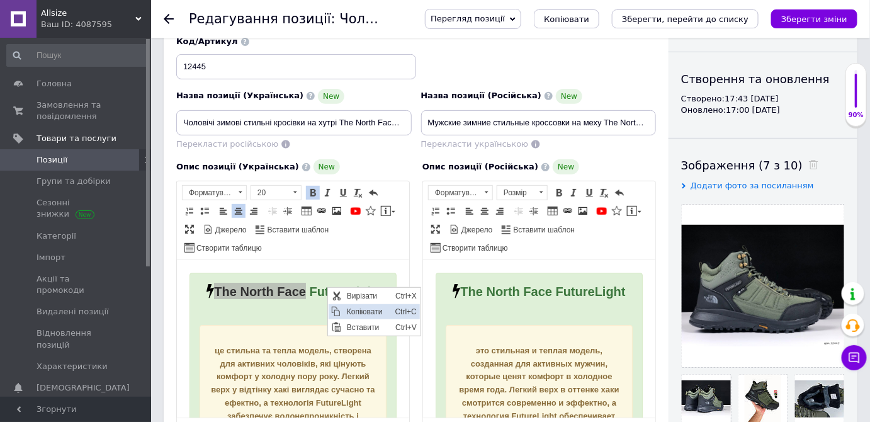
click at [366, 312] on span "Копіювати" at bounding box center [367, 311] width 48 height 15
copy strong "The North Face"
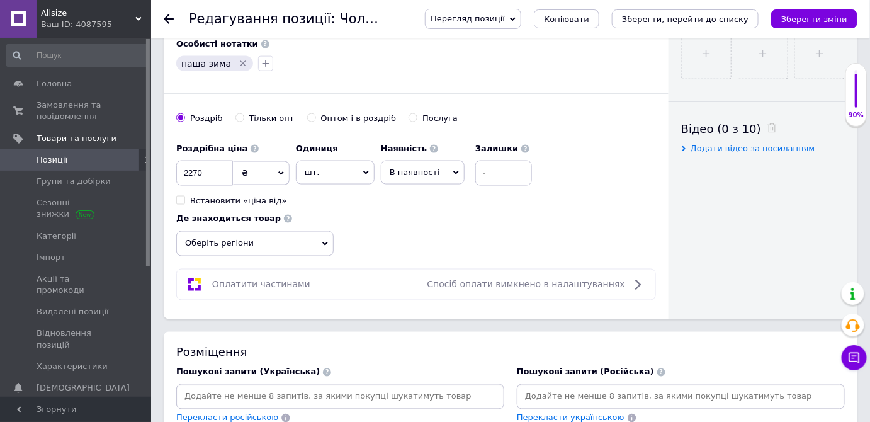
scroll to position [681, 0]
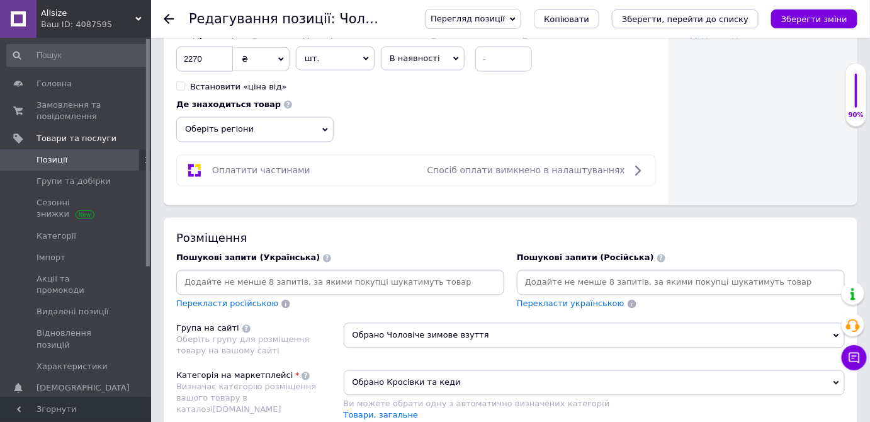
click at [584, 282] on input at bounding box center [681, 282] width 323 height 19
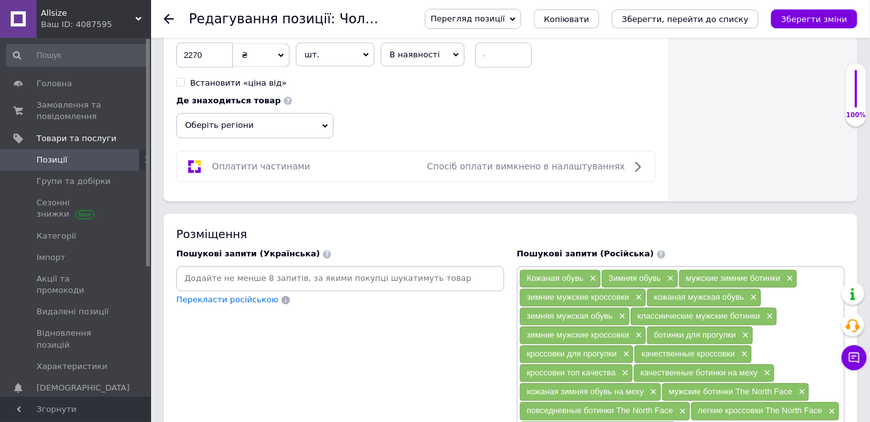
scroll to position [853, 0]
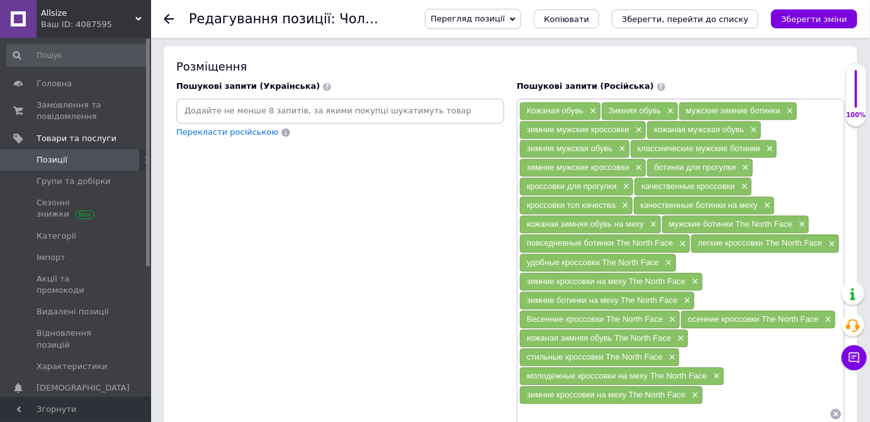
click at [562, 404] on input at bounding box center [675, 413] width 310 height 19
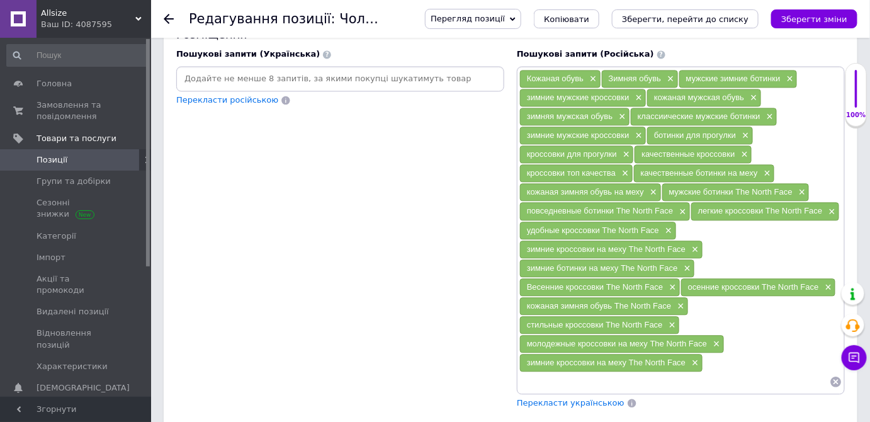
scroll to position [911, 0]
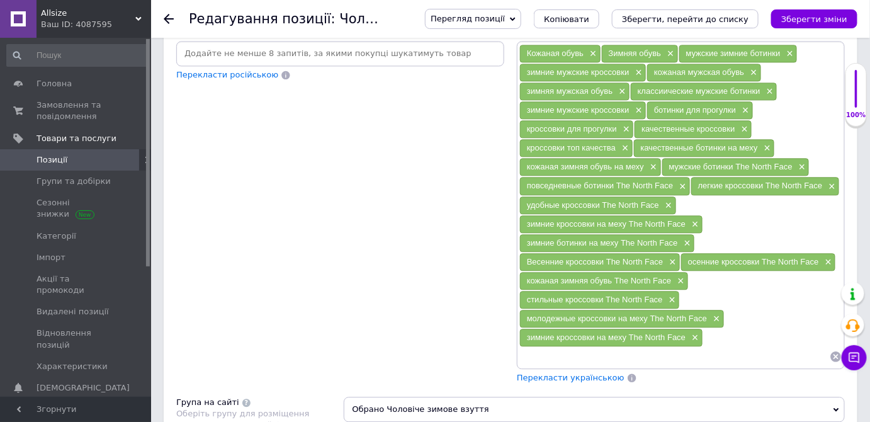
click at [594, 373] on span "Перекласти українською" at bounding box center [571, 377] width 108 height 9
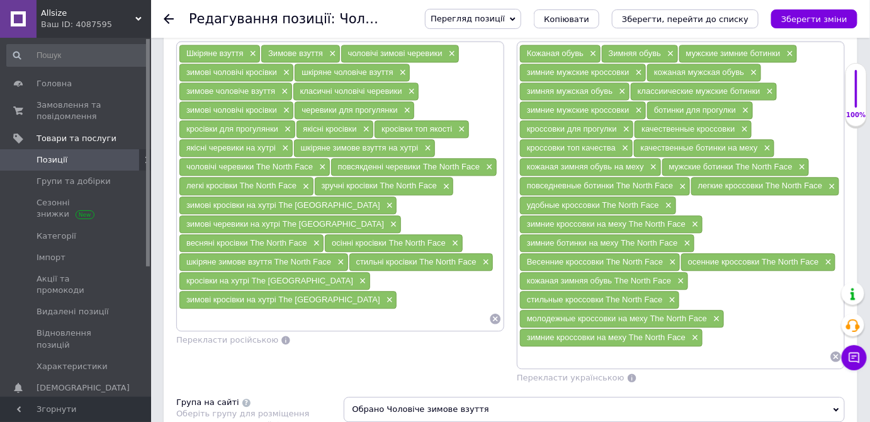
click at [812, 21] on icon "Зберегти зміни" at bounding box center [814, 18] width 66 height 9
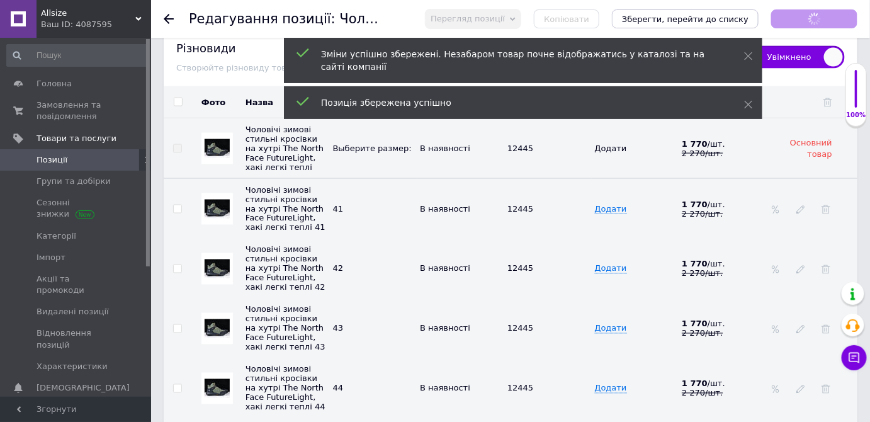
checkbox input "true"
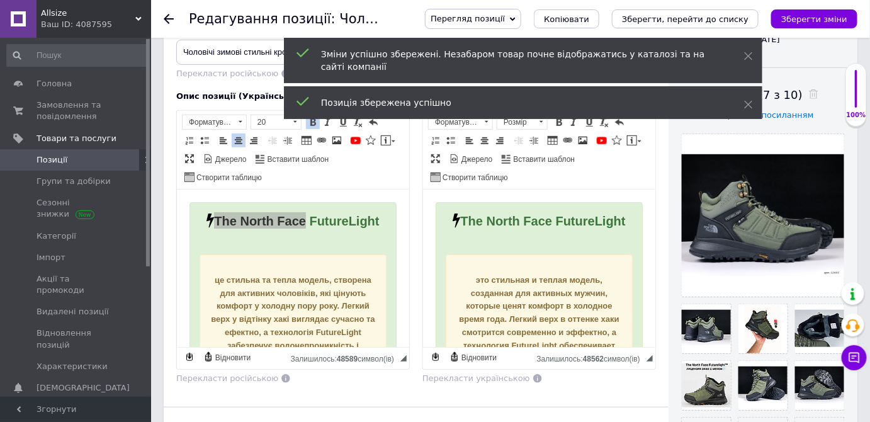
scroll to position [0, 0]
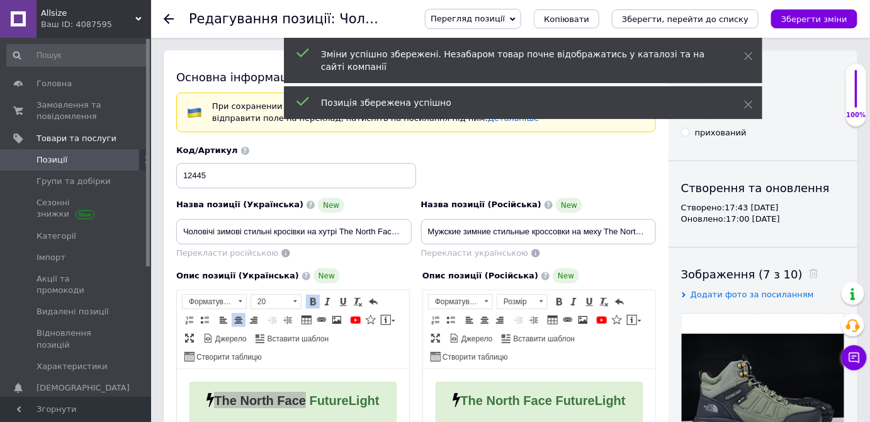
click at [81, 157] on span "Позиції" at bounding box center [77, 159] width 80 height 11
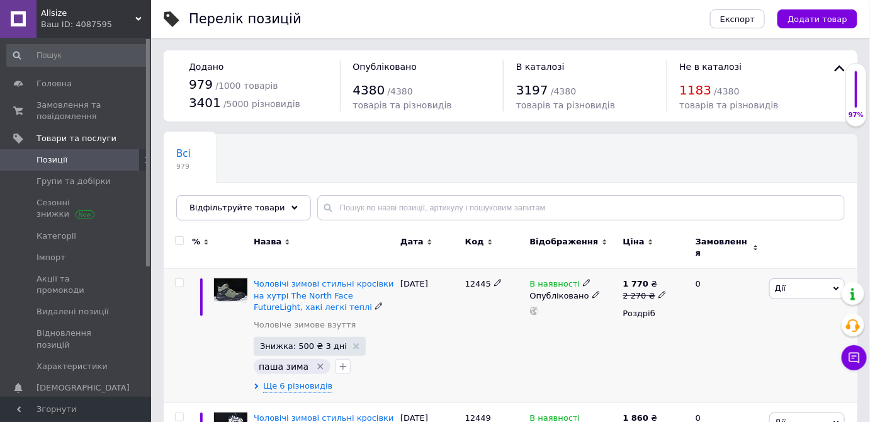
click at [659, 291] on icon at bounding box center [663, 295] width 8 height 8
drag, startPoint x: 690, startPoint y: 269, endPoint x: 789, endPoint y: 267, distance: 98.9
click at [789, 268] on div "Ціна 2270" at bounding box center [751, 269] width 157 height 40
type input "2260"
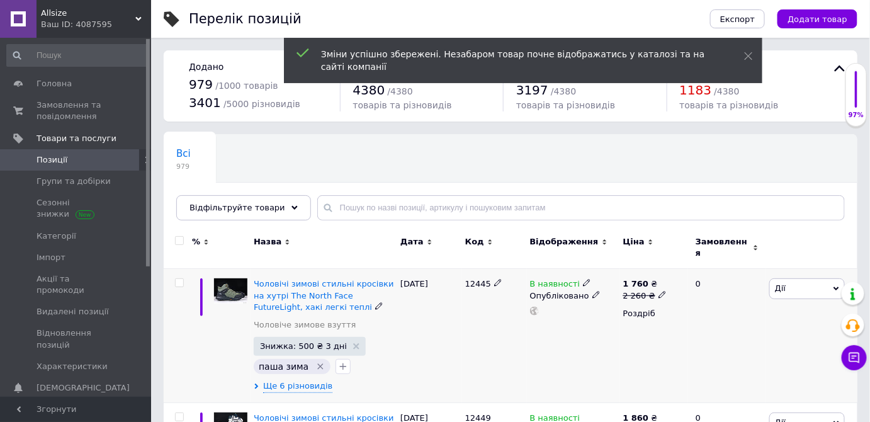
click at [660, 291] on icon at bounding box center [663, 295] width 8 height 8
click at [714, 266] on input "2260" at bounding box center [721, 275] width 96 height 25
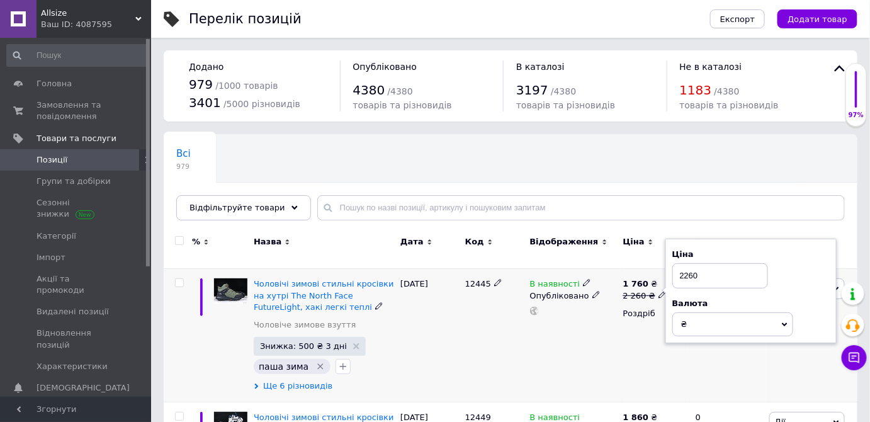
click at [319, 380] on span "Ще 6 різновидів" at bounding box center [297, 385] width 69 height 11
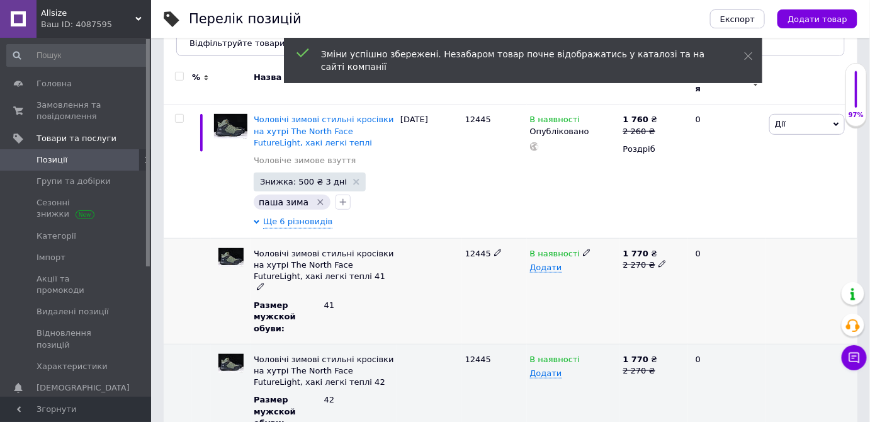
scroll to position [171, 0]
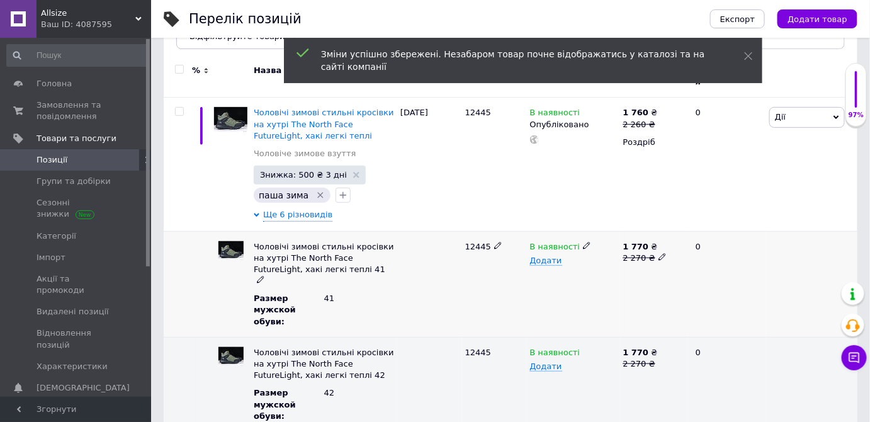
click at [659, 253] on icon at bounding box center [663, 257] width 8 height 8
click at [650, 241] on input "2270" at bounding box center [650, 246] width 60 height 19
type input "2260"
click at [656, 301] on div "2260" at bounding box center [654, 284] width 68 height 106
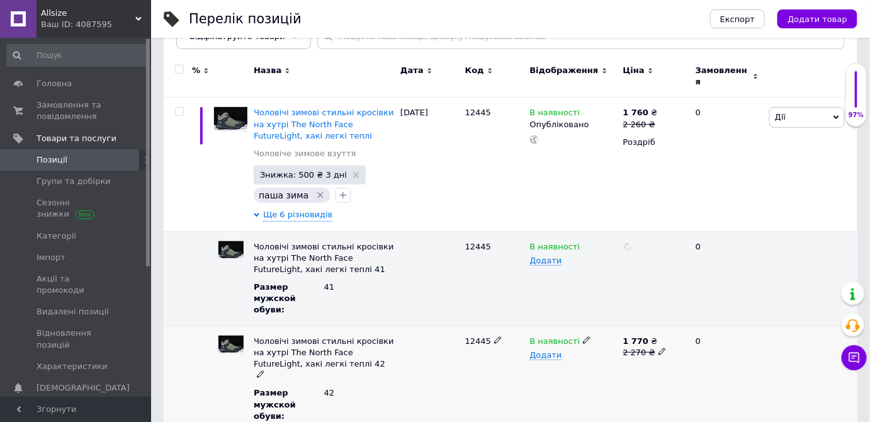
click at [657, 336] on div "1 770 ₴" at bounding box center [654, 341] width 62 height 11
click at [659, 346] on span at bounding box center [663, 350] width 8 height 9
click at [643, 332] on input "2270" at bounding box center [650, 341] width 60 height 19
type input "2260"
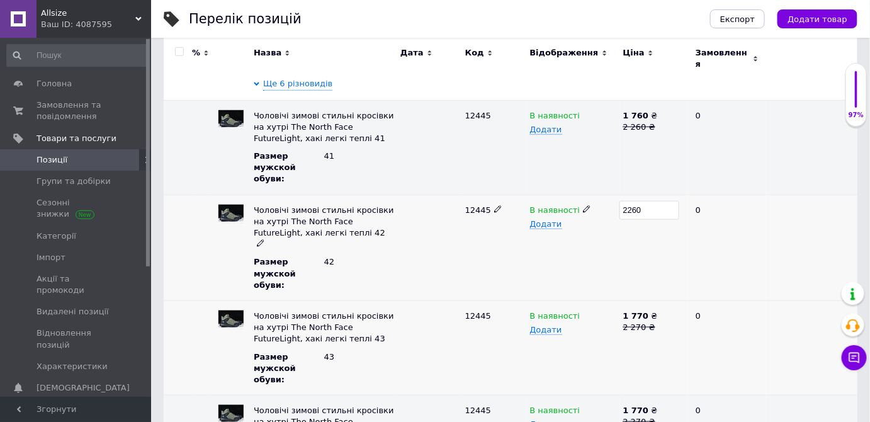
scroll to position [343, 0]
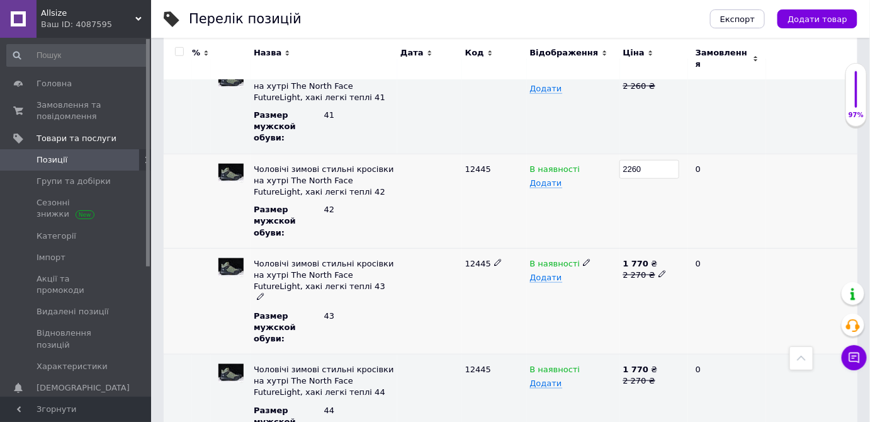
click at [659, 270] on icon at bounding box center [663, 274] width 8 height 8
click at [644, 257] on input "2270" at bounding box center [650, 263] width 60 height 19
type input "2260"
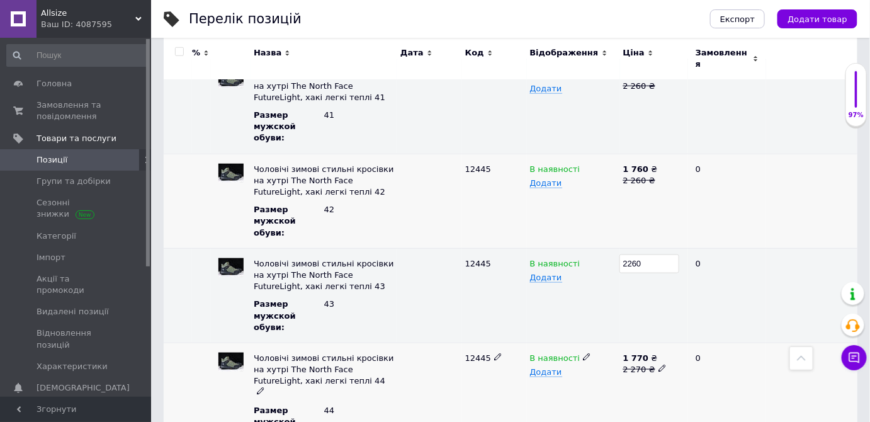
click at [659, 365] on use at bounding box center [662, 368] width 7 height 7
click at [654, 356] on input "2270" at bounding box center [650, 358] width 60 height 19
type input "2260"
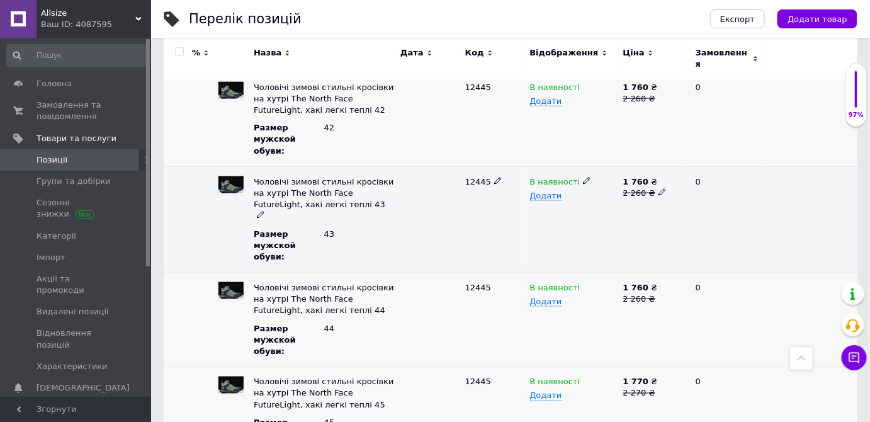
scroll to position [515, 0]
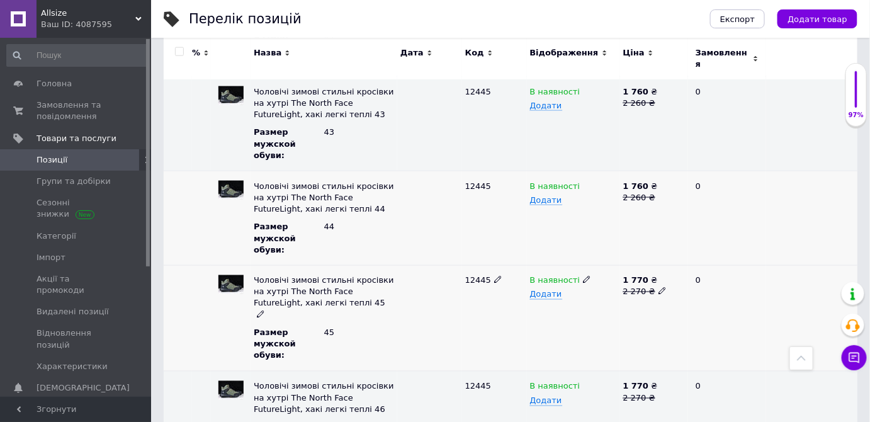
click at [652, 275] on div "1 770 ₴" at bounding box center [654, 280] width 62 height 11
click at [655, 275] on div "1 770 ₴" at bounding box center [654, 280] width 62 height 11
click at [659, 287] on icon at bounding box center [663, 291] width 8 height 8
click at [659, 271] on input "2270" at bounding box center [650, 280] width 60 height 19
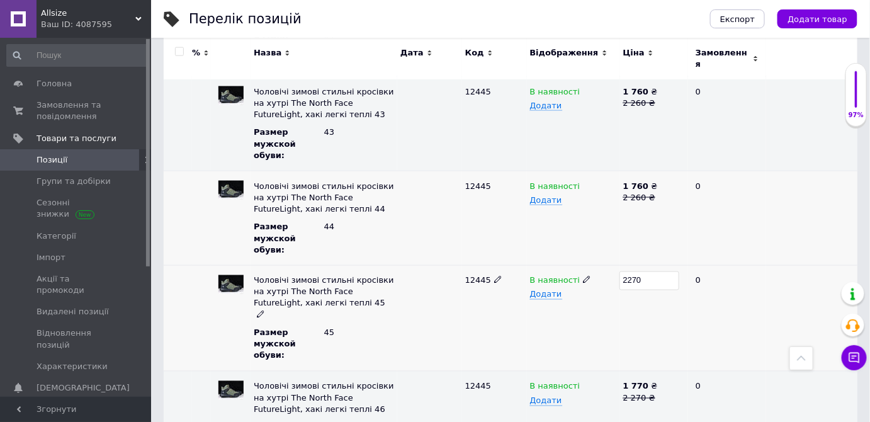
type input "2260"
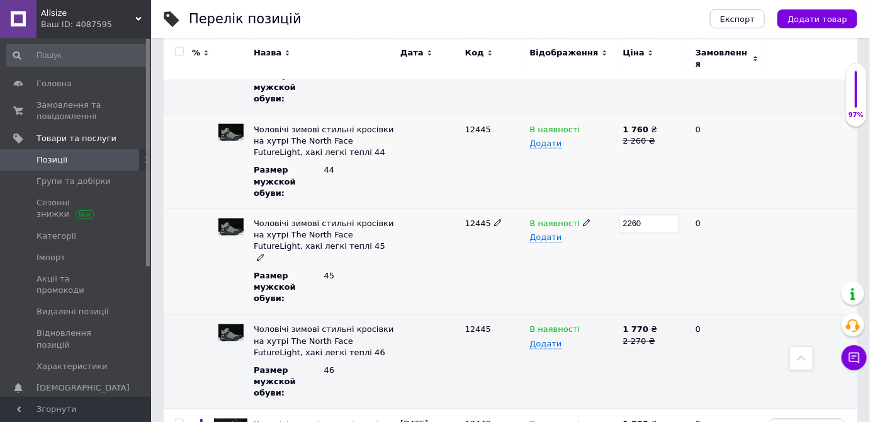
click at [667, 227] on div "2260" at bounding box center [654, 262] width 68 height 106
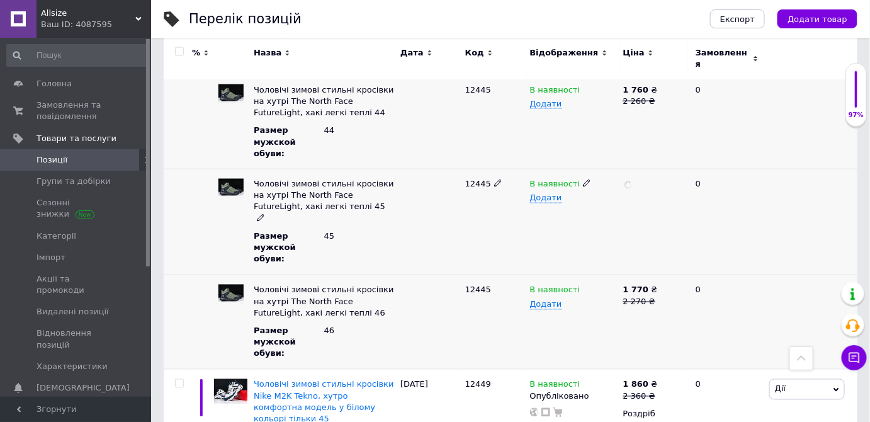
scroll to position [686, 0]
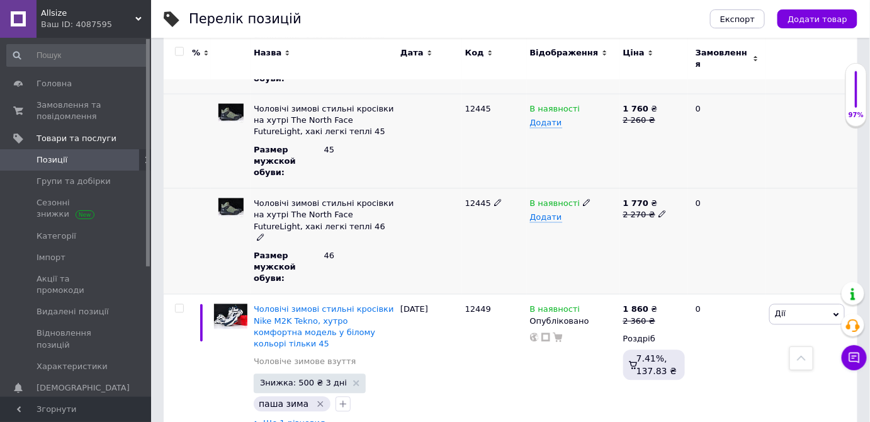
click at [659, 211] on use at bounding box center [662, 214] width 7 height 7
click at [626, 195] on input "2270" at bounding box center [650, 204] width 60 height 19
type input "2260"
click at [657, 237] on div "2260" at bounding box center [654, 242] width 68 height 106
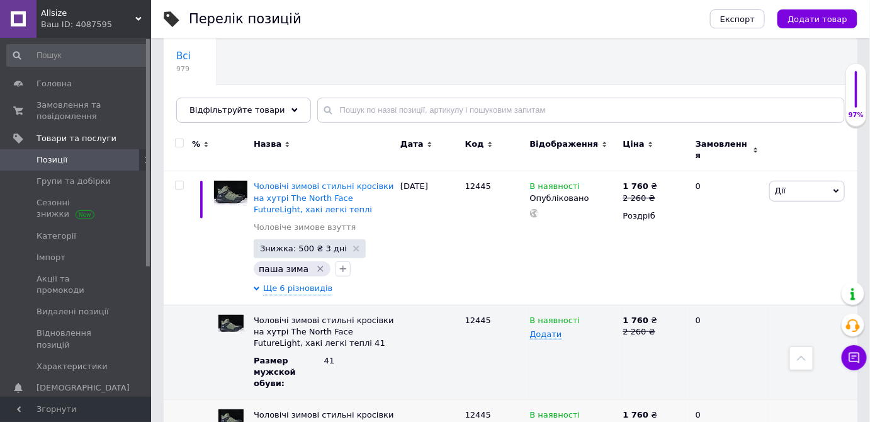
scroll to position [0, 0]
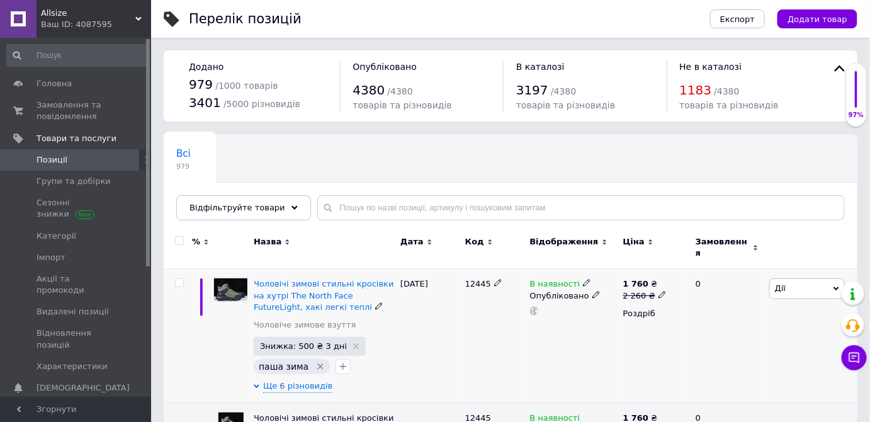
click at [803, 281] on span "Дії" at bounding box center [808, 288] width 76 height 20
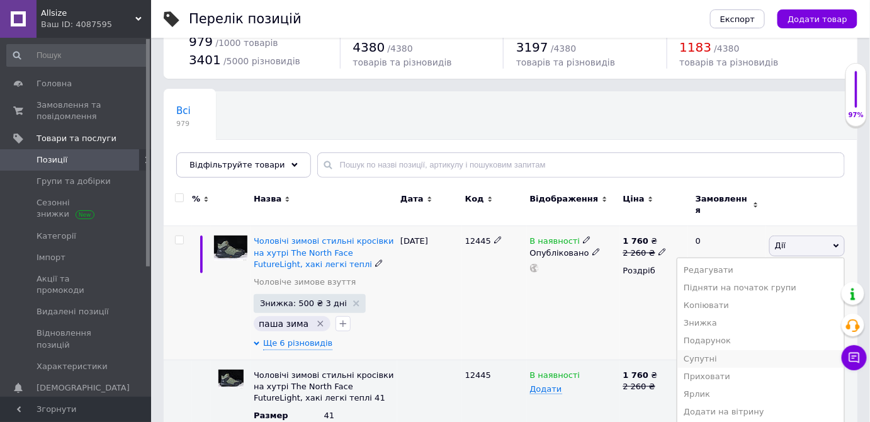
scroll to position [114, 0]
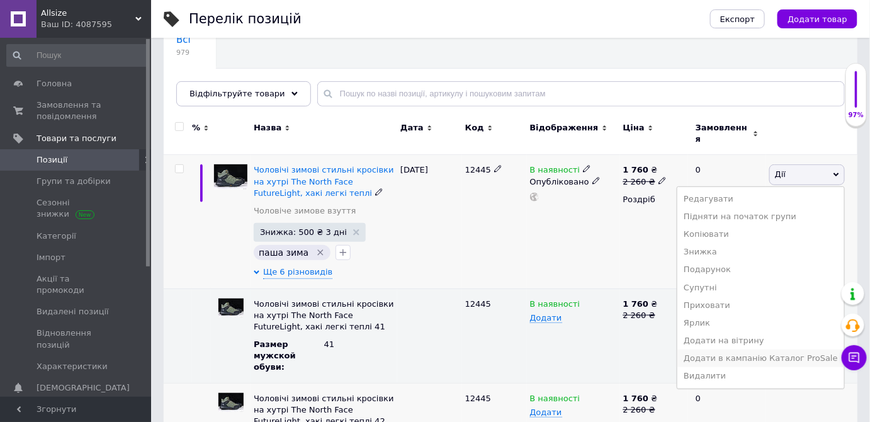
click at [746, 349] on li "Додати в кампанію Каталог ProSale" at bounding box center [761, 358] width 167 height 18
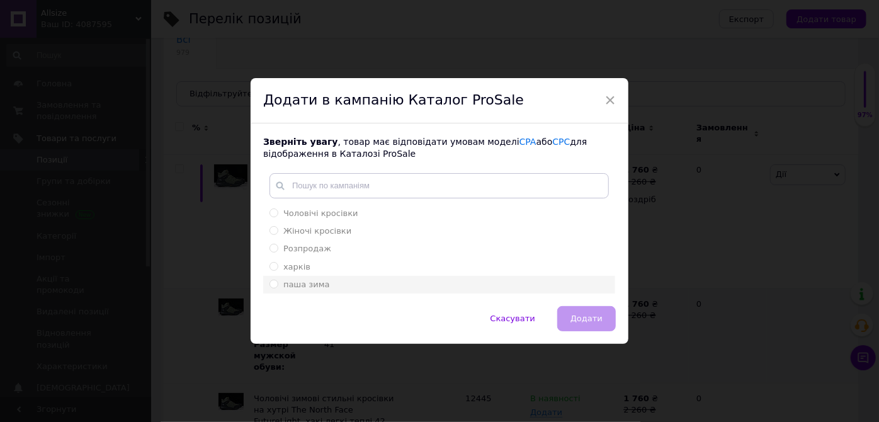
click at [305, 286] on span "паша зима" at bounding box center [306, 284] width 47 height 9
click at [278, 286] on input "паша зима" at bounding box center [274, 284] width 8 height 8
radio input "true"
click at [595, 319] on span "Додати" at bounding box center [587, 318] width 32 height 9
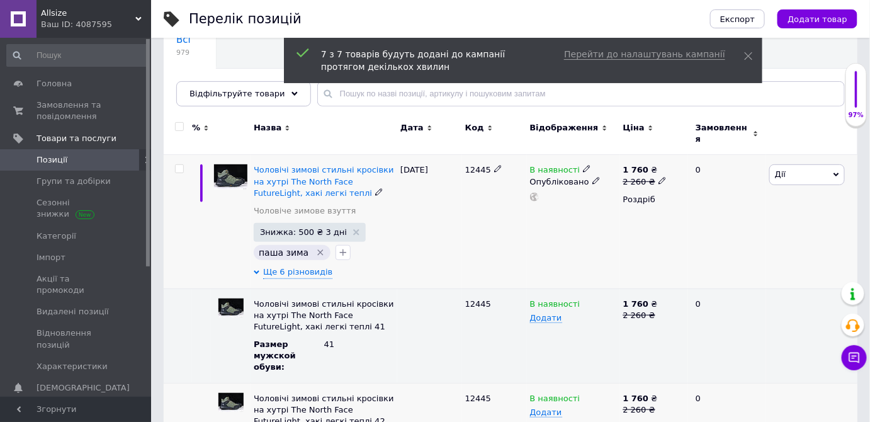
click at [331, 166] on div "Чоловічі зимові стильні кросівки на хутрі The North Face FutureLight, хакі легк…" at bounding box center [324, 181] width 140 height 35
click at [349, 165] on span "Чоловічі зимові стильні кросівки на хутрі The North Face FutureLight, хакі легк…" at bounding box center [324, 181] width 140 height 32
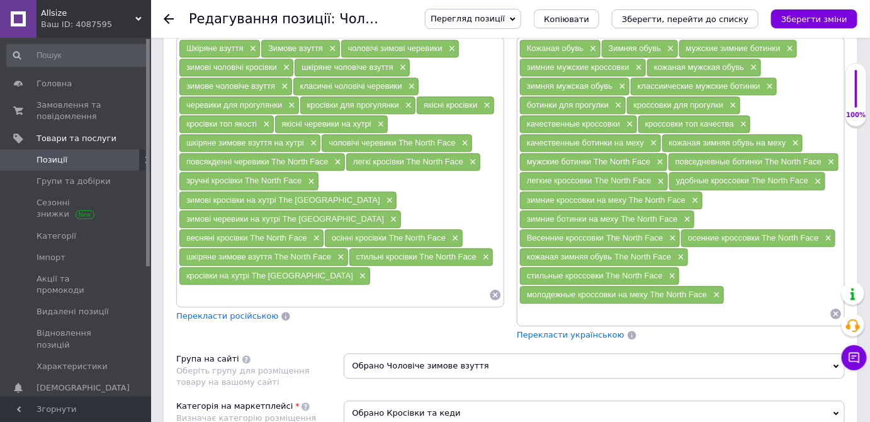
scroll to position [973, 0]
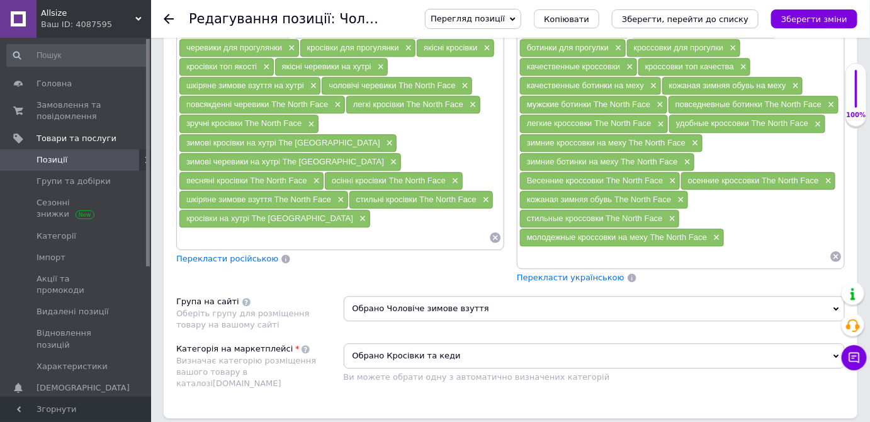
click at [626, 247] on input at bounding box center [675, 256] width 310 height 19
checkbox input "true"
type input "зимняя обувь"
checkbox input "true"
type input "норт"
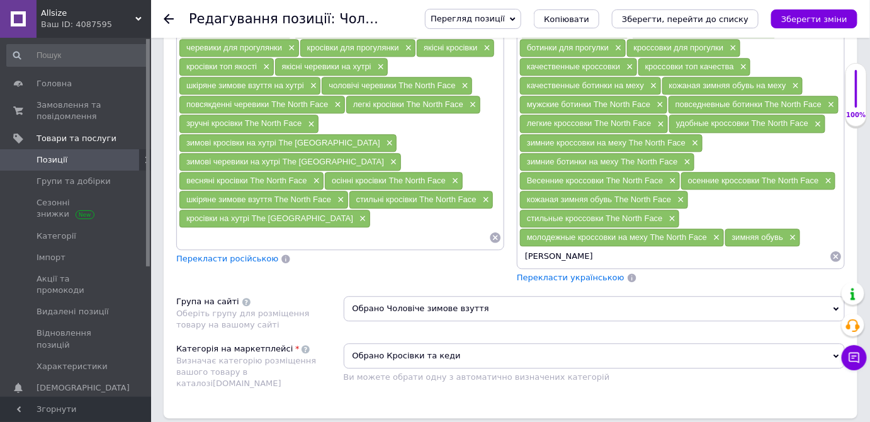
checkbox input "true"
type input "норт ф"
checkbox input "true"
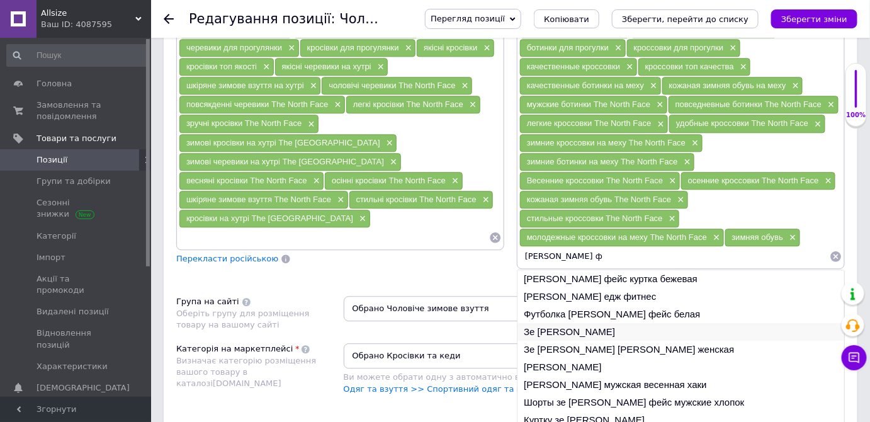
type input "норт ф"
click at [570, 323] on li "Зе норт фейс" at bounding box center [681, 332] width 327 height 18
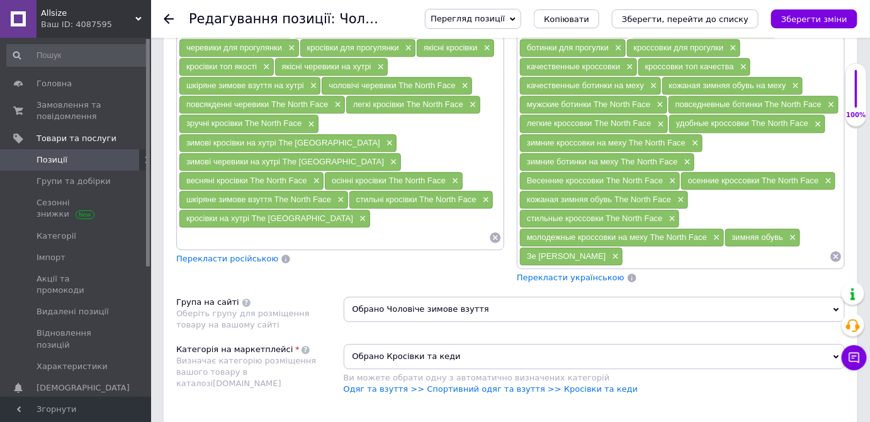
click at [626, 247] on input at bounding box center [726, 256] width 207 height 19
checkbox input "true"
type input "зе"
checkbox input "true"
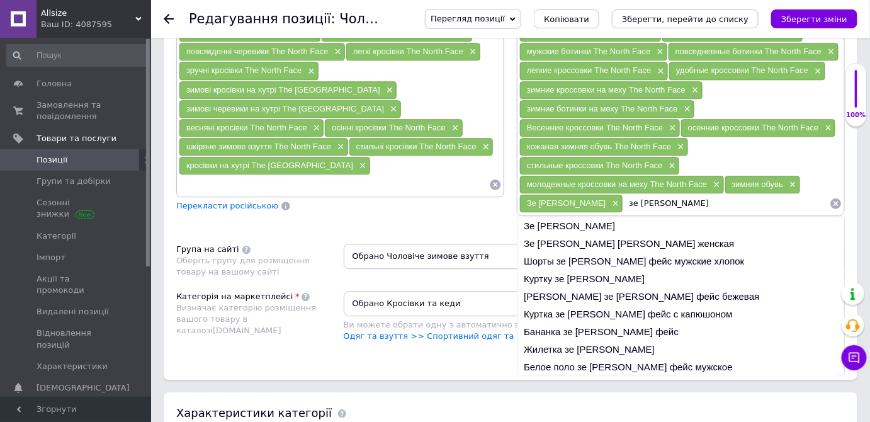
scroll to position [1088, 0]
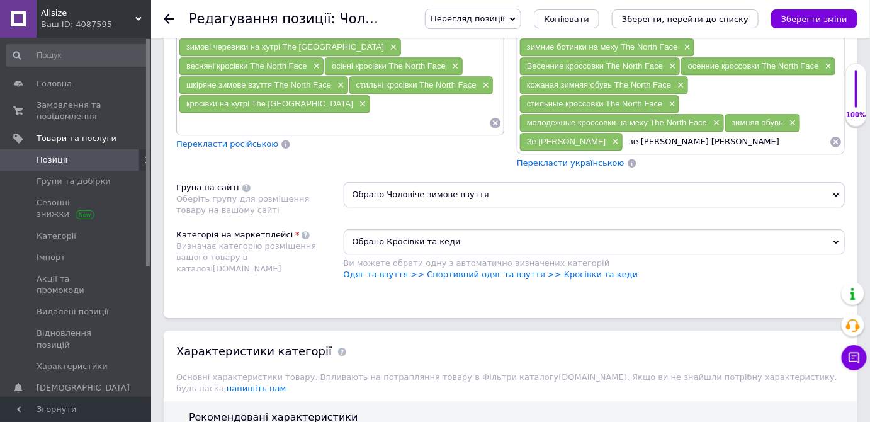
type input "зе норт фейс кроссовки"
checkbox input "true"
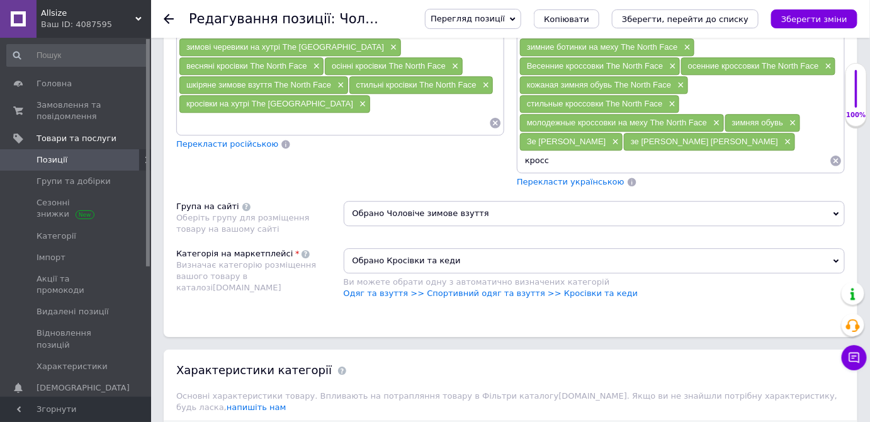
type input "кроссо"
checkbox input "true"
type input "кроссовки"
checkbox input "true"
type input "кроссовки хаки"
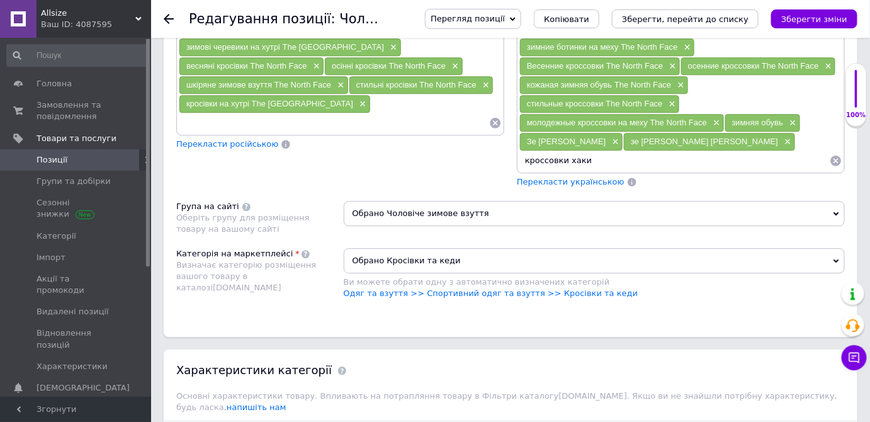
checkbox input "true"
type input "обувь"
checkbox input "true"
type input "обувь х"
checkbox input "true"
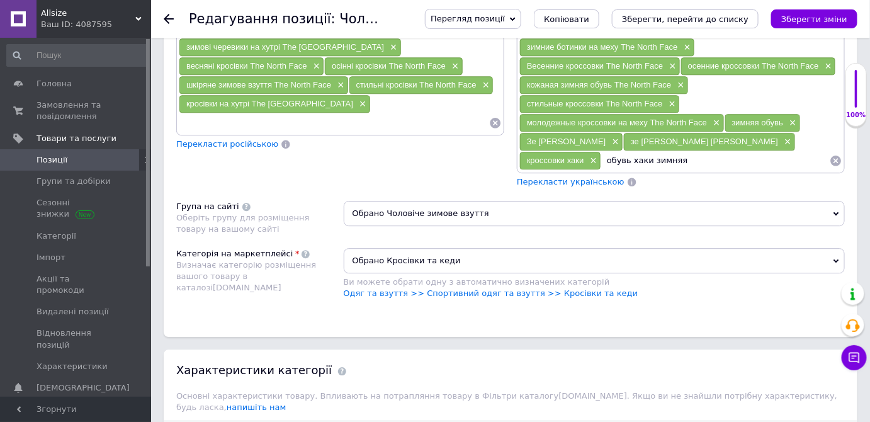
type input "обувь хаки зимняя"
checkbox input "true"
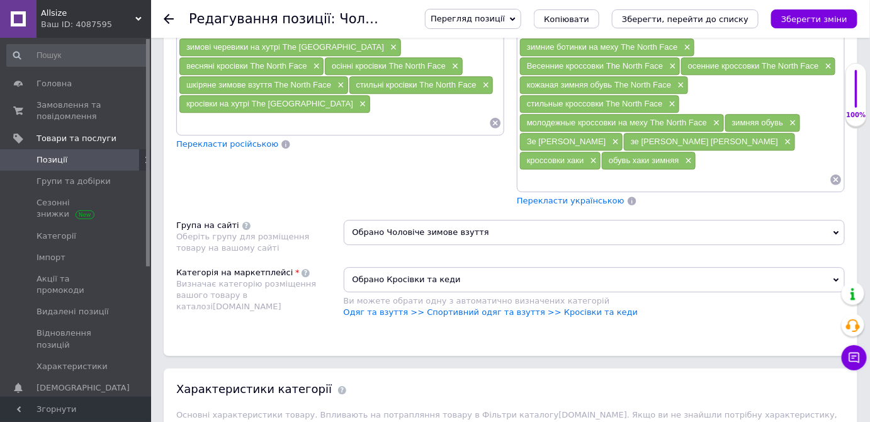
type input "з"
checkbox input "true"
type input "зим"
checkbox input "true"
type input "зимняя обувь хаки"
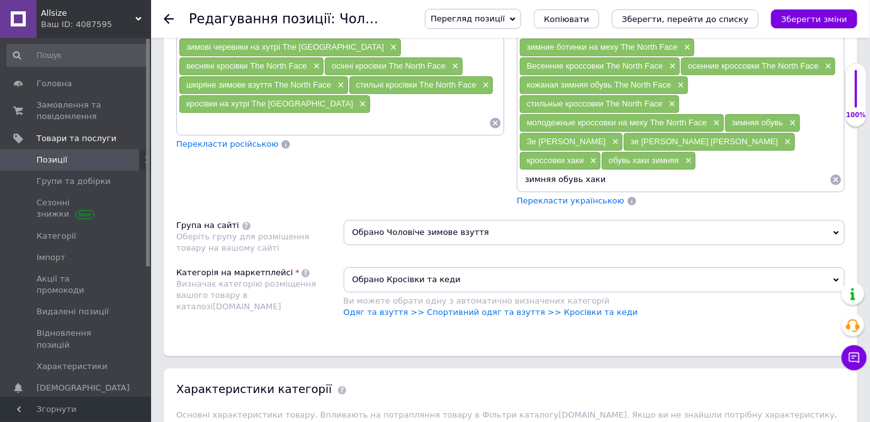
checkbox input "true"
type input "кр"
checkbox input "true"
type input "кросс"
checkbox input "true"
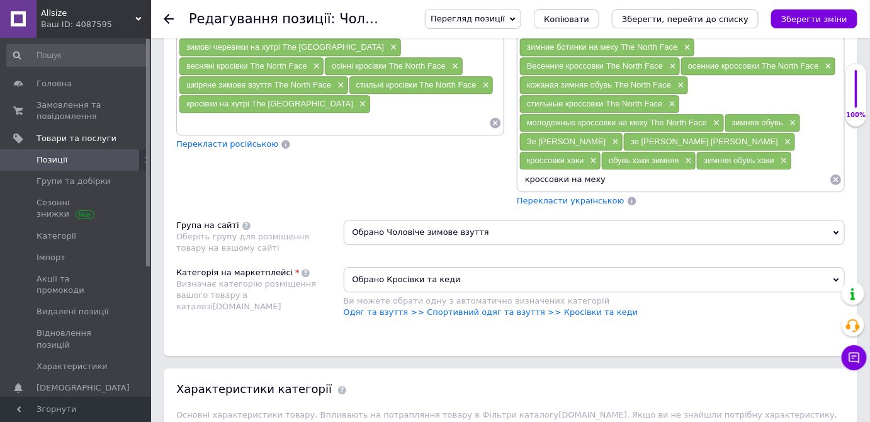
type input "кроссовки на меху"
checkbox input "true"
type input "зи"
checkbox input "true"
type input "зимни"
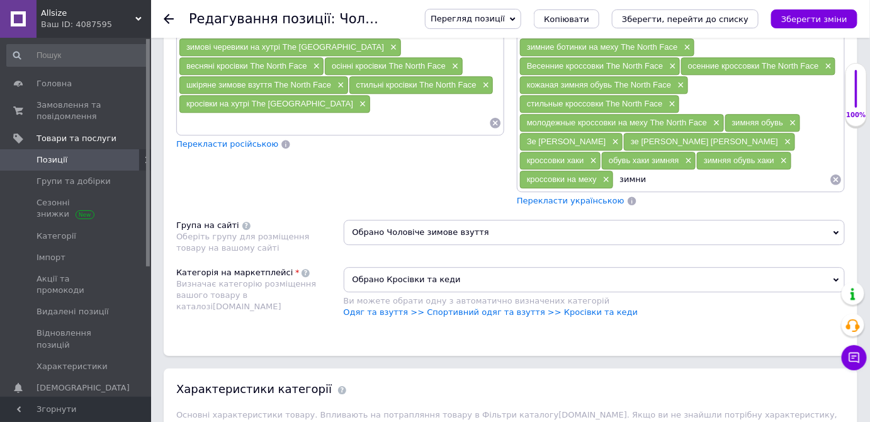
checkbox input "true"
type input "зимние кроссовки на меху"
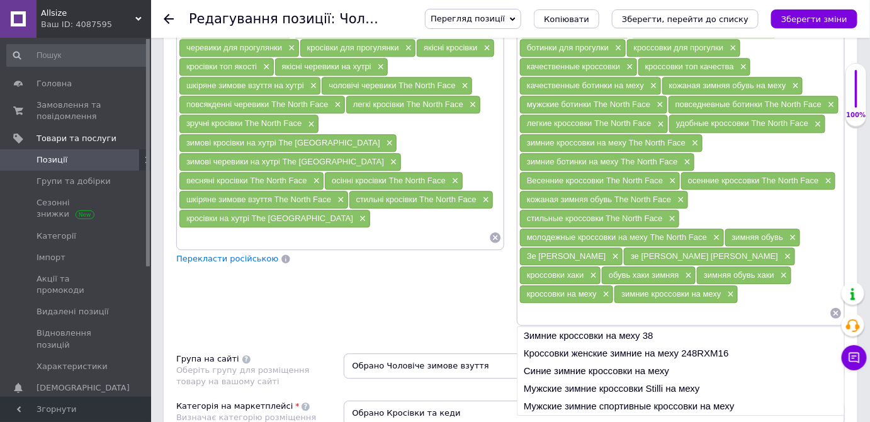
checkbox input "true"
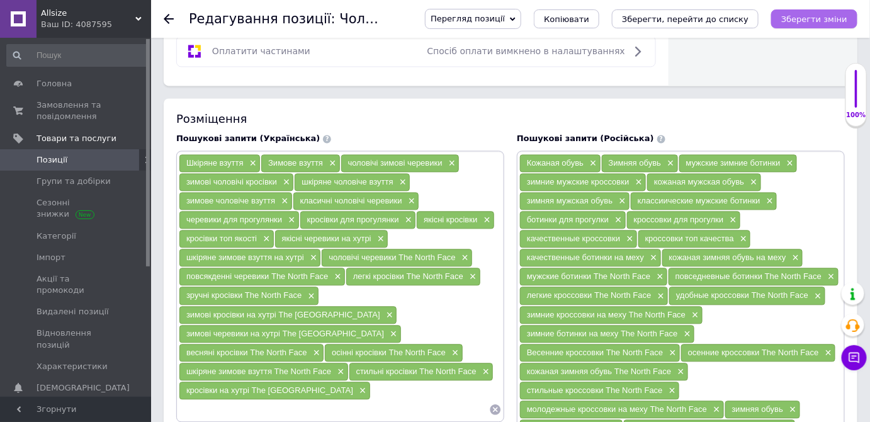
click at [853, 18] on button "Зберегти зміни" at bounding box center [814, 18] width 86 height 19
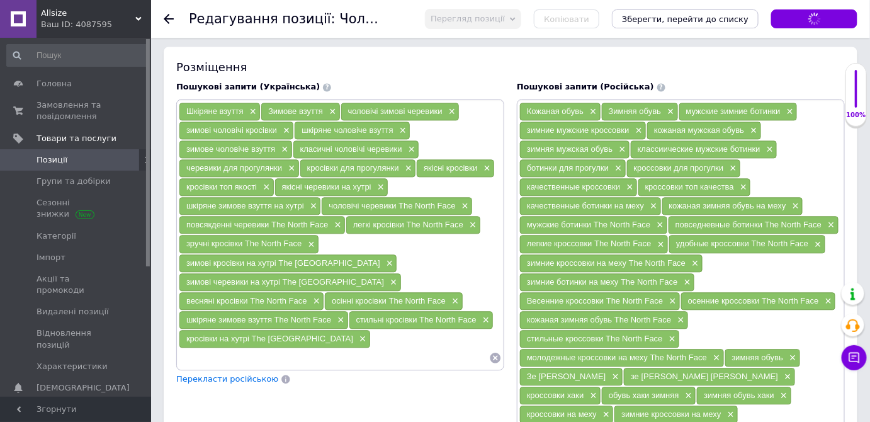
scroll to position [973, 0]
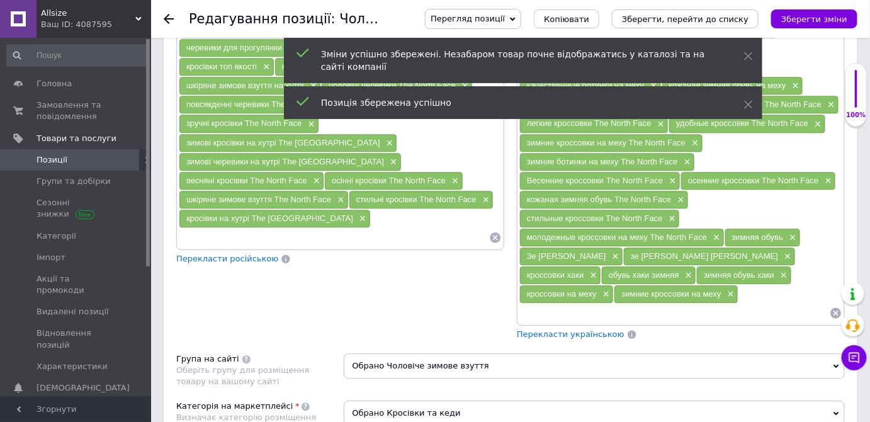
click at [565, 329] on span "Перекласти українською" at bounding box center [571, 333] width 108 height 9
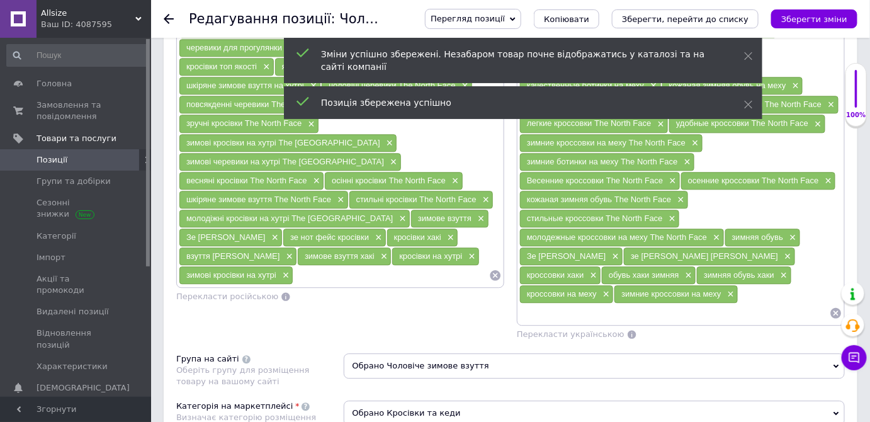
click at [855, 6] on div "Перегляд позиції Зберегти та переглянути на сайті Зберегти та переглянути на ма…" at bounding box center [629, 19] width 458 height 38
click at [842, 23] on icon "Зберегти зміни" at bounding box center [814, 18] width 66 height 9
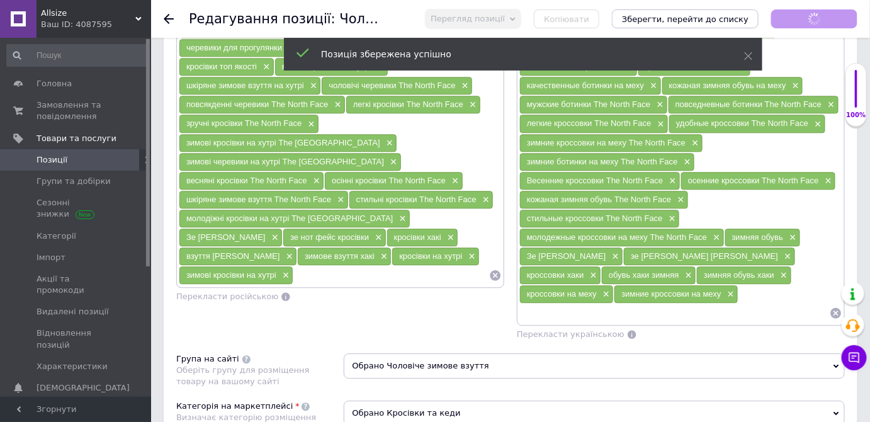
checkbox input "true"
click at [67, 156] on span "Позиції" at bounding box center [77, 159] width 80 height 11
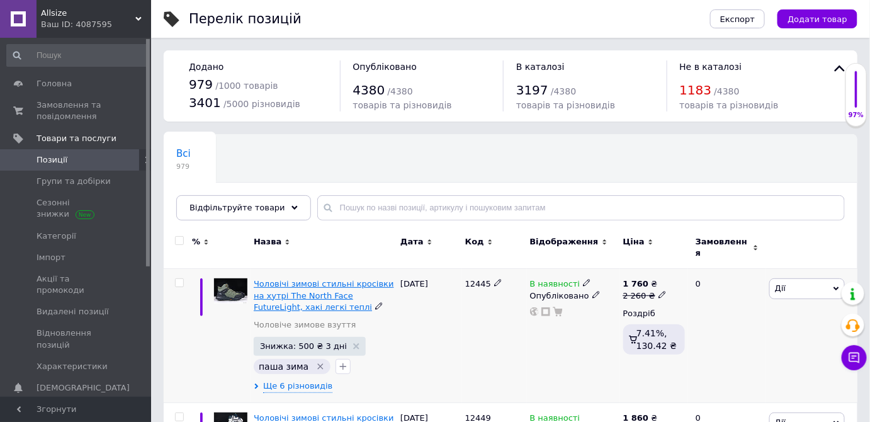
click at [304, 289] on span "Чоловічі зимові стильні кросівки на хутрі The North Face FutureLight, хакі легк…" at bounding box center [324, 295] width 140 height 32
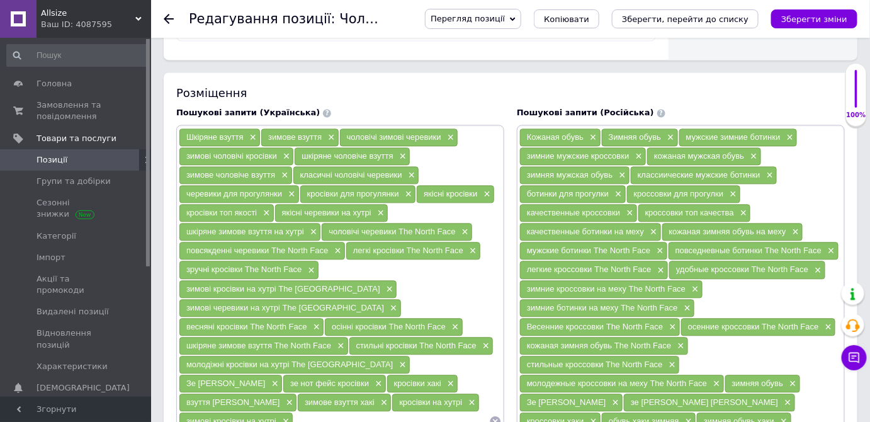
scroll to position [973, 0]
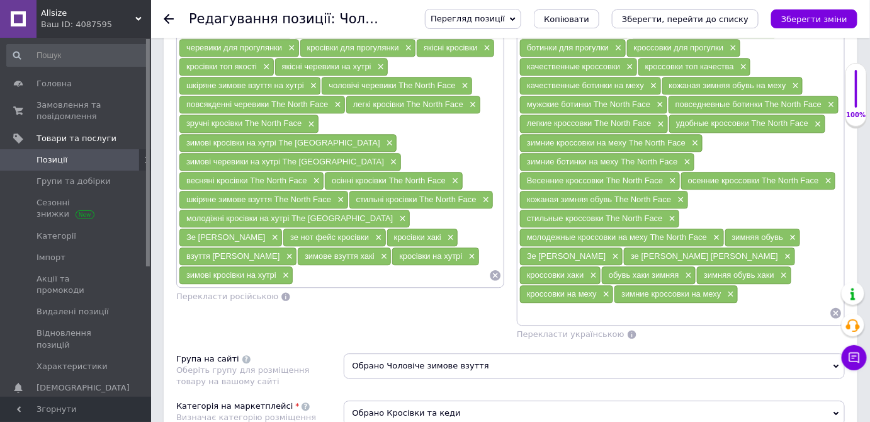
click at [659, 304] on input at bounding box center [675, 313] width 310 height 19
checkbox input "true"
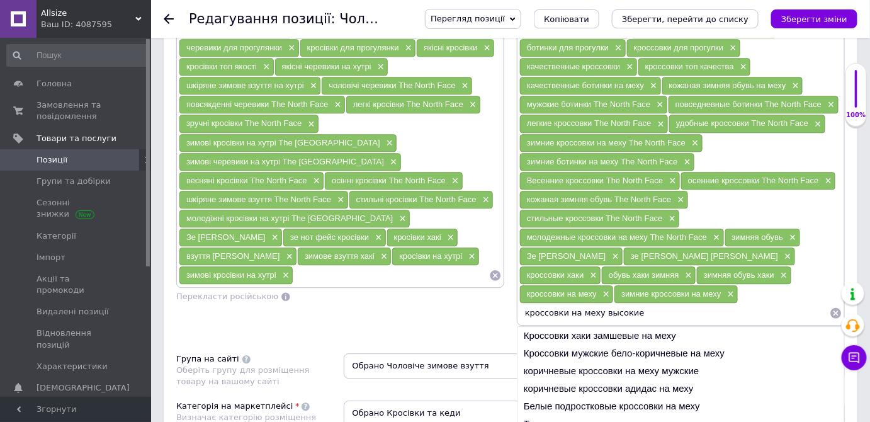
type input "кроссовки на меху высокие"
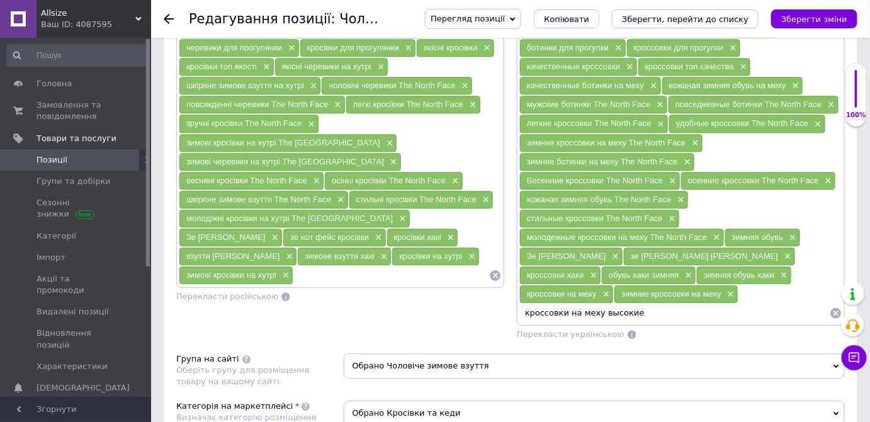
checkbox input "true"
type input "вы"
checkbox input "true"
type input "выс"
checkbox input "true"
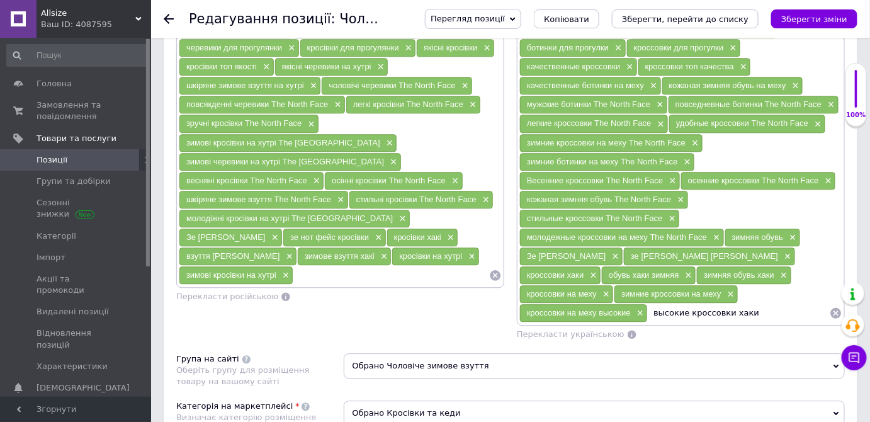
type input "высокие кроссовки хаки"
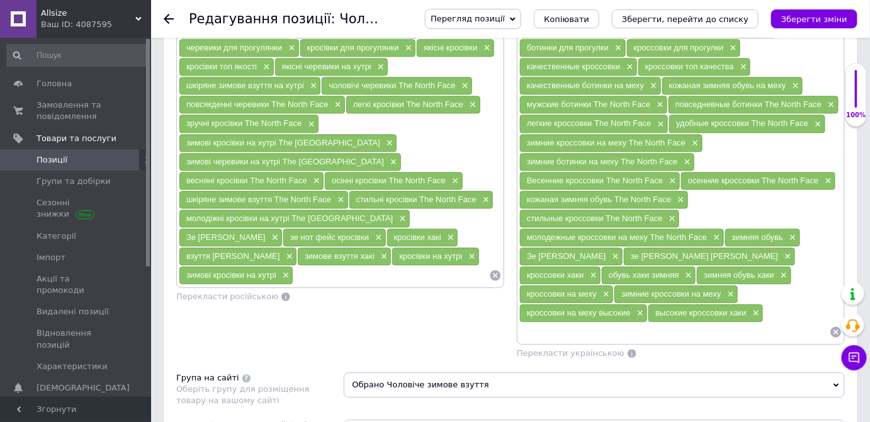
click at [832, 20] on icon "Зберегти зміни" at bounding box center [814, 18] width 66 height 9
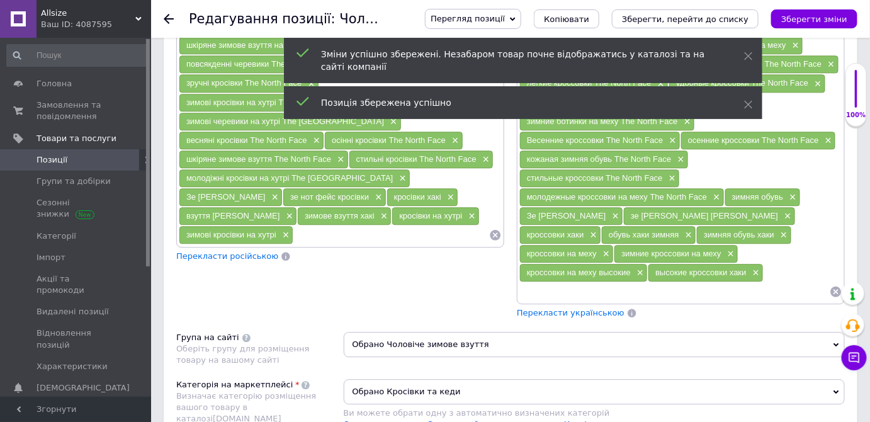
scroll to position [1030, 0]
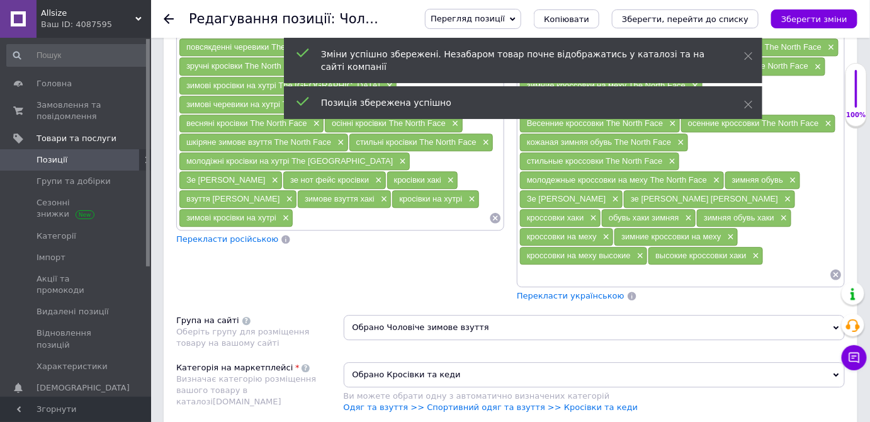
click at [586, 291] on span "Перекласти українською" at bounding box center [571, 295] width 108 height 9
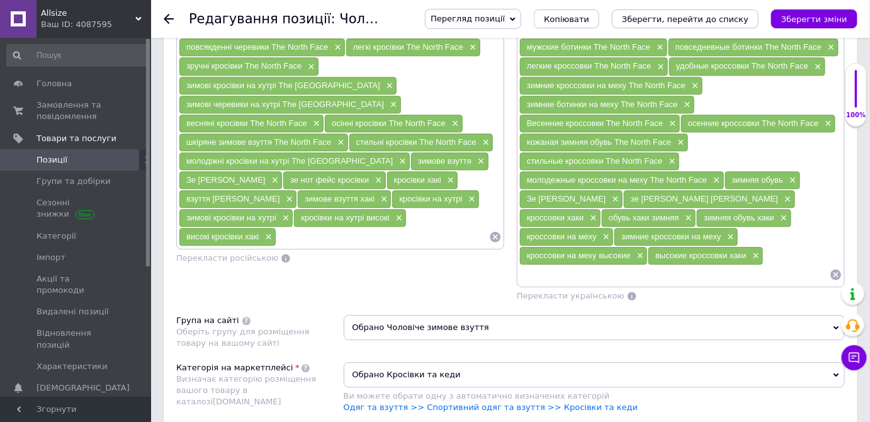
click at [825, 15] on icon "Зберегти зміни" at bounding box center [814, 18] width 66 height 9
checkbox input "true"
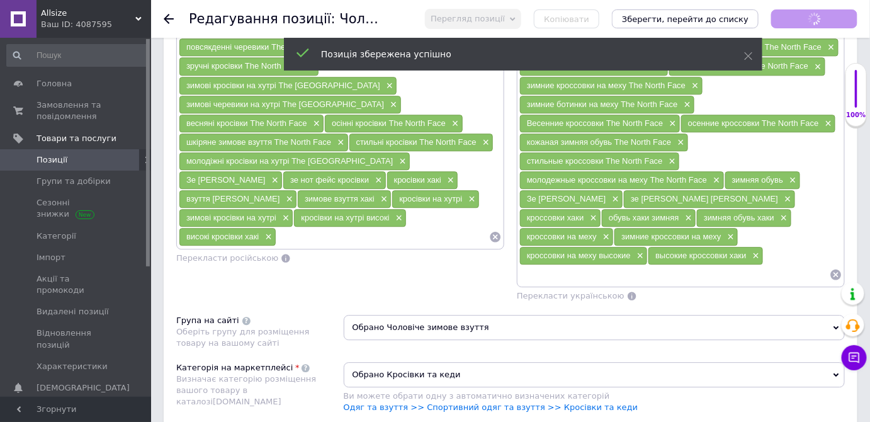
click at [67, 160] on span "Позиції" at bounding box center [77, 159] width 80 height 11
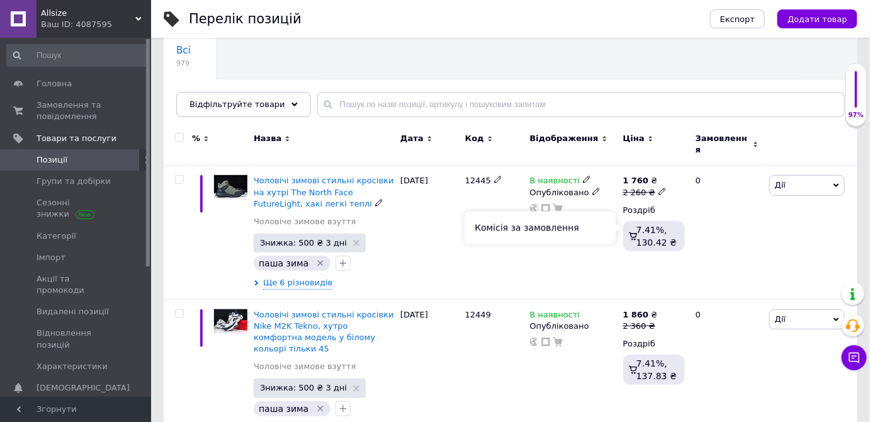
scroll to position [114, 0]
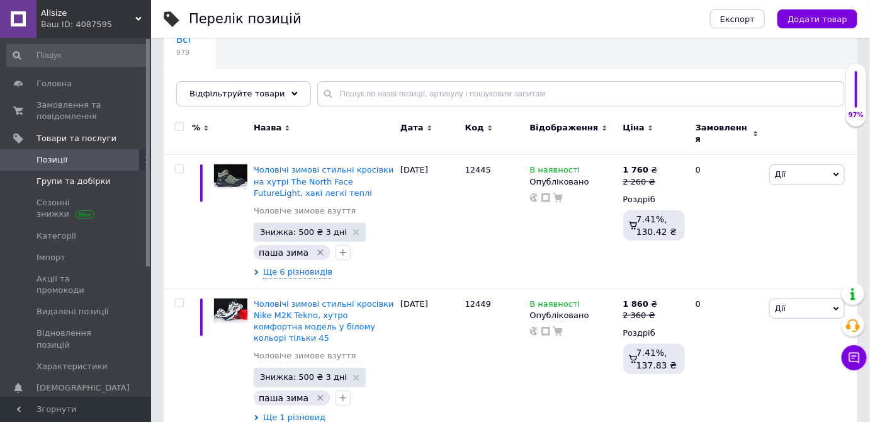
click at [81, 171] on link "Групи та добірки" at bounding box center [77, 181] width 155 height 21
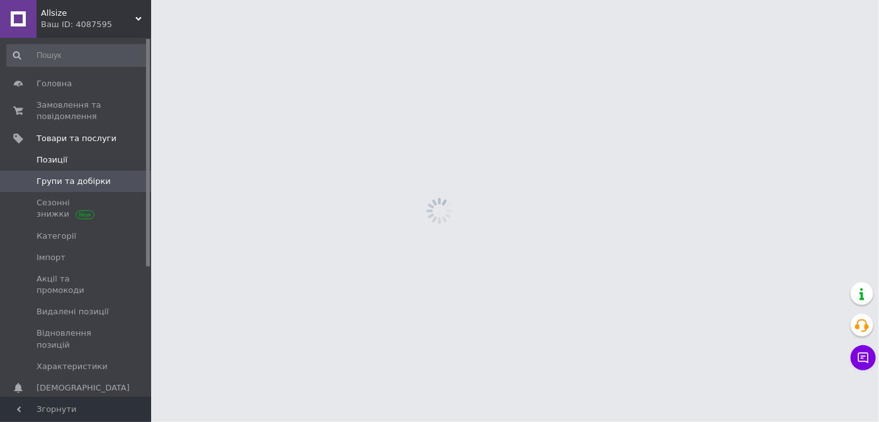
click at [81, 152] on link "Позиції" at bounding box center [77, 159] width 155 height 21
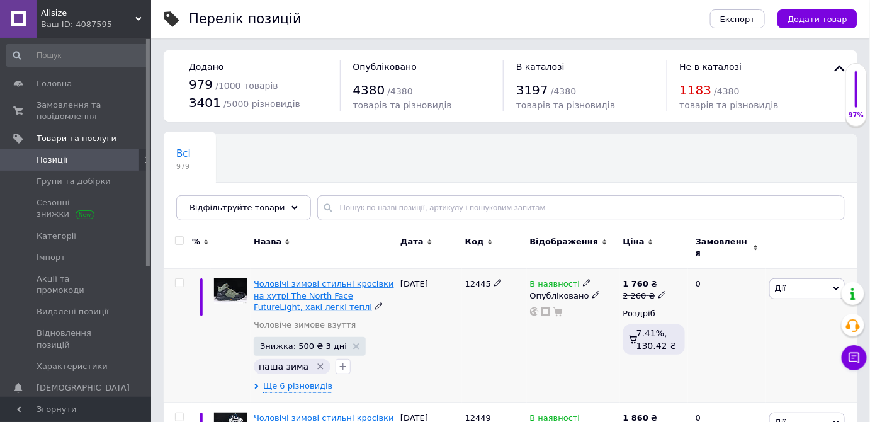
click at [317, 283] on span "Чоловічі зимові стильні кросівки на хутрі The North Face FutureLight, хакі легк…" at bounding box center [324, 295] width 140 height 32
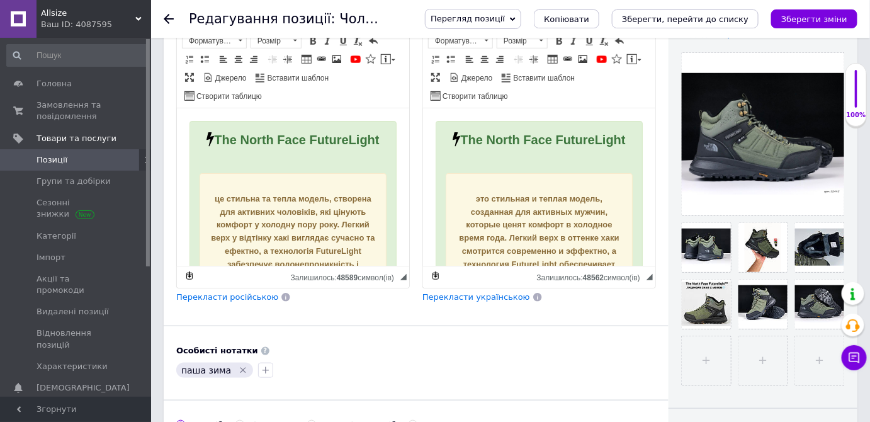
scroll to position [171, 0]
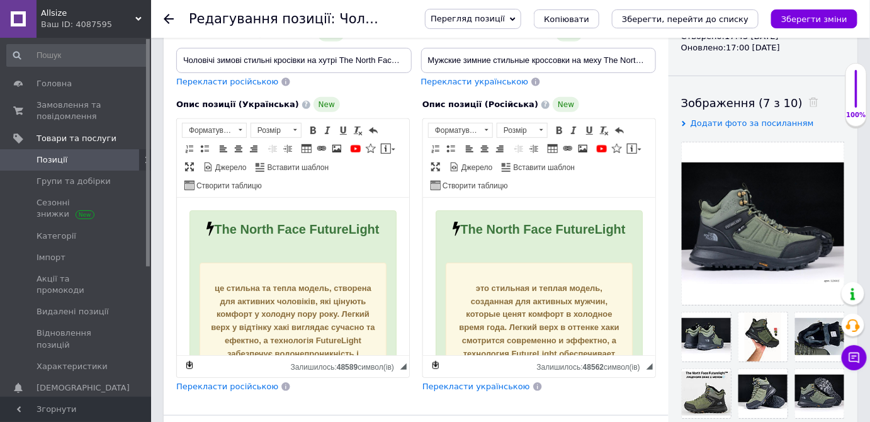
click at [309, 222] on strong "The North Face FutureLight" at bounding box center [295, 229] width 165 height 14
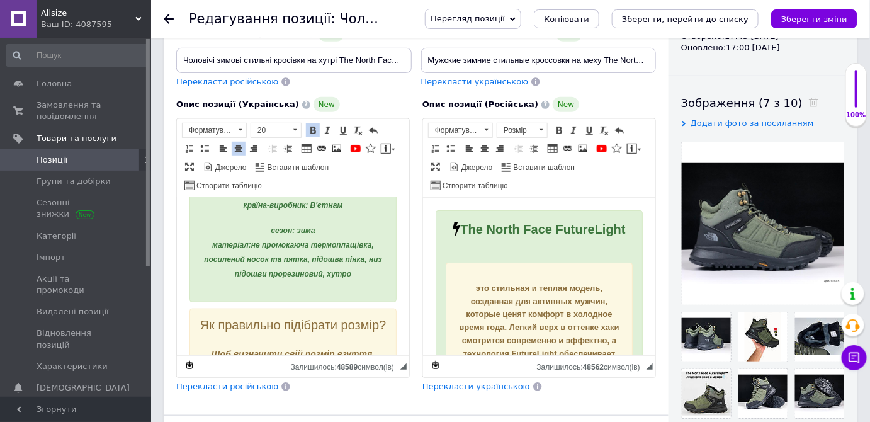
scroll to position [400, 0]
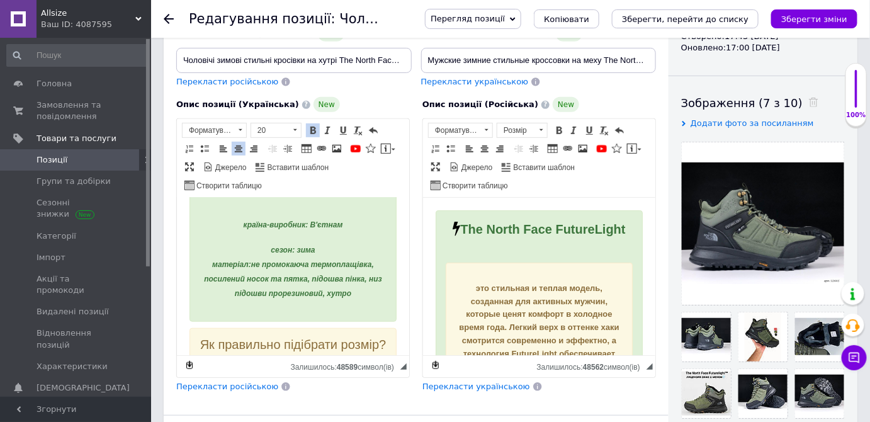
click at [312, 229] on span "країна-виробник: В'єтнам" at bounding box center [292, 224] width 99 height 9
checkbox input "true"
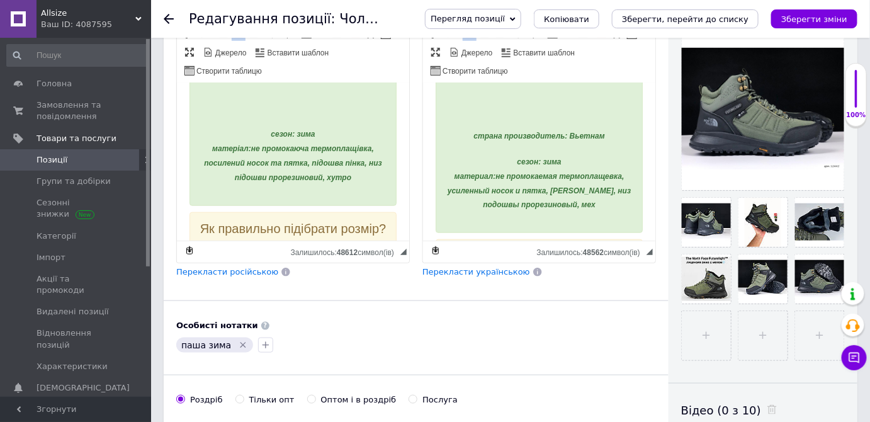
click at [579, 140] on span "страна производитель: Вьетнам" at bounding box center [538, 136] width 131 height 9
checkbox input "true"
click at [235, 267] on span "Перекласти російською" at bounding box center [227, 271] width 102 height 9
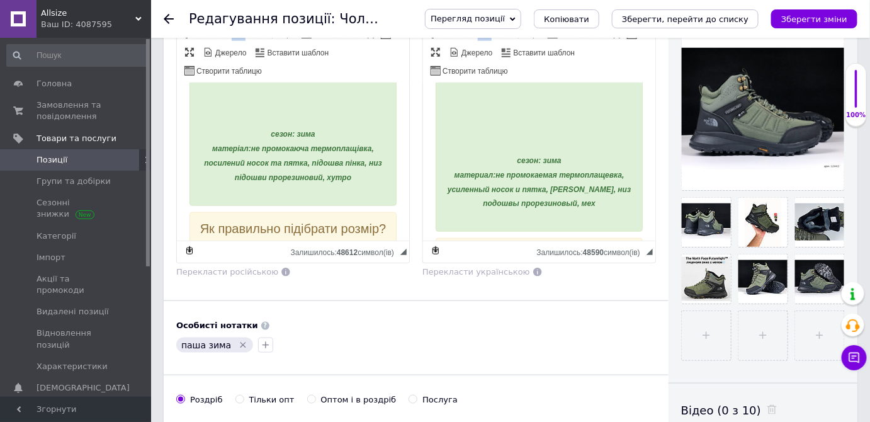
scroll to position [472, 0]
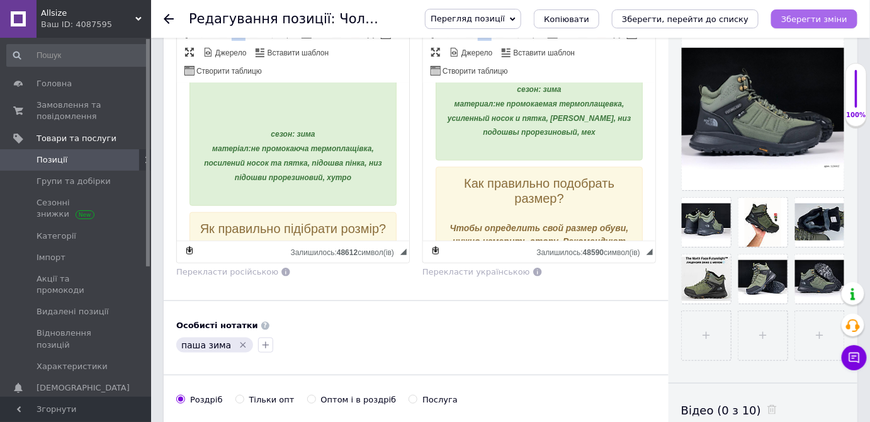
click at [841, 24] on icon "Зберегти зміни" at bounding box center [814, 18] width 66 height 9
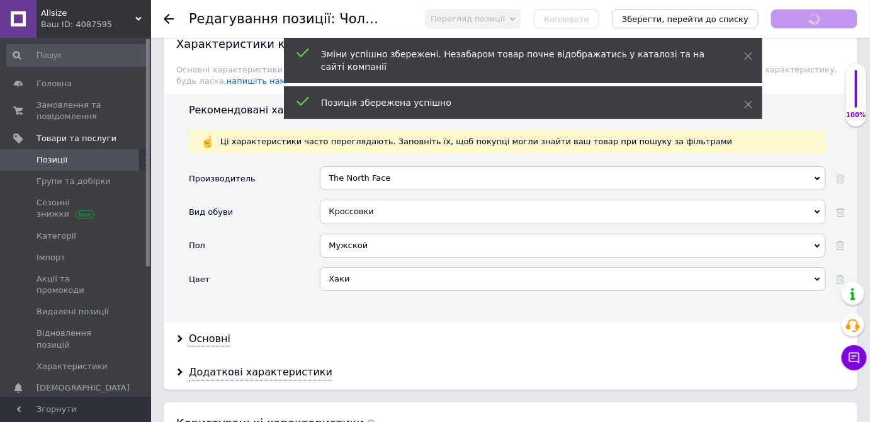
scroll to position [1603, 0]
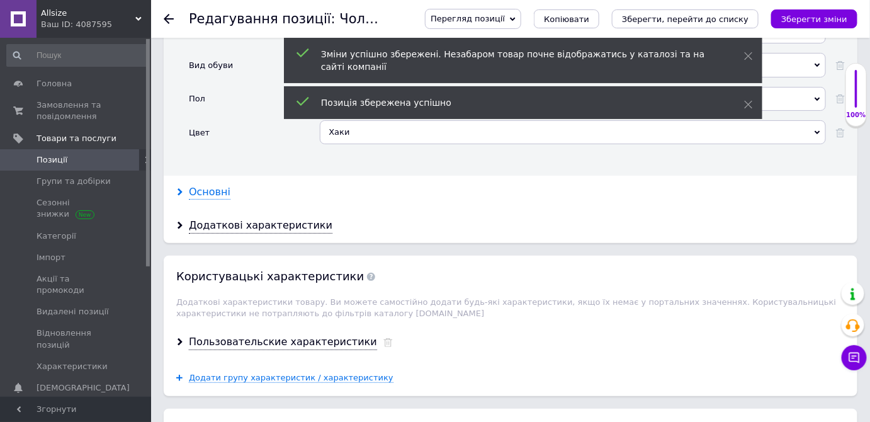
click at [207, 185] on div "Основні" at bounding box center [210, 192] width 42 height 14
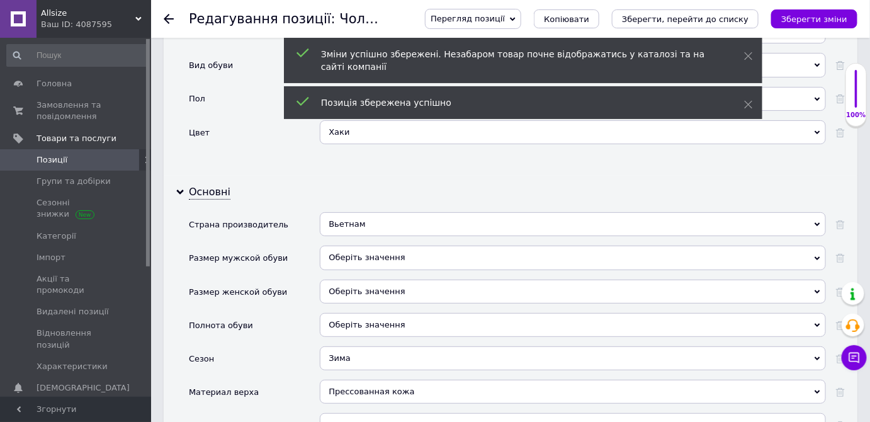
click at [834, 212] on div at bounding box center [835, 228] width 19 height 33
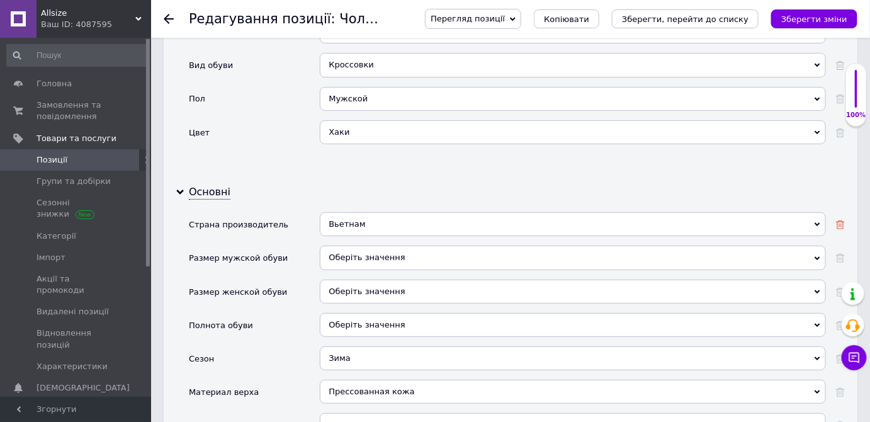
click at [842, 219] on div at bounding box center [840, 224] width 9 height 11
click at [834, 21] on icon "Зберегти зміни" at bounding box center [814, 18] width 66 height 9
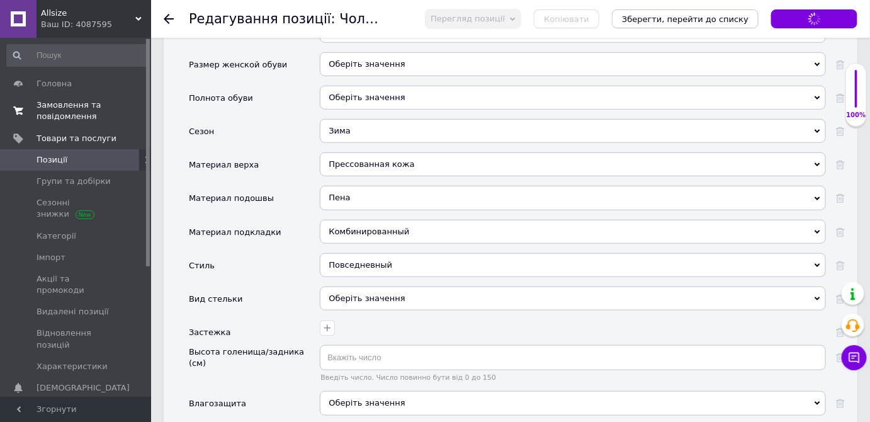
scroll to position [1889, 0]
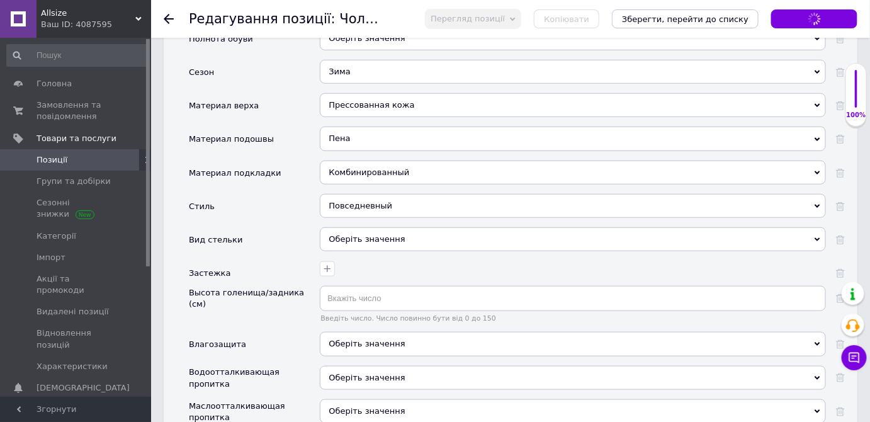
checkbox input "true"
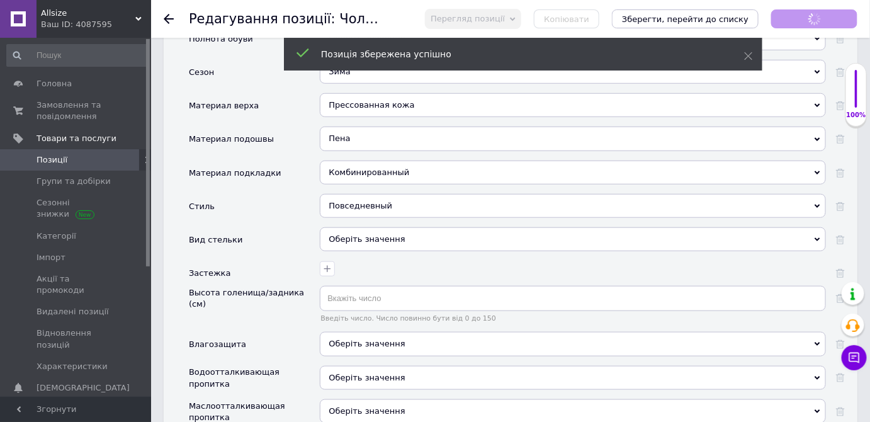
scroll to position [531, 0]
click at [86, 163] on span "Позиції" at bounding box center [77, 159] width 80 height 11
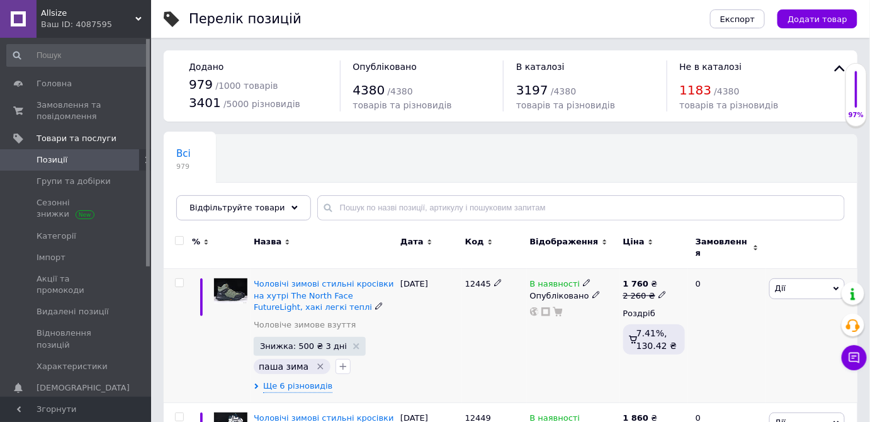
click at [474, 279] on span "12445" at bounding box center [478, 283] width 26 height 9
copy span "12445"
click at [837, 8] on div "Експорт Додати товар" at bounding box center [771, 19] width 173 height 38
click at [815, 21] on span "Додати товар" at bounding box center [818, 18] width 60 height 9
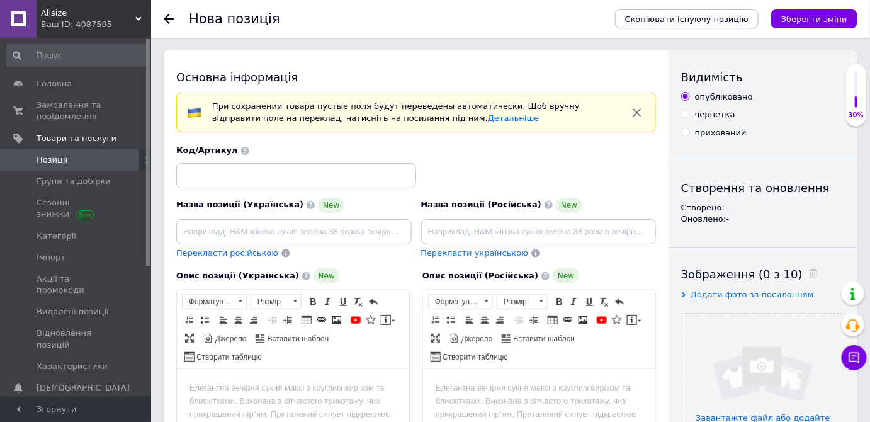
click at [676, 15] on span "Скопіювати існуючу позицію" at bounding box center [686, 18] width 123 height 9
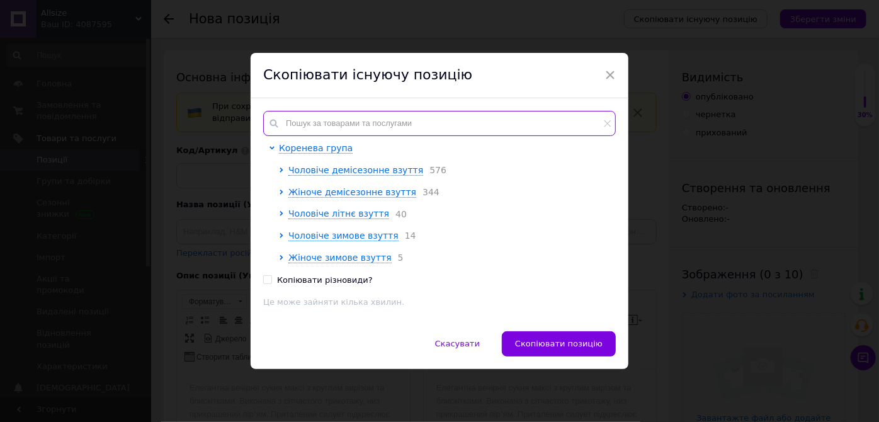
paste input "12445"
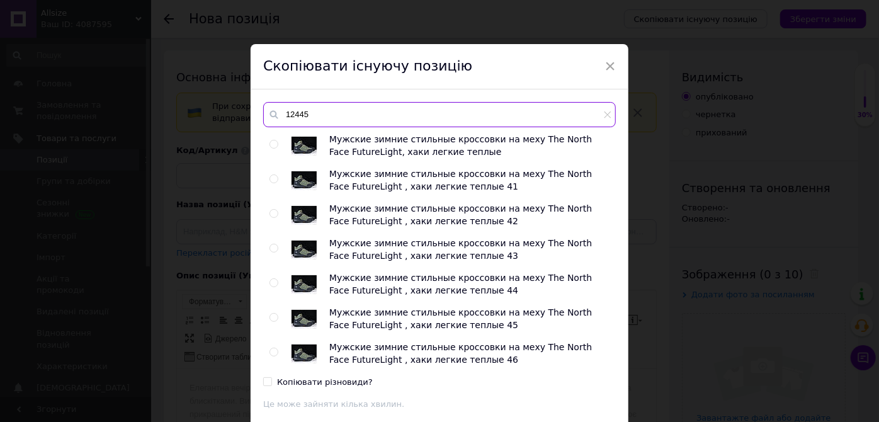
type input "12445"
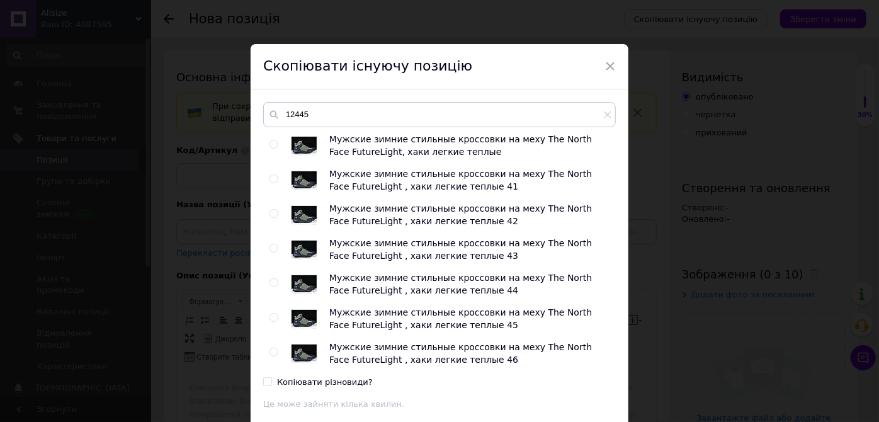
click at [270, 140] on input "radio" at bounding box center [274, 144] width 8 height 8
radio input "true"
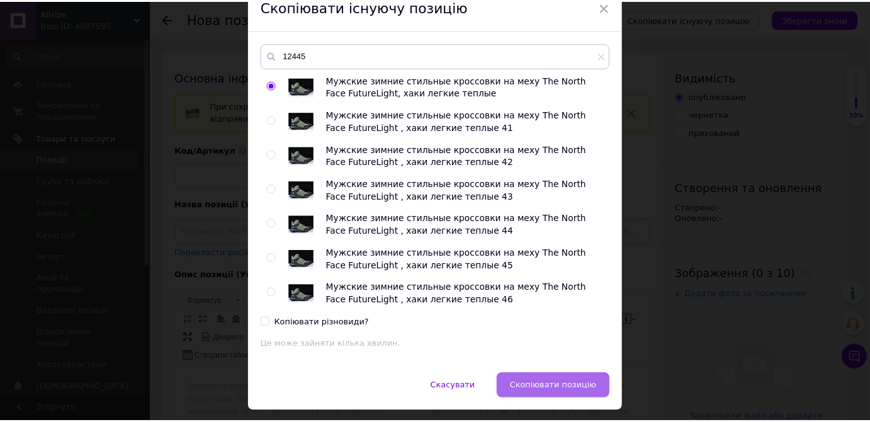
scroll to position [92, 0]
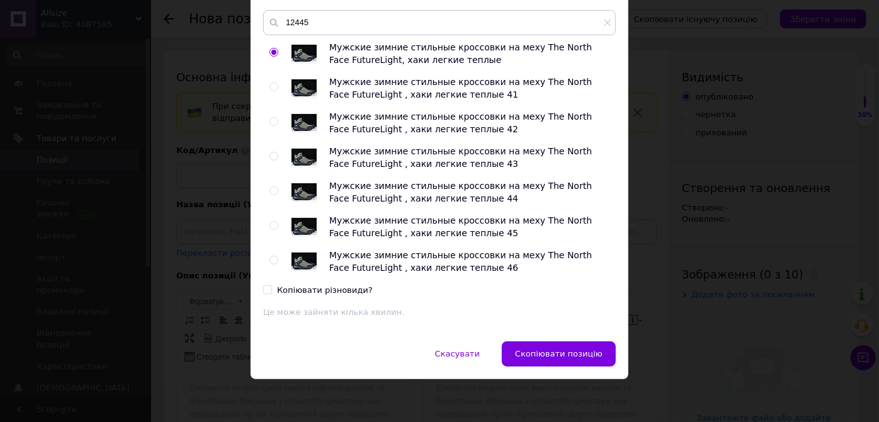
click at [560, 343] on button "Скопіювати позицію" at bounding box center [559, 353] width 114 height 25
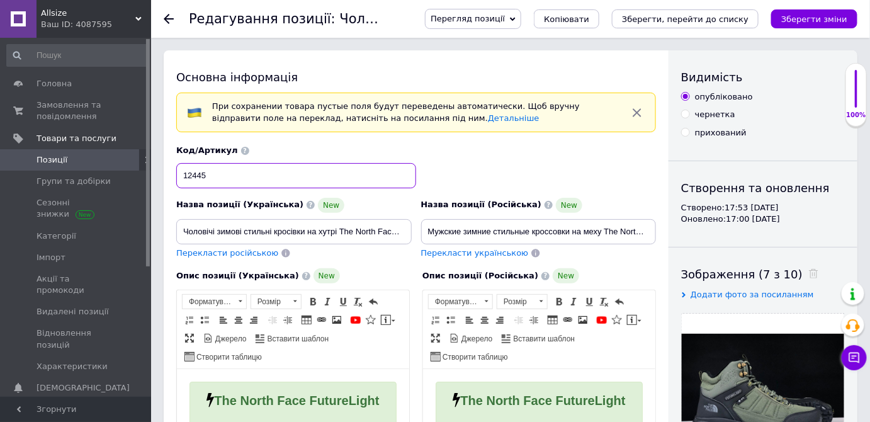
click at [192, 174] on input "12445" at bounding box center [296, 175] width 240 height 25
checkbox input "true"
paste input "4"
type input "12444"
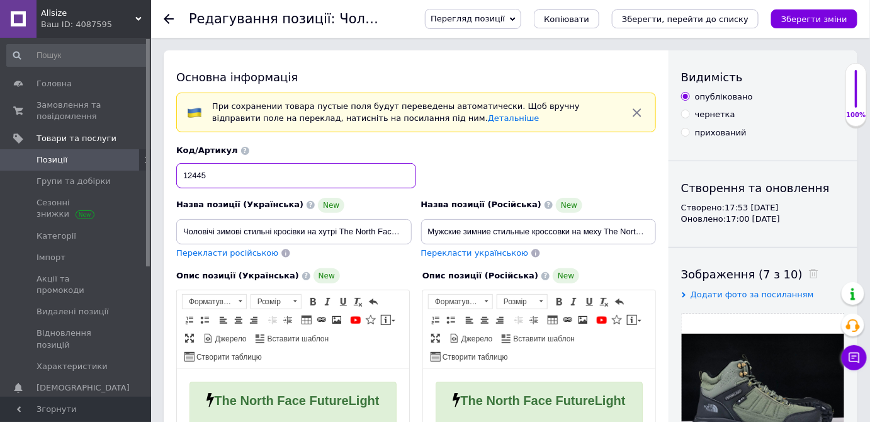
checkbox input "true"
type input "12444"
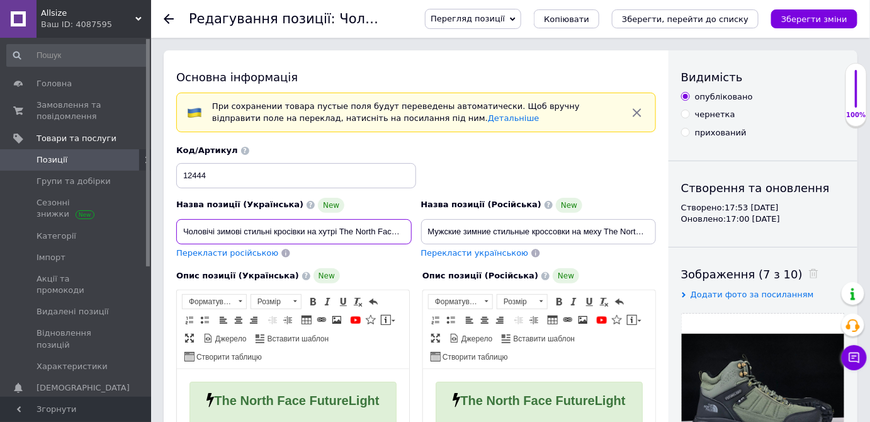
scroll to position [0, 96]
drag, startPoint x: 444, startPoint y: 232, endPoint x: 487, endPoint y: 239, distance: 43.4
click at [492, 239] on div "Назва позиції (Українська) New Чоловічі зимові стильні кросівки на хутрі The No…" at bounding box center [416, 201] width 489 height 123
click at [334, 230] on input "Чоловічі зимові стильні кросівки на хутрі The North Face FutureLight, хакі легк…" at bounding box center [294, 231] width 236 height 25
click at [358, 234] on input "Чоловічі зимові стильні кросівки на хутрі The North Face FutureLight, хакі легк…" at bounding box center [294, 231] width 236 height 25
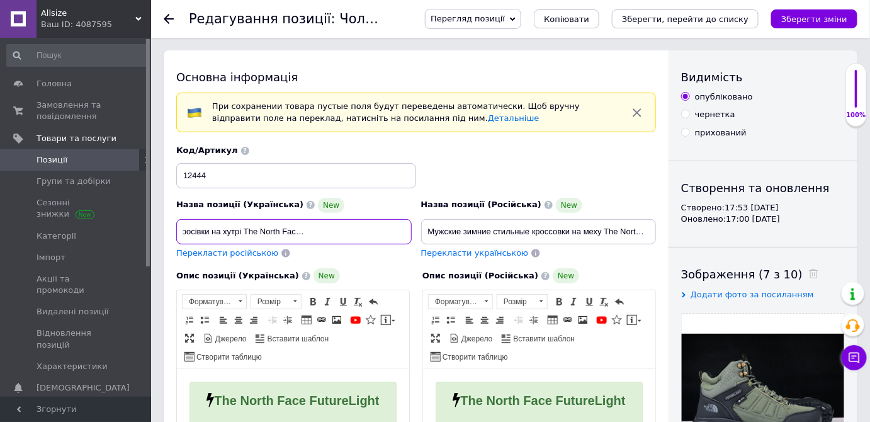
click at [358, 234] on input "Чоловічі зимові стильні кросівки на хутрі The North Face FutureLight, хакі легк…" at bounding box center [294, 231] width 236 height 25
checkbox input "true"
type input "Чоловічі зимові стильні кросівки на хутрі The North Face FutureLight, члегкі те…"
checkbox input "true"
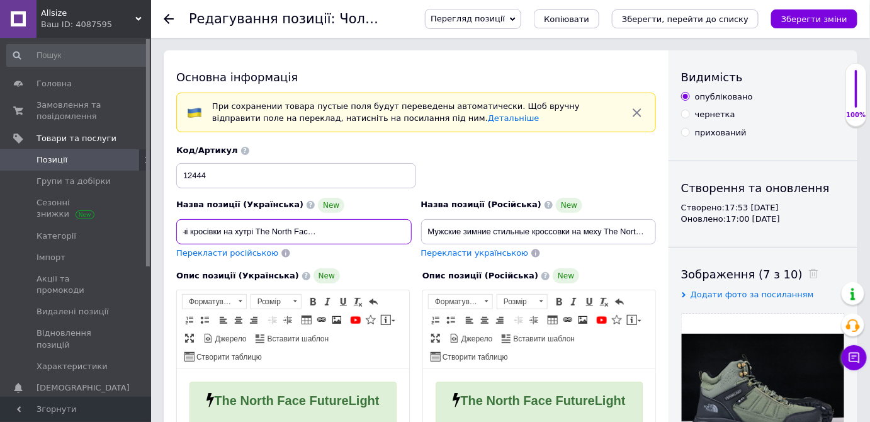
type input "Чоловічі зимові стильні кросівки на хутрі The North Face FutureLight, чолегкі т…"
checkbox input "true"
type input "Чоловічі зимові стильні кросівки на хутрі The North Face FutureLight, чорлегкі …"
checkbox input "true"
type input "Чоловічі зимові стильні кросівки на хутрі The North Face FutureLight, чорнлегкі…"
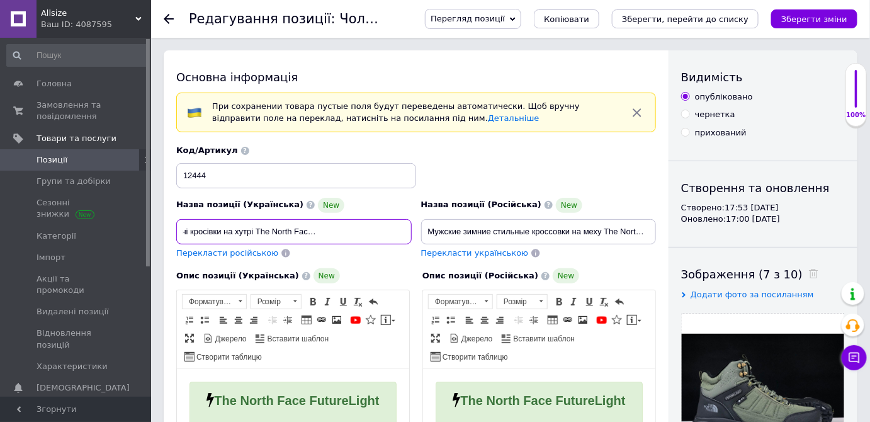
checkbox input "true"
type input "Чоловічі зимові стильні кросівки на хутрі The North Face FutureLight, чорнылегк…"
checkbox input "true"
type input "Чоловічі зимові стильні кросівки на хутрі The North Face FutureLight, чорны лег…"
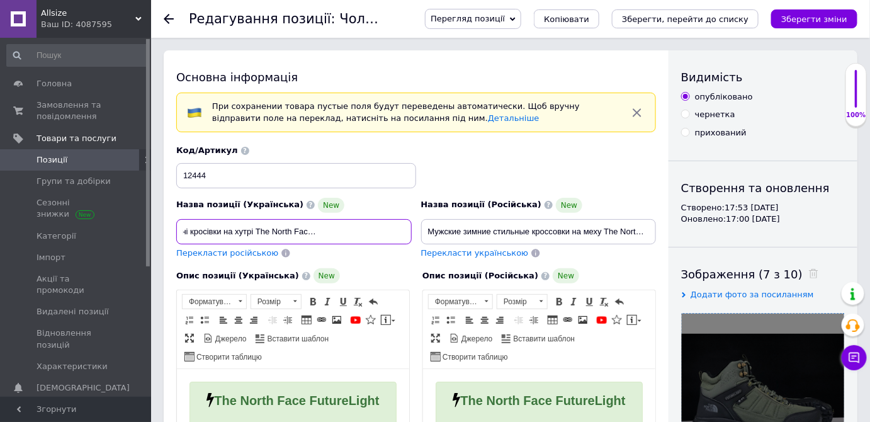
checkbox input "true"
type input "Чоловічі зимові стильні кросівки на хутрі The North Face FutureLight, чорнылегк…"
checkbox input "true"
type input "Чоловічі зимові стильні кросівки на хутрі The North Face FutureLight, чорнлегкі…"
checkbox input "true"
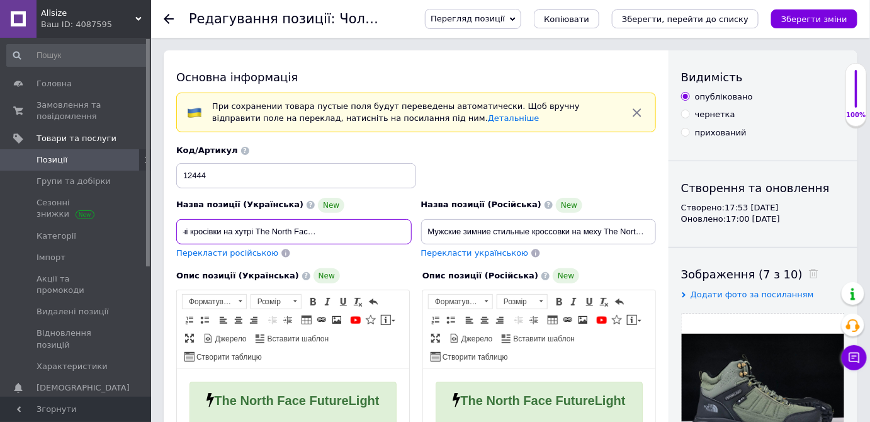
scroll to position [0, 101]
drag, startPoint x: 372, startPoint y: 229, endPoint x: 437, endPoint y: 233, distance: 65.0
click at [438, 232] on div "Назва позиції (Українська) New Чоловічі зимові стильні кросівки на хутрі The No…" at bounding box center [416, 201] width 489 height 123
click at [406, 227] on input "Чоловічі зимові стильні кросівки на хутрі The North Face FutureLight, чорні лег…" at bounding box center [294, 231] width 236 height 25
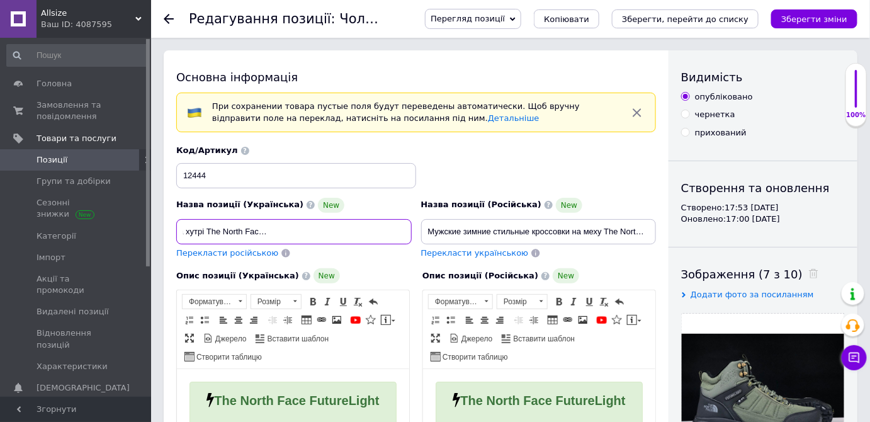
scroll to position [0, 137]
click at [229, 254] on span "Перекласти російською" at bounding box center [227, 252] width 102 height 9
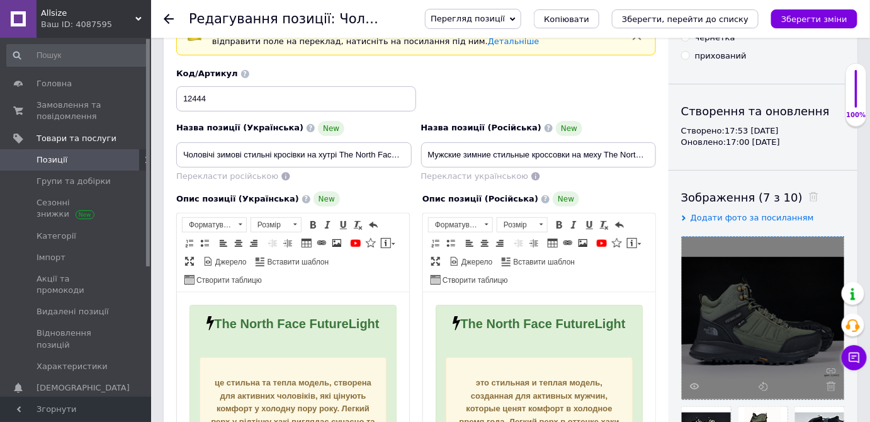
scroll to position [229, 0]
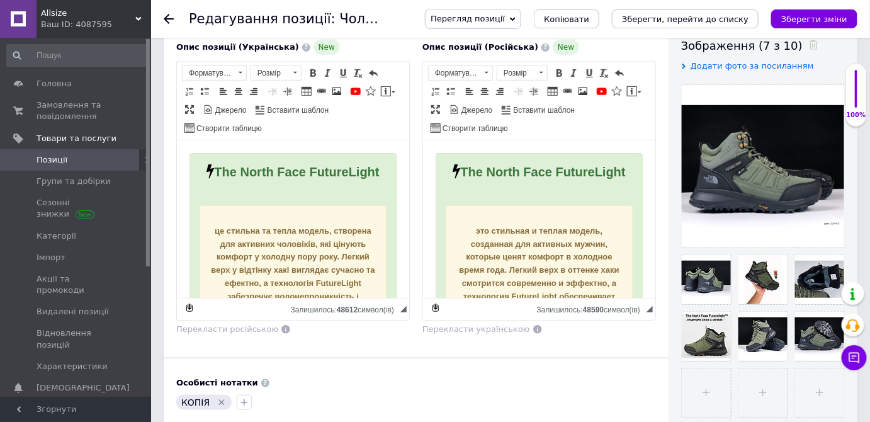
click at [803, 51] on span at bounding box center [811, 45] width 16 height 13
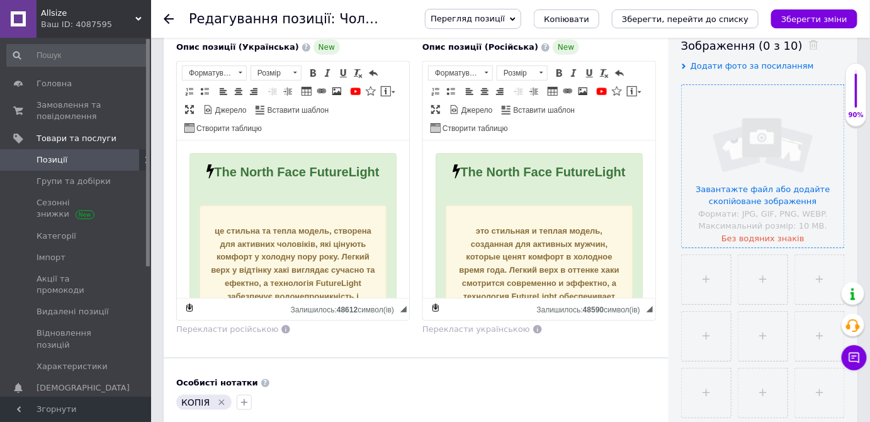
click at [761, 151] on input "file" at bounding box center [763, 166] width 162 height 162
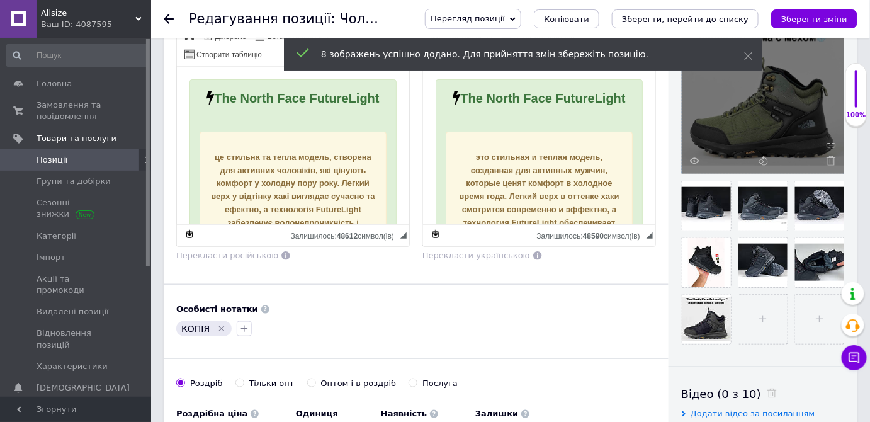
scroll to position [400, 0]
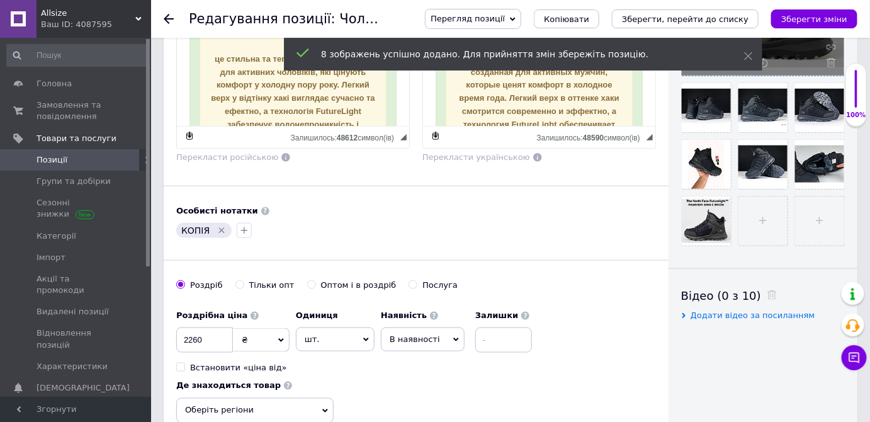
click at [217, 225] on icon "Видалити мітку" at bounding box center [222, 230] width 10 height 10
click at [190, 229] on button "button" at bounding box center [183, 230] width 15 height 15
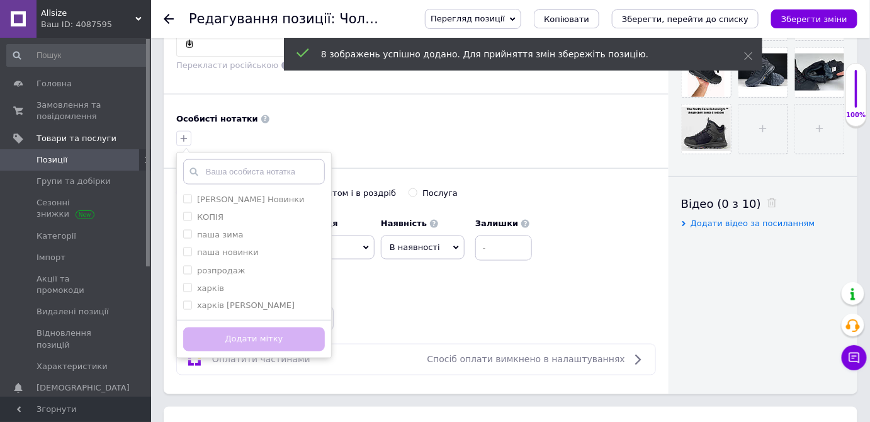
scroll to position [515, 0]
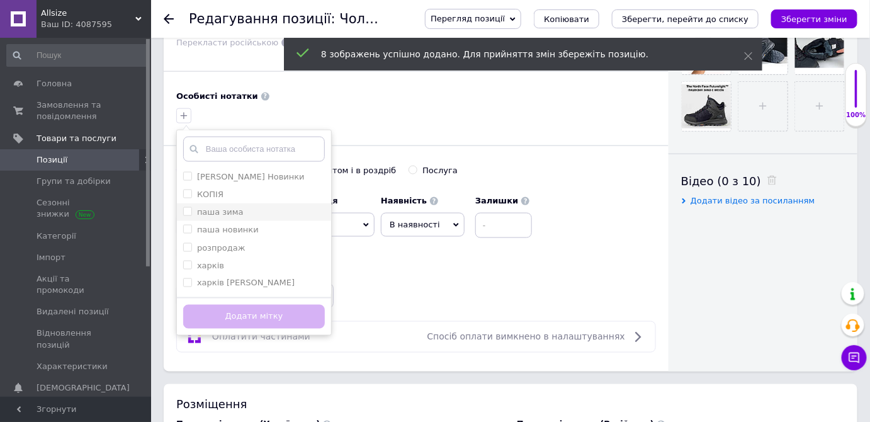
click at [242, 207] on div "паша зима" at bounding box center [254, 212] width 142 height 11
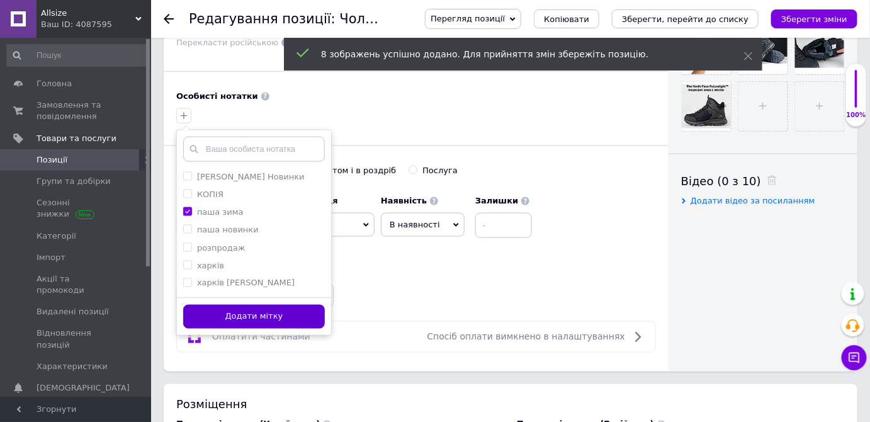
click at [275, 307] on button "Додати мітку" at bounding box center [254, 317] width 142 height 25
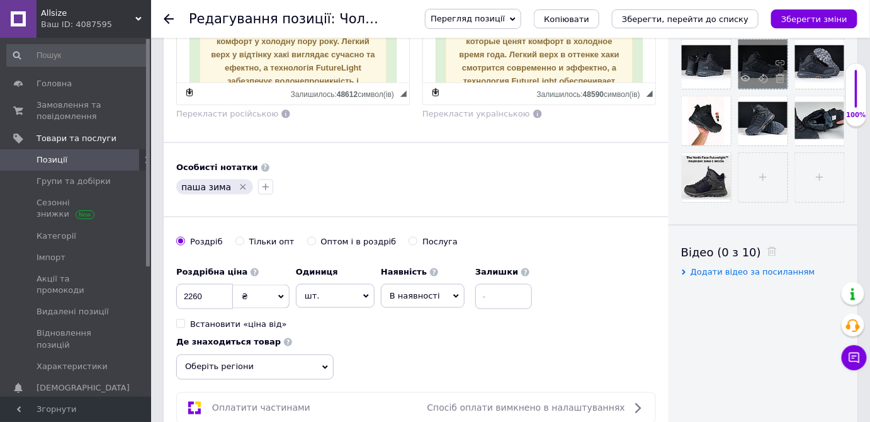
scroll to position [286, 0]
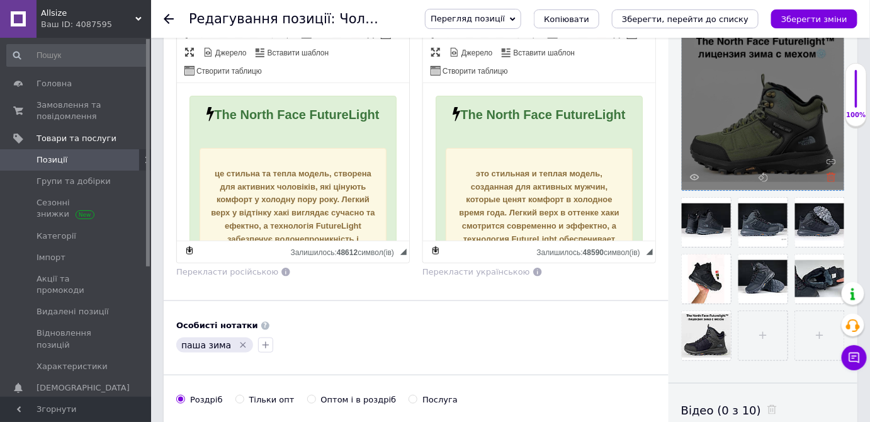
click at [832, 173] on icon at bounding box center [831, 177] width 9 height 9
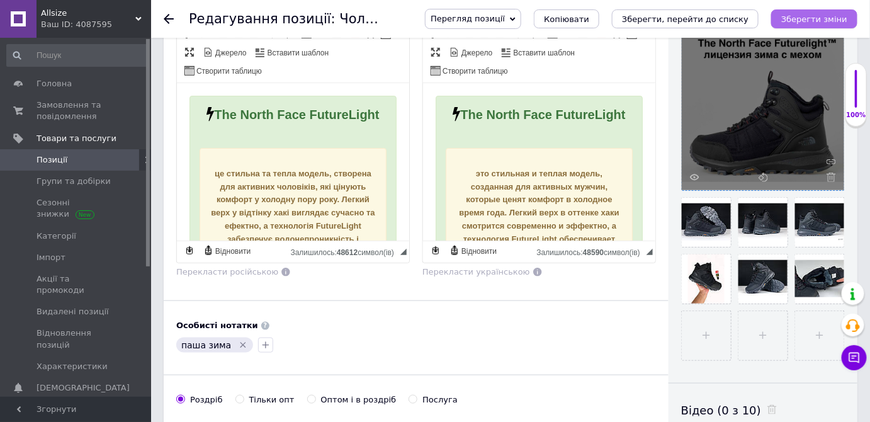
click at [827, 19] on icon "Зберегти зміни" at bounding box center [814, 18] width 66 height 9
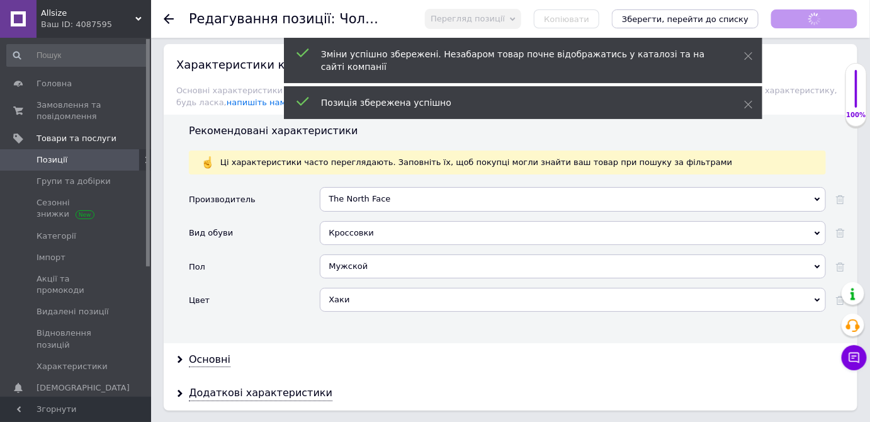
scroll to position [1488, 0]
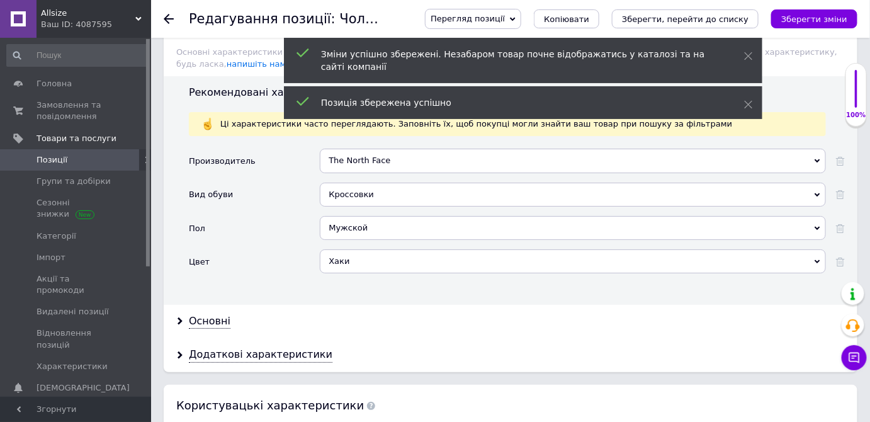
click at [355, 216] on div "Мужской Мужской" at bounding box center [573, 232] width 506 height 33
click at [354, 249] on div "Хаки" at bounding box center [573, 261] width 506 height 24
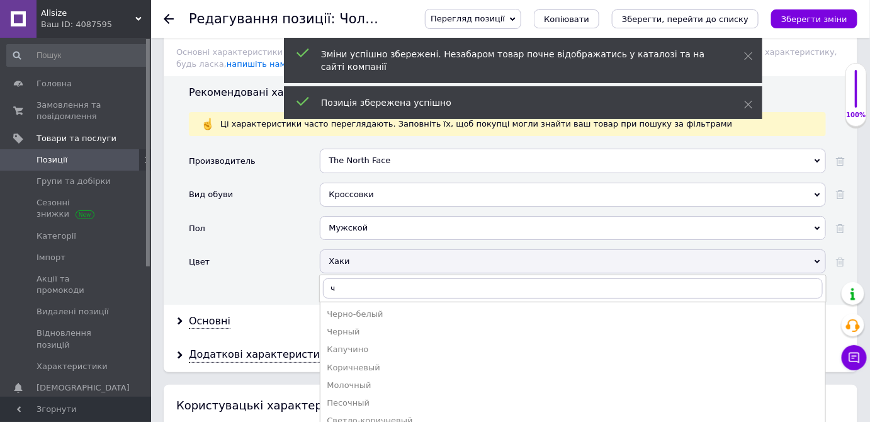
click at [370, 326] on div "Черный" at bounding box center [573, 331] width 492 height 11
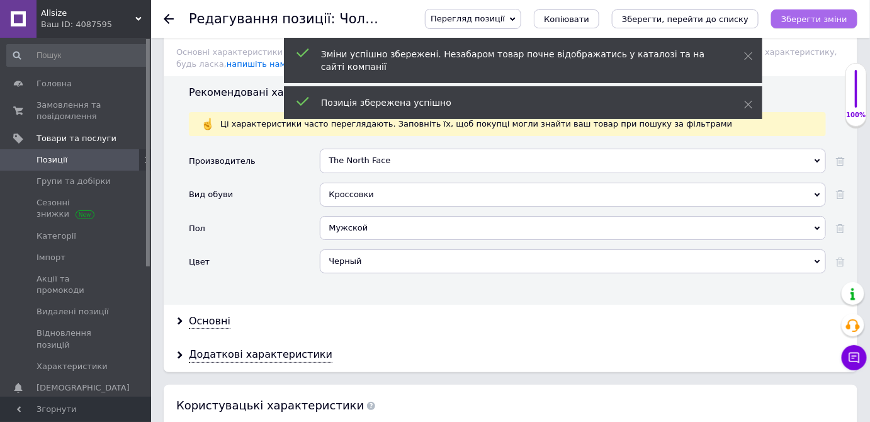
click at [838, 18] on icon "Зберегти зміни" at bounding box center [814, 18] width 66 height 9
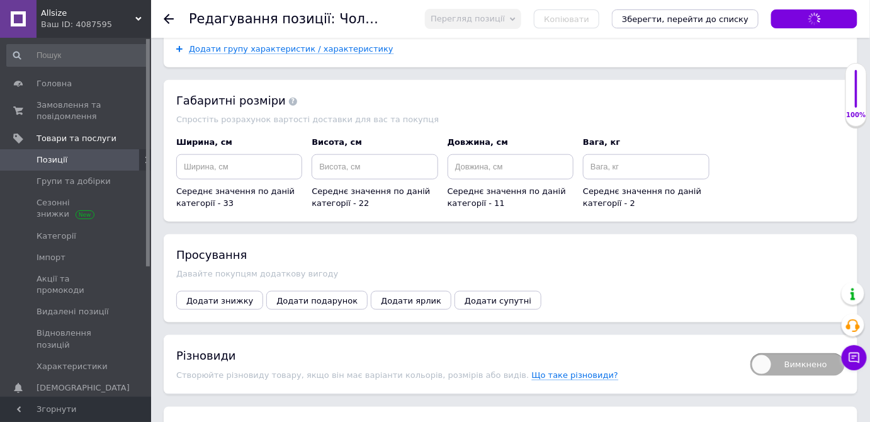
scroll to position [2118, 0]
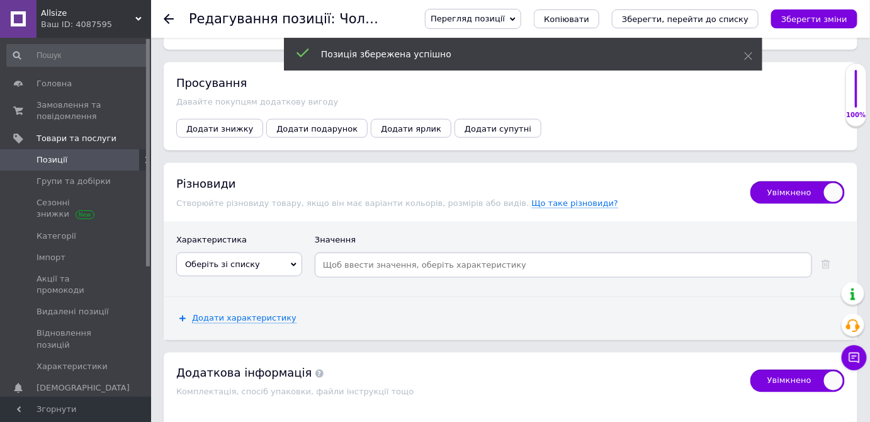
click at [256, 253] on span "Оберіть зі списку" at bounding box center [239, 265] width 126 height 24
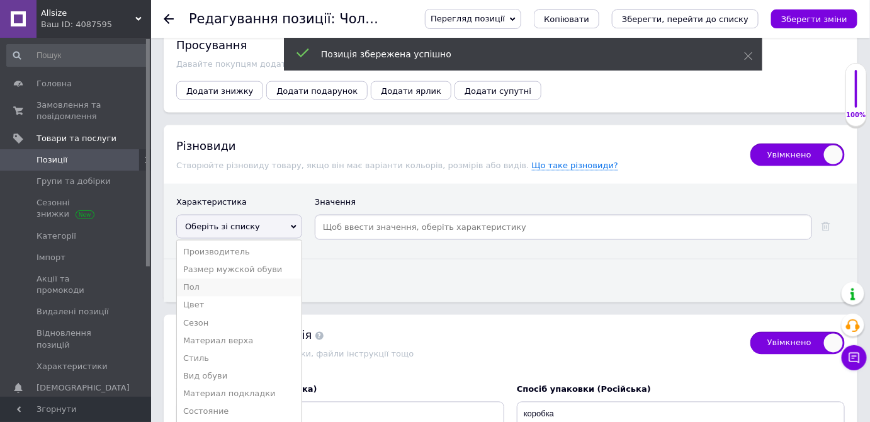
scroll to position [2175, 0]
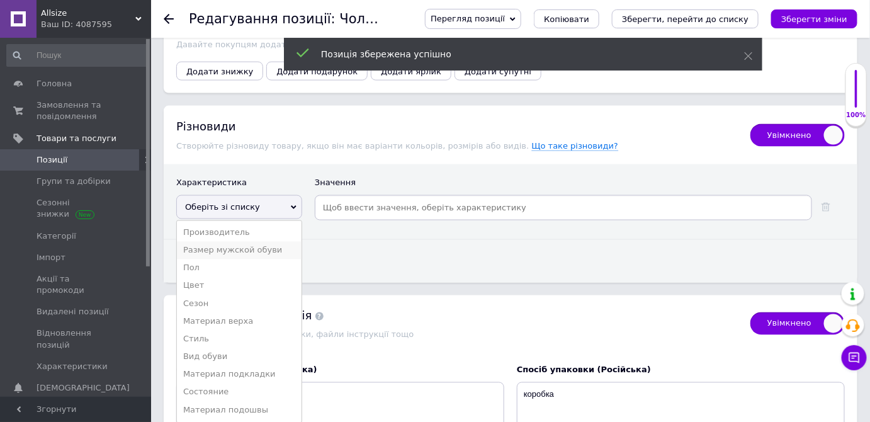
click at [263, 242] on li "Размер мужской обуви" at bounding box center [239, 251] width 125 height 18
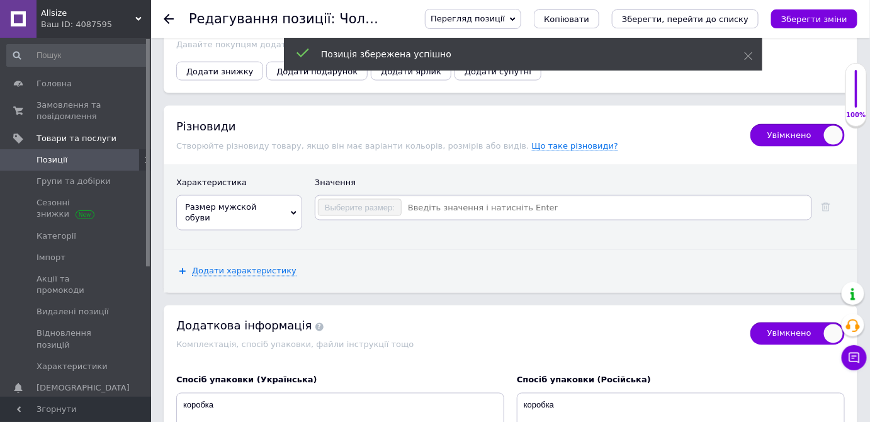
click at [476, 198] on input at bounding box center [605, 207] width 407 height 19
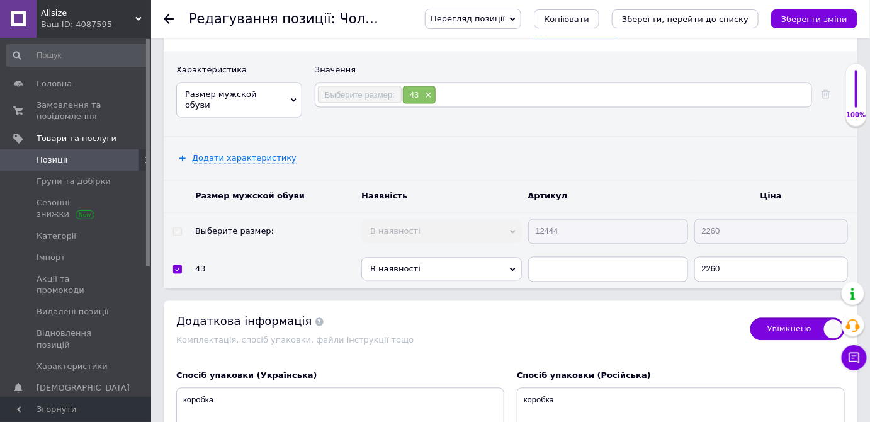
scroll to position [2290, 0]
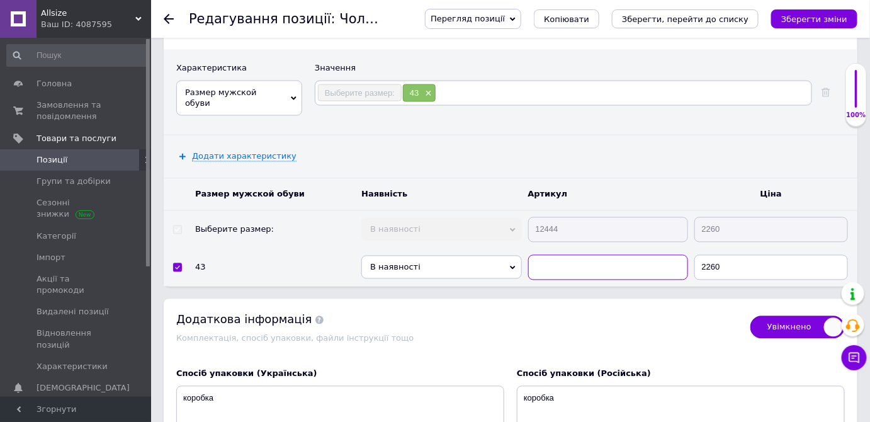
paste input "12444"
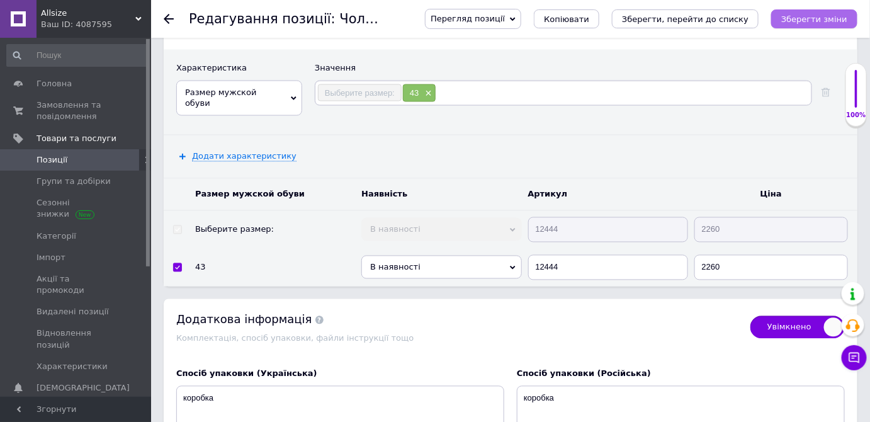
click at [823, 17] on icon "Зберегти зміни" at bounding box center [814, 18] width 66 height 9
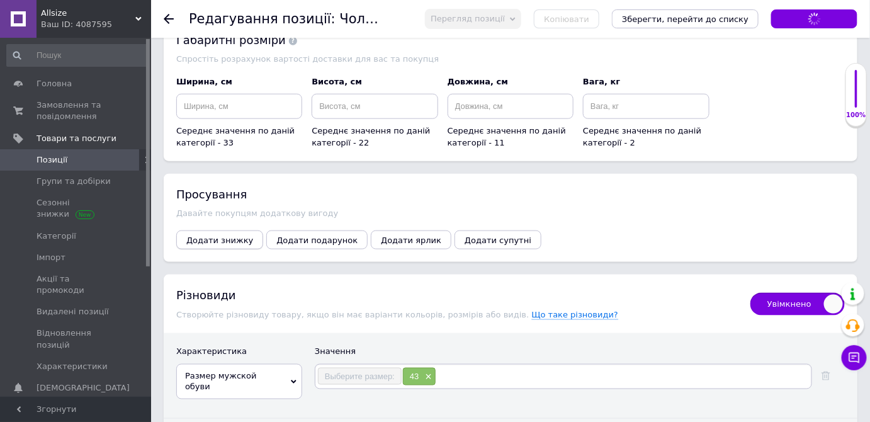
scroll to position [2003, 0]
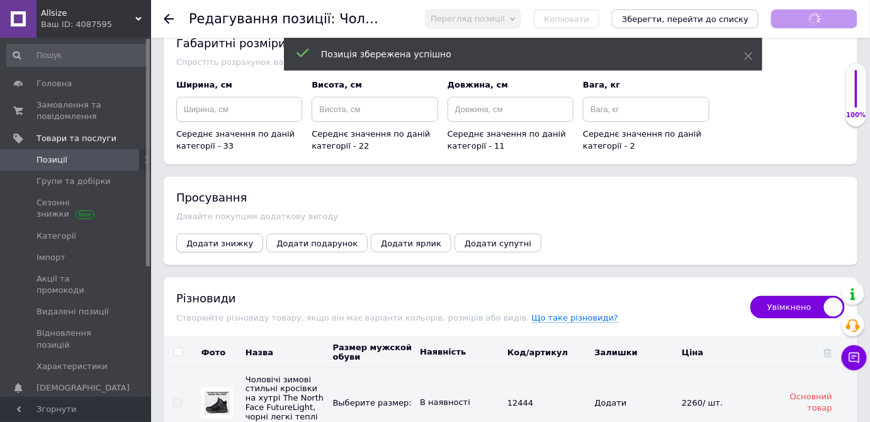
click at [219, 239] on span "Додати знижку" at bounding box center [219, 243] width 67 height 9
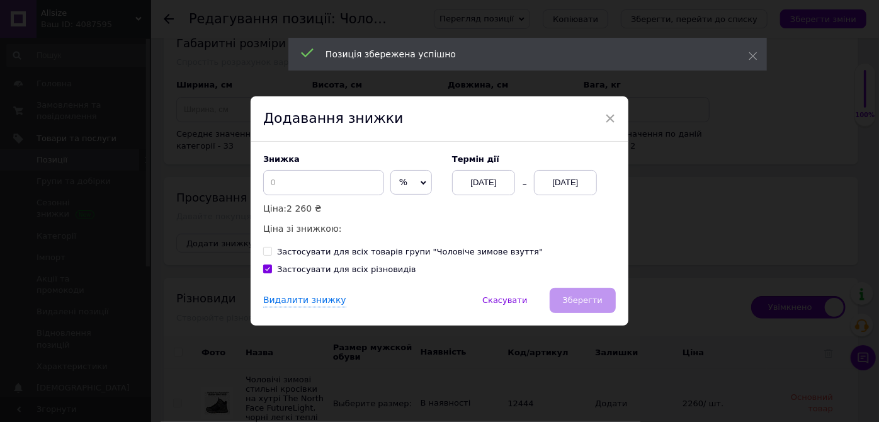
click at [401, 186] on span "%" at bounding box center [411, 182] width 42 height 25
click at [399, 208] on li "₴" at bounding box center [411, 209] width 40 height 18
click at [312, 175] on input at bounding box center [323, 182] width 121 height 25
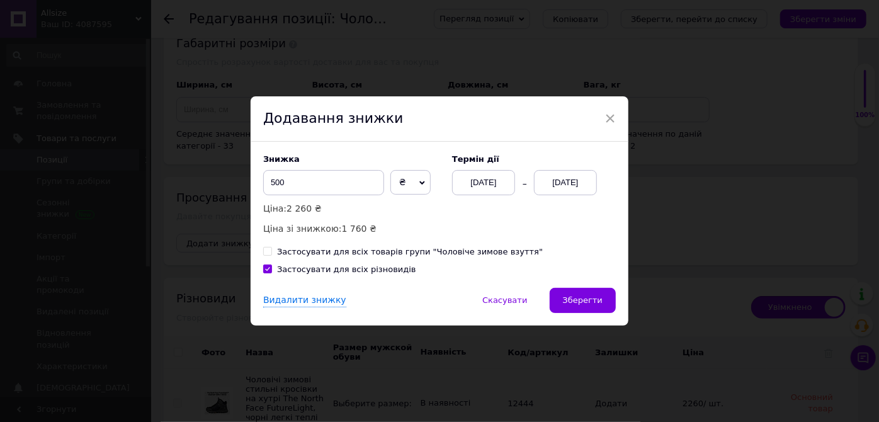
click at [574, 185] on div "[DATE]" at bounding box center [565, 182] width 63 height 25
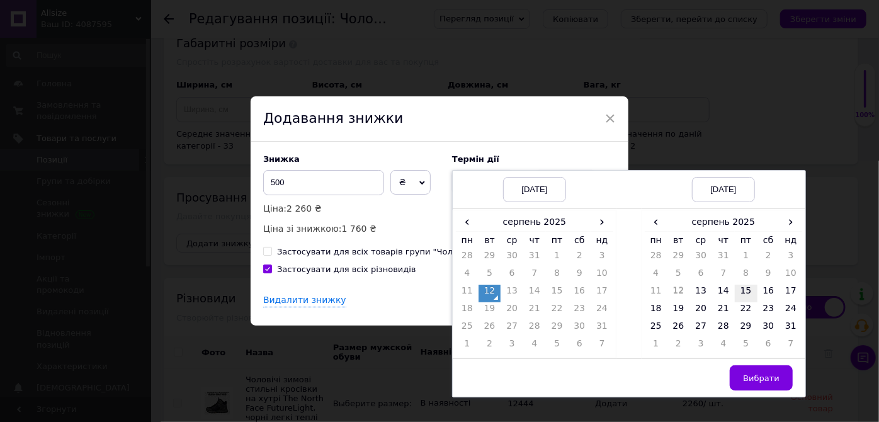
click at [749, 300] on td "15" at bounding box center [746, 294] width 23 height 18
click at [776, 383] on button "Вибрати" at bounding box center [761, 377] width 63 height 25
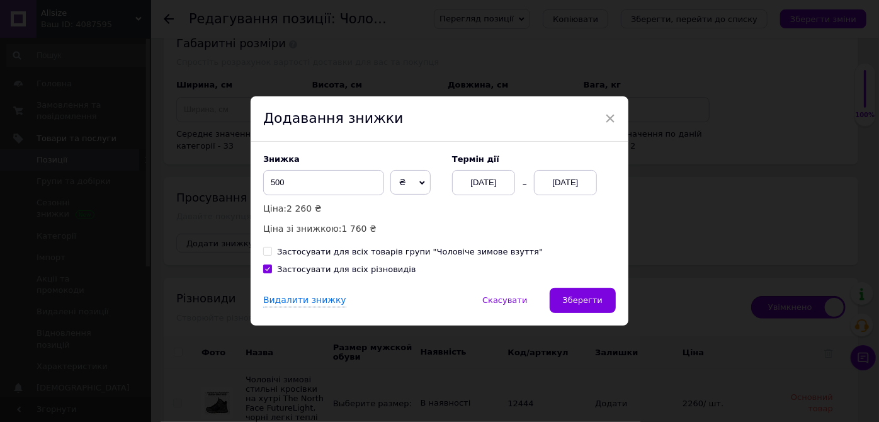
click at [586, 298] on span "Зберегти" at bounding box center [583, 299] width 40 height 9
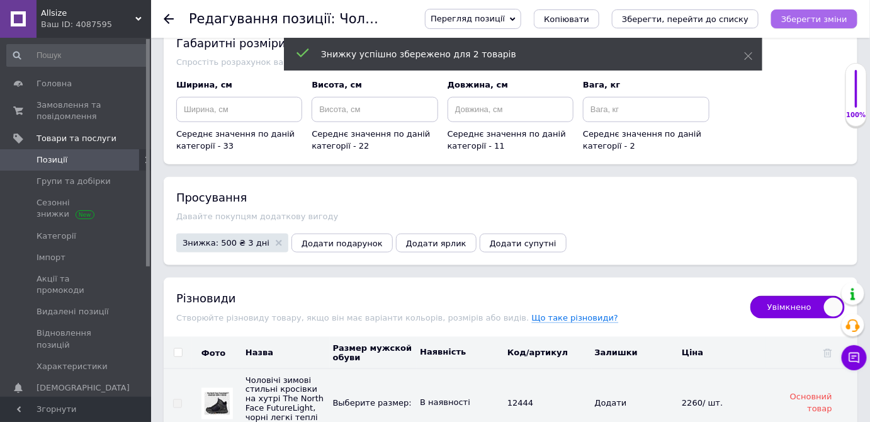
click at [838, 12] on button "Зберегти зміни" at bounding box center [814, 18] width 86 height 19
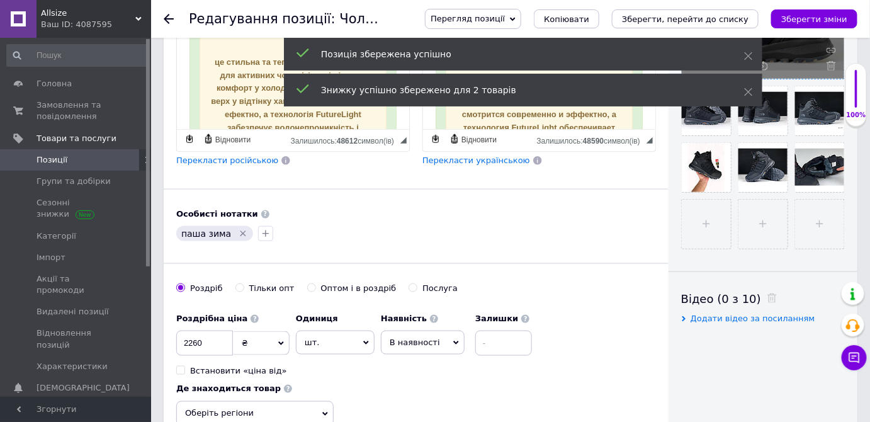
scroll to position [0, 0]
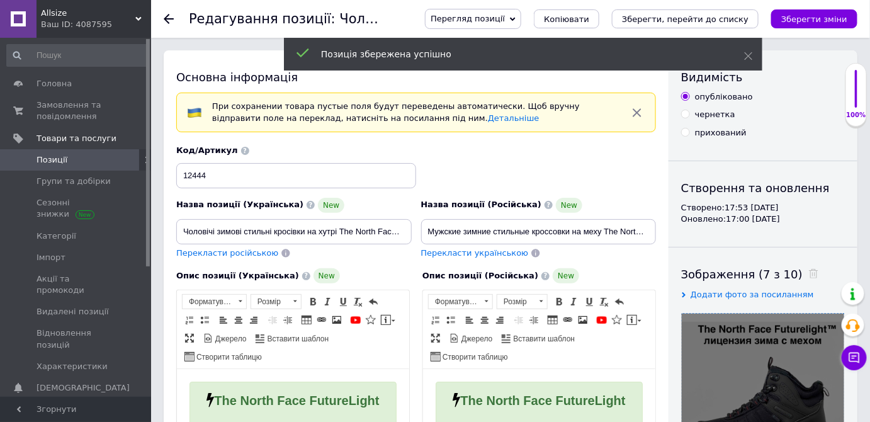
click at [250, 256] on span "Перекласти російською" at bounding box center [227, 252] width 102 height 9
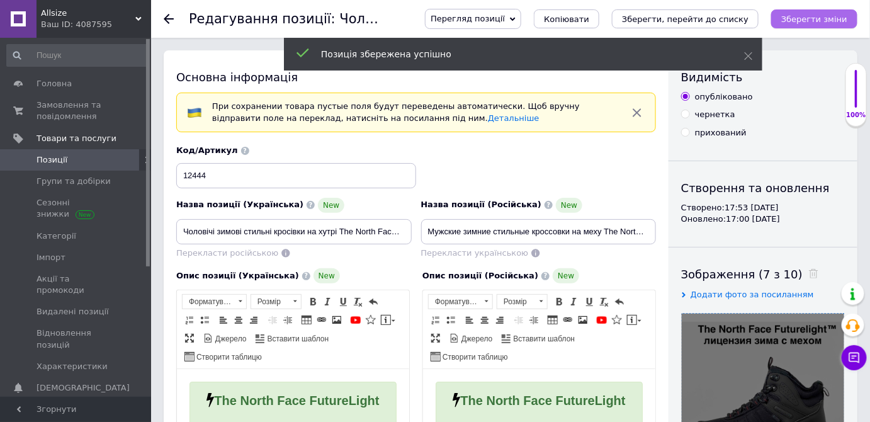
click at [824, 19] on icon "Зберегти зміни" at bounding box center [814, 18] width 66 height 9
click at [109, 161] on span "Позиції" at bounding box center [77, 159] width 80 height 11
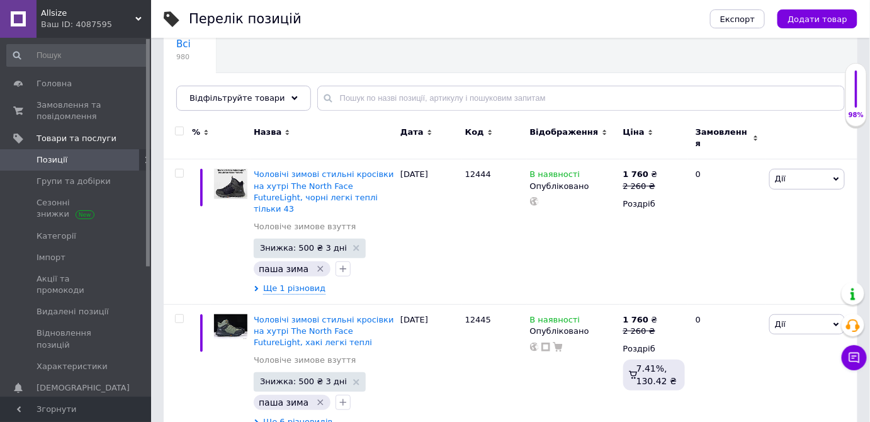
scroll to position [114, 0]
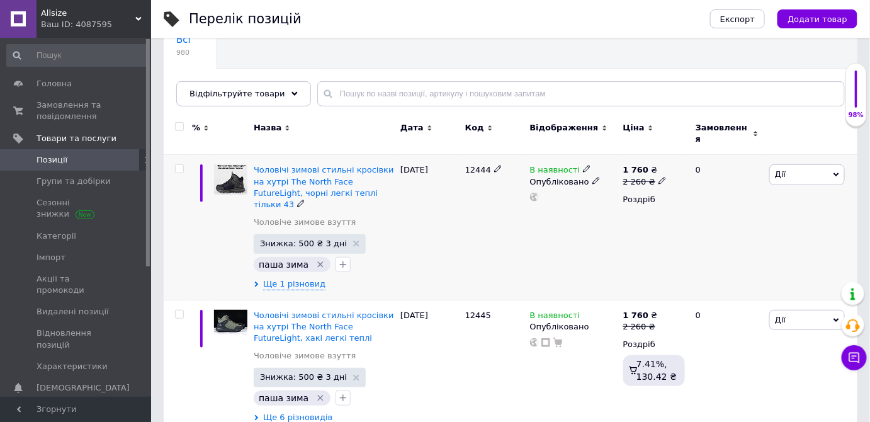
click at [797, 164] on span "Дії" at bounding box center [808, 174] width 76 height 20
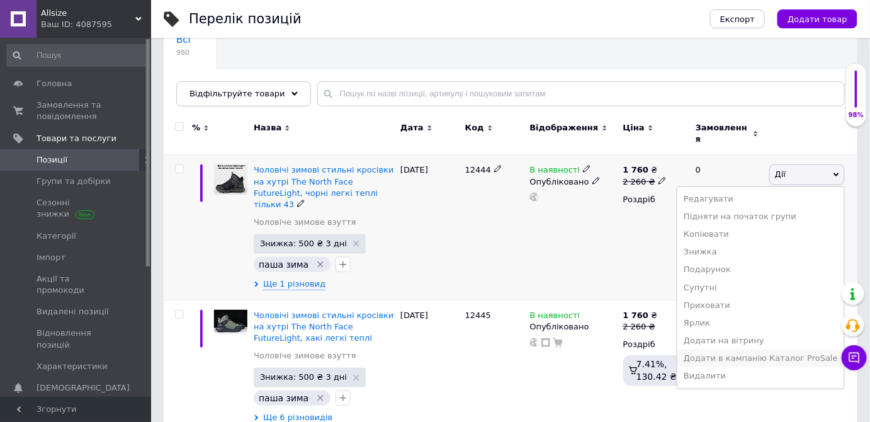
click at [728, 355] on li "Додати в кампанію Каталог ProSale" at bounding box center [761, 358] width 167 height 18
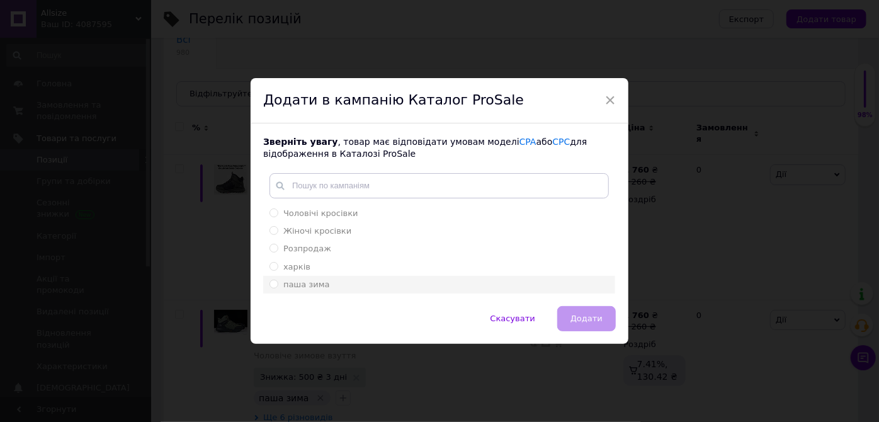
click at [306, 282] on span "паша зима" at bounding box center [306, 284] width 47 height 9
click at [278, 282] on input "паша зима" at bounding box center [274, 284] width 8 height 8
click at [572, 319] on button "Додати" at bounding box center [586, 318] width 59 height 25
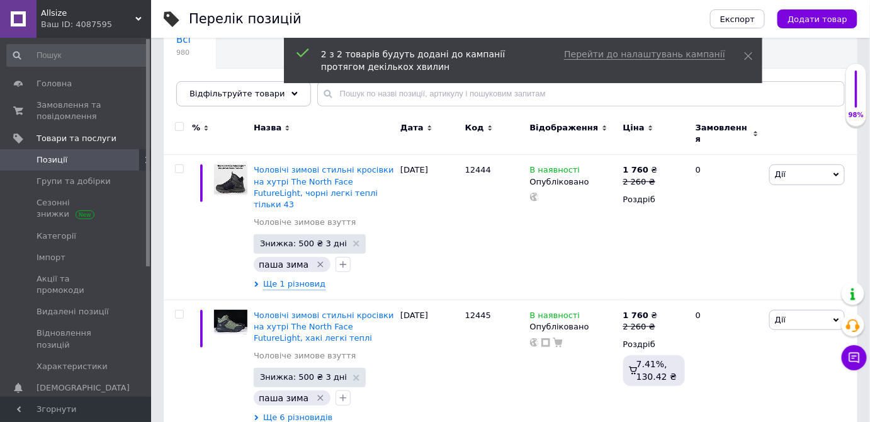
click at [77, 155] on span "Позиції" at bounding box center [77, 159] width 80 height 11
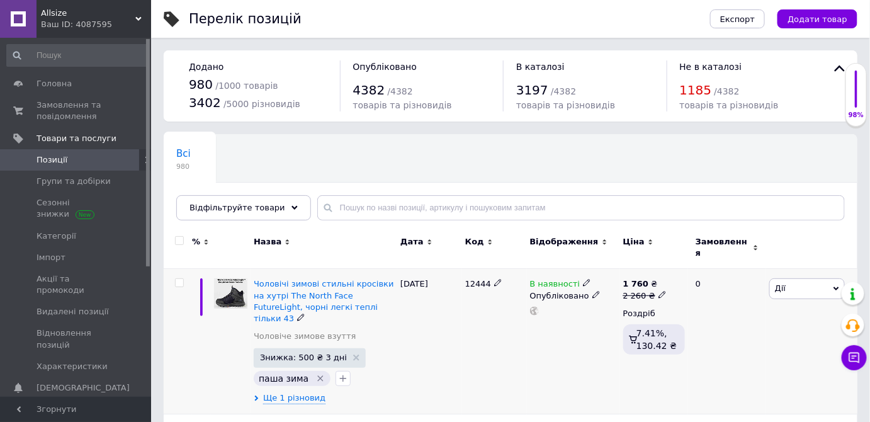
click at [469, 279] on span "12444" at bounding box center [478, 283] width 26 height 9
copy span "12444"
click at [805, 18] on span "Додати товар" at bounding box center [818, 18] width 60 height 9
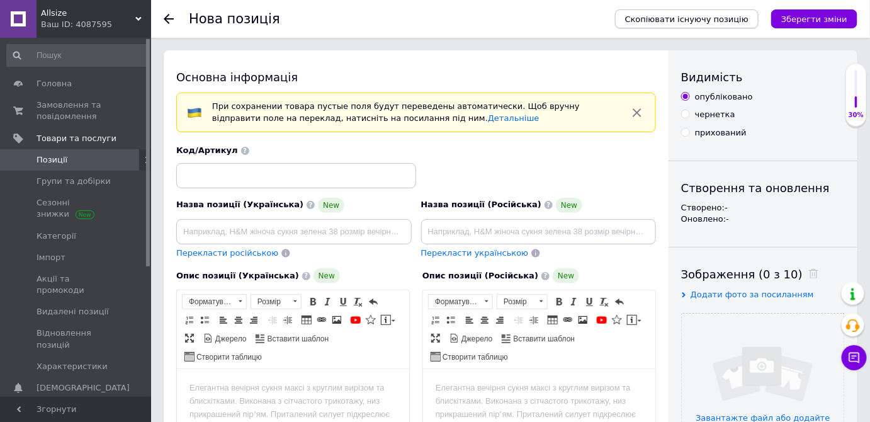
click at [655, 14] on span "Скопіювати існуючу позицію" at bounding box center [686, 18] width 123 height 9
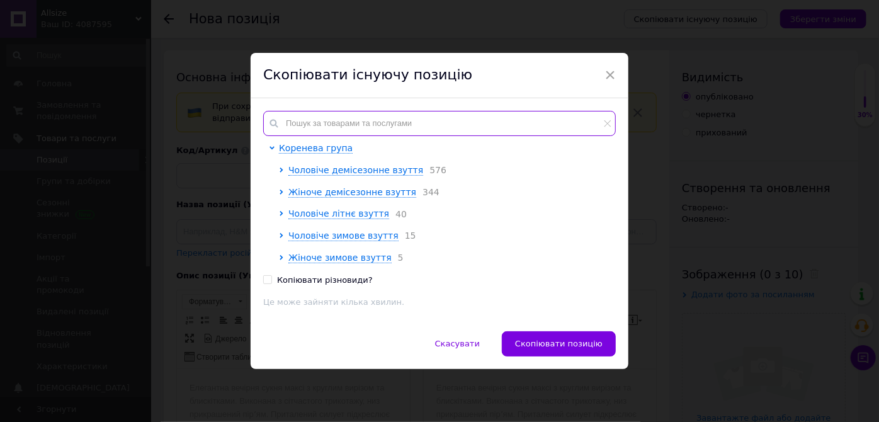
paste input "12444"
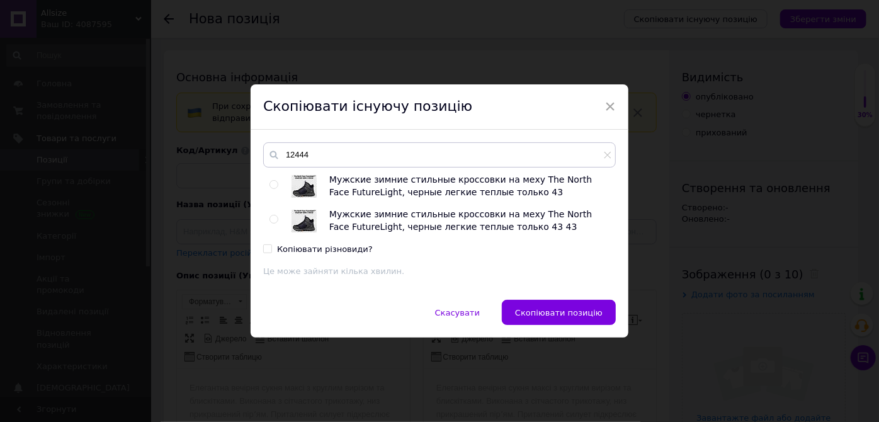
click at [273, 182] on input "radio" at bounding box center [274, 185] width 8 height 8
click at [566, 322] on button "Скопіювати позицію" at bounding box center [559, 312] width 114 height 25
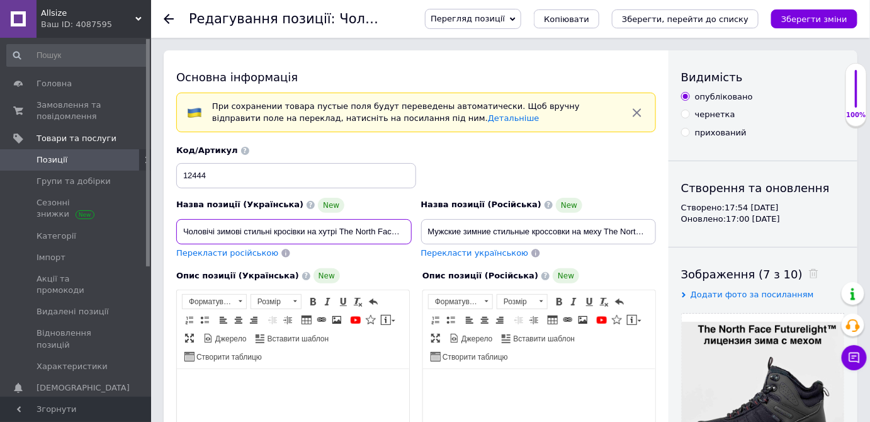
scroll to position [0, 137]
drag, startPoint x: 363, startPoint y: 233, endPoint x: 491, endPoint y: 235, distance: 128.5
click at [517, 233] on div "Назва позиції (Українська) New Чоловічі зимові стильні кросівки на хутрі The No…" at bounding box center [416, 201] width 489 height 123
click at [383, 230] on input "Чоловічі зимові стильні кросівки на хутрі The North Face FutureLight, чорні лег…" at bounding box center [294, 231] width 236 height 25
click at [312, 230] on input "Чоловічі зимові стильні кросівки на хутрі The North Face FutureLight, чорні лег…" at bounding box center [294, 231] width 236 height 25
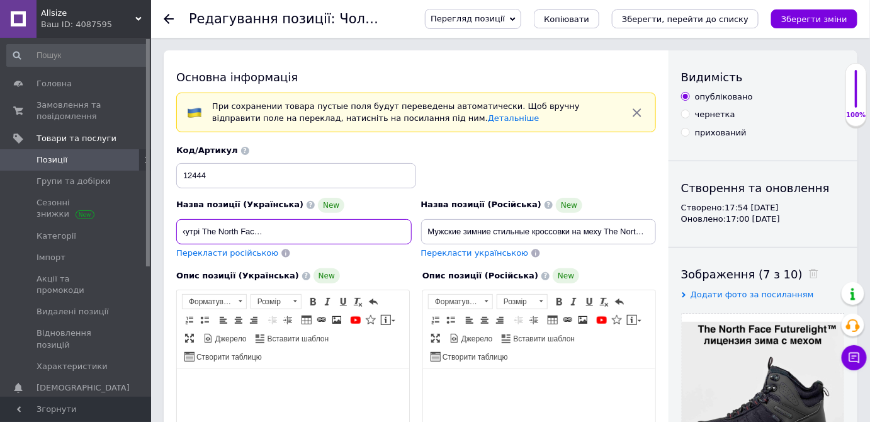
click at [312, 230] on input "Чоловічі зимові стильні кросівки на хутрі The North Face FutureLight, чорні лег…" at bounding box center [294, 231] width 236 height 25
drag, startPoint x: 421, startPoint y: 225, endPoint x: 483, endPoint y: 225, distance: 62.3
click at [483, 225] on div "Назва позиції (Українська) New Чоловічі зимові стильні кросівки на хутрі The No…" at bounding box center [416, 201] width 489 height 123
click at [389, 238] on input "Чоловічі зимові стильні кросівки на хутрі The North Face FutureLight, сірі легк…" at bounding box center [294, 231] width 236 height 25
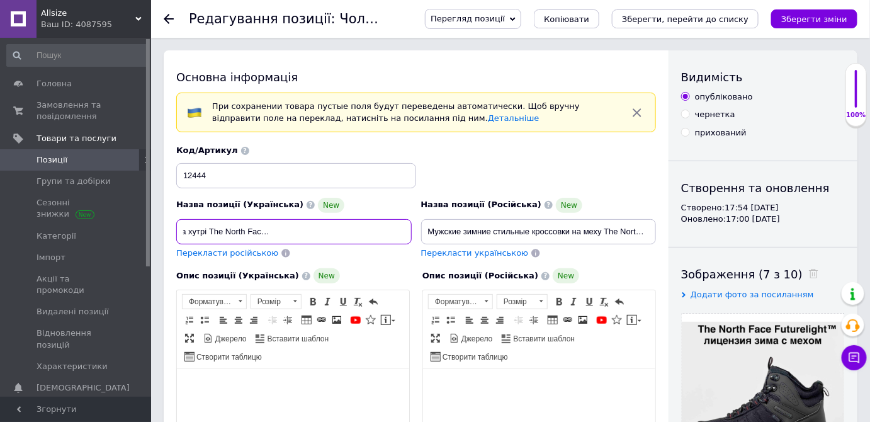
drag, startPoint x: 370, startPoint y: 232, endPoint x: 591, endPoint y: 244, distance: 221.4
click at [590, 244] on div "Назва позиції (Українська) New Чоловічі зимові стильні кросівки на хутрі The No…" at bounding box center [416, 201] width 489 height 123
click at [252, 257] on div "Перекласти російською" at bounding box center [227, 253] width 105 height 14
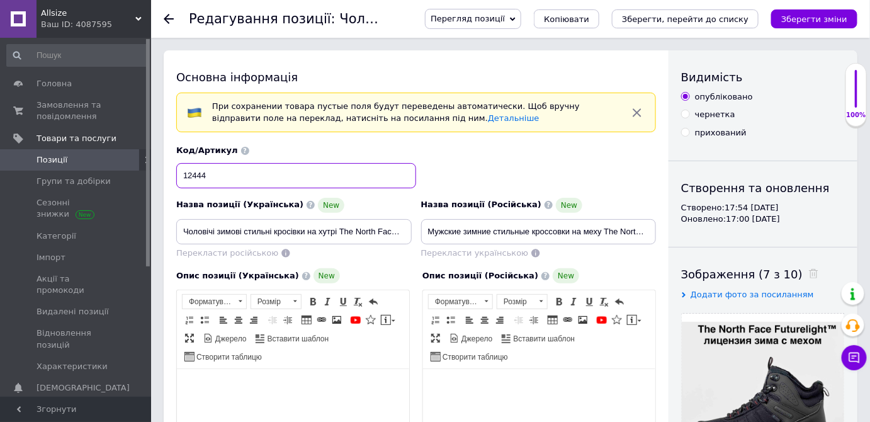
click at [229, 166] on input "12444" at bounding box center [296, 175] width 240 height 25
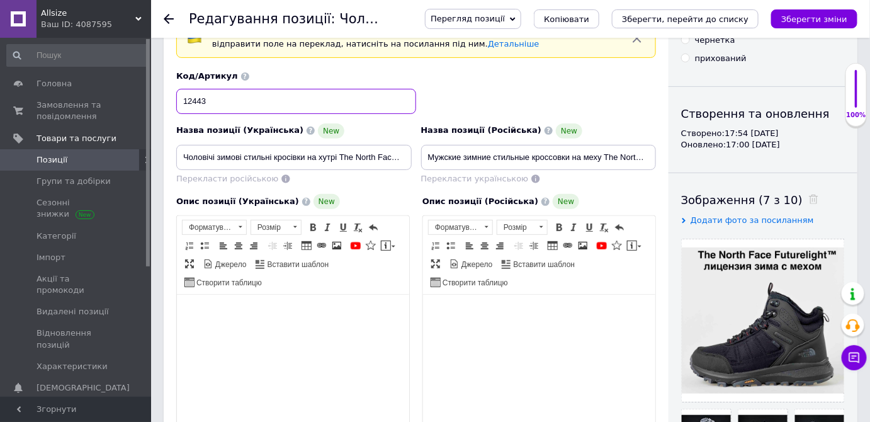
scroll to position [171, 0]
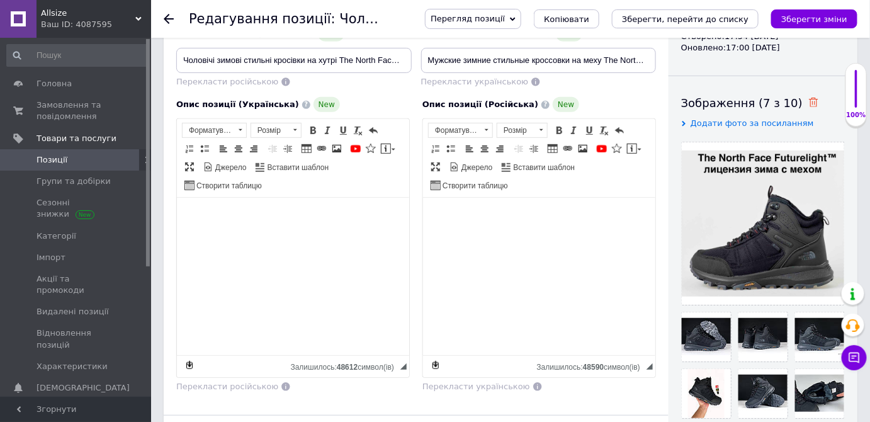
click at [809, 101] on use at bounding box center [813, 102] width 9 height 9
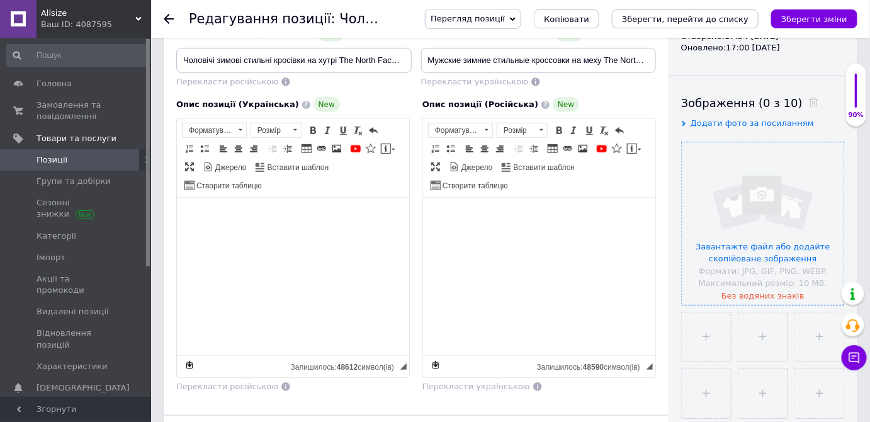
click at [800, 206] on input "file" at bounding box center [763, 223] width 162 height 162
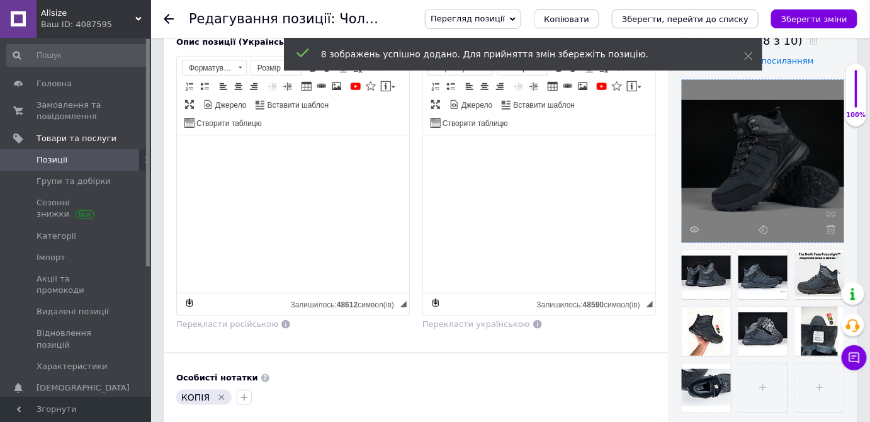
scroll to position [229, 0]
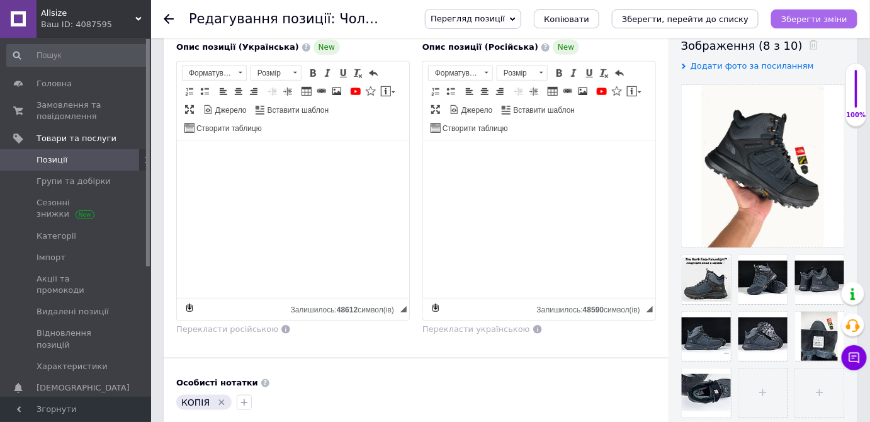
click at [823, 17] on icon "Зберегти зміни" at bounding box center [814, 18] width 66 height 9
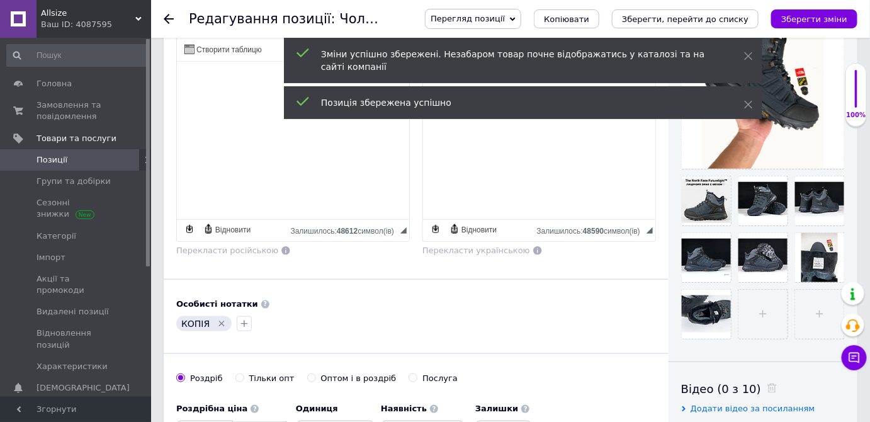
scroll to position [343, 0]
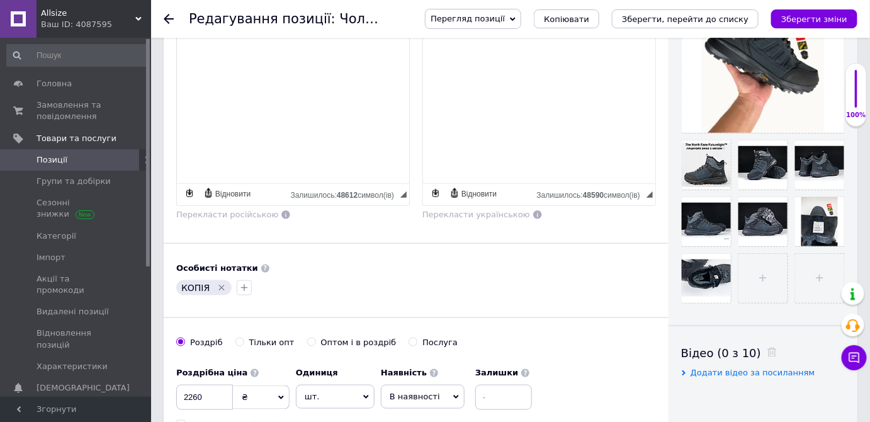
click at [222, 283] on icon "Видалити мітку" at bounding box center [222, 288] width 10 height 10
drag, startPoint x: 176, startPoint y: 275, endPoint x: 195, endPoint y: 275, distance: 18.3
click at [177, 278] on div at bounding box center [184, 288] width 20 height 20
click at [188, 286] on icon "button" at bounding box center [184, 288] width 10 height 10
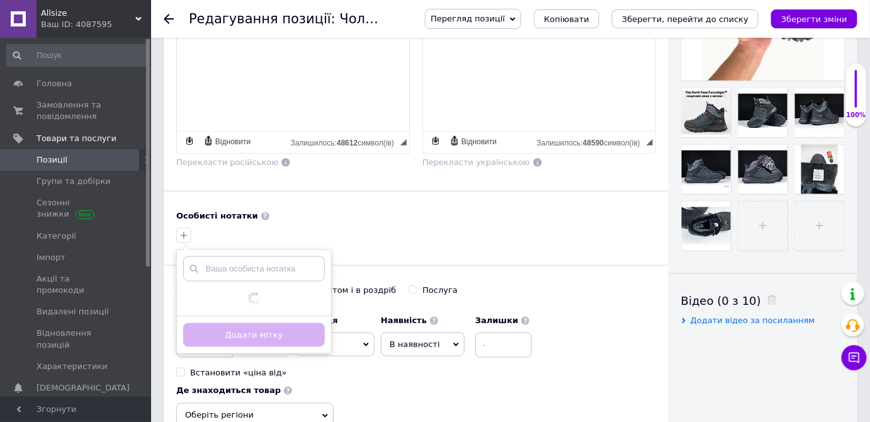
scroll to position [458, 0]
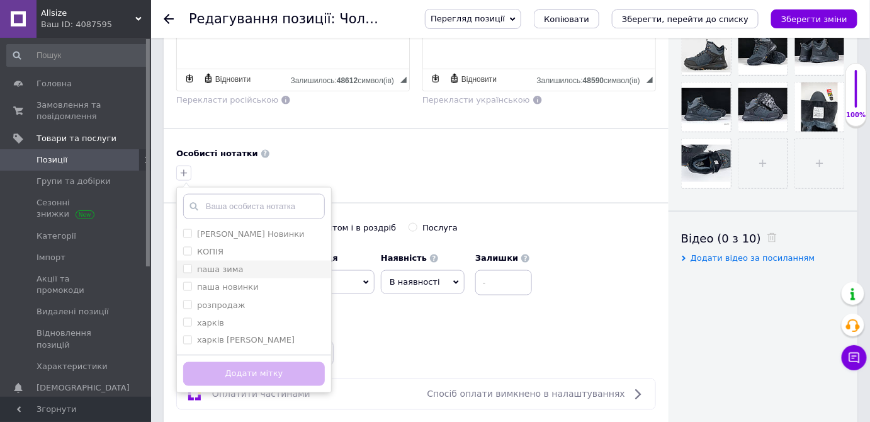
click at [225, 272] on li "паша зима" at bounding box center [254, 270] width 154 height 18
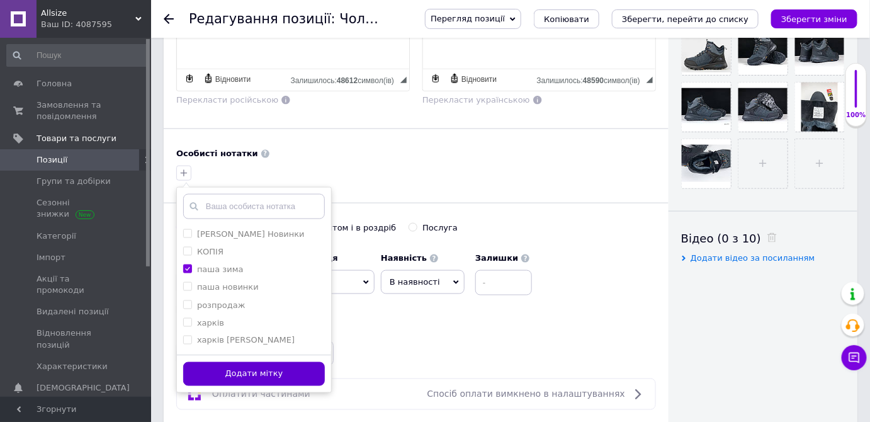
click at [285, 363] on button "Додати мітку" at bounding box center [254, 374] width 142 height 25
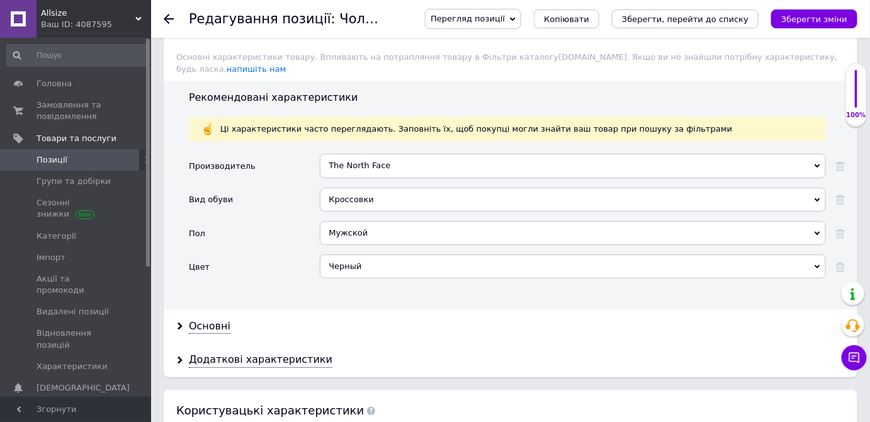
scroll to position [1545, 0]
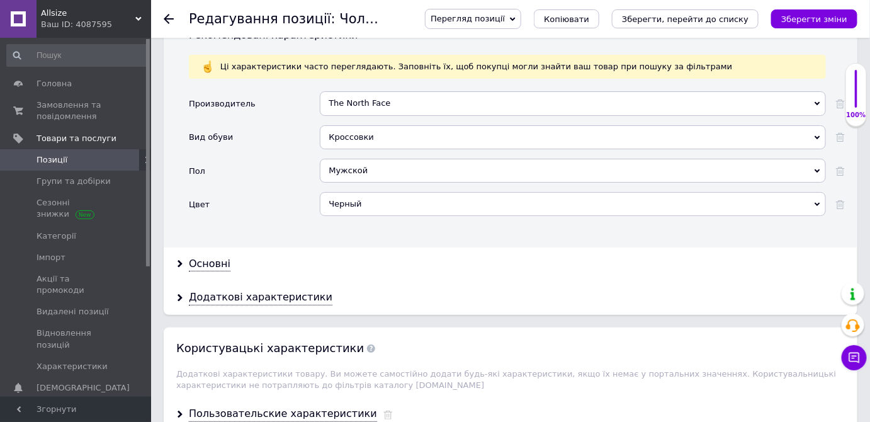
click at [368, 192] on div "Черный" at bounding box center [573, 204] width 506 height 24
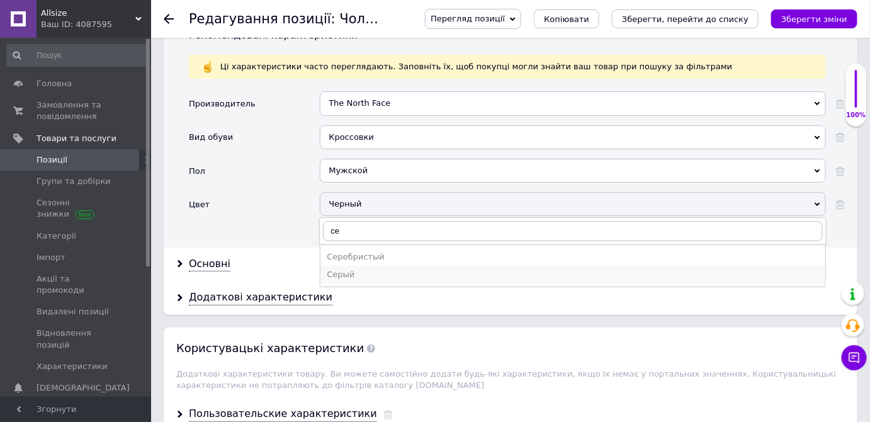
click at [351, 269] on div "Серый" at bounding box center [573, 274] width 492 height 11
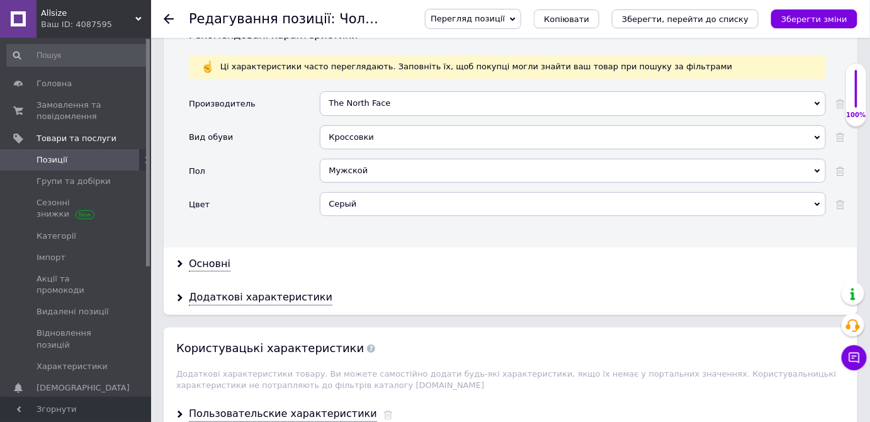
click at [829, 21] on icon "Зберегти зміни" at bounding box center [814, 18] width 66 height 9
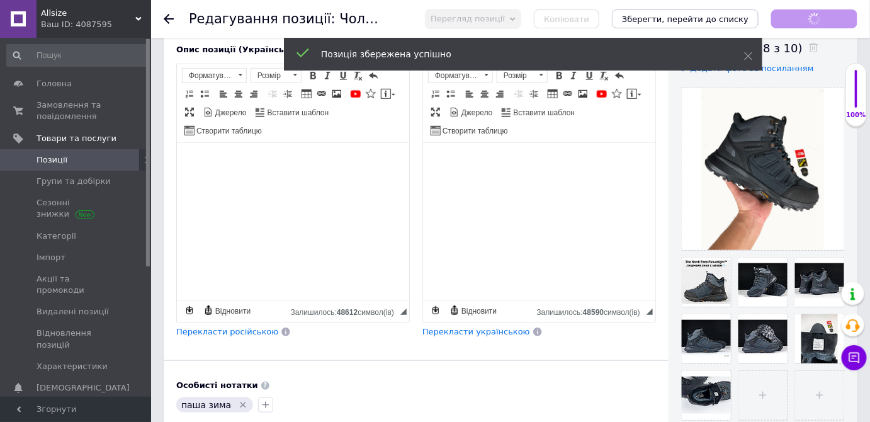
scroll to position [171, 0]
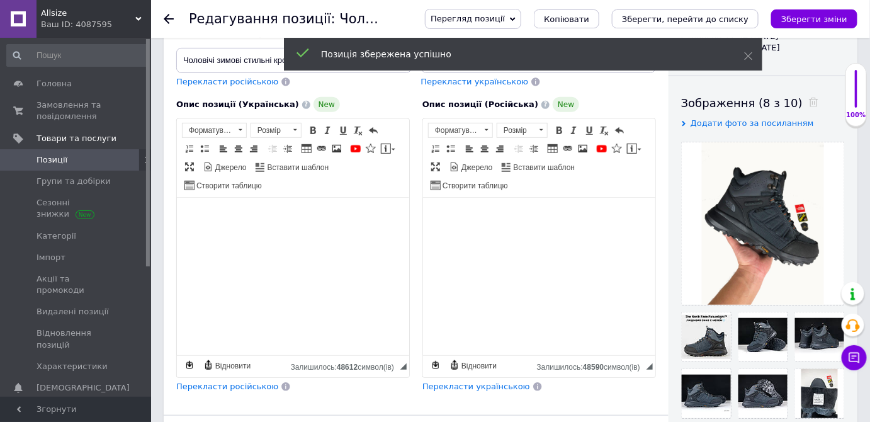
click at [258, 382] on span "Перекласти російською" at bounding box center [227, 386] width 102 height 9
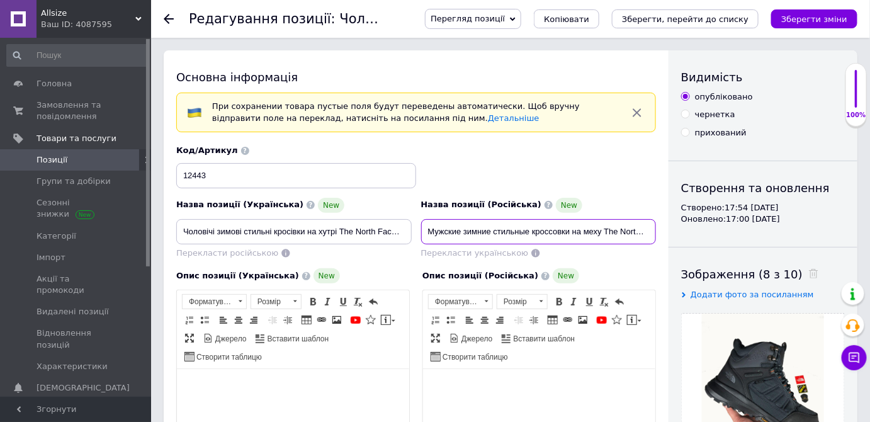
scroll to position [0, 111]
drag, startPoint x: 562, startPoint y: 226, endPoint x: 865, endPoint y: 238, distance: 302.5
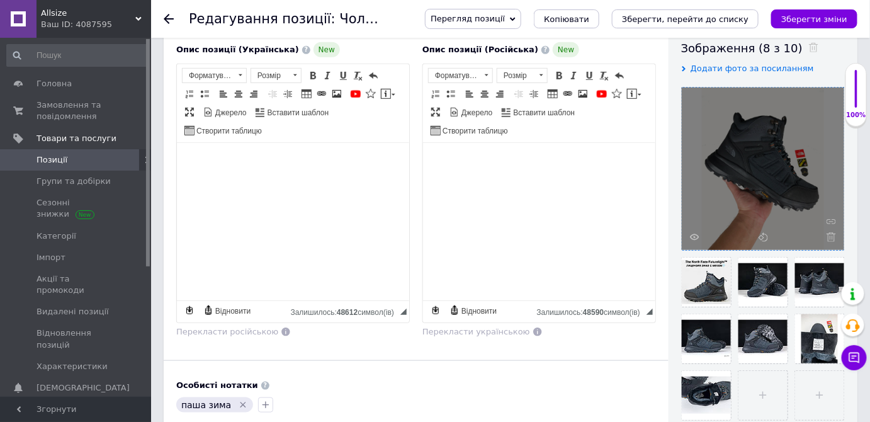
scroll to position [286, 0]
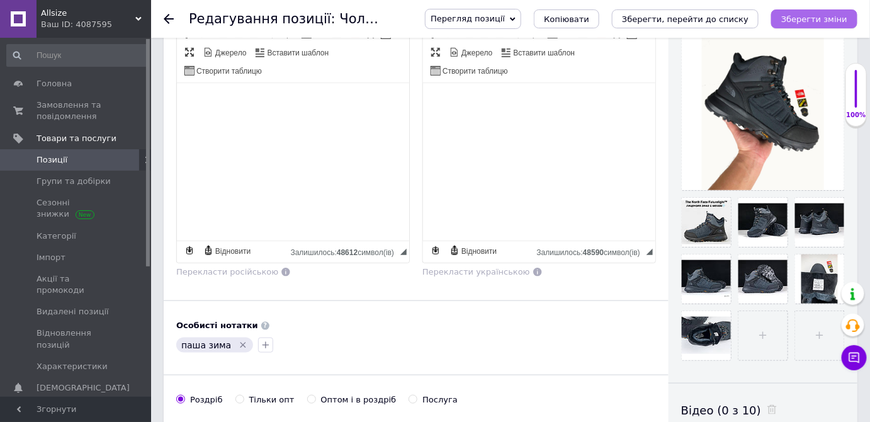
click at [841, 19] on icon "Зберегти зміни" at bounding box center [814, 18] width 66 height 9
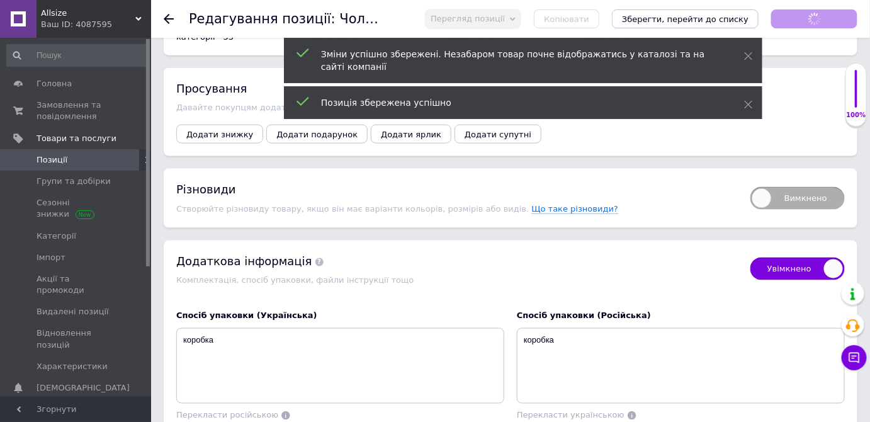
scroll to position [2175, 0]
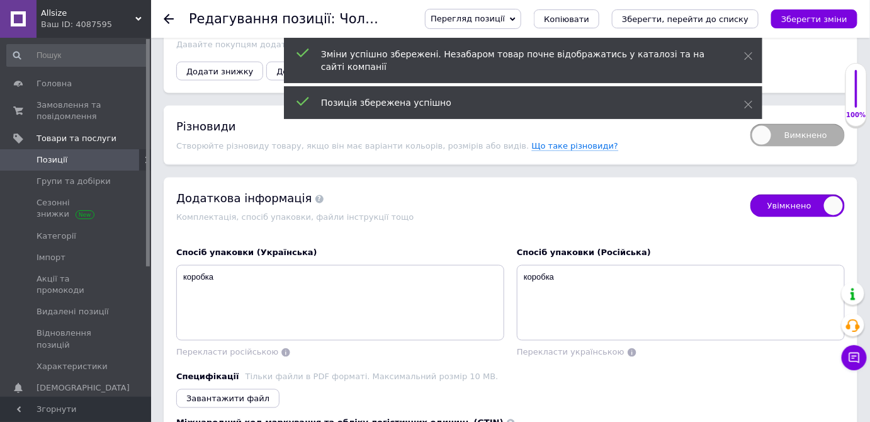
click at [817, 124] on span "Вимкнено" at bounding box center [798, 135] width 94 height 23
click at [751, 116] on input "Вимкнено" at bounding box center [746, 120] width 8 height 8
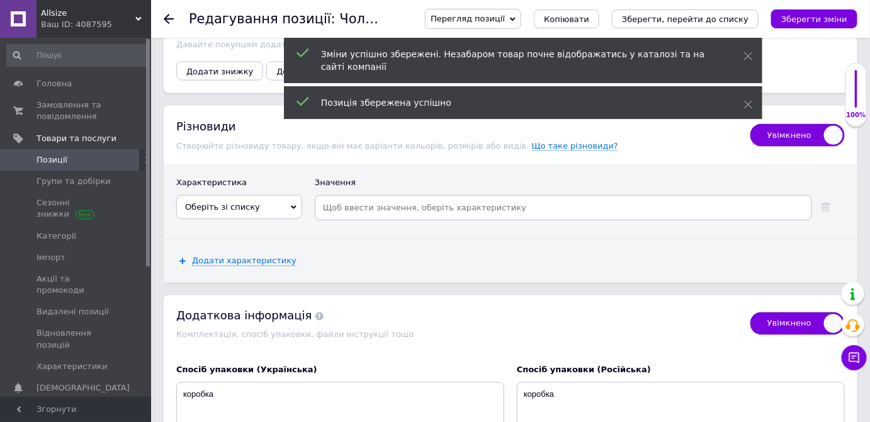
drag, startPoint x: 210, startPoint y: 156, endPoint x: 252, endPoint y: 186, distance: 51.9
click at [210, 202] on span "Оберіть зі списку" at bounding box center [222, 206] width 75 height 9
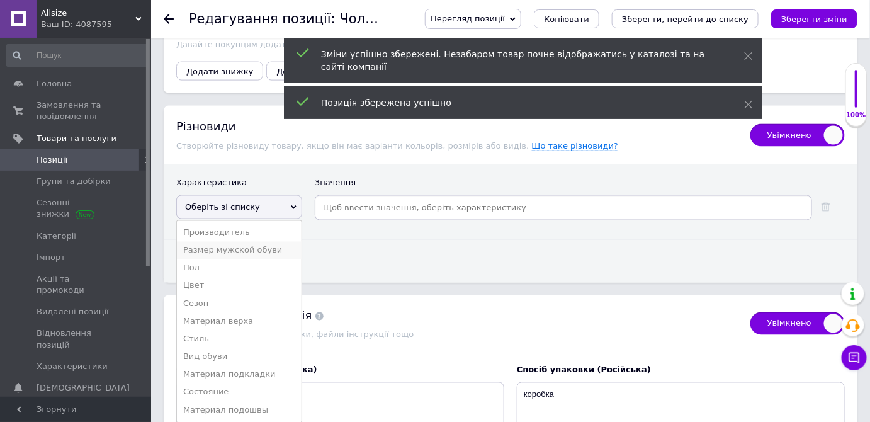
click at [259, 242] on li "Размер мужской обуви" at bounding box center [239, 251] width 125 height 18
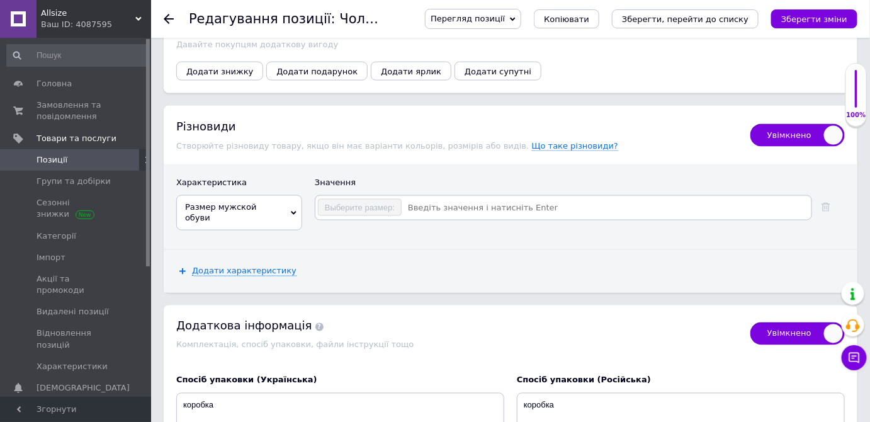
click at [428, 198] on input at bounding box center [605, 207] width 407 height 19
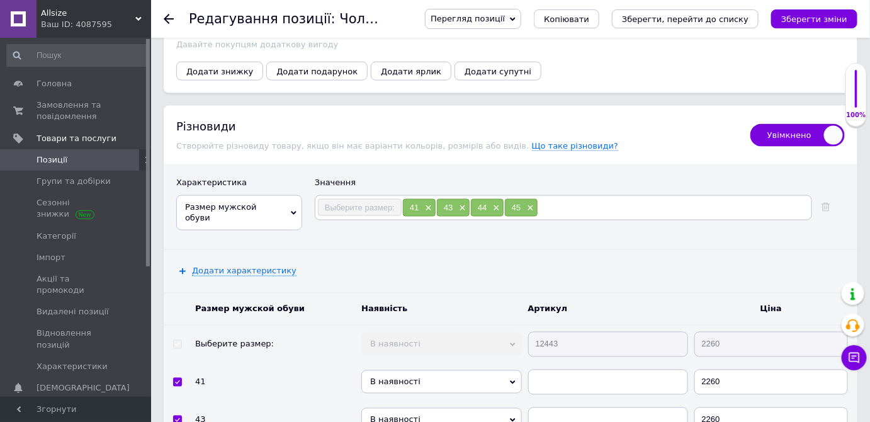
scroll to position [2232, 0]
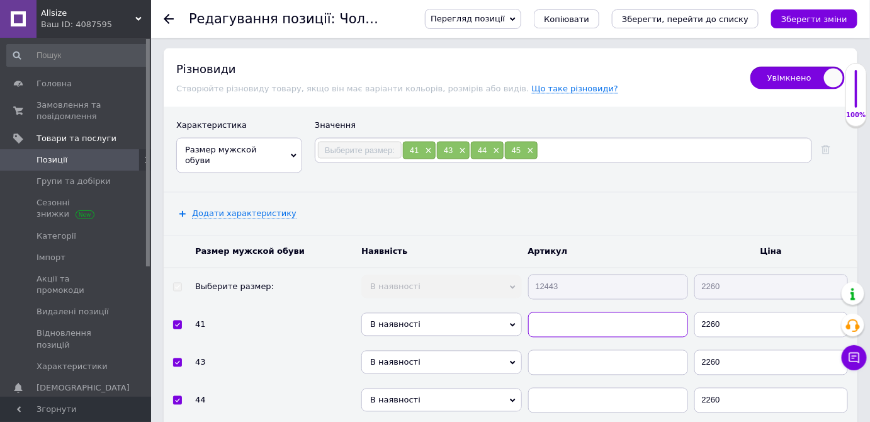
paste input "12443"
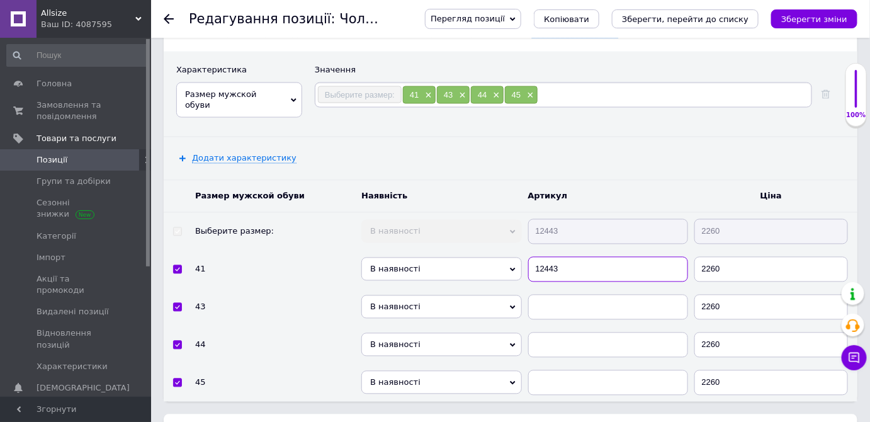
scroll to position [2290, 0]
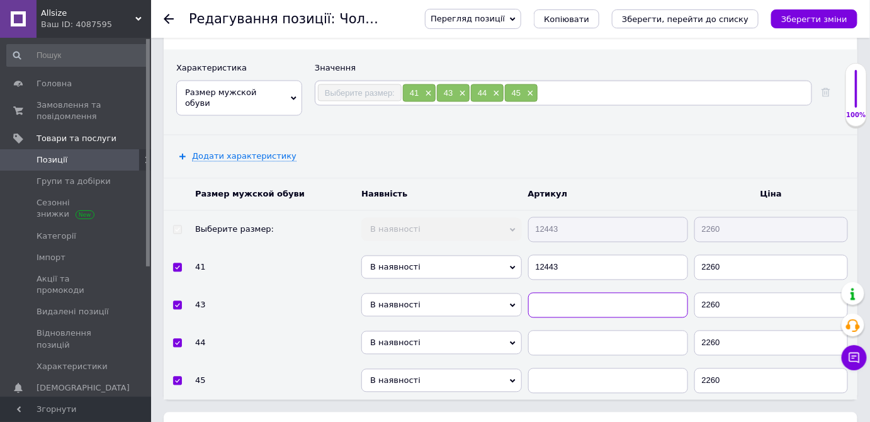
paste input "12443"
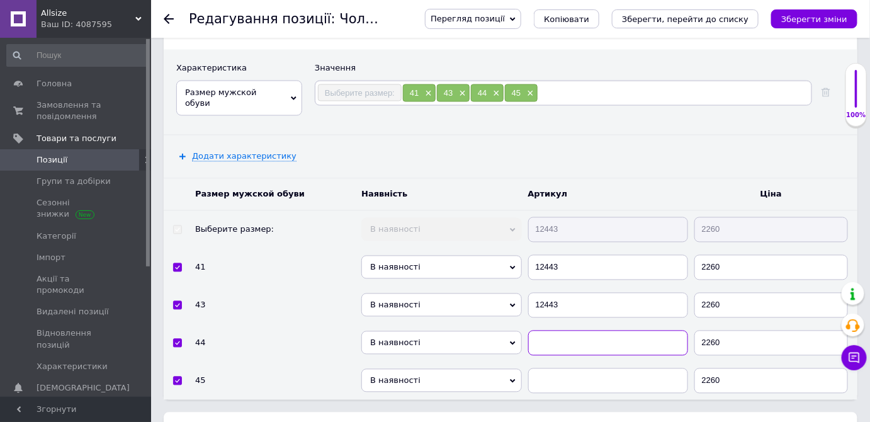
paste input "12443"
click at [814, 28] on div "Перегляд позиції Зберегти та переглянути на сайті Зберегти та переглянути на ма…" at bounding box center [634, 19] width 445 height 20
click at [832, 11] on button "Зберегти зміни" at bounding box center [814, 18] width 86 height 19
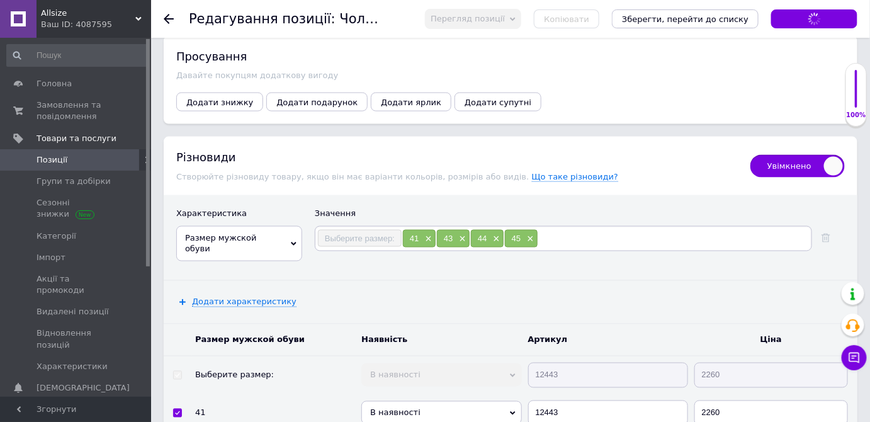
scroll to position [2118, 0]
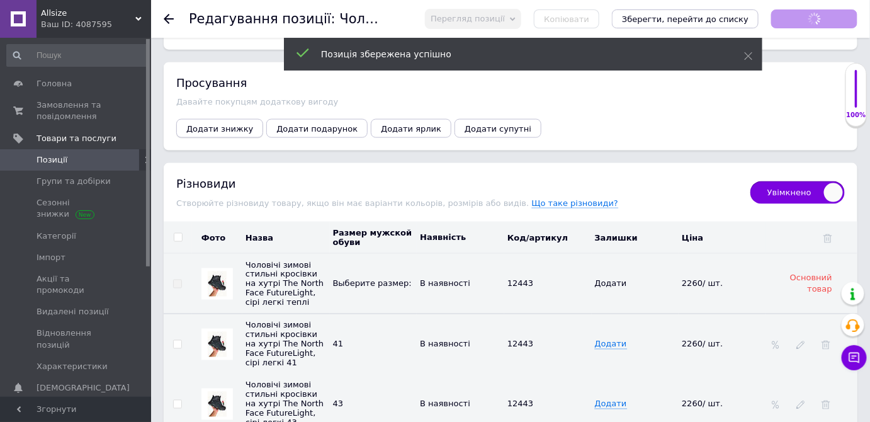
click at [216, 124] on span "Додати знижку" at bounding box center [219, 128] width 67 height 9
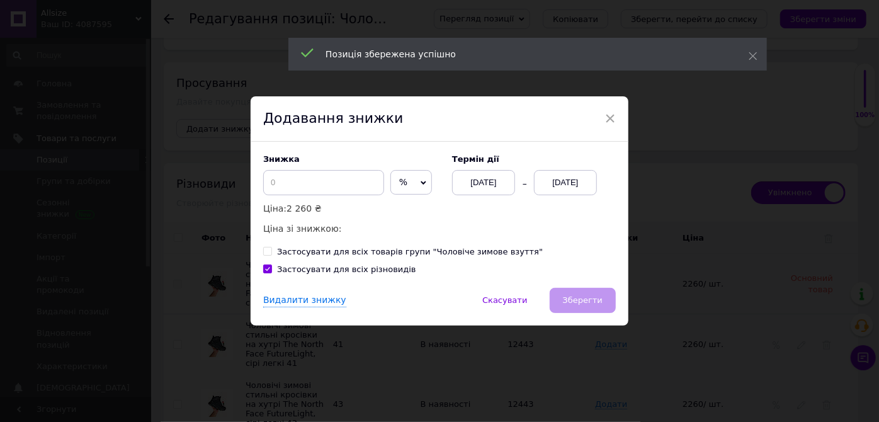
click at [390, 195] on div "Знижка % ₴ Ціна: 2 260 ₴ Ціна зі знижкою:" at bounding box center [351, 195] width 176 height 82
click at [404, 188] on span "%" at bounding box center [411, 182] width 42 height 25
click at [401, 201] on li "₴" at bounding box center [411, 209] width 40 height 18
click at [336, 180] on input at bounding box center [323, 182] width 121 height 25
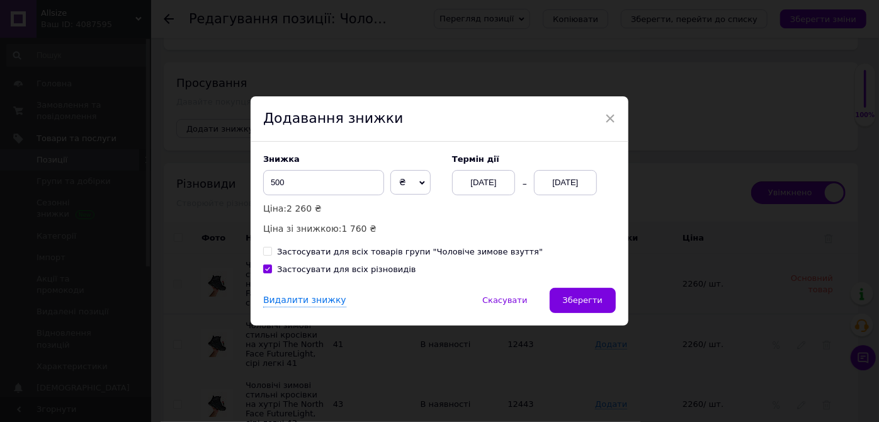
click at [581, 178] on div "[DATE]" at bounding box center [565, 182] width 63 height 25
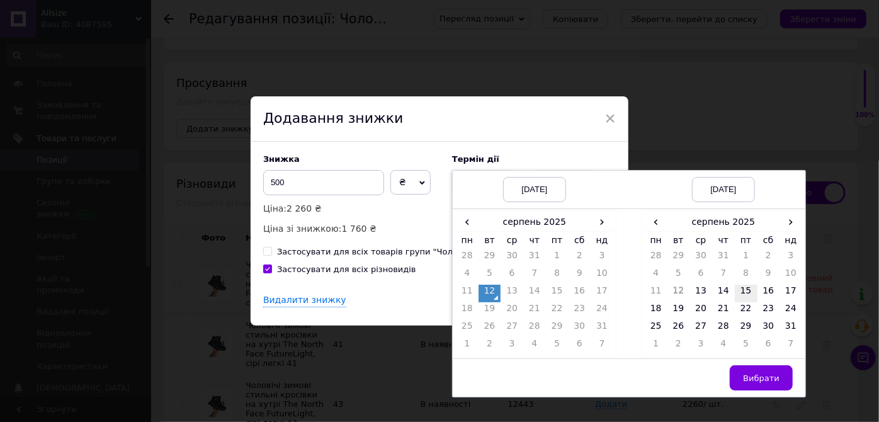
click at [741, 294] on td "15" at bounding box center [746, 294] width 23 height 18
click at [757, 376] on span "Вибрати" at bounding box center [761, 377] width 37 height 9
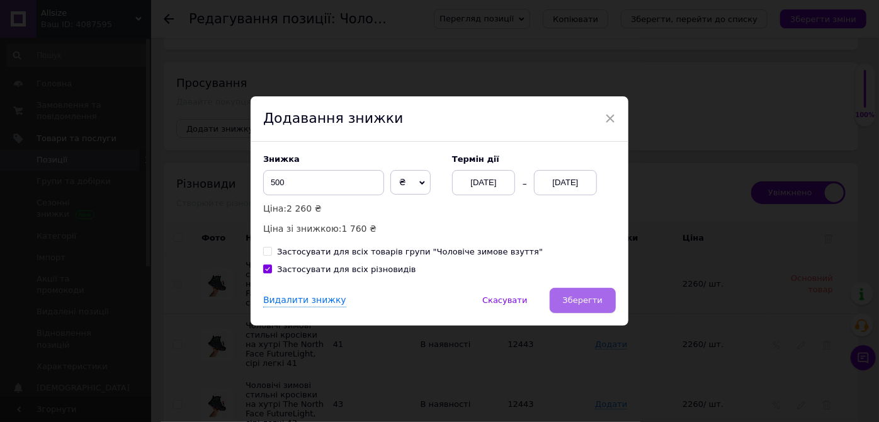
click at [586, 304] on span "Зберегти" at bounding box center [583, 299] width 40 height 9
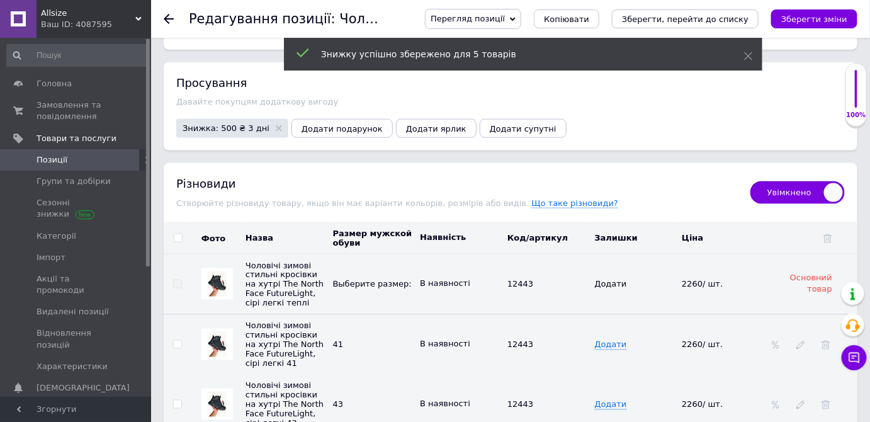
click at [821, 14] on icon "Зберегти зміни" at bounding box center [814, 18] width 66 height 9
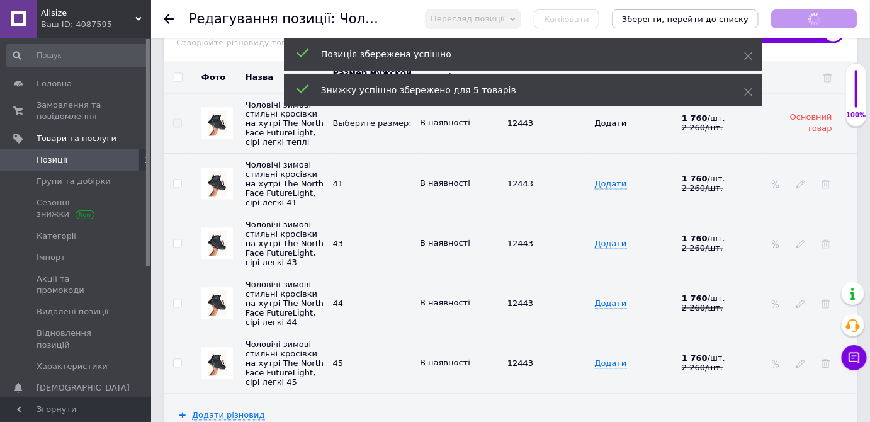
scroll to position [2232, 0]
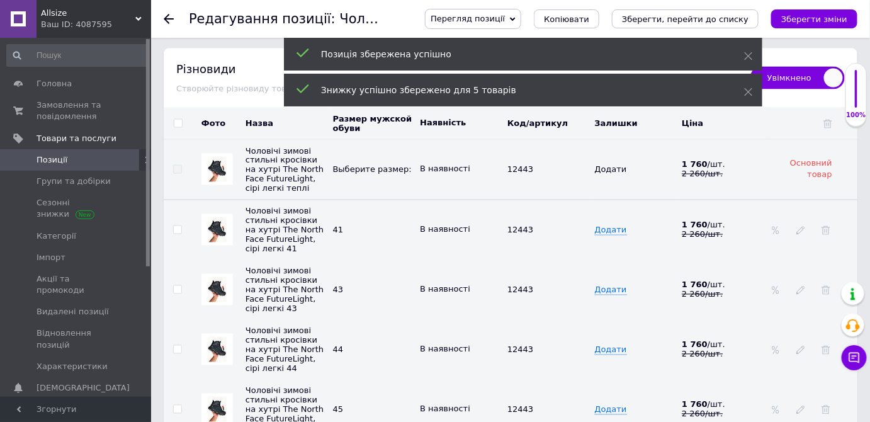
click at [84, 152] on link "Позиції" at bounding box center [77, 159] width 155 height 21
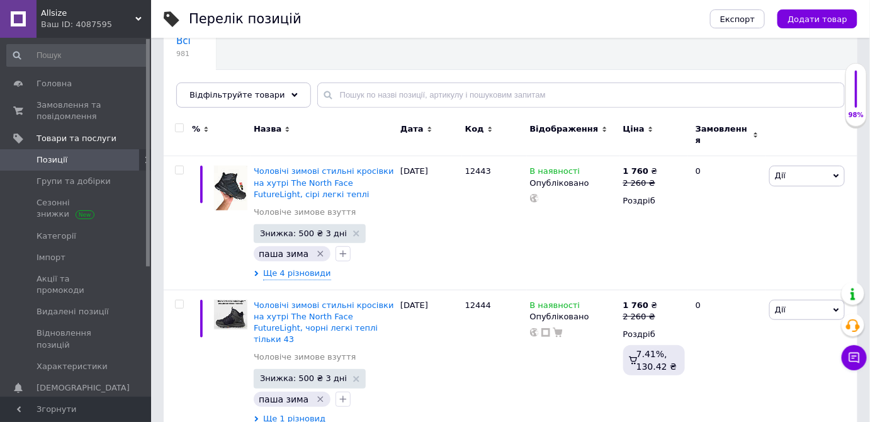
scroll to position [114, 0]
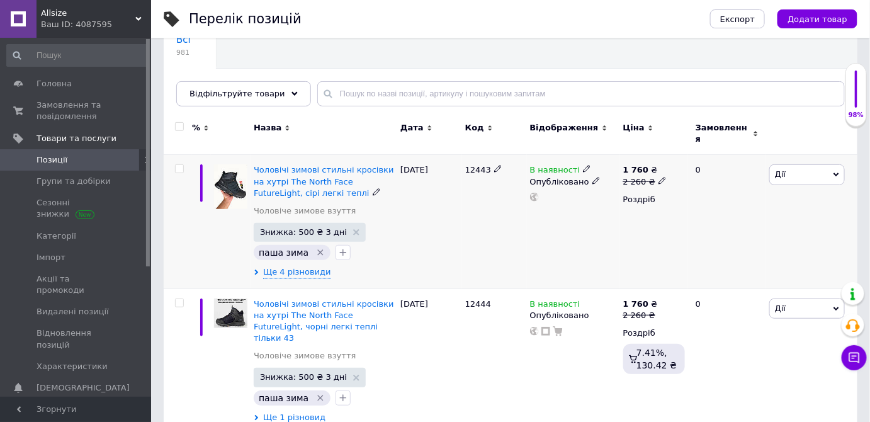
click at [802, 164] on span "Дії" at bounding box center [808, 174] width 76 height 20
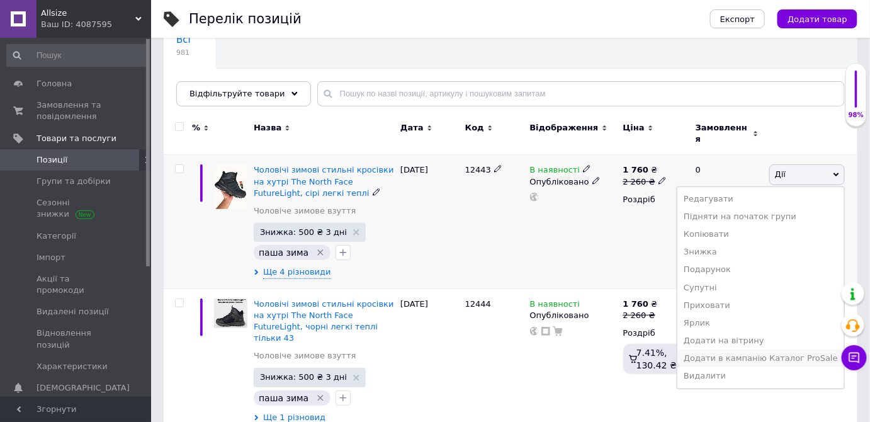
click at [722, 351] on li "Додати в кампанію Каталог ProSale" at bounding box center [761, 358] width 167 height 18
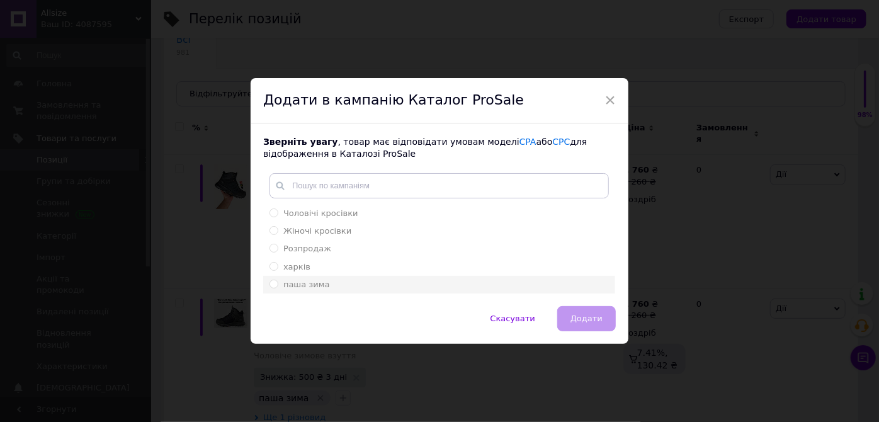
click at [309, 287] on span "паша зима" at bounding box center [306, 284] width 47 height 9
click at [278, 287] on input "паша зима" at bounding box center [274, 284] width 8 height 8
click at [582, 318] on span "Додати" at bounding box center [587, 318] width 32 height 9
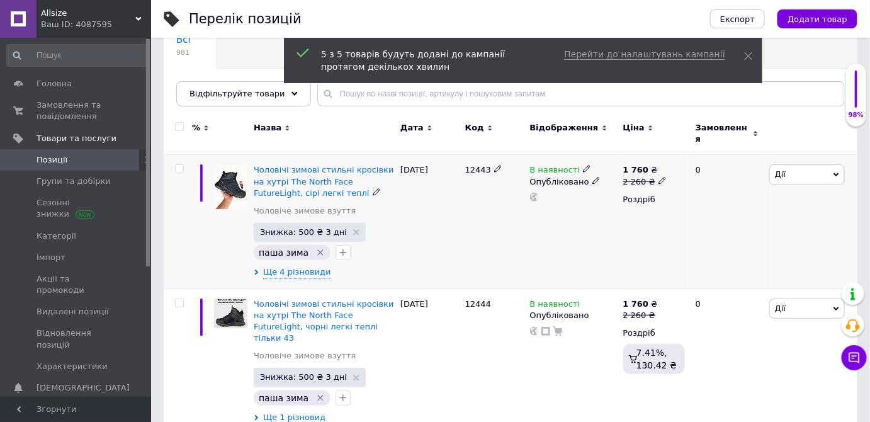
click at [802, 164] on span "Дії" at bounding box center [808, 174] width 76 height 20
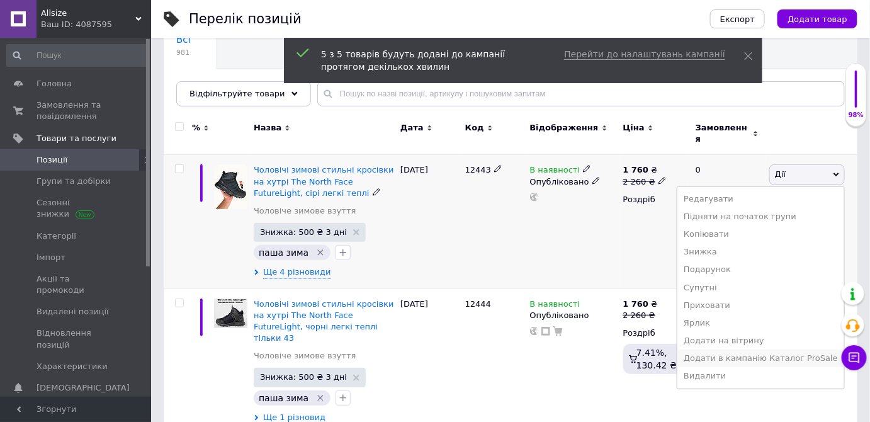
click at [732, 349] on li "Додати в кампанію Каталог ProSale" at bounding box center [761, 358] width 167 height 18
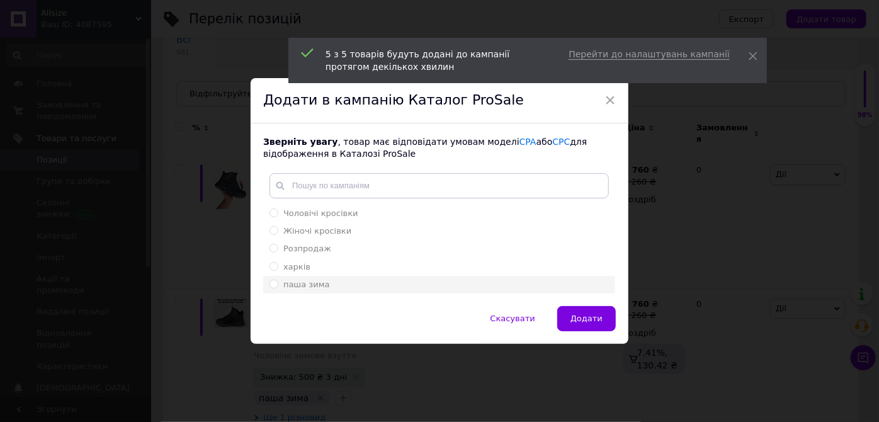
click at [332, 287] on div "паша зима" at bounding box center [439, 284] width 339 height 11
click at [577, 324] on button "Додати" at bounding box center [586, 318] width 59 height 25
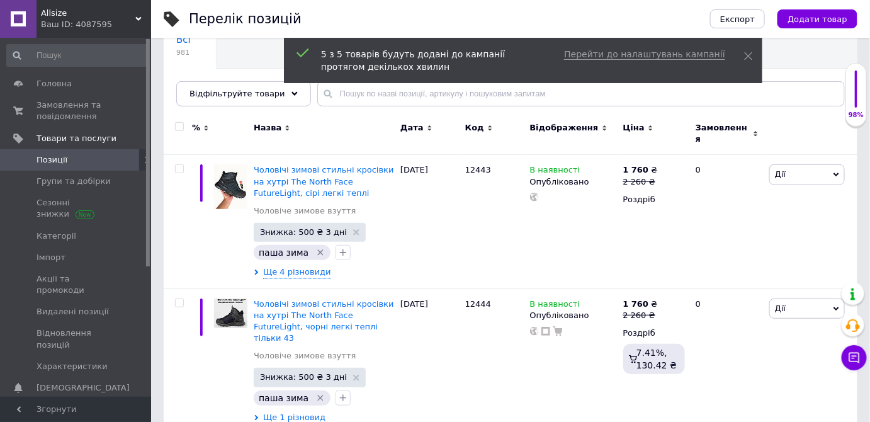
click at [79, 156] on span "Позиції" at bounding box center [77, 159] width 80 height 11
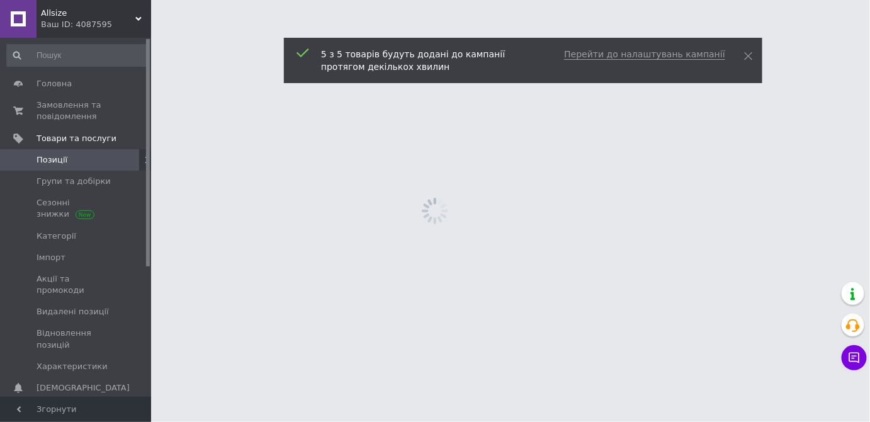
scroll to position [0, 0]
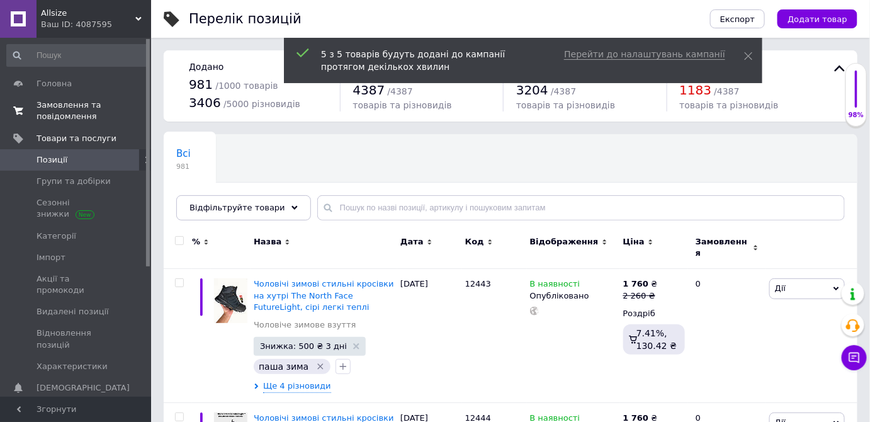
click at [88, 106] on span "Замовлення та повідомлення" at bounding box center [77, 110] width 80 height 23
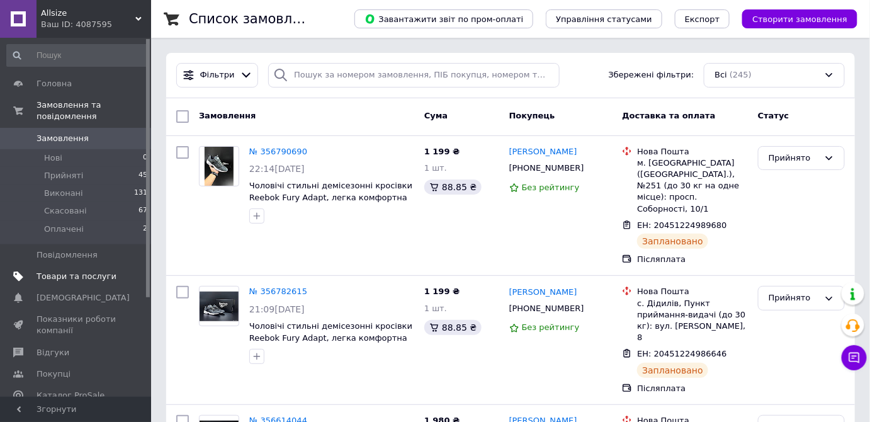
click at [89, 271] on span "Товари та послуги" at bounding box center [77, 276] width 80 height 11
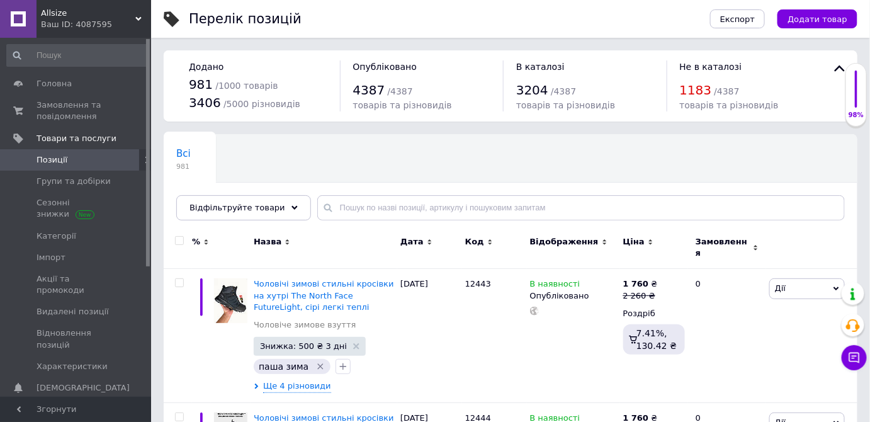
click at [92, 156] on span "Позиції" at bounding box center [77, 159] width 80 height 11
click at [73, 105] on span "Замовлення та повідомлення" at bounding box center [77, 110] width 80 height 23
